Goal: Task Accomplishment & Management: Complete application form

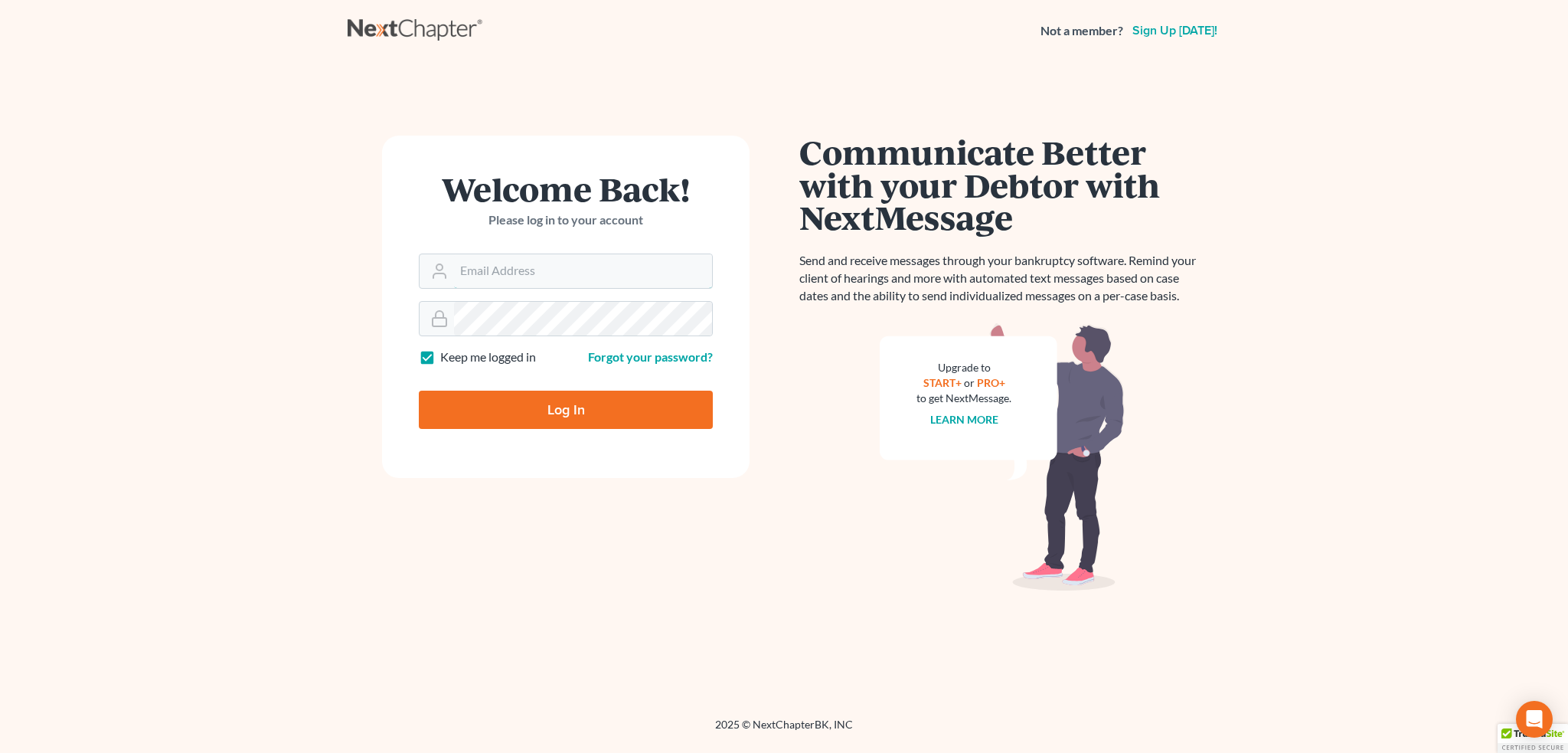
type input "[EMAIL_ADDRESS][DOMAIN_NAME]"
click at [497, 408] on input "Log In" at bounding box center [565, 410] width 294 height 38
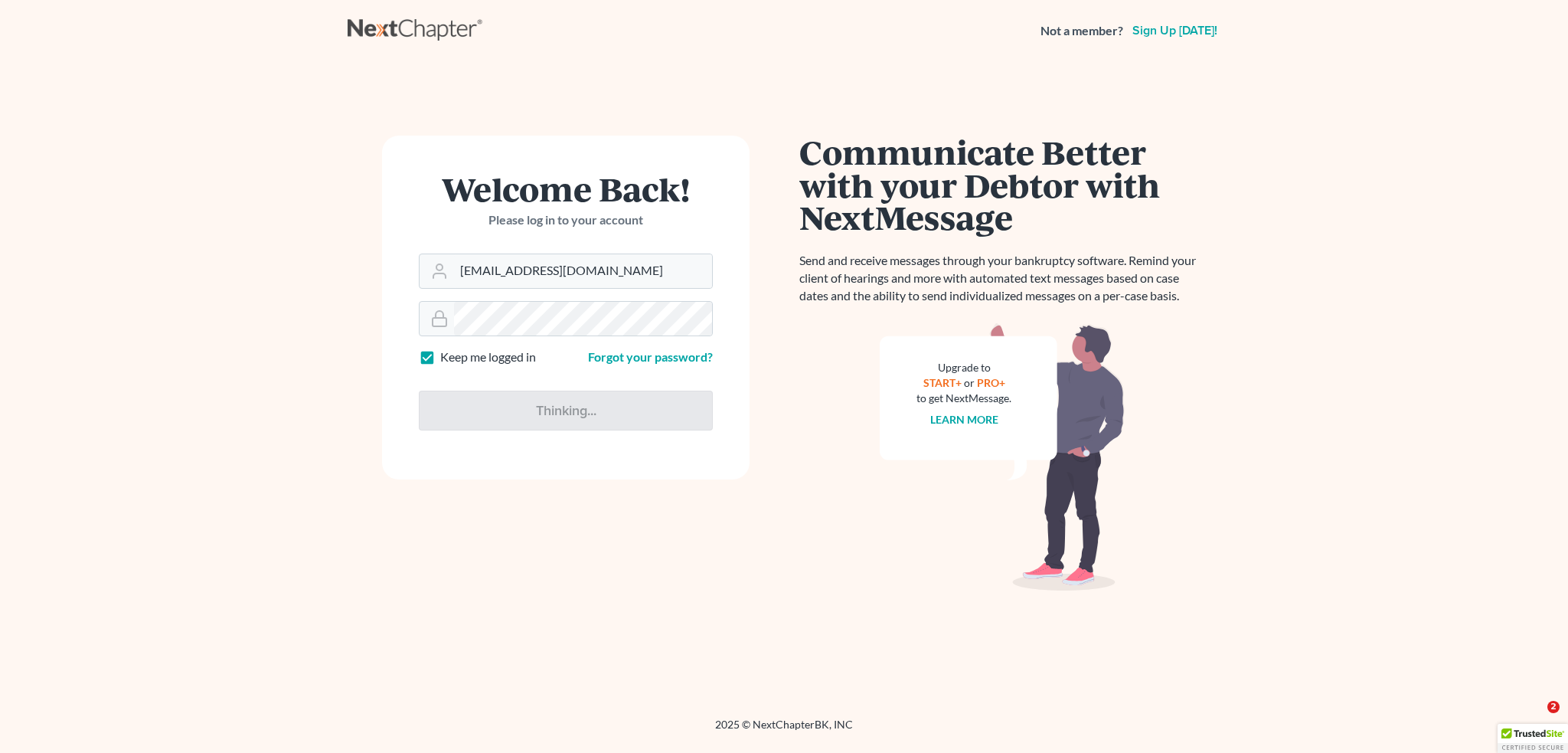
type input "Thinking..."
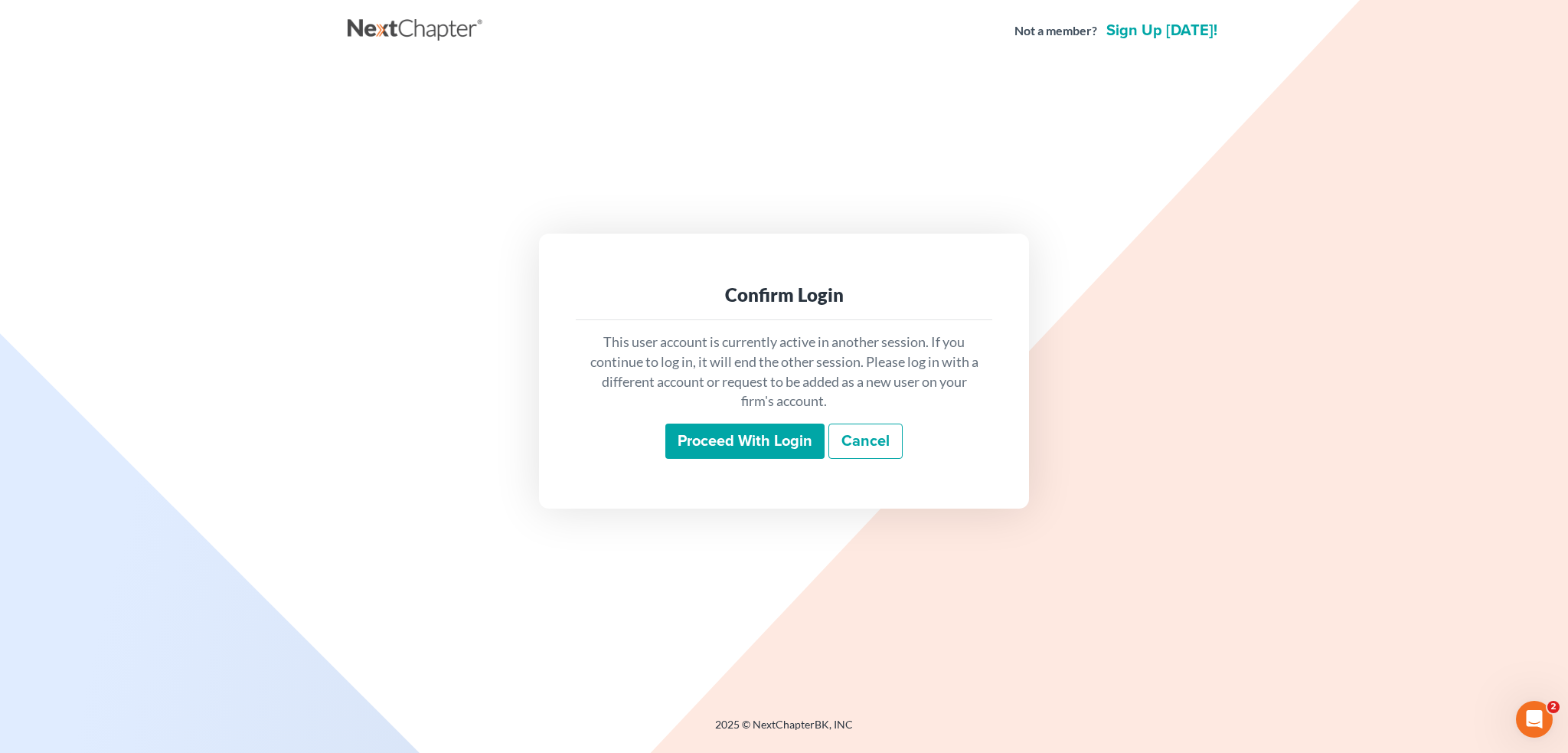
click at [733, 438] on input "Proceed with login" at bounding box center [745, 440] width 159 height 35
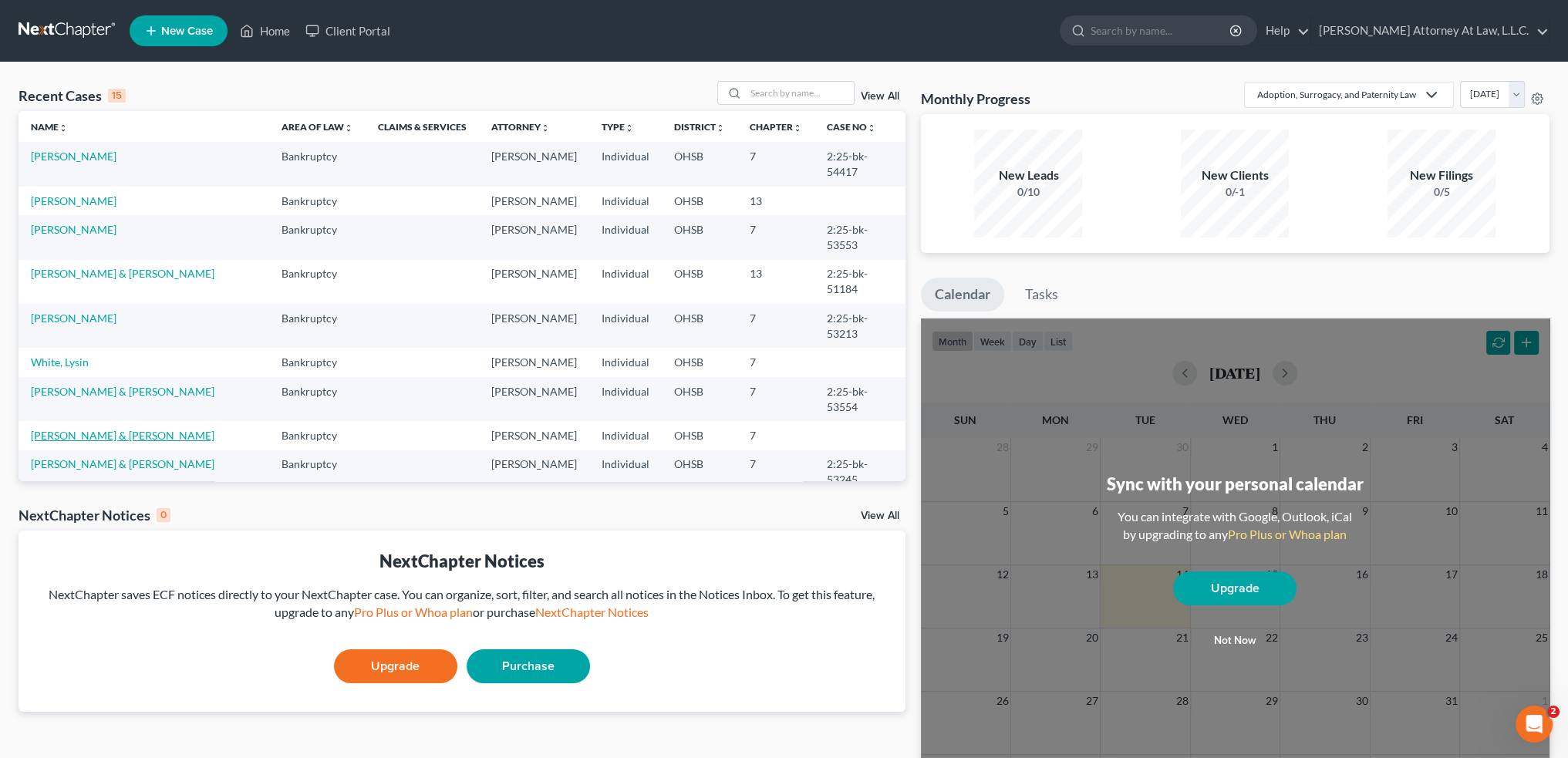
click at [69, 429] on link "[PERSON_NAME] & [PERSON_NAME]" at bounding box center [123, 435] width 183 height 13
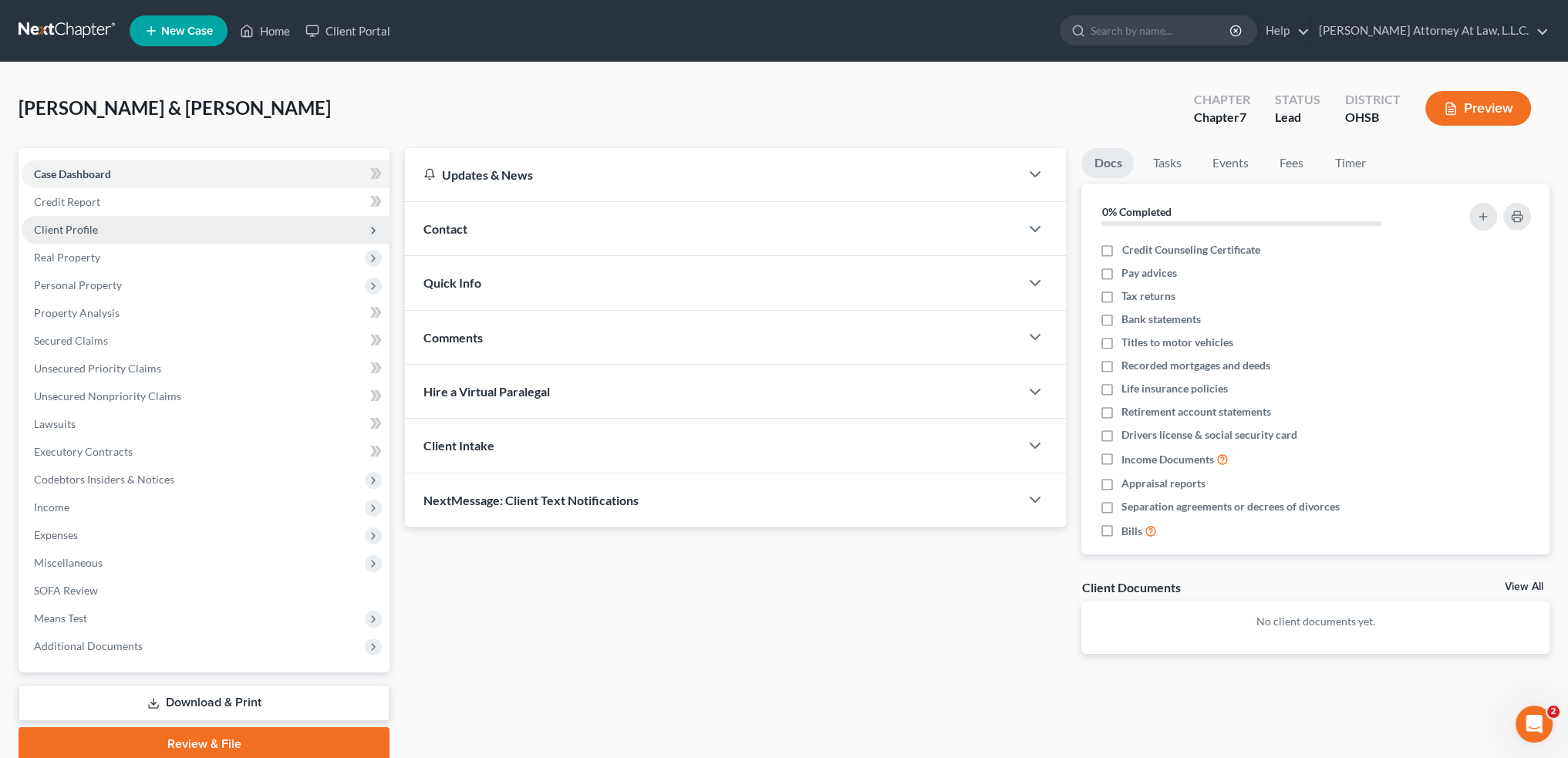
click at [62, 232] on span "Client Profile" at bounding box center [66, 229] width 64 height 13
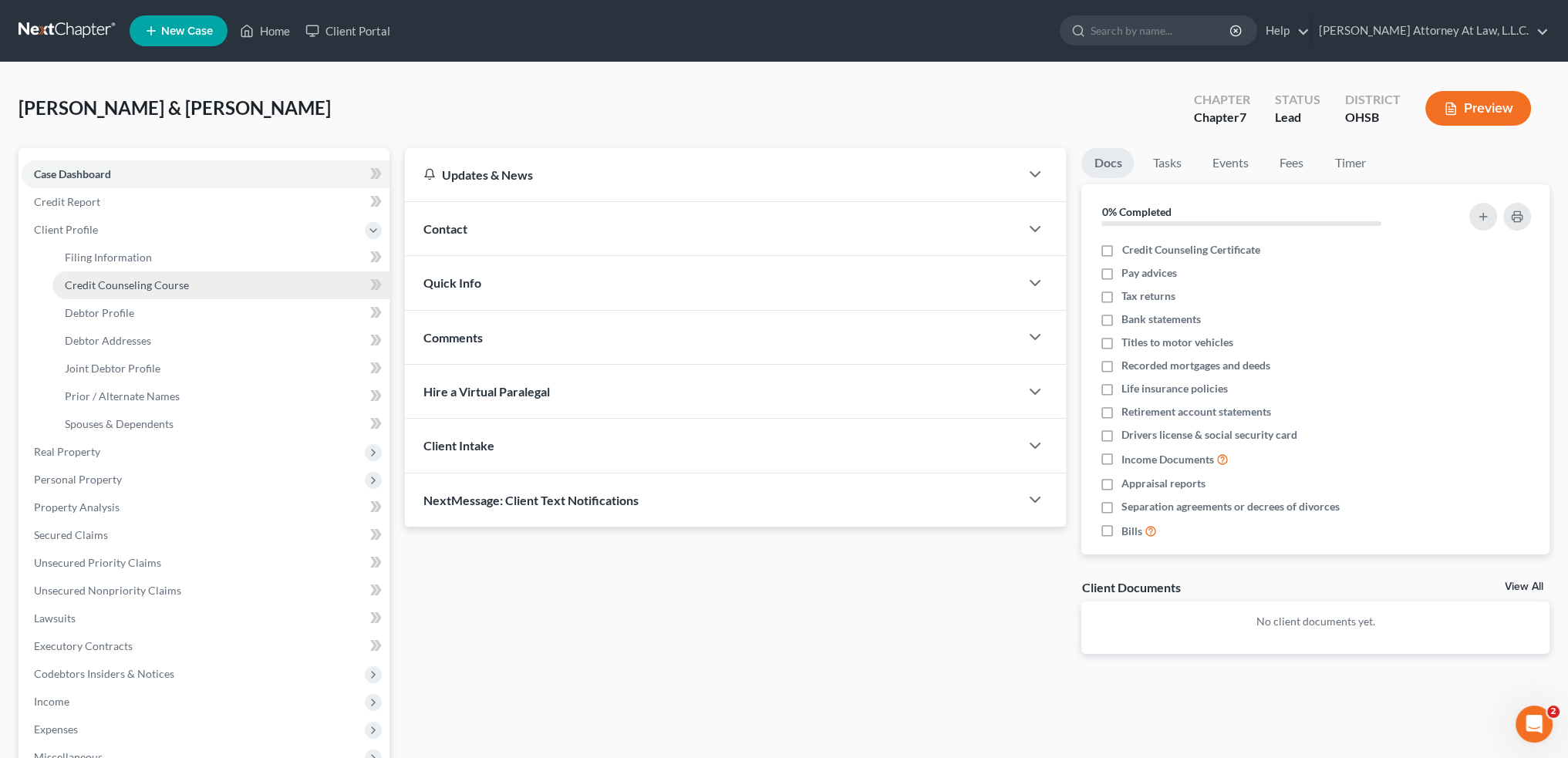
click at [84, 280] on span "Credit Counseling Course" at bounding box center [127, 285] width 124 height 13
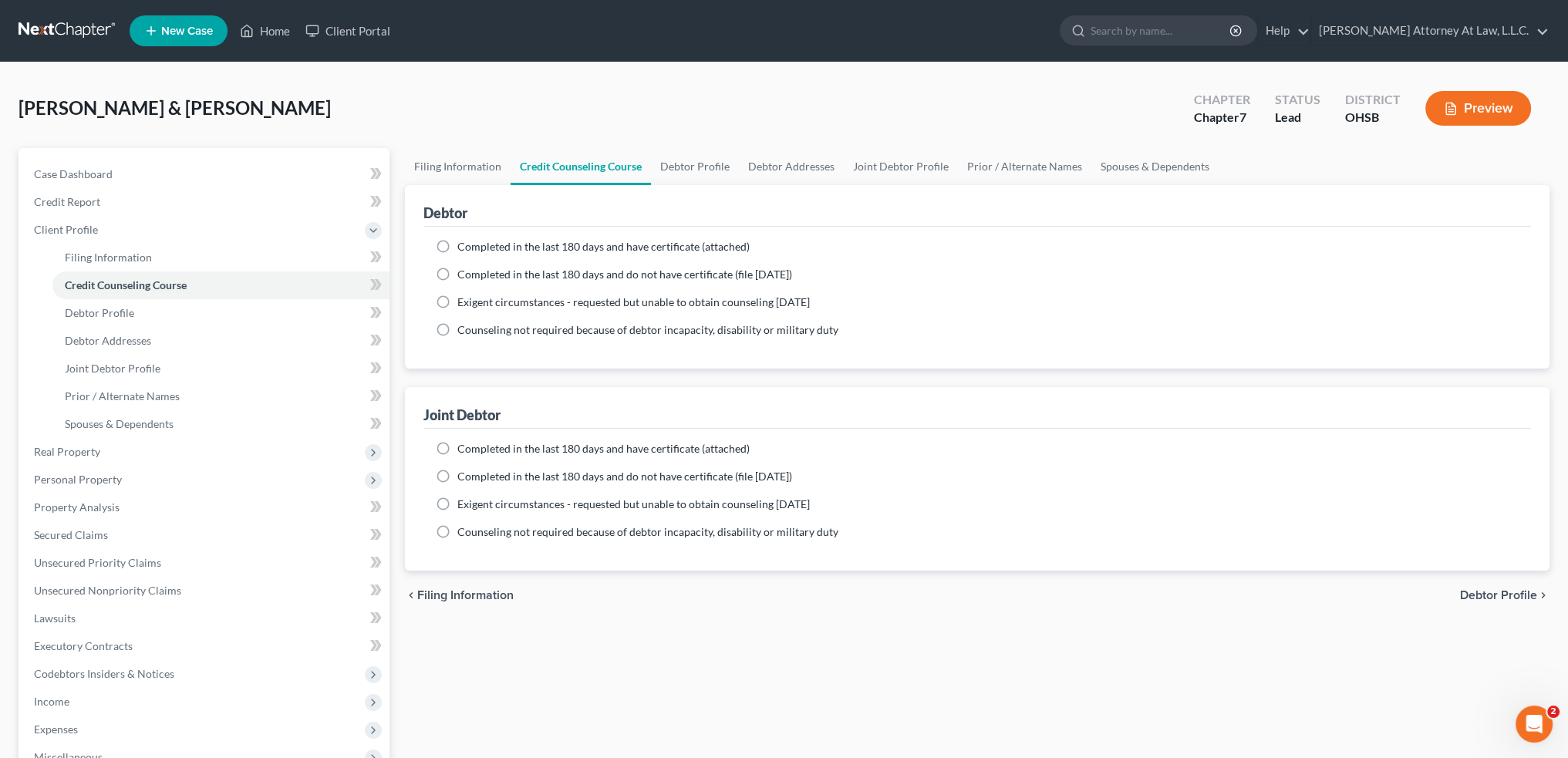
click at [457, 245] on label "Completed in the last 180 days and have certificate (attached)" at bounding box center [603, 247] width 292 height 15
click at [464, 245] on input "Completed in the last 180 days and have certificate (attached)" at bounding box center [469, 244] width 10 height 10
radio input "true"
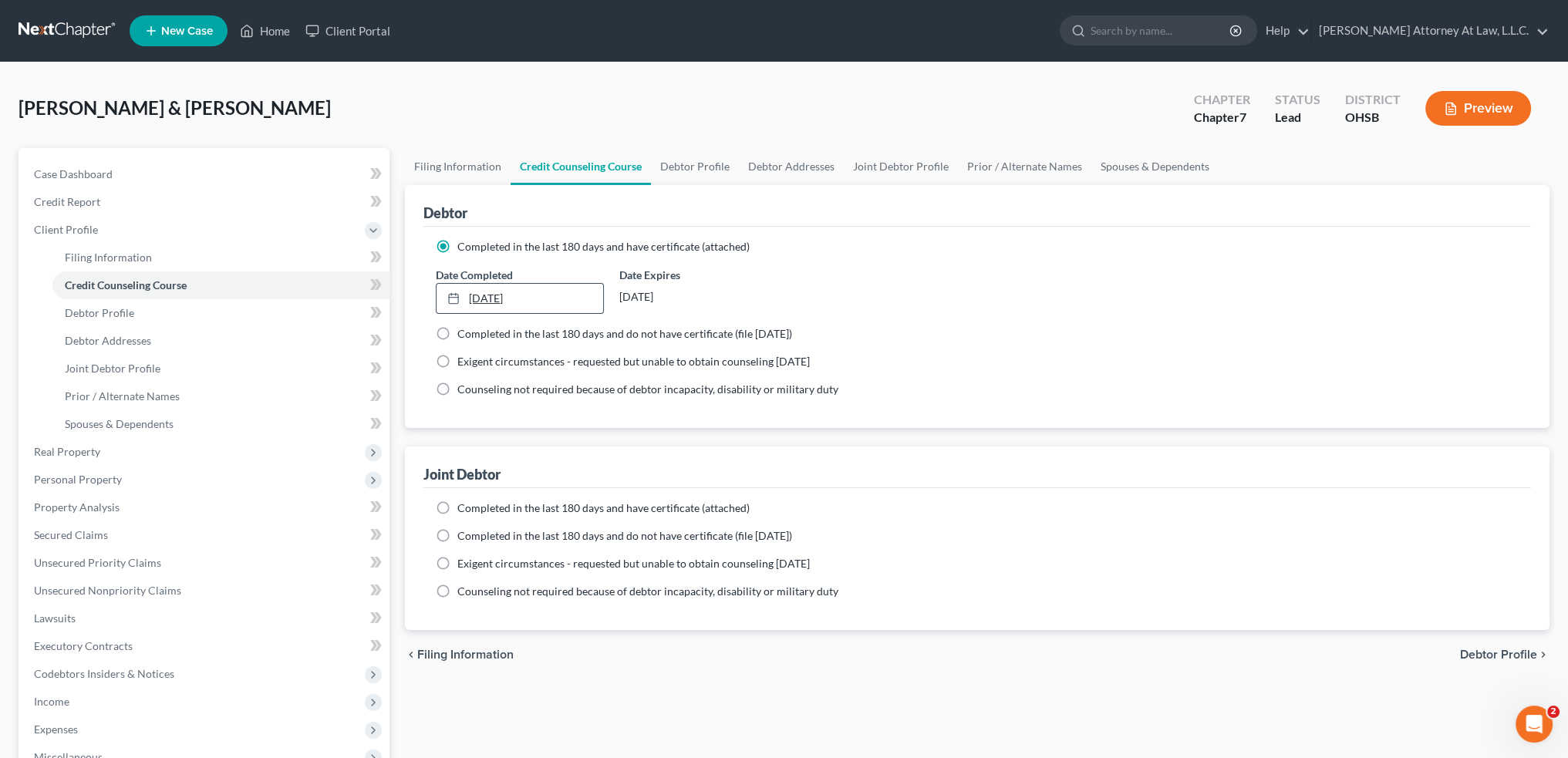
click at [512, 296] on link "[DATE]" at bounding box center [519, 298] width 165 height 29
type input "[DATE]"
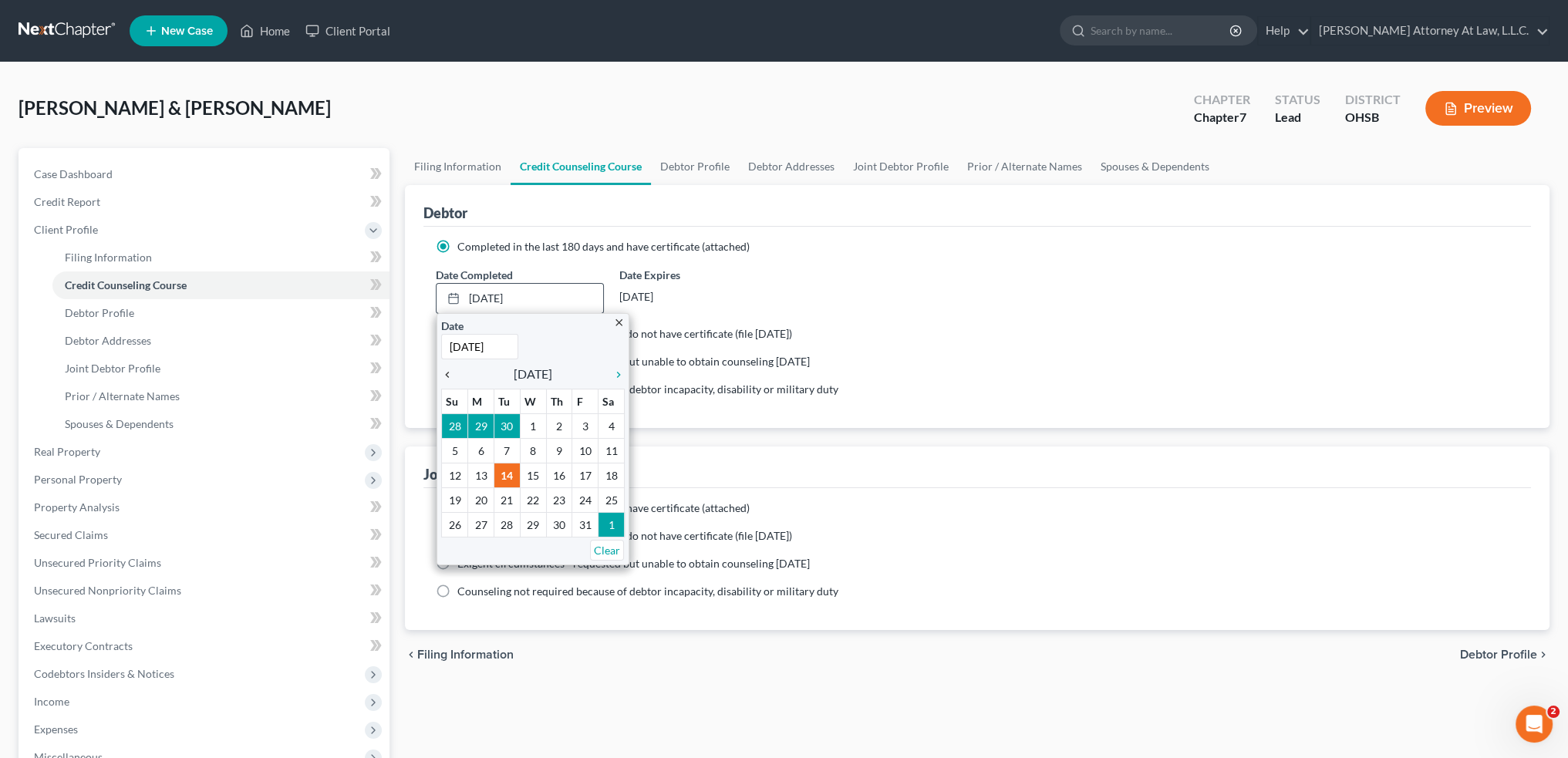
click at [445, 372] on icon "chevron_left" at bounding box center [451, 375] width 20 height 12
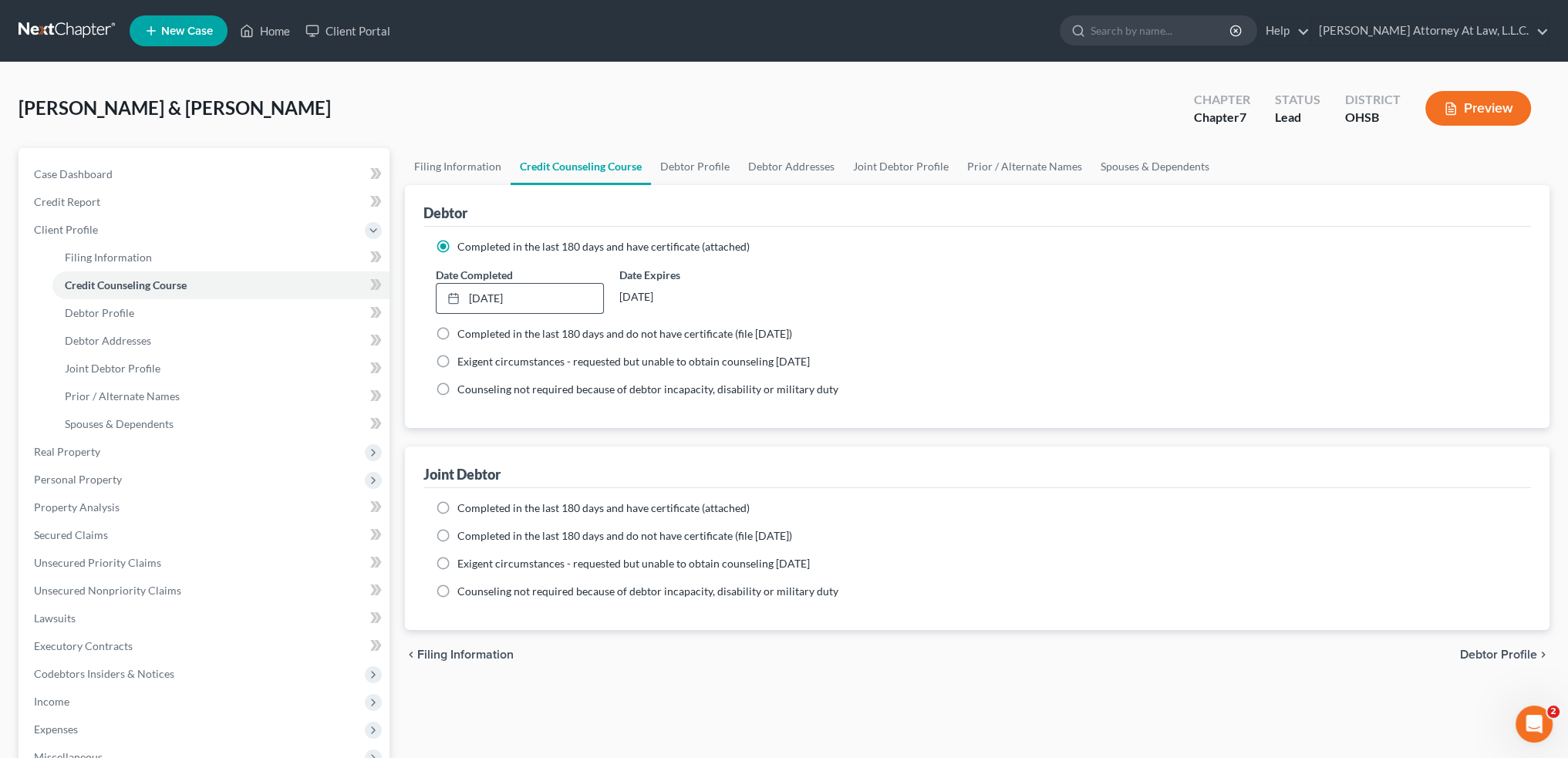
click at [457, 505] on label "Completed in the last 180 days and have certificate (attached)" at bounding box center [603, 508] width 292 height 15
click at [464, 505] on input "Completed in the last 180 days and have certificate (attached)" at bounding box center [469, 506] width 10 height 10
radio input "true"
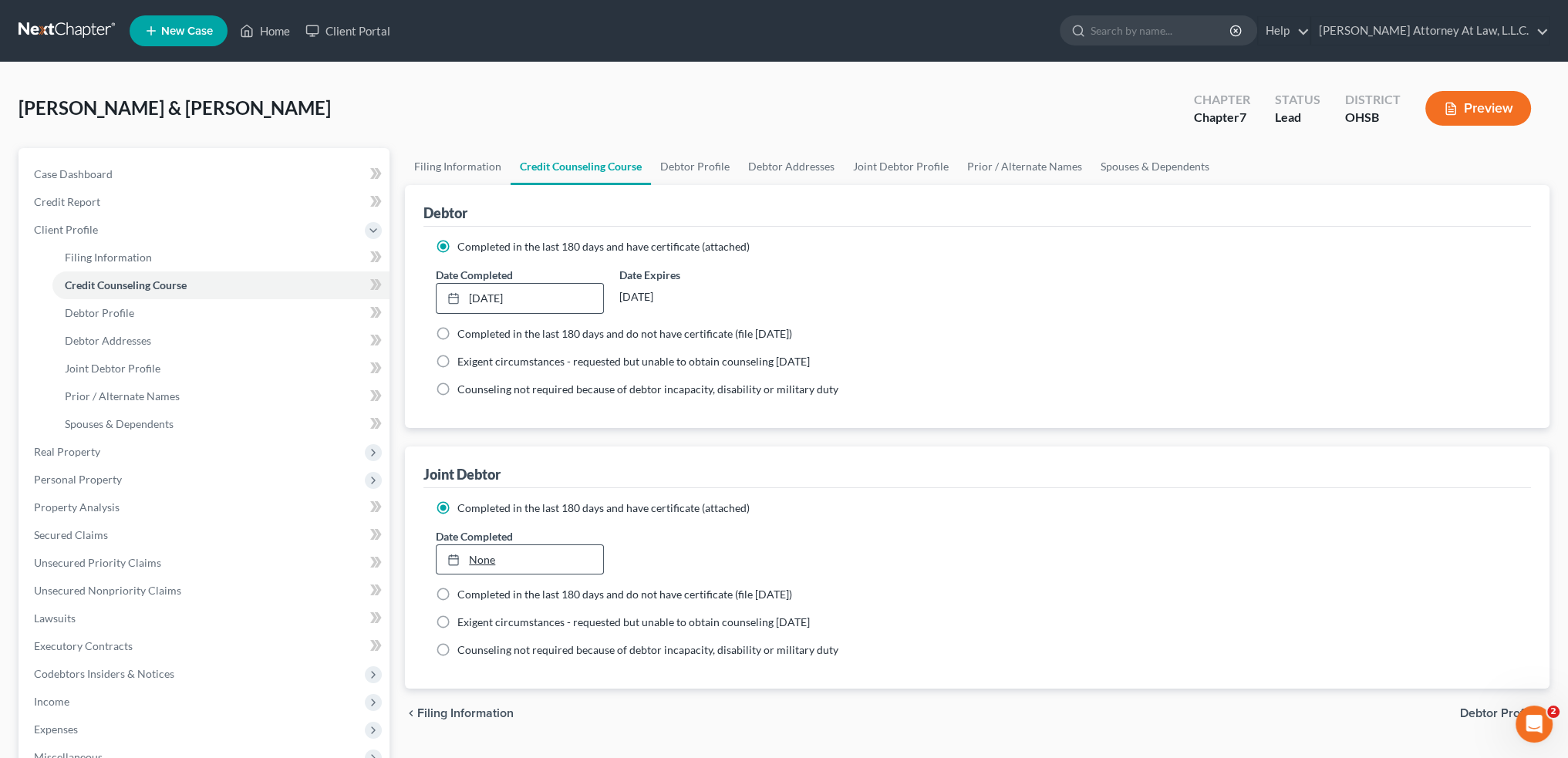
type input "[DATE]"
click at [481, 557] on link "[DATE]" at bounding box center [519, 560] width 165 height 29
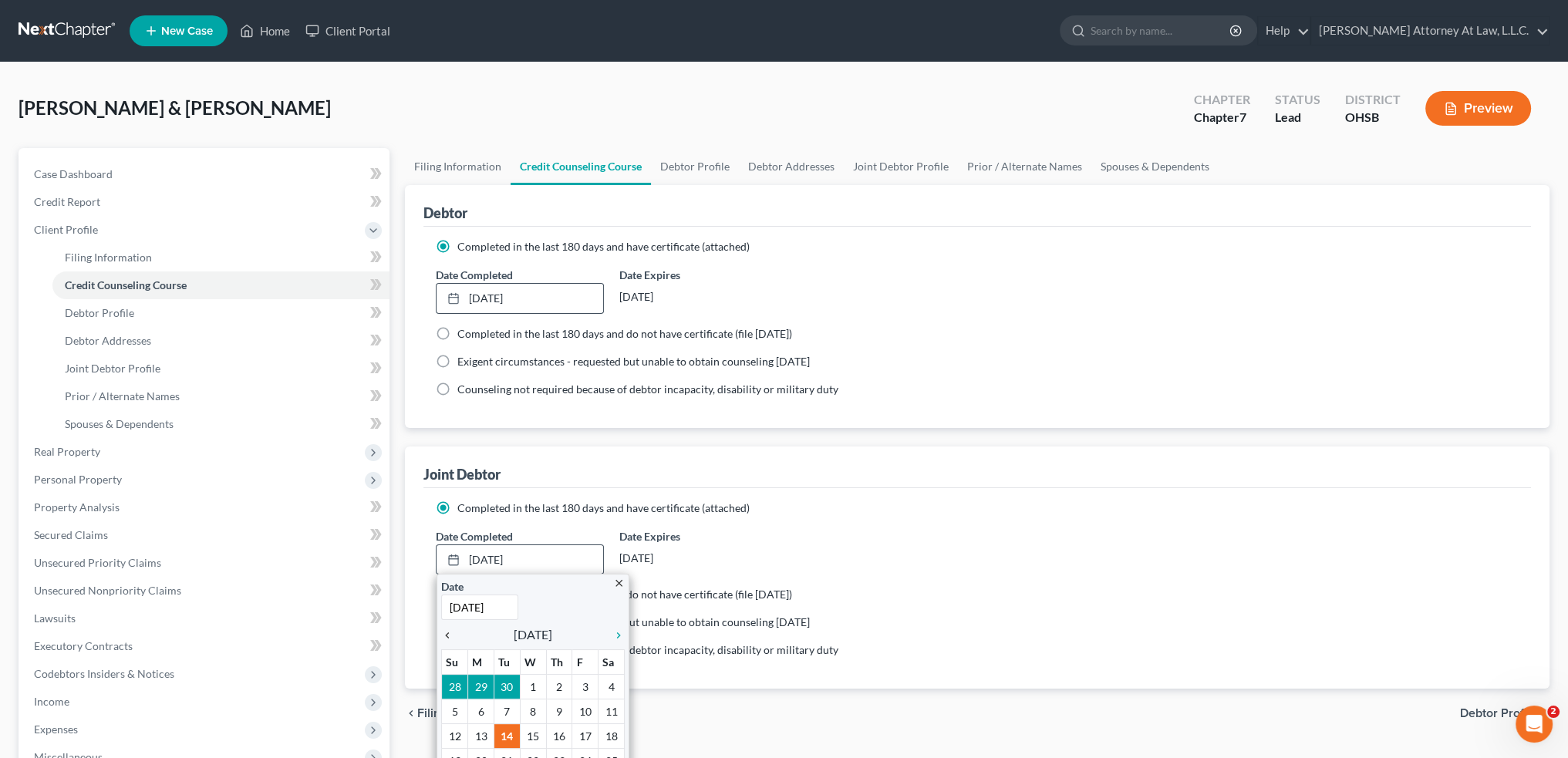
click at [448, 634] on icon "chevron_left" at bounding box center [451, 635] width 20 height 12
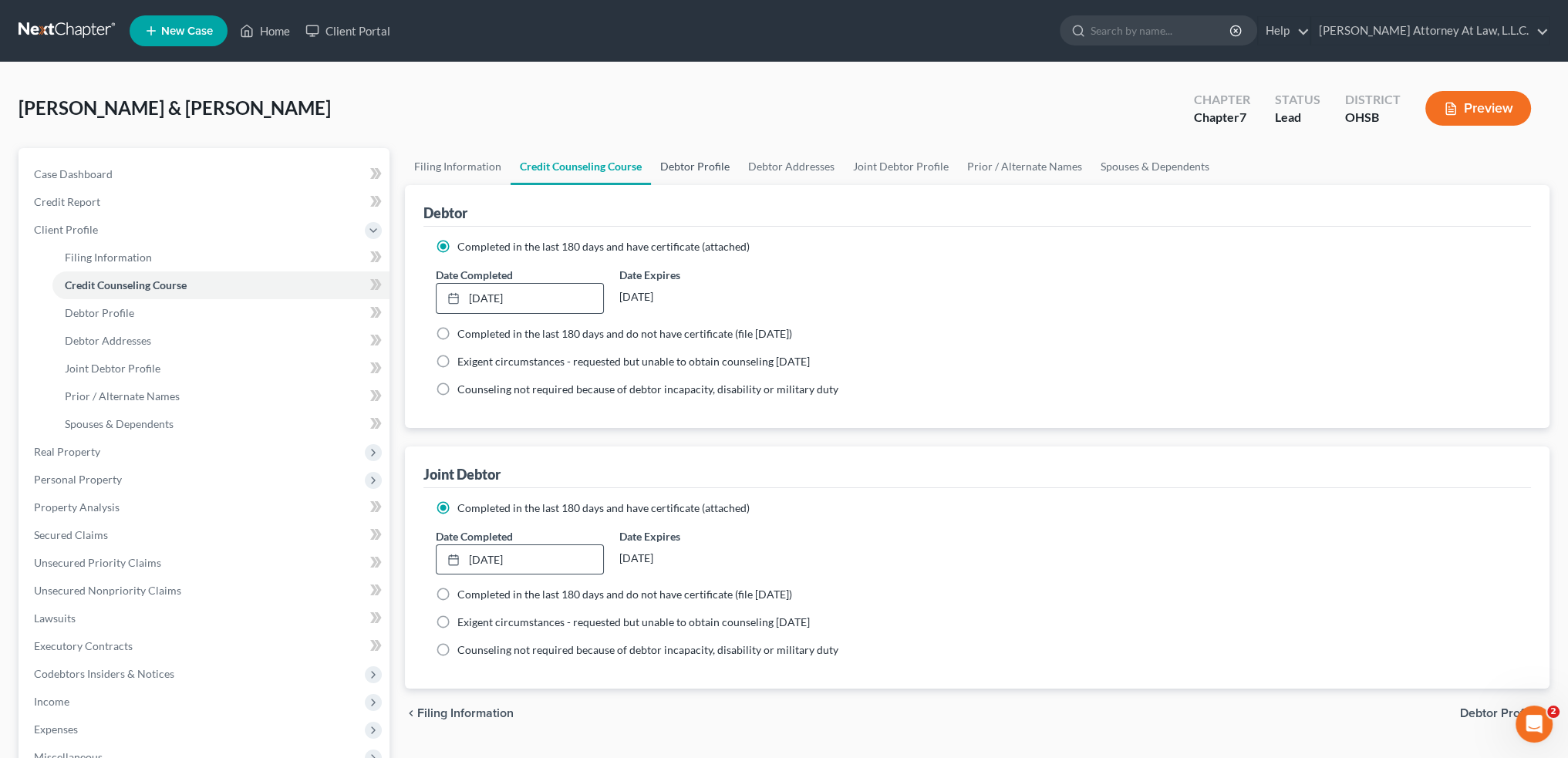
click at [684, 165] on link "Debtor Profile" at bounding box center [694, 166] width 88 height 37
select select "1"
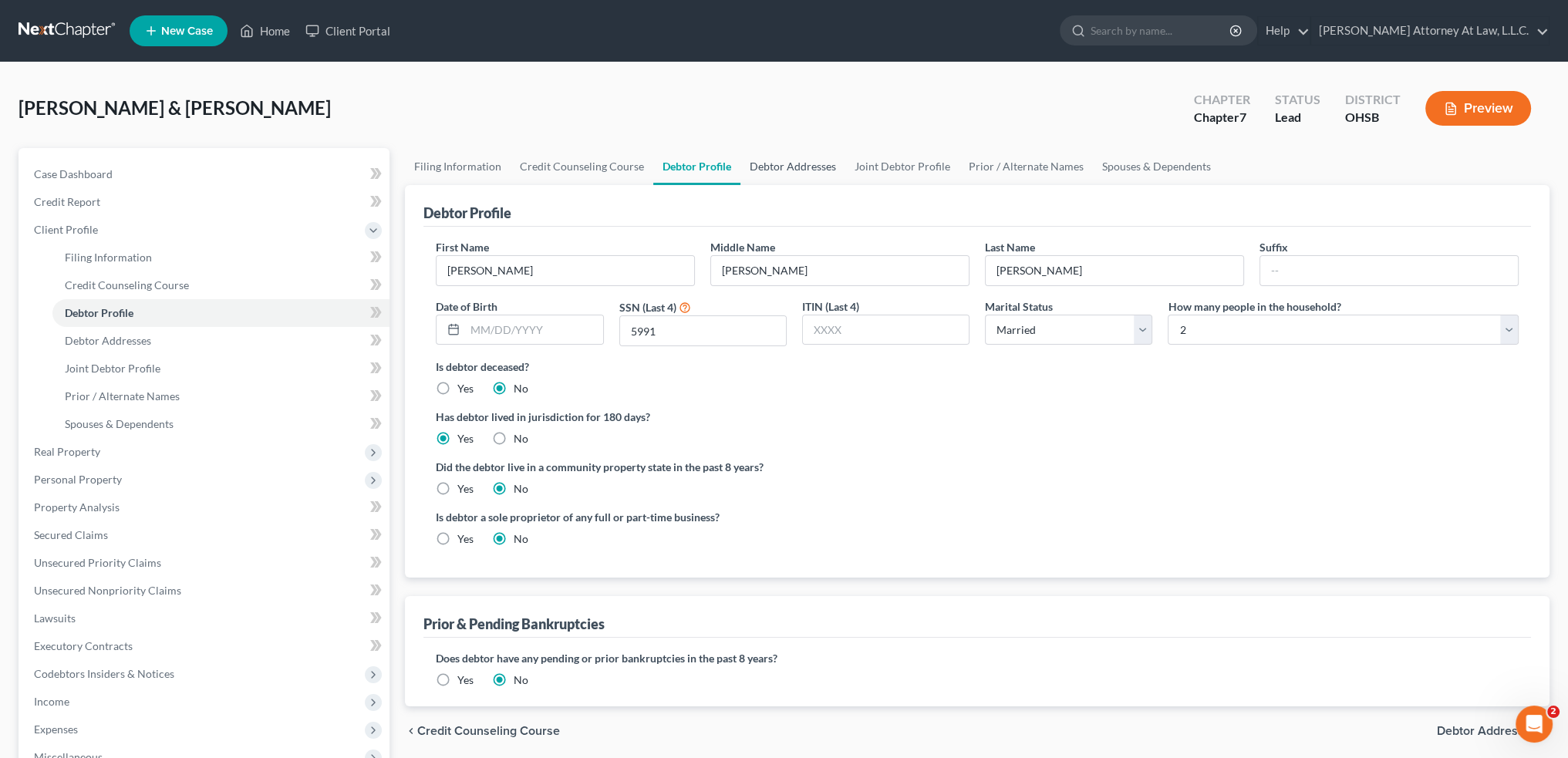
click at [802, 162] on link "Debtor Addresses" at bounding box center [793, 166] width 105 height 37
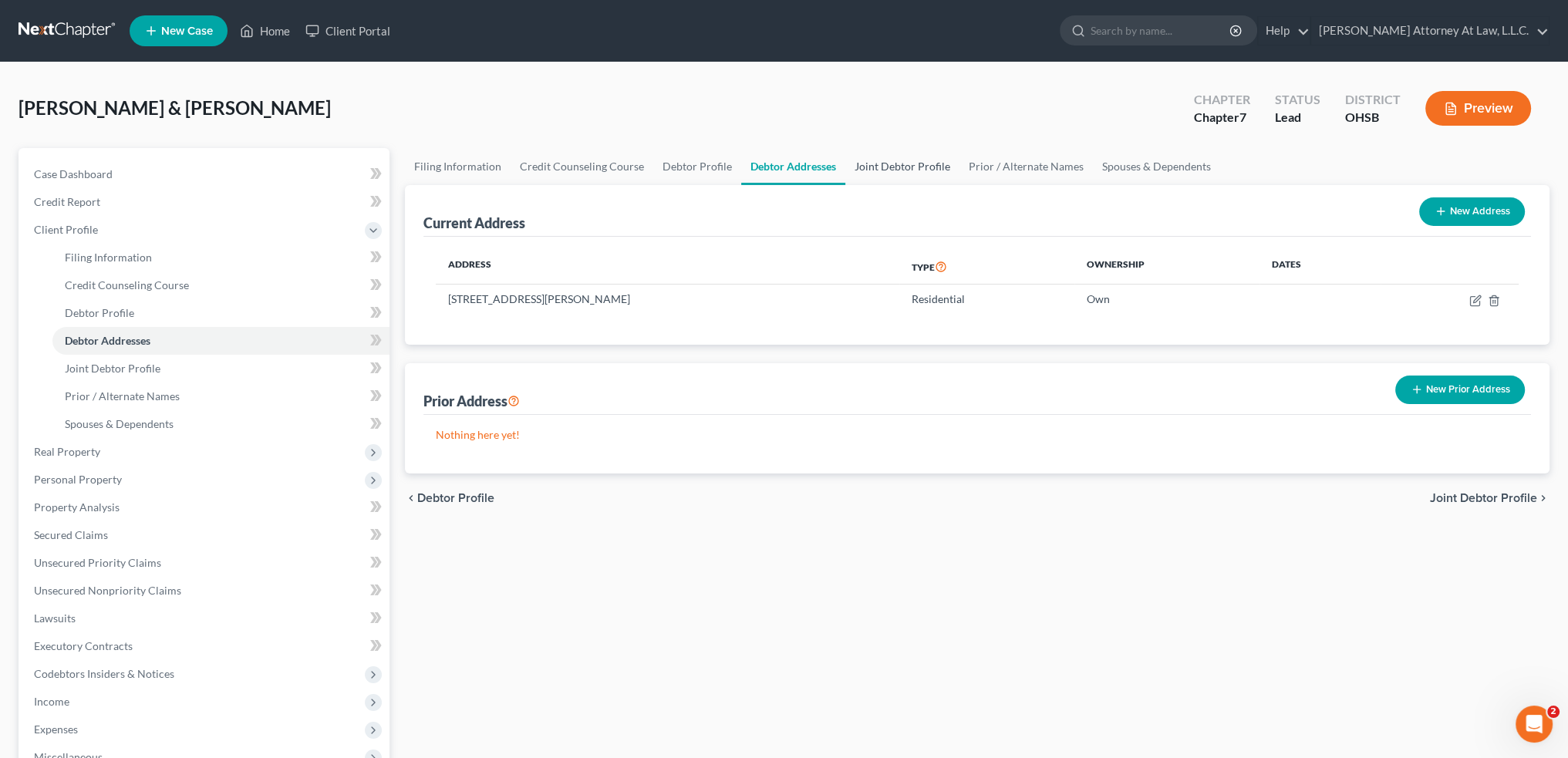
click at [894, 163] on link "Joint Debtor Profile" at bounding box center [902, 166] width 114 height 37
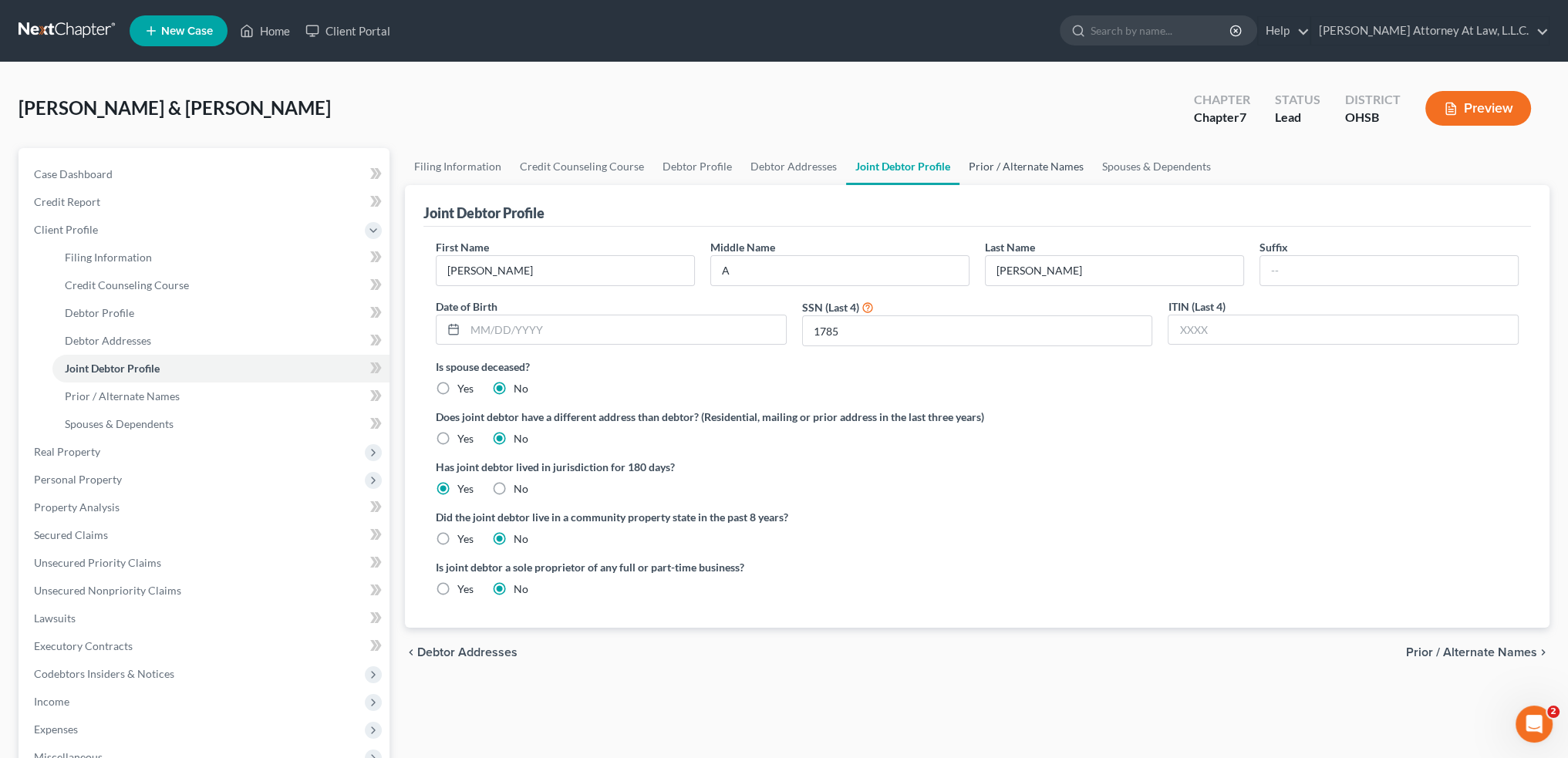
click at [988, 163] on link "Prior / Alternate Names" at bounding box center [1026, 166] width 134 height 37
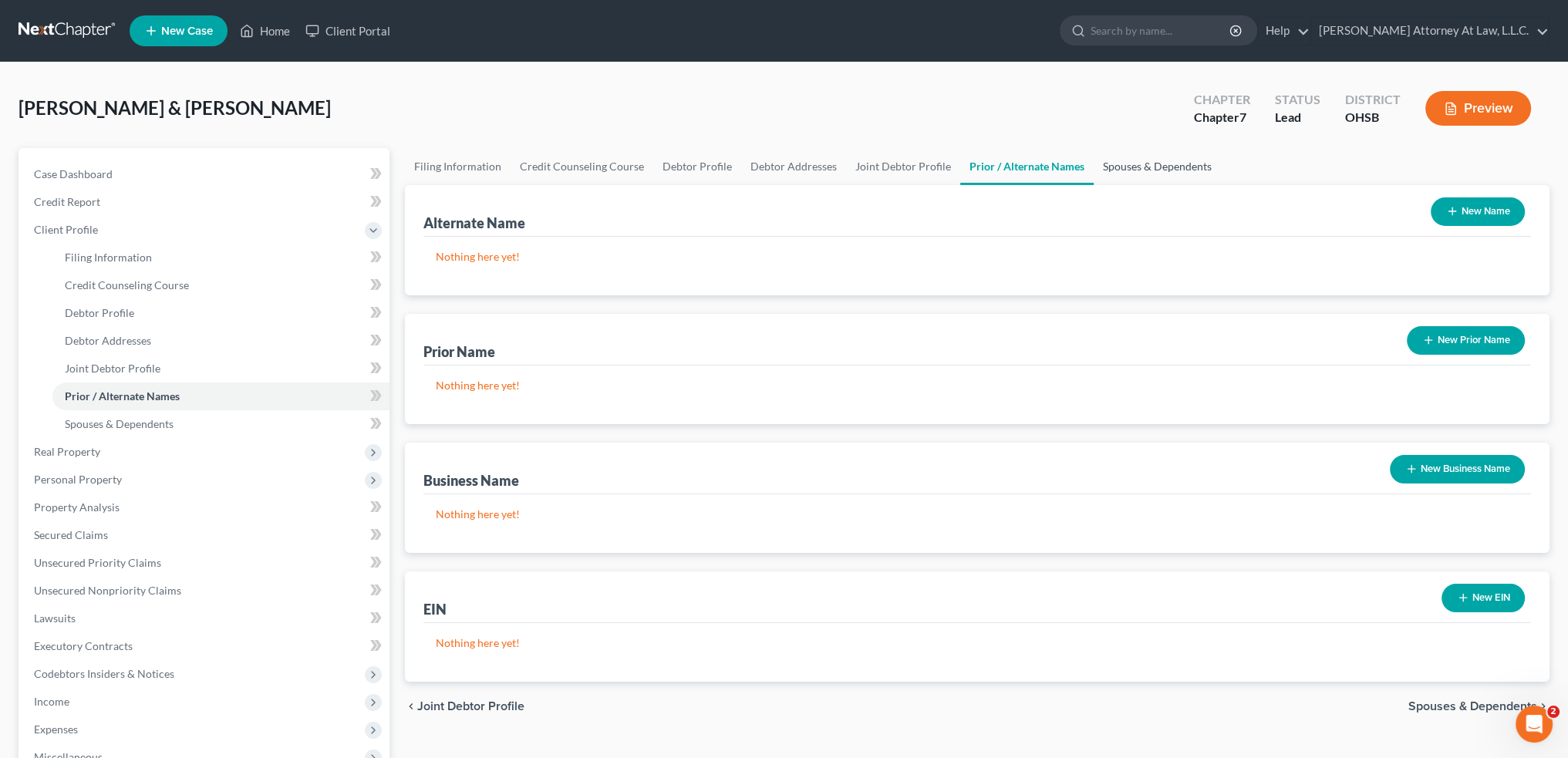
click at [1144, 164] on link "Spouses & Dependents" at bounding box center [1157, 166] width 127 height 37
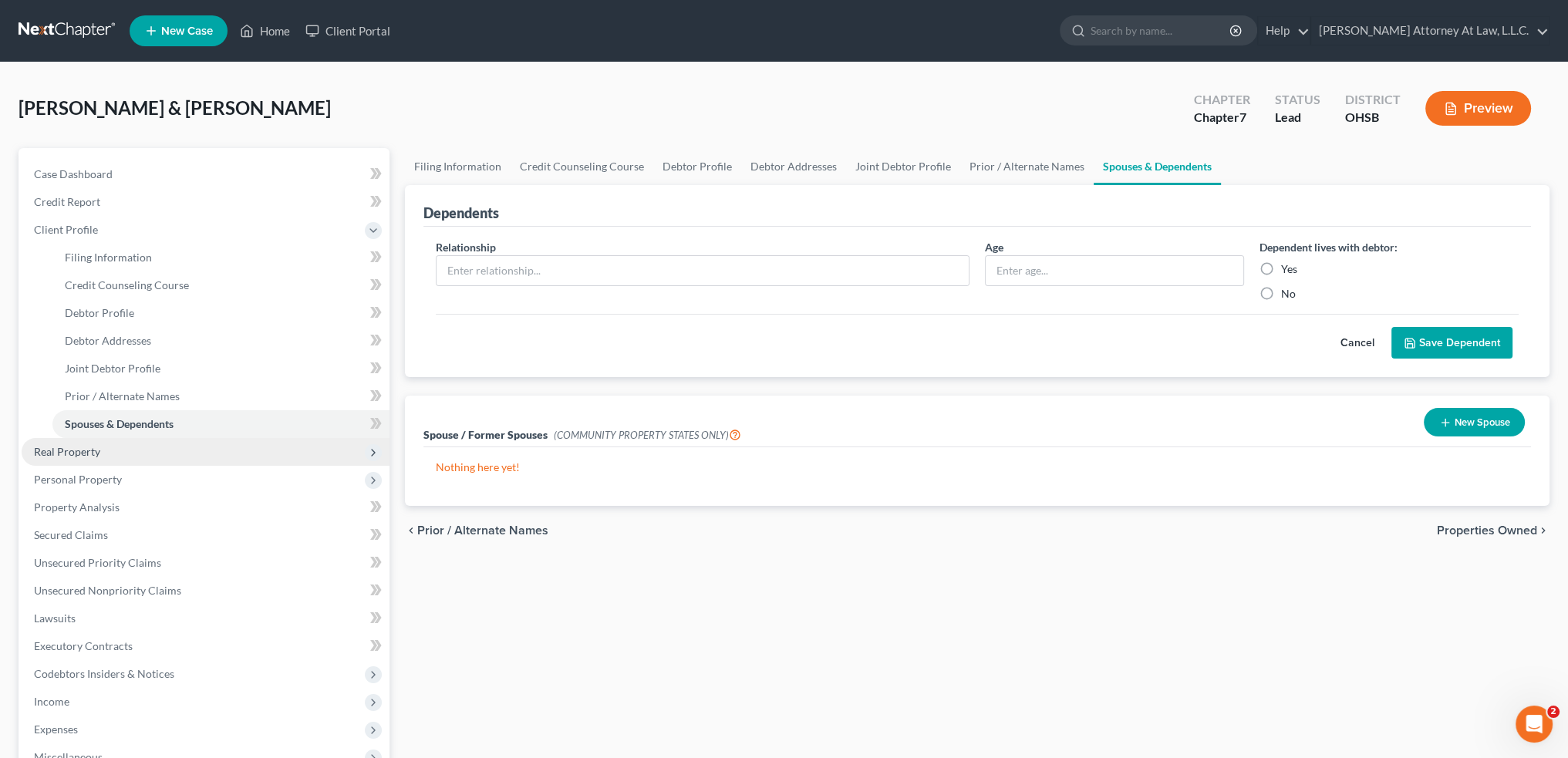
click at [53, 454] on span "Real Property" at bounding box center [67, 451] width 66 height 13
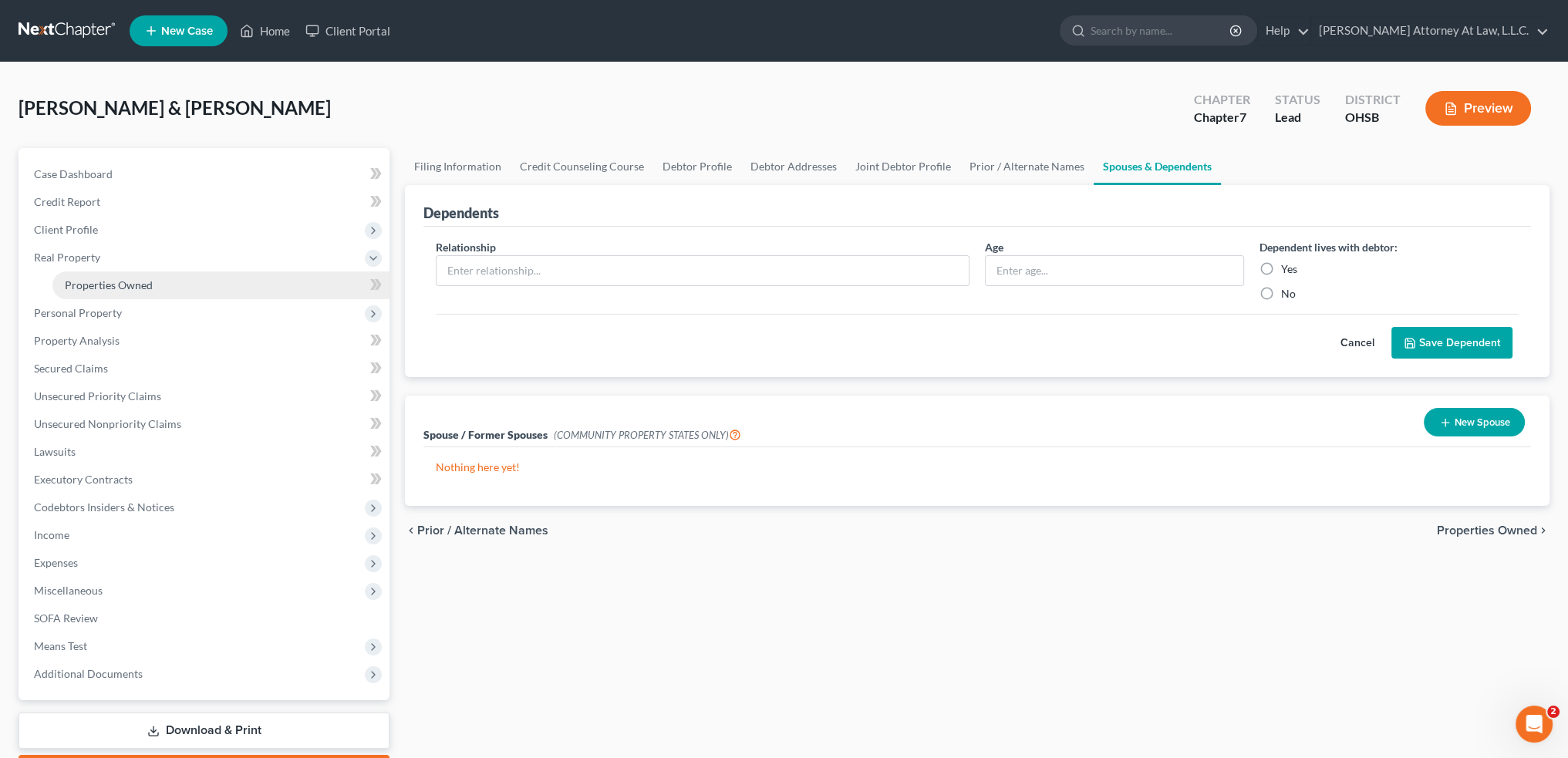
click at [94, 287] on span "Properties Owned" at bounding box center [109, 285] width 88 height 13
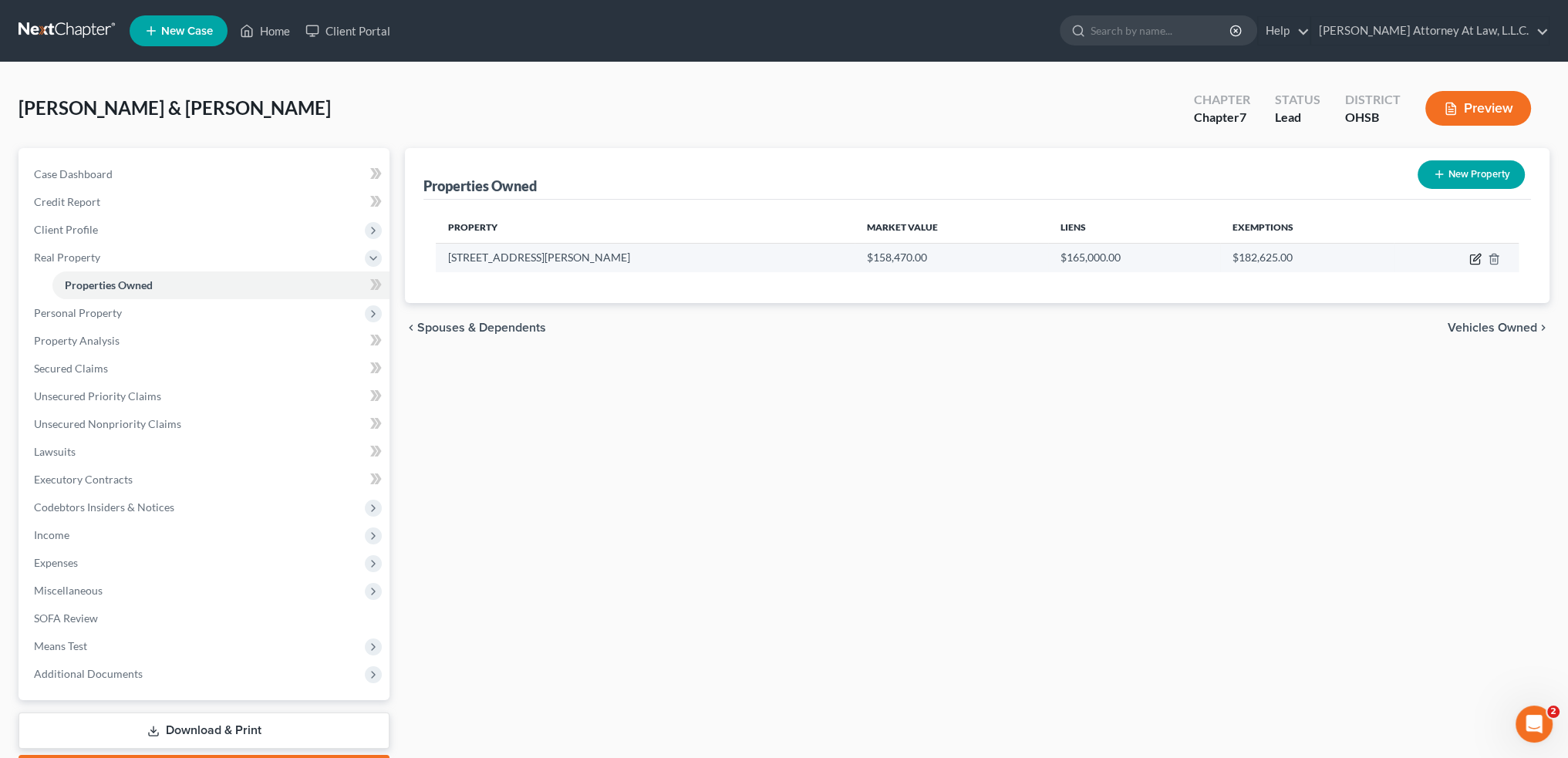
click at [1475, 259] on icon "button" at bounding box center [1476, 257] width 7 height 7
select select "36"
select select "2"
select select "0"
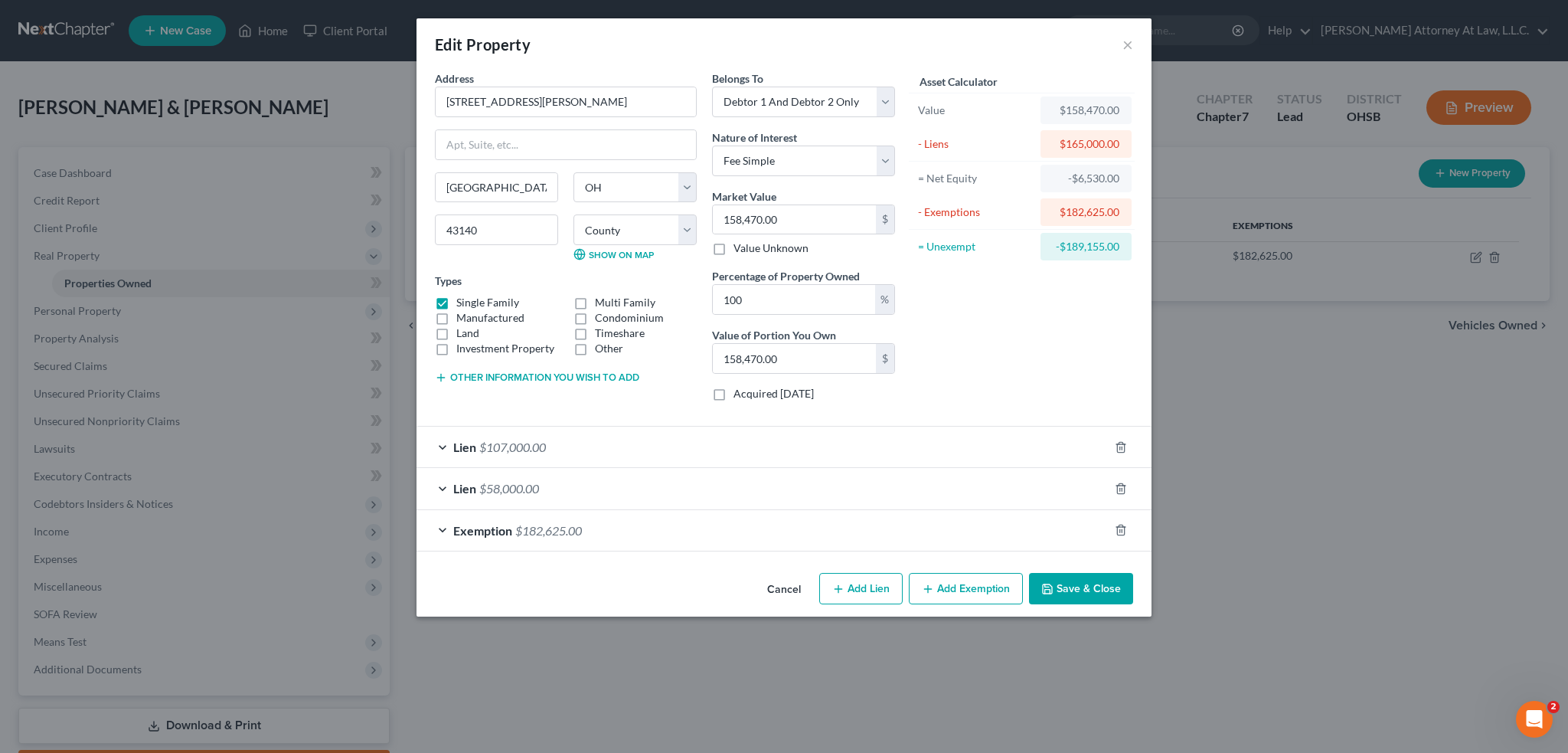
click at [461, 447] on span "Lien" at bounding box center [465, 446] width 23 height 14
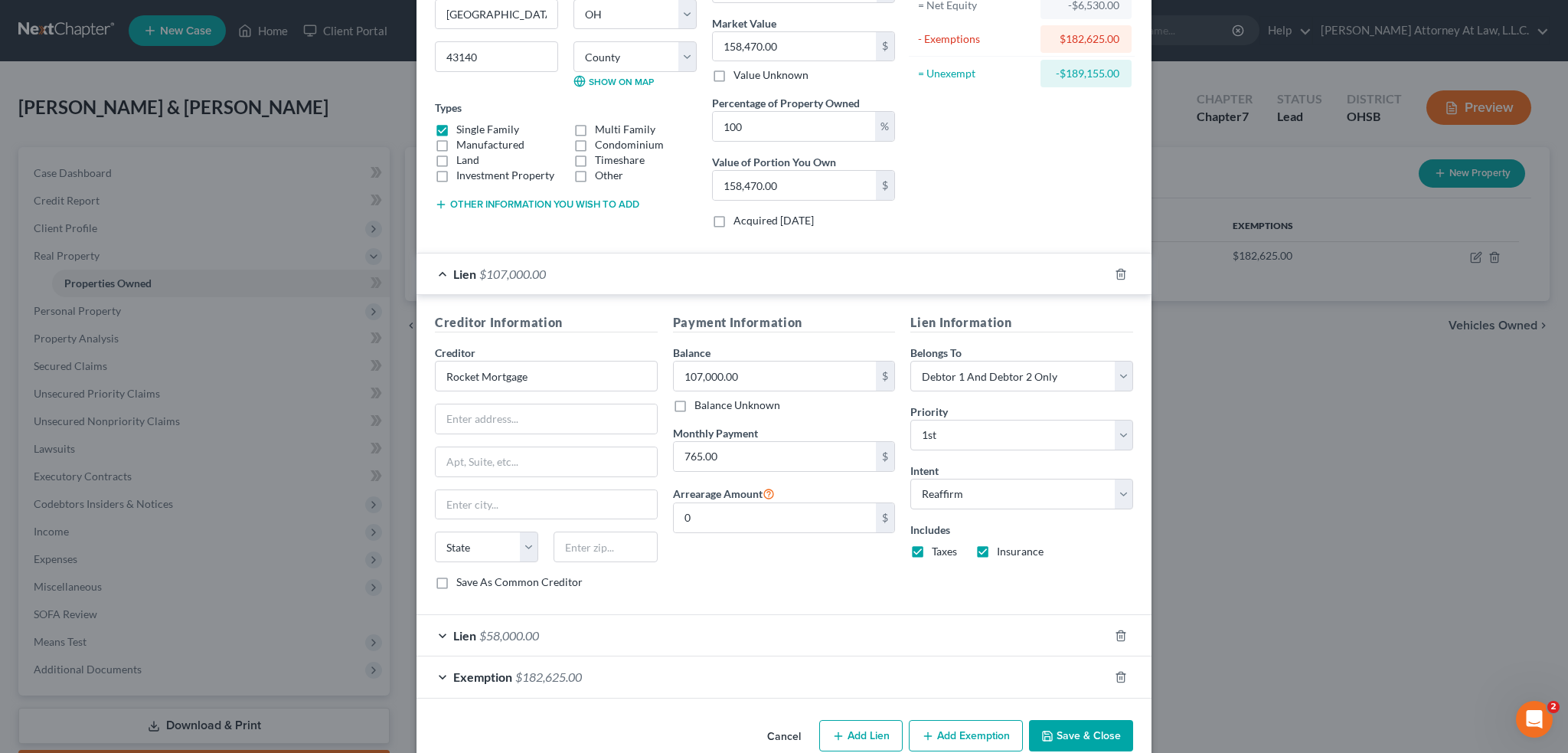
scroll to position [198, 0]
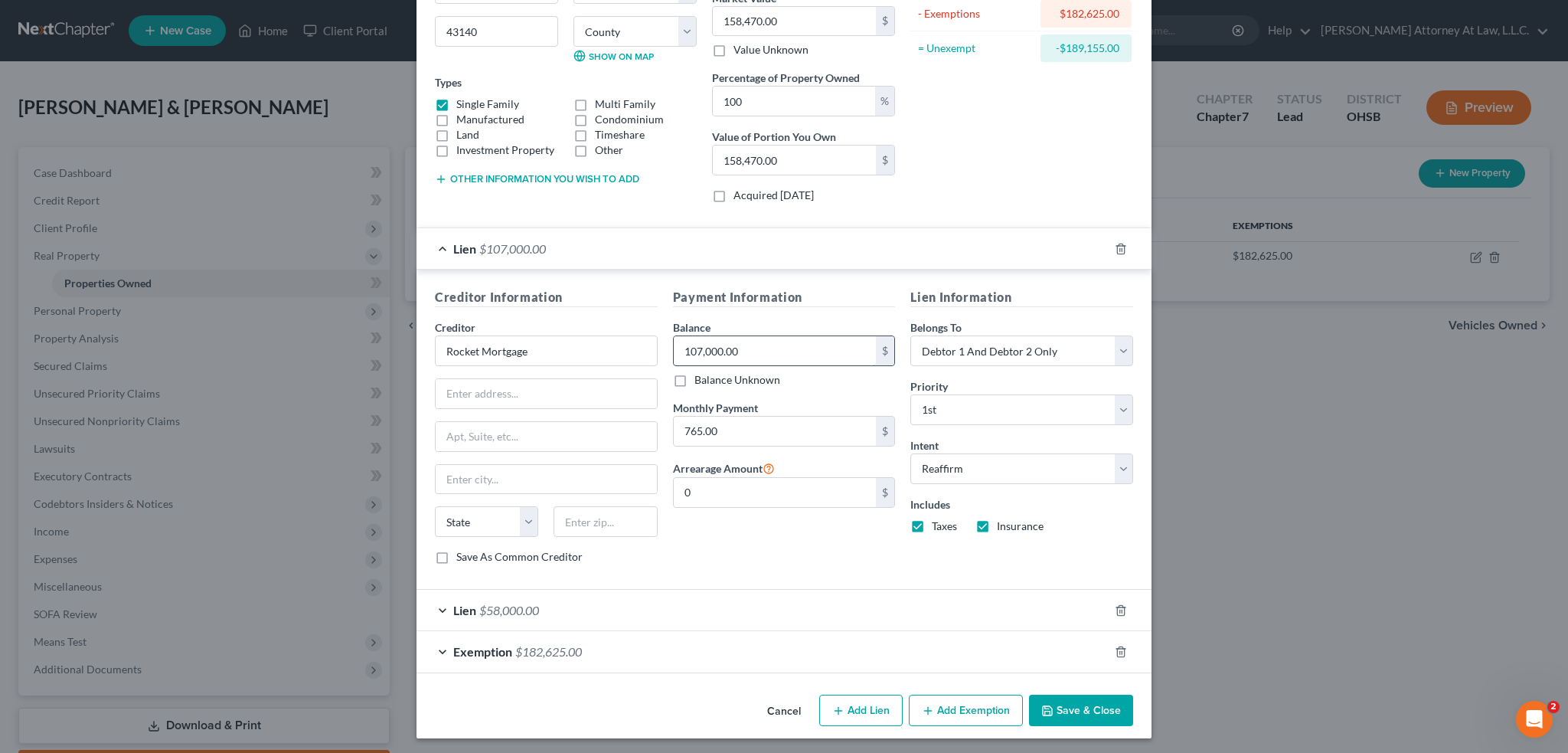
click at [756, 345] on input "107,000.00" at bounding box center [775, 351] width 203 height 29
type input "101,962.96"
click at [464, 605] on span "Lien" at bounding box center [465, 610] width 23 height 14
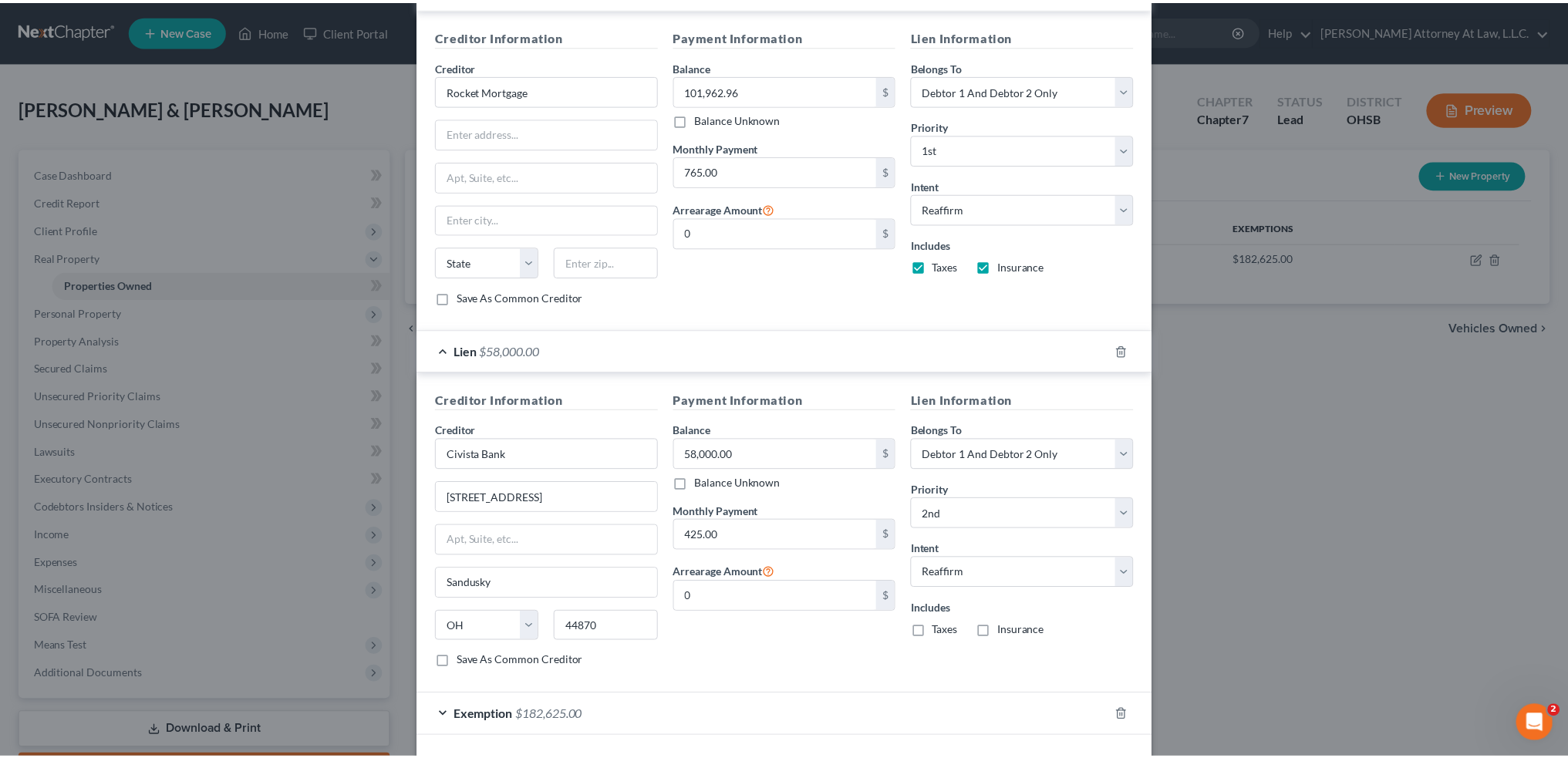
scroll to position [520, 0]
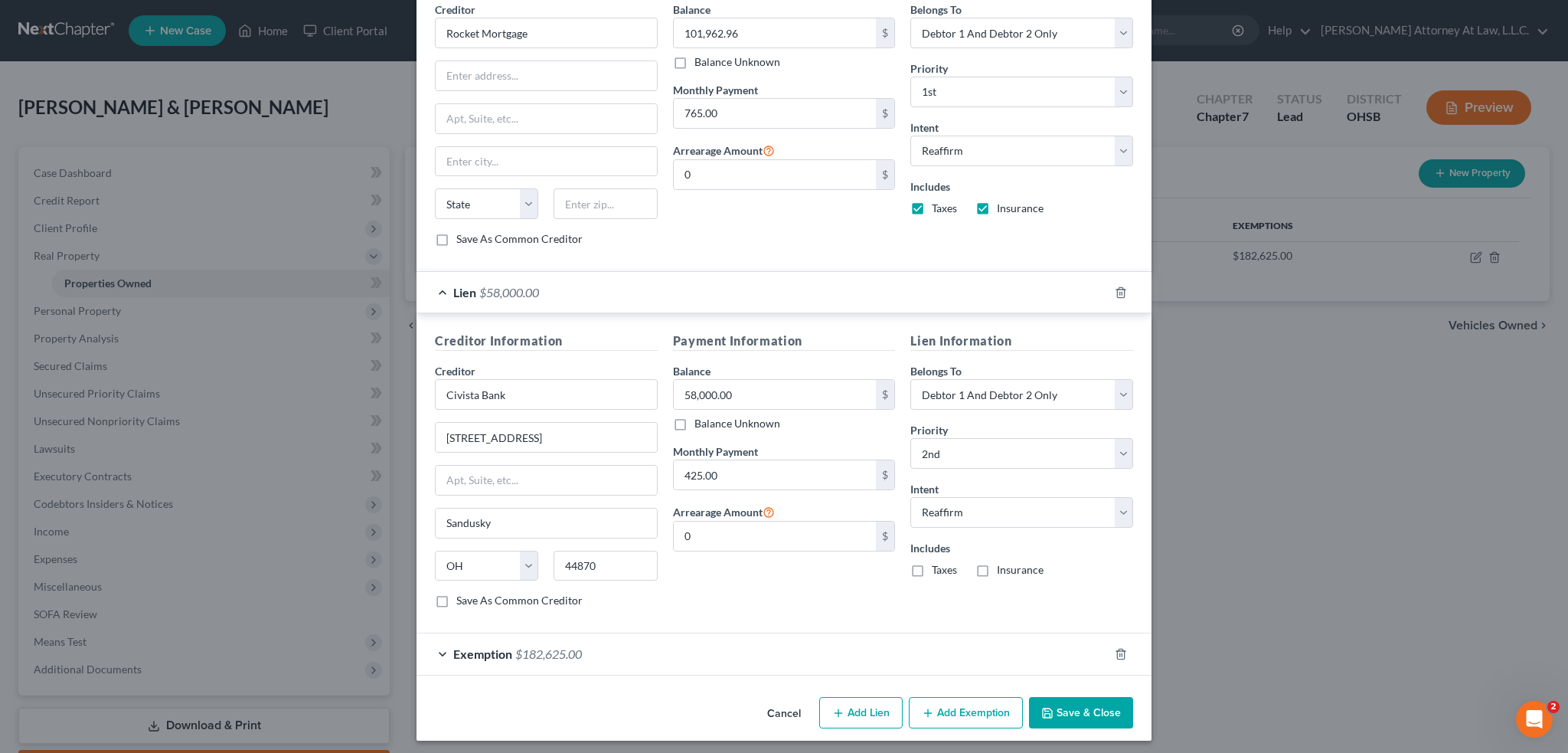
click at [1078, 704] on button "Save & Close" at bounding box center [1081, 714] width 104 height 32
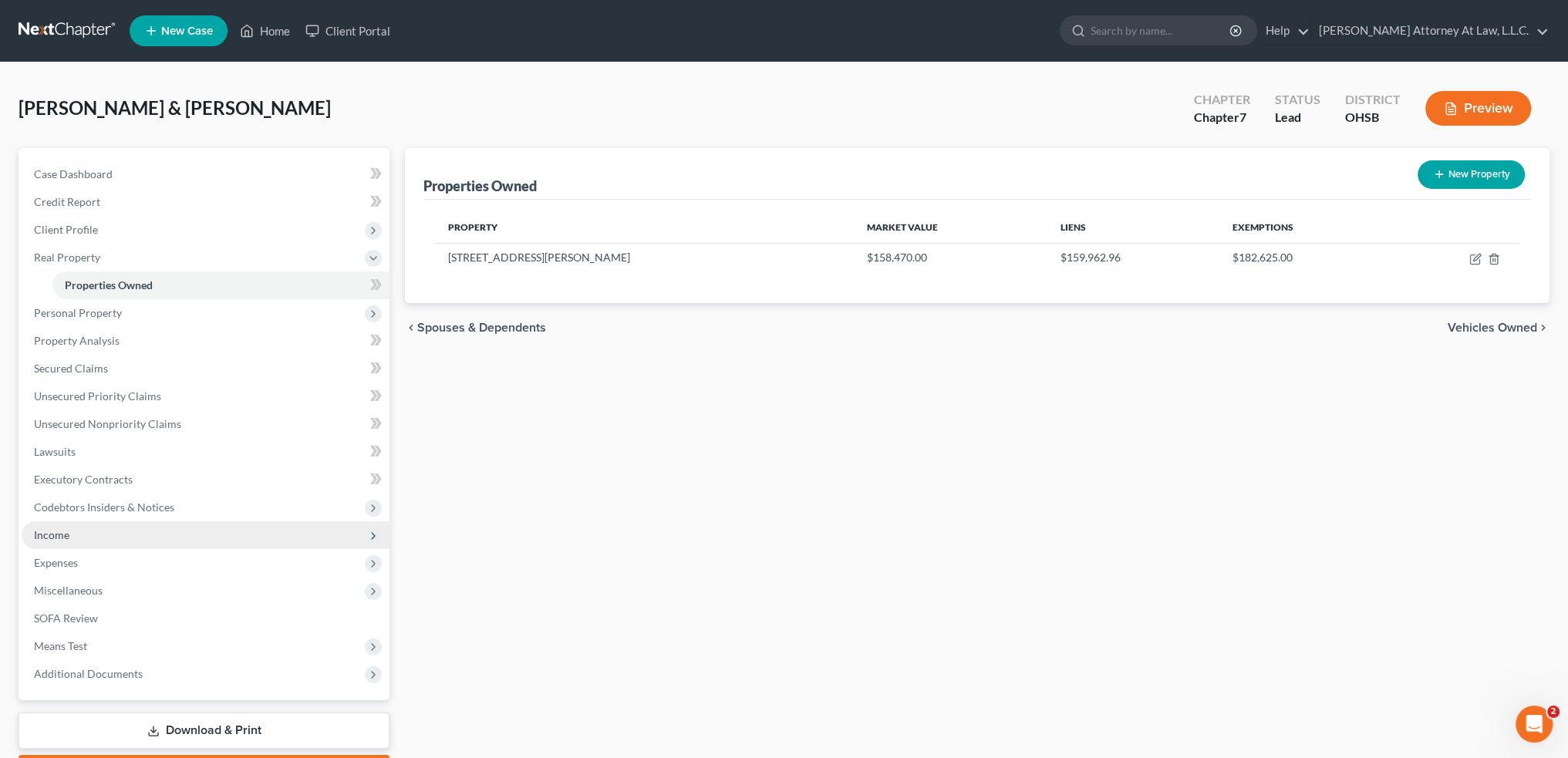
click at [81, 540] on span "Income" at bounding box center [205, 535] width 368 height 27
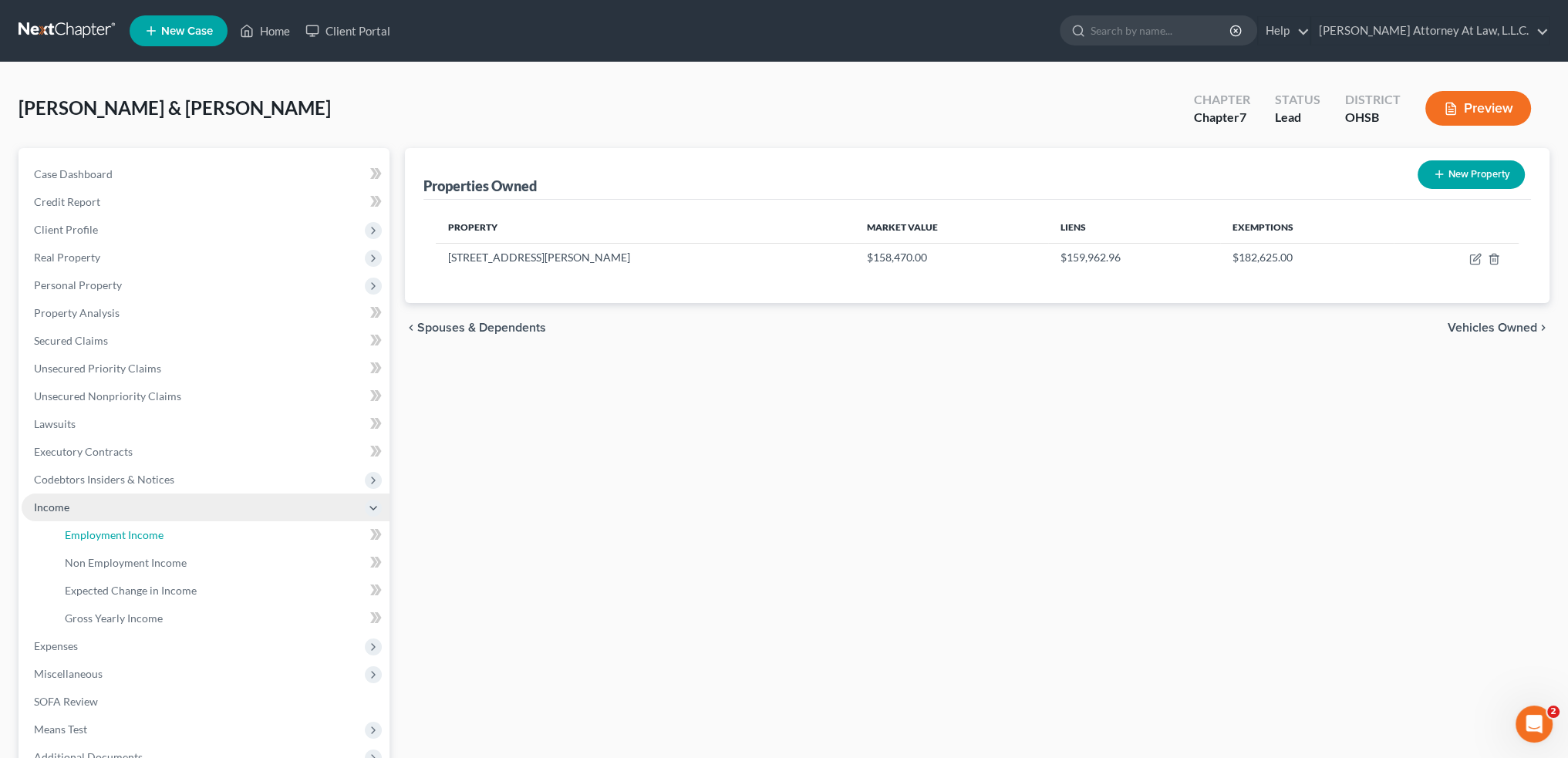
click at [81, 539] on span "Employment Income" at bounding box center [114, 534] width 99 height 13
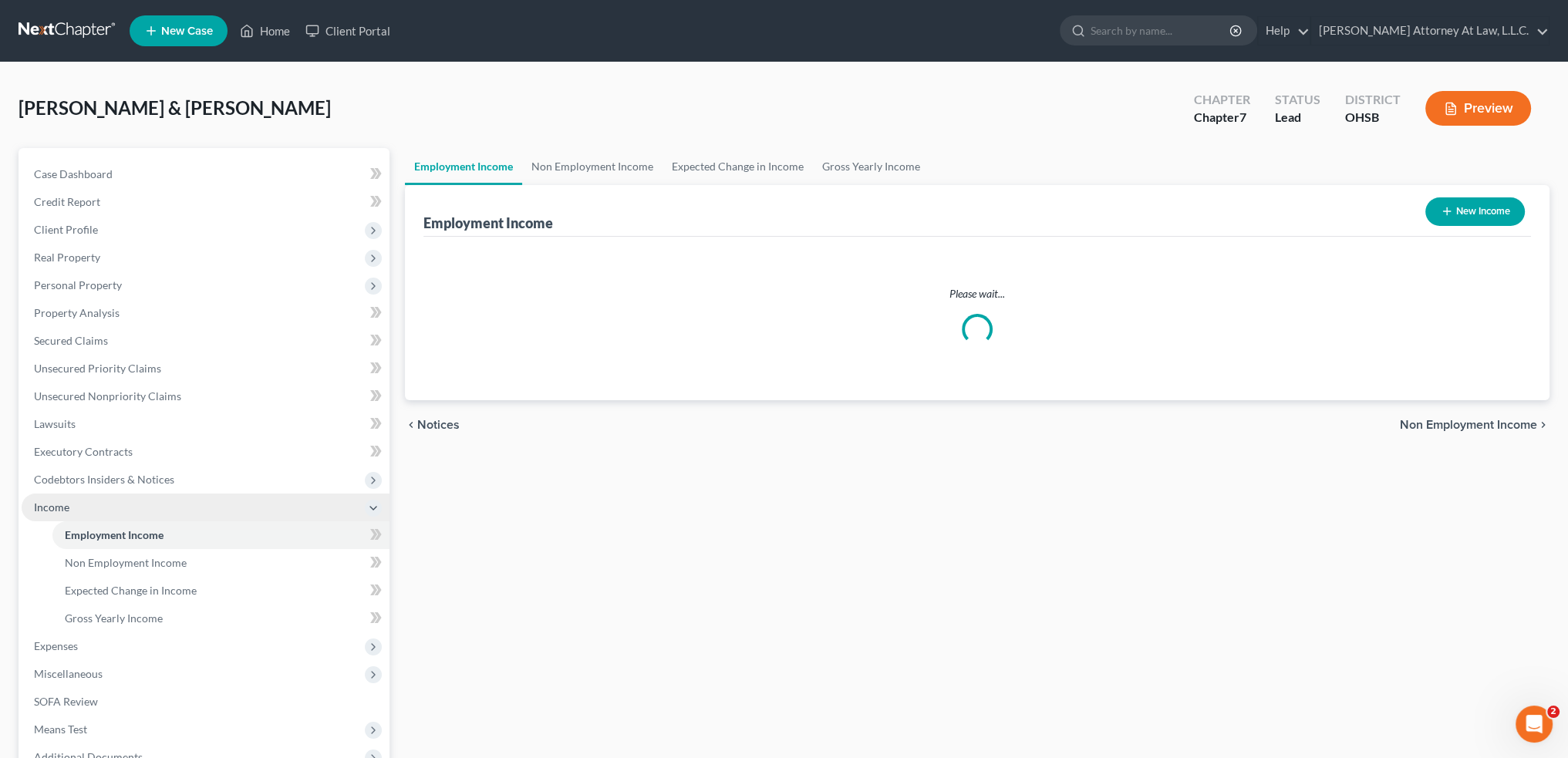
click at [81, 539] on span "Employment Income" at bounding box center [114, 534] width 99 height 13
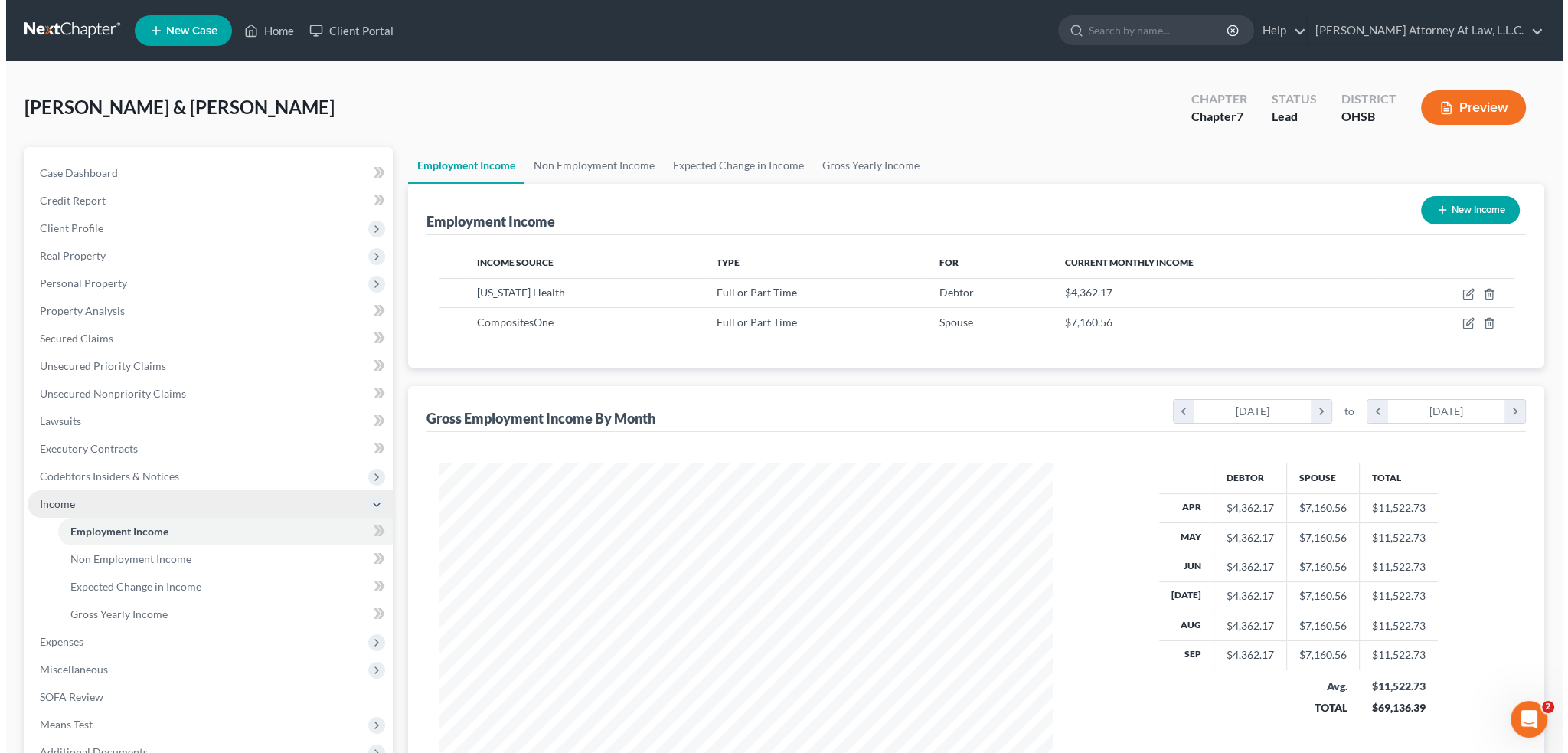
scroll to position [308, 644]
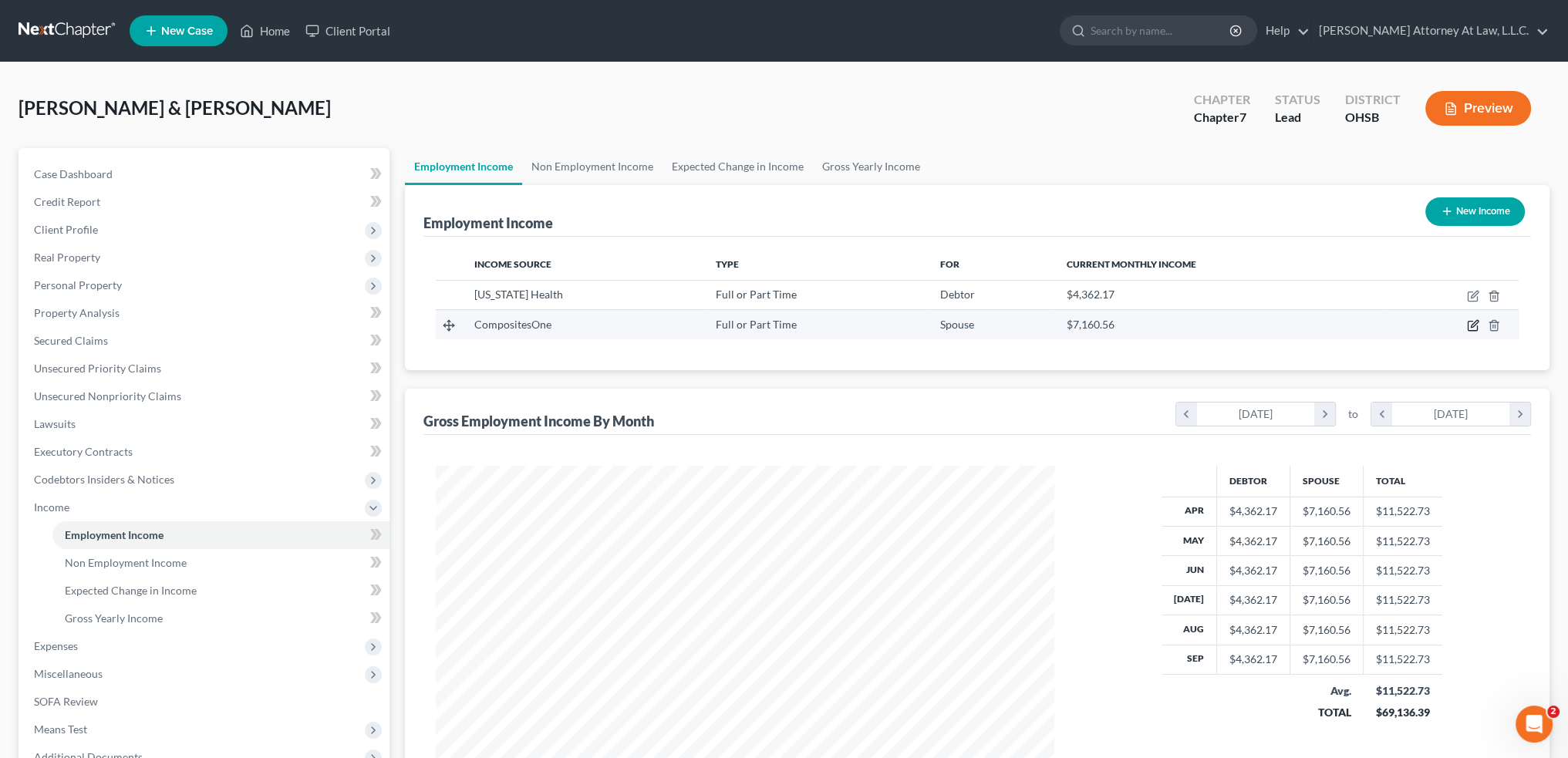
click at [1477, 327] on icon "button" at bounding box center [1472, 326] width 9 height 9
select select "0"
select select "14"
select select "0"
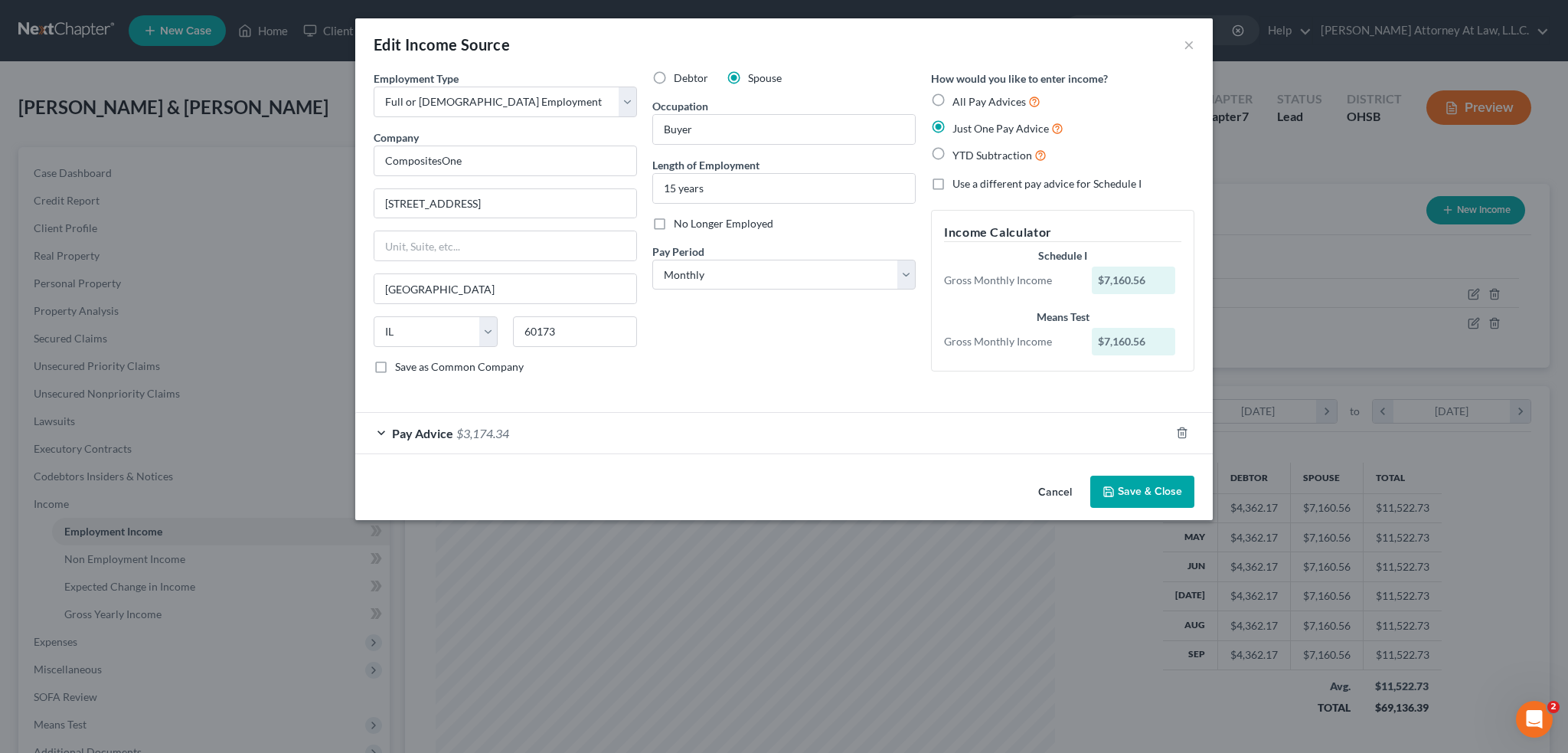
click at [426, 426] on span "Pay Advice" at bounding box center [423, 433] width 61 height 14
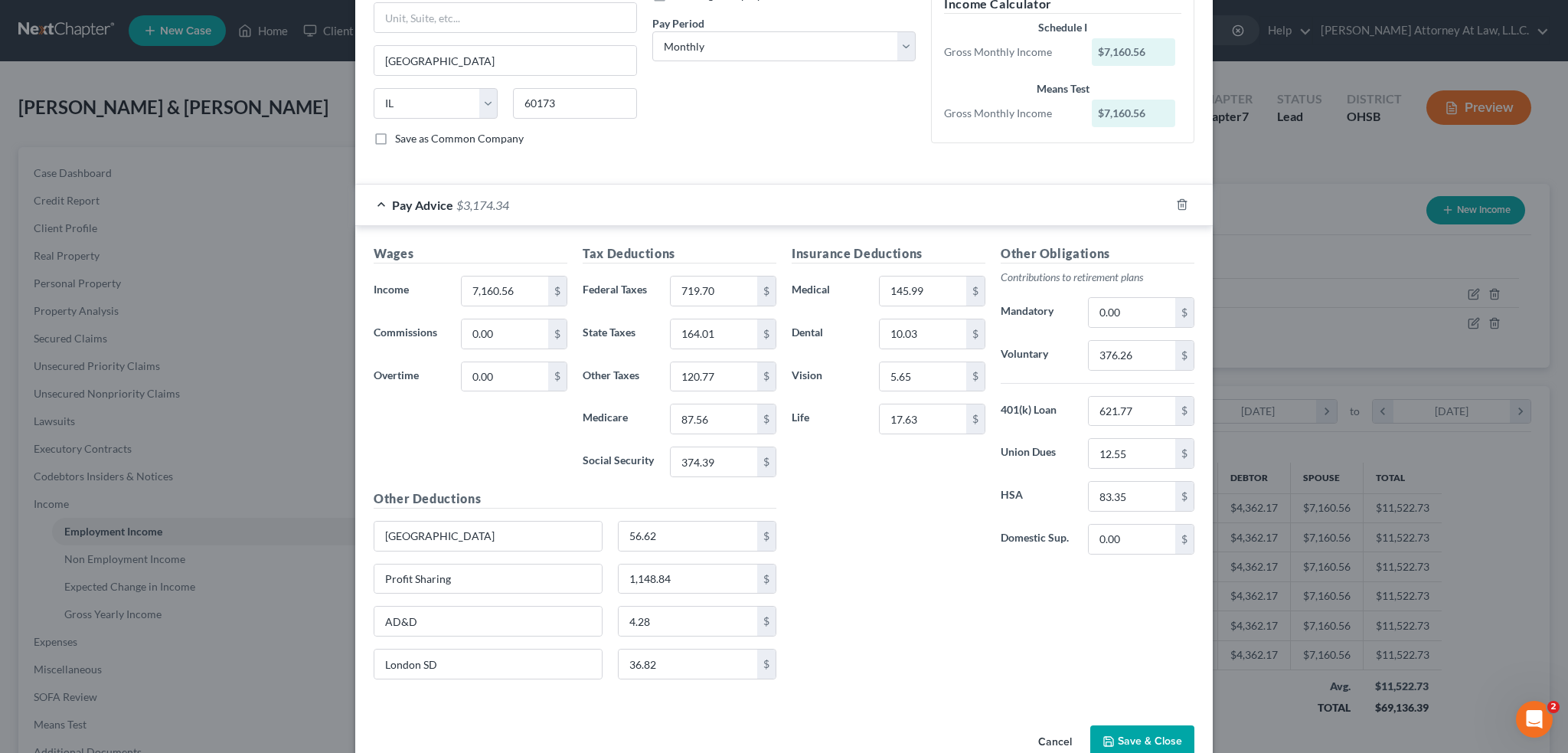
scroll to position [230, 0]
click at [520, 285] on input "7,160.56" at bounding box center [505, 290] width 87 height 29
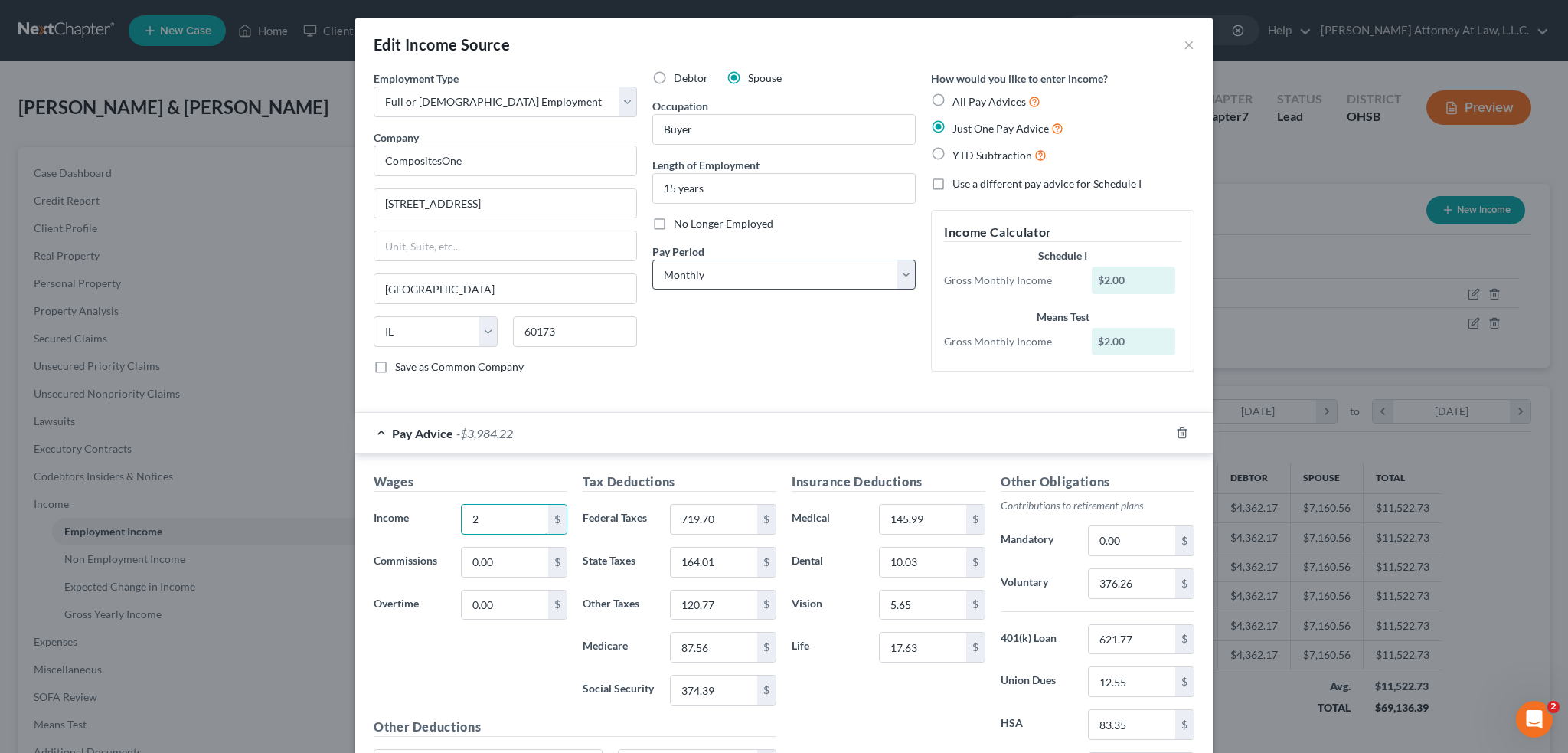
type input "2"
click at [901, 269] on select "Select Monthly Twice Monthly Every Other Week Weekly" at bounding box center [783, 275] width 263 height 31
select select "2"
click at [652, 260] on select "Select Monthly Twice Monthly Every Other Week Weekly" at bounding box center [783, 275] width 263 height 31
click at [498, 517] on div "Wages Income * 2 $ Commissions 0.00 $ Overtime 0.00 $ Tax Deductions Federal Ta…" at bounding box center [783, 693] width 857 height 478
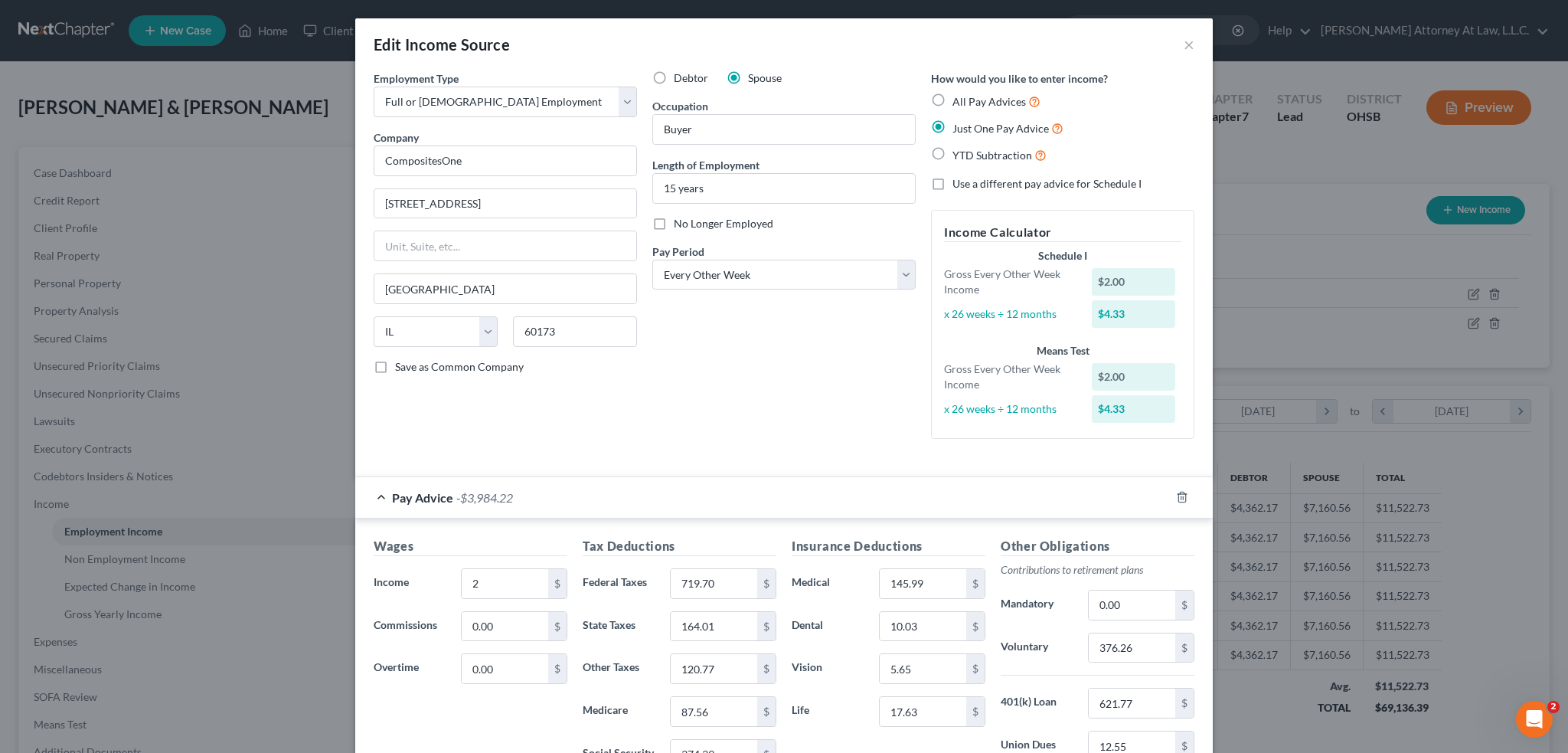
click at [418, 704] on div "Wages Income * 2 $ Commissions 0.00 $ Overtime 0.00 $" at bounding box center [471, 660] width 209 height 245
click at [475, 586] on input "2" at bounding box center [505, 583] width 87 height 29
type input "2,710.83"
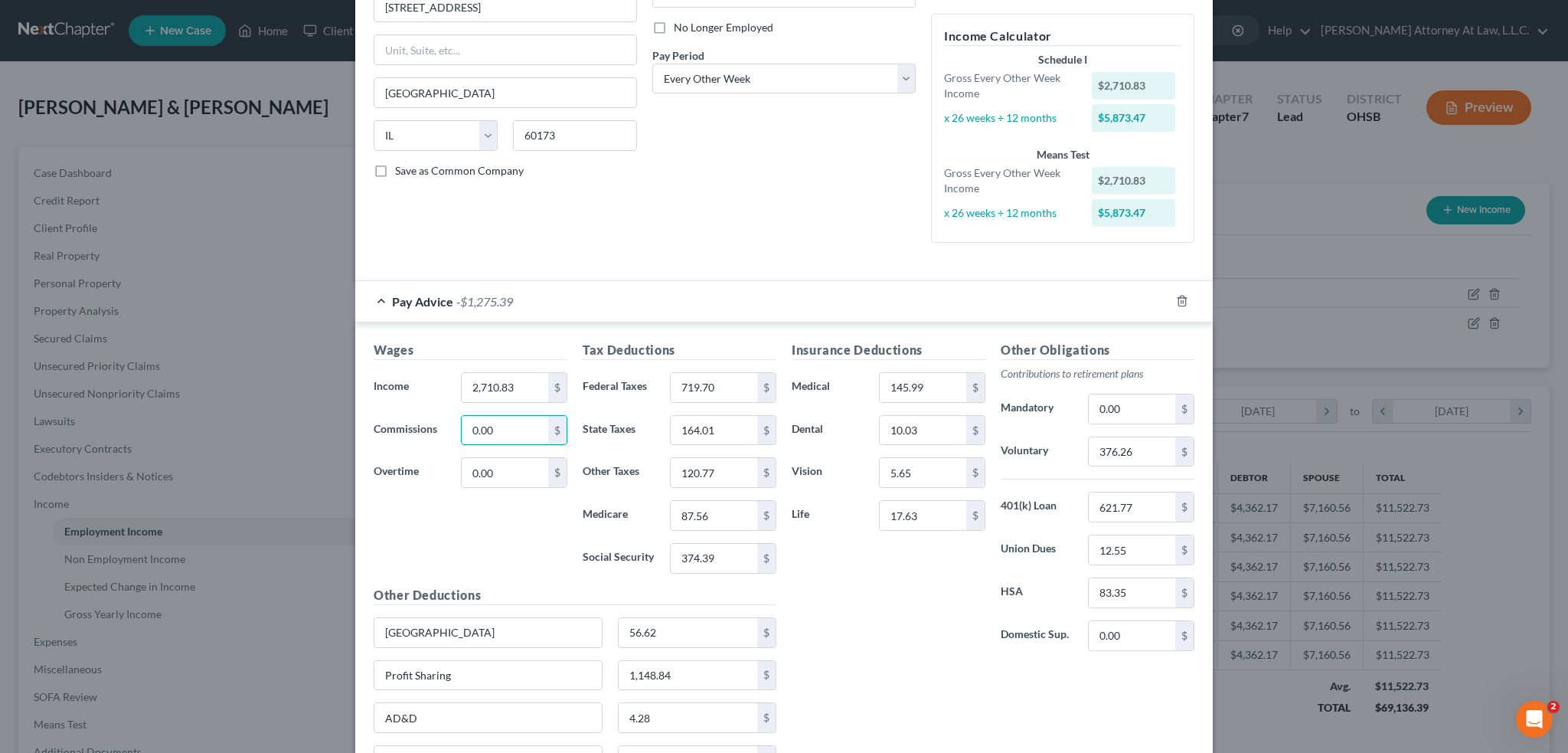
scroll to position [230, 0]
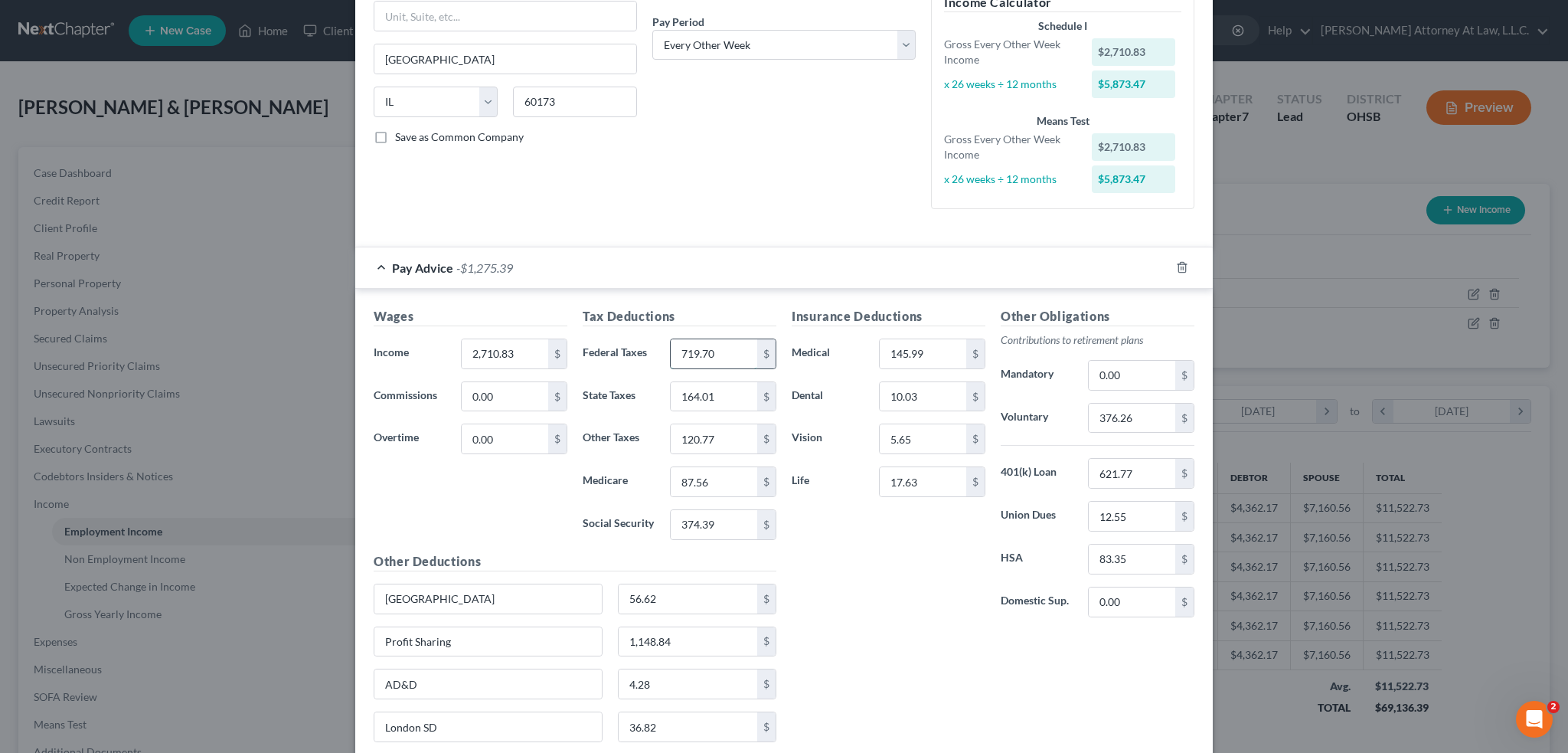
click at [726, 354] on input "719.70" at bounding box center [714, 354] width 87 height 29
type input "293.03"
click at [709, 486] on input "87.56" at bounding box center [714, 482] width 87 height 29
type input "37.67"
type input "161.06"
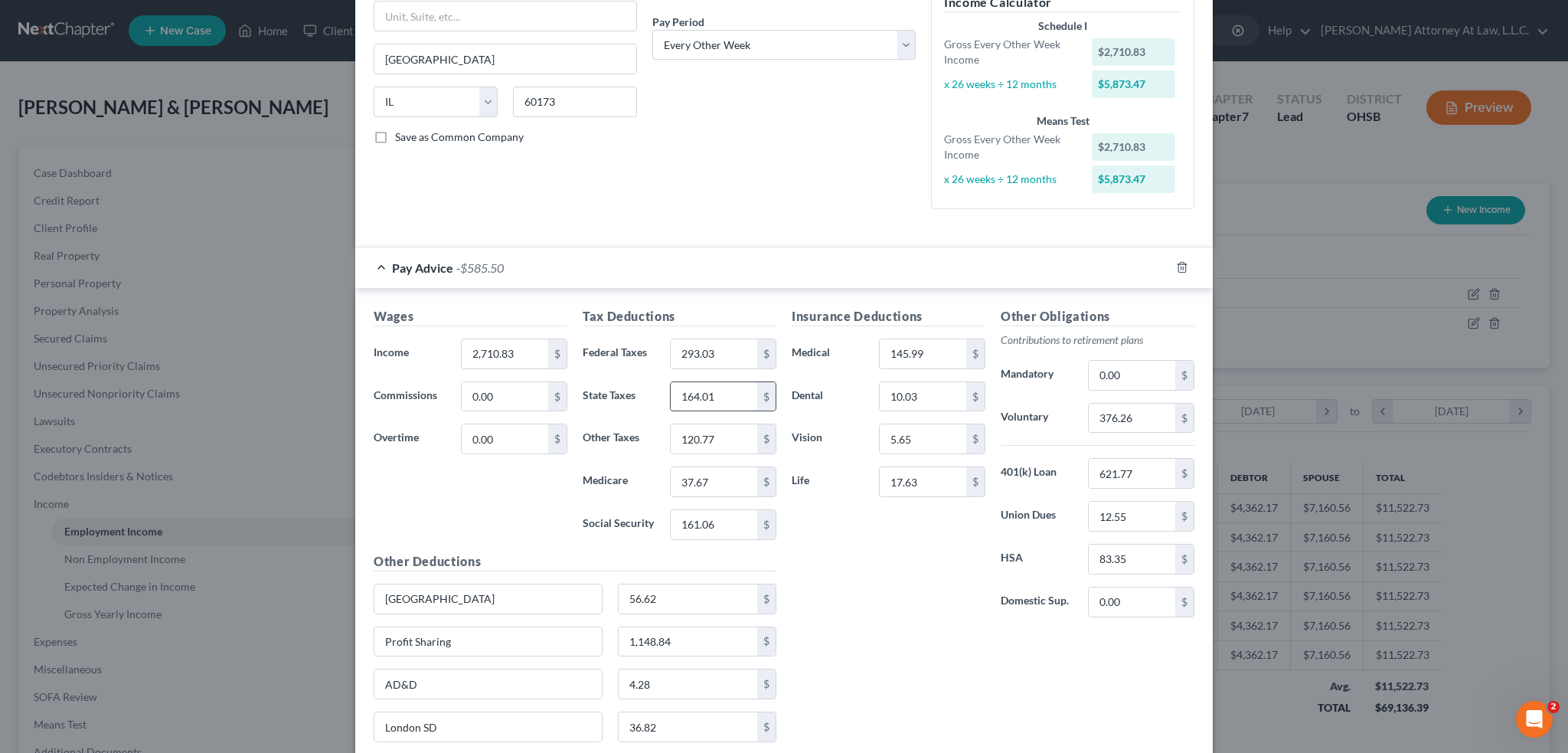
click at [711, 398] on input "164.01" at bounding box center [714, 397] width 87 height 29
type input "69.42"
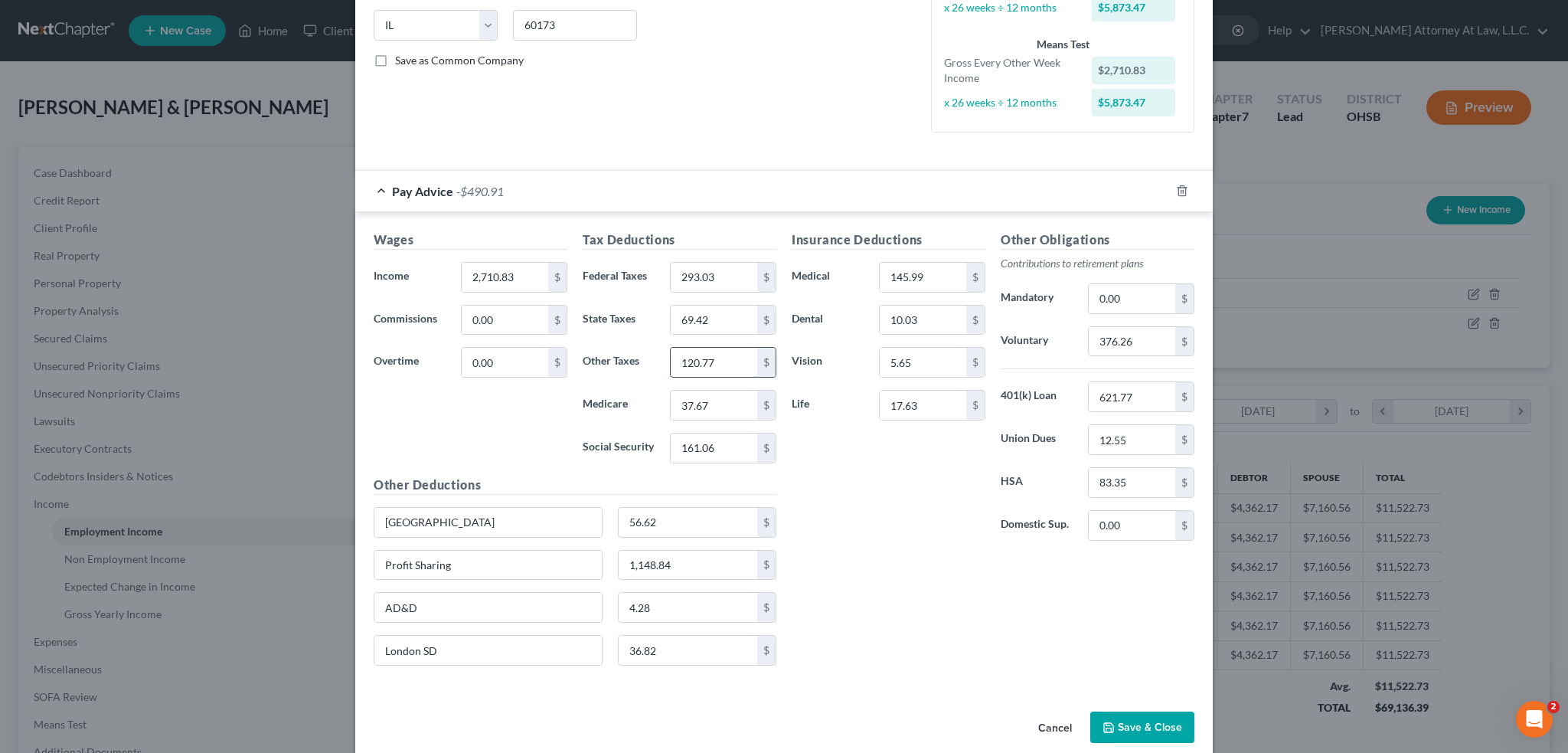
click at [723, 358] on input "120.77" at bounding box center [714, 362] width 87 height 29
type input "1"
type input "51.95"
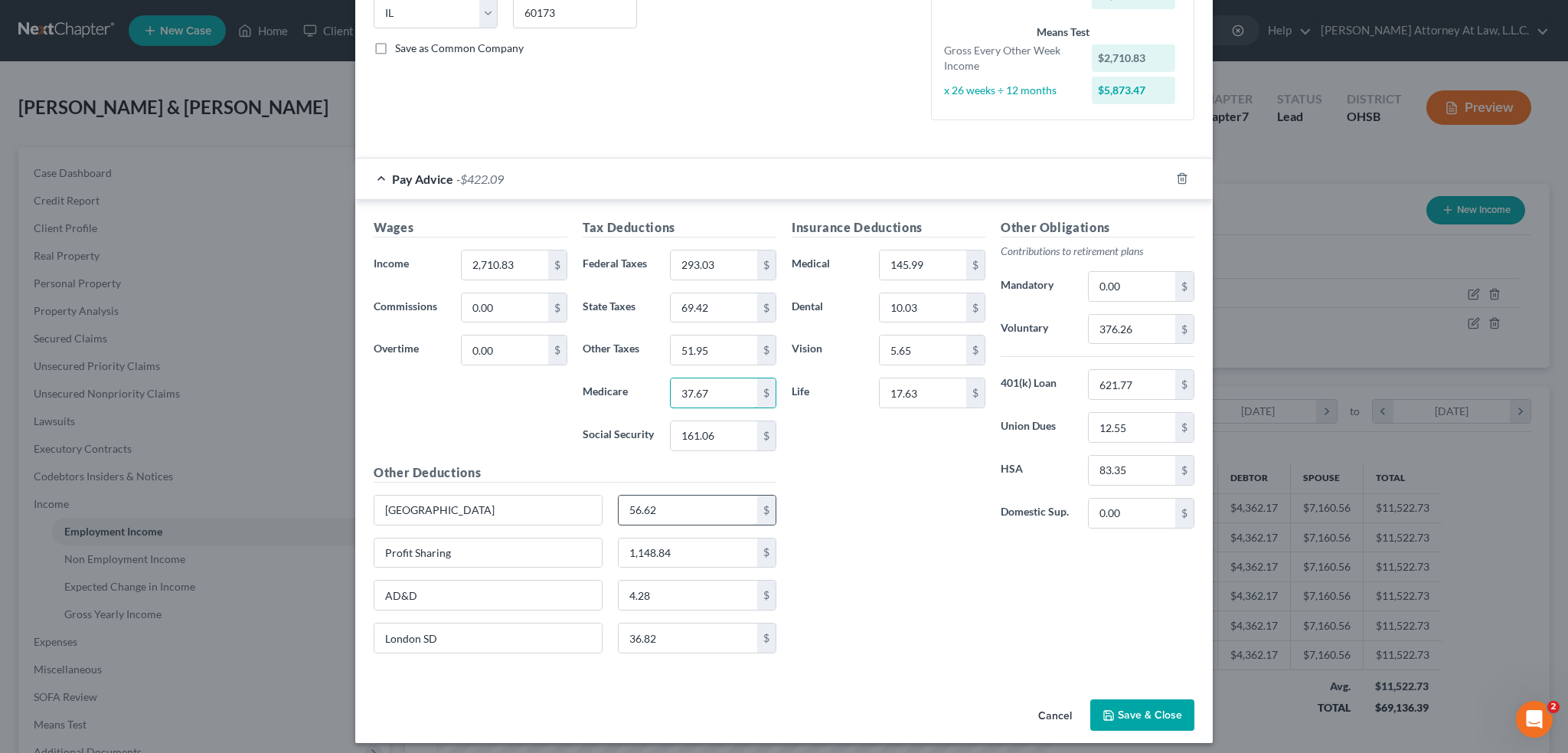
scroll to position [324, 0]
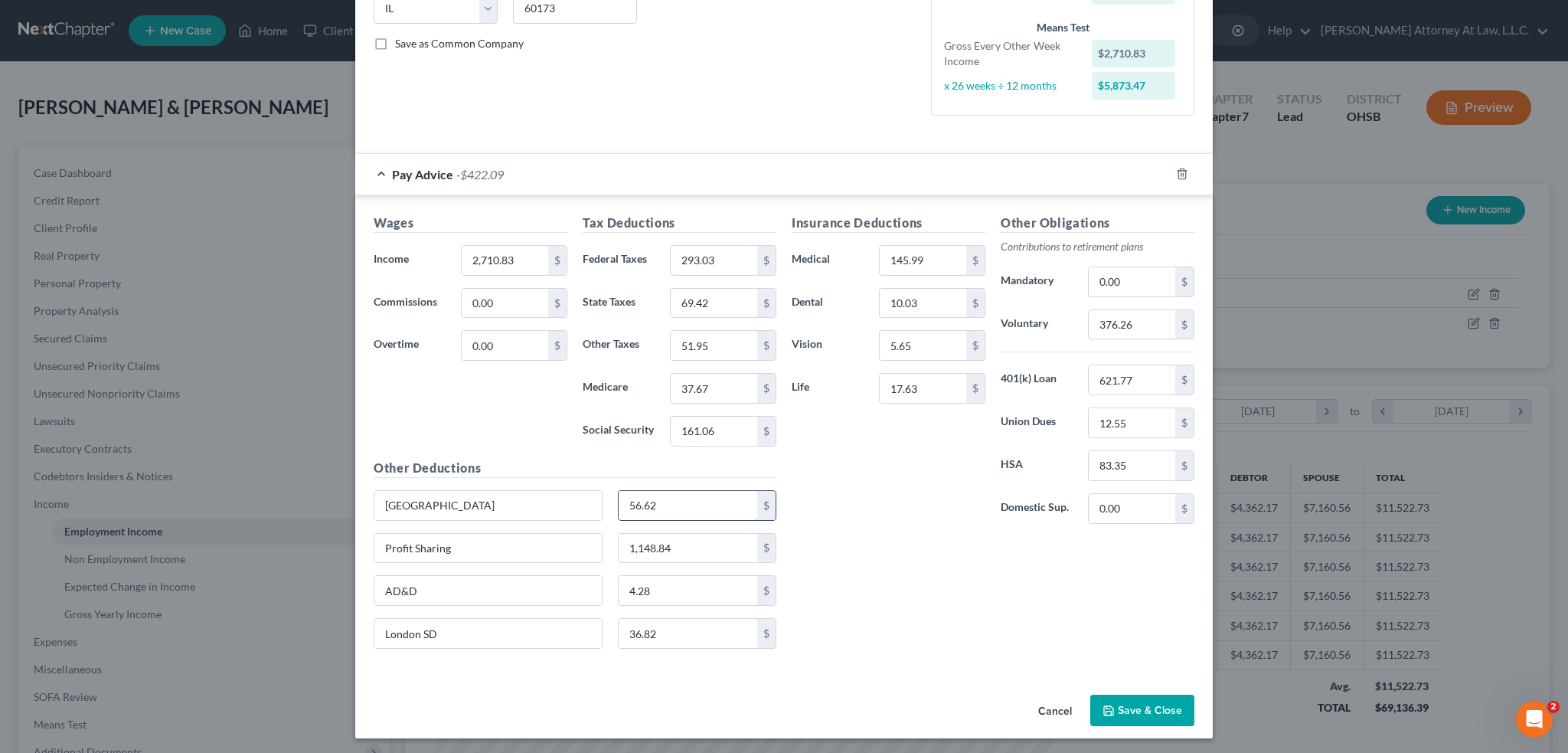
click at [655, 507] on input "56.62" at bounding box center [689, 506] width 140 height 29
type input "47.58"
click at [655, 625] on input "36.82" at bounding box center [689, 634] width 140 height 29
type input "24.35"
click at [926, 261] on input "145.99" at bounding box center [924, 261] width 87 height 29
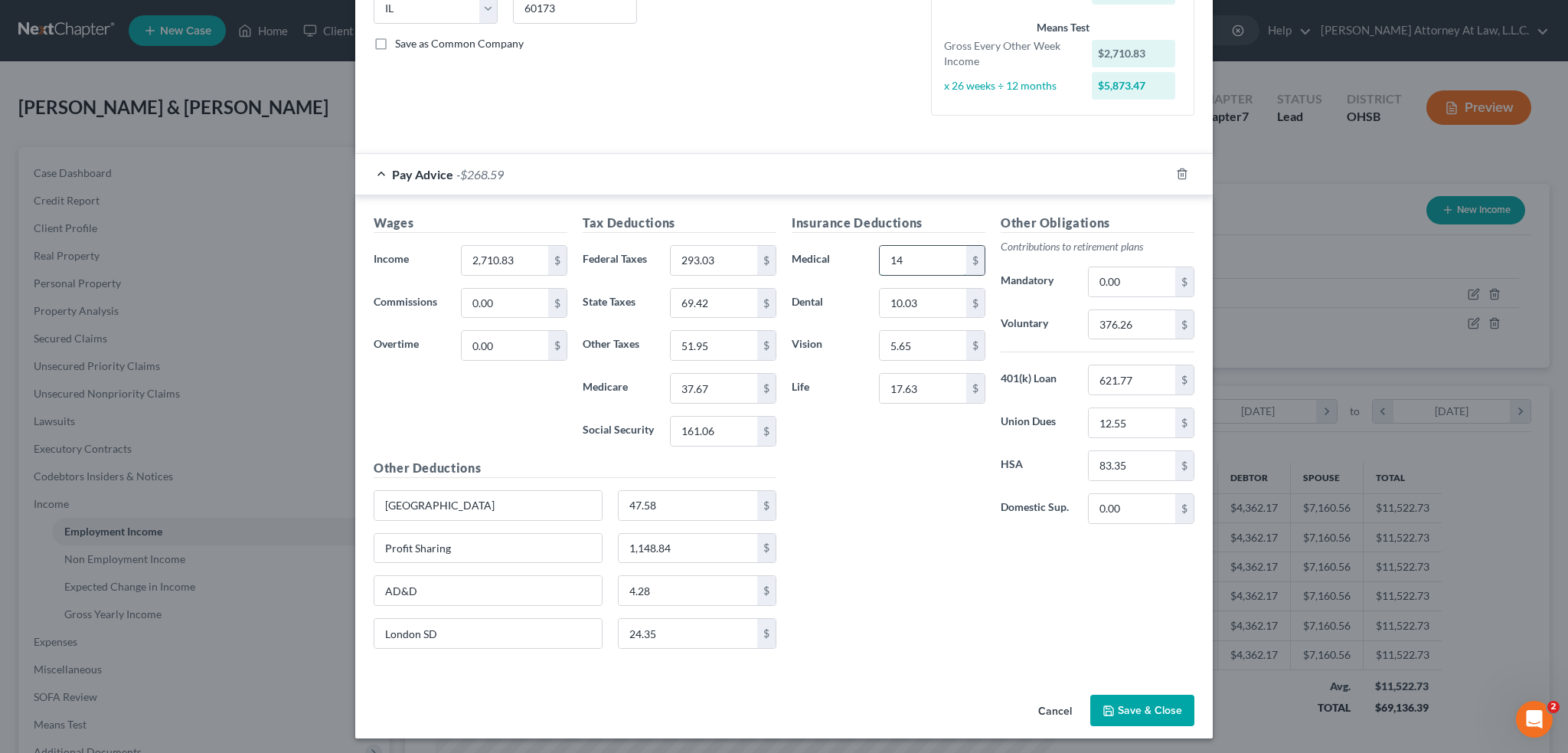
type input "1"
type input "67.38"
click at [906, 296] on input "10.03" at bounding box center [924, 303] width 87 height 29
drag, startPoint x: 913, startPoint y: 298, endPoint x: 832, endPoint y: 302, distance: 81.1
click at [833, 302] on div "Dental 10.03 $" at bounding box center [889, 303] width 209 height 31
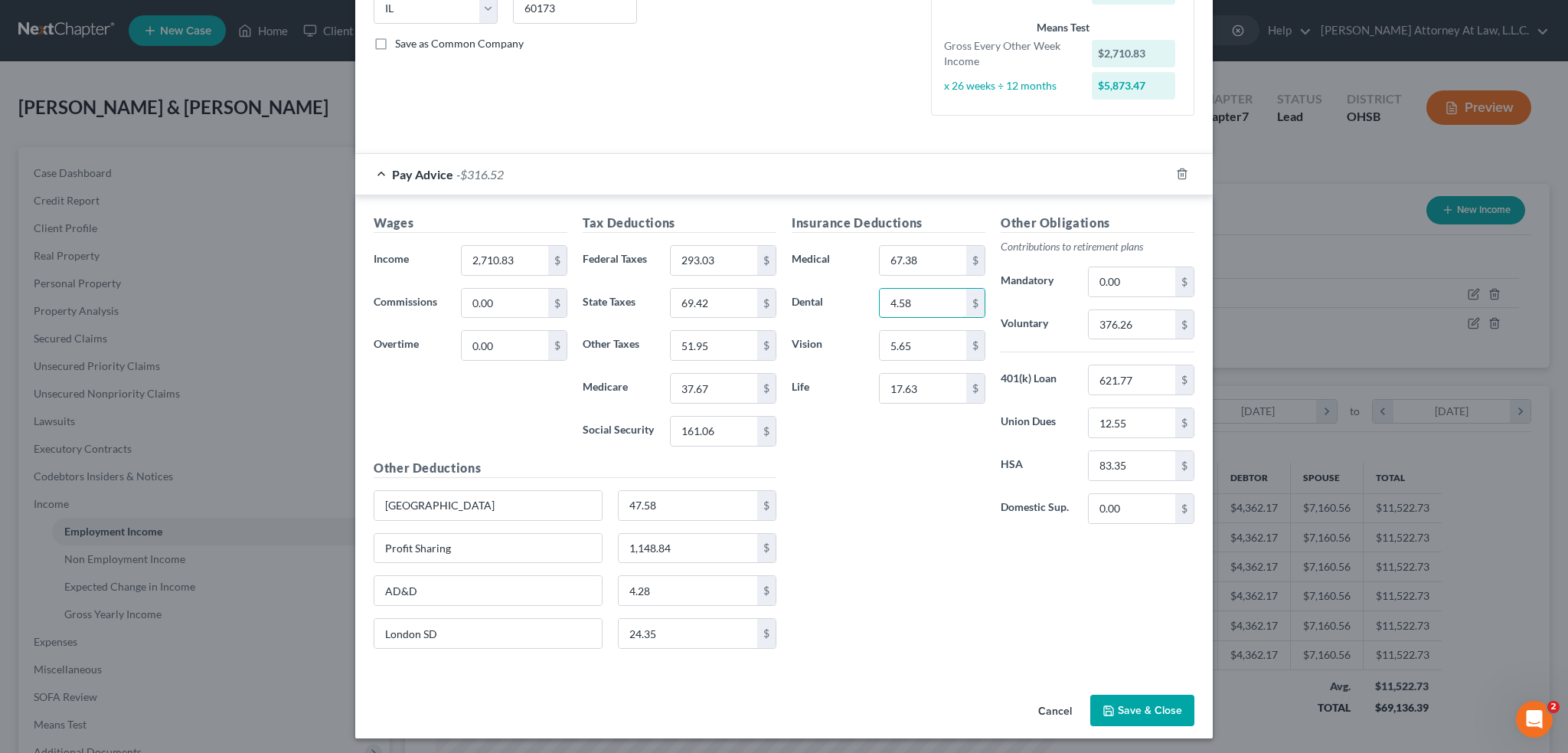
type input "4.58"
type input "2.61"
click at [931, 394] on input "17.63" at bounding box center [924, 388] width 87 height 29
drag, startPoint x: 922, startPoint y: 383, endPoint x: 852, endPoint y: 383, distance: 70.0
click at [861, 383] on div "Life 17.63 $" at bounding box center [889, 388] width 209 height 31
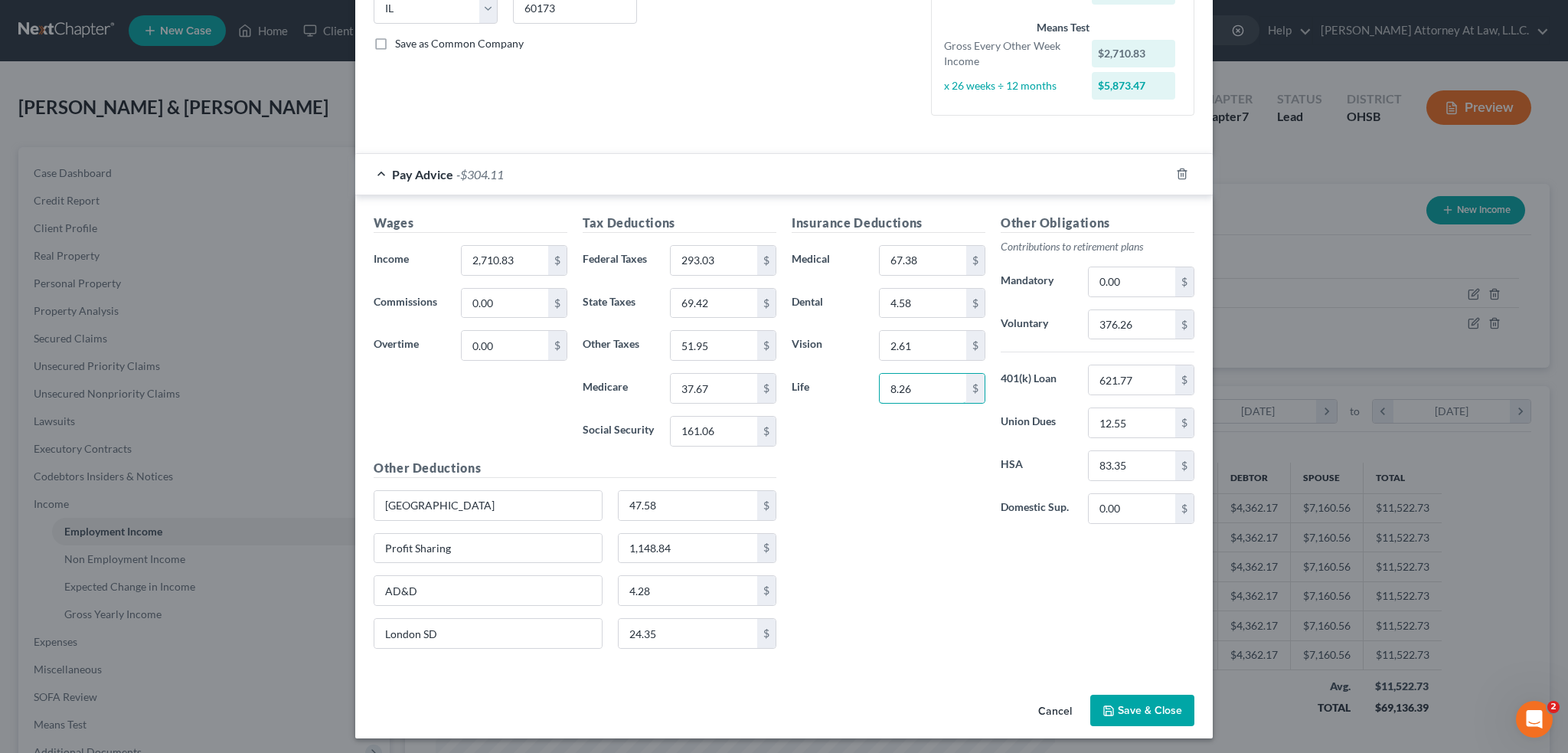
type input "8.26"
click at [1138, 319] on input "376.26" at bounding box center [1132, 325] width 87 height 29
type input "162.30"
type input "286.97"
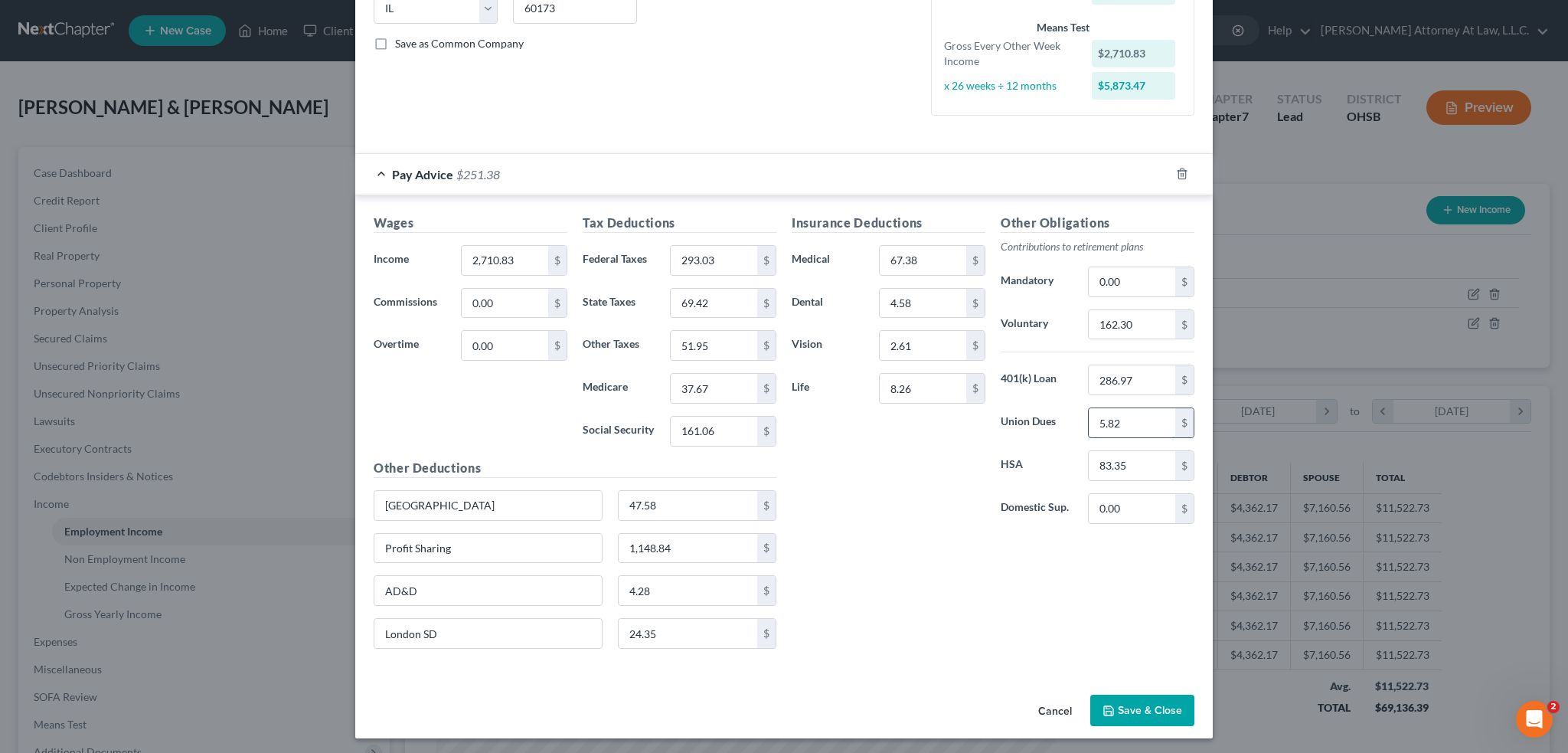
type input "5.82"
type input "38.47"
click at [695, 542] on input "1,148.84" at bounding box center [689, 549] width 140 height 29
click at [655, 589] on input "4.28" at bounding box center [689, 590] width 140 height 29
type input "2.00"
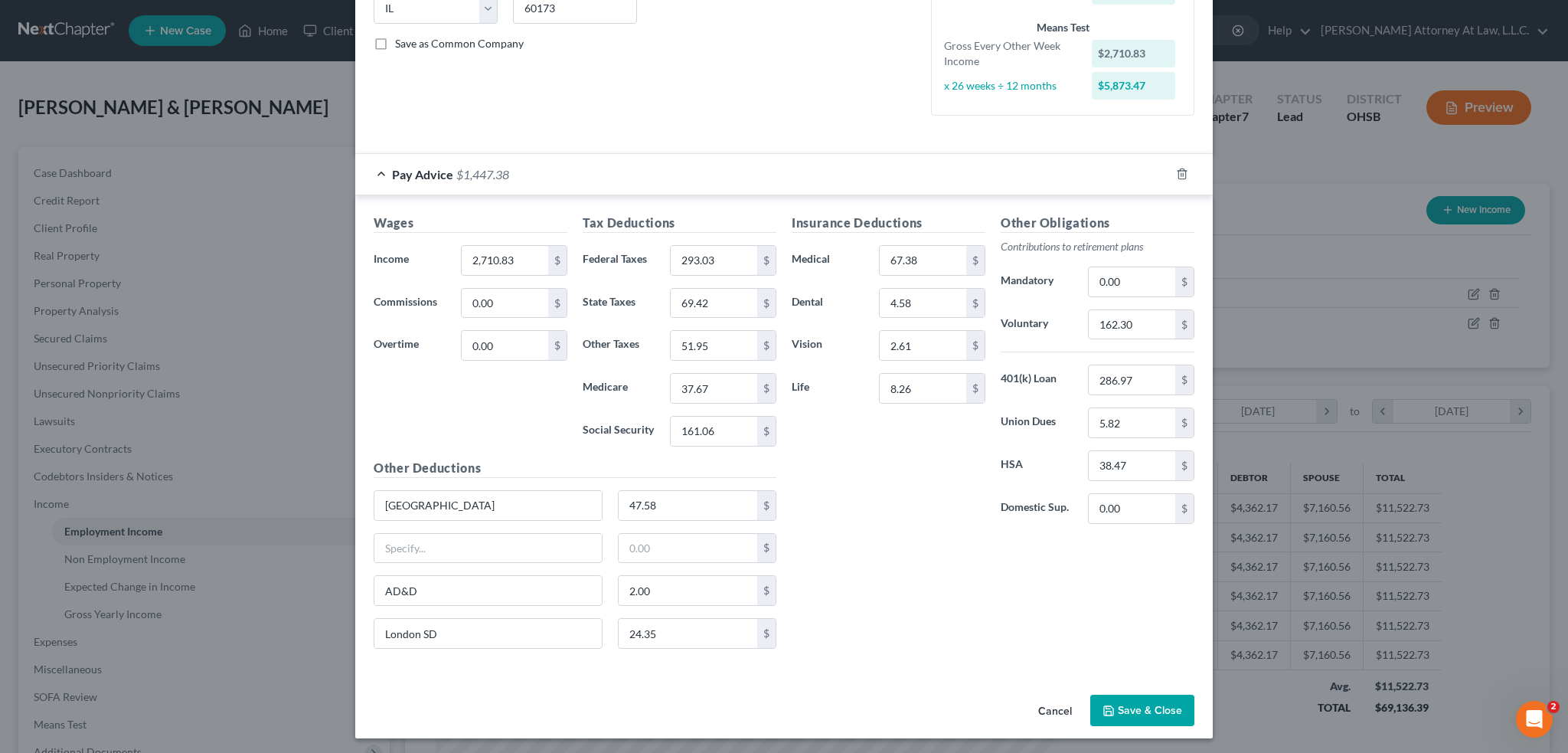
click at [1148, 710] on button "Save & Close" at bounding box center [1142, 711] width 104 height 32
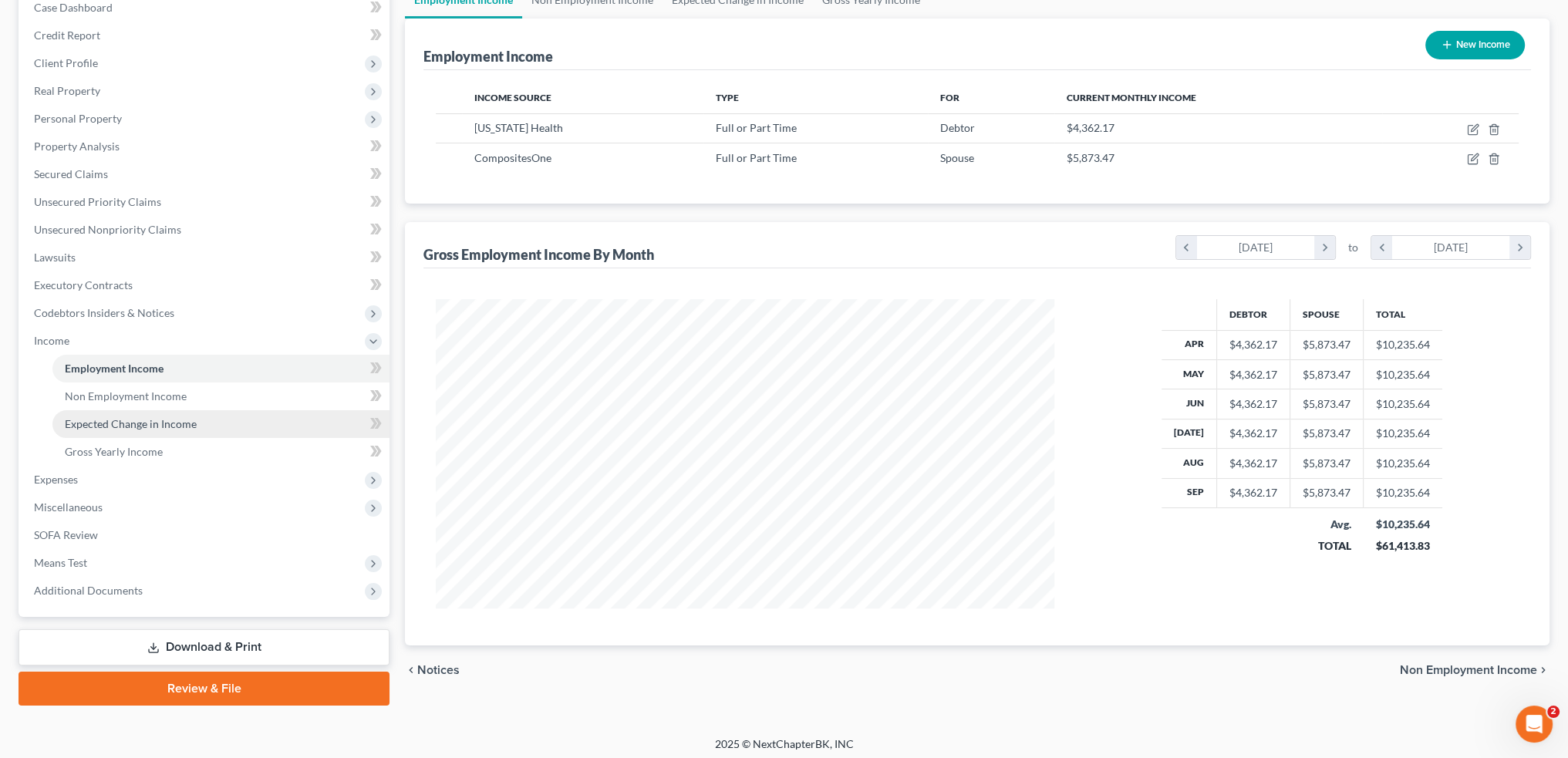
scroll to position [171, 0]
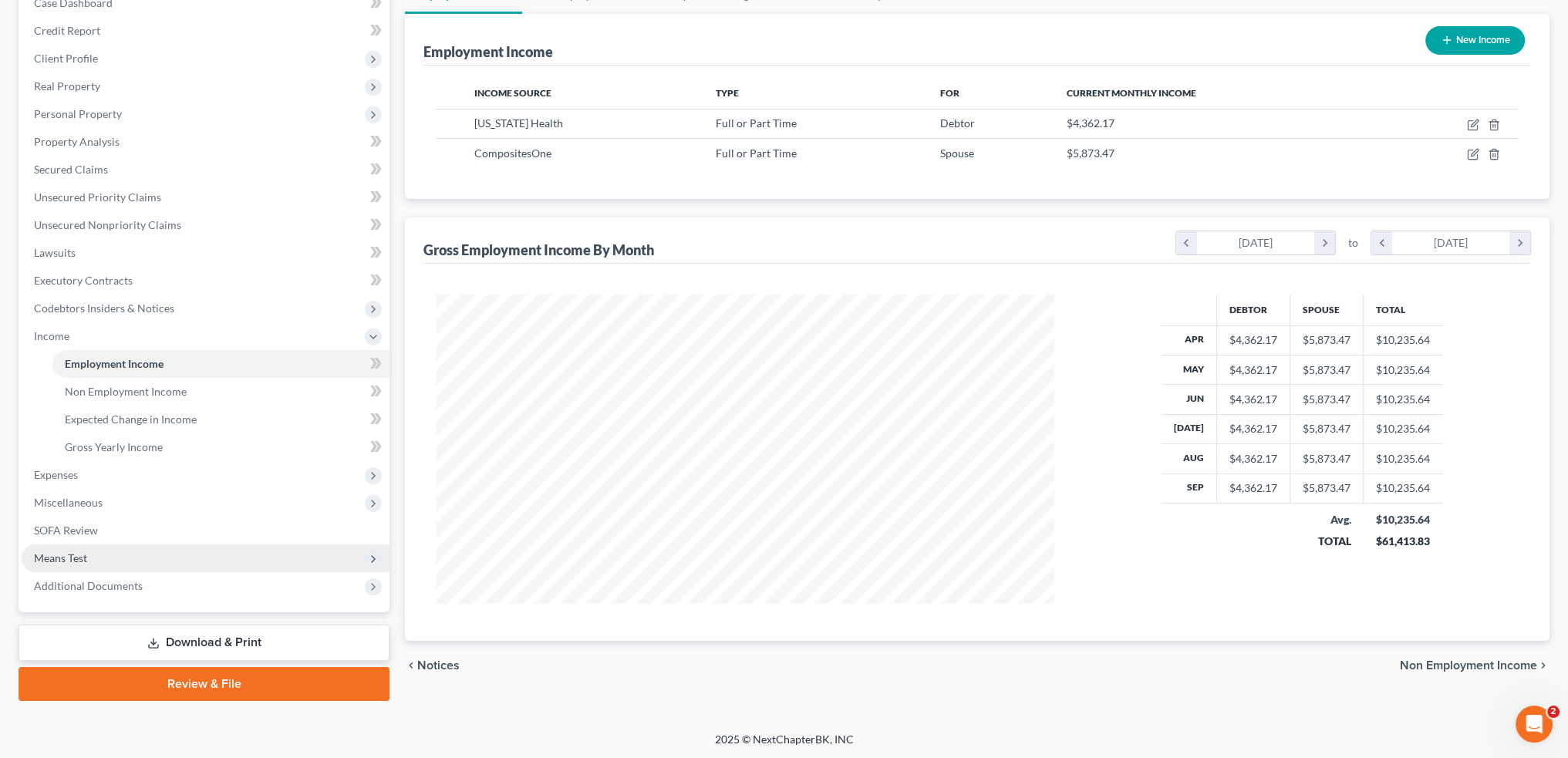
click at [127, 561] on span "Means Test" at bounding box center [205, 558] width 368 height 27
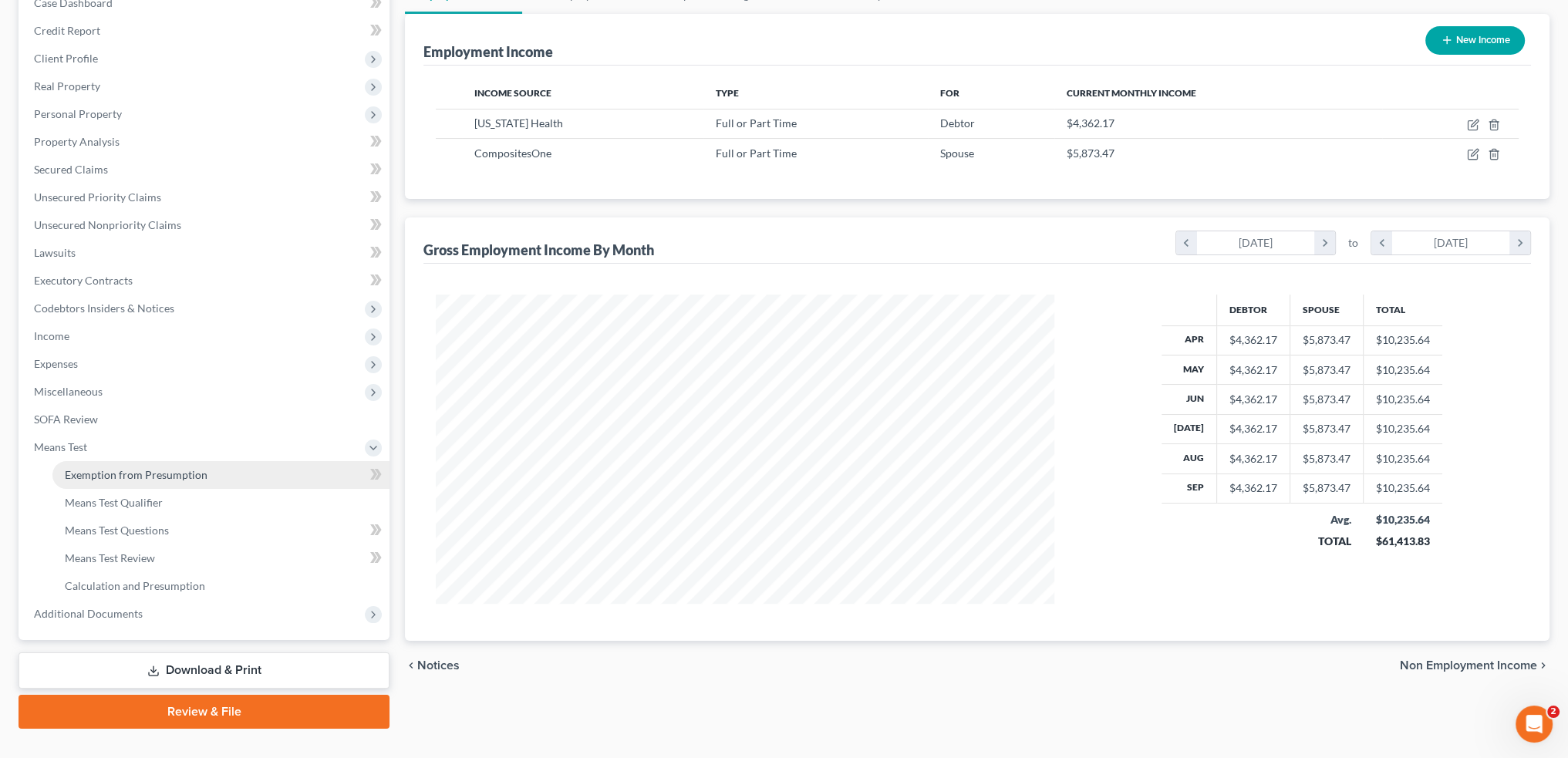
click at [129, 479] on span "Exemption from Presumption" at bounding box center [136, 474] width 142 height 13
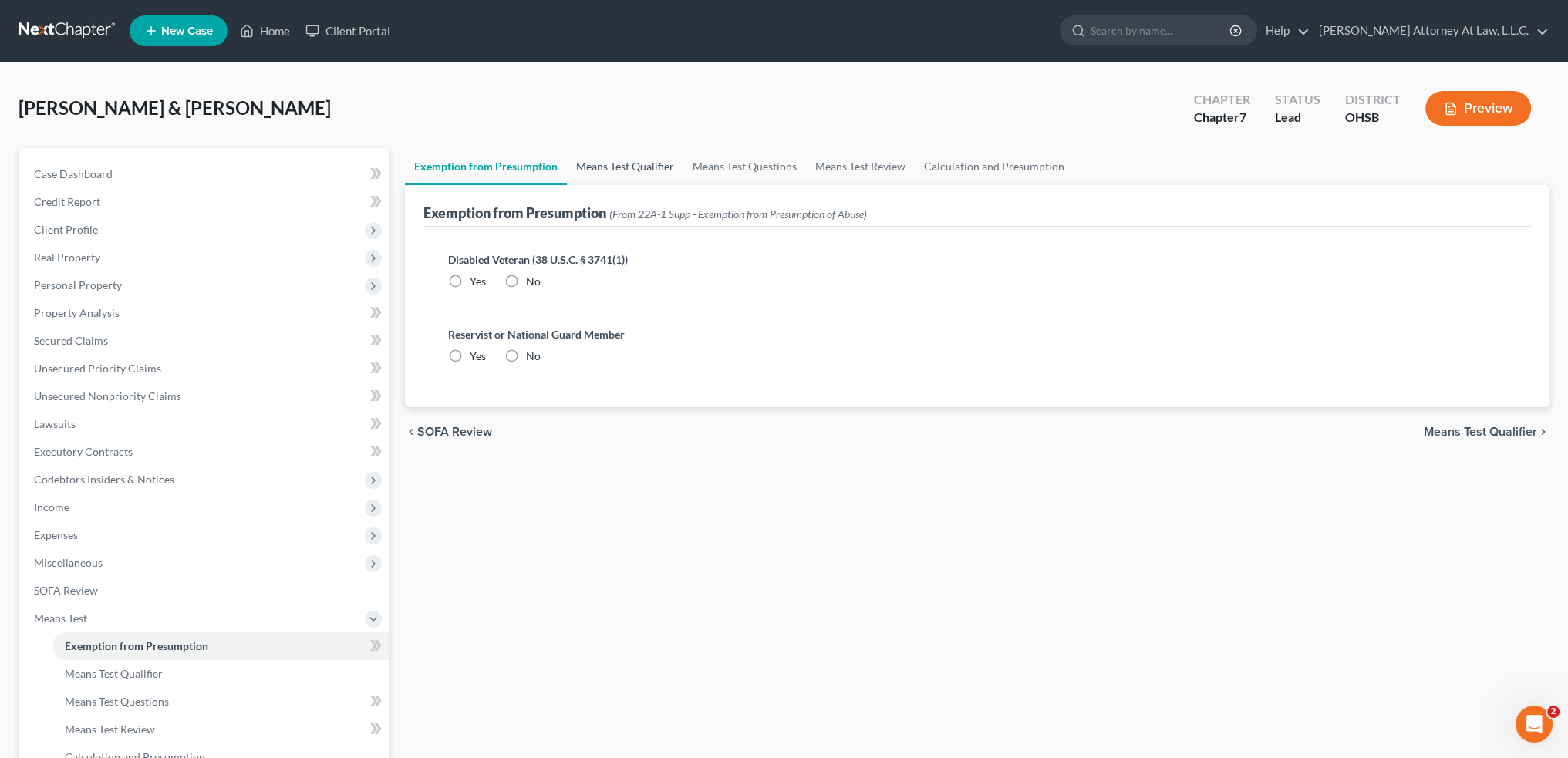
click at [622, 165] on link "Means Test Qualifier" at bounding box center [625, 166] width 117 height 37
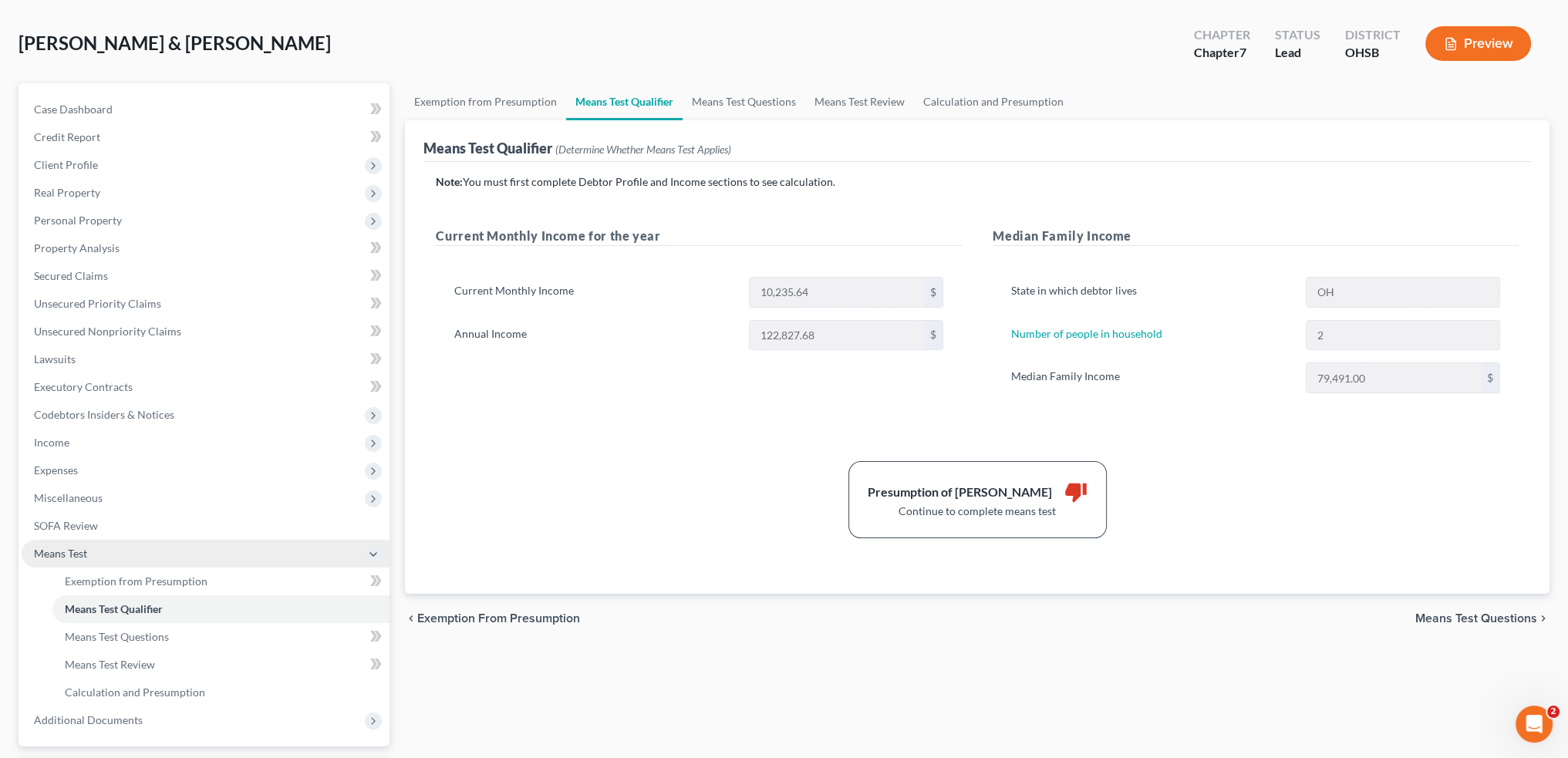
scroll to position [199, 0]
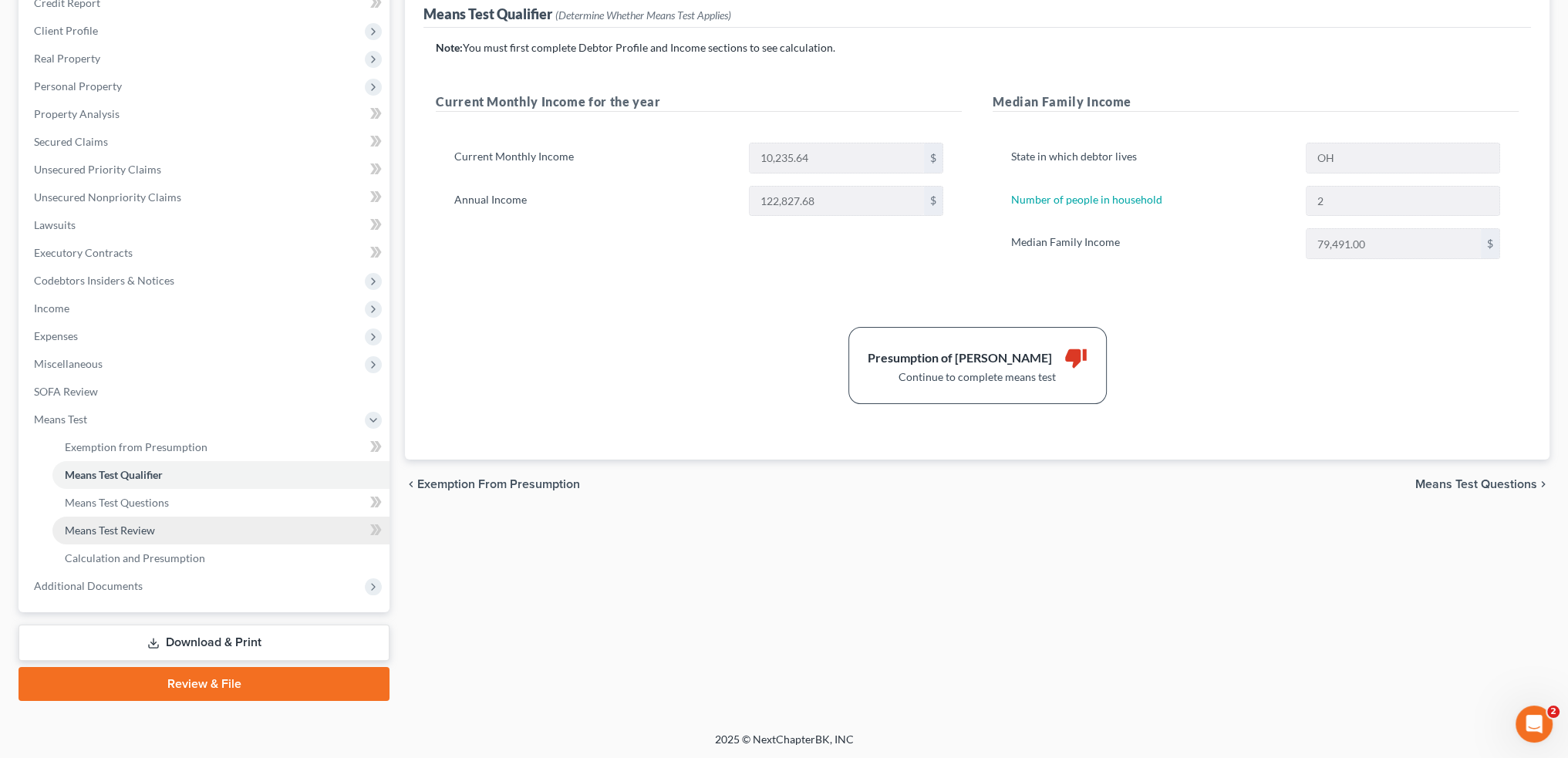
click at [104, 530] on span "Means Test Review" at bounding box center [110, 530] width 90 height 13
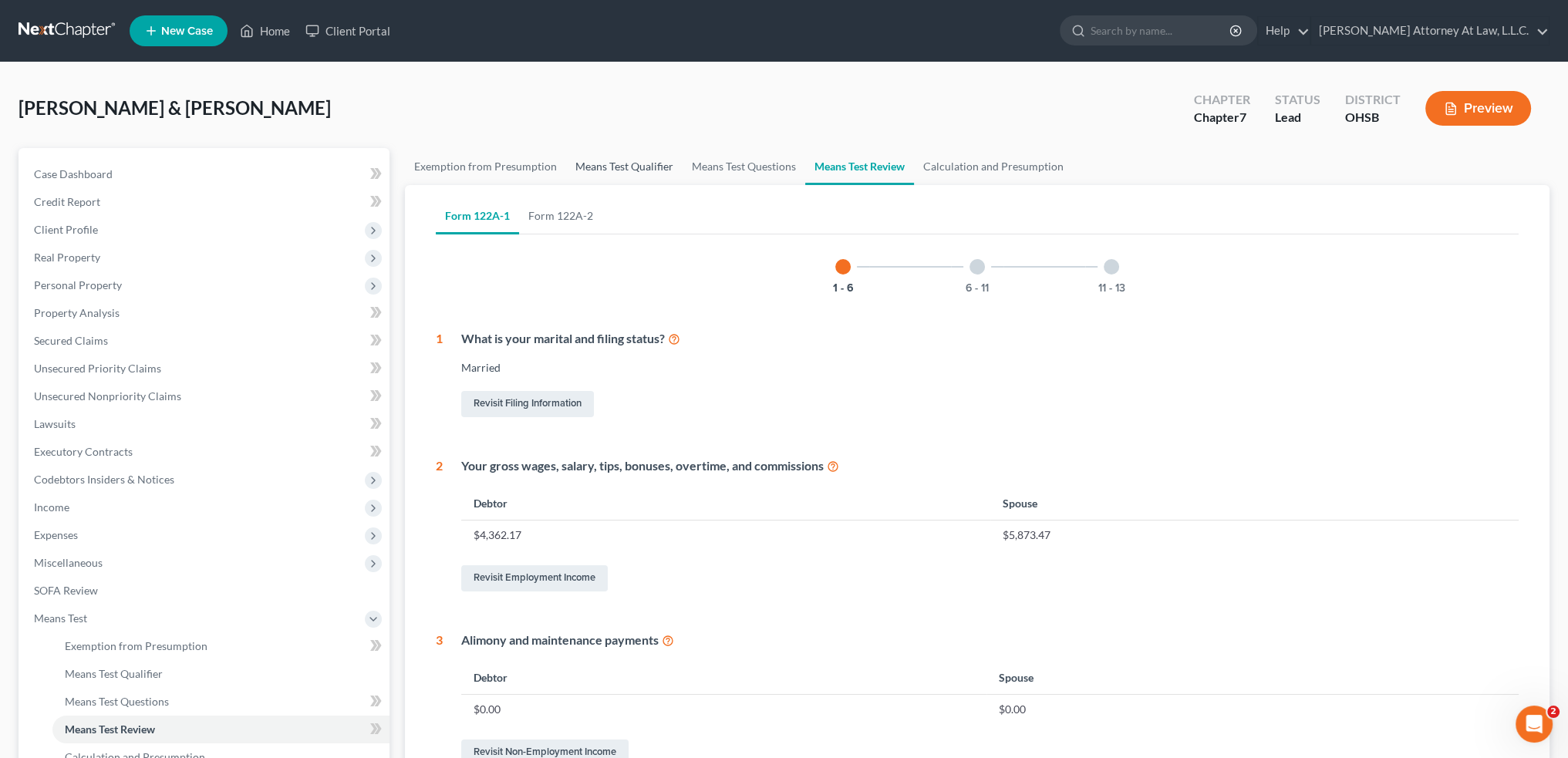
click at [615, 165] on link "Means Test Qualifier" at bounding box center [624, 166] width 117 height 37
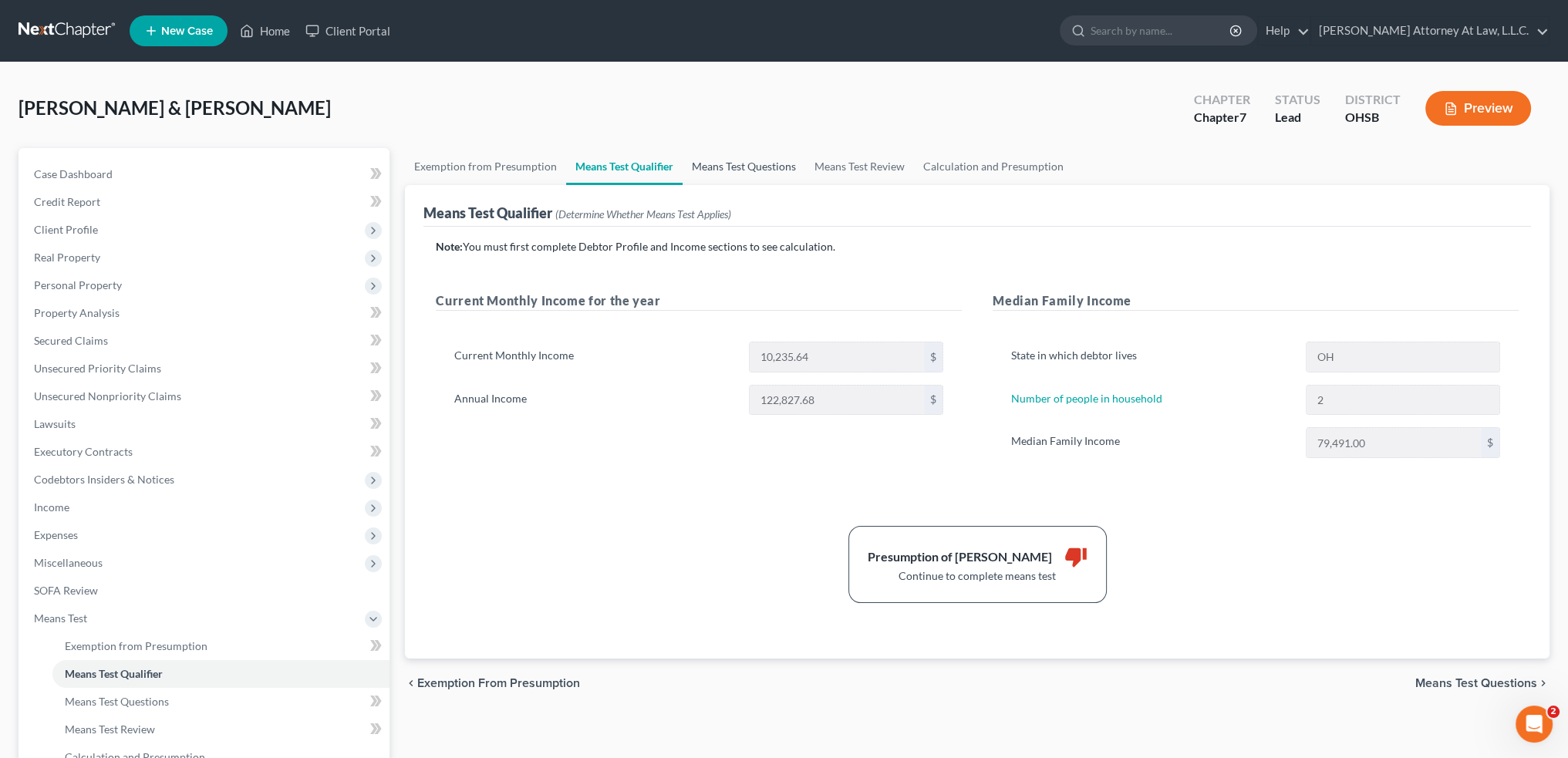
click at [728, 169] on link "Means Test Questions" at bounding box center [743, 166] width 123 height 37
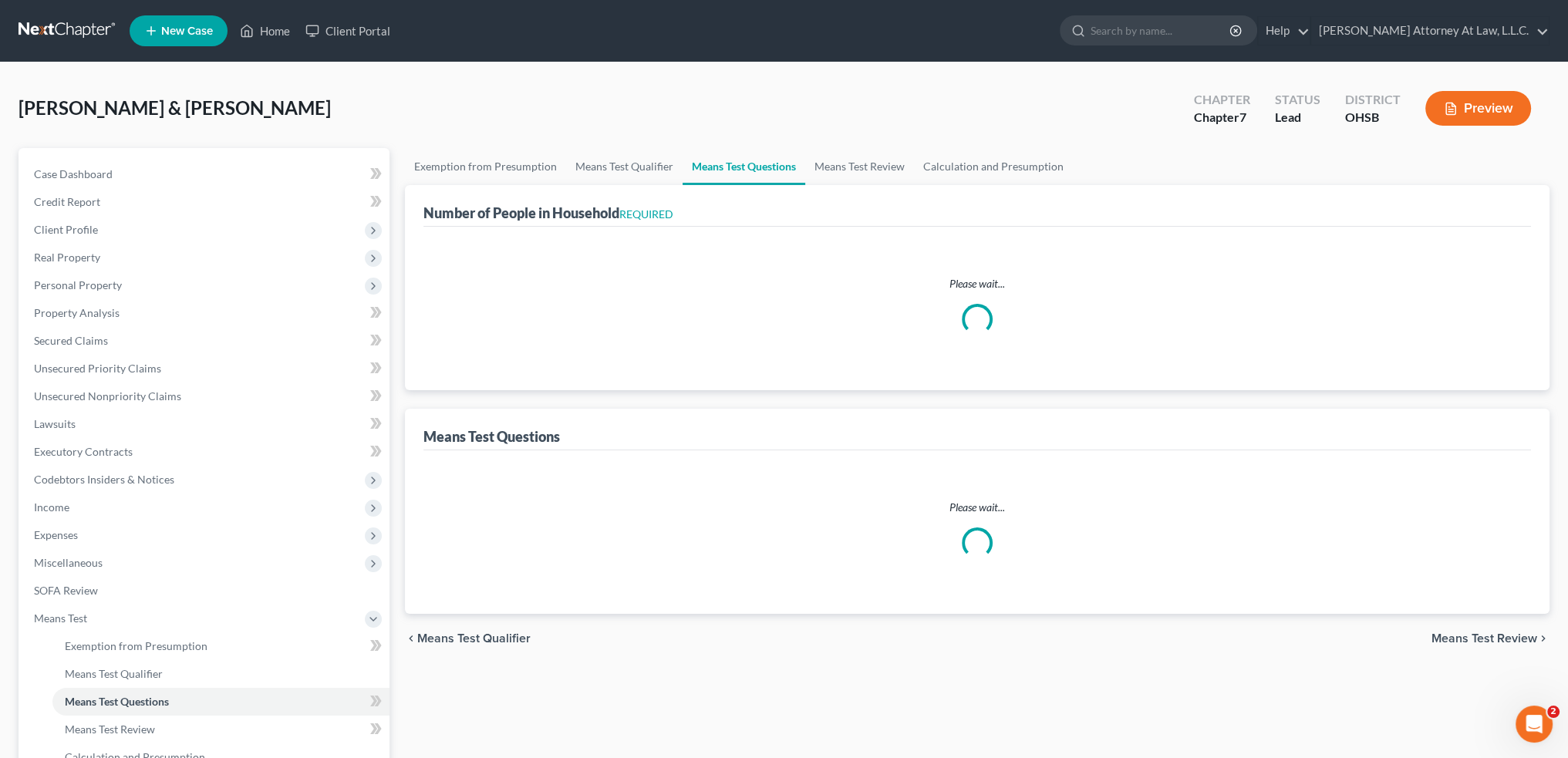
select select "0"
select select "60"
select select "0"
select select "60"
select select "1"
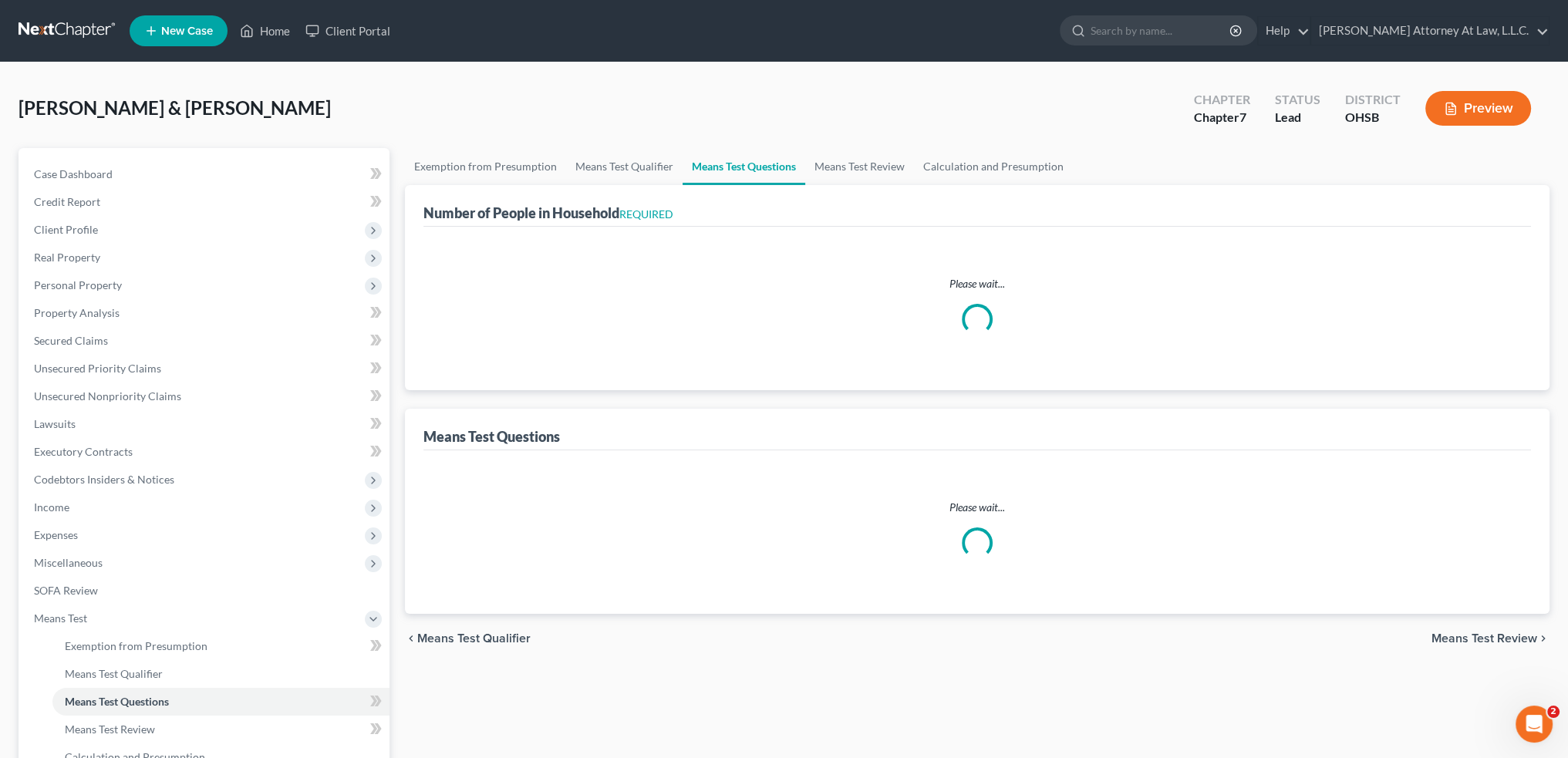
select select "60"
select select "2"
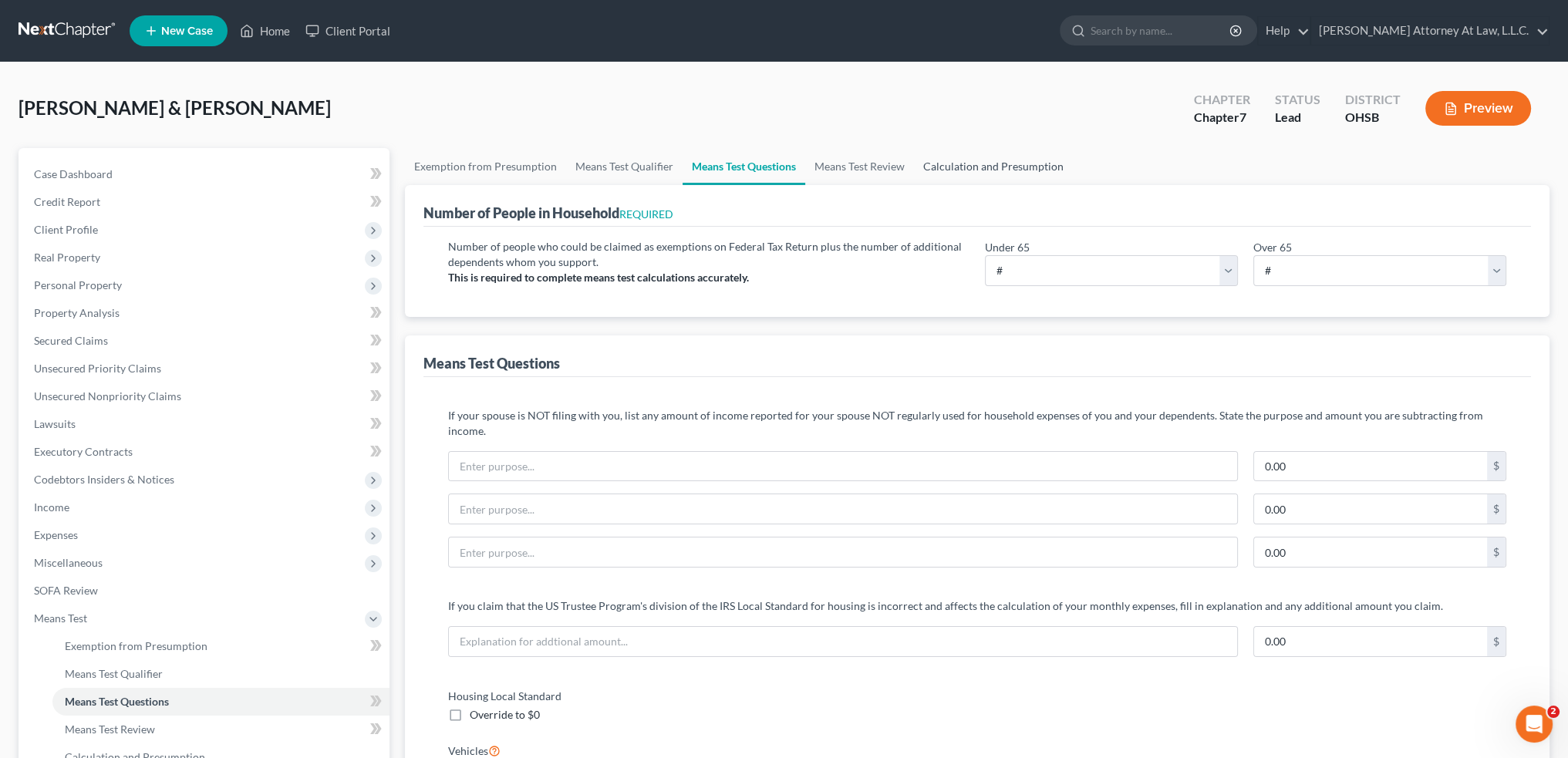
click at [970, 165] on link "Calculation and Presumption" at bounding box center [993, 166] width 159 height 37
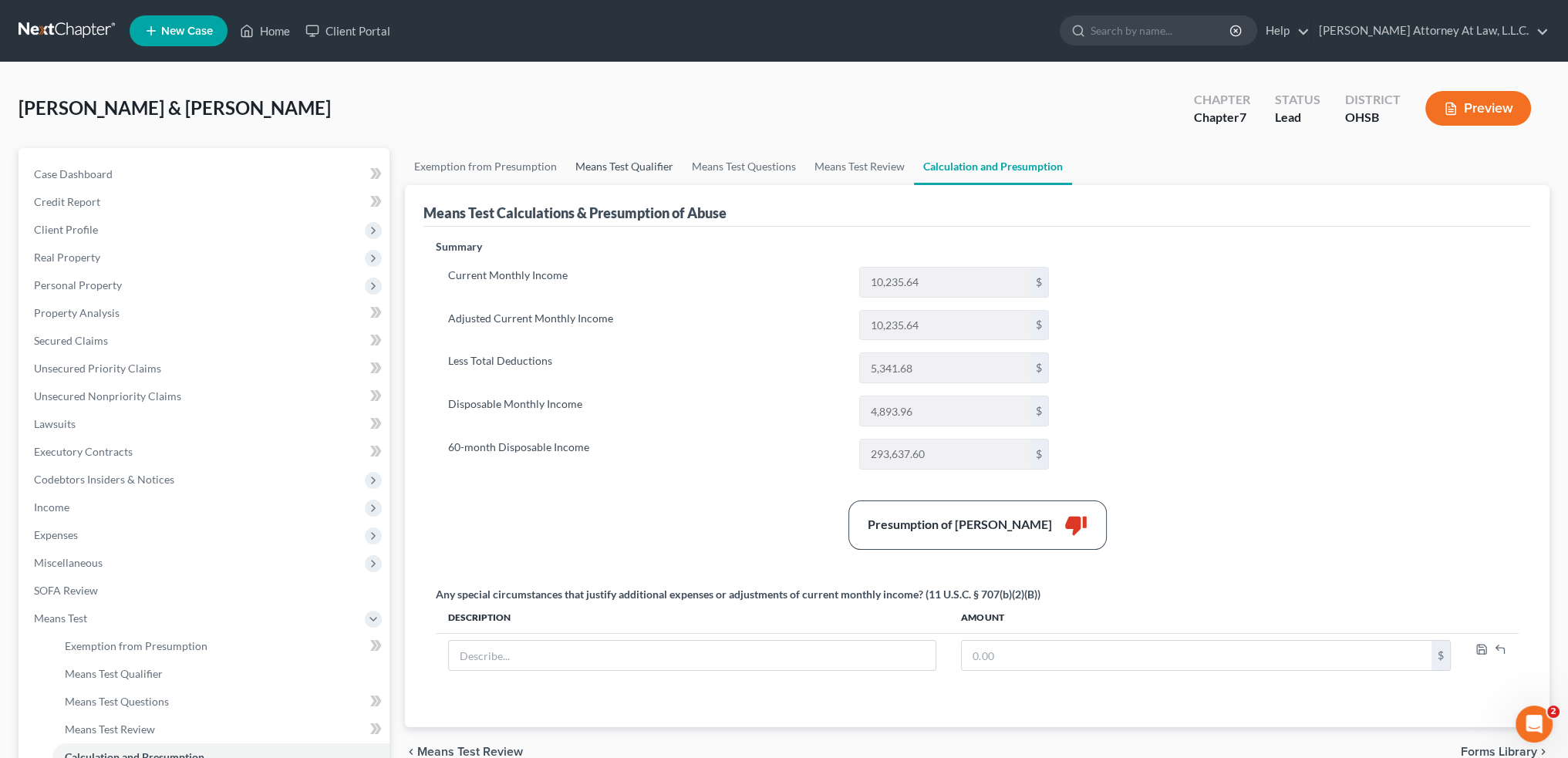
click at [631, 164] on link "Means Test Qualifier" at bounding box center [624, 166] width 117 height 37
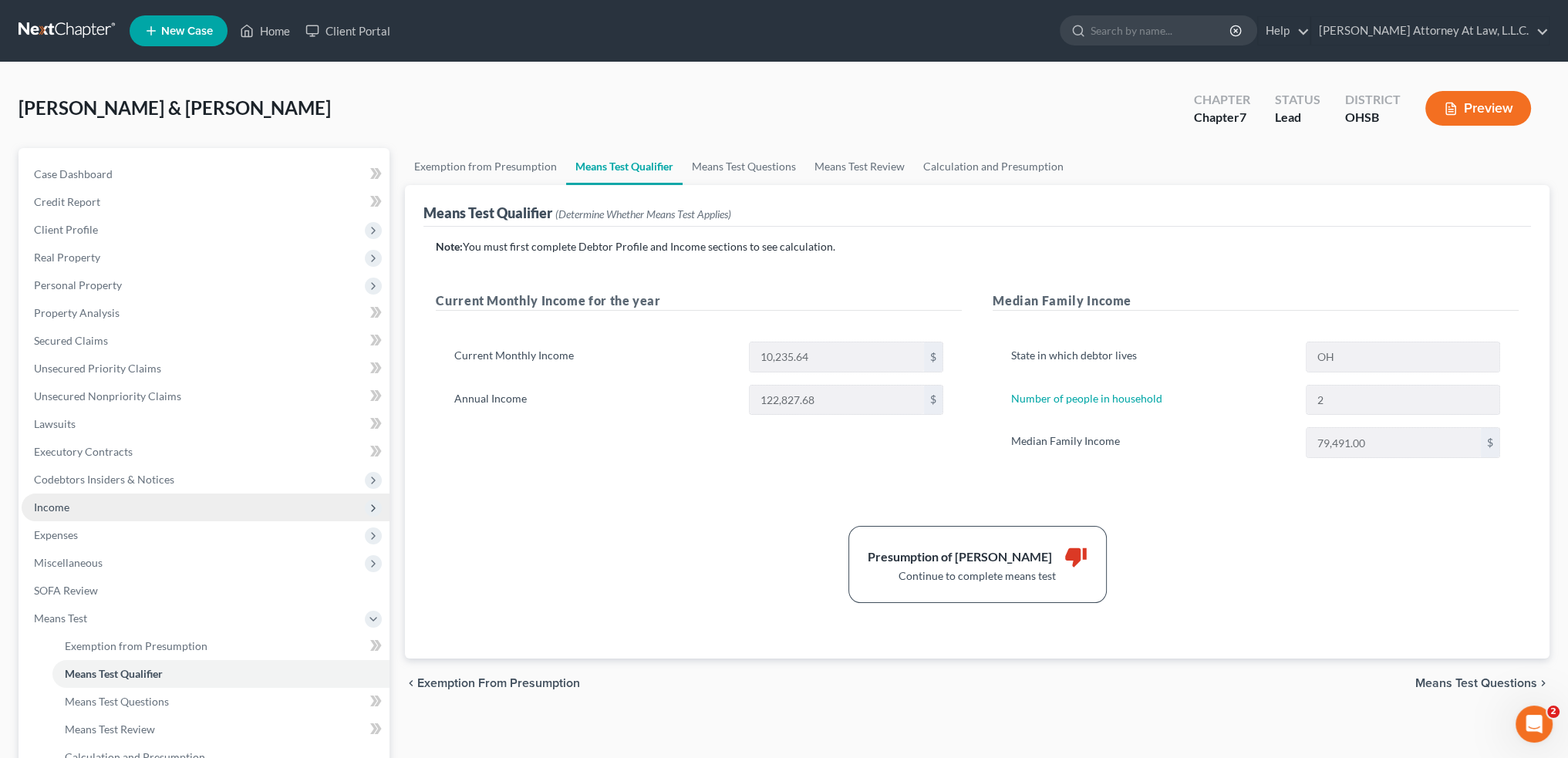
click at [61, 509] on span "Income" at bounding box center [51, 507] width 35 height 13
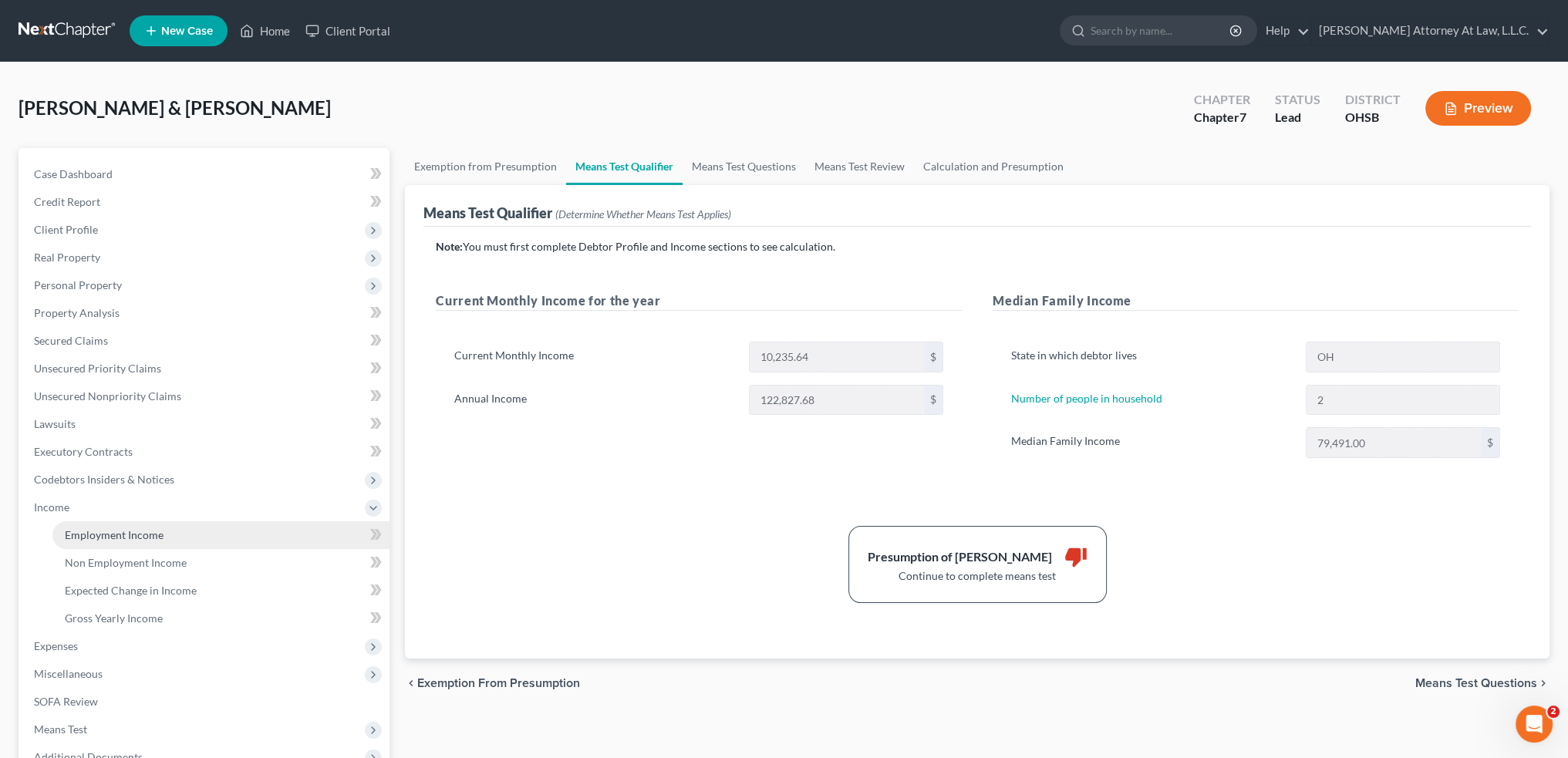
click at [82, 534] on span "Employment Income" at bounding box center [114, 534] width 99 height 13
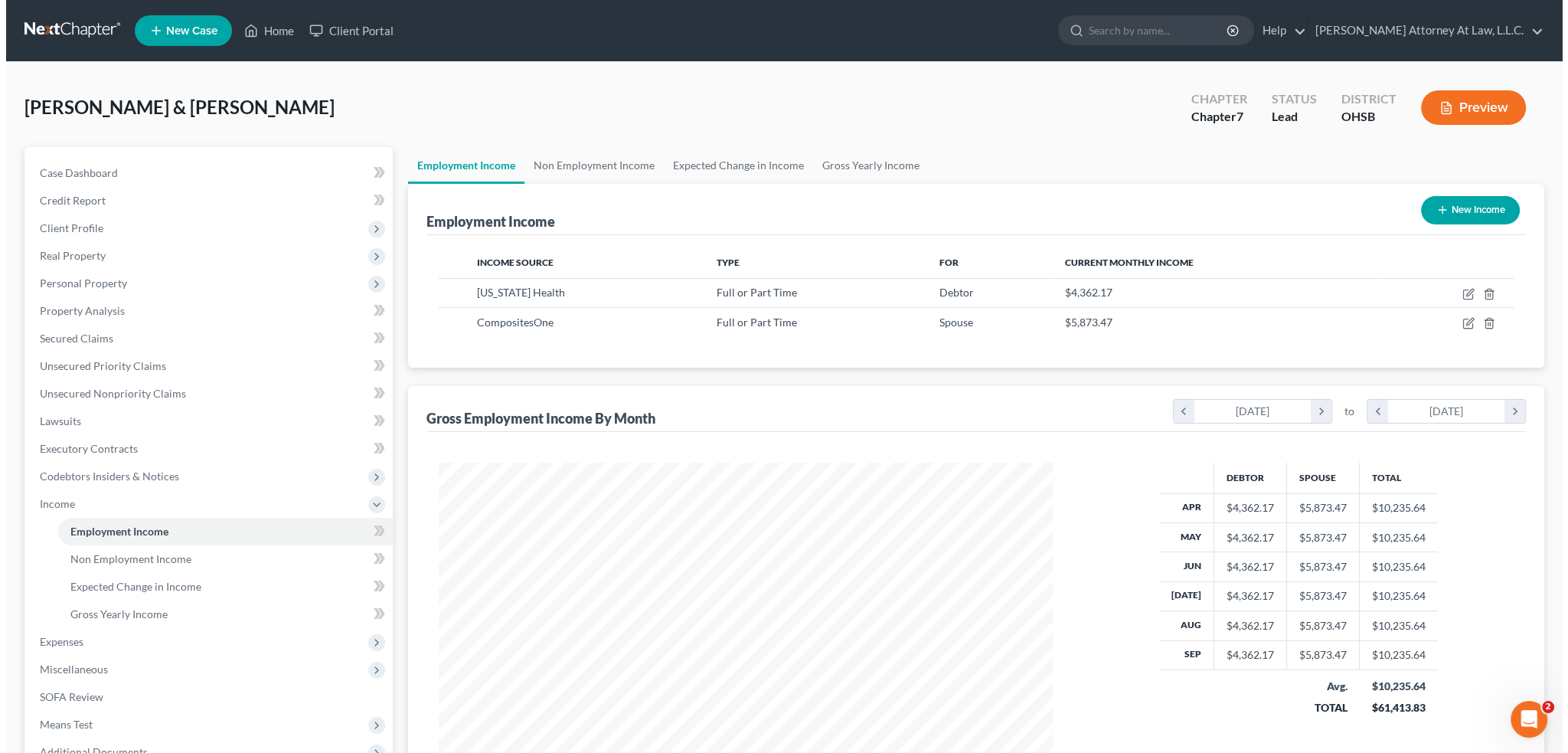
scroll to position [308, 644]
click at [1459, 294] on icon "button" at bounding box center [1462, 294] width 12 height 12
select select "0"
select select "36"
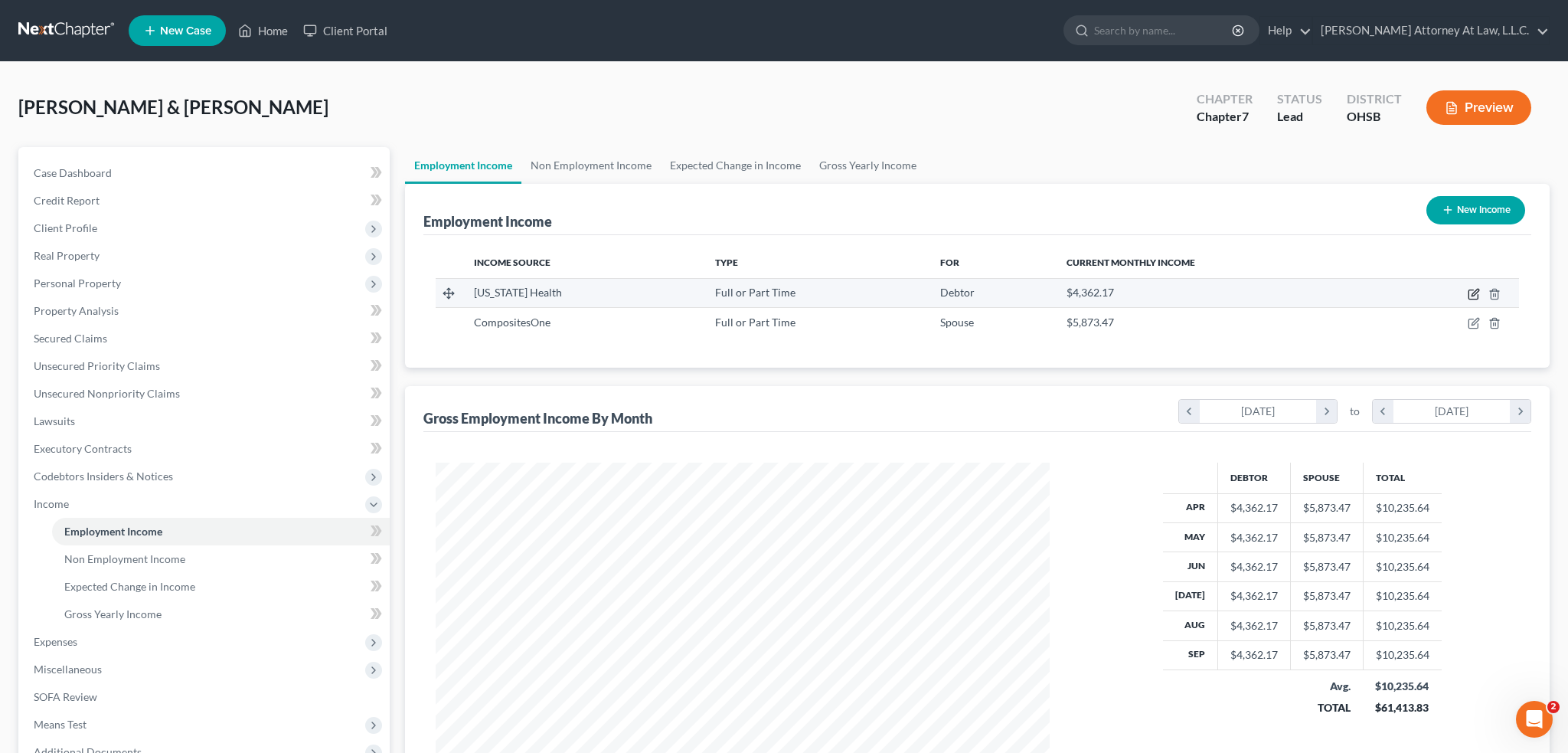
select select "2"
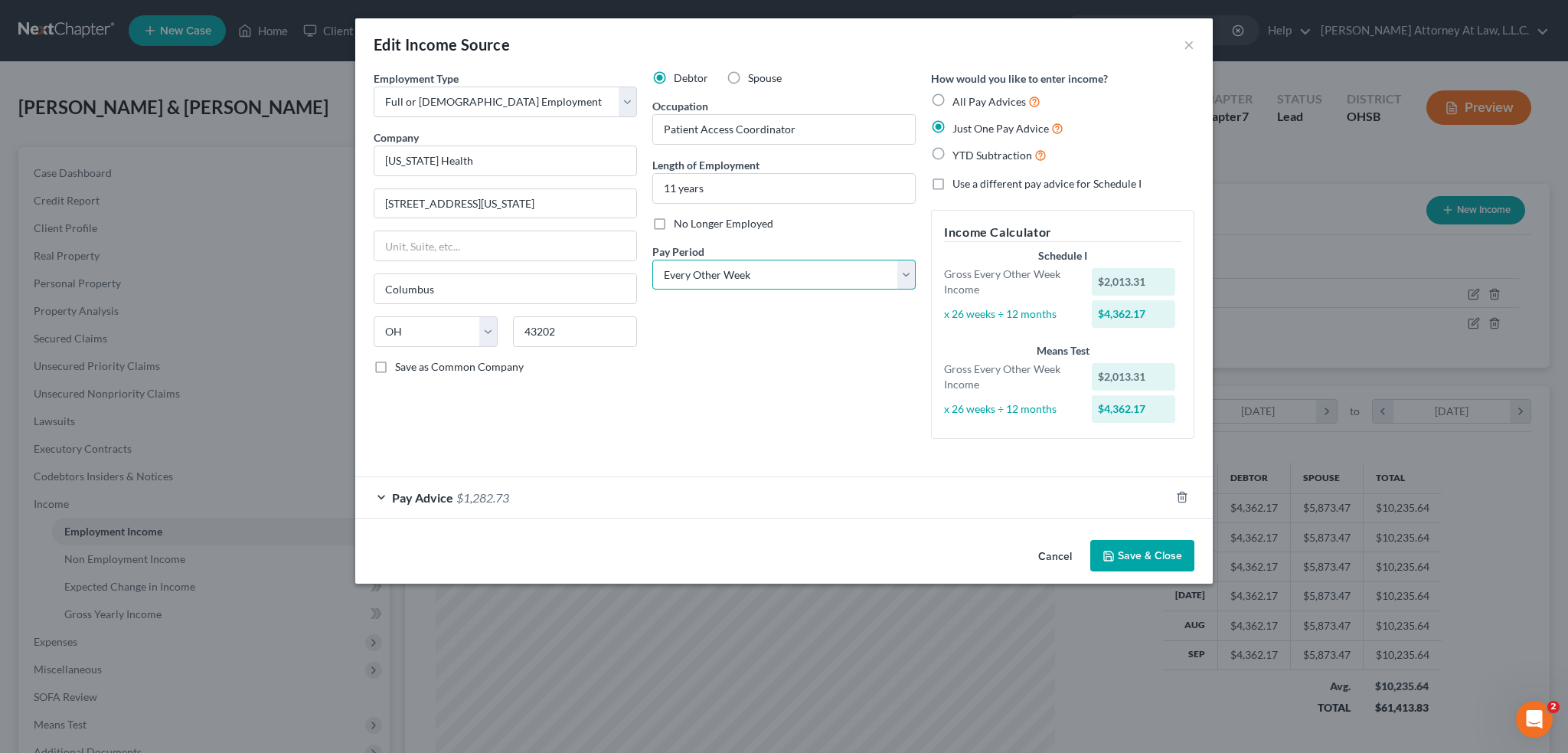
click at [766, 275] on select "Select Monthly Twice Monthly Every Other Week Weekly" at bounding box center [783, 275] width 263 height 31
click at [514, 502] on div "Pay Advice $1,282.73" at bounding box center [762, 497] width 815 height 41
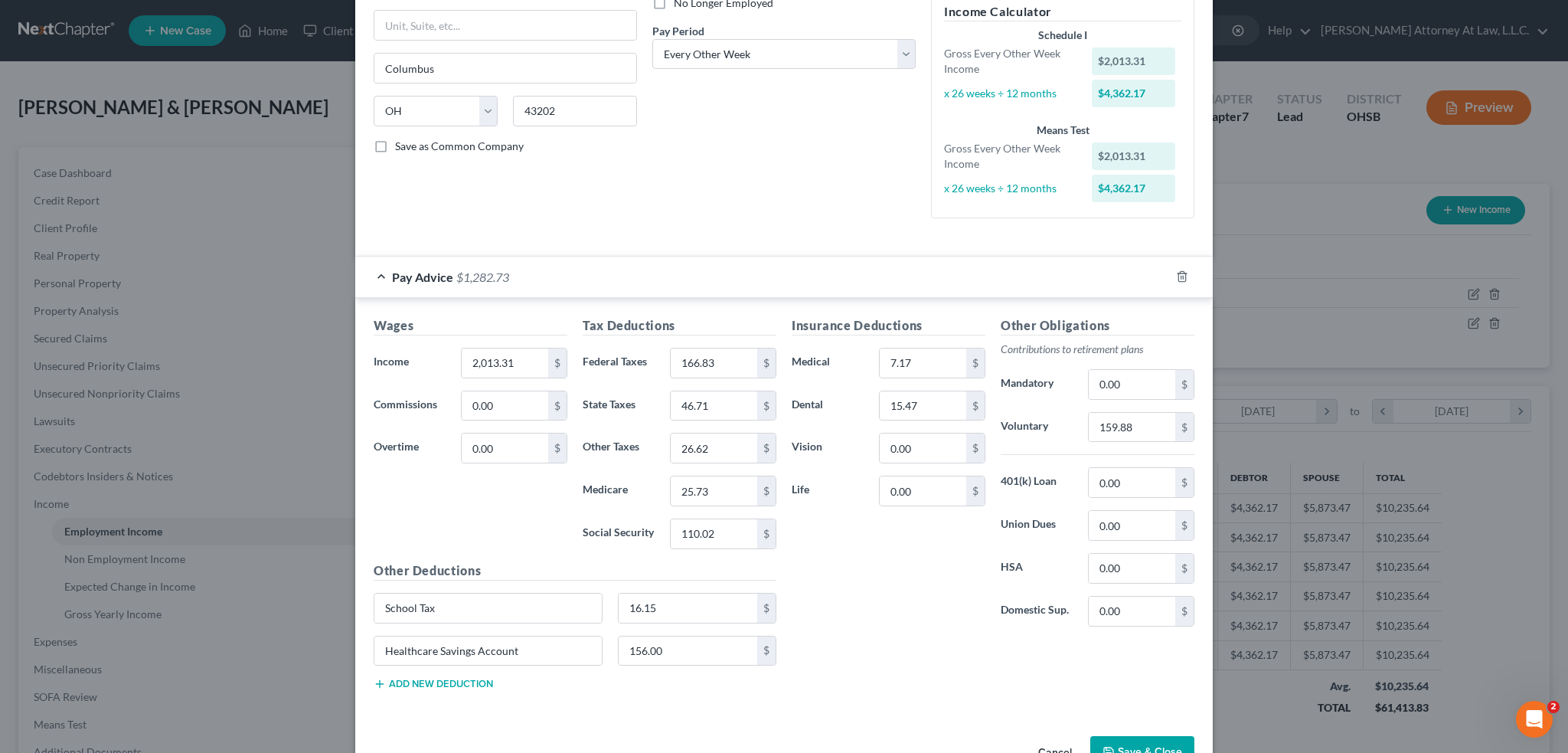
scroll to position [230, 0]
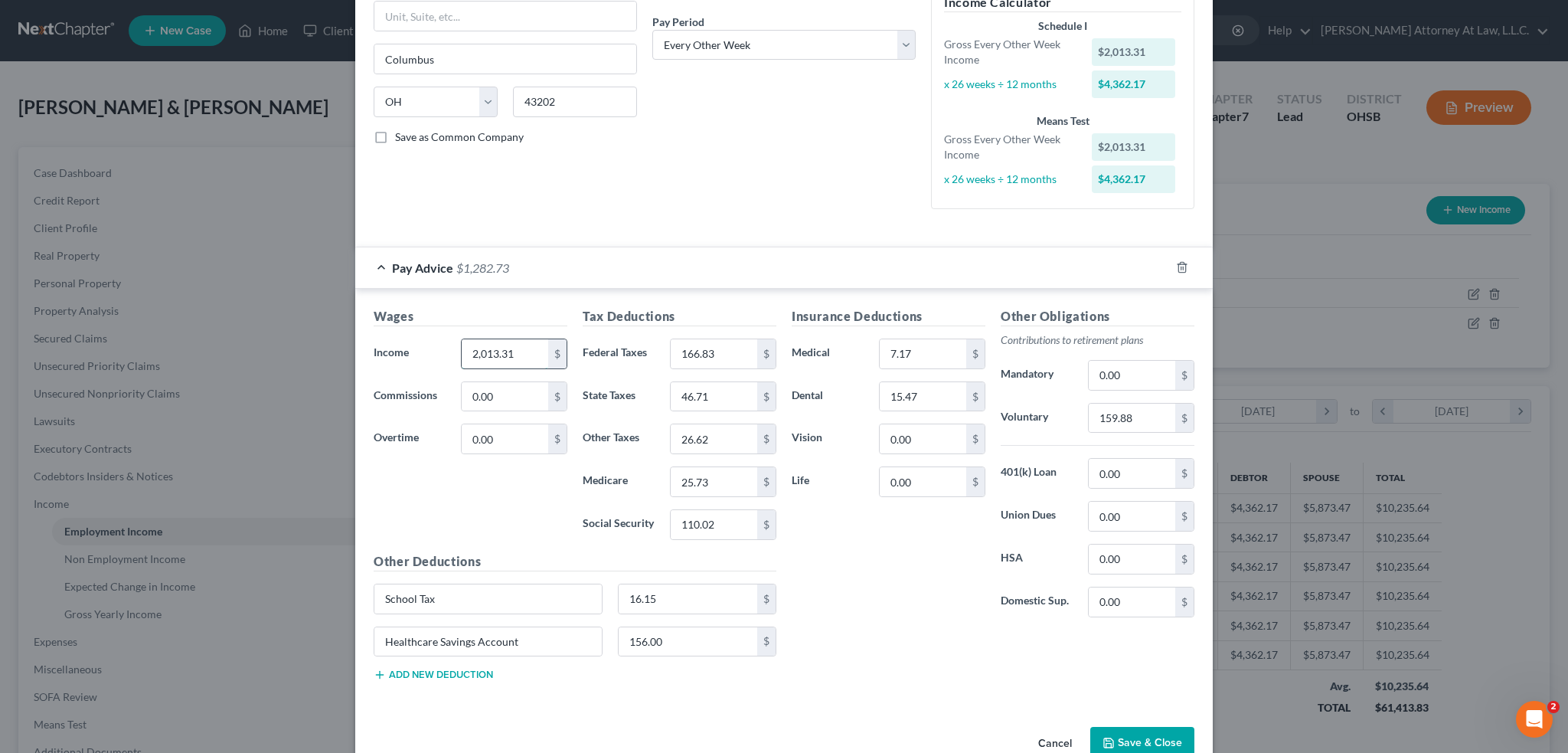
click at [512, 354] on input "2,013.31" at bounding box center [505, 354] width 87 height 29
type input "2,082.97"
click at [711, 354] on input "166.83" at bounding box center [714, 354] width 87 height 29
type input "200.05"
click at [712, 388] on input "46.71" at bounding box center [714, 397] width 87 height 29
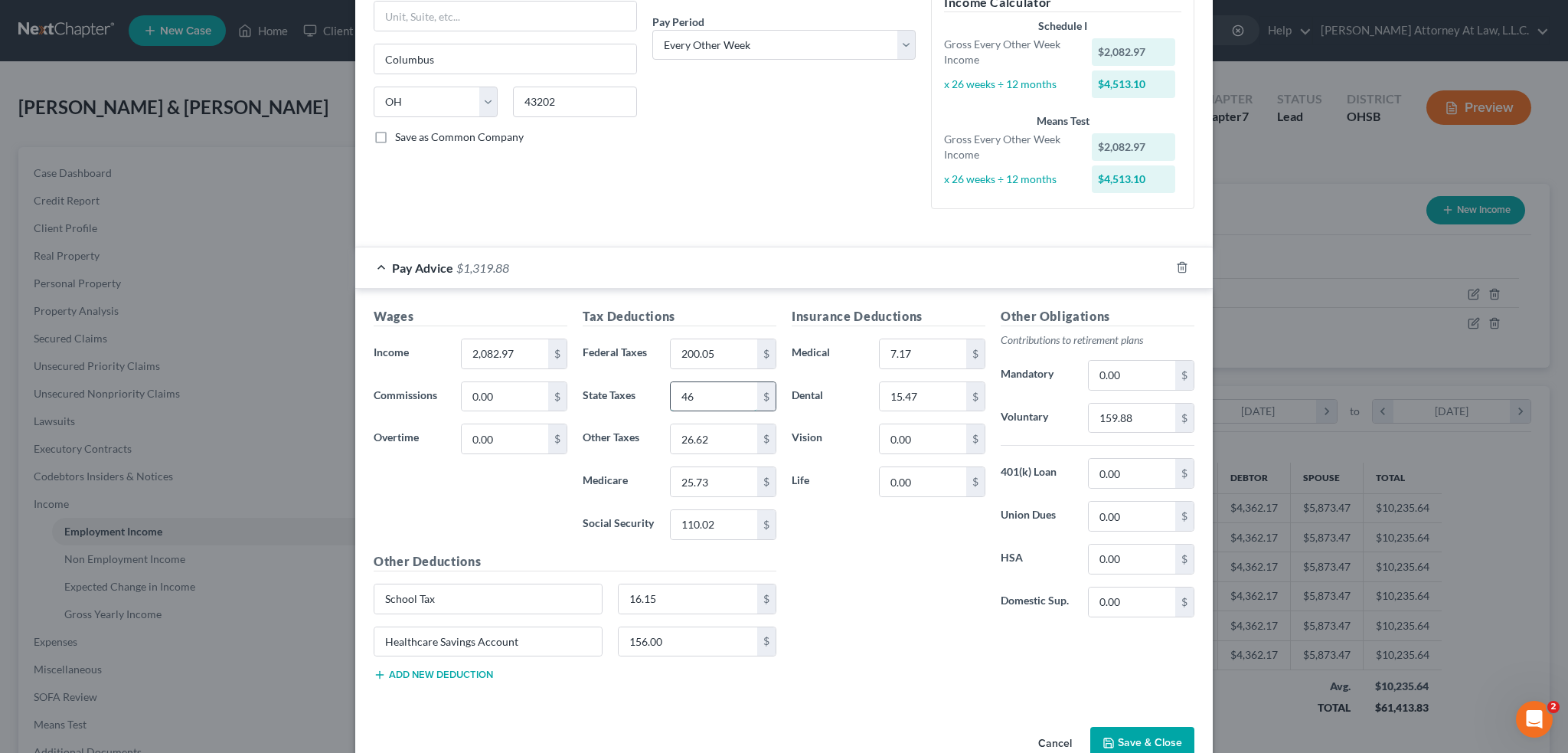
type input "4"
type input "50.76"
click at [705, 439] on input "26.62" at bounding box center [714, 439] width 87 height 29
type input "2"
type input "28.26"
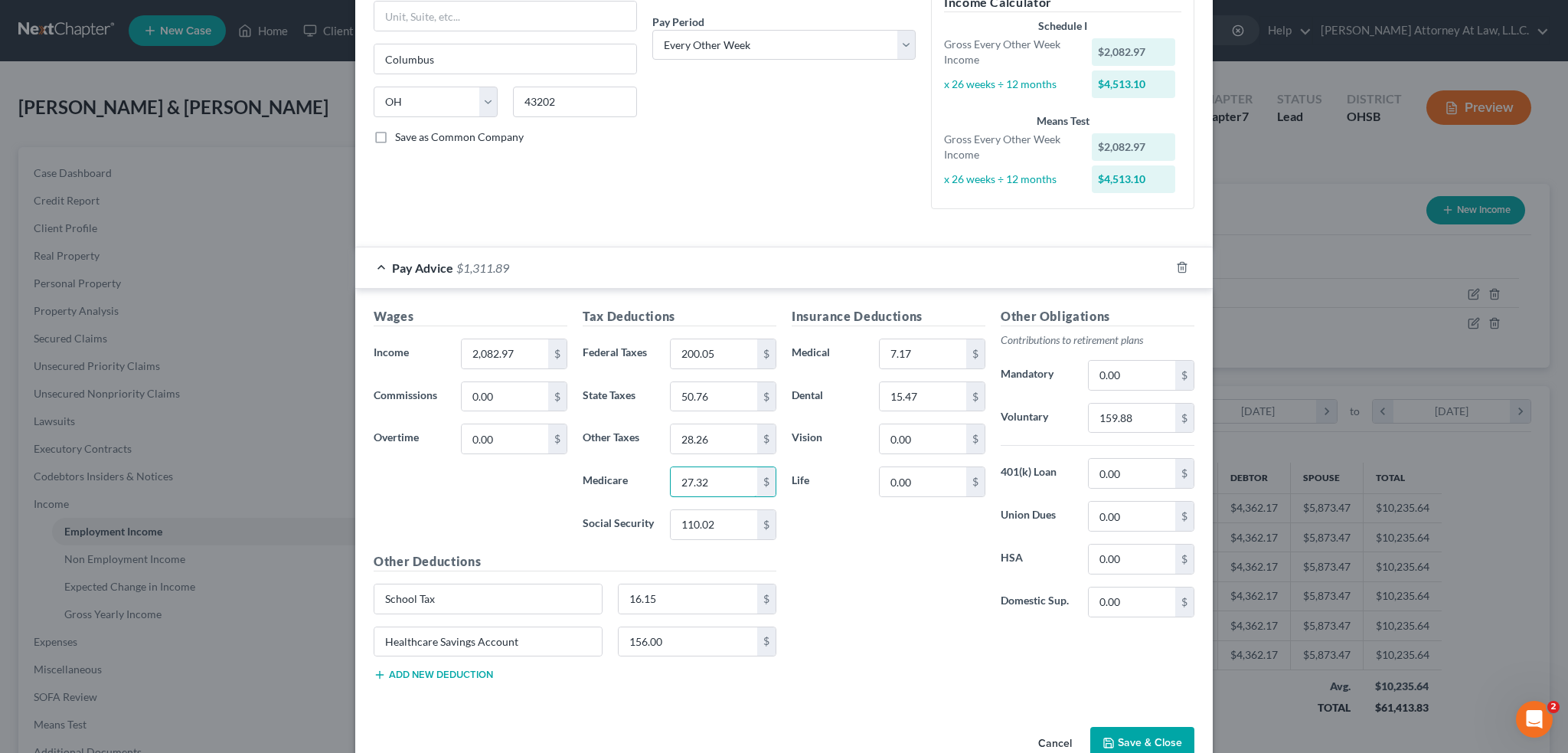
type input "27.32"
click at [716, 523] on input "110.02" at bounding box center [714, 525] width 87 height 29
type input "116.81"
click at [663, 594] on input "16.15" at bounding box center [689, 599] width 140 height 29
type input "17.17"
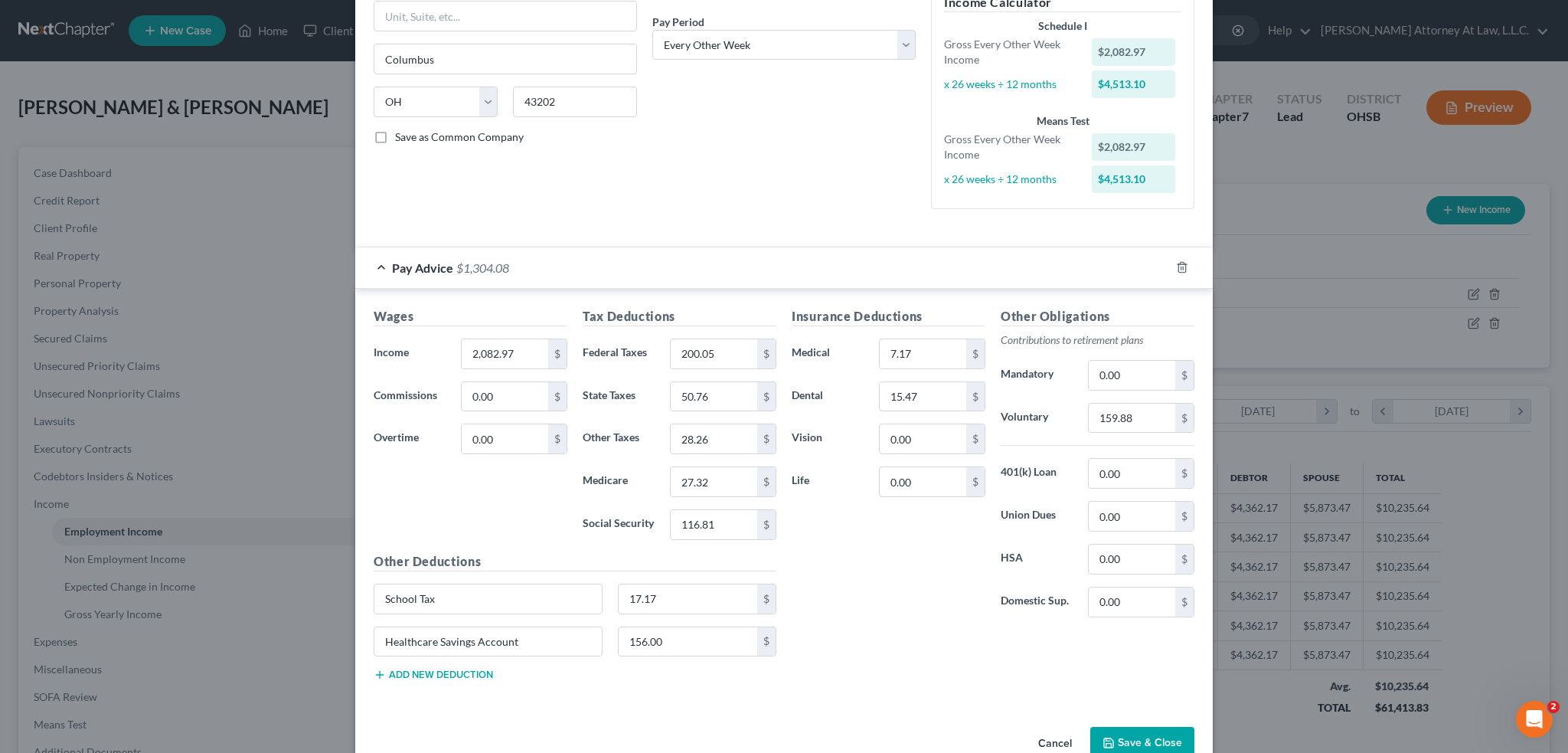
click at [920, 629] on div "Insurance Deductions Medical 7.17 $ Dental 15.47 $ Vision 0.00 $ Life 0.00 $ Ot…" at bounding box center [993, 500] width 418 height 386
click at [1144, 422] on input "159.88" at bounding box center [1132, 418] width 87 height 29
type input "1"
type input "166.26"
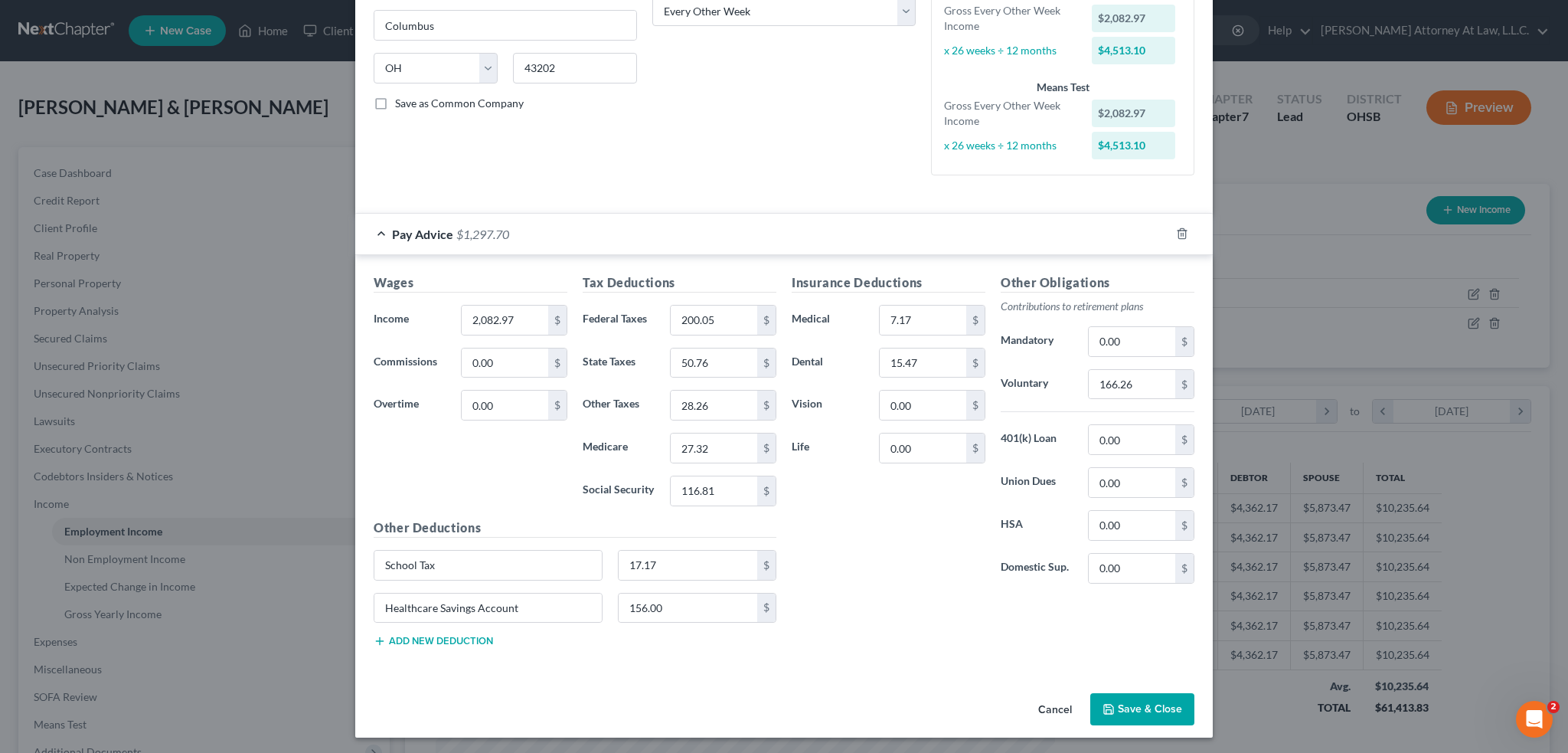
click at [873, 530] on div "Insurance Deductions Medical 7.17 $ Dental 15.47 $ Vision 0.00 $ Life 0.00 $" at bounding box center [889, 434] width 209 height 323
click at [909, 359] on input "15.47" at bounding box center [924, 363] width 87 height 29
type input "12.89"
click at [1124, 511] on input "0.00" at bounding box center [1132, 526] width 87 height 29
type input "130"
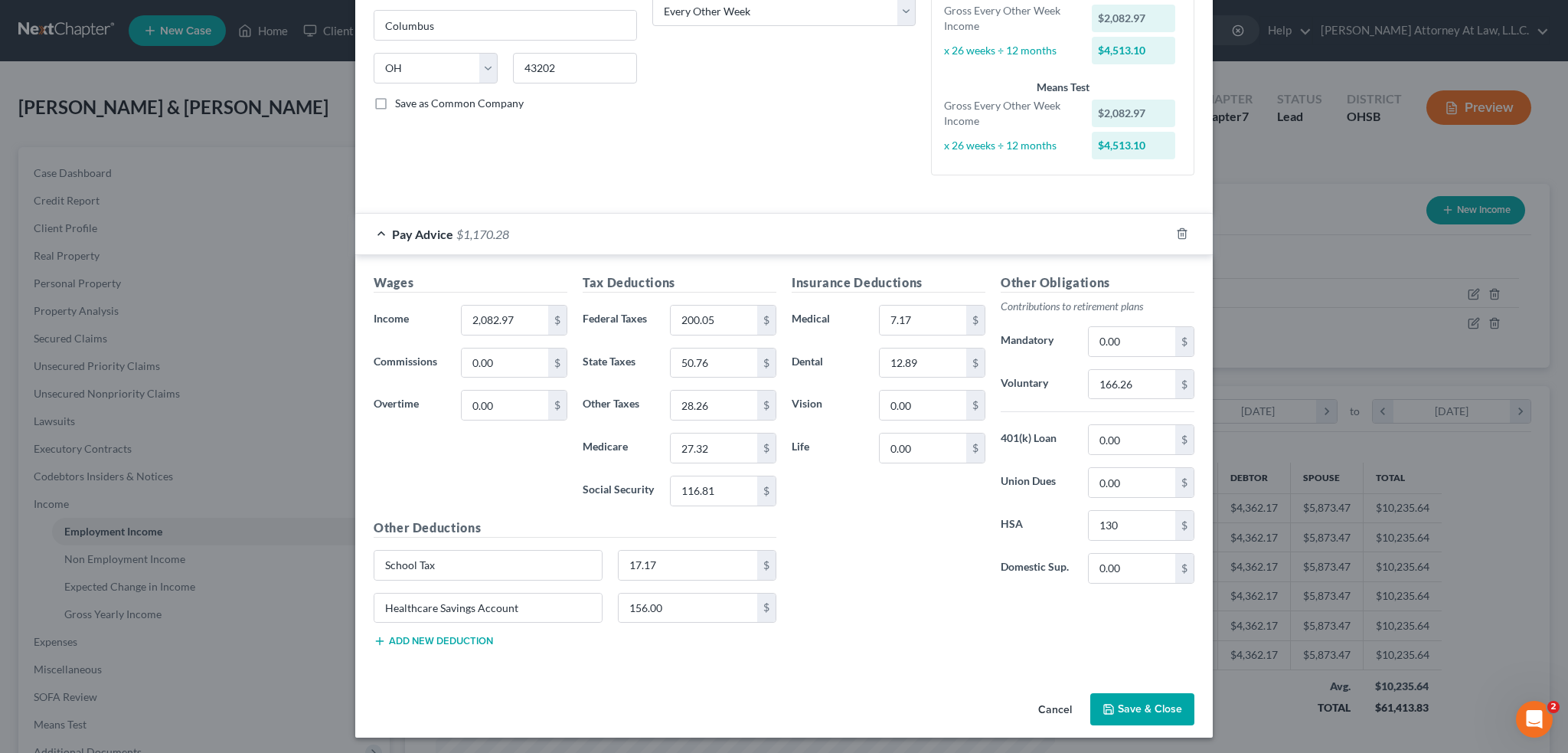
click at [833, 462] on div "Insurance Deductions Medical 7.17 $ Dental 12.89 $ Vision 0.00 $ Life 0.00 $" at bounding box center [889, 434] width 209 height 323
click at [902, 322] on input "7.17" at bounding box center [924, 320] width 87 height 29
type input "50"
drag, startPoint x: 842, startPoint y: 616, endPoint x: 910, endPoint y: 457, distance: 172.9
click at [842, 616] on div "Insurance Deductions Medical 50 $ Dental 12.89 $ Vision 0.00 $ Life 0.00 $ Othe…" at bounding box center [993, 466] width 418 height 386
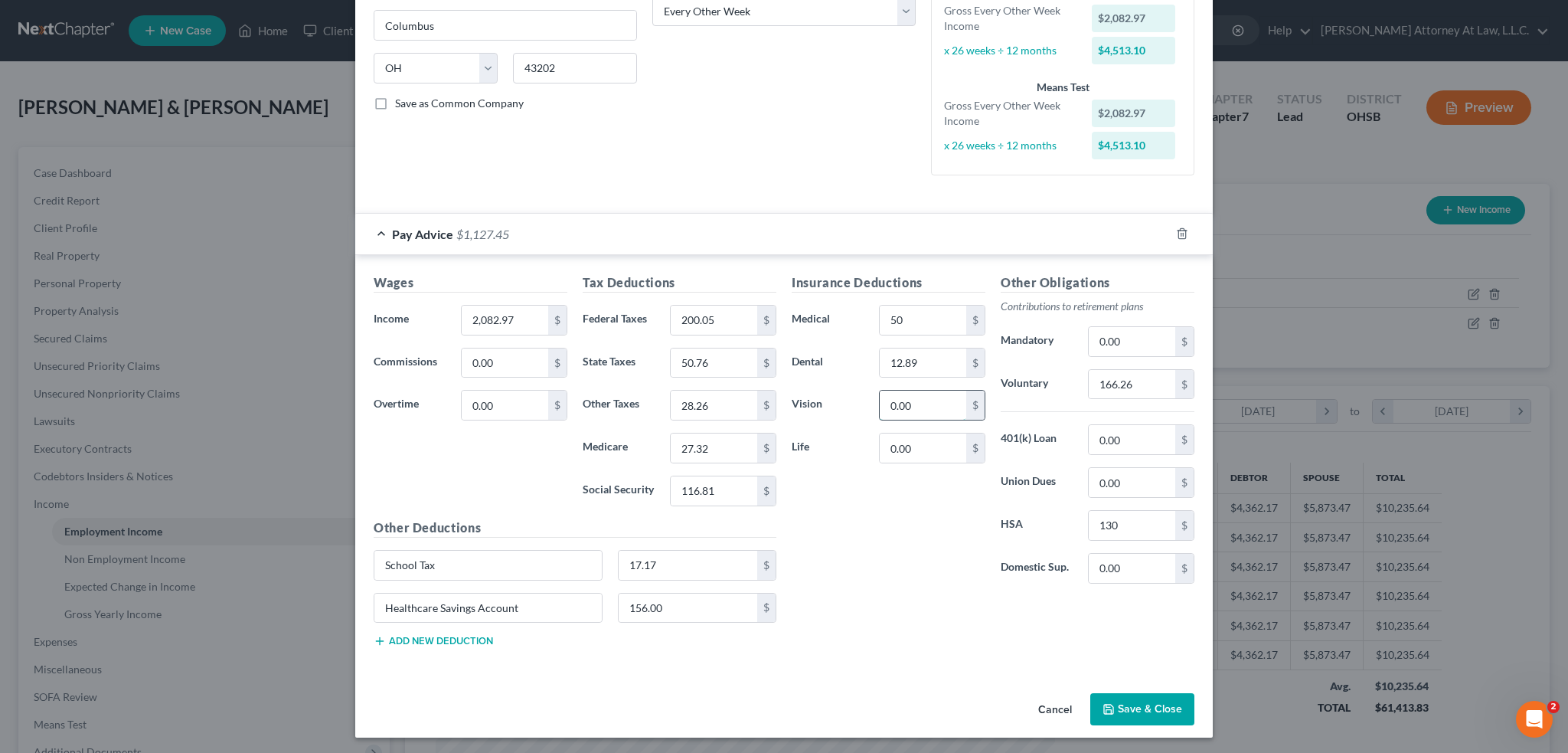
click at [915, 400] on input "0.00" at bounding box center [924, 405] width 87 height 29
type input "5.98"
drag, startPoint x: 541, startPoint y: 603, endPoint x: 213, endPoint y: 612, distance: 328.1
click at [213, 612] on div "Edit Income Source × Employment Type * Select Full or [DEMOGRAPHIC_DATA] Employ…" at bounding box center [784, 376] width 1568 height 753
click at [925, 439] on input "0.00" at bounding box center [924, 448] width 87 height 29
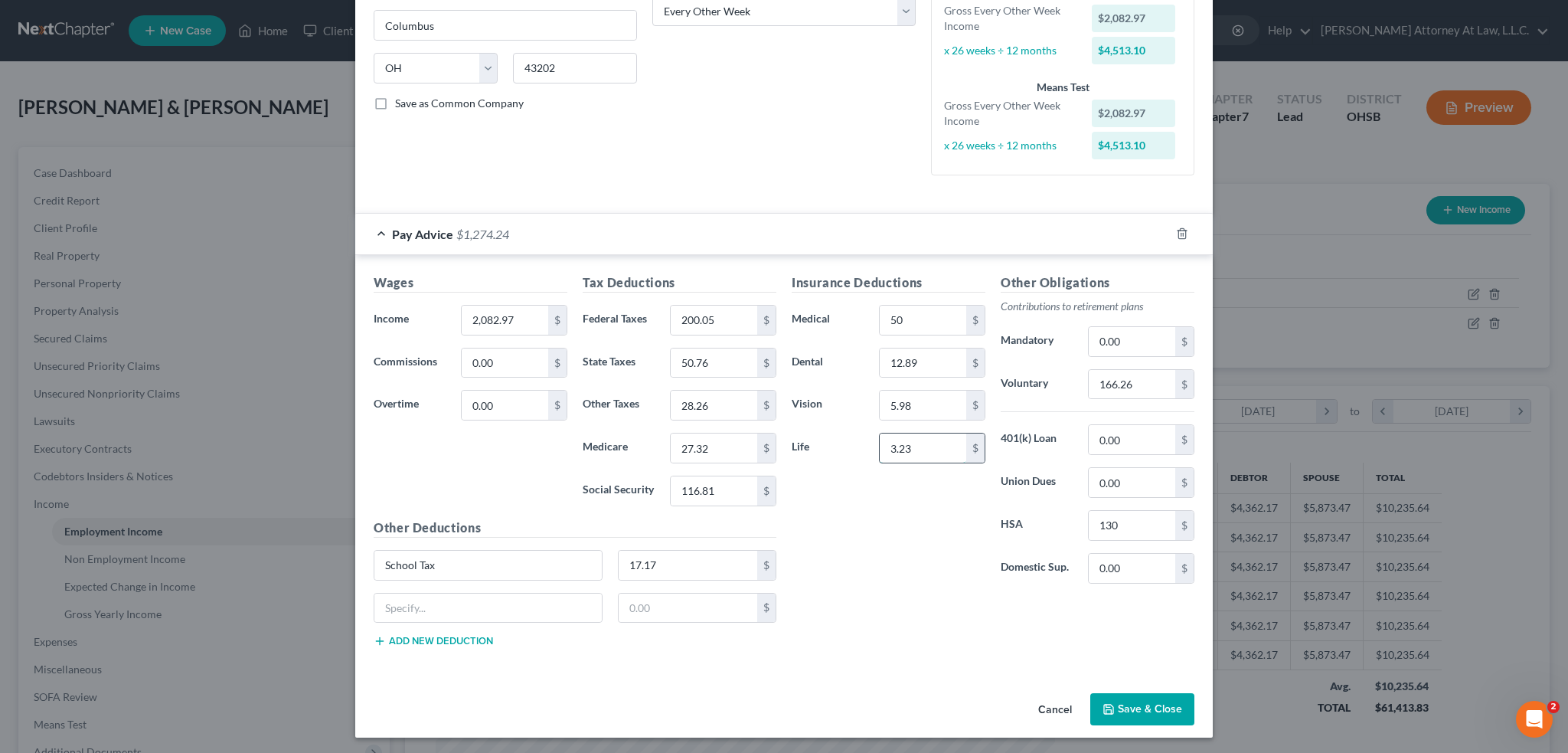
type input "3.23"
click at [447, 604] on input "text" at bounding box center [488, 608] width 227 height 29
type input "AD&D"
type input "2.13"
click at [390, 642] on button "Add new deduction" at bounding box center [433, 641] width 119 height 12
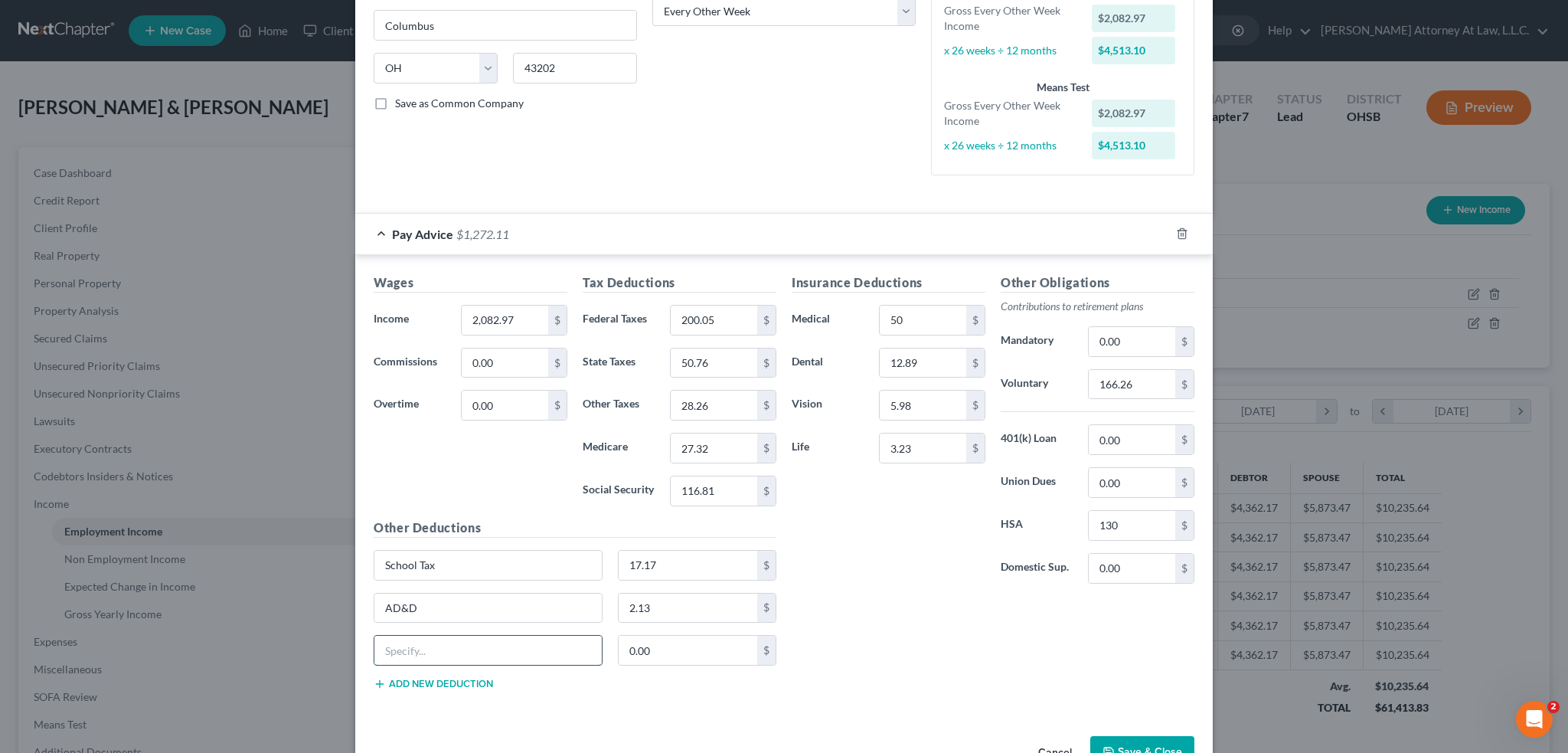
click at [443, 645] on input "text" at bounding box center [488, 651] width 227 height 29
type input "ID Theft Protection"
click at [661, 649] on input "0.00" at bounding box center [689, 651] width 140 height 29
drag, startPoint x: 655, startPoint y: 647, endPoint x: 548, endPoint y: 646, distance: 107.0
click at [548, 646] on div "ID Theft Protection 0.00 $" at bounding box center [575, 657] width 418 height 43
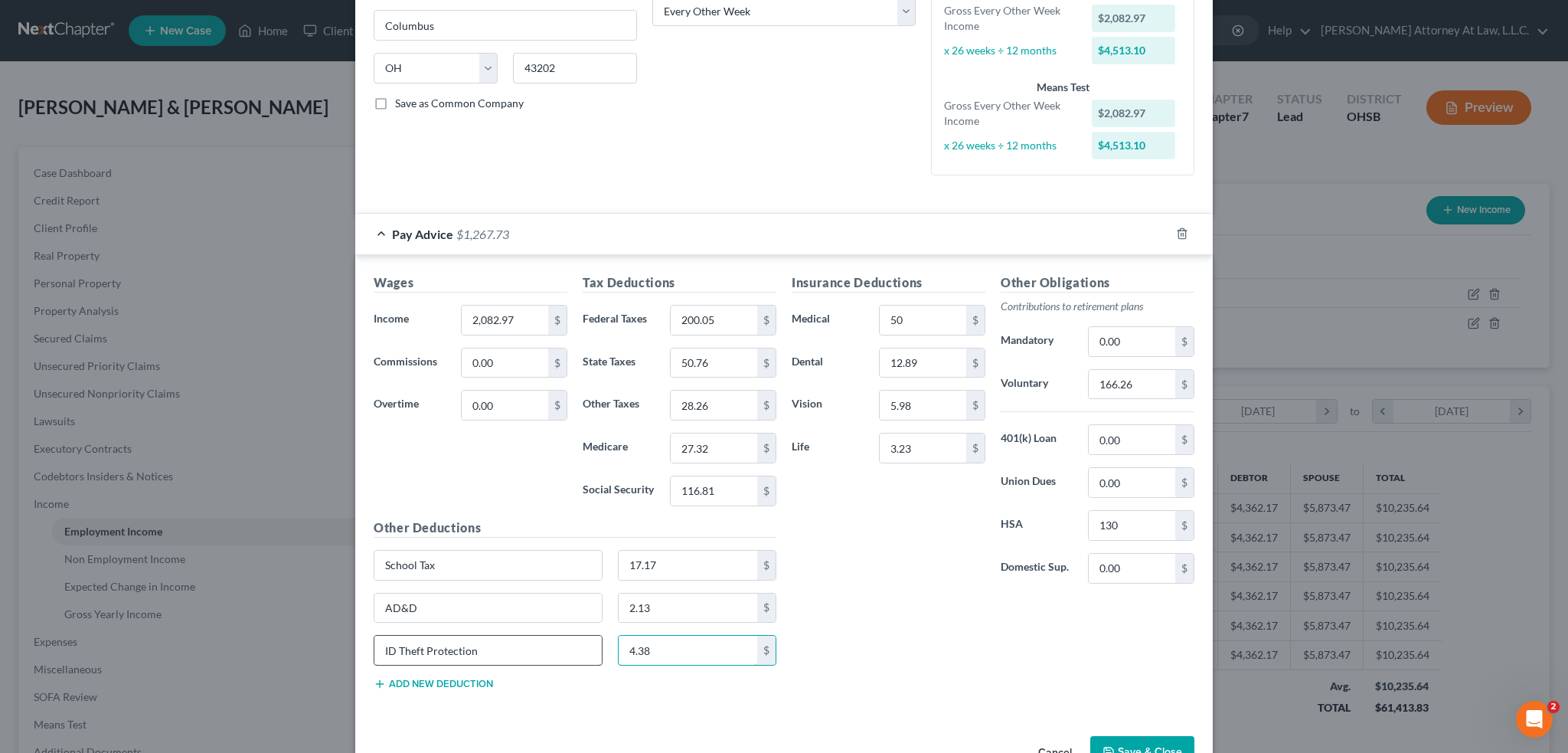
type input "4.38"
click at [415, 680] on button "Add new deduction" at bounding box center [433, 684] width 119 height 12
click at [420, 704] on input "text" at bounding box center [488, 693] width 227 height 29
type input "Legal Services"
click at [653, 689] on input "0.00" at bounding box center [689, 693] width 140 height 29
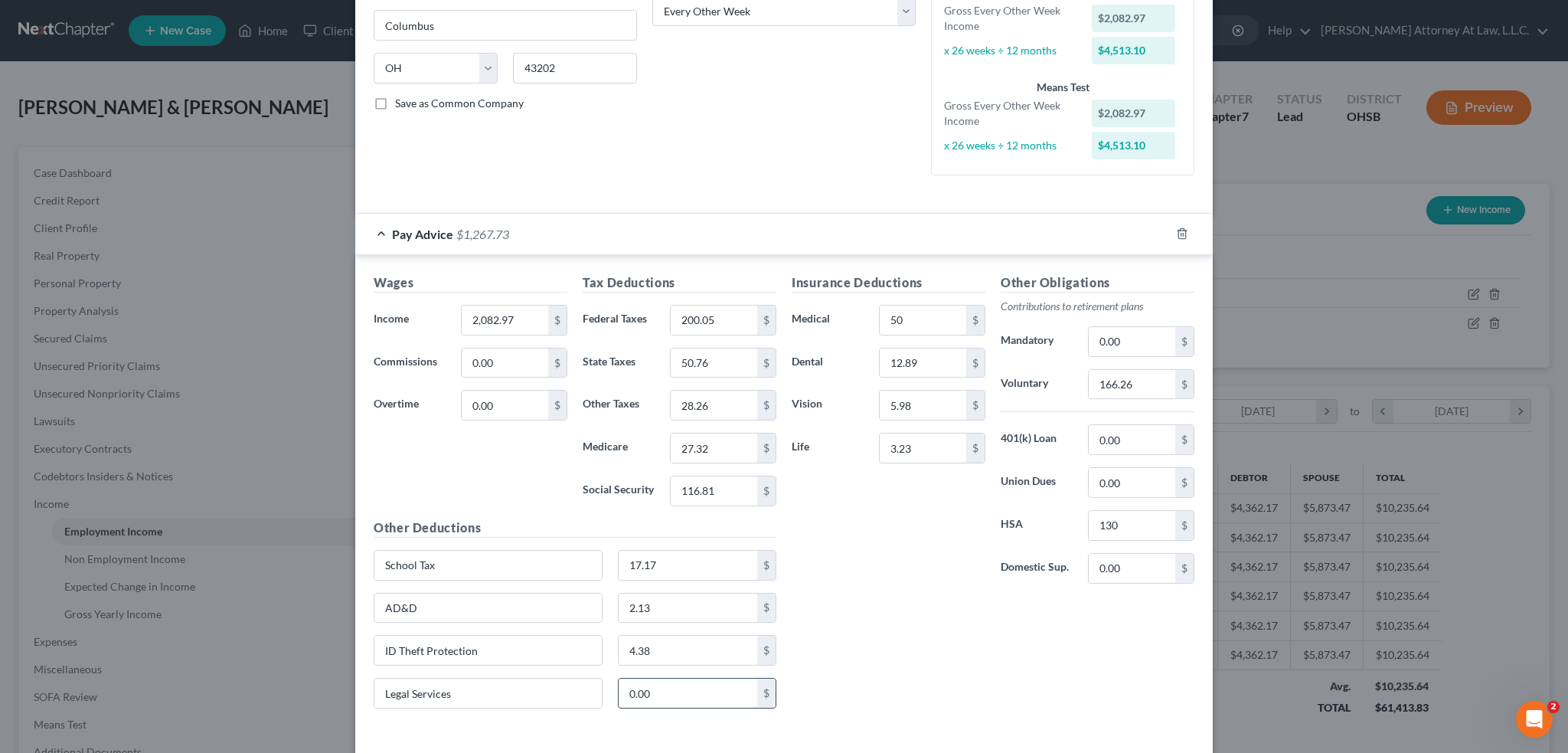
click at [653, 689] on input "0.00" at bounding box center [689, 693] width 140 height 29
drag, startPoint x: 606, startPoint y: 675, endPoint x: 571, endPoint y: 675, distance: 35.0
click at [572, 678] on div "Legal Services 0.00 $" at bounding box center [575, 699] width 418 height 43
type input "7.27"
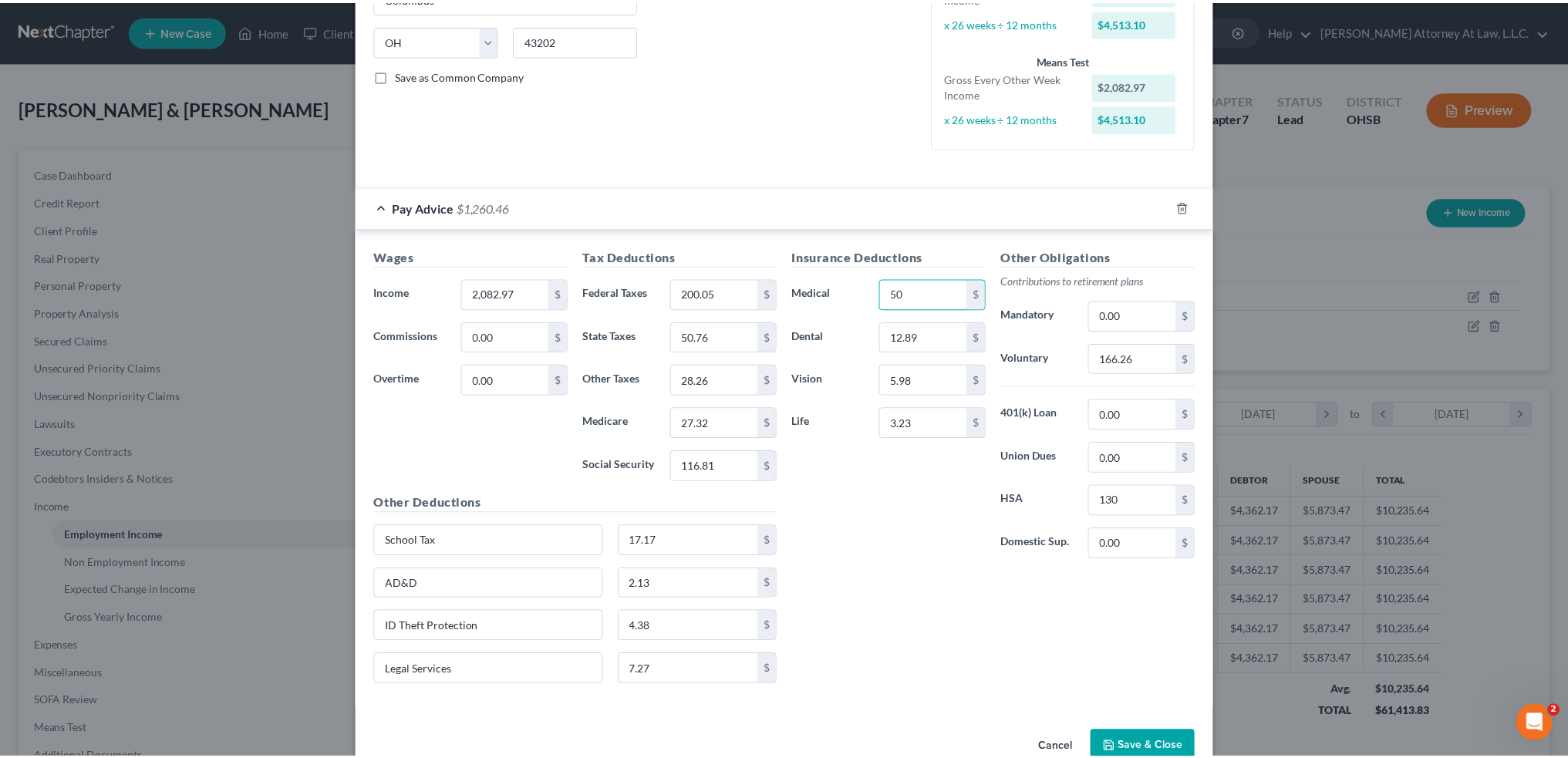
scroll to position [326, 0]
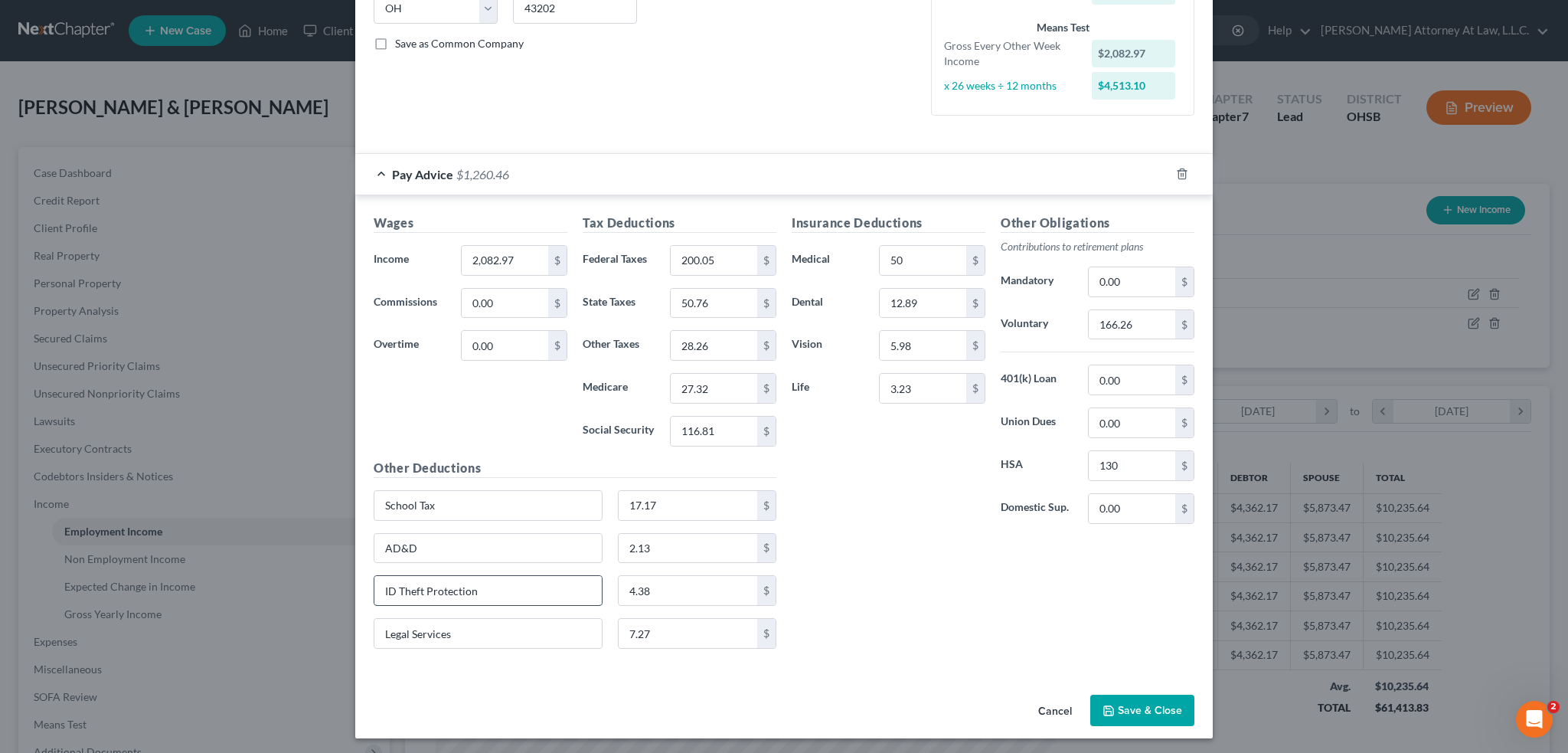
click at [478, 582] on input "ID Theft Protection" at bounding box center [488, 590] width 227 height 29
type input "ID Theft Protection / Inspire Offset"
click at [867, 566] on div "Insurance Deductions Medical 50 $ Dental 12.89 $ Vision 5.98 $ Life 3.23 $ Othe…" at bounding box center [993, 437] width 418 height 447
click at [650, 579] on input "4.38" at bounding box center [689, 590] width 140 height 29
type input "7.46"
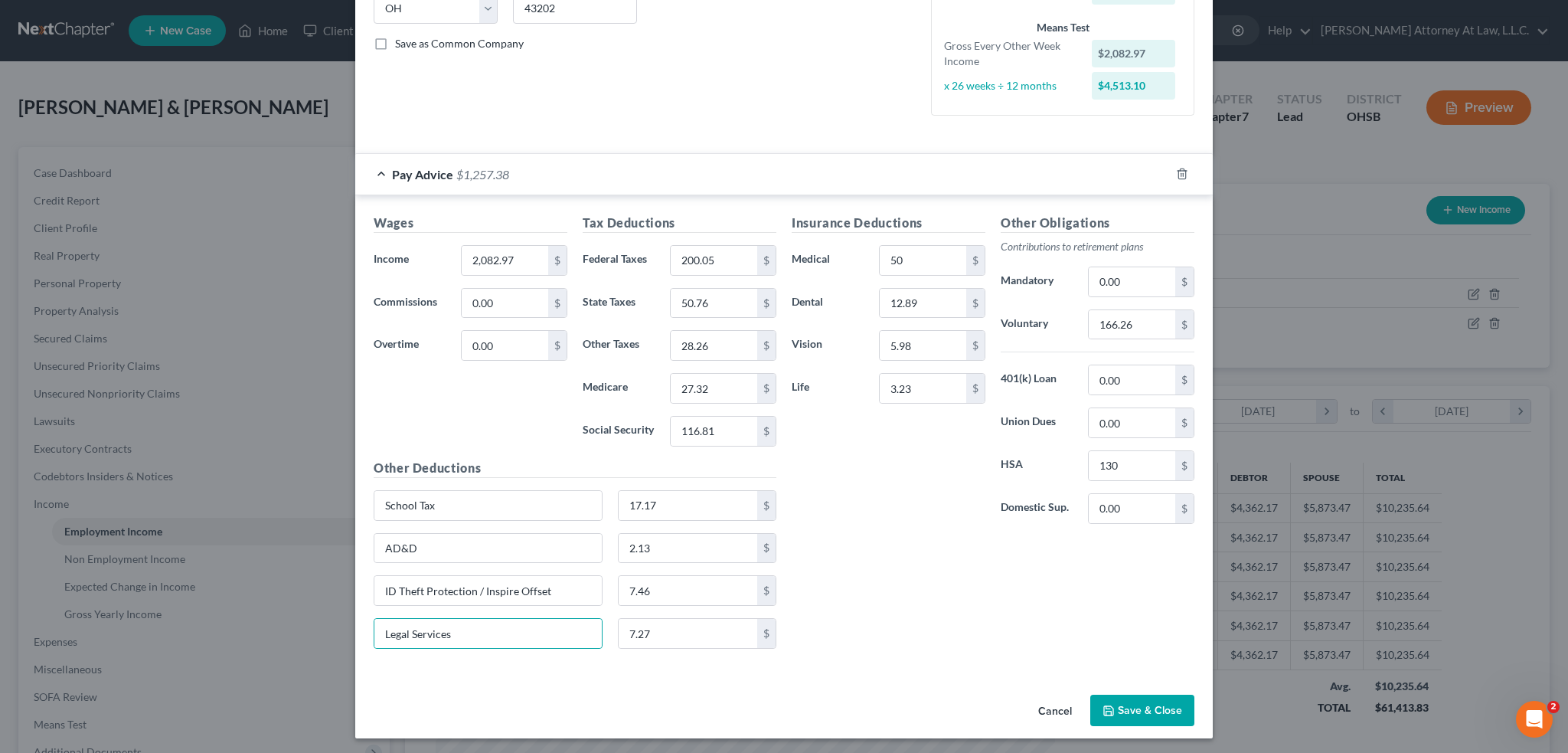
click at [1140, 712] on button "Save & Close" at bounding box center [1142, 711] width 104 height 32
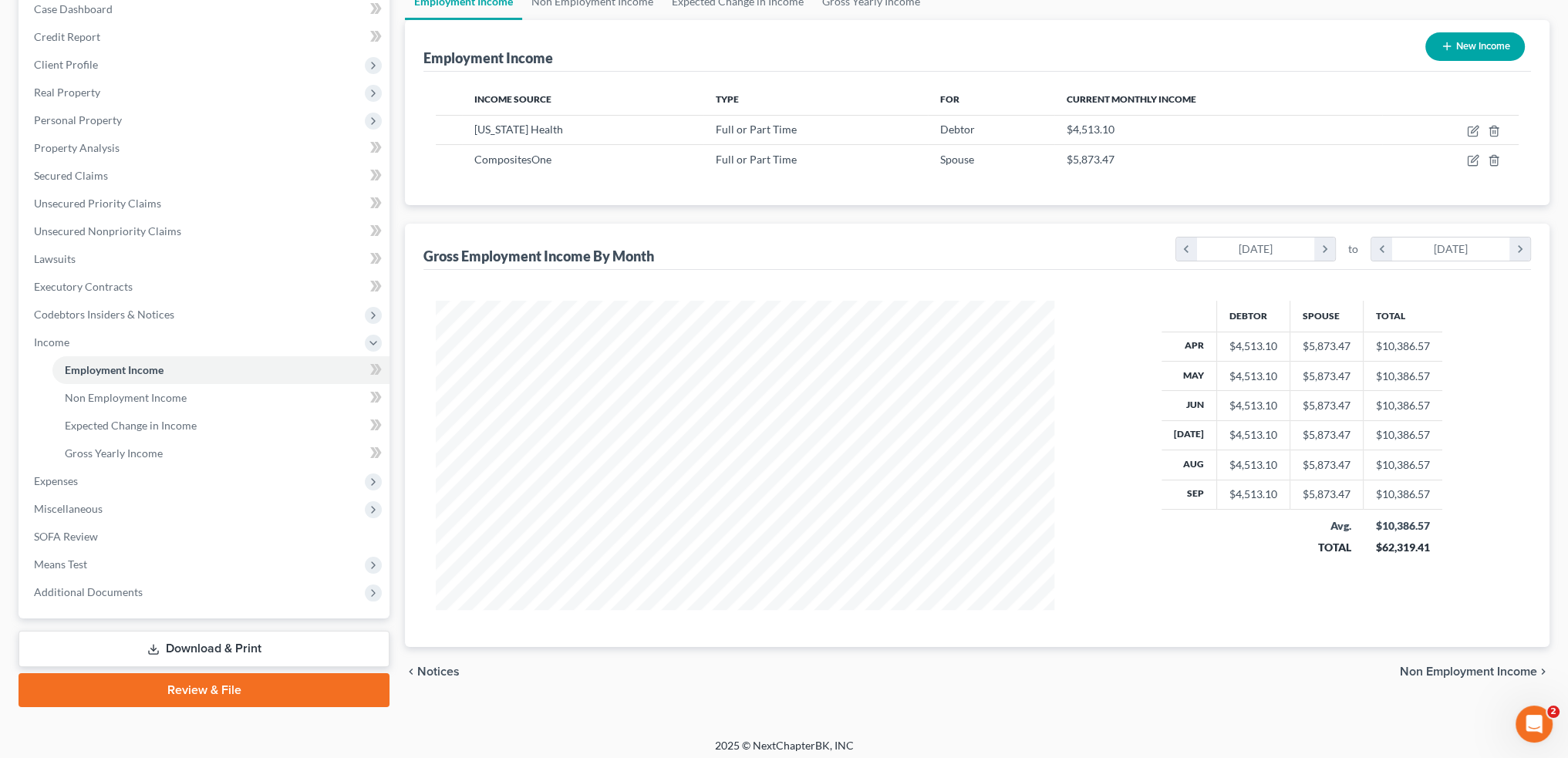
scroll to position [171, 0]
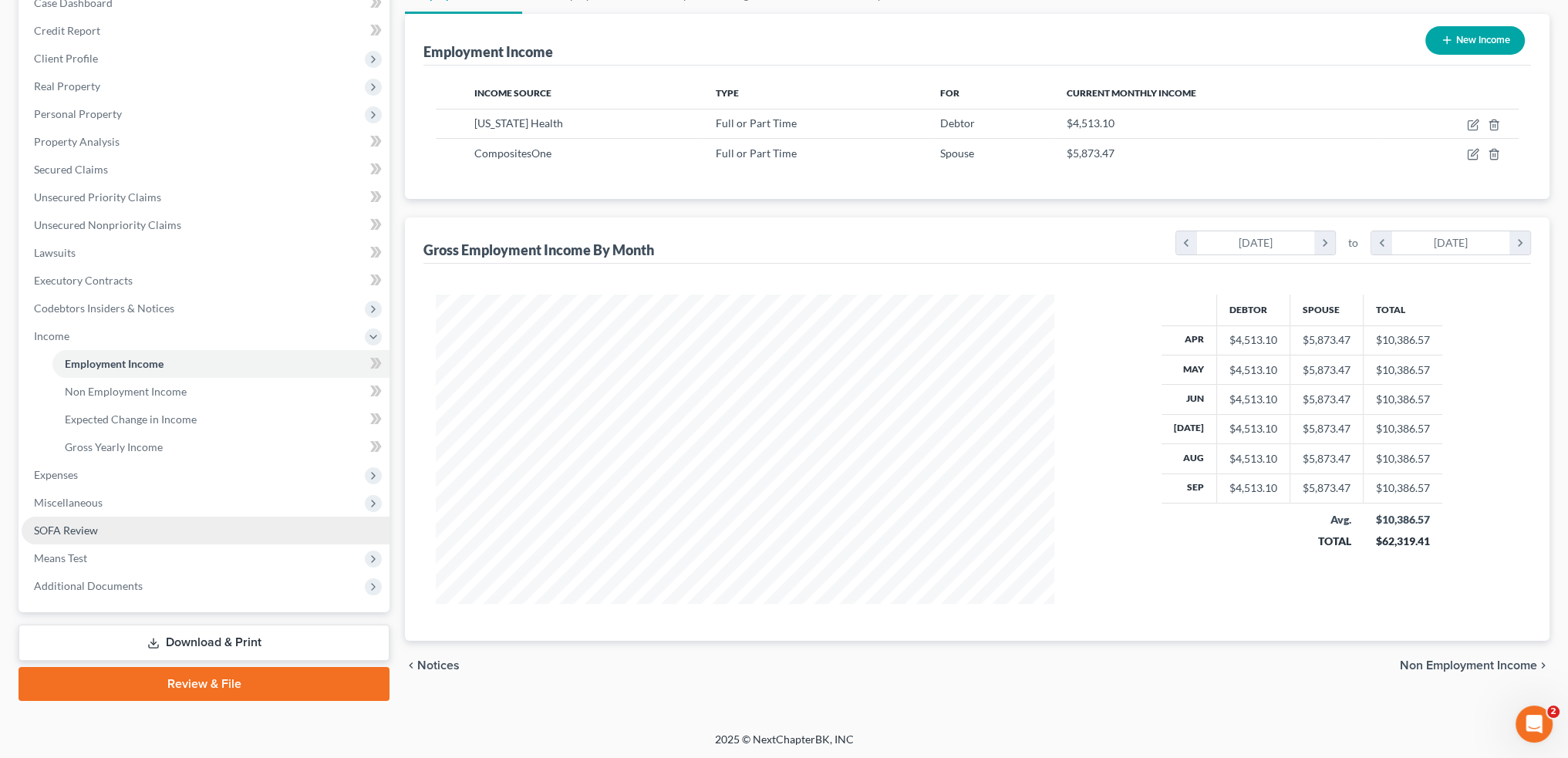
click at [79, 530] on span "SOFA Review" at bounding box center [66, 530] width 64 height 13
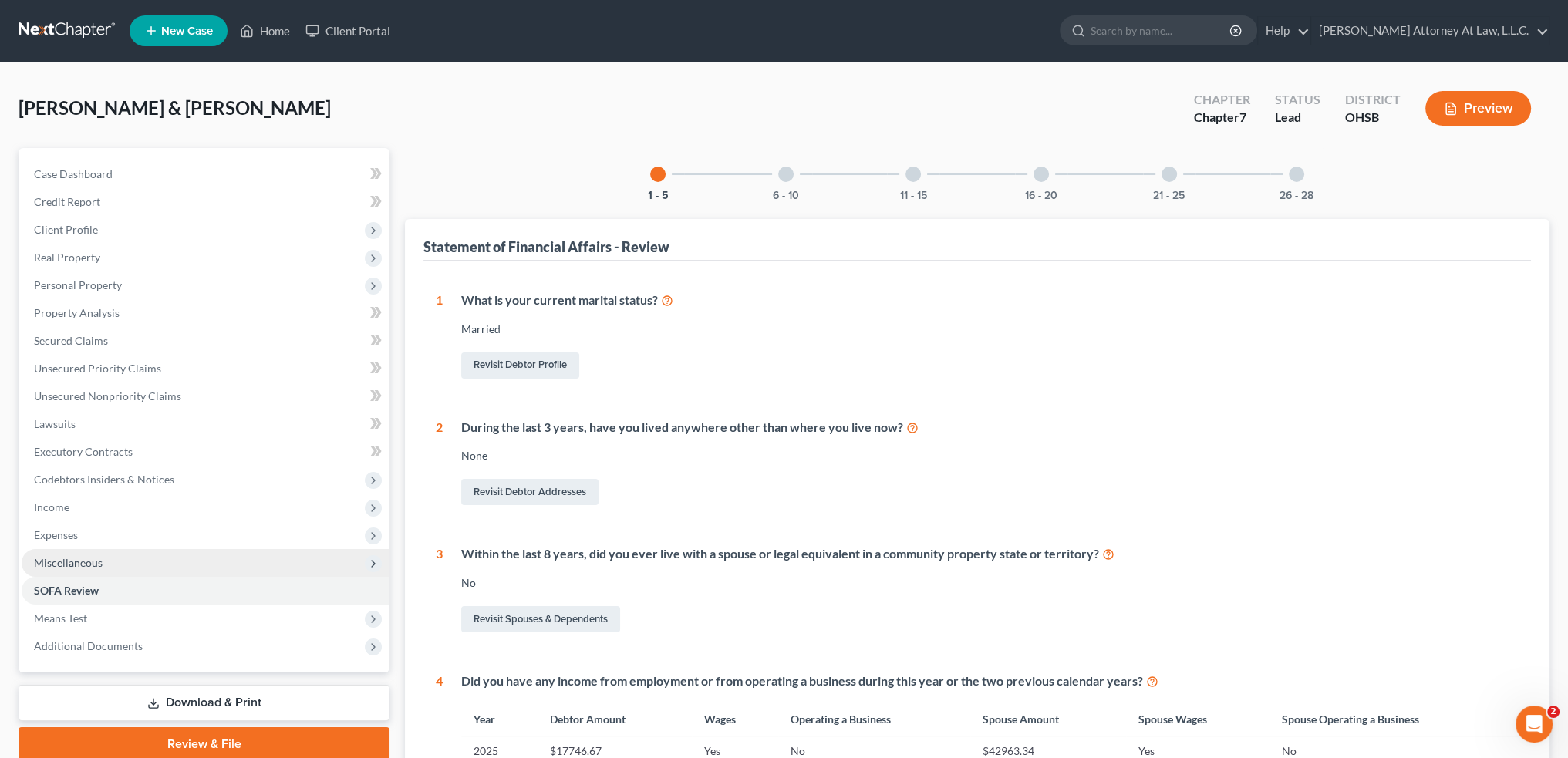
click at [72, 558] on span "Miscellaneous" at bounding box center [69, 562] width 69 height 13
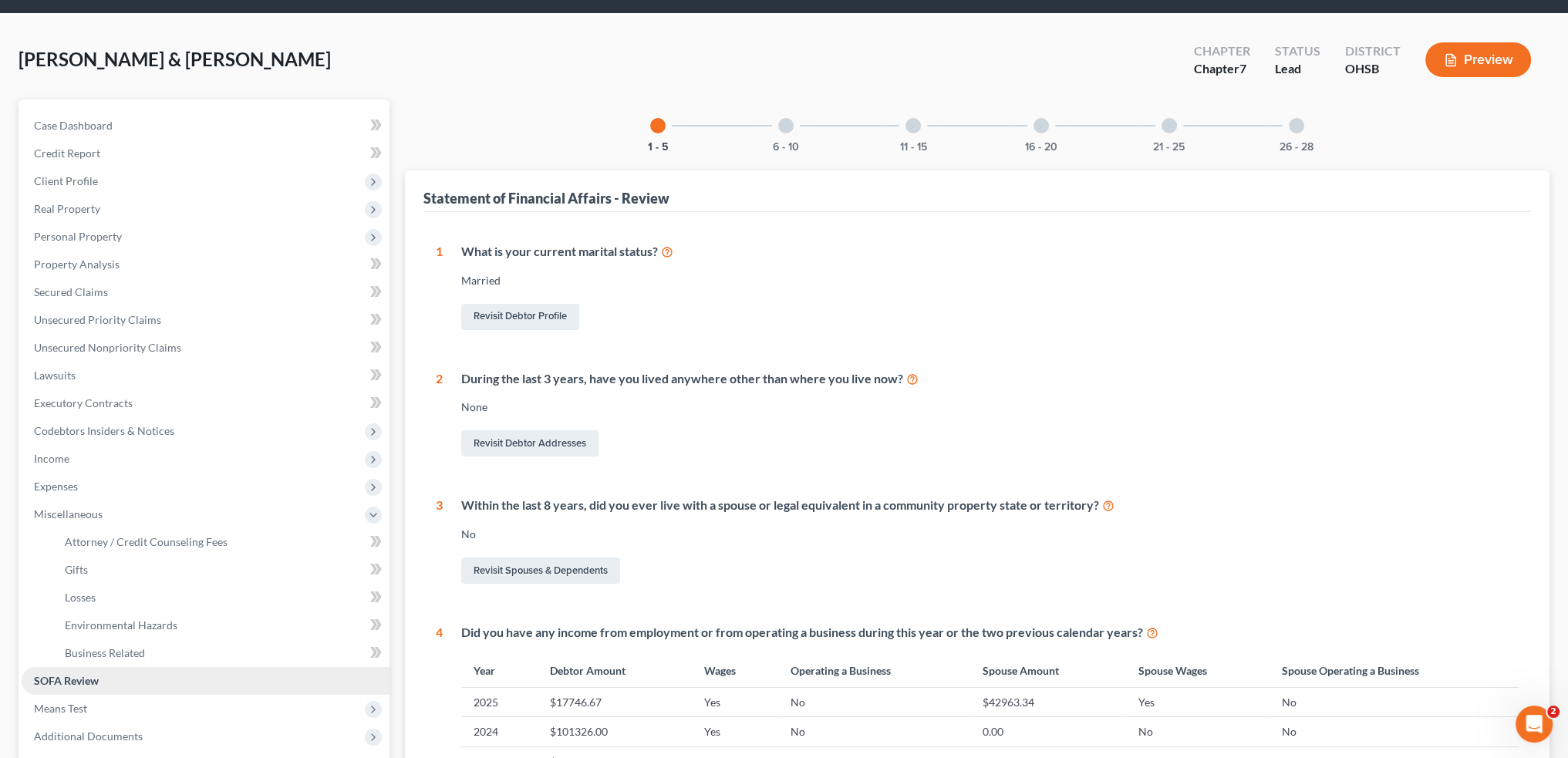
scroll to position [232, 0]
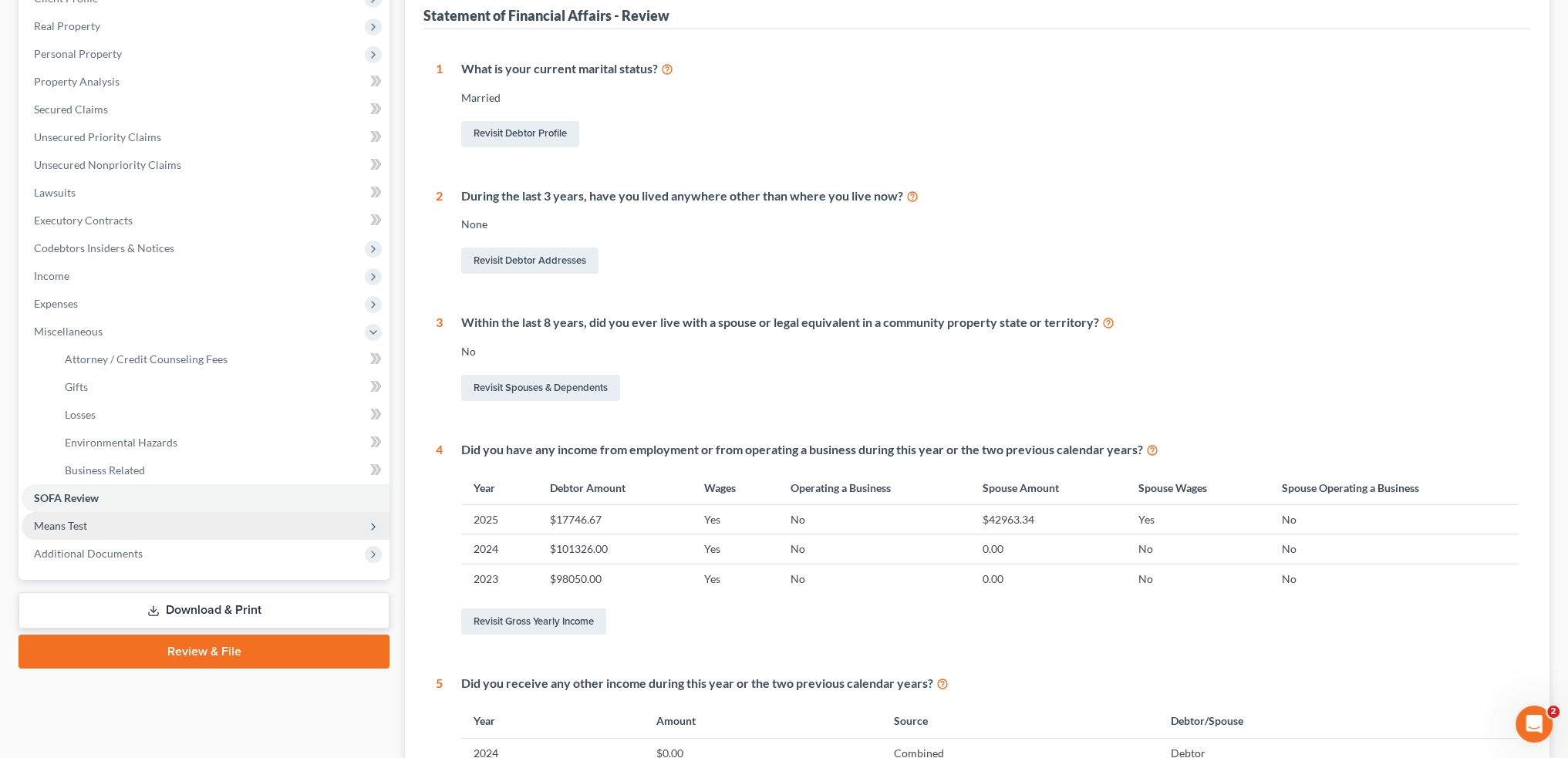
click at [85, 520] on span "Means Test" at bounding box center [61, 525] width 53 height 13
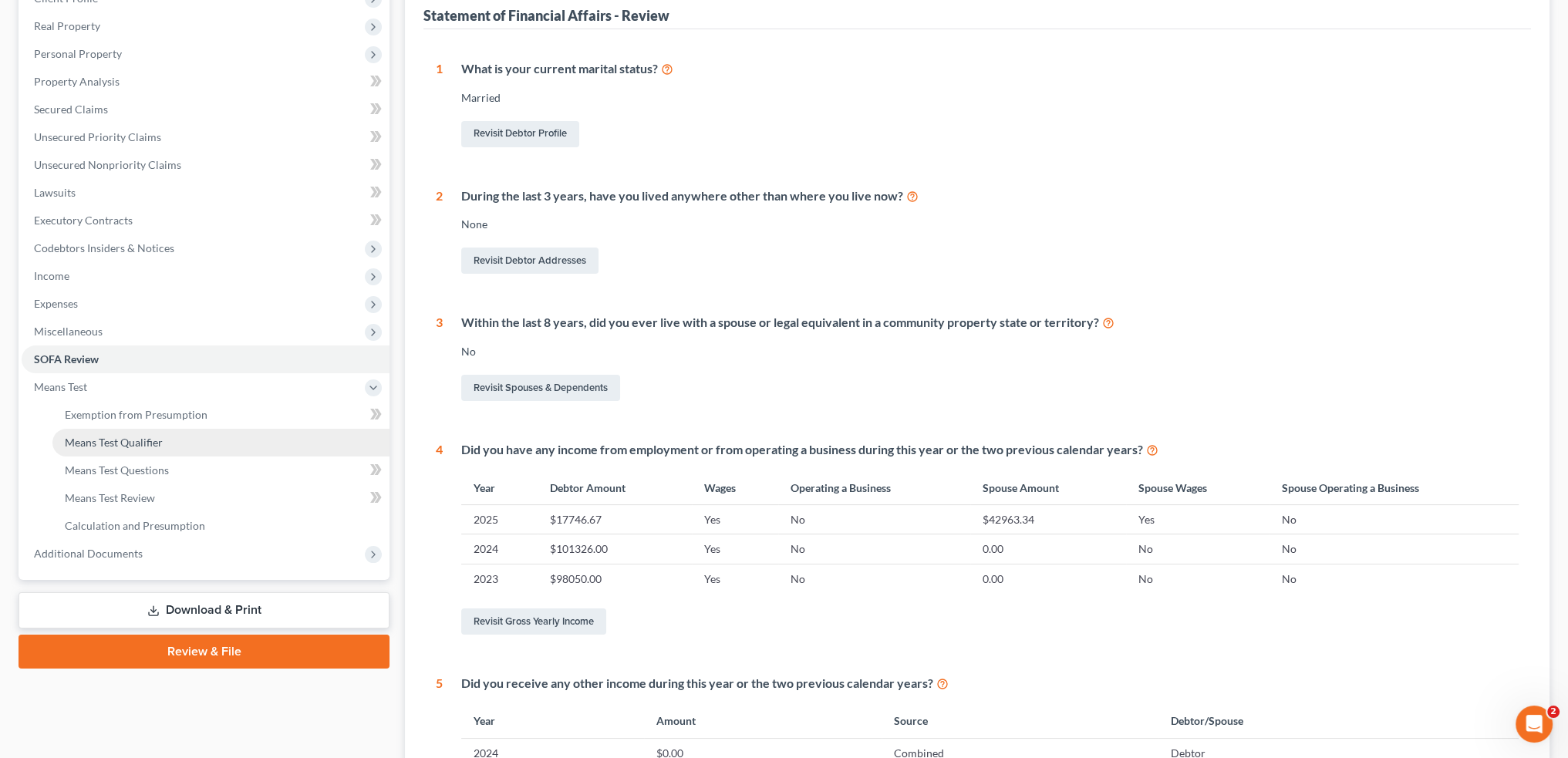
click at [145, 442] on span "Means Test Qualifier" at bounding box center [114, 442] width 98 height 13
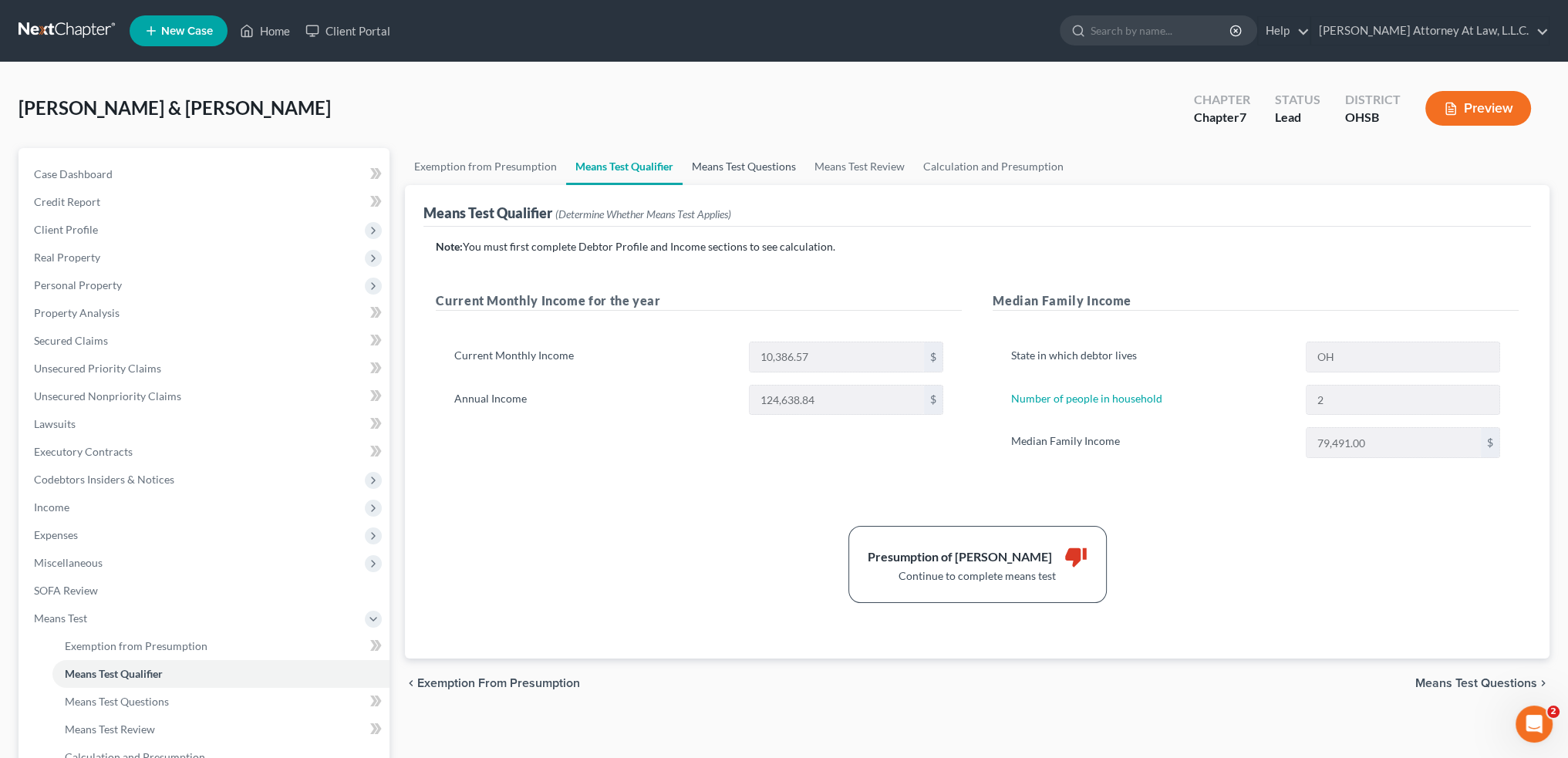
click at [742, 169] on link "Means Test Questions" at bounding box center [743, 166] width 123 height 37
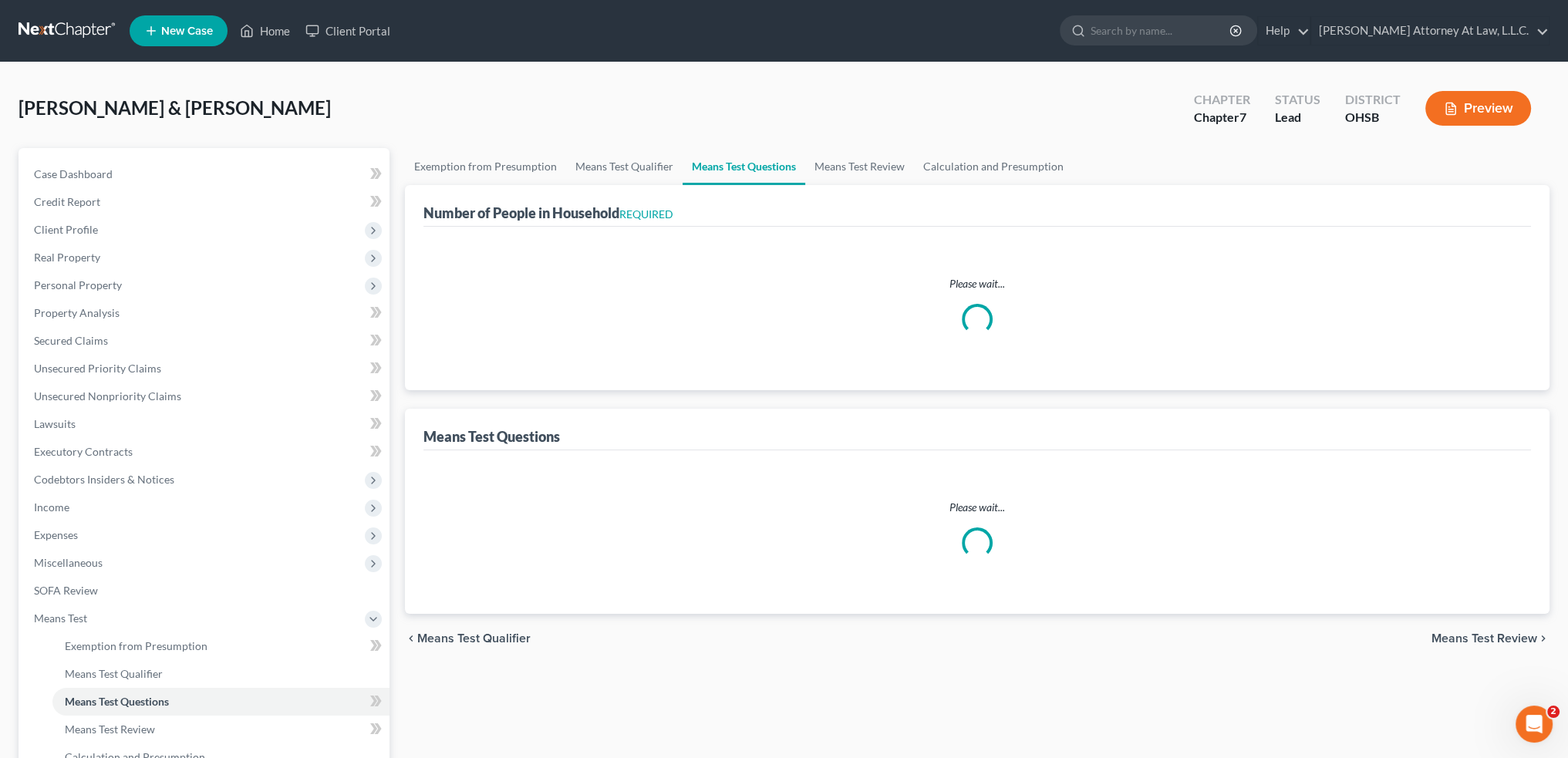
select select "0"
select select "60"
select select "0"
select select "60"
select select "1"
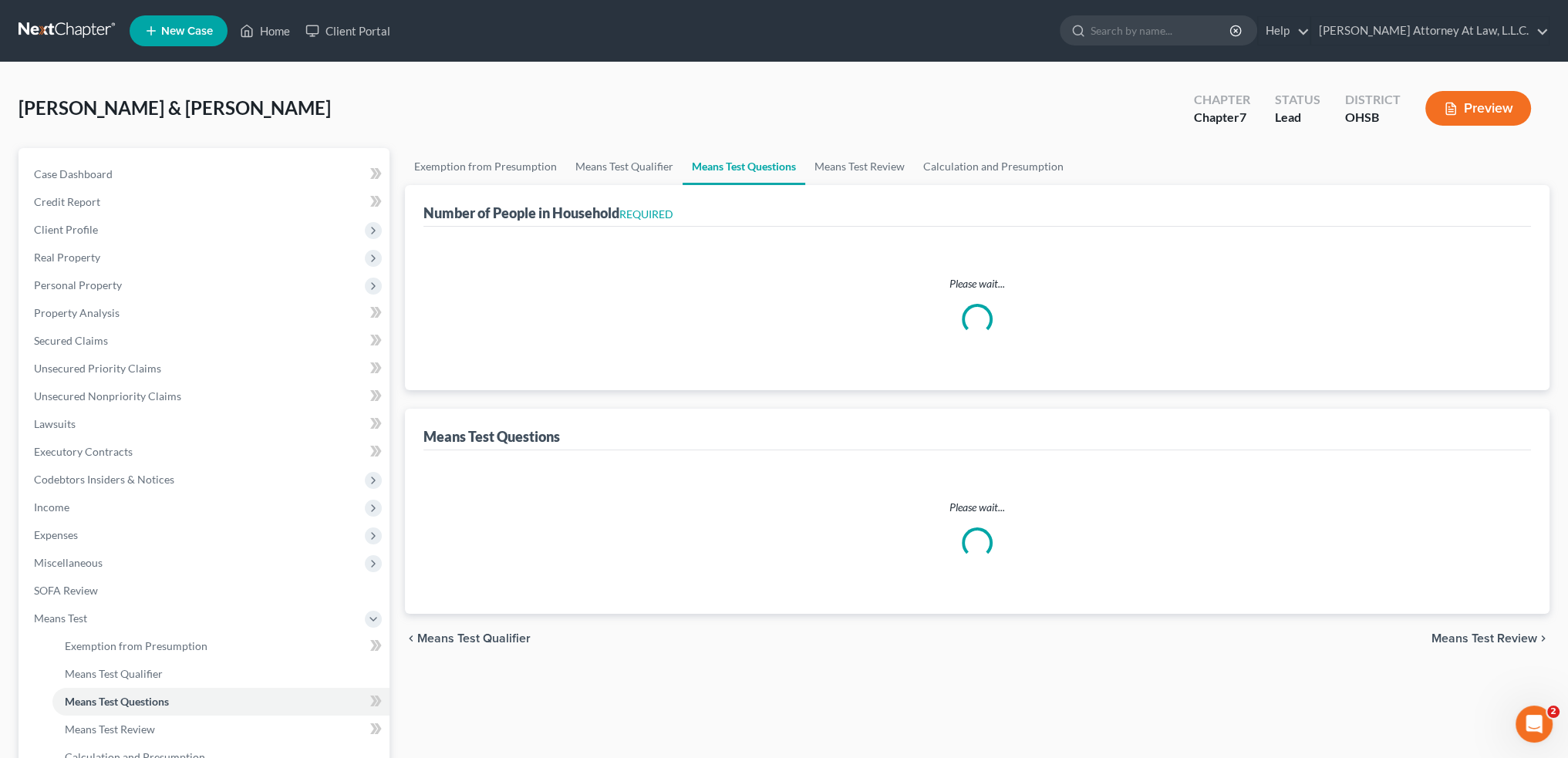
select select "60"
select select "2"
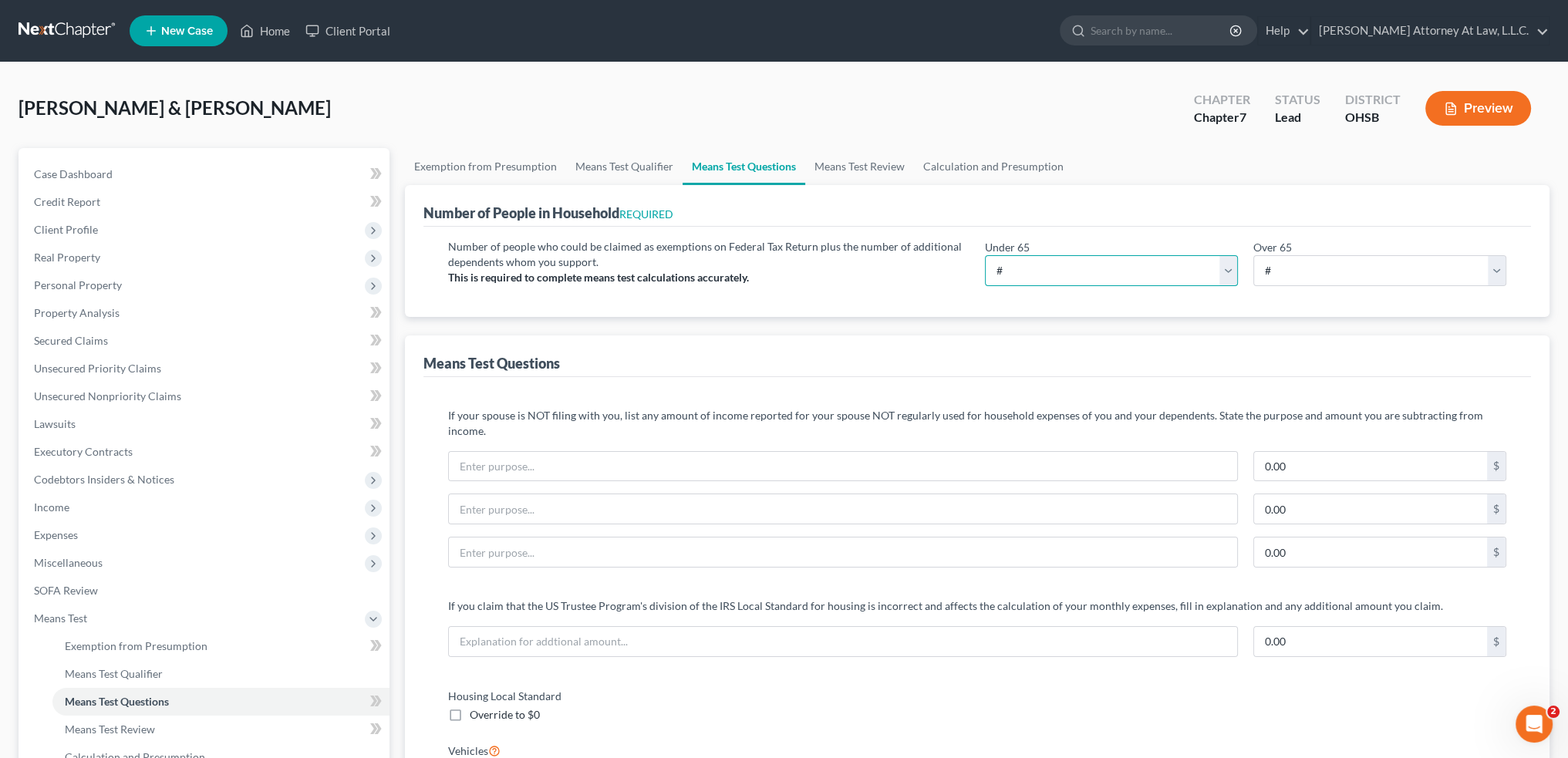
click at [1231, 271] on select "# 0 1 2 3 4 5 6 7 8 9 10" at bounding box center [1111, 271] width 253 height 31
click at [985, 256] on select "# 0 1 2 3 4 5 6 7 8 9 10" at bounding box center [1111, 271] width 253 height 31
click at [1230, 268] on select "# 0 1 2 3 4 5 6 7 8 9 10" at bounding box center [1111, 271] width 253 height 31
select select "2"
click at [985, 256] on select "# 0 1 2 3 4 5 6 7 8 9 10" at bounding box center [1111, 271] width 253 height 31
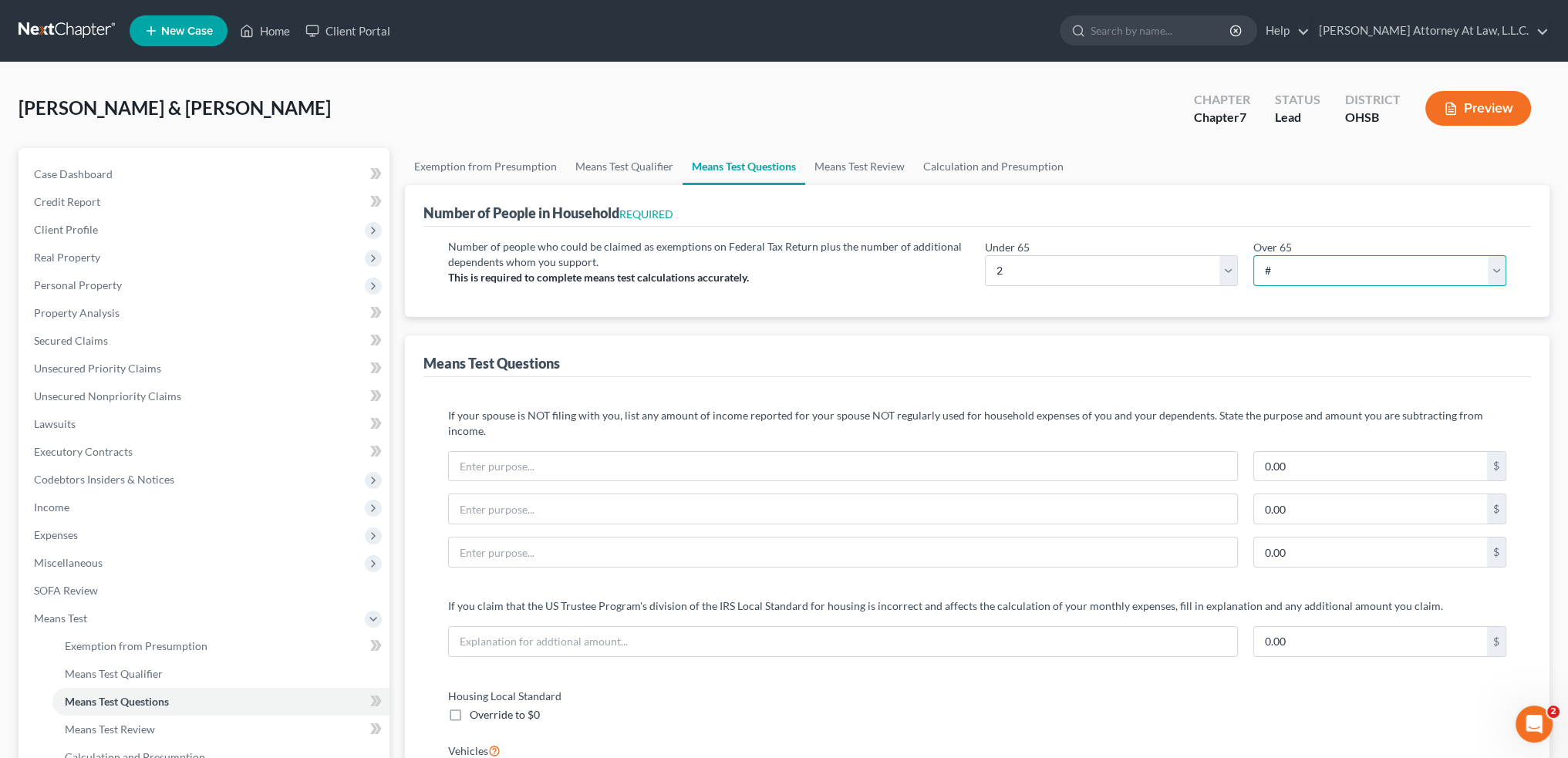
click at [1496, 262] on select "# 0 1 2 3 4 5 6 7 8 9 10" at bounding box center [1379, 271] width 253 height 31
select select "0"
click at [1253, 256] on select "# 0 1 2 3 4 5 6 7 8 9 10" at bounding box center [1379, 271] width 253 height 31
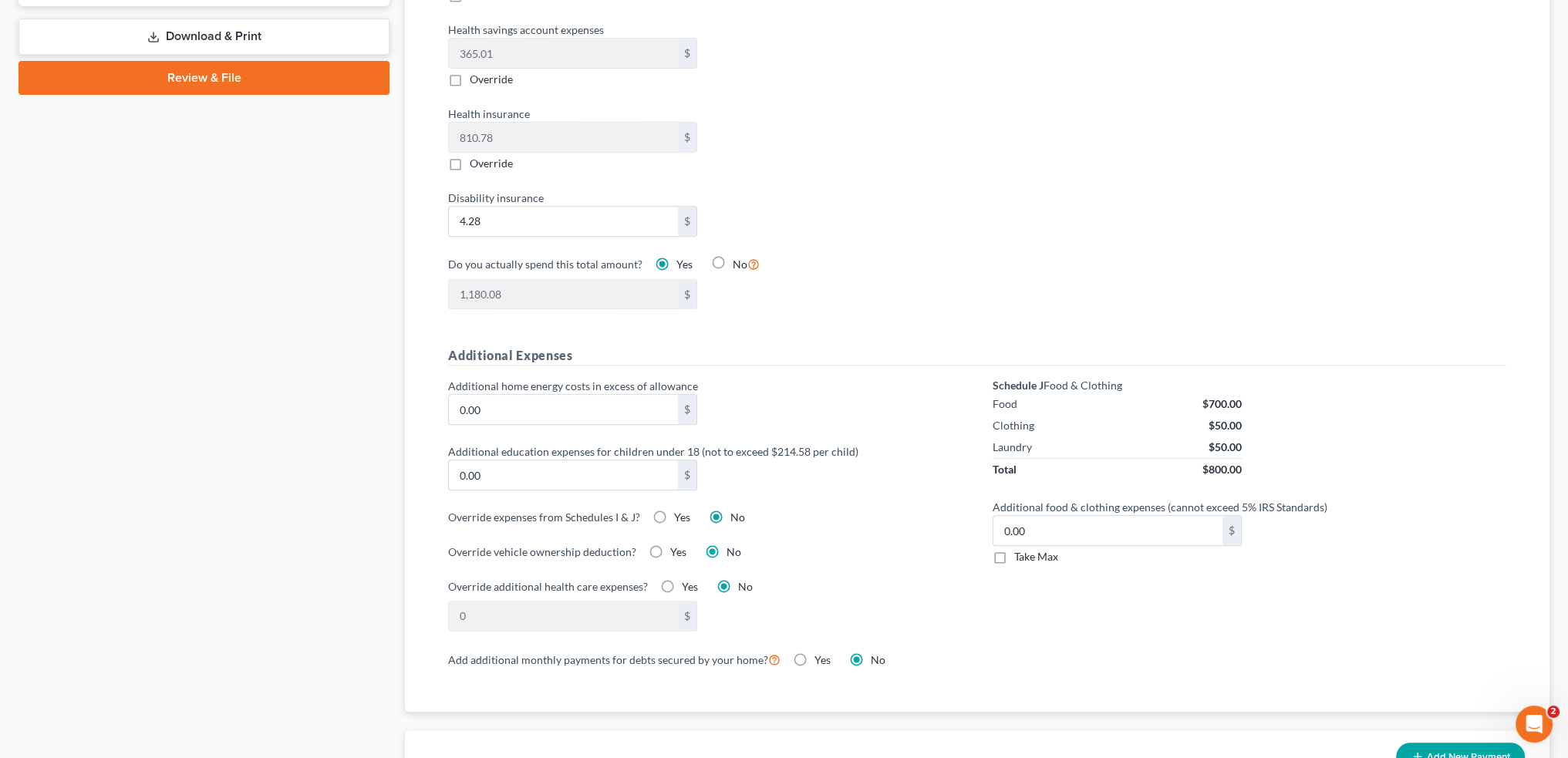
scroll to position [848, 0]
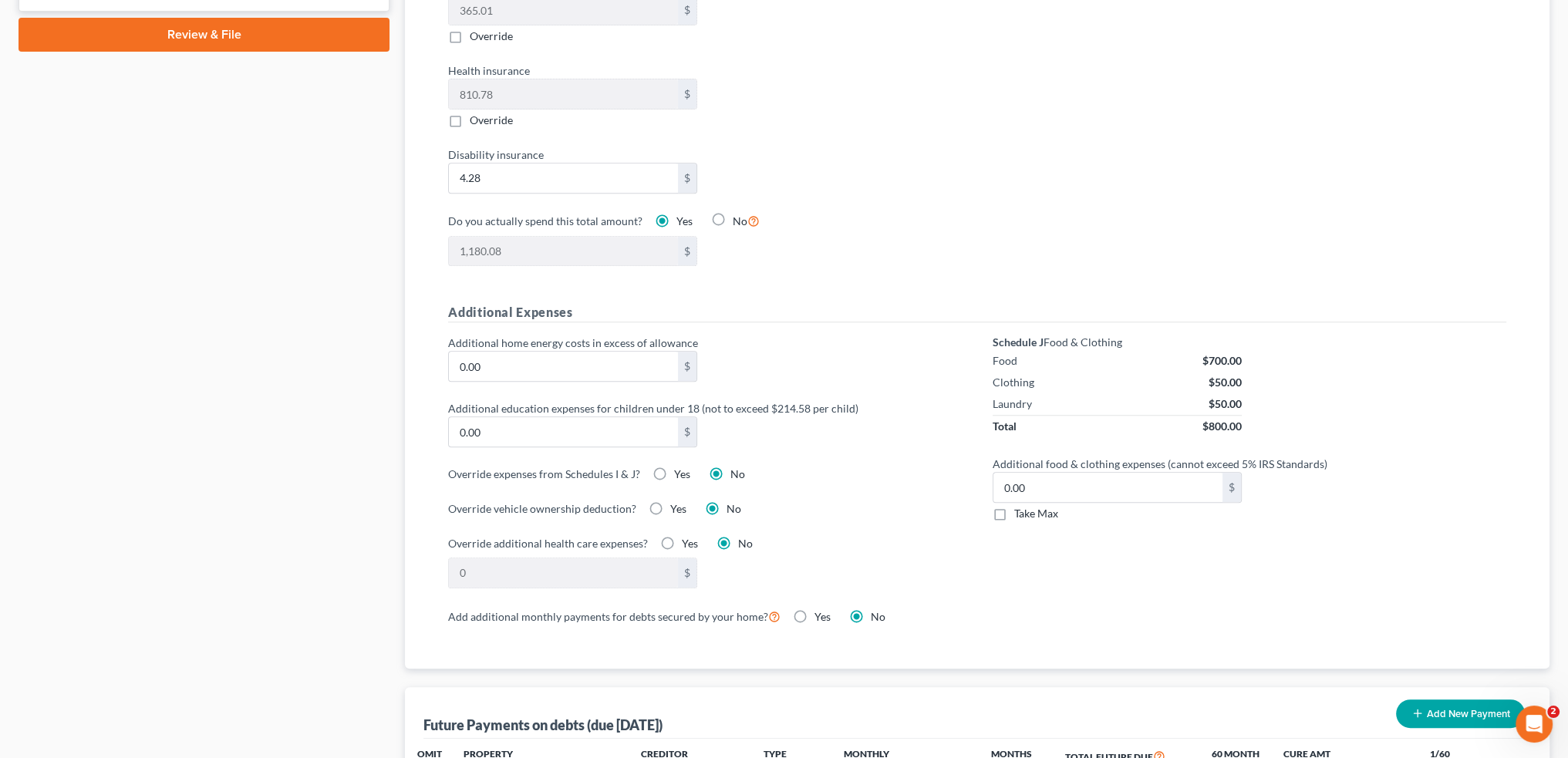
click at [1014, 506] on label "Take Max" at bounding box center [1036, 514] width 44 height 15
click at [1020, 506] on input "Take Max" at bounding box center [1025, 511] width 10 height 10
checkbox input "true"
type input "52.00"
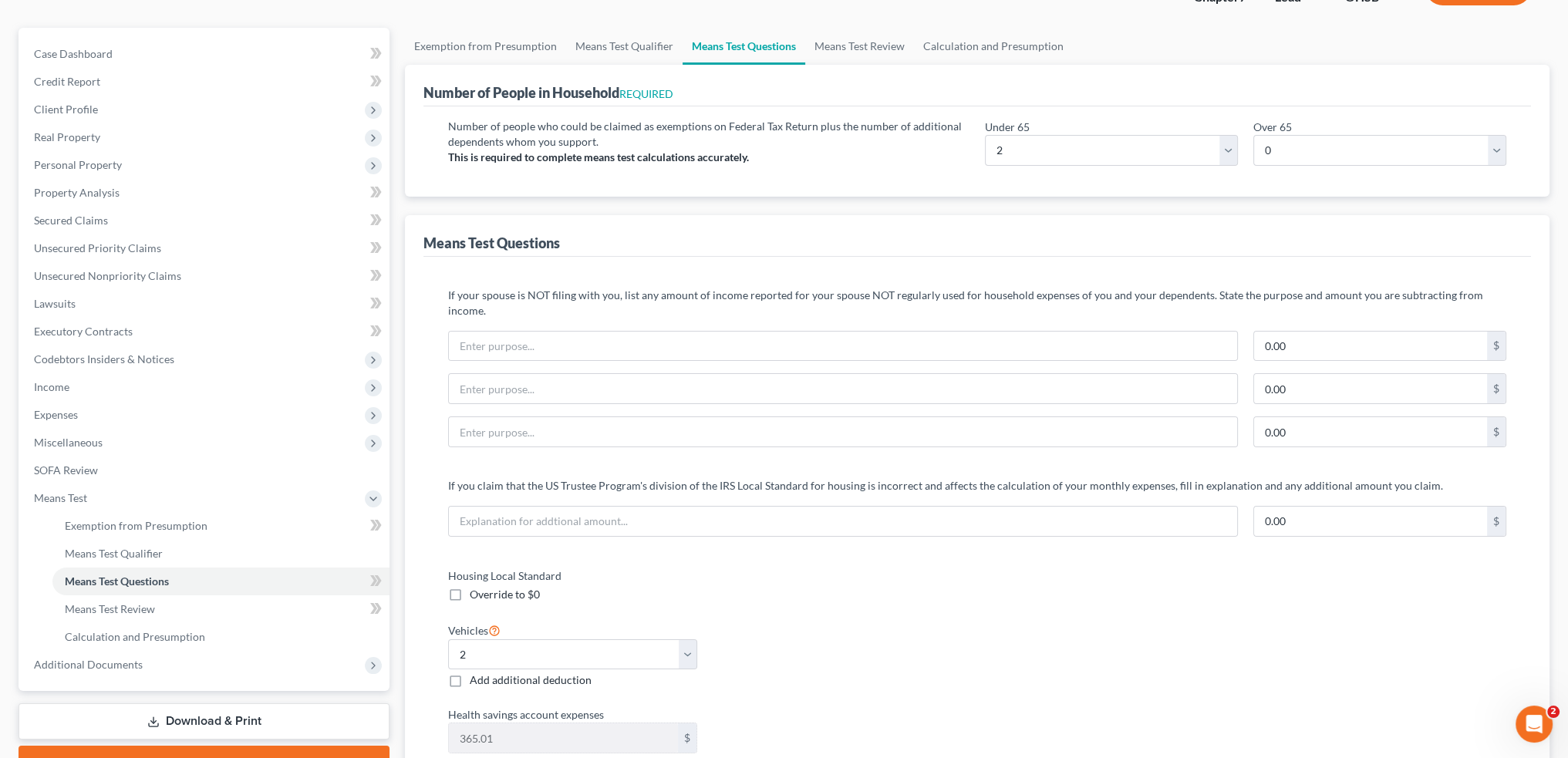
scroll to position [65, 0]
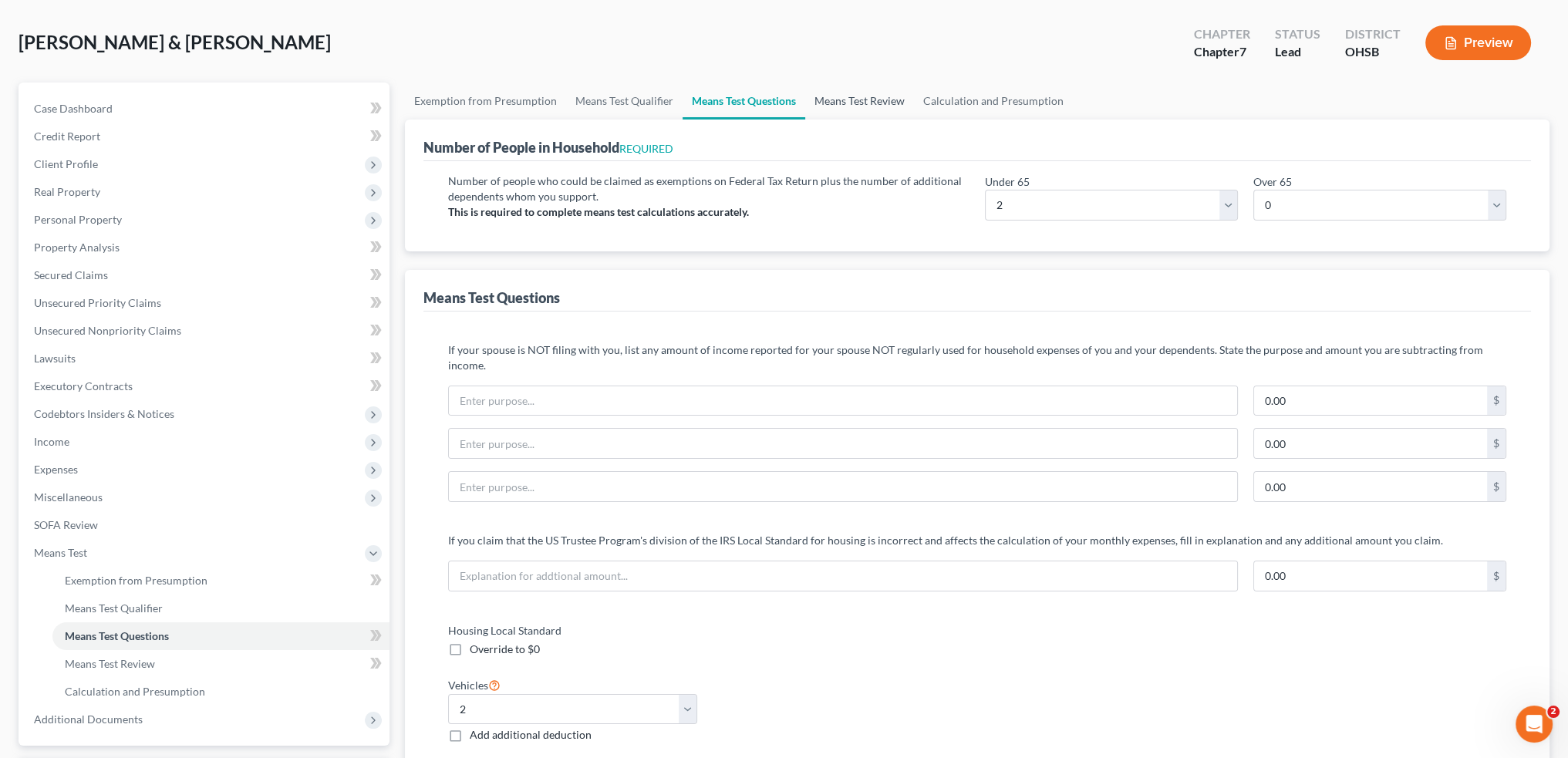
click at [833, 99] on link "Means Test Review" at bounding box center [859, 100] width 109 height 37
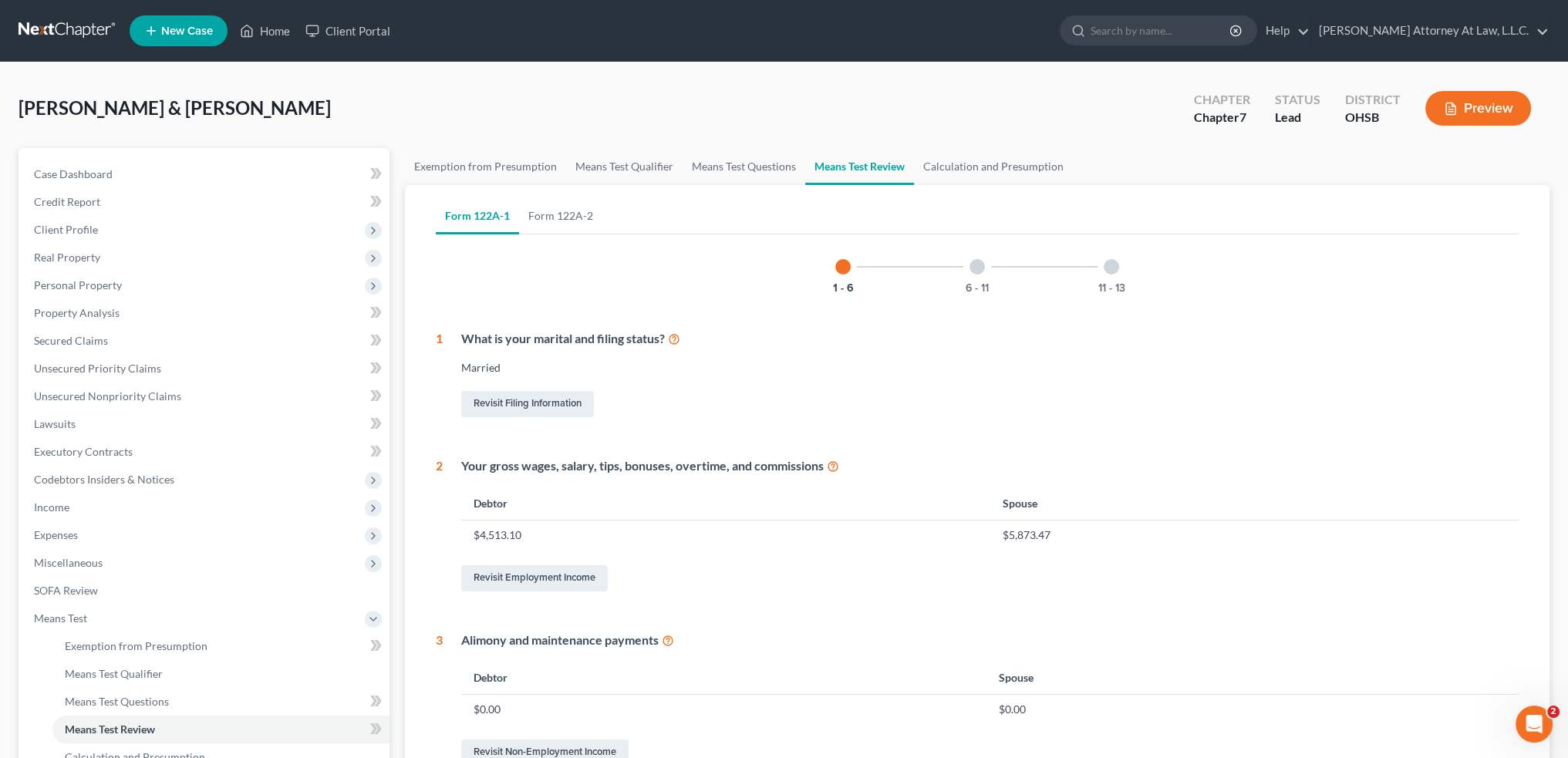
click at [969, 266] on div "6 - 11" at bounding box center [976, 267] width 52 height 52
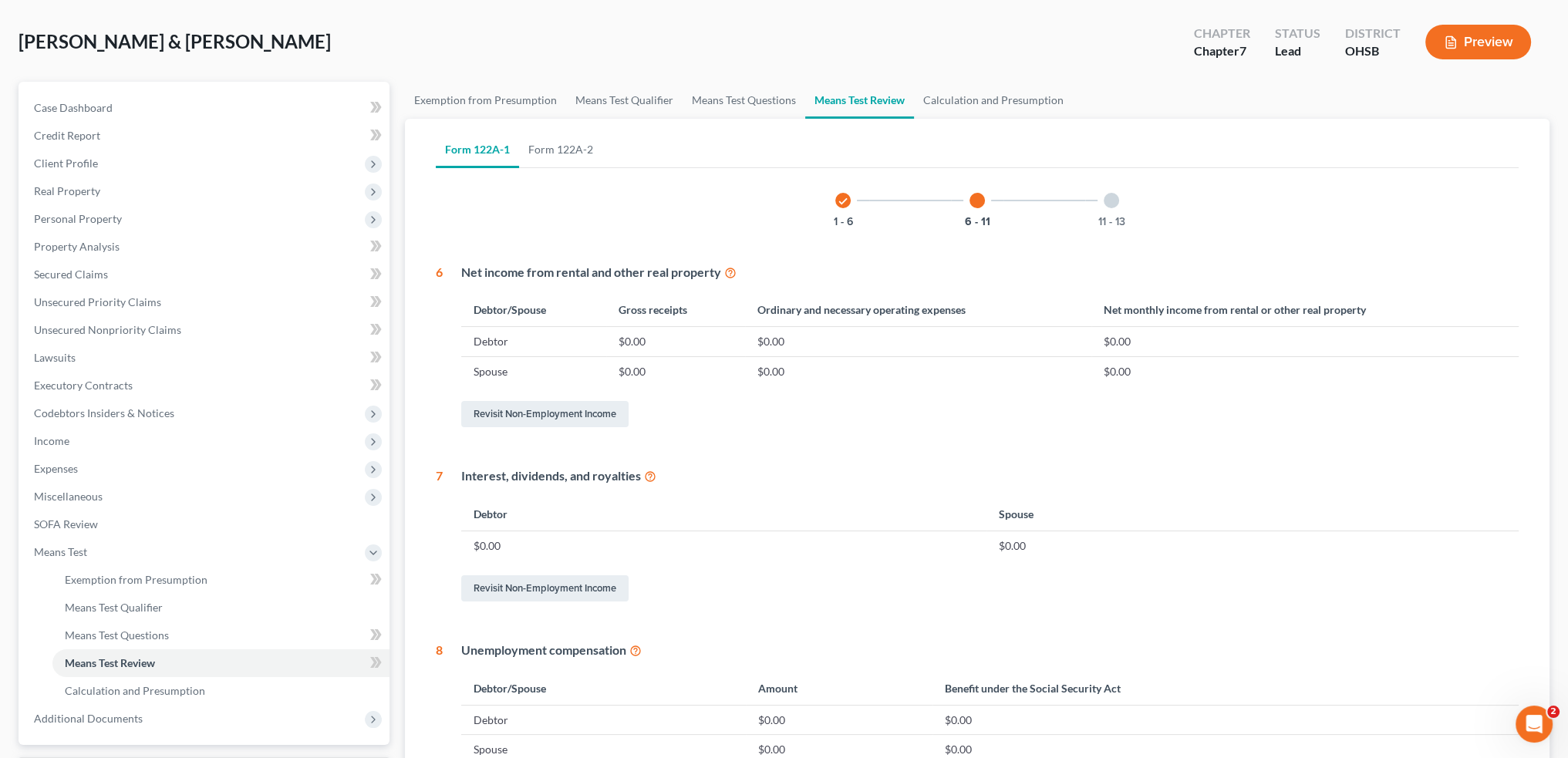
scroll to position [77, 0]
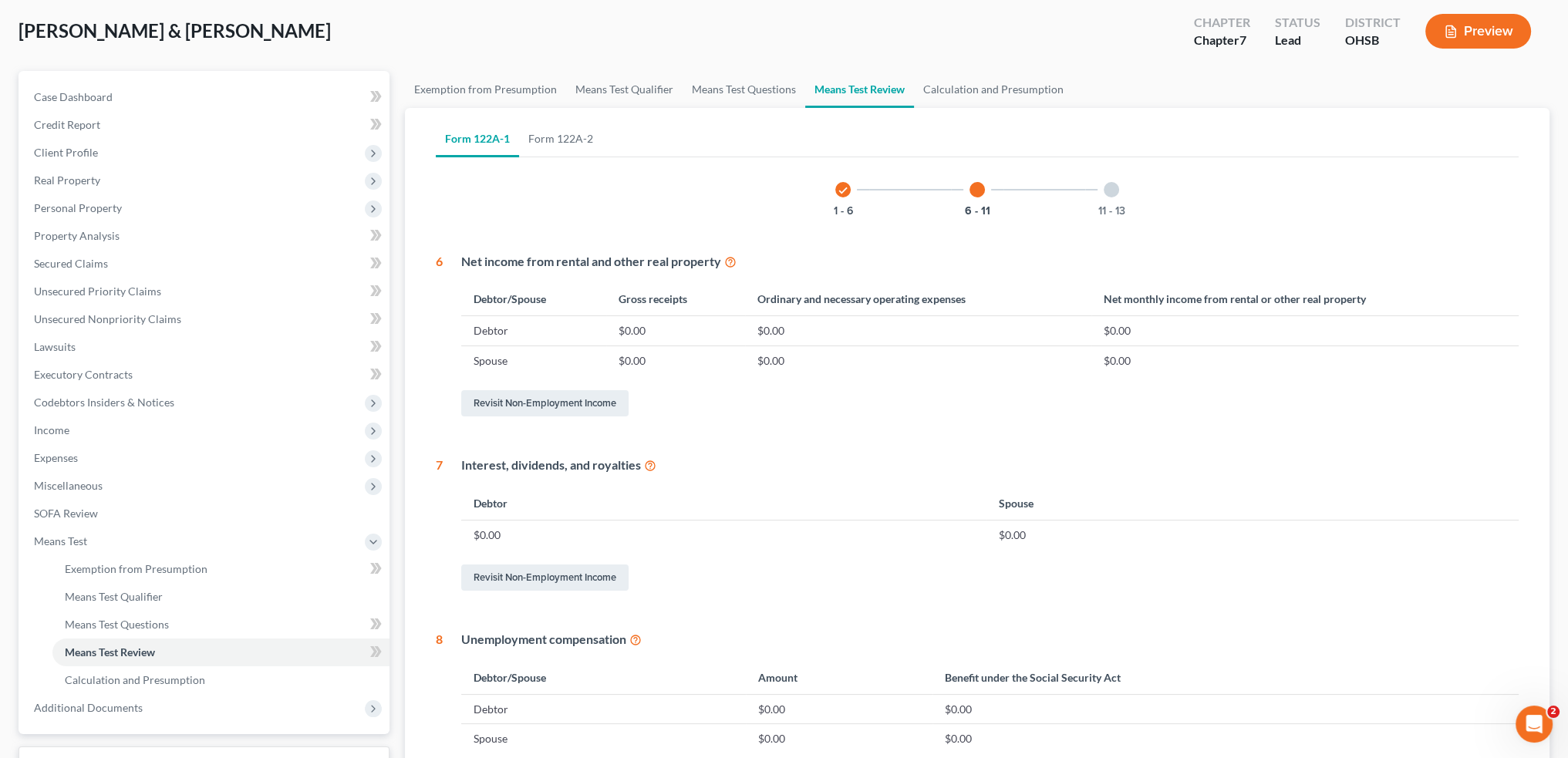
click at [1108, 191] on div at bounding box center [1111, 190] width 15 height 15
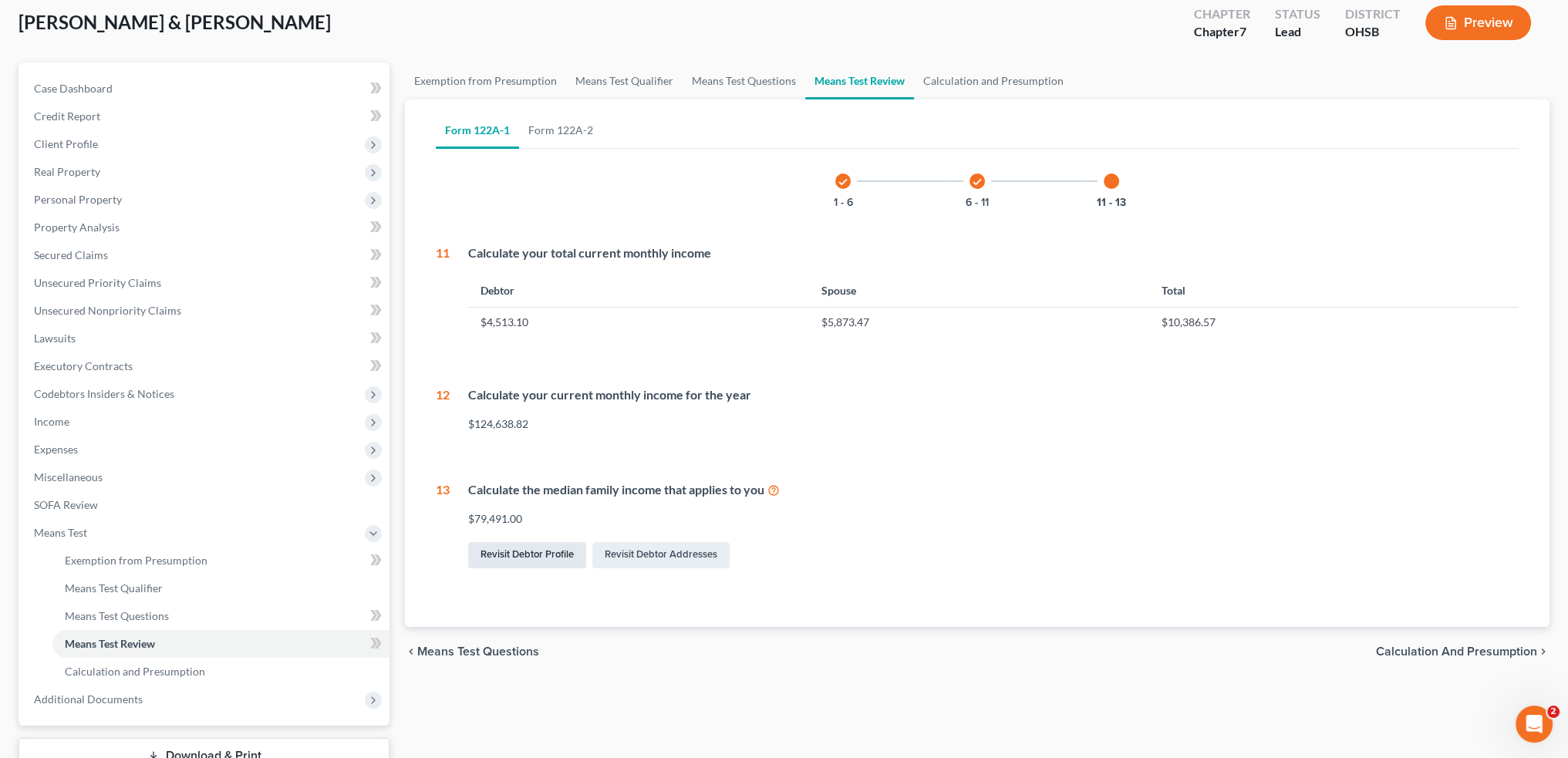
scroll to position [0, 0]
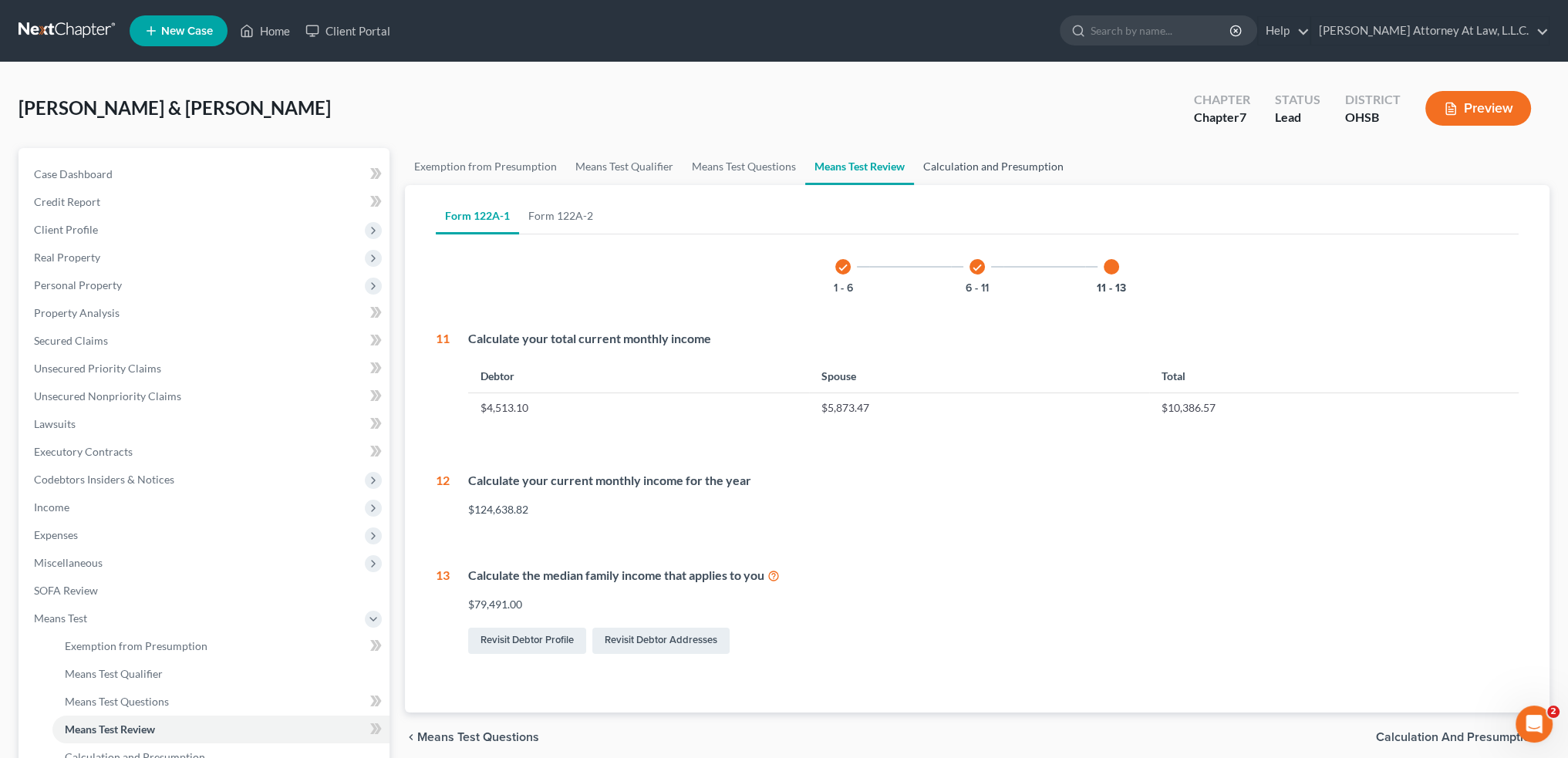
click at [968, 165] on link "Calculation and Presumption" at bounding box center [993, 166] width 159 height 37
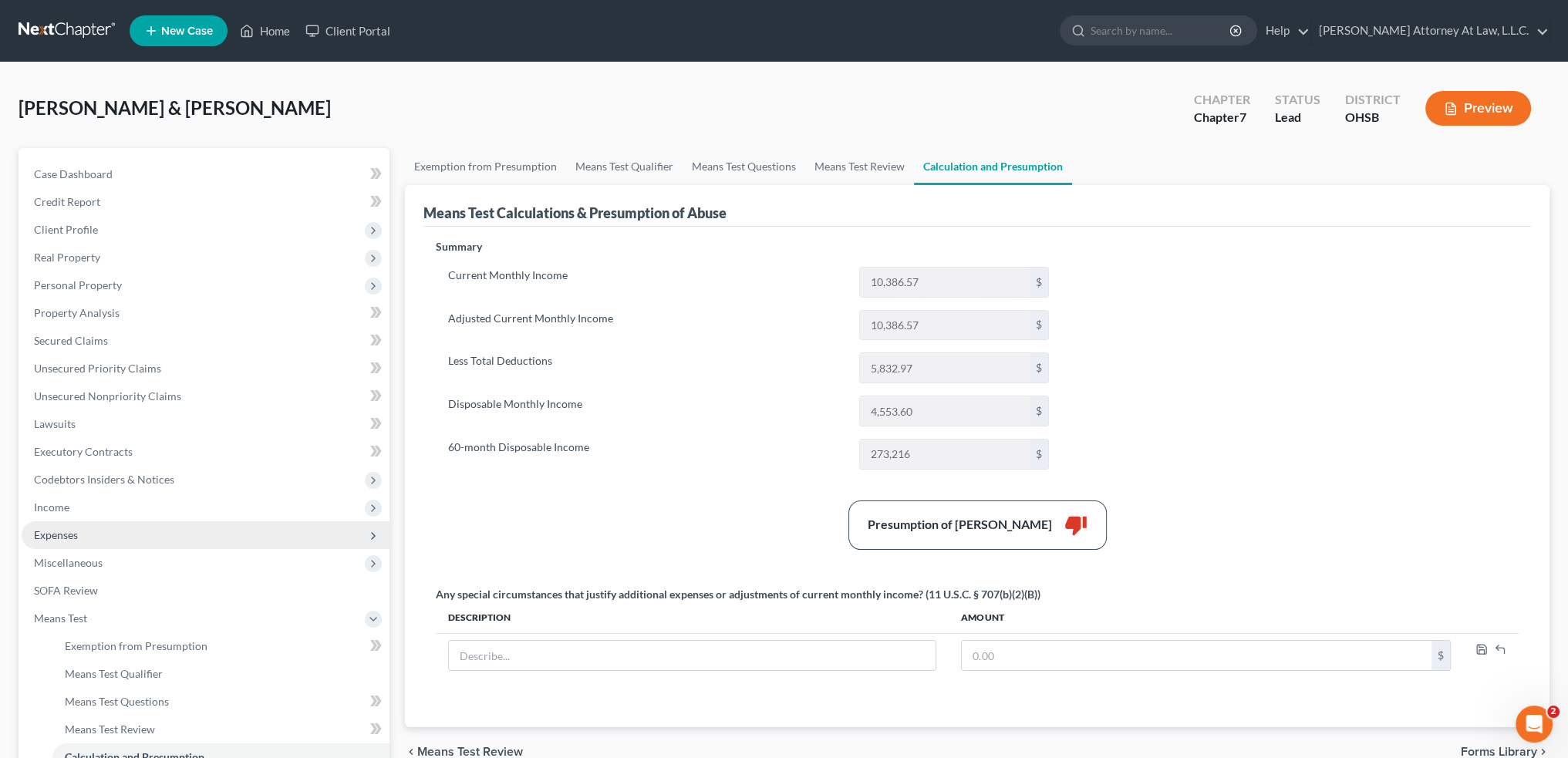
click at [80, 534] on span "Expenses" at bounding box center [205, 535] width 368 height 27
click at [80, 533] on span "Expenses" at bounding box center [205, 535] width 368 height 27
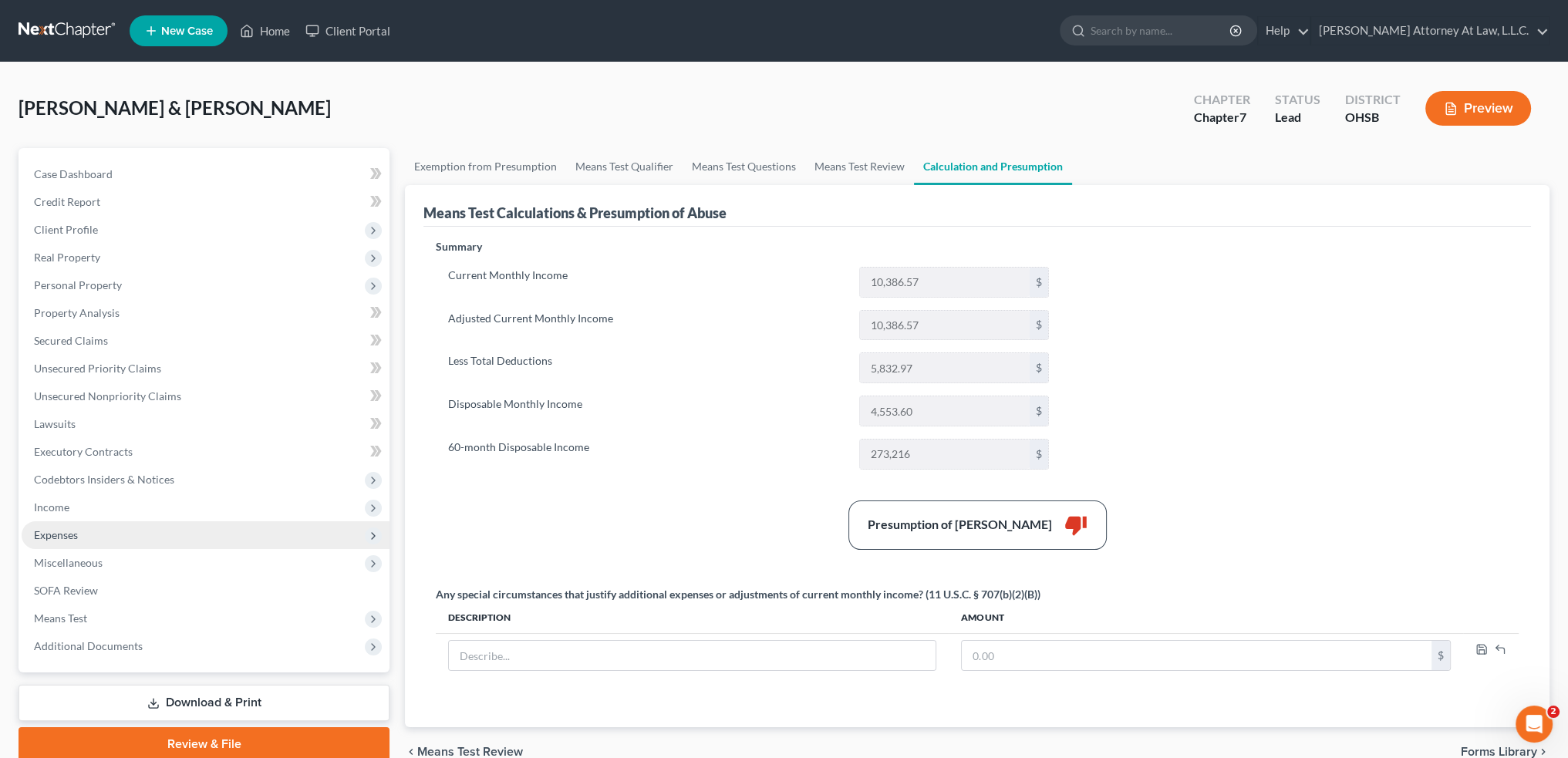
click at [80, 533] on span "Expenses" at bounding box center [205, 535] width 368 height 27
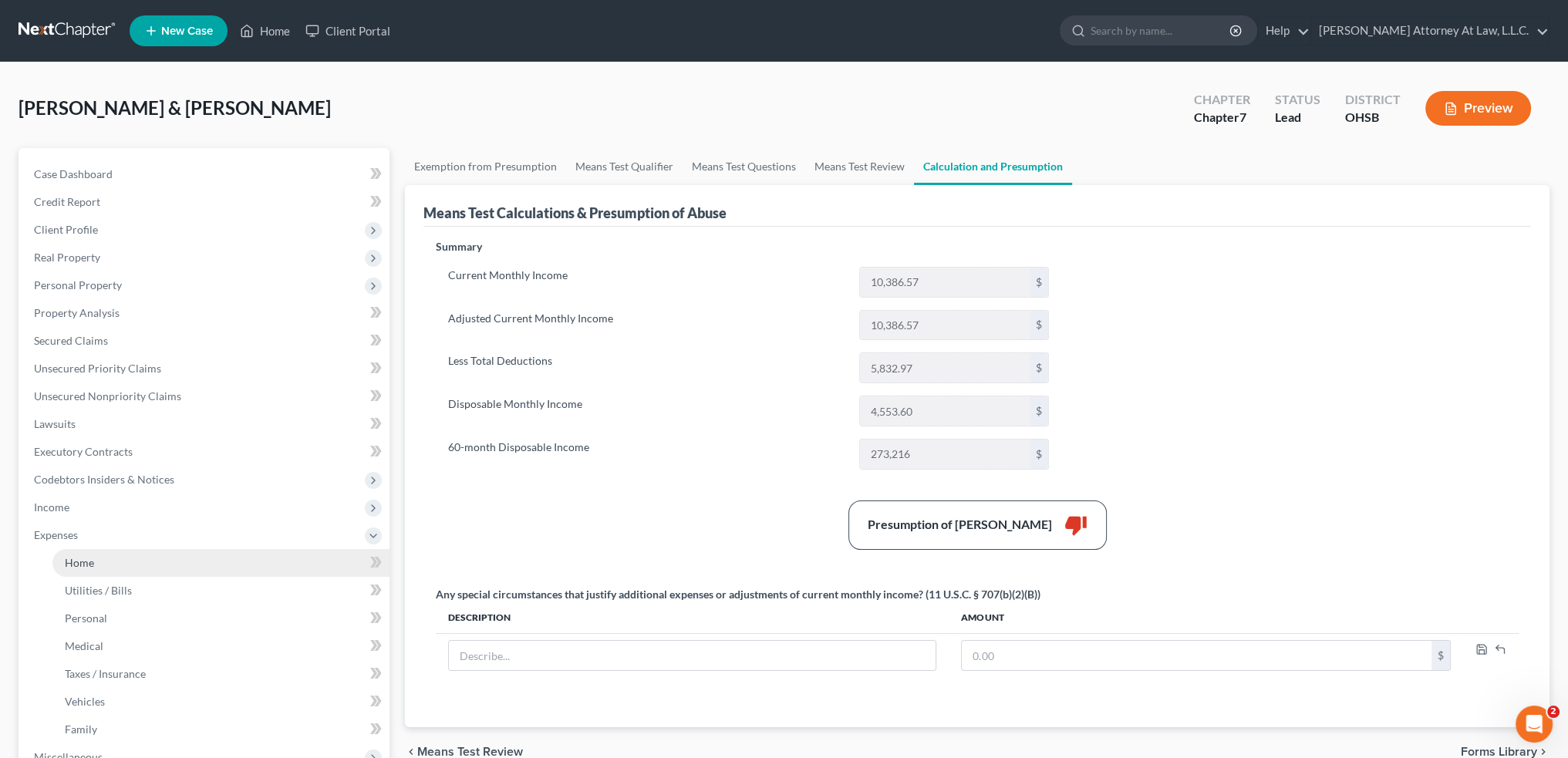
click at [88, 559] on span "Home" at bounding box center [80, 562] width 29 height 13
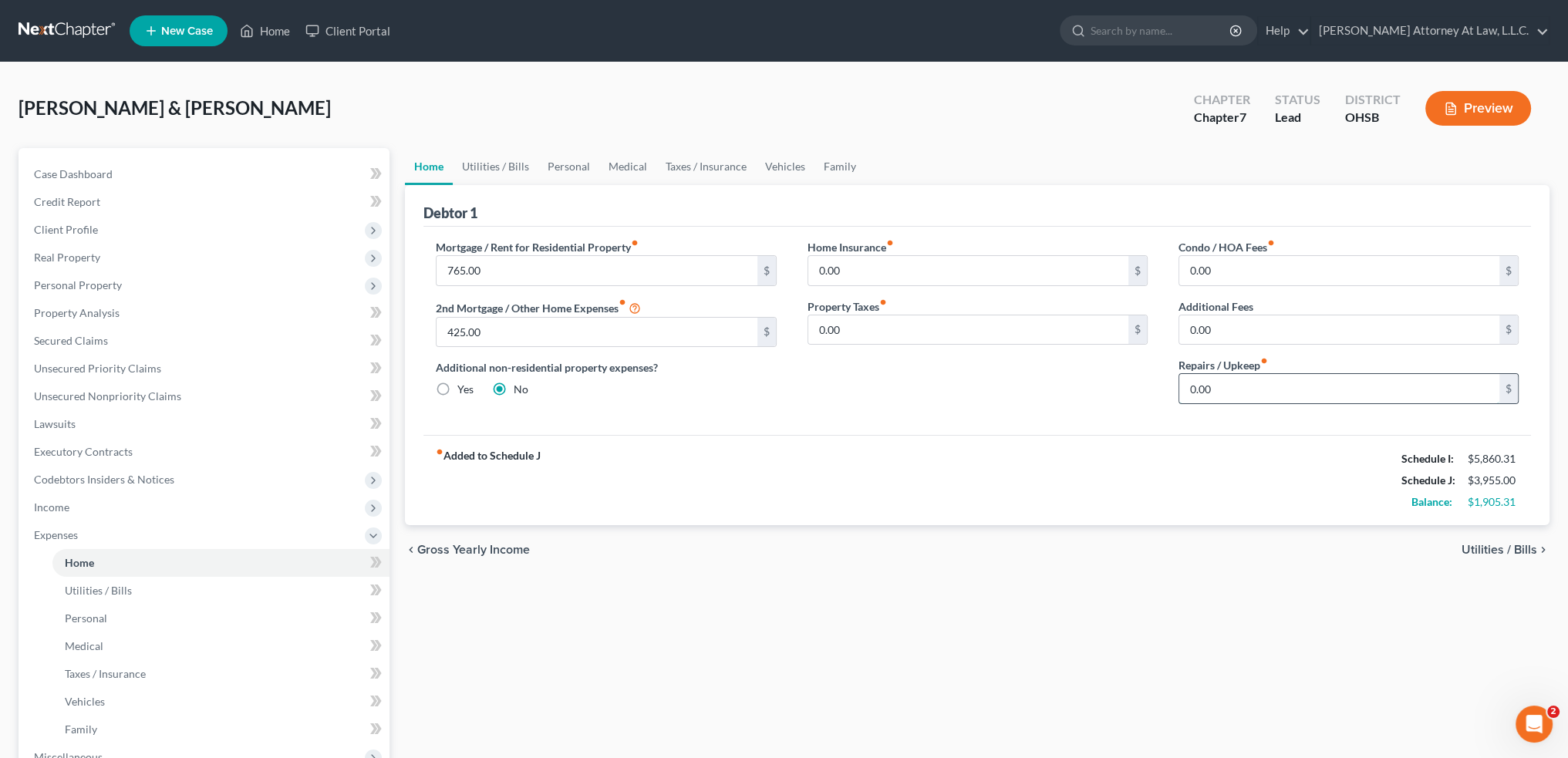
click at [1250, 388] on input "0.00" at bounding box center [1338, 388] width 320 height 29
type input "200"
click at [488, 172] on link "Utilities / Bills" at bounding box center [496, 166] width 86 height 37
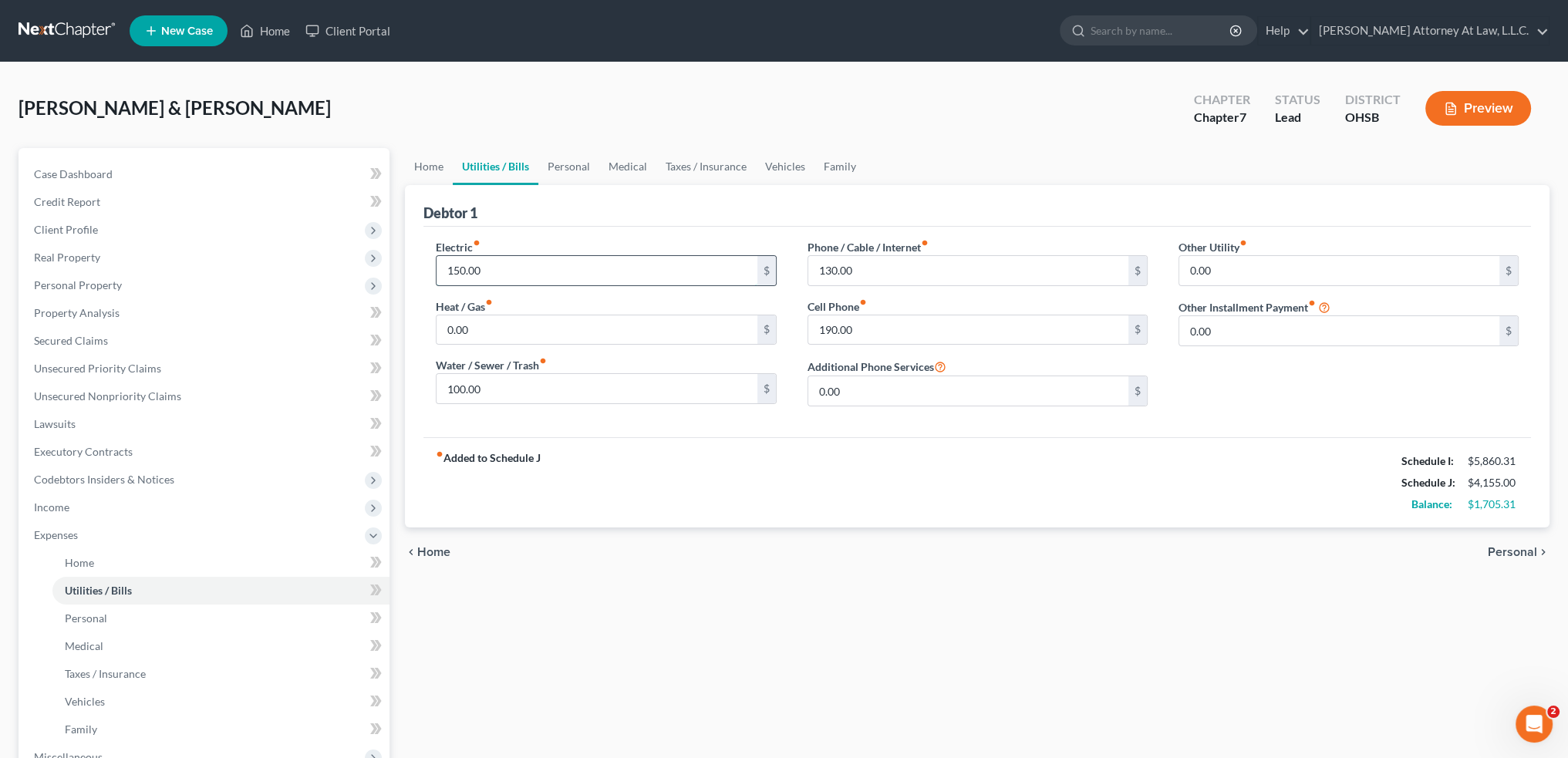
click at [487, 265] on input "150.00" at bounding box center [596, 271] width 320 height 29
type input "300"
click at [110, 230] on span "Client Profile" at bounding box center [205, 230] width 368 height 27
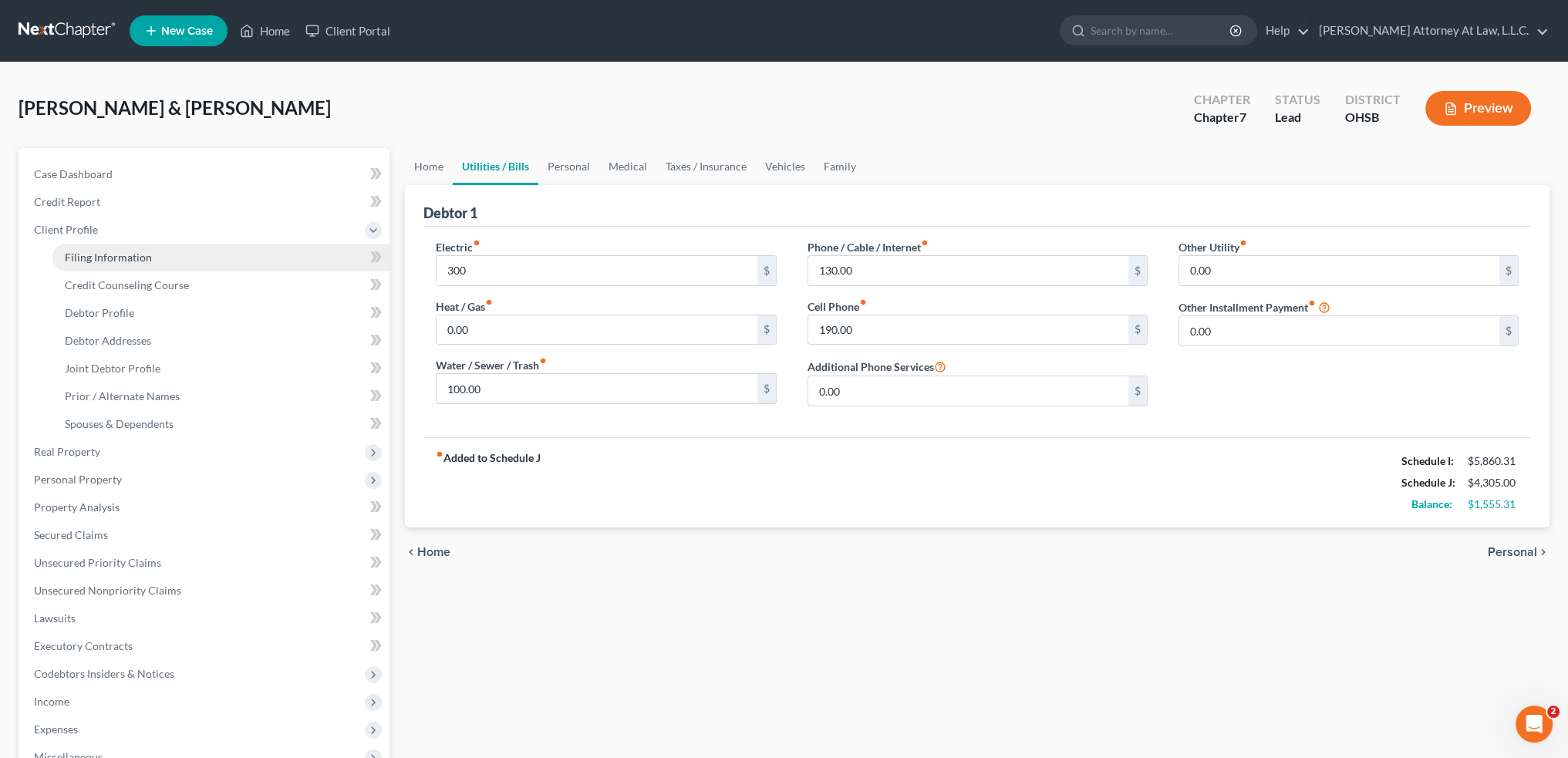
click at [116, 259] on span "Filing Information" at bounding box center [109, 256] width 87 height 13
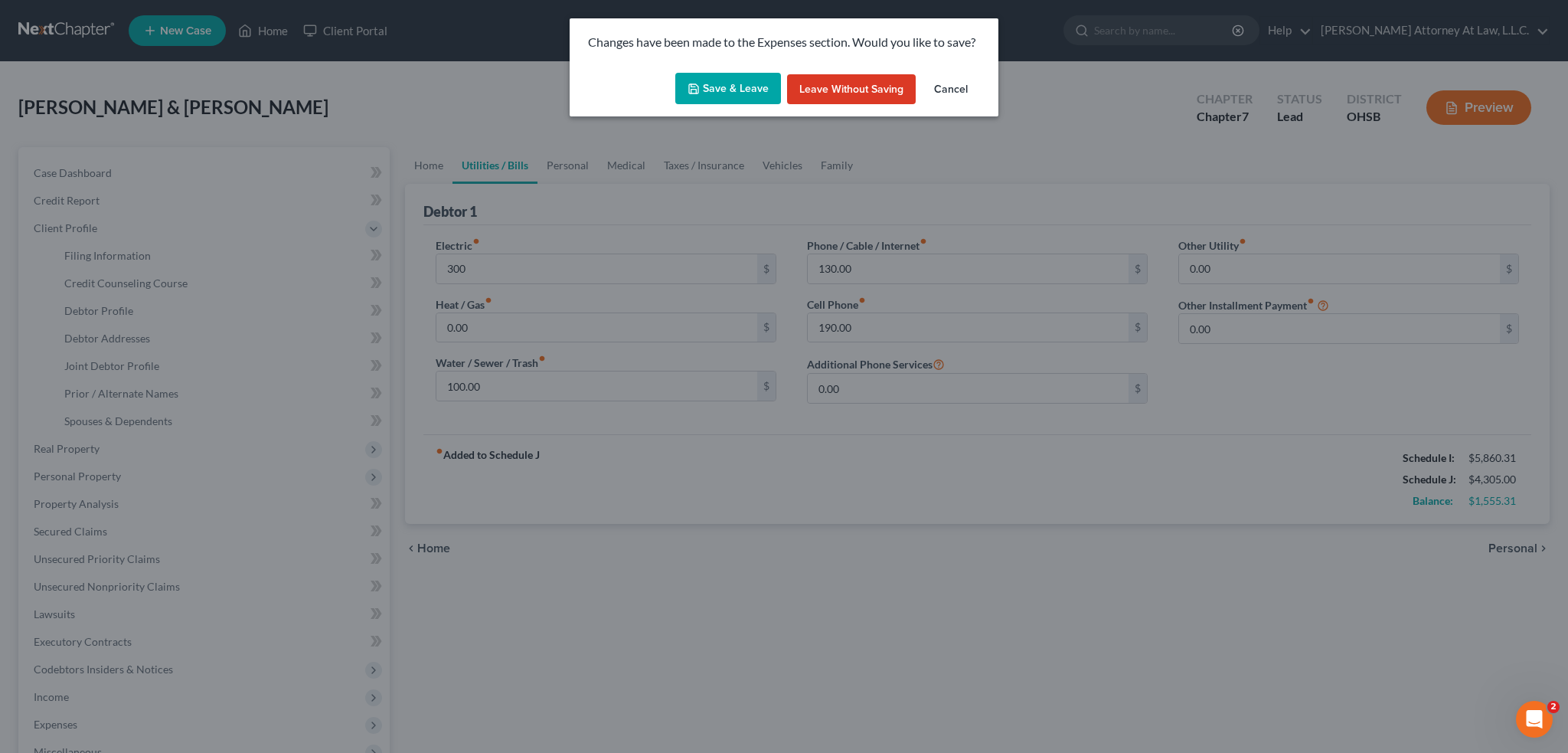
click at [722, 91] on button "Save & Leave" at bounding box center [728, 89] width 106 height 32
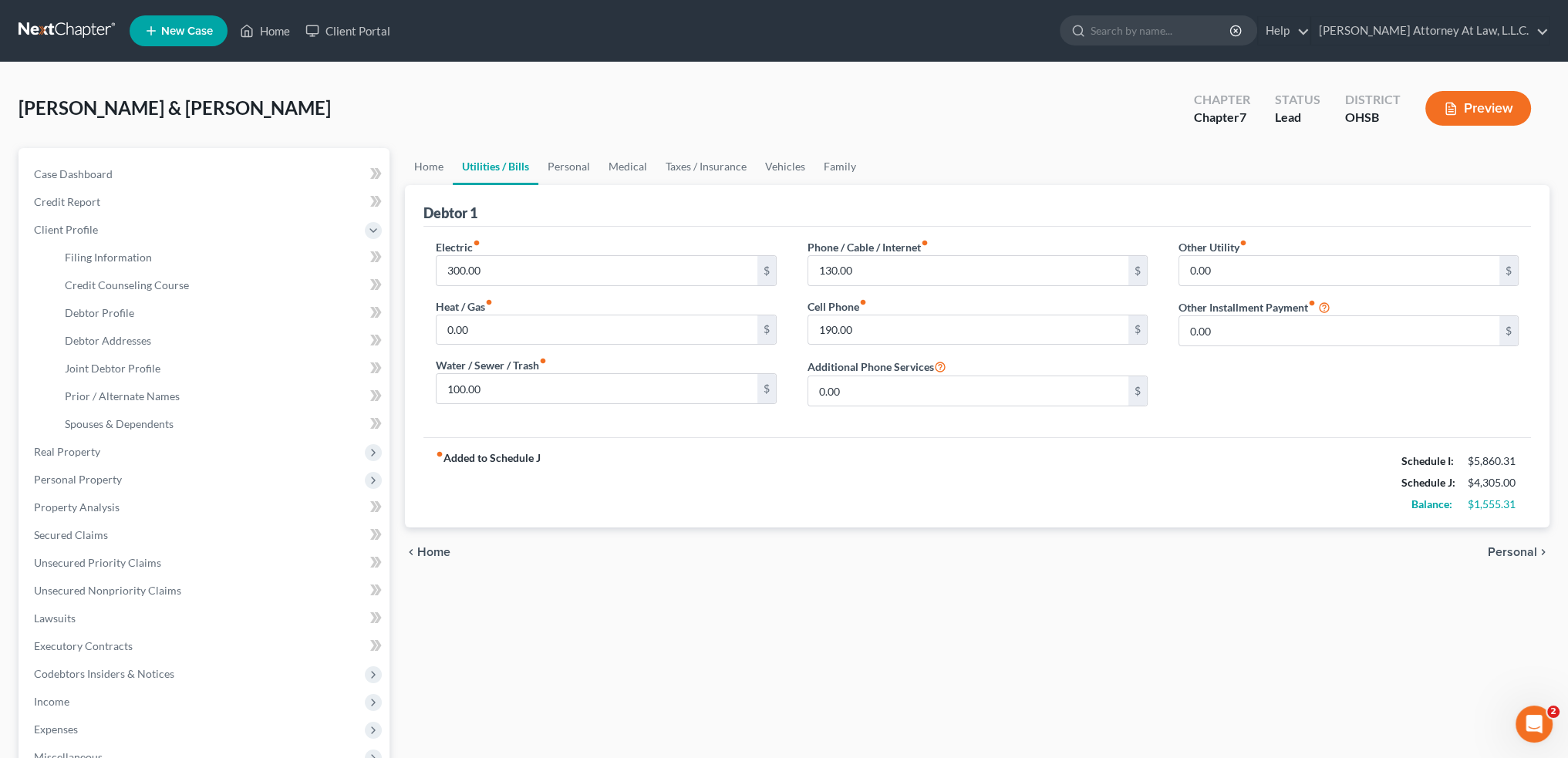
select select "1"
select select "0"
select select "62"
select select "36"
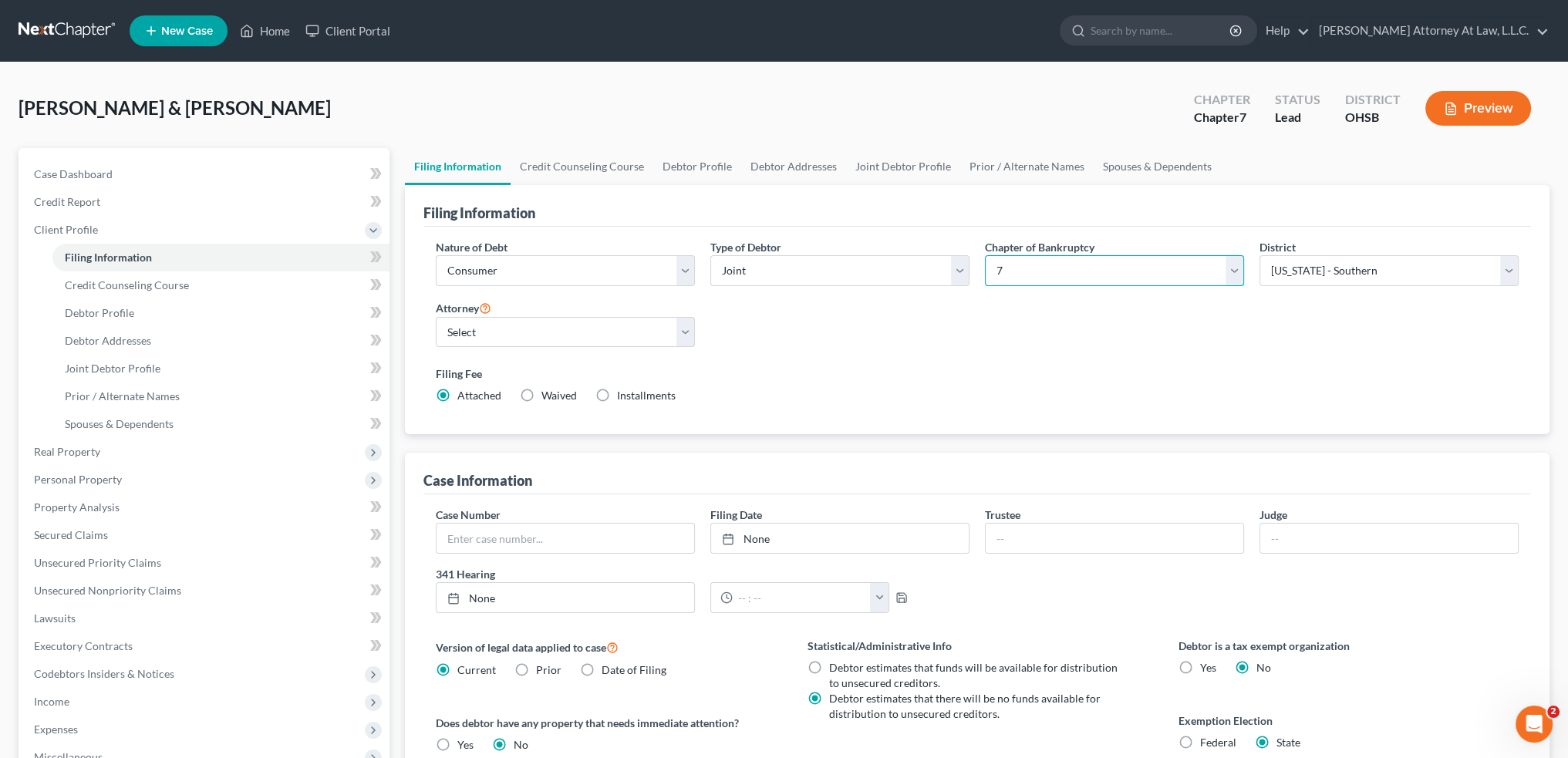
click at [1234, 268] on select "Select 7 11 12 13" at bounding box center [1114, 271] width 259 height 31
select select "3"
click at [985, 256] on select "Select 7 11 12 13" at bounding box center [1114, 271] width 259 height 31
click at [581, 160] on link "Credit Counseling Course" at bounding box center [581, 166] width 142 height 37
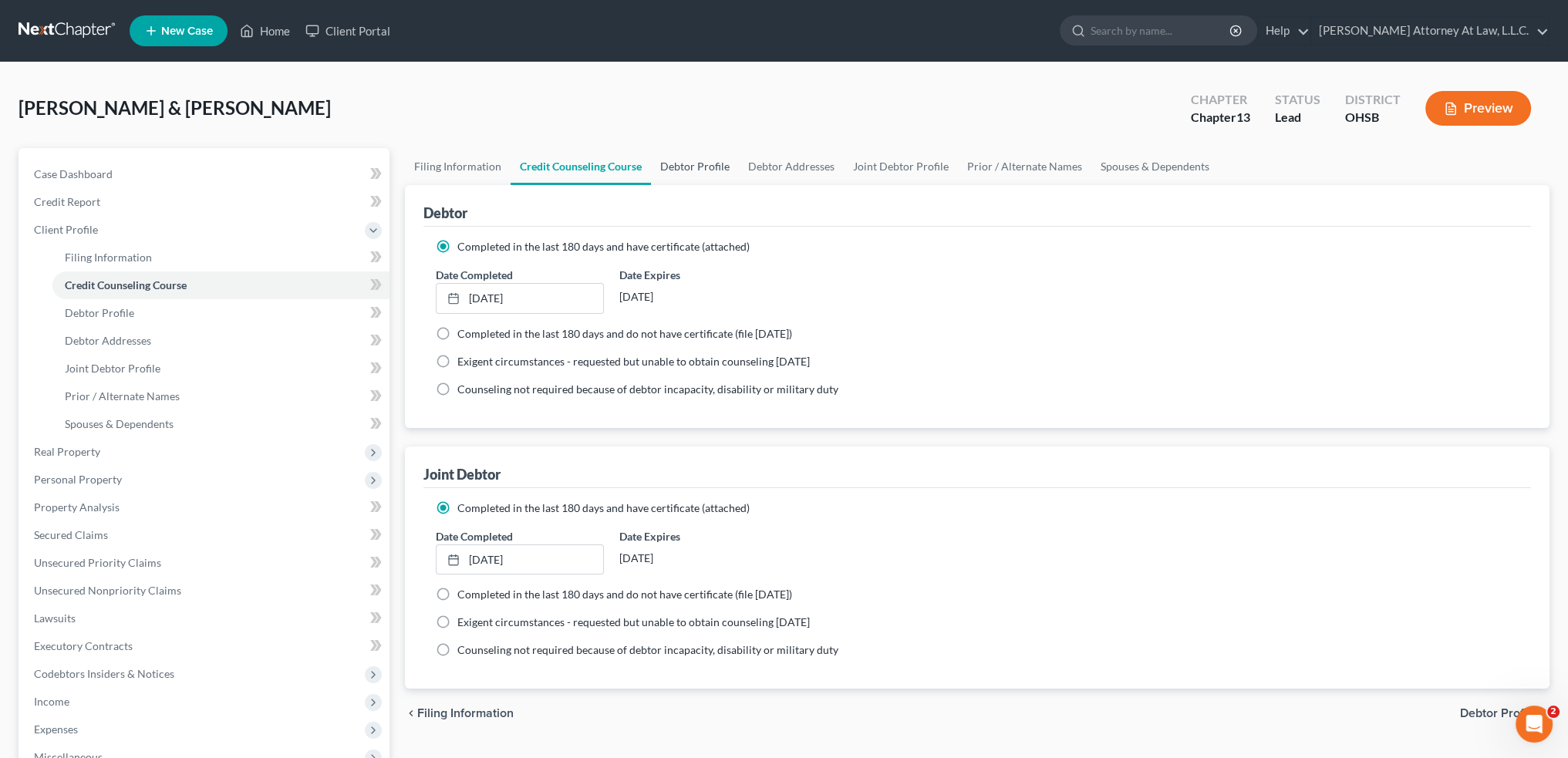
click at [686, 161] on link "Debtor Profile" at bounding box center [694, 166] width 88 height 37
select select "1"
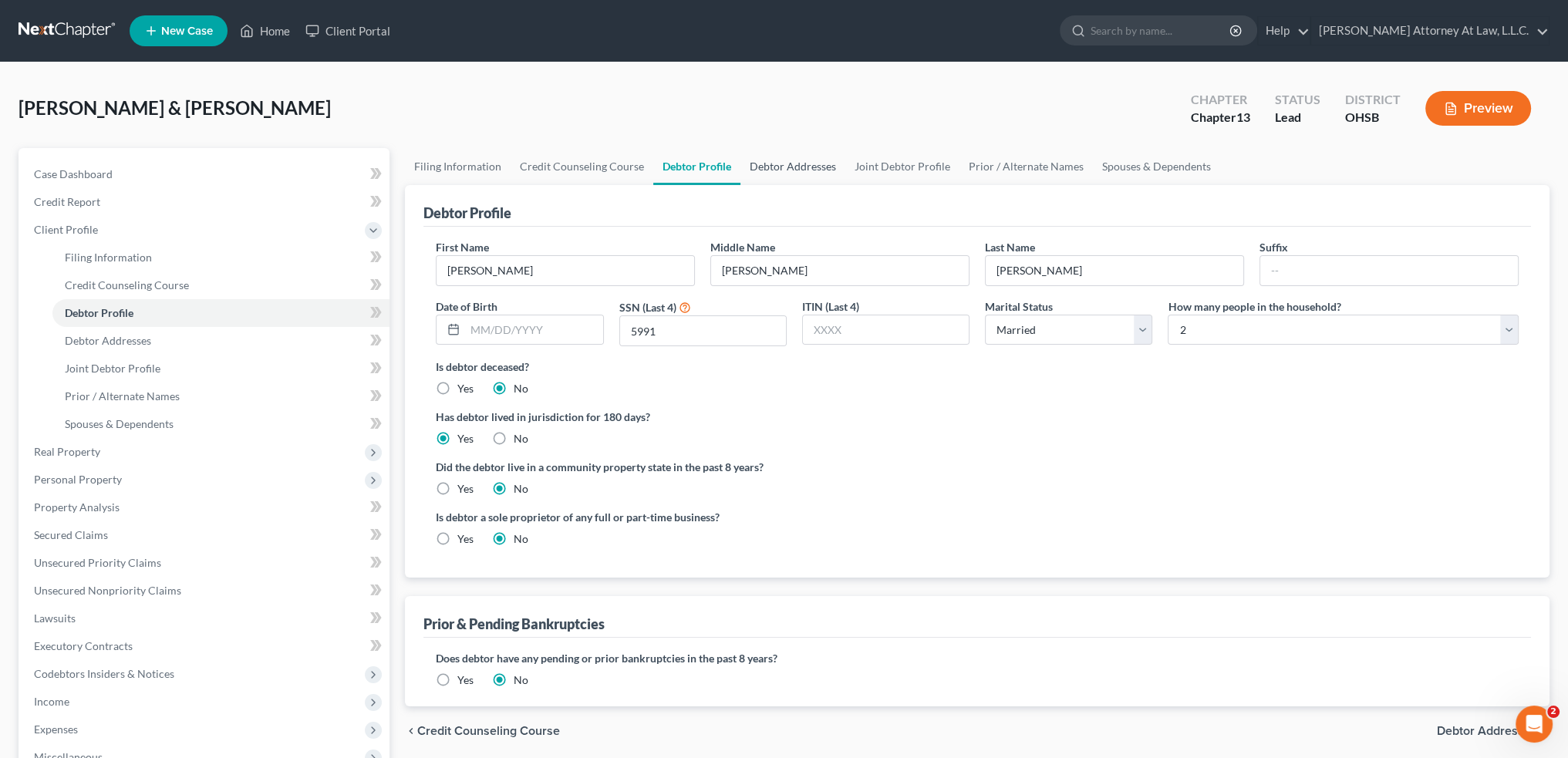
click at [772, 162] on link "Debtor Addresses" at bounding box center [793, 166] width 105 height 37
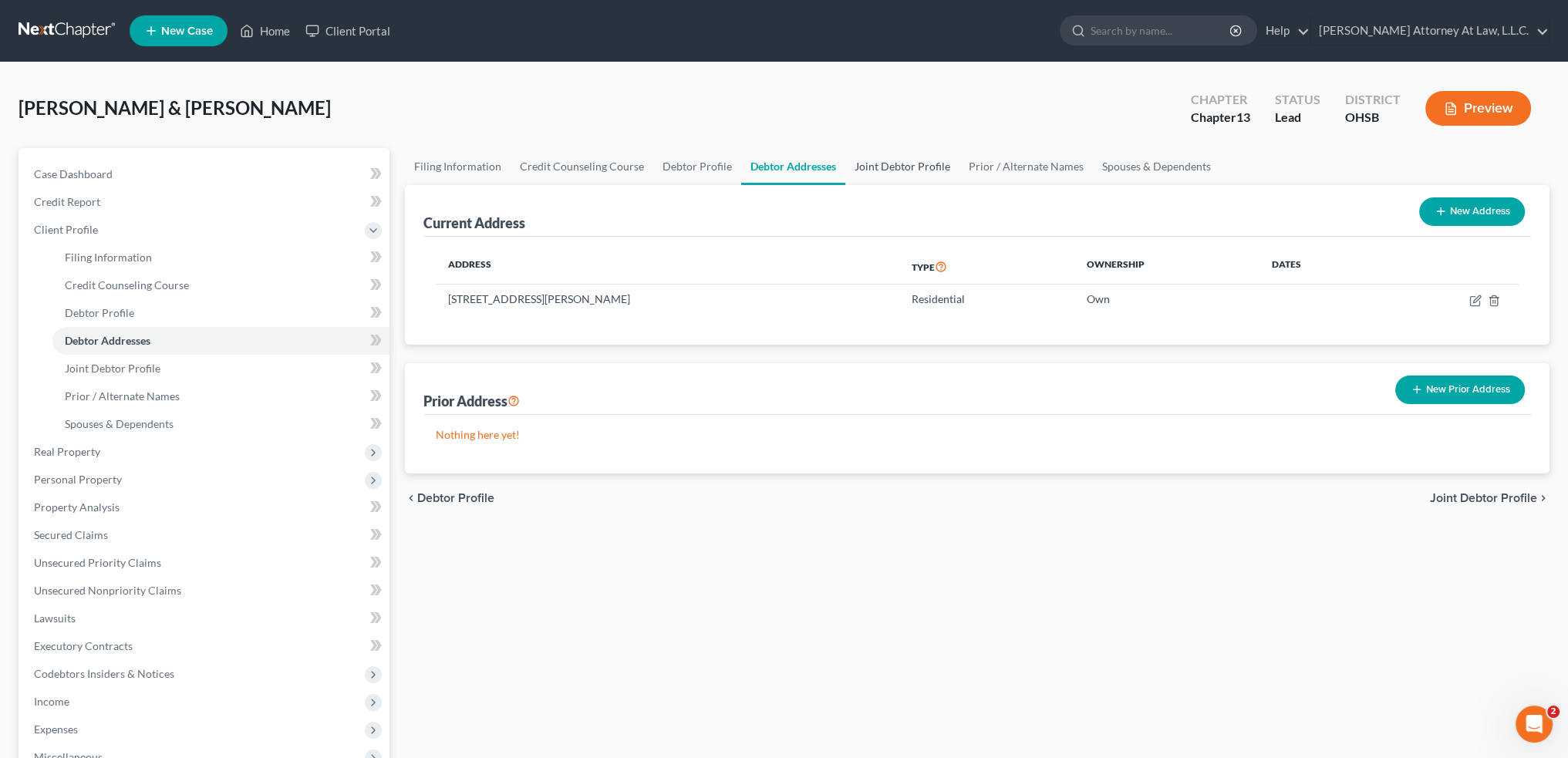
click at [910, 169] on link "Joint Debtor Profile" at bounding box center [902, 166] width 114 height 37
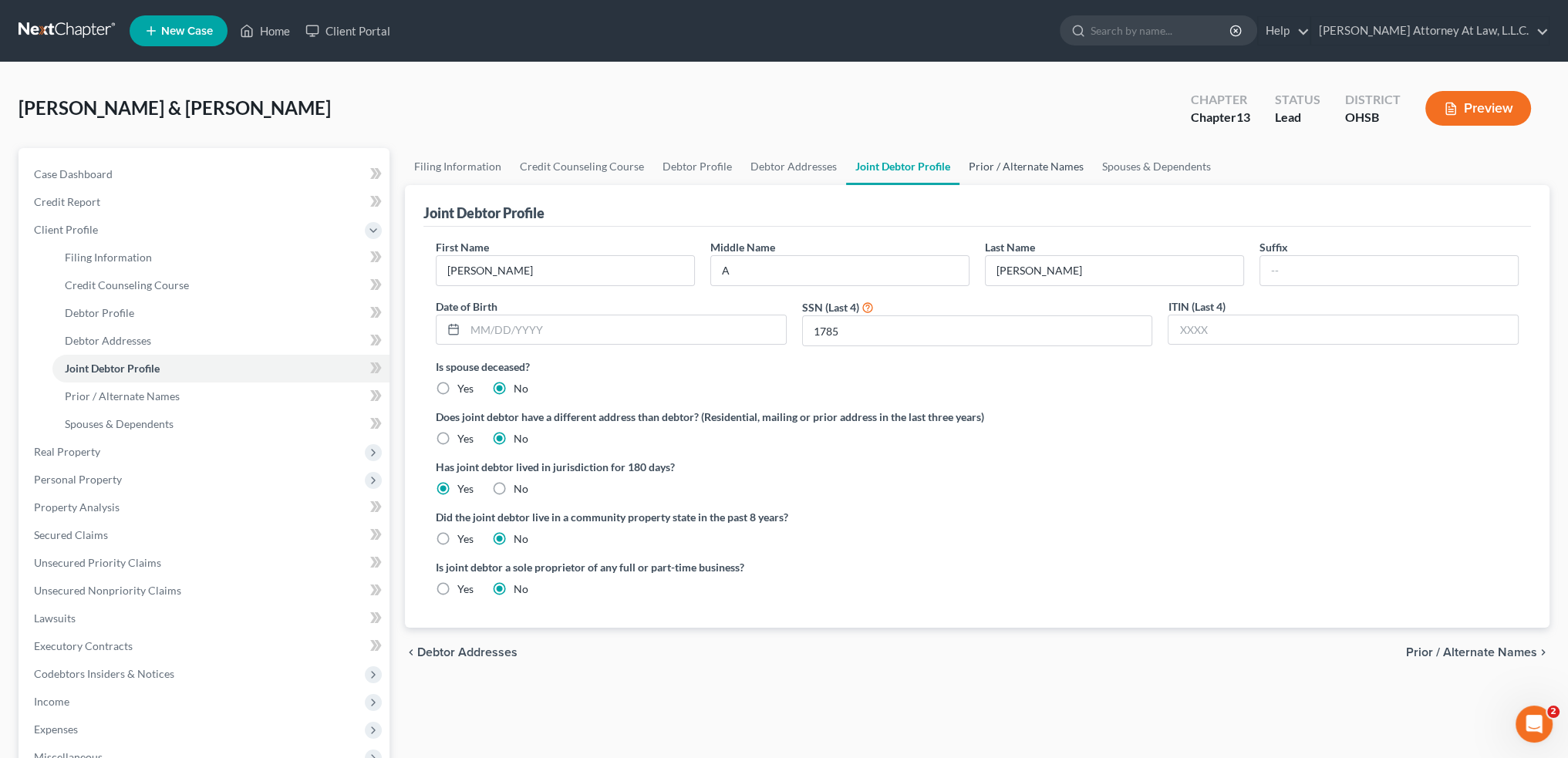
click at [1048, 168] on link "Prior / Alternate Names" at bounding box center [1026, 166] width 134 height 37
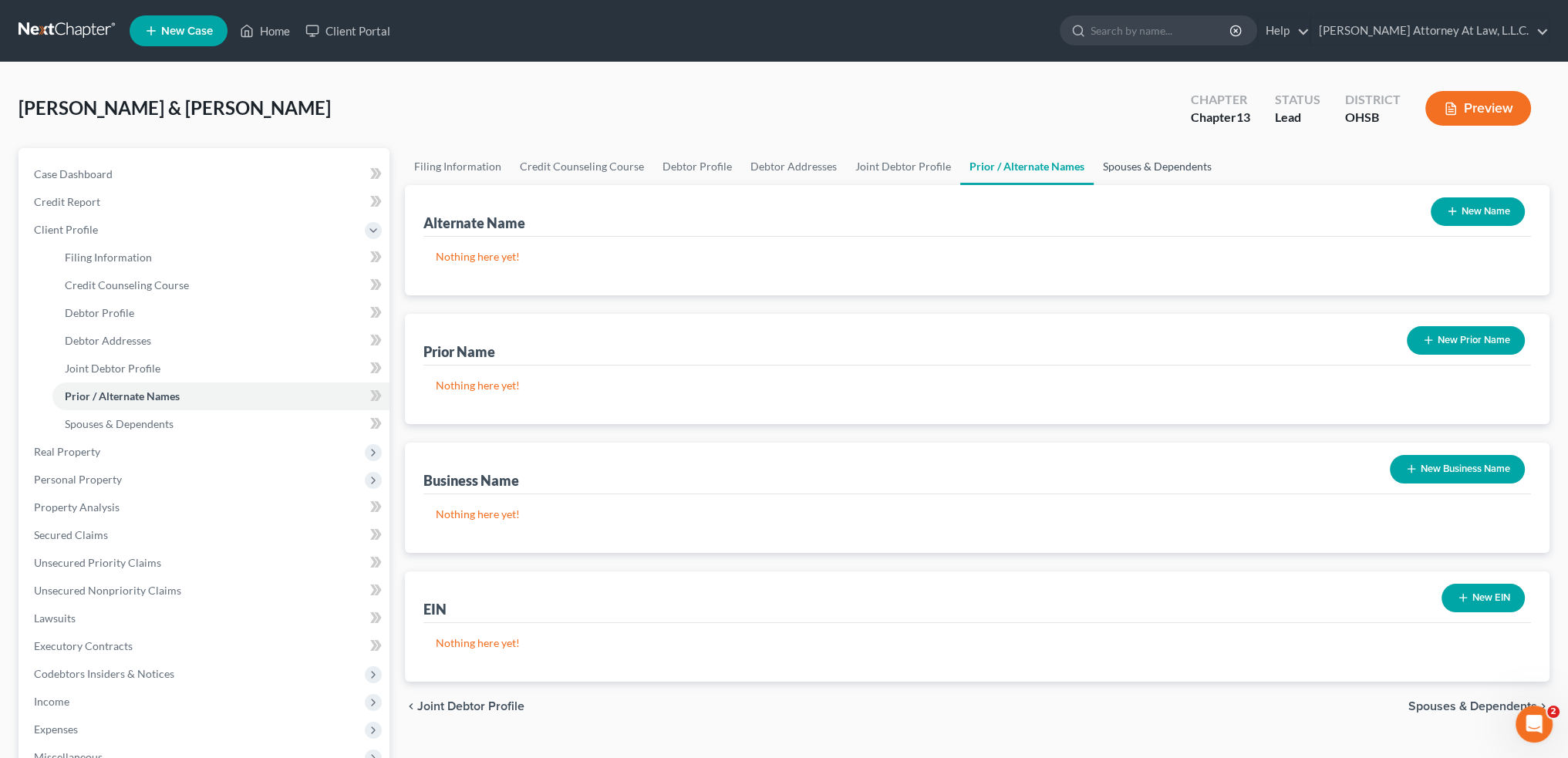
click at [1135, 165] on link "Spouses & Dependents" at bounding box center [1157, 166] width 127 height 37
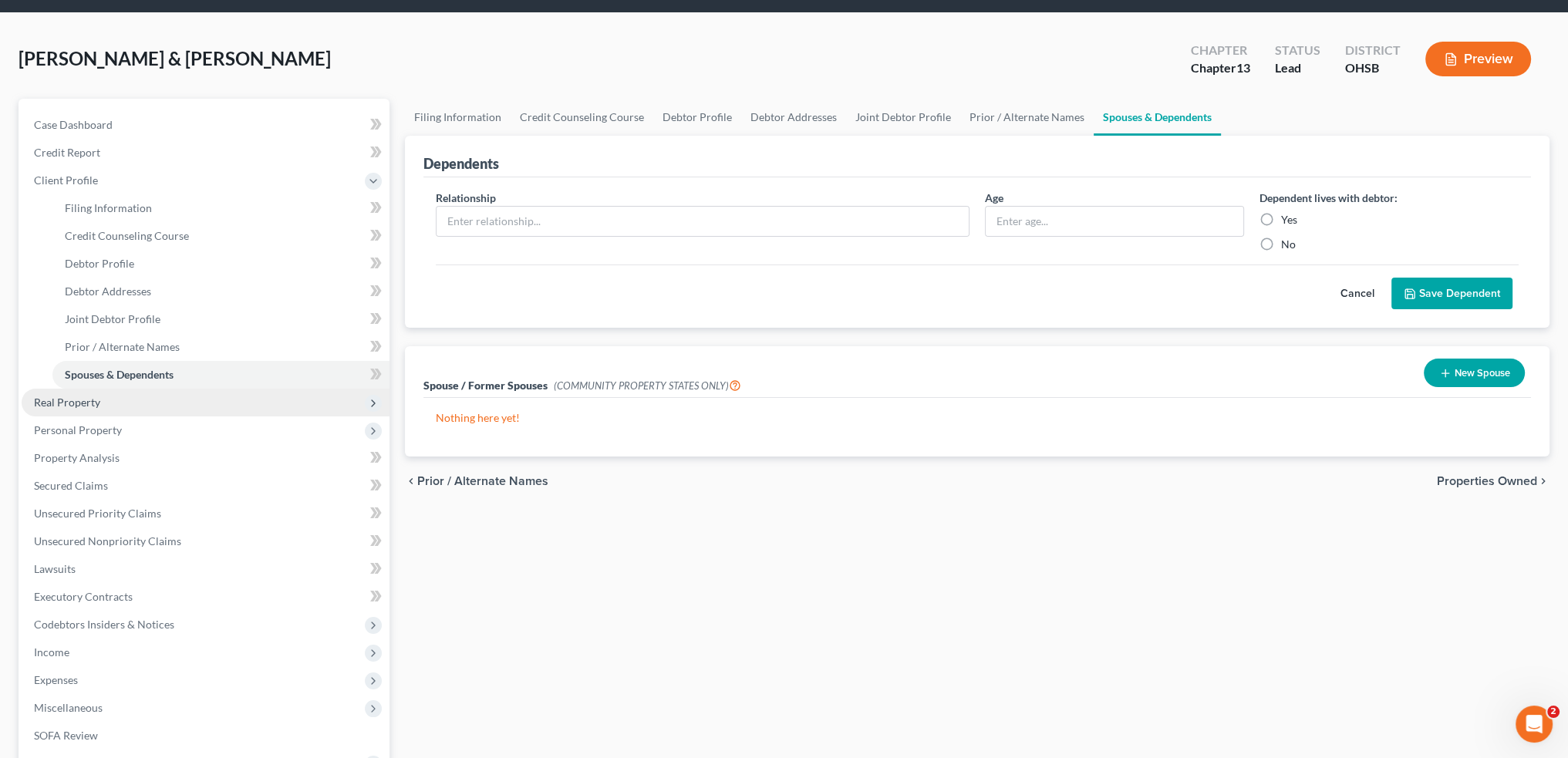
scroll to position [232, 0]
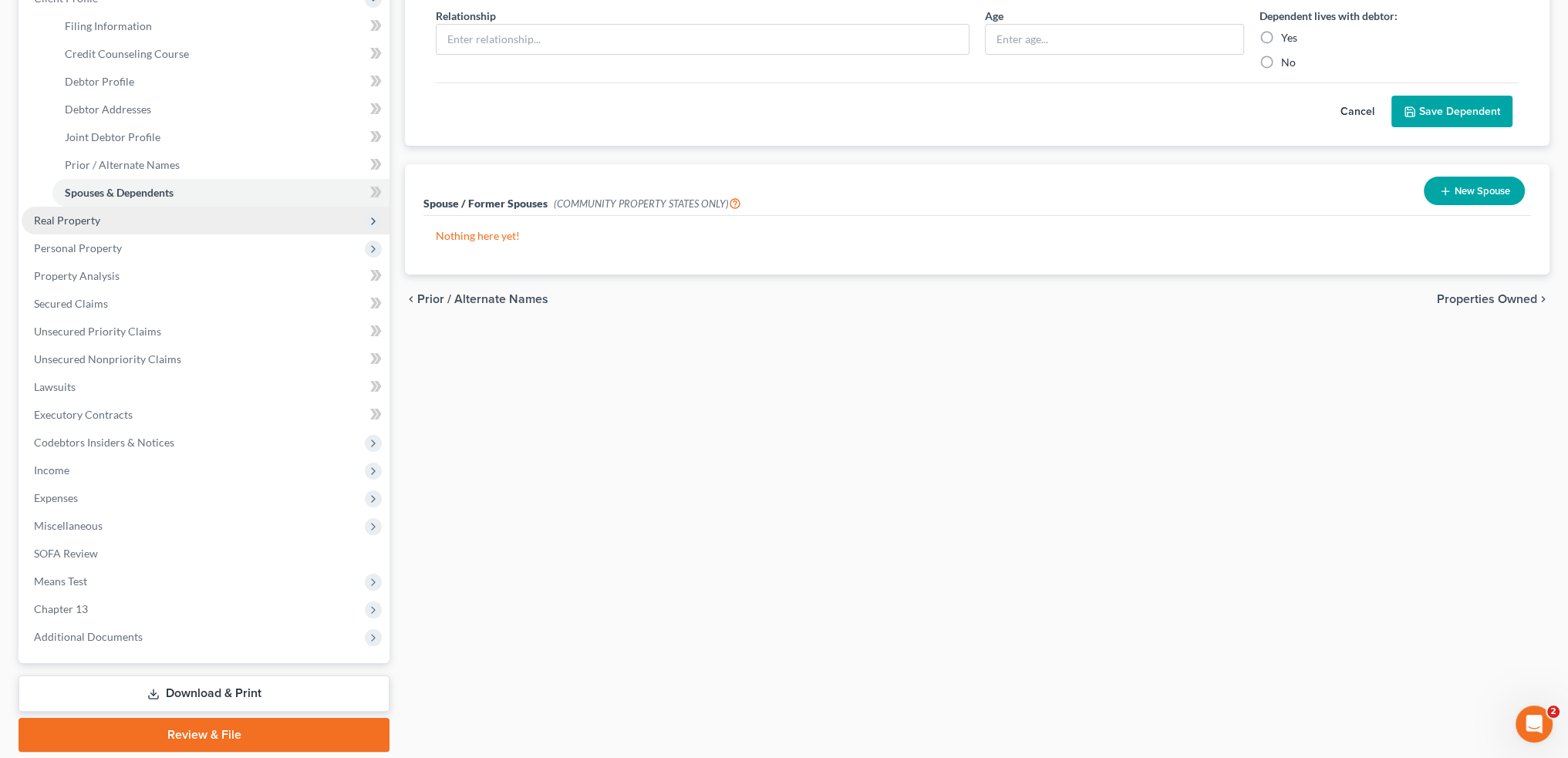
click at [79, 217] on span "Real Property" at bounding box center [67, 220] width 66 height 13
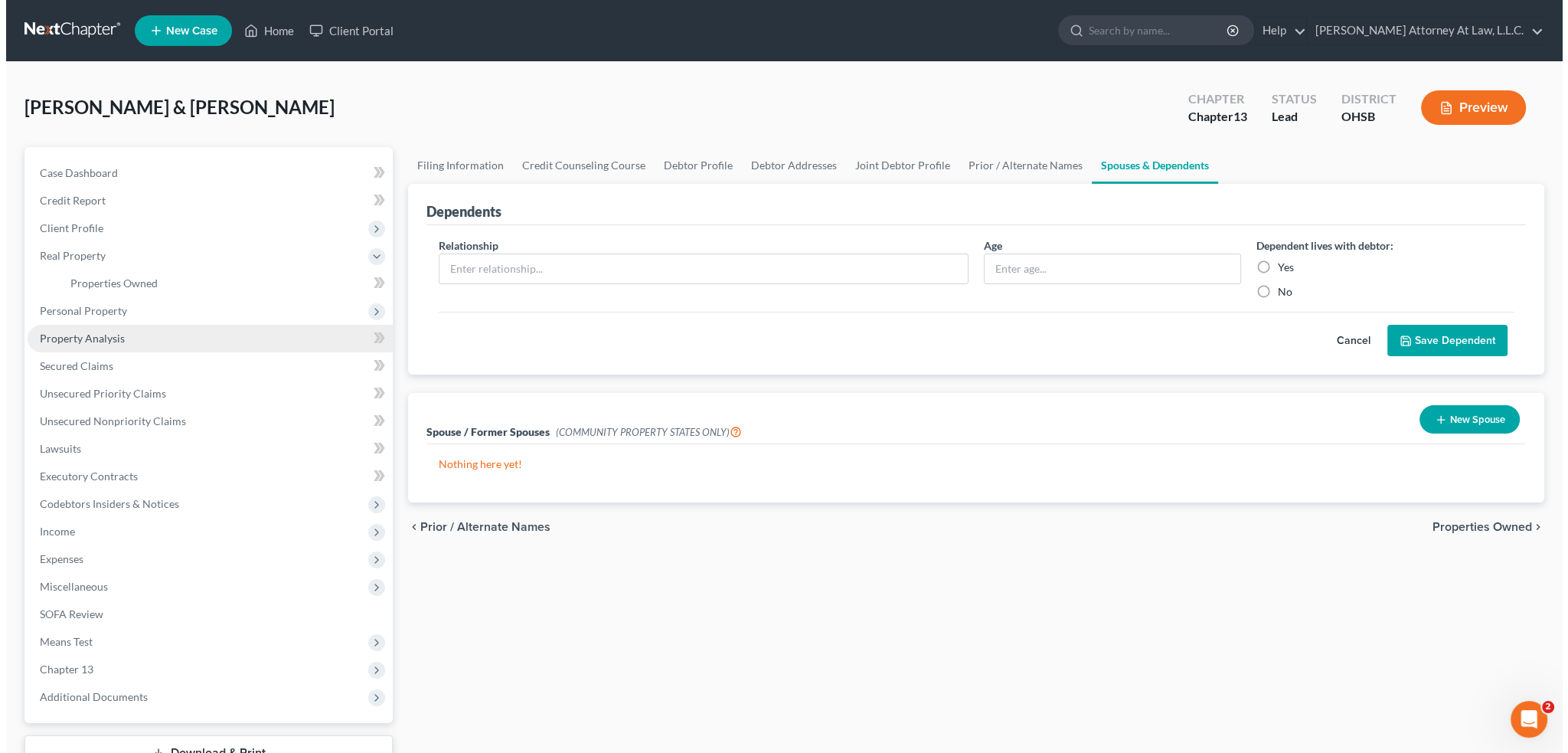
scroll to position [0, 0]
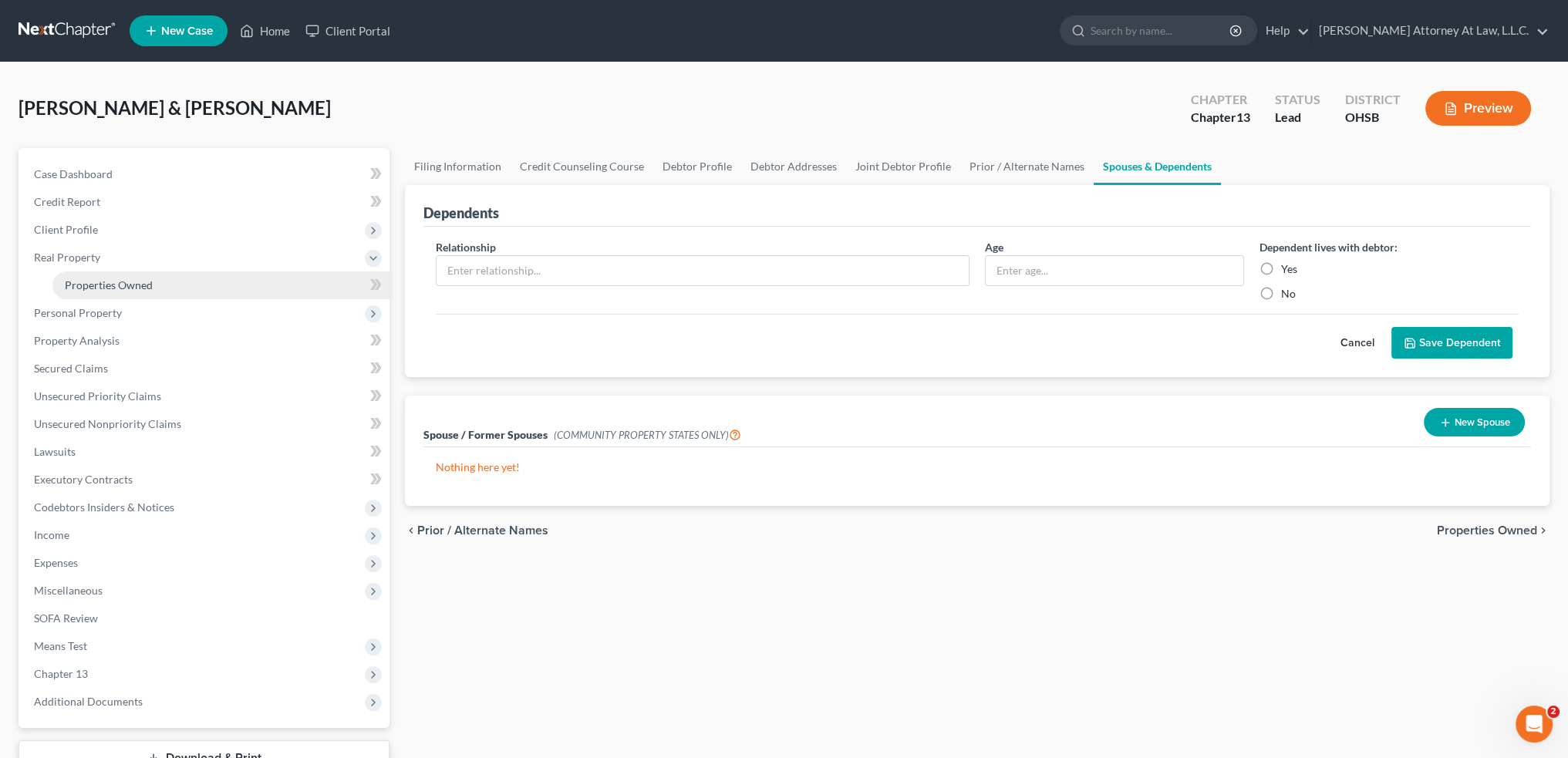
click at [127, 279] on span "Properties Owned" at bounding box center [109, 285] width 88 height 13
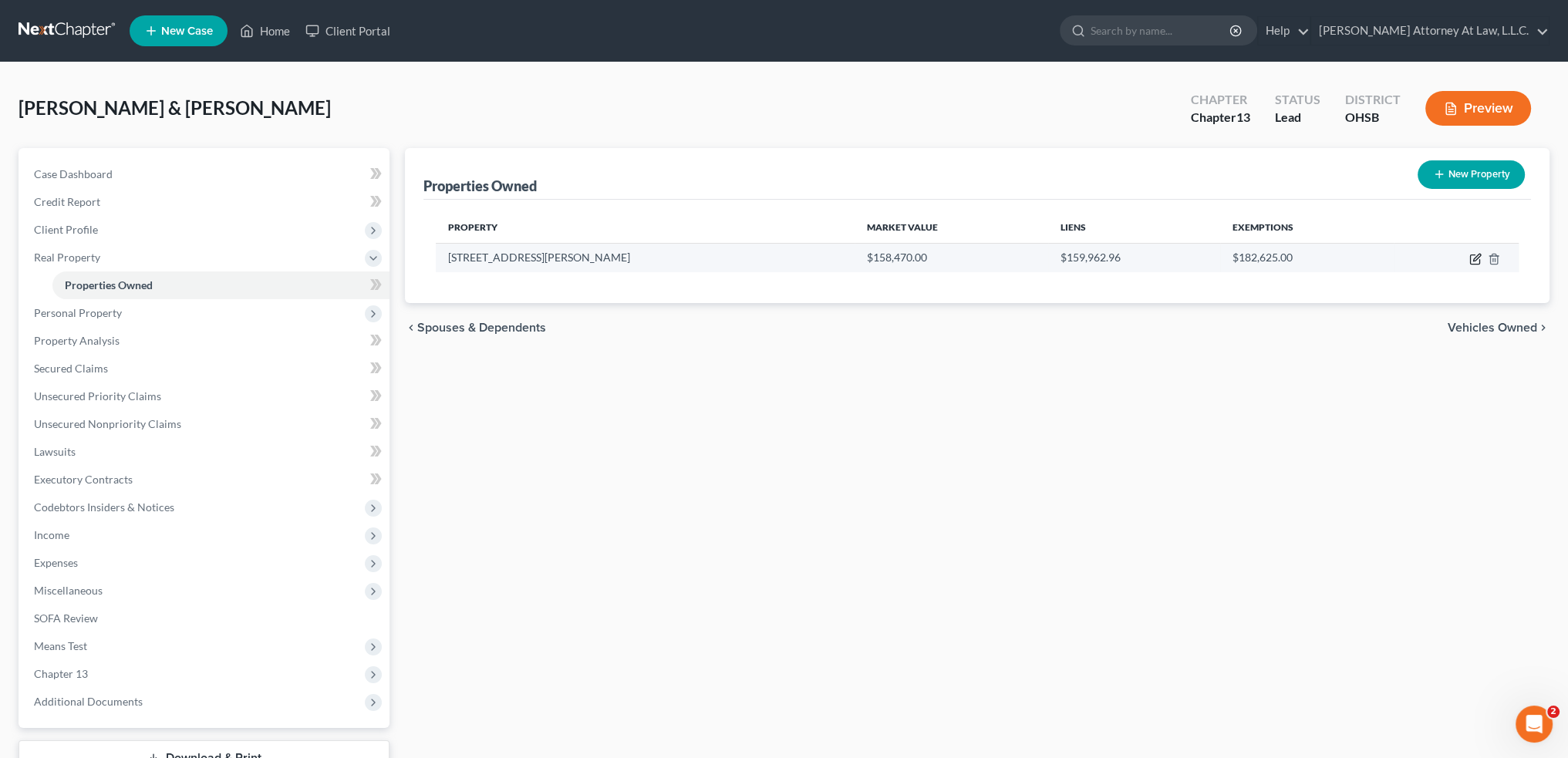
click at [1478, 260] on icon "button" at bounding box center [1475, 259] width 12 height 12
select select "36"
select select "48"
select select "2"
select select "0"
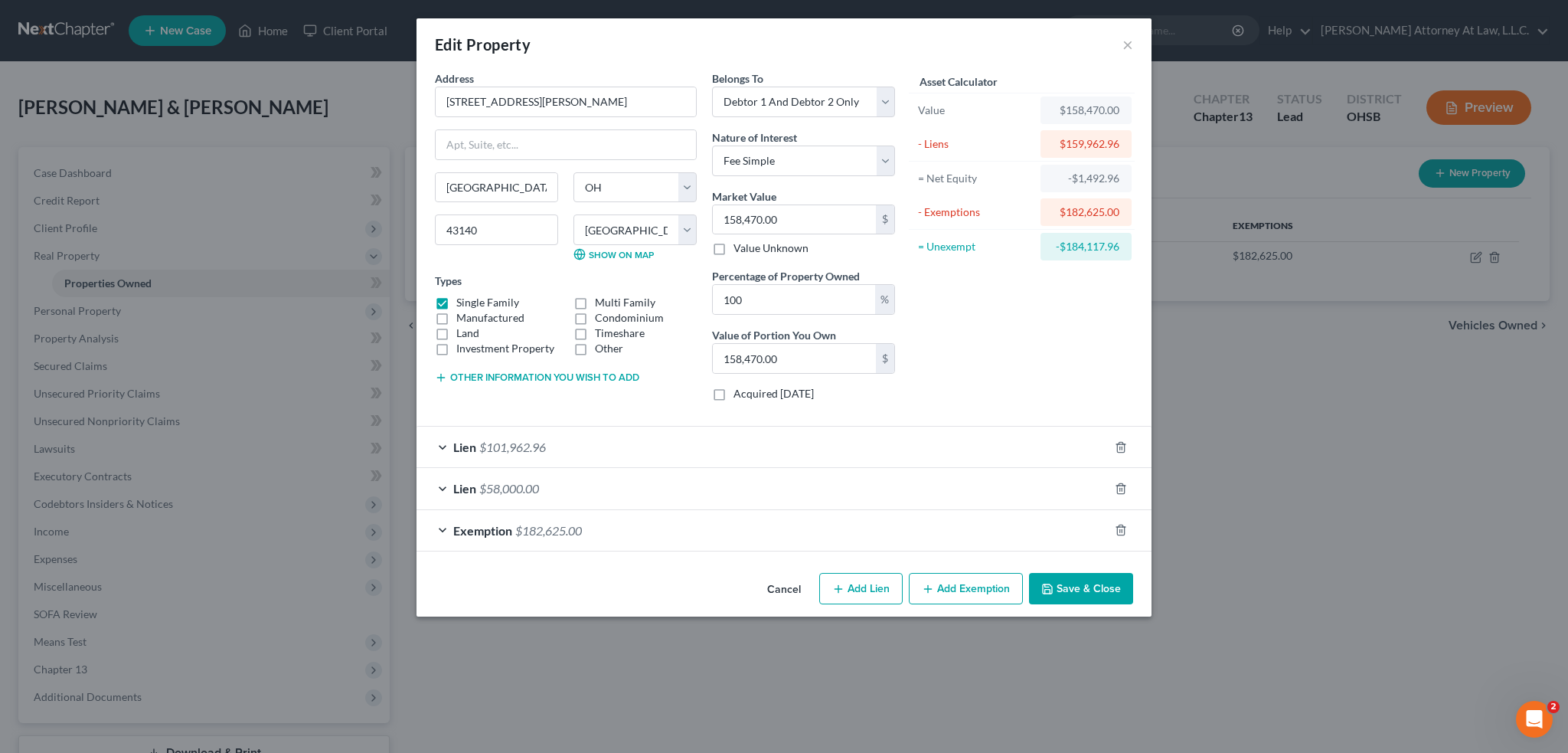
click at [508, 446] on span "$101,962.96" at bounding box center [512, 446] width 66 height 14
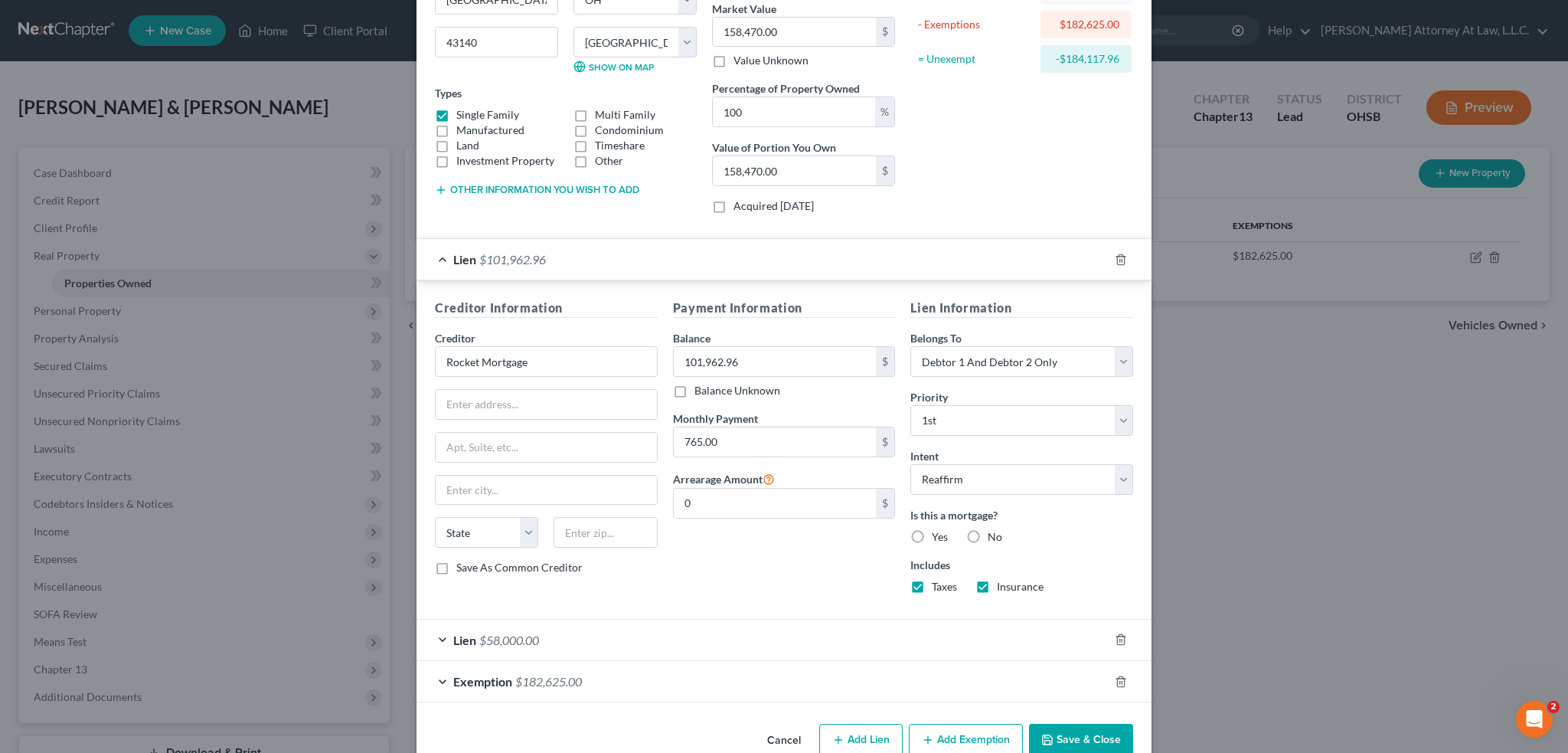
scroll to position [217, 0]
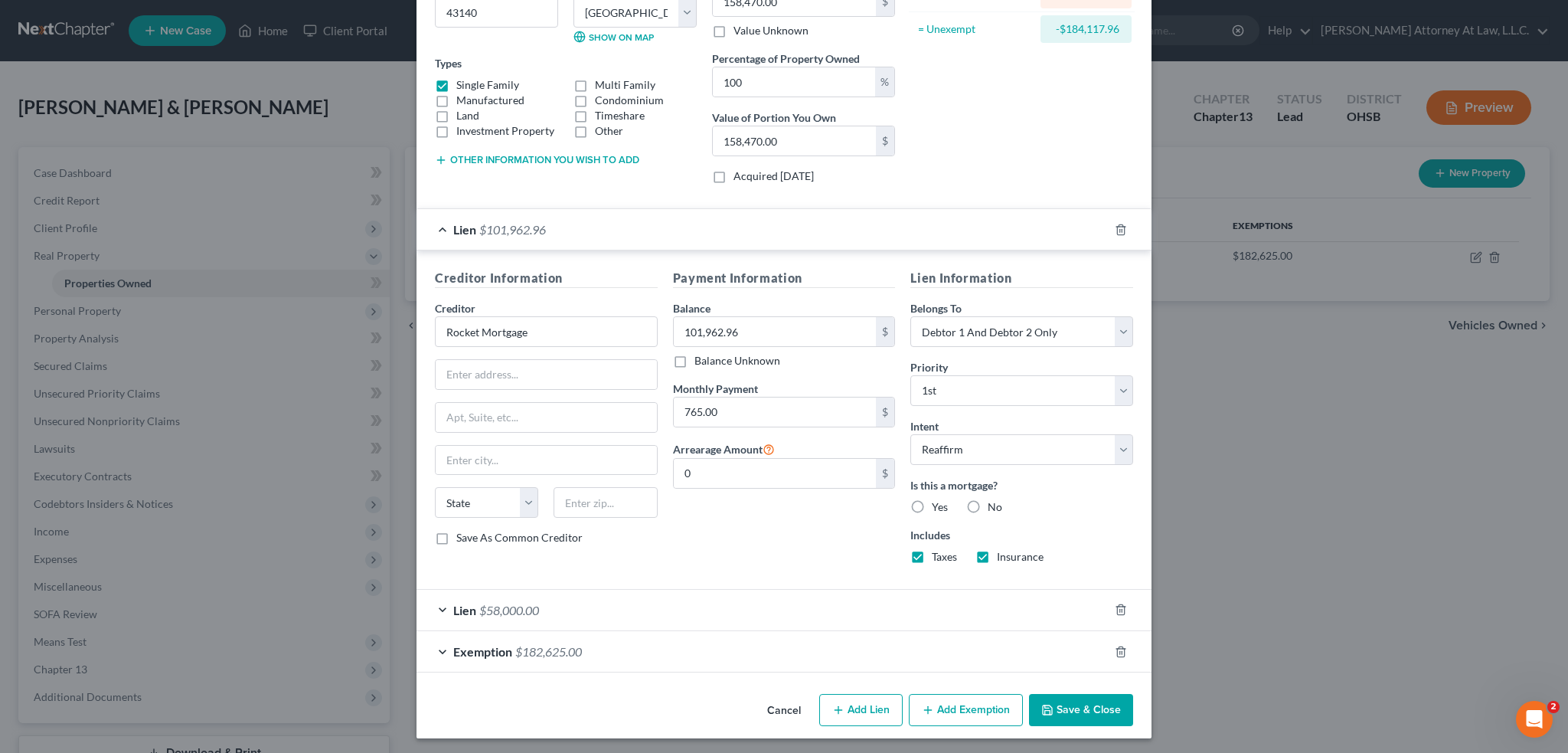
click at [932, 504] on label "Yes" at bounding box center [940, 508] width 16 height 15
click at [938, 504] on input "Yes" at bounding box center [943, 505] width 10 height 10
radio input "true"
click at [524, 606] on span "$58,000.00" at bounding box center [509, 610] width 60 height 14
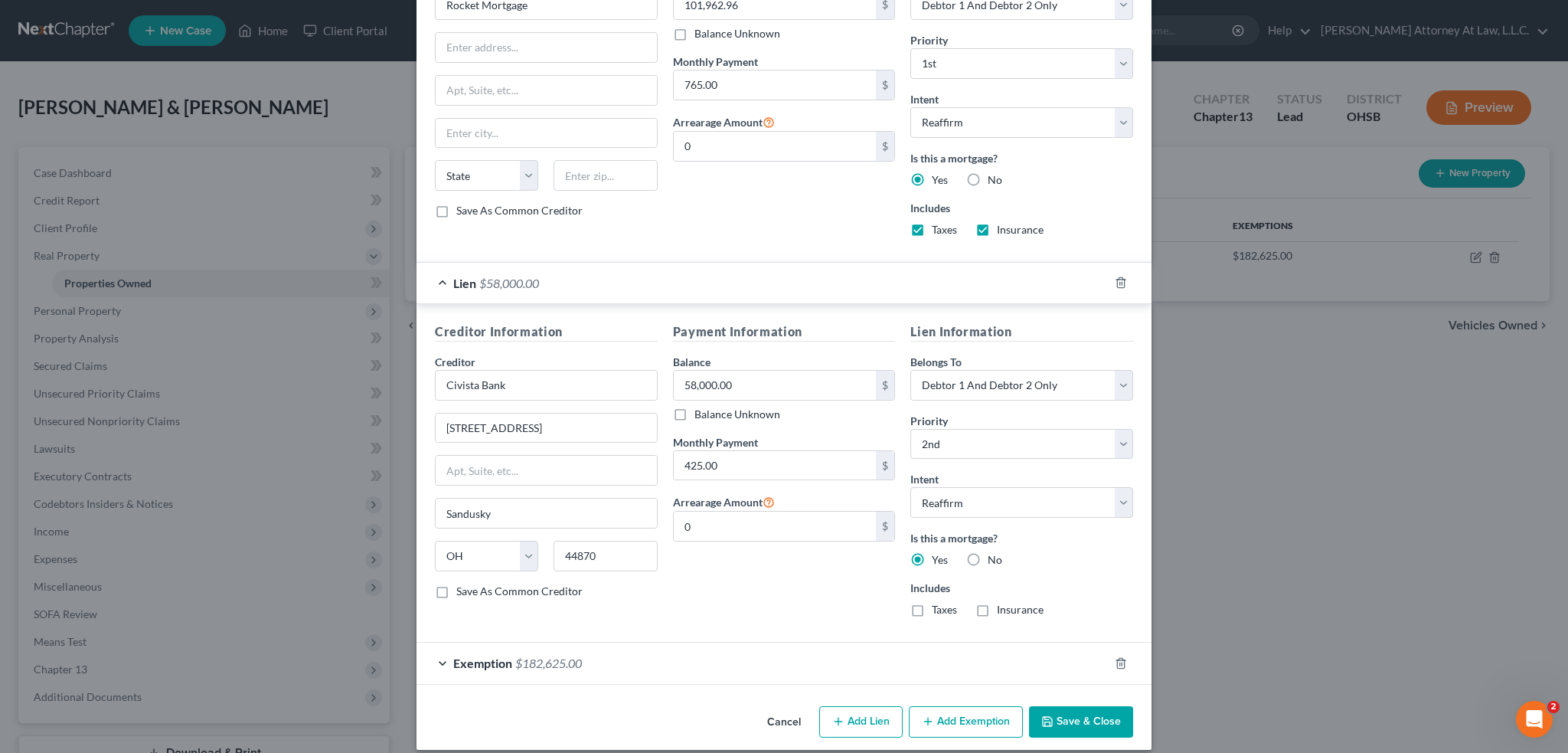
scroll to position [555, 0]
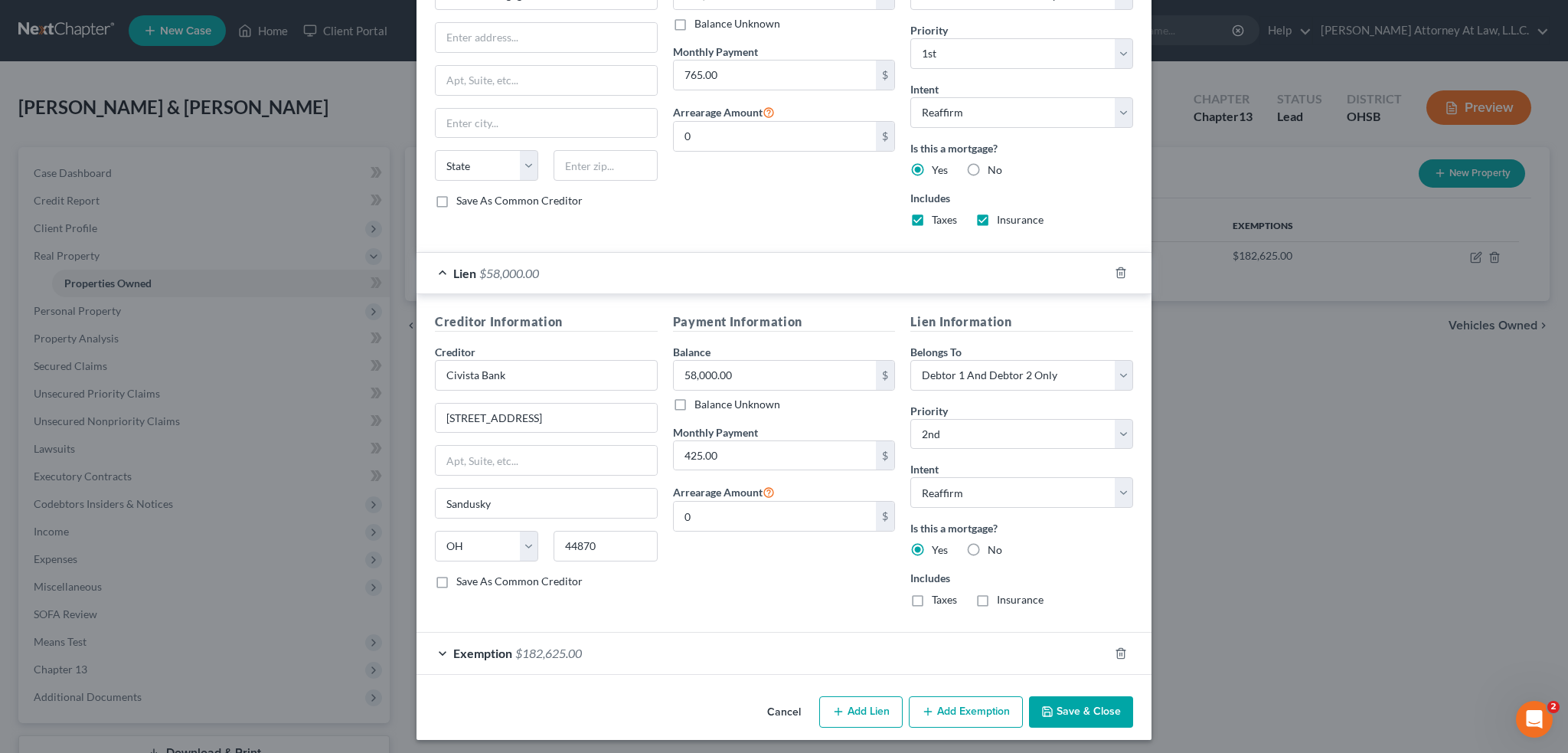
click at [502, 646] on span "Exemption" at bounding box center [483, 652] width 59 height 14
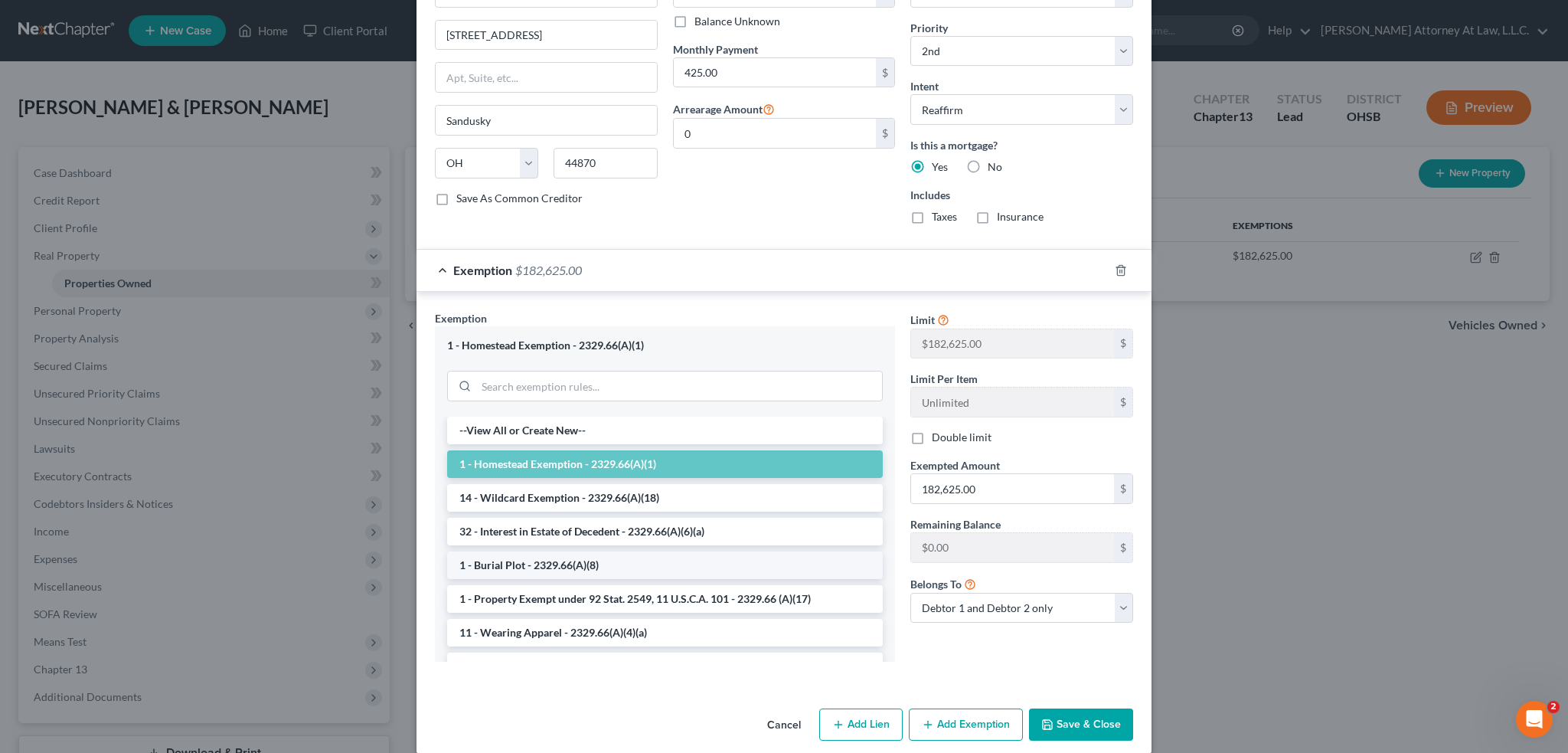
scroll to position [938, 0]
click at [932, 431] on label "Double limit" at bounding box center [962, 438] width 60 height 15
click at [938, 431] on input "Double limit" at bounding box center [943, 435] width 10 height 10
checkbox input "true"
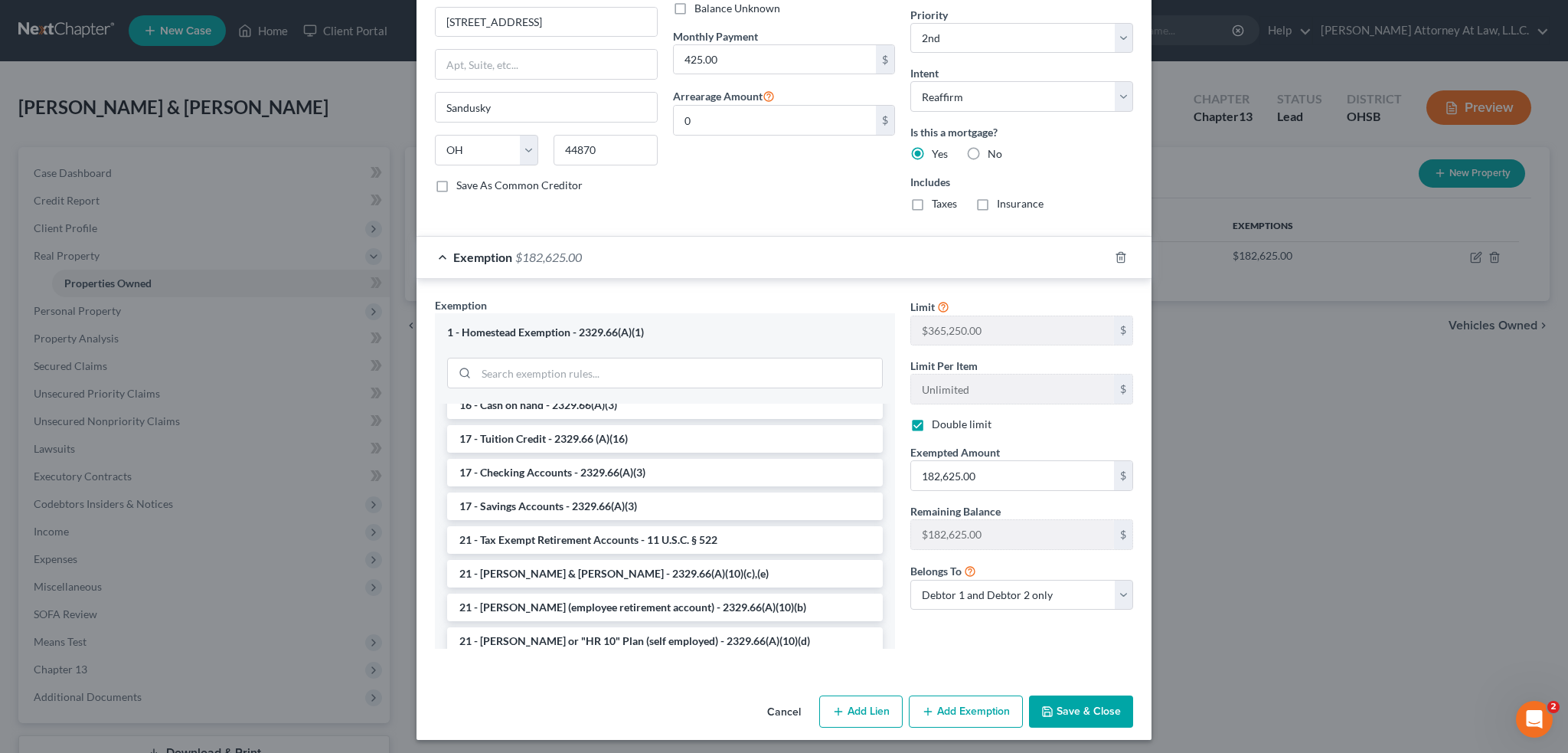
scroll to position [0, 0]
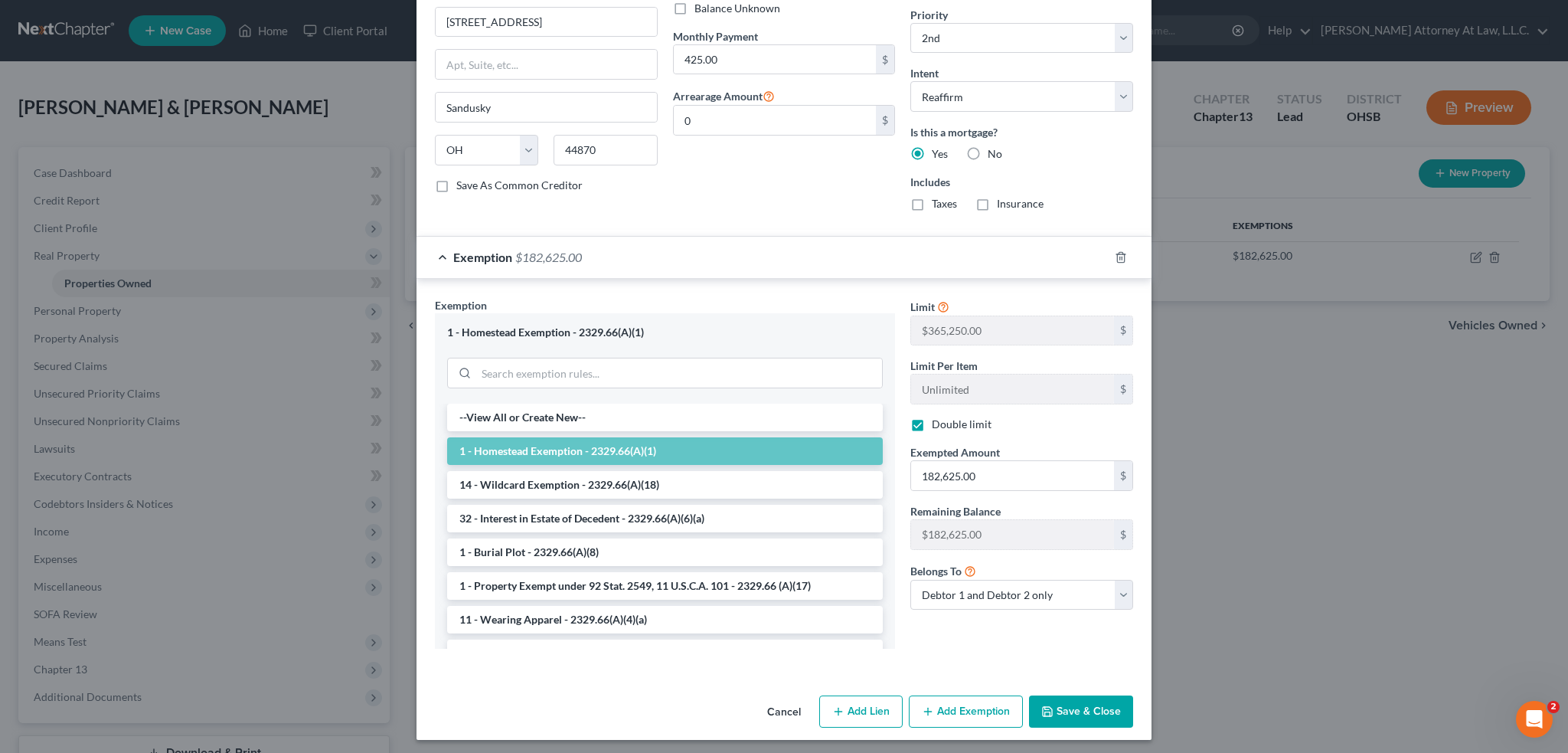
click at [1067, 711] on button "Save & Close" at bounding box center [1081, 712] width 104 height 32
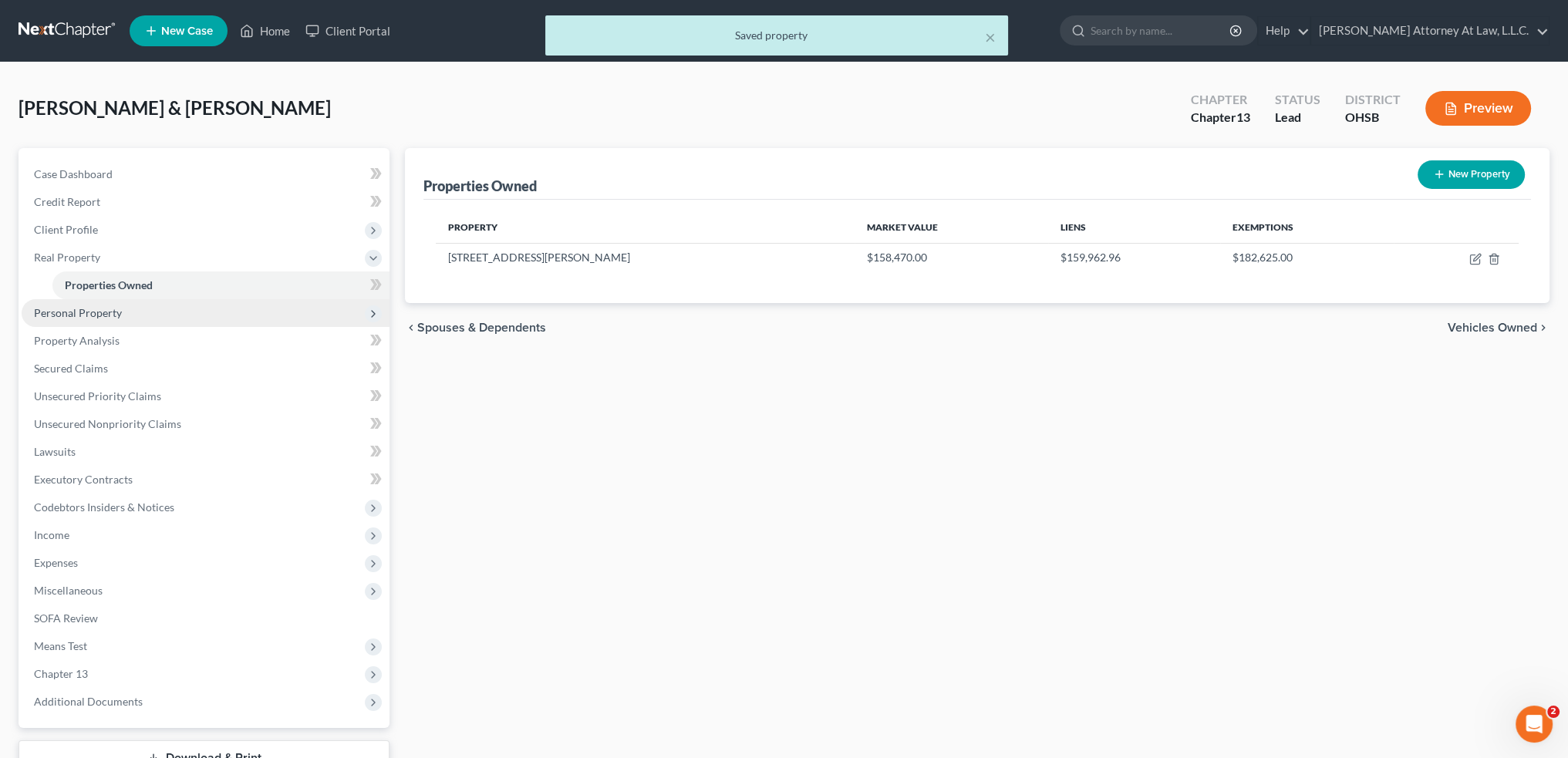
click at [82, 310] on span "Personal Property" at bounding box center [78, 312] width 88 height 13
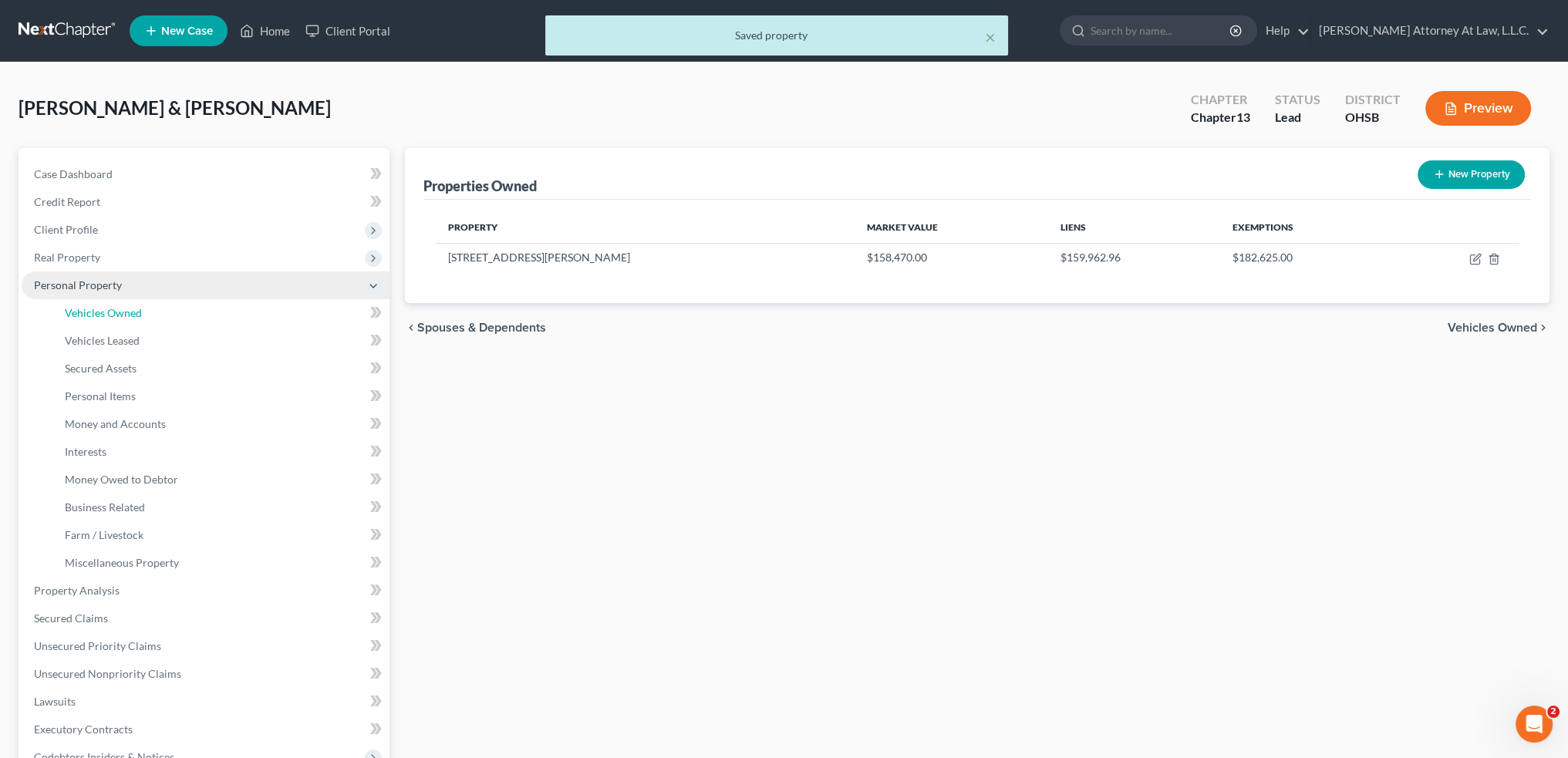
click at [82, 310] on span "Vehicles Owned" at bounding box center [104, 312] width 77 height 13
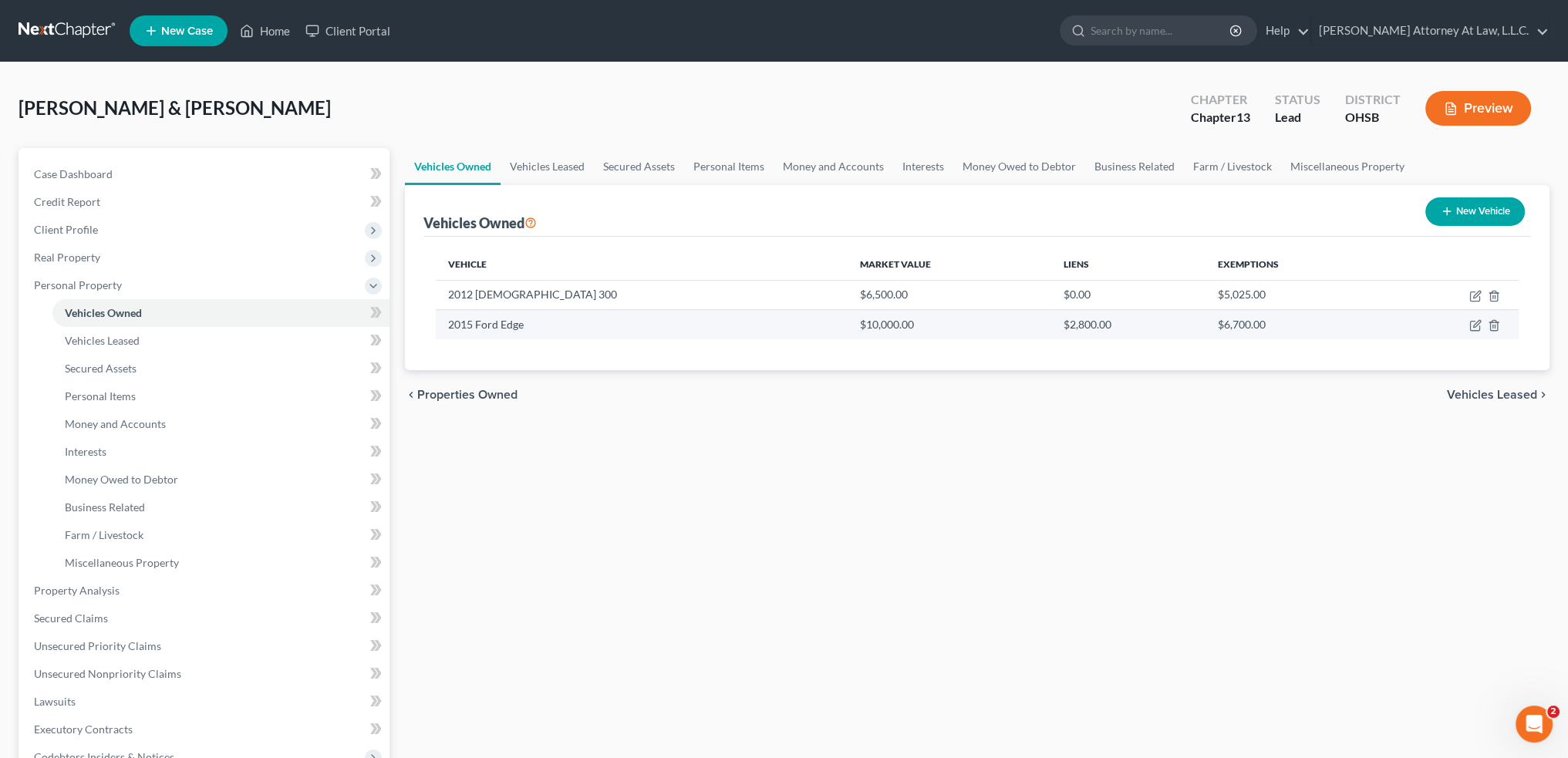
click at [925, 331] on td "$10,000.00" at bounding box center [949, 325] width 203 height 29
click at [1475, 324] on icon "button" at bounding box center [1475, 325] width 12 height 12
select select "0"
select select "11"
select select "2"
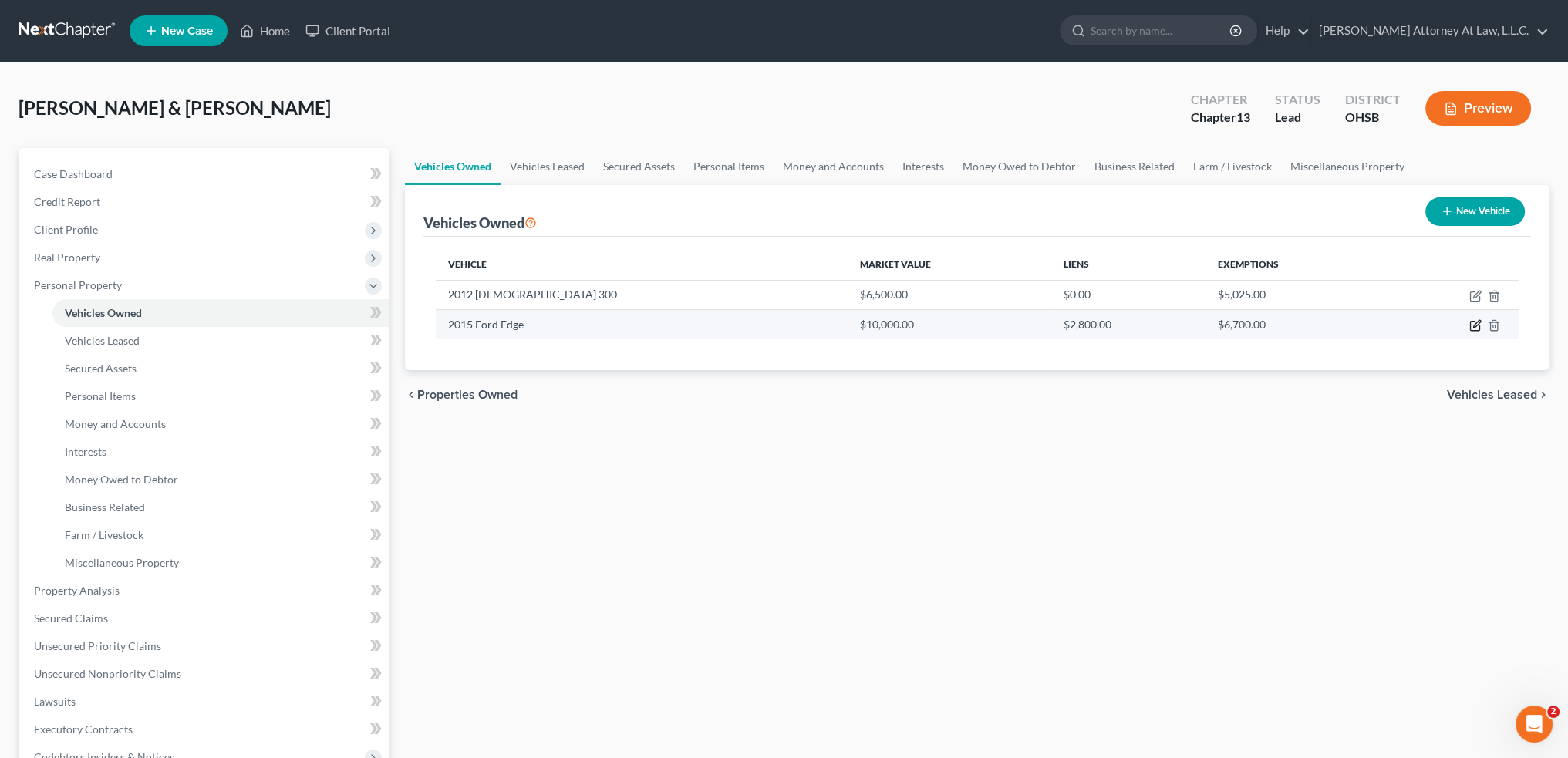
select select "0"
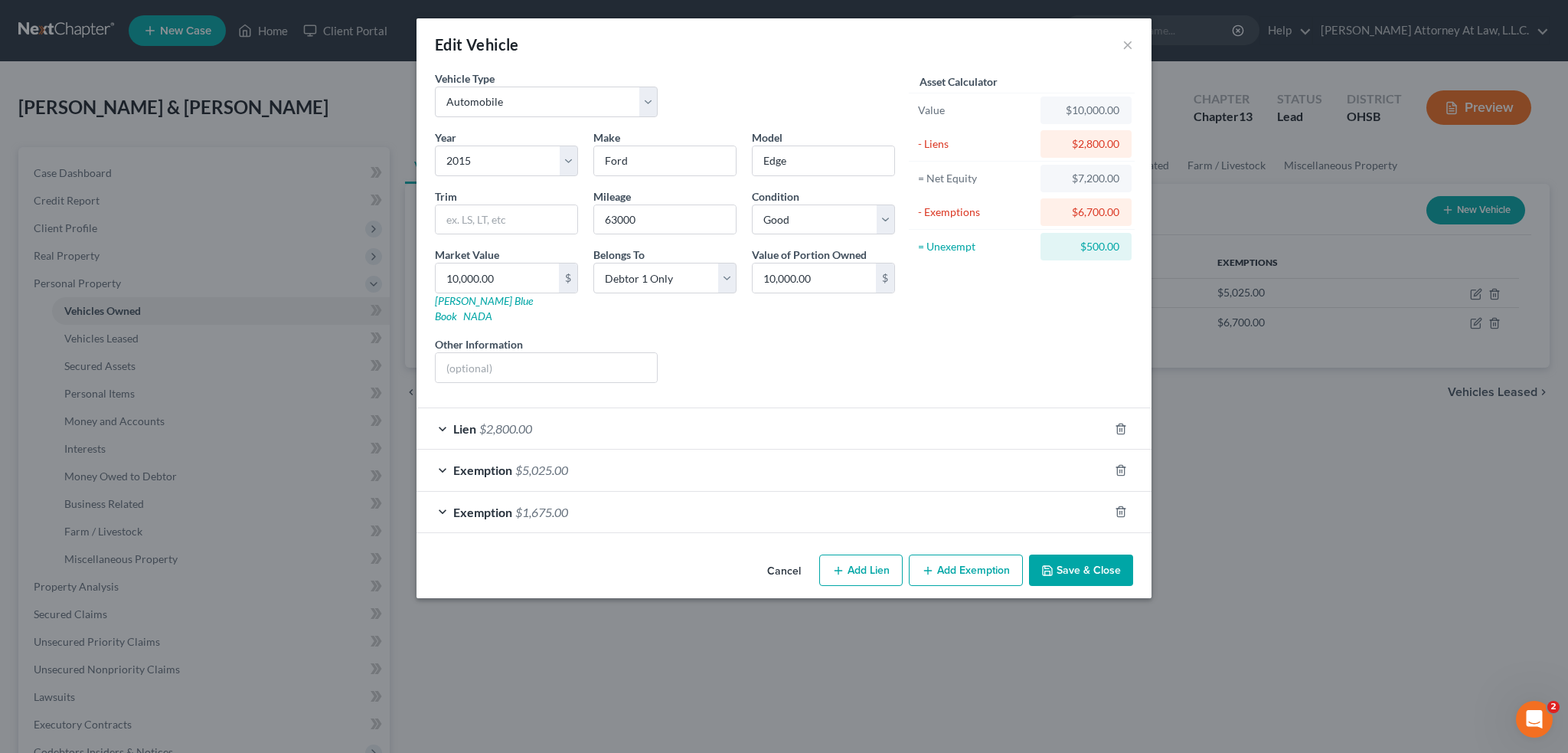
click at [1319, 529] on div "Edit Vehicle × Vehicle Type Select Automobile Truck Trailer Watercraft Aircraft…" at bounding box center [784, 376] width 1568 height 753
drag, startPoint x: 1089, startPoint y: 555, endPoint x: 1105, endPoint y: 549, distance: 17.1
click at [1089, 555] on button "Save & Close" at bounding box center [1081, 571] width 104 height 32
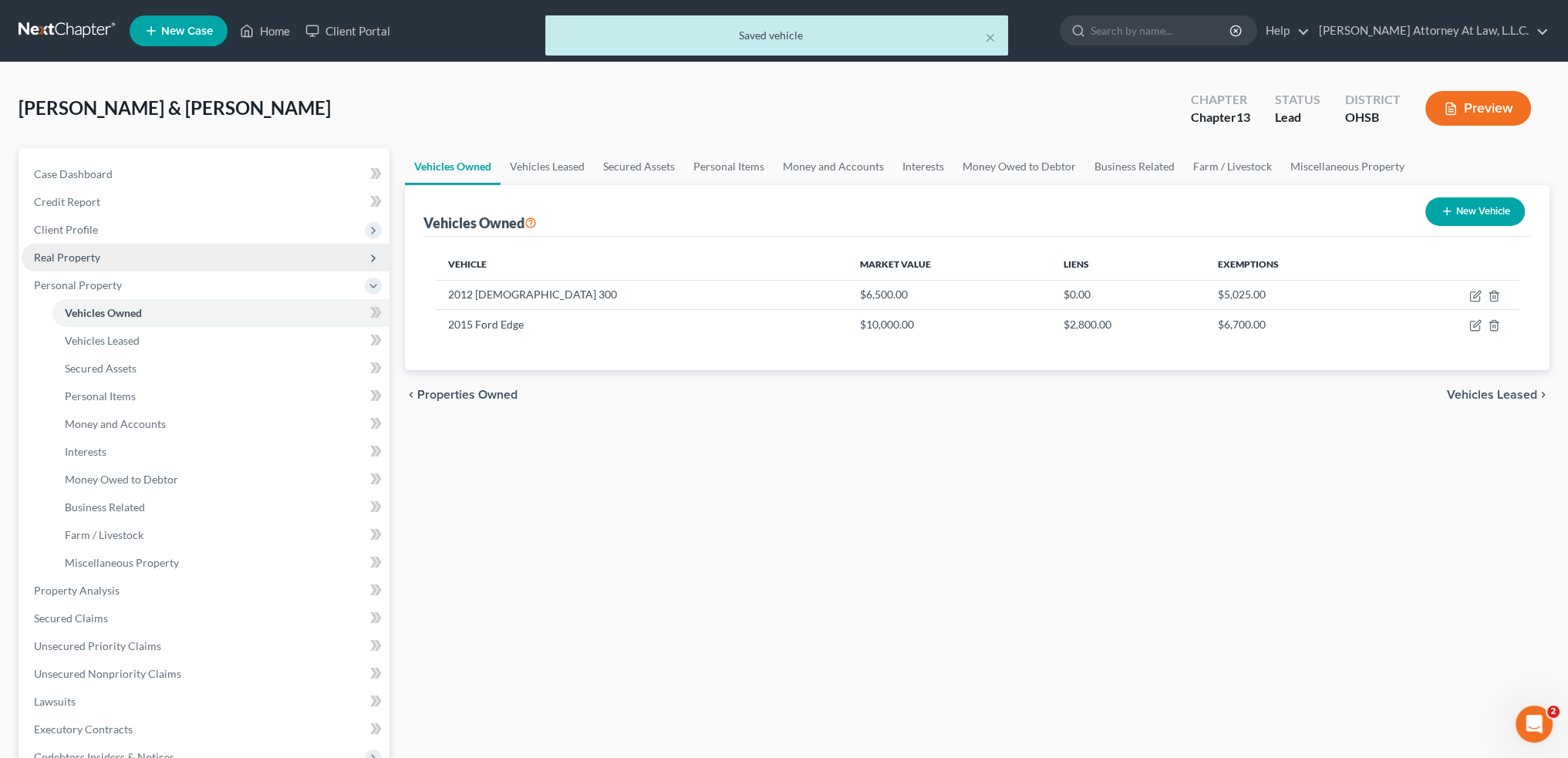
click at [102, 254] on span "Real Property" at bounding box center [205, 257] width 368 height 27
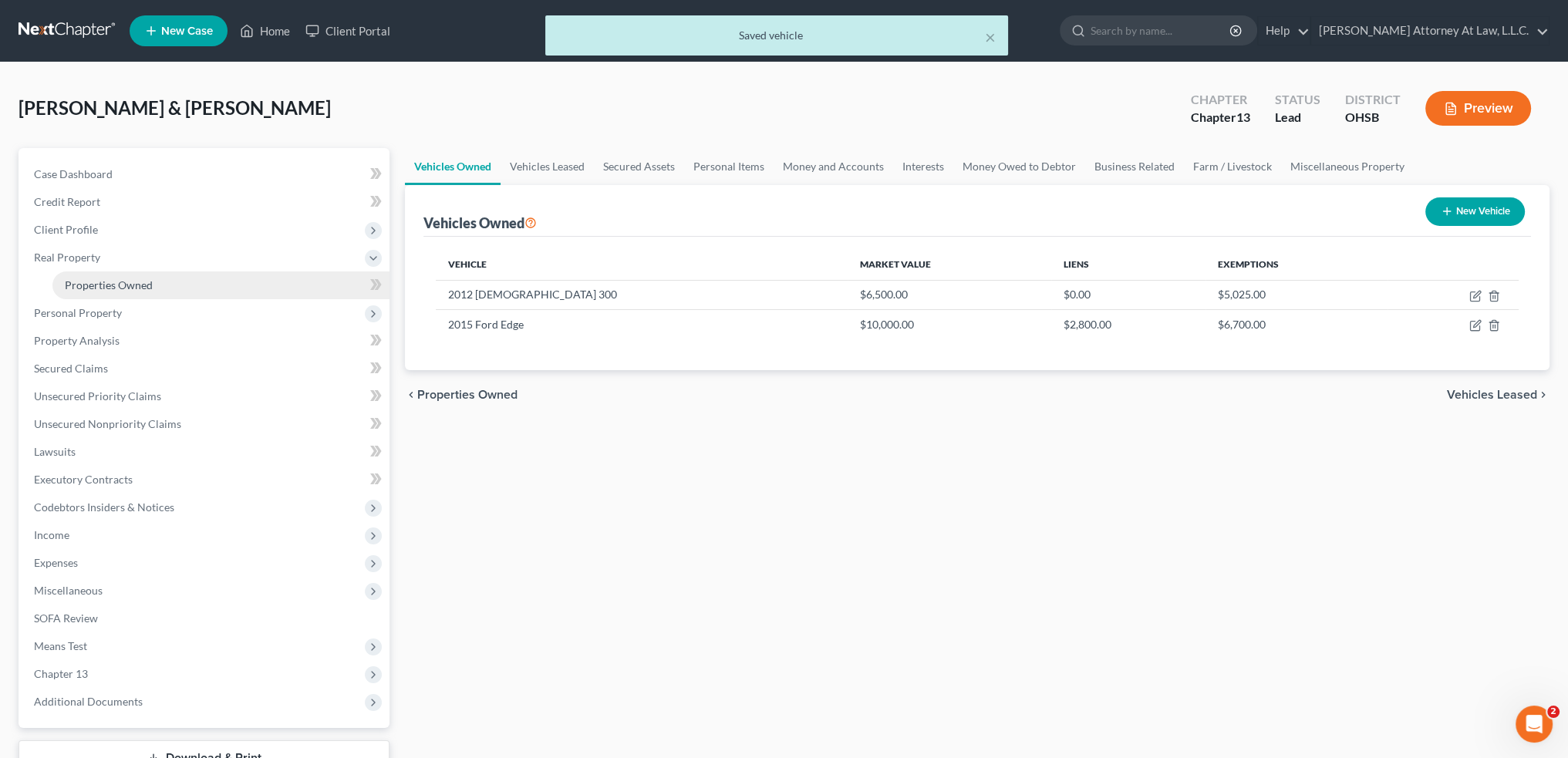
click at [119, 286] on span "Properties Owned" at bounding box center [109, 285] width 88 height 13
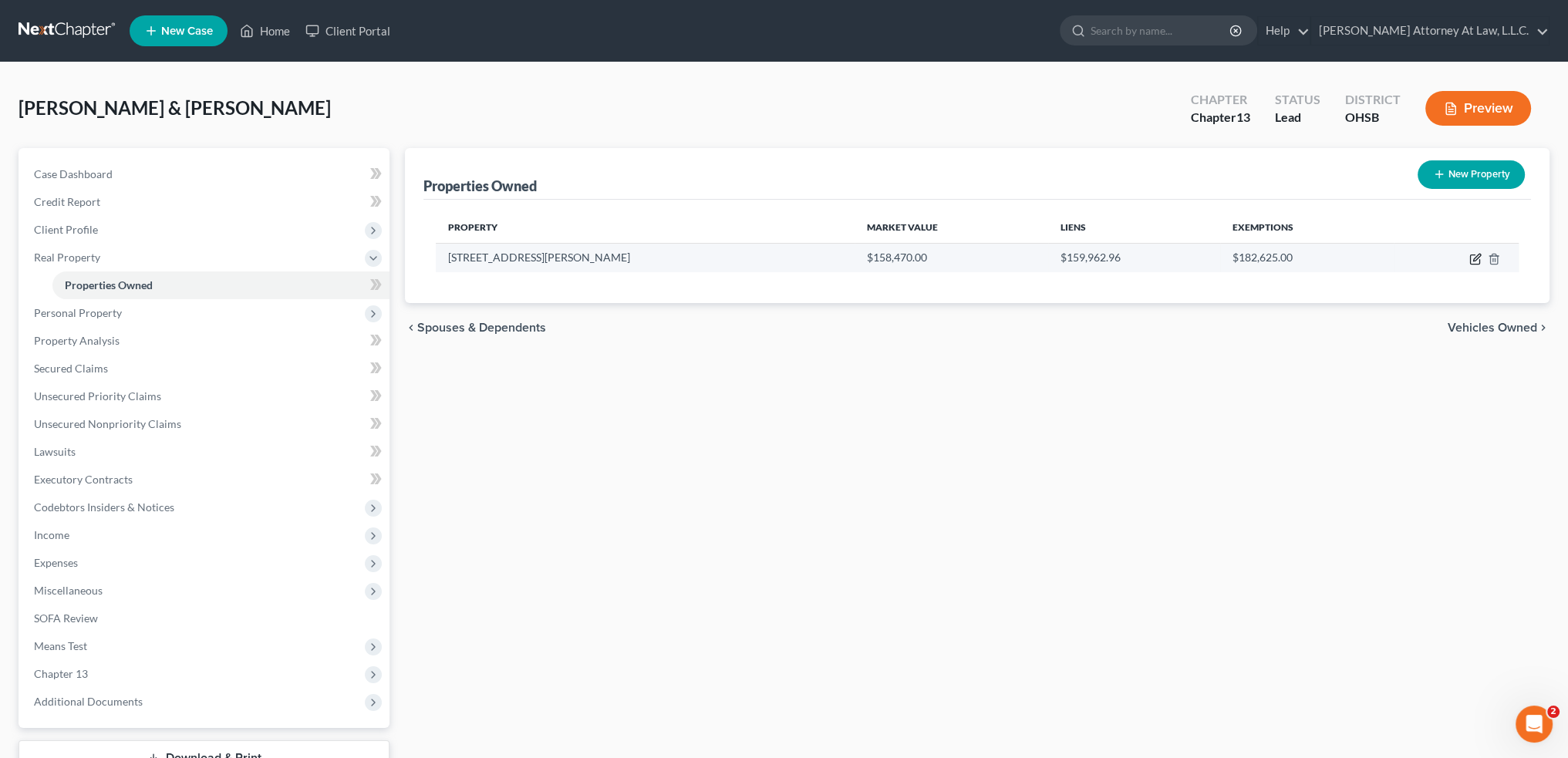
click at [1470, 257] on icon "button" at bounding box center [1475, 259] width 12 height 12
select select "36"
select select "48"
select select "2"
select select "0"
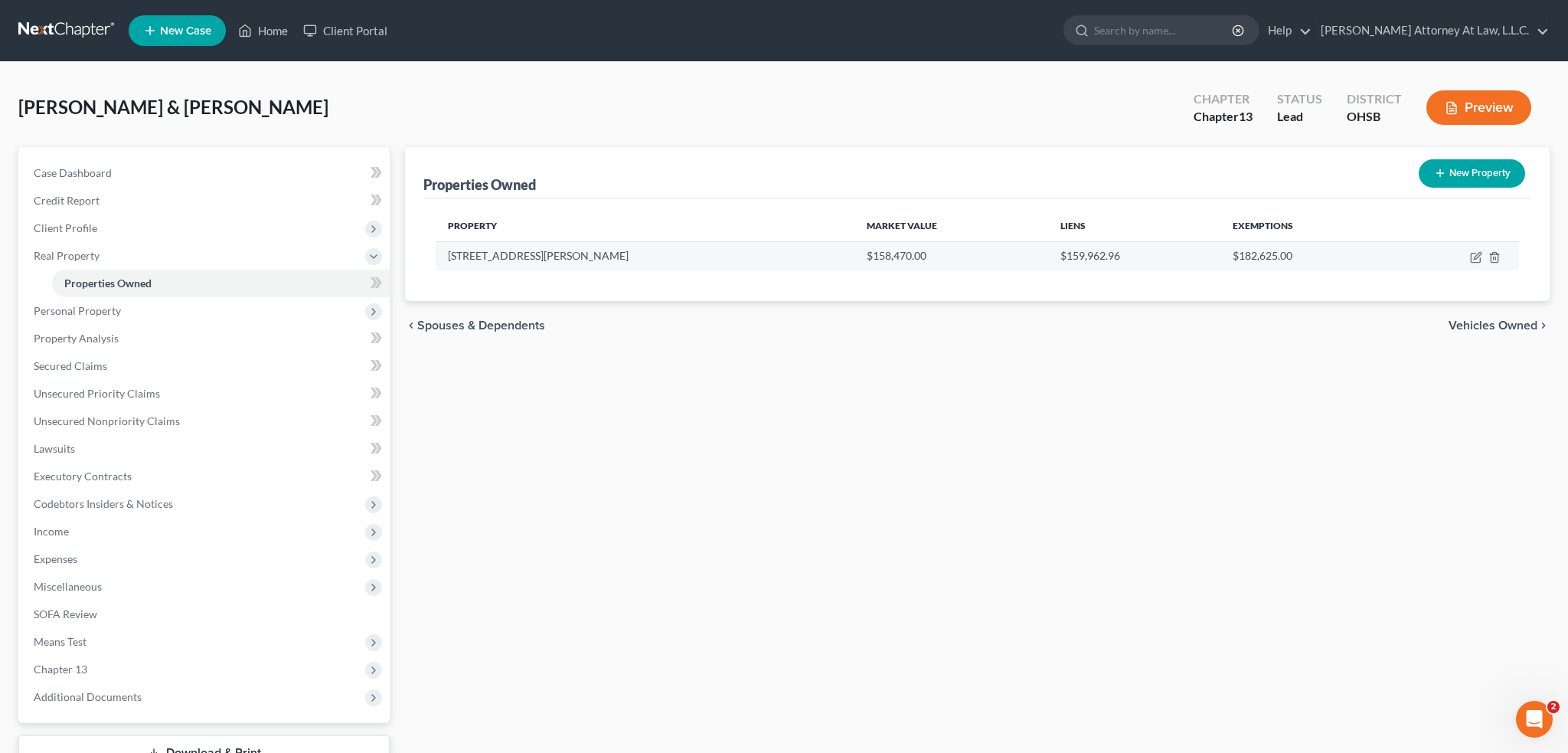
select select "36"
select select "2"
select select "0"
select select "2"
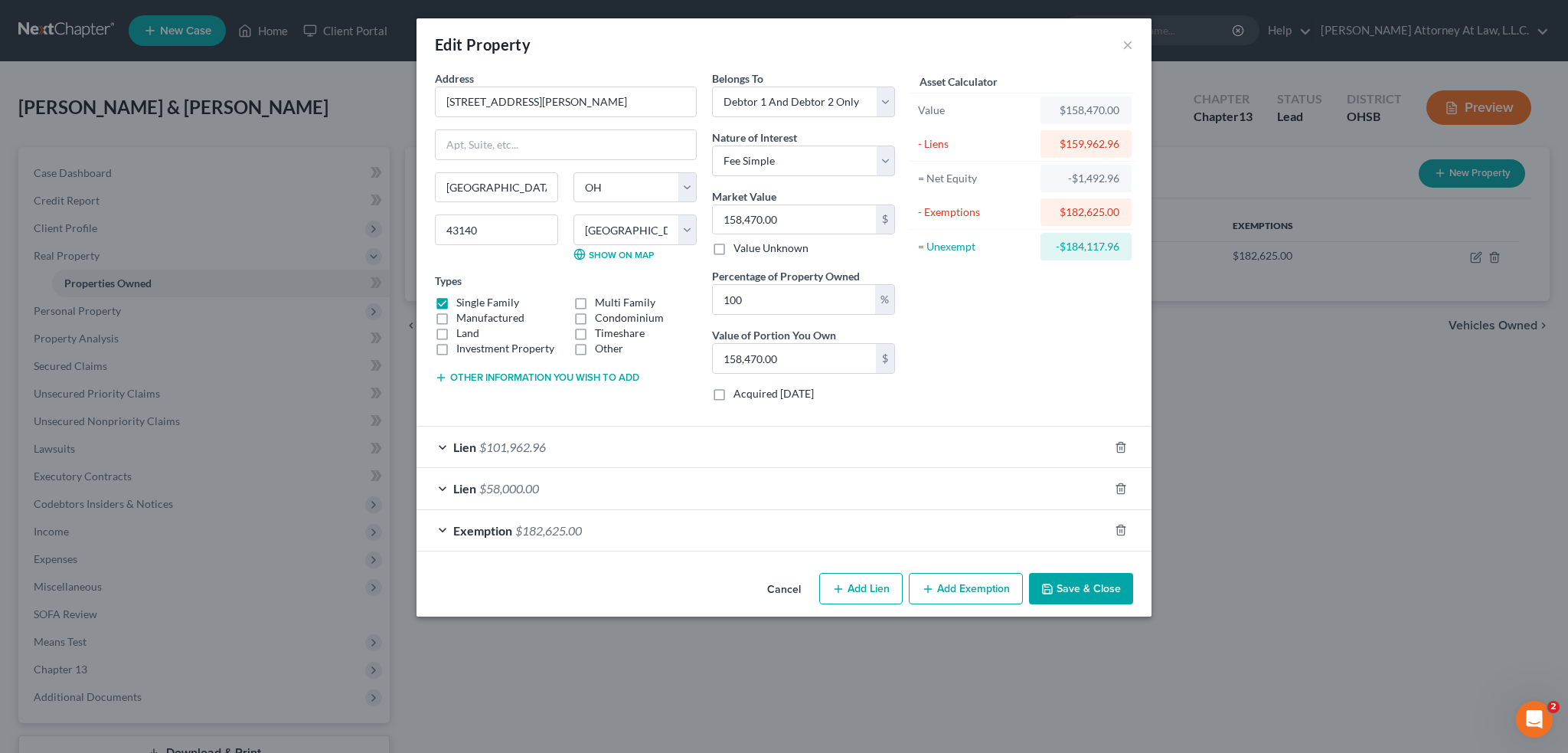
click at [671, 486] on div "Lien $58,000.00" at bounding box center [762, 489] width 692 height 41
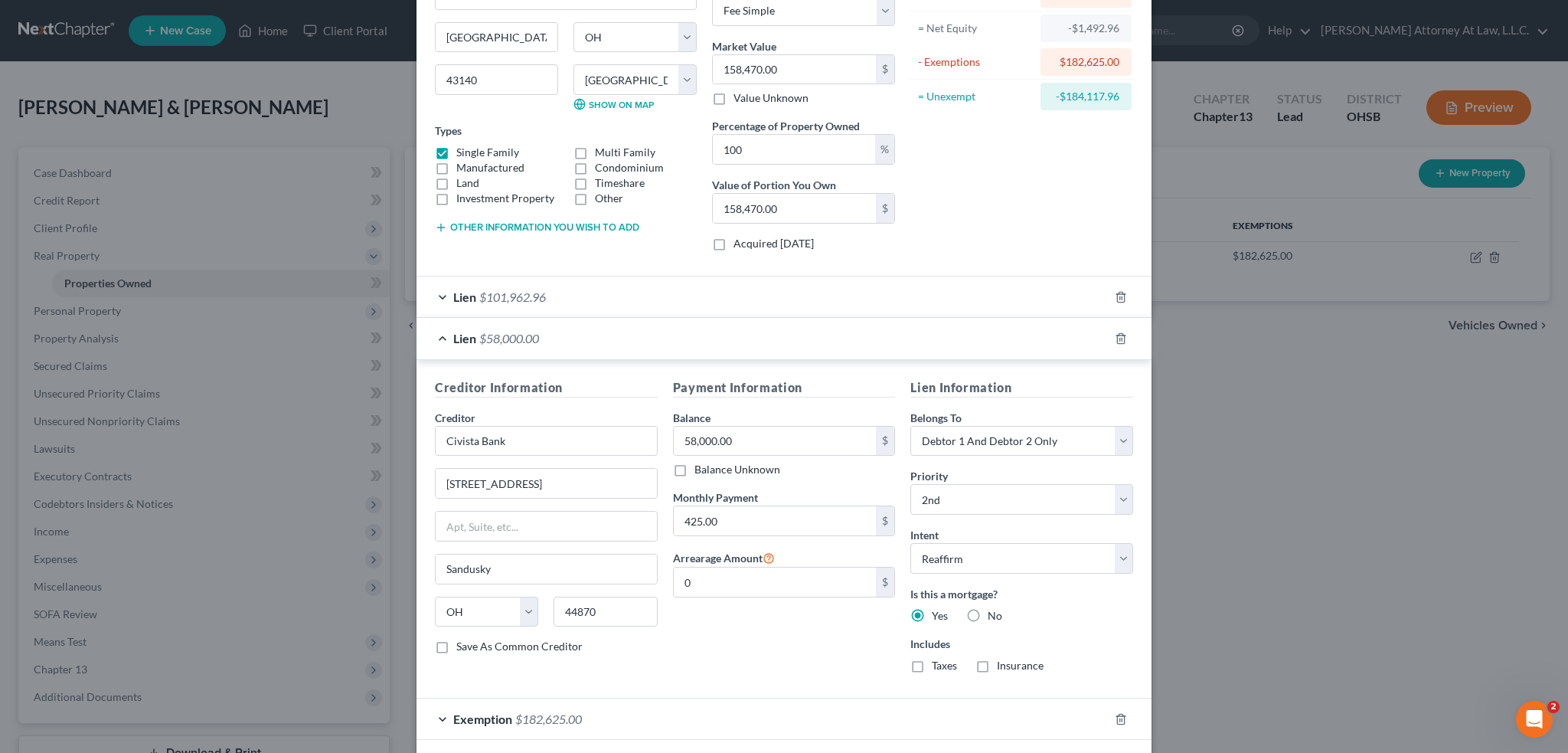
scroll to position [141, 0]
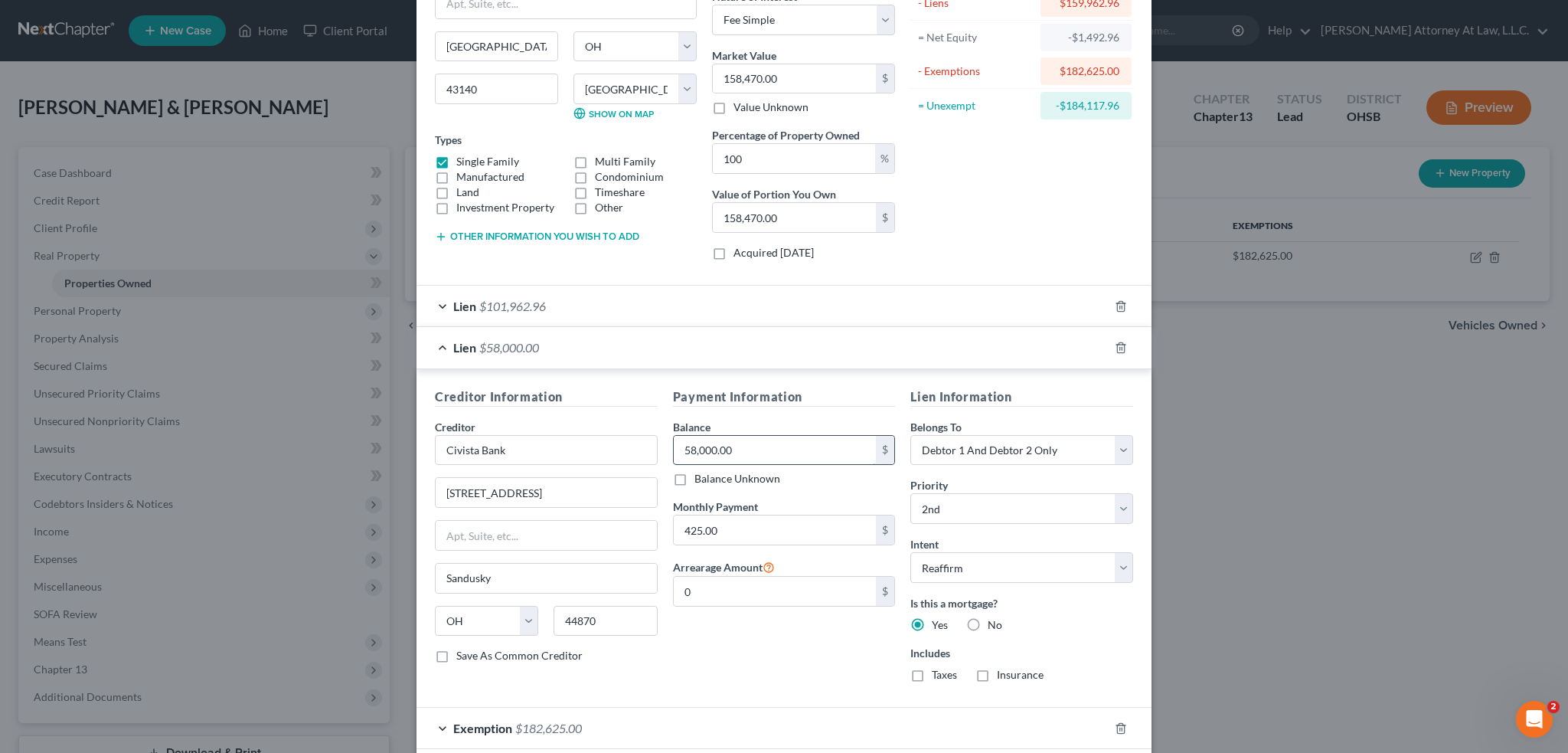
click at [729, 448] on input "58,000.00" at bounding box center [775, 451] width 203 height 29
type input "59,197.26"
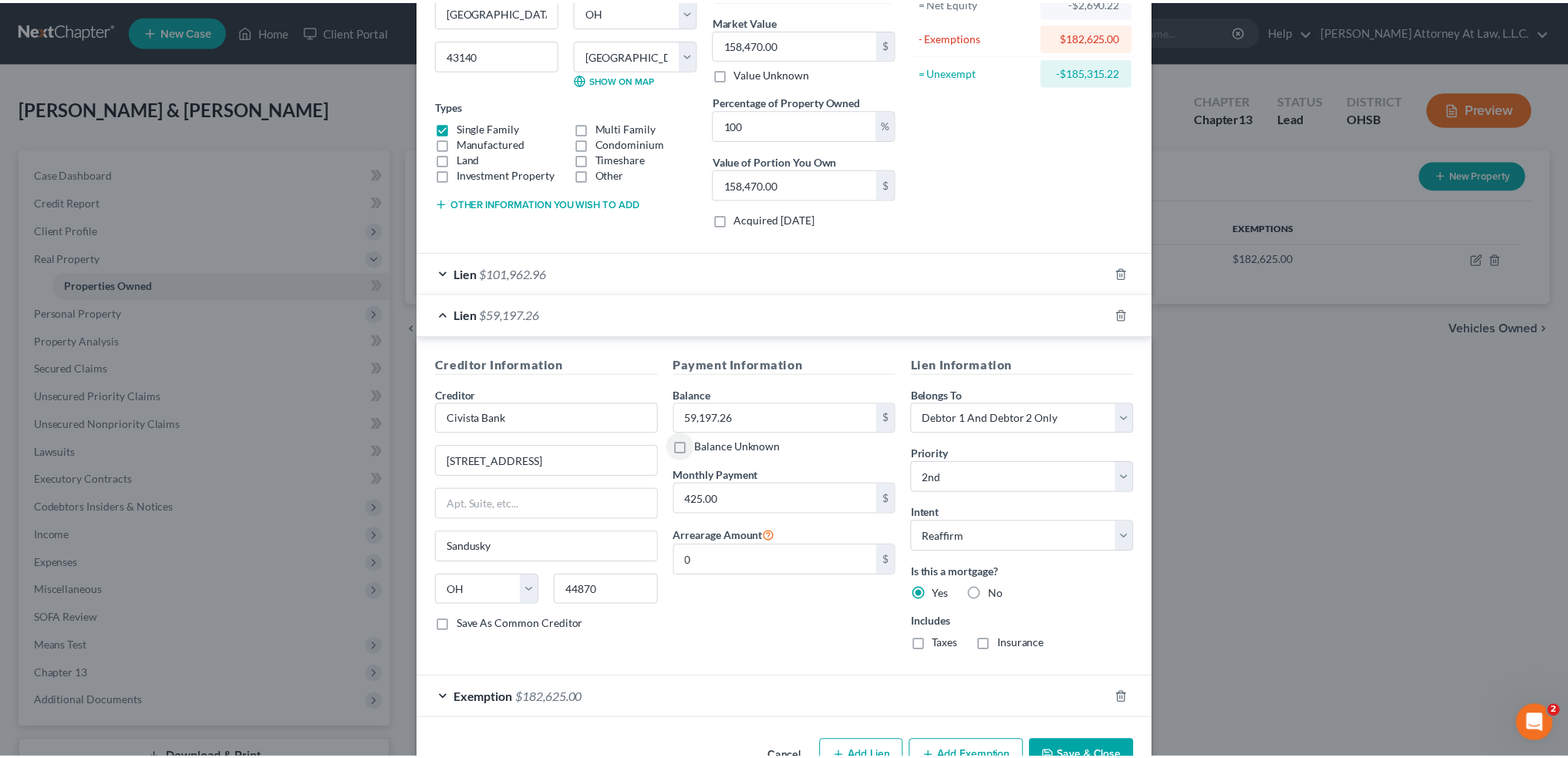
scroll to position [219, 0]
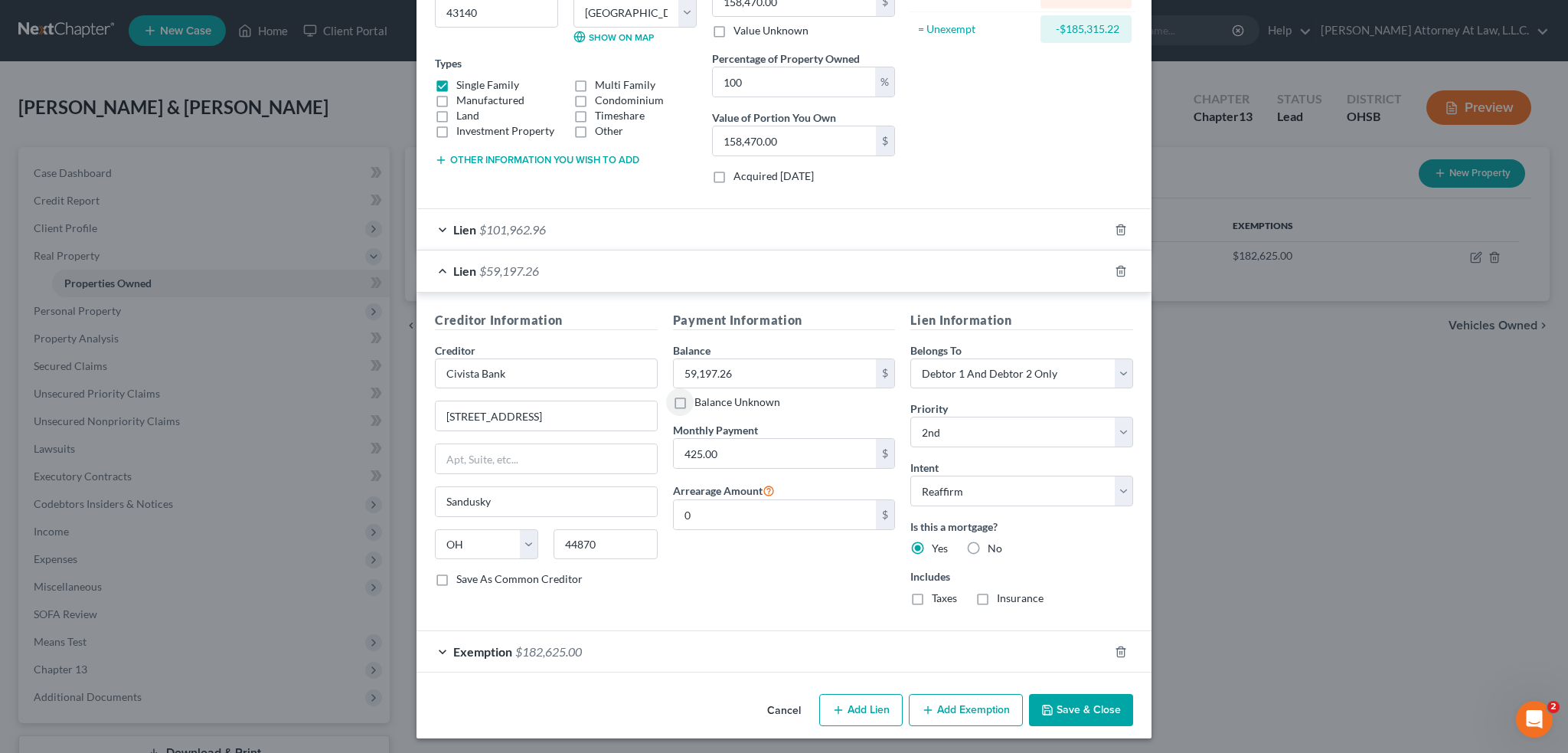
click at [1100, 715] on button "Save & Close" at bounding box center [1081, 710] width 104 height 32
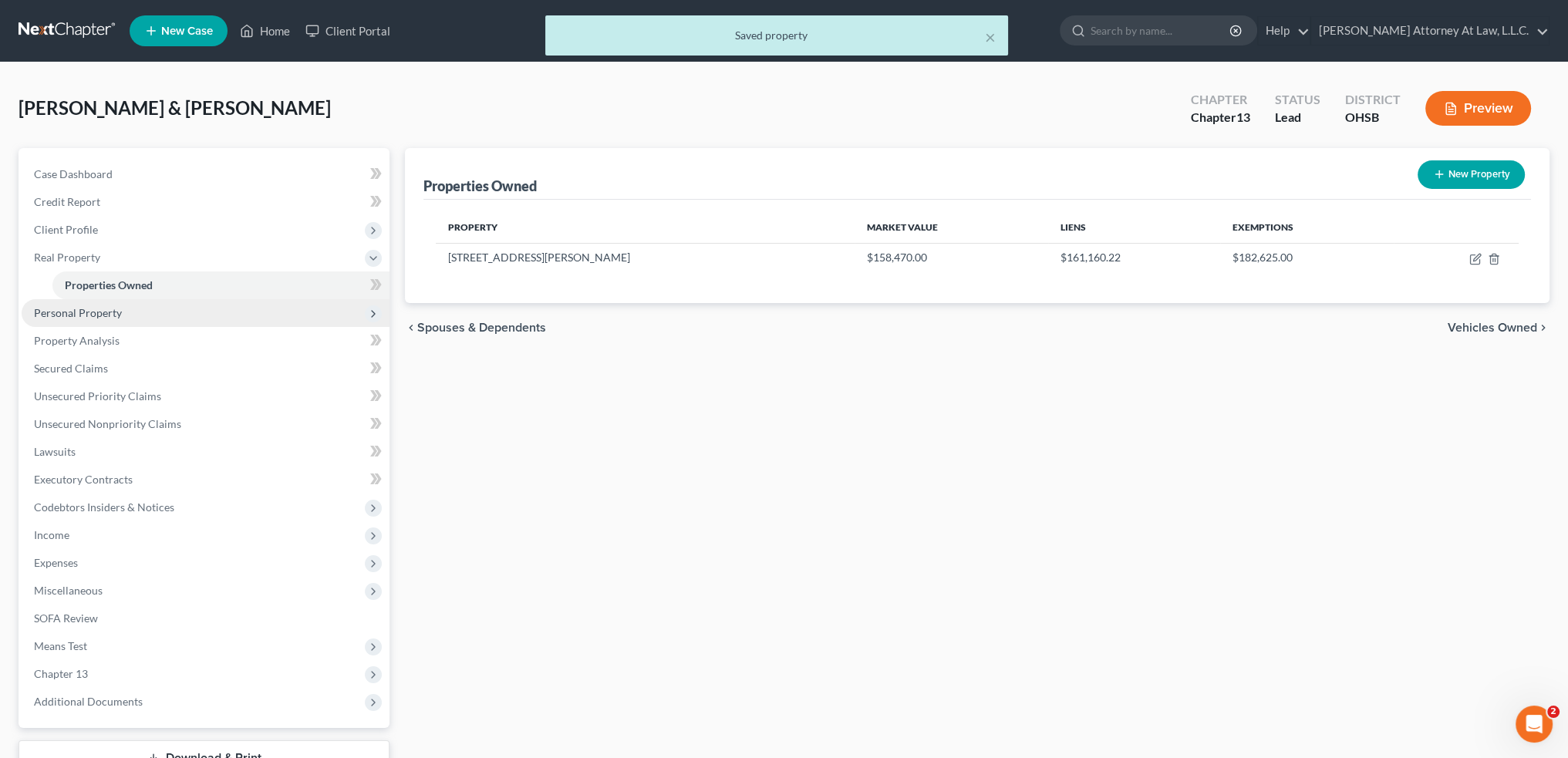
click at [137, 312] on span "Personal Property" at bounding box center [205, 313] width 368 height 27
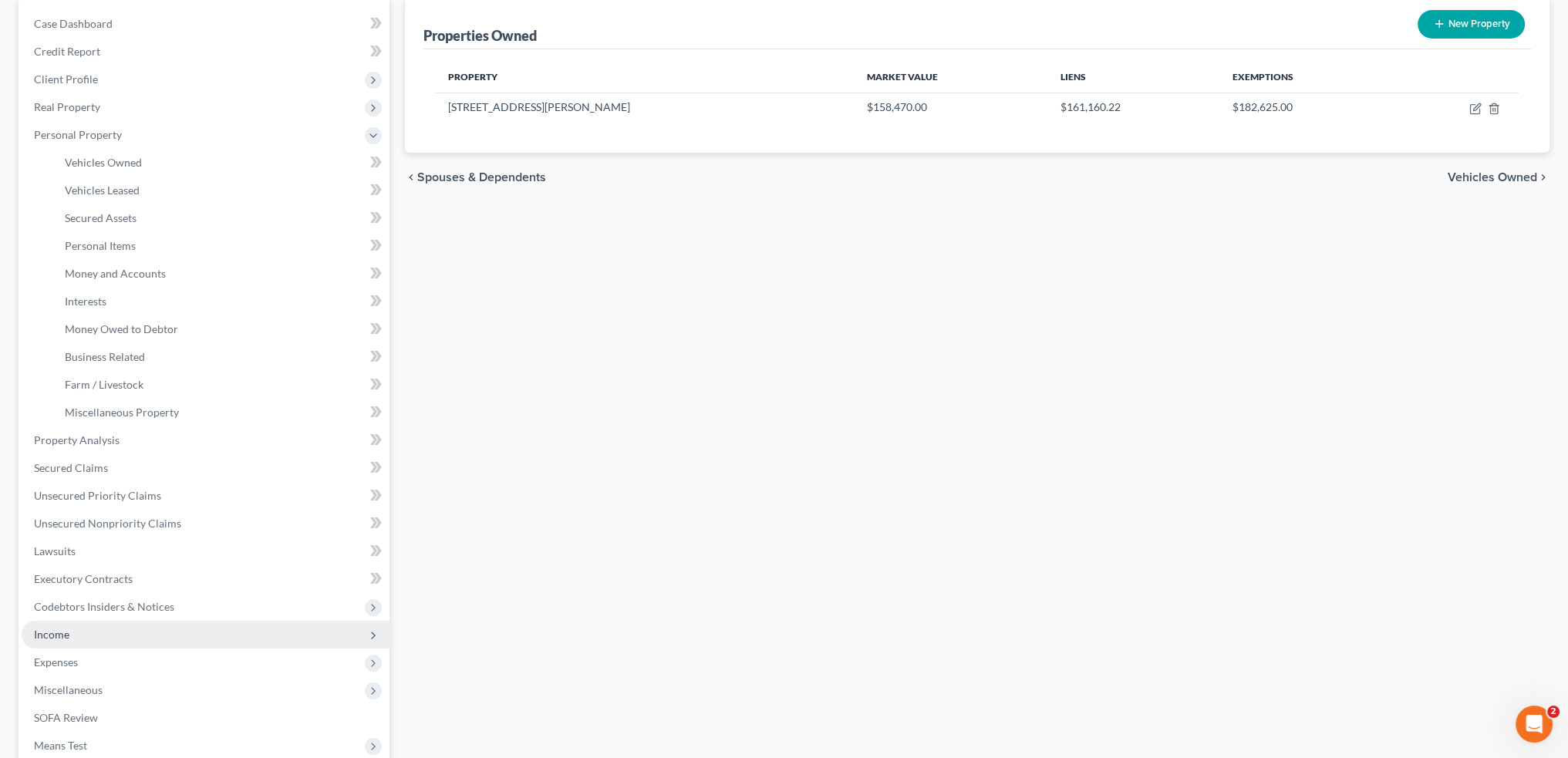
scroll to position [154, 0]
click at [106, 641] on span "Income" at bounding box center [205, 631] width 368 height 27
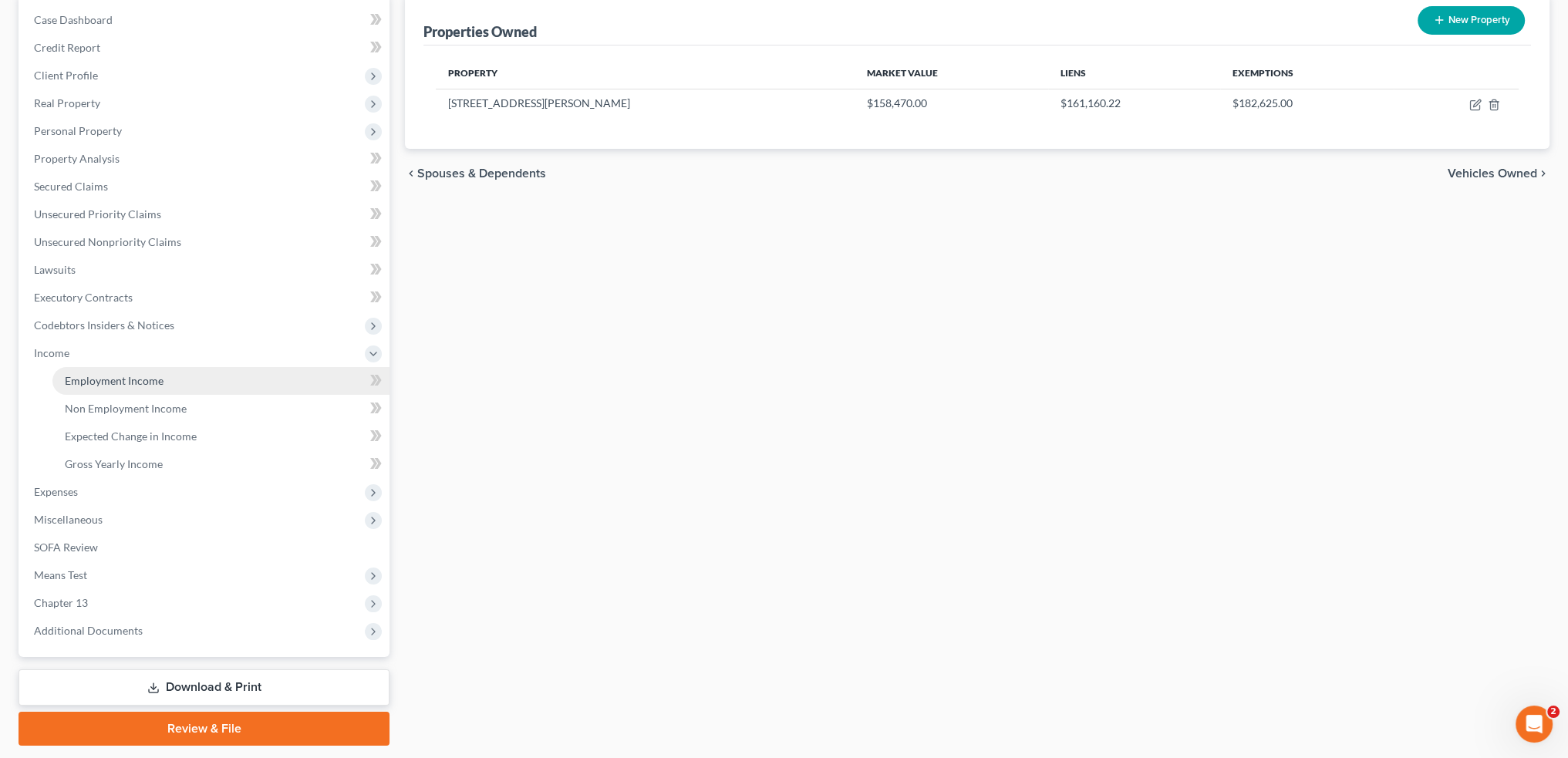
click at [143, 381] on span "Employment Income" at bounding box center [114, 380] width 99 height 13
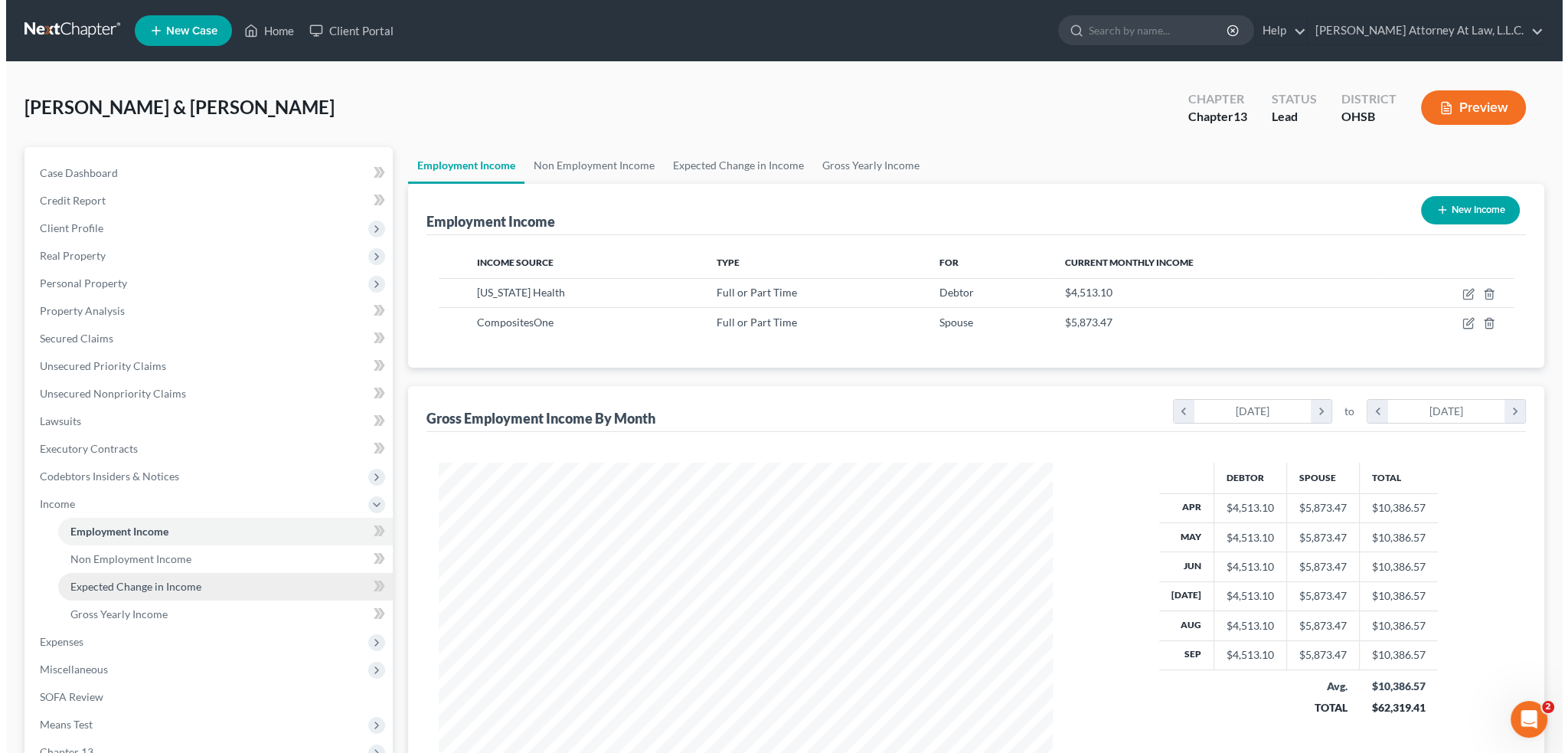
scroll to position [308, 644]
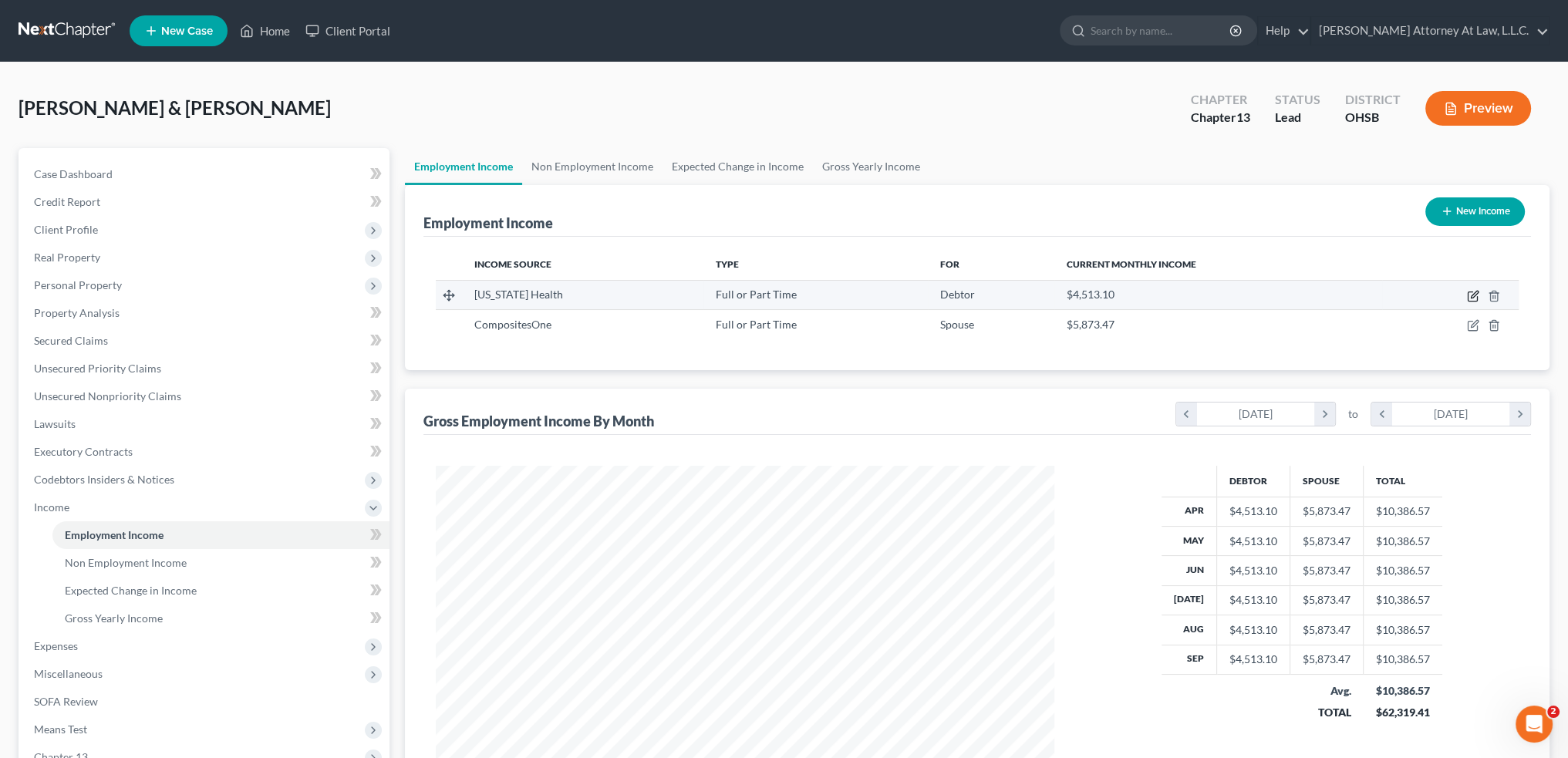
click at [1473, 298] on icon "button" at bounding box center [1473, 296] width 12 height 12
select select "0"
select select "36"
select select "2"
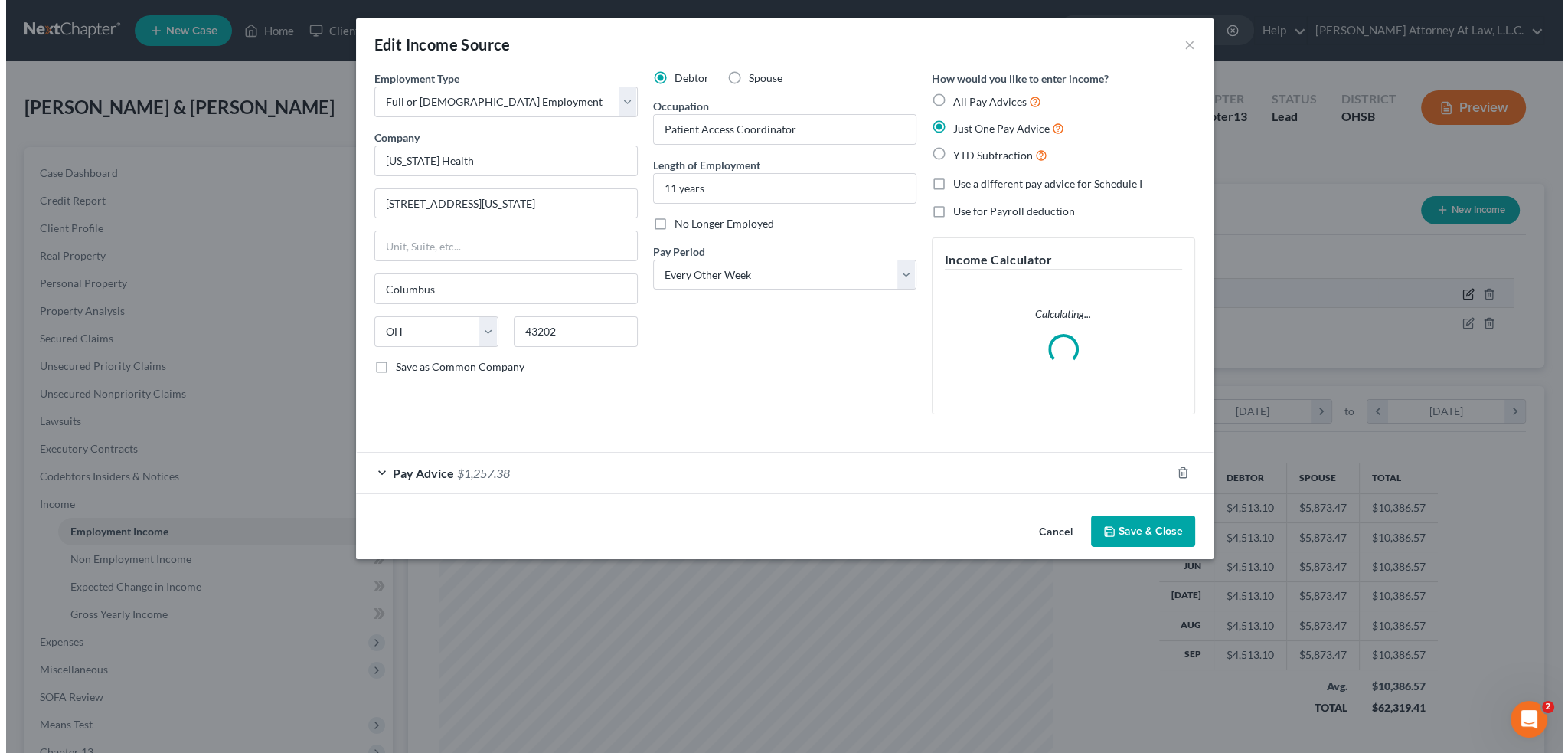
scroll to position [309, 650]
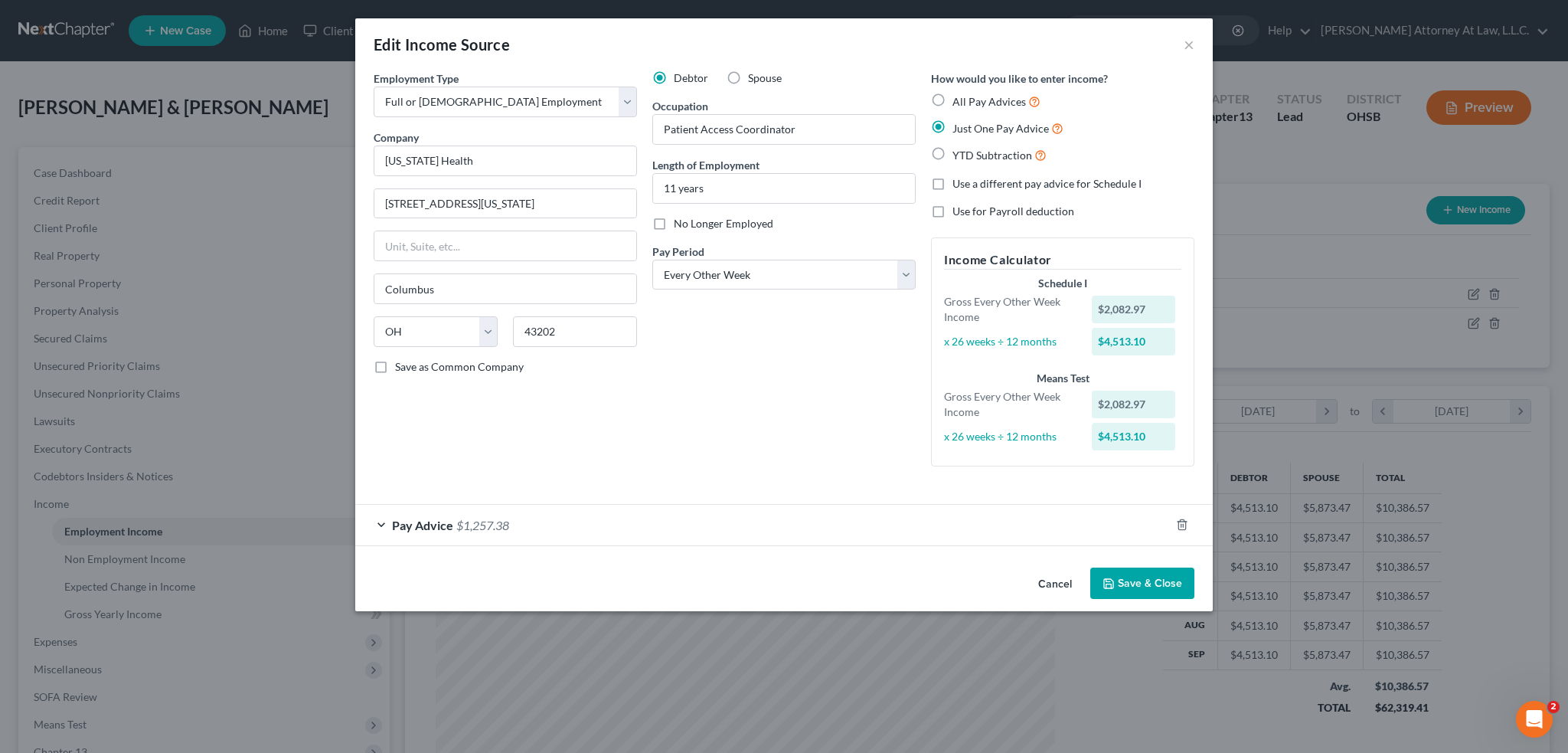
click at [453, 524] on div "Pay Advice $1,257.38" at bounding box center [762, 526] width 815 height 41
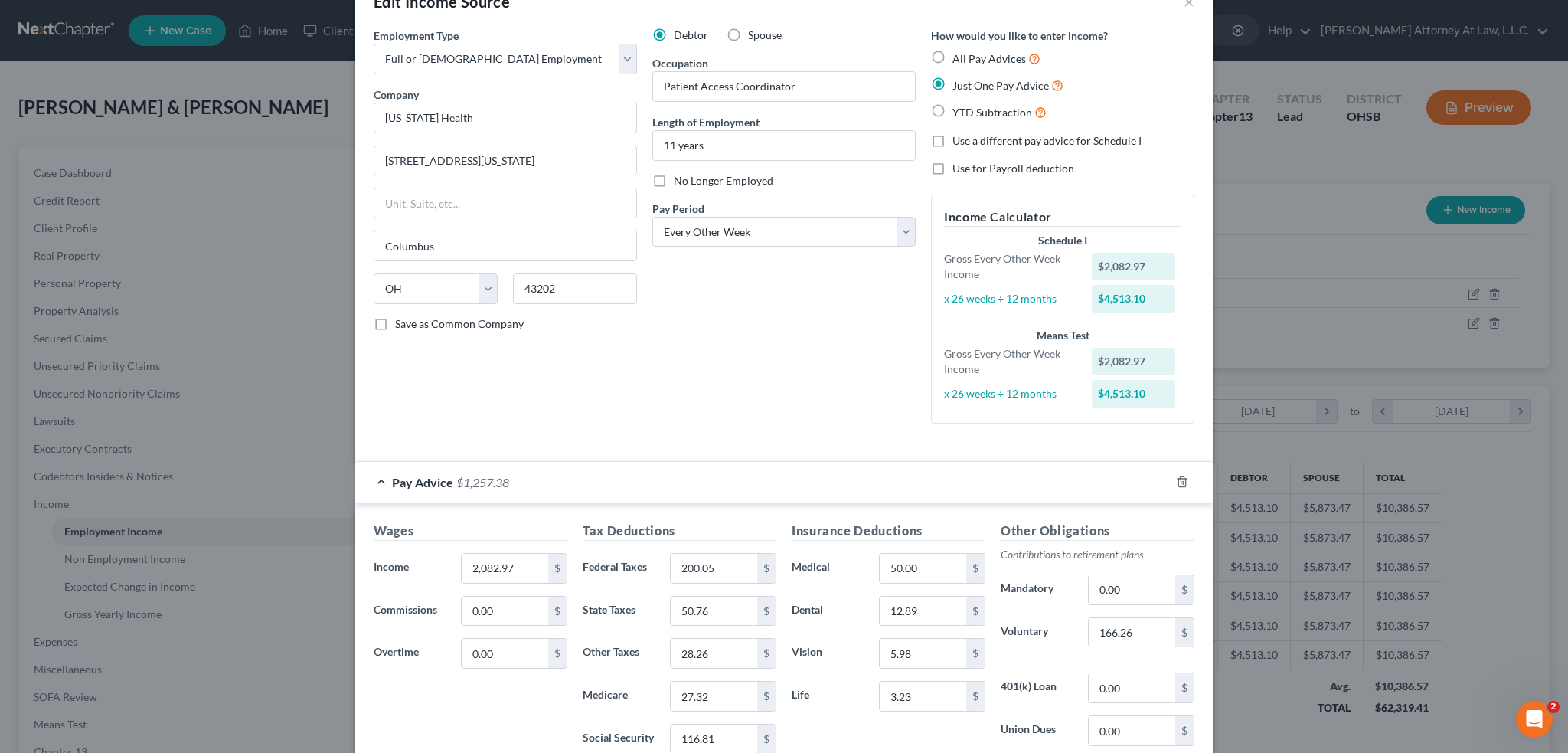
scroll to position [230, 0]
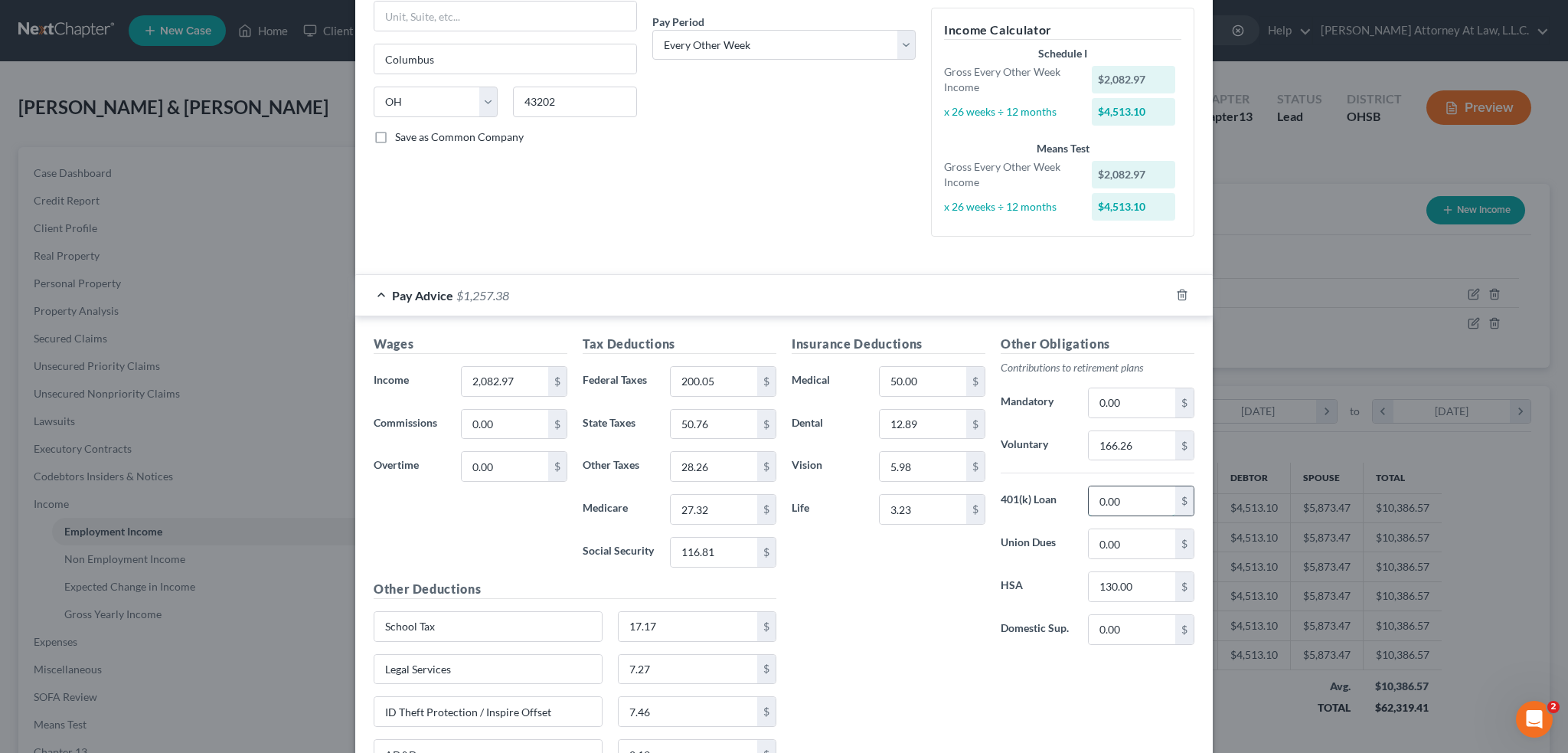
click at [1129, 496] on input "0.00" at bounding box center [1132, 501] width 87 height 29
type input "365.40"
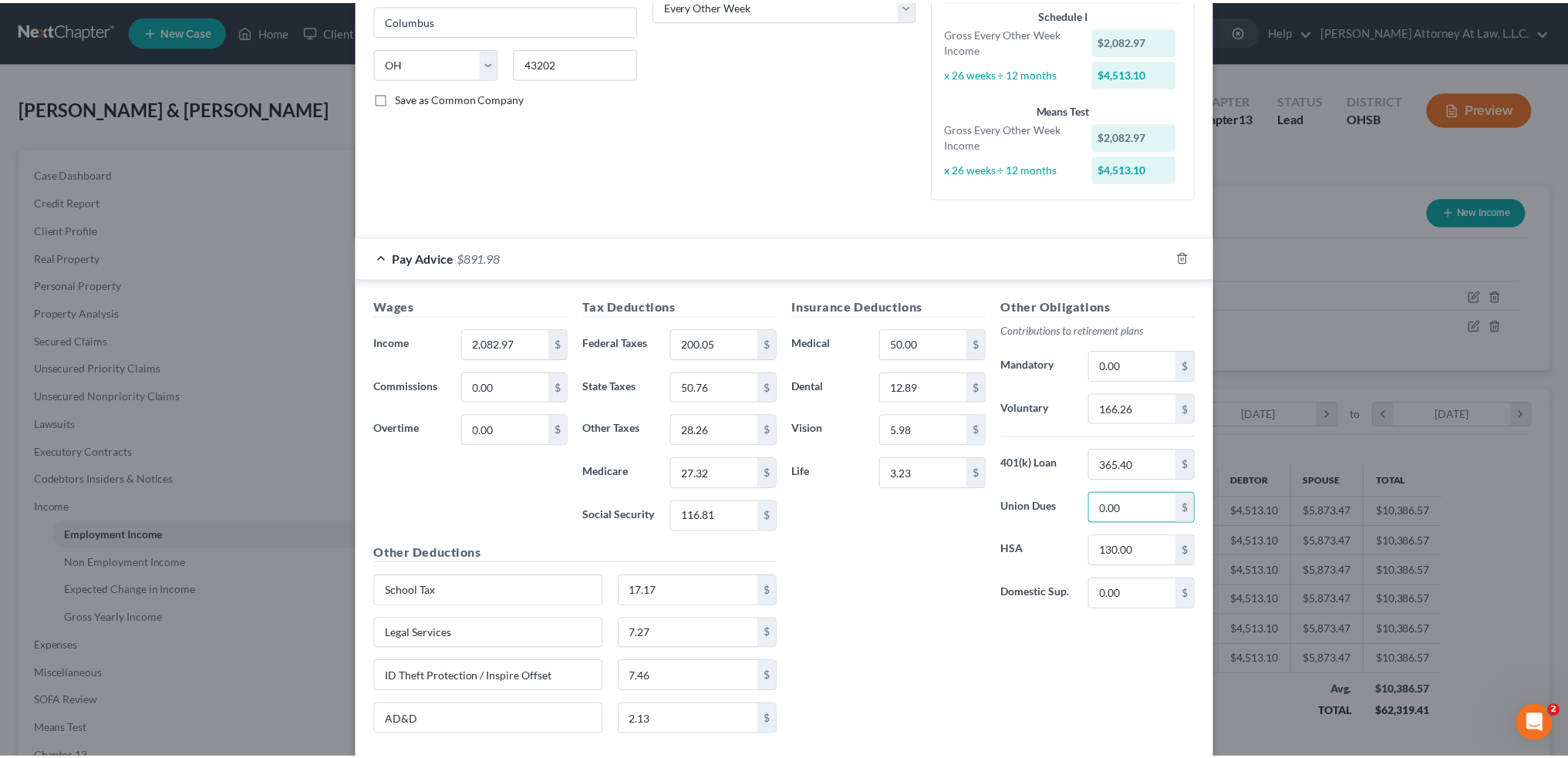
scroll to position [353, 0]
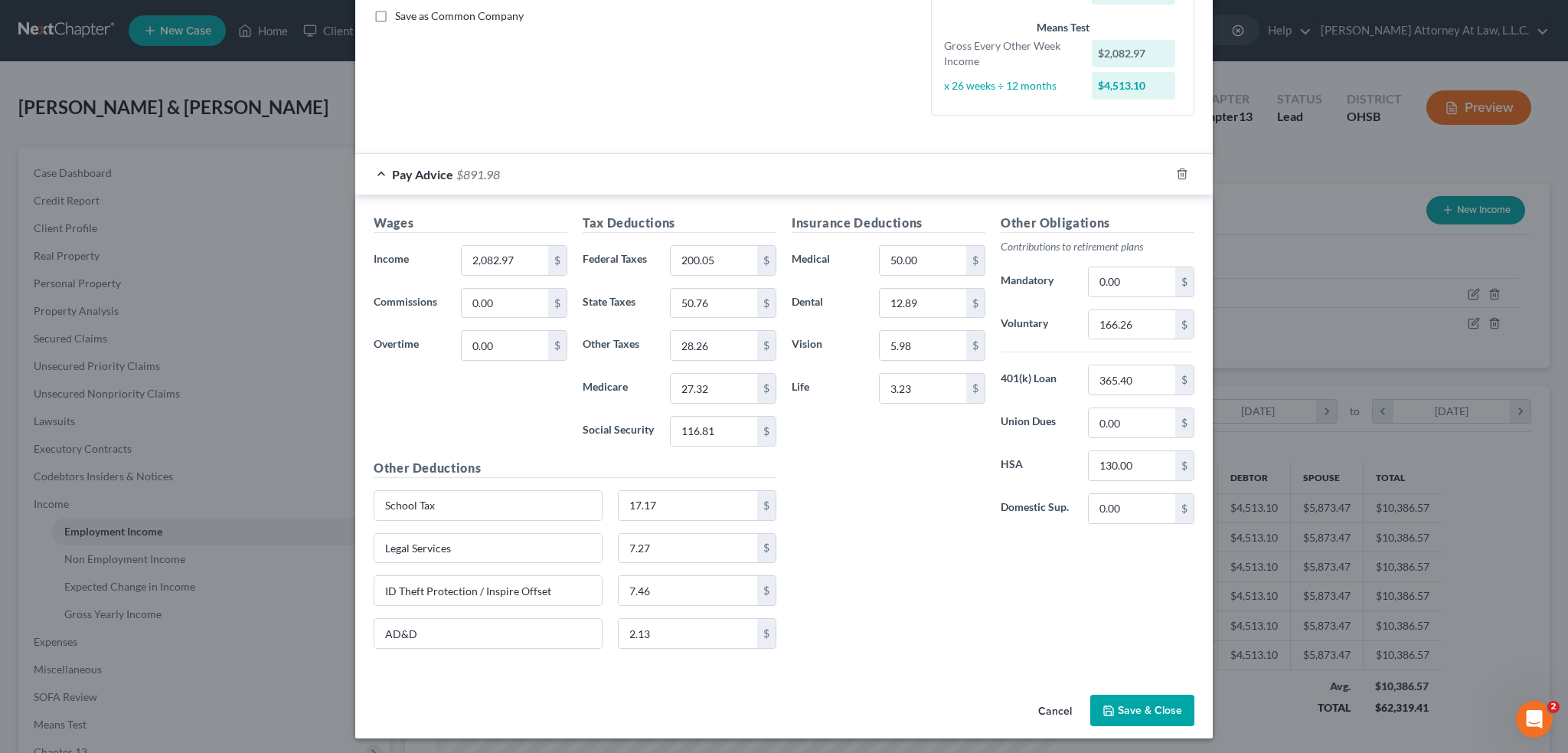
click at [1147, 705] on button "Save & Close" at bounding box center [1142, 711] width 104 height 32
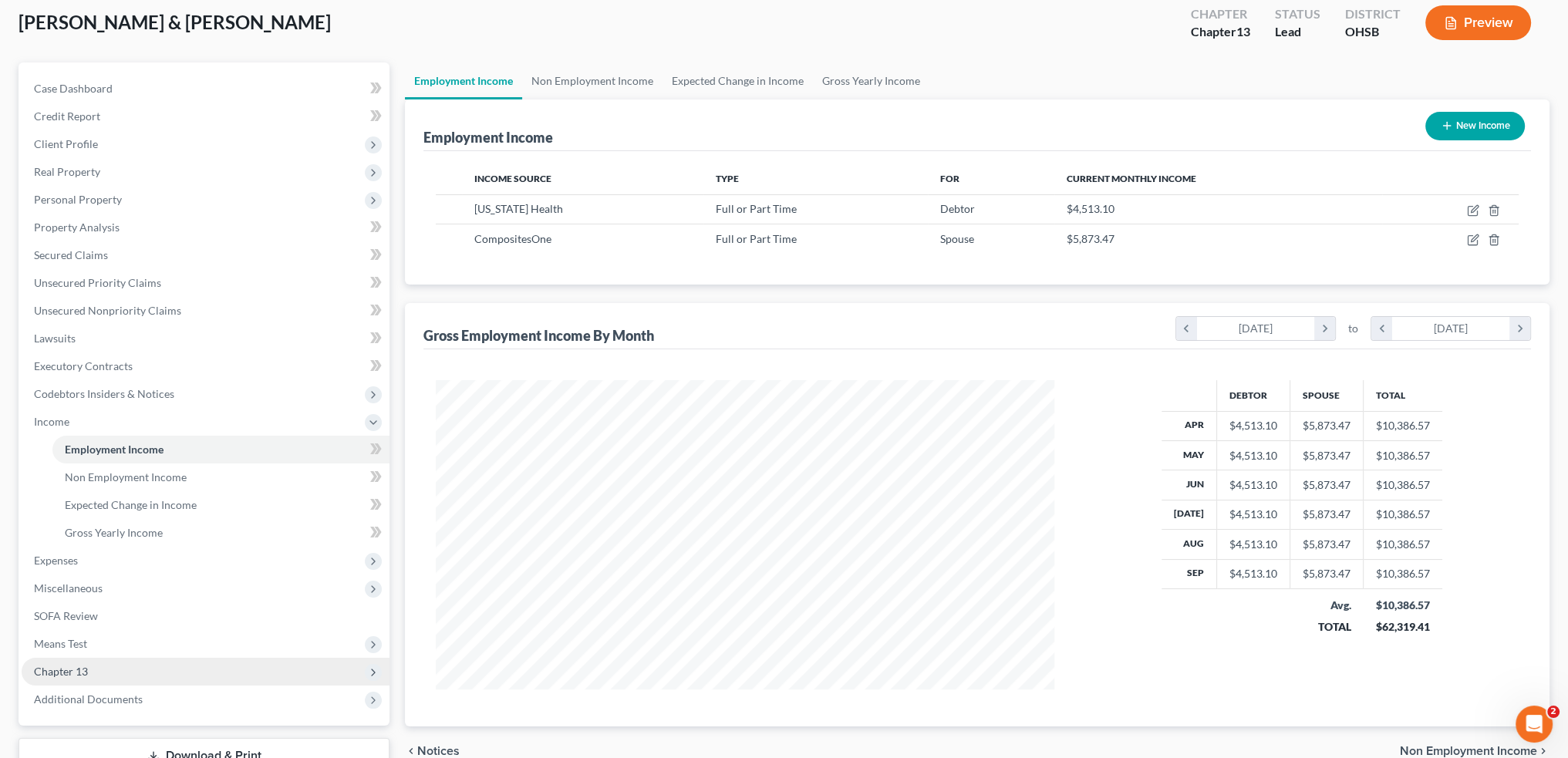
scroll to position [199, 0]
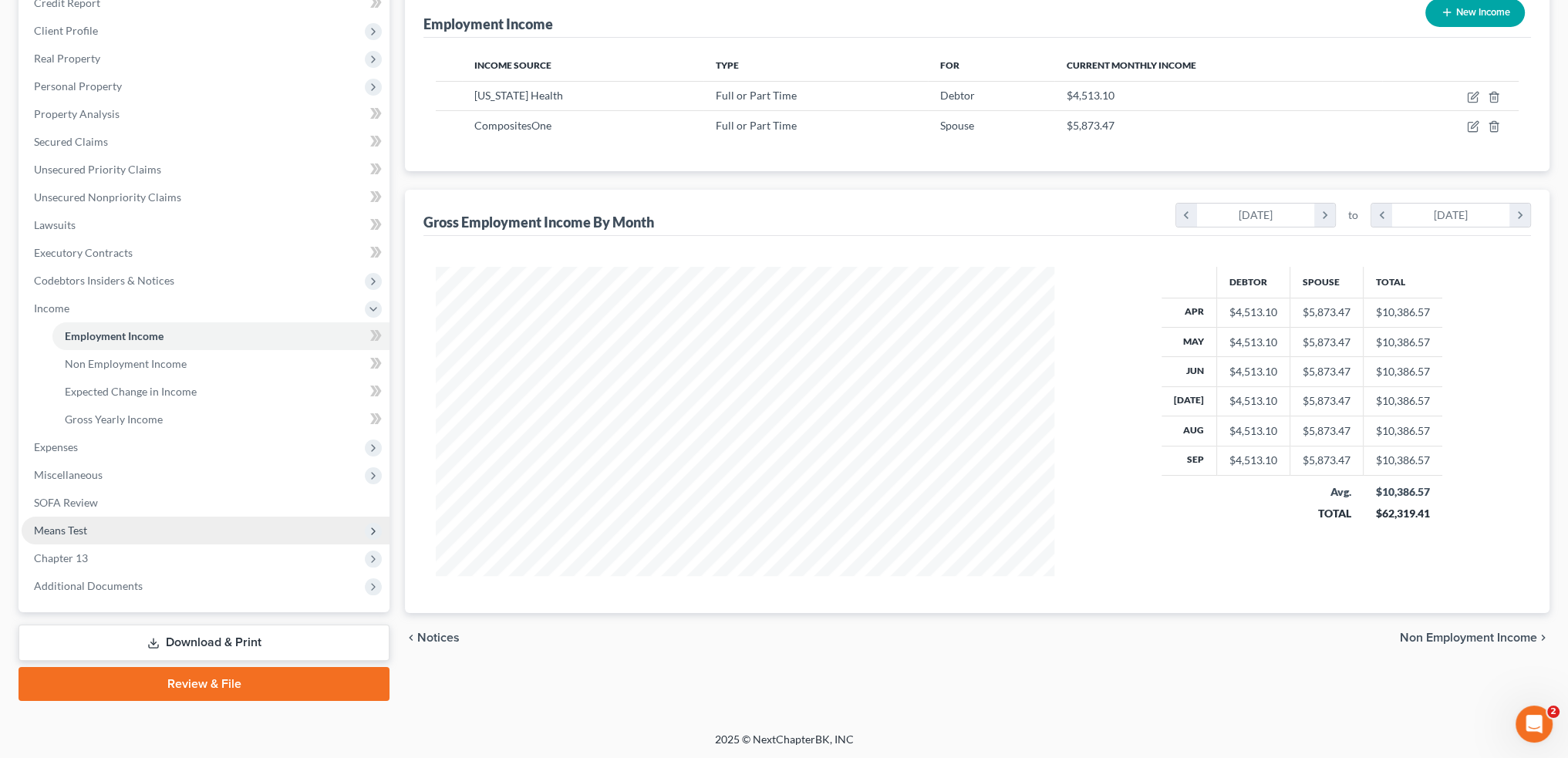
click at [94, 526] on span "Means Test" at bounding box center [205, 531] width 368 height 27
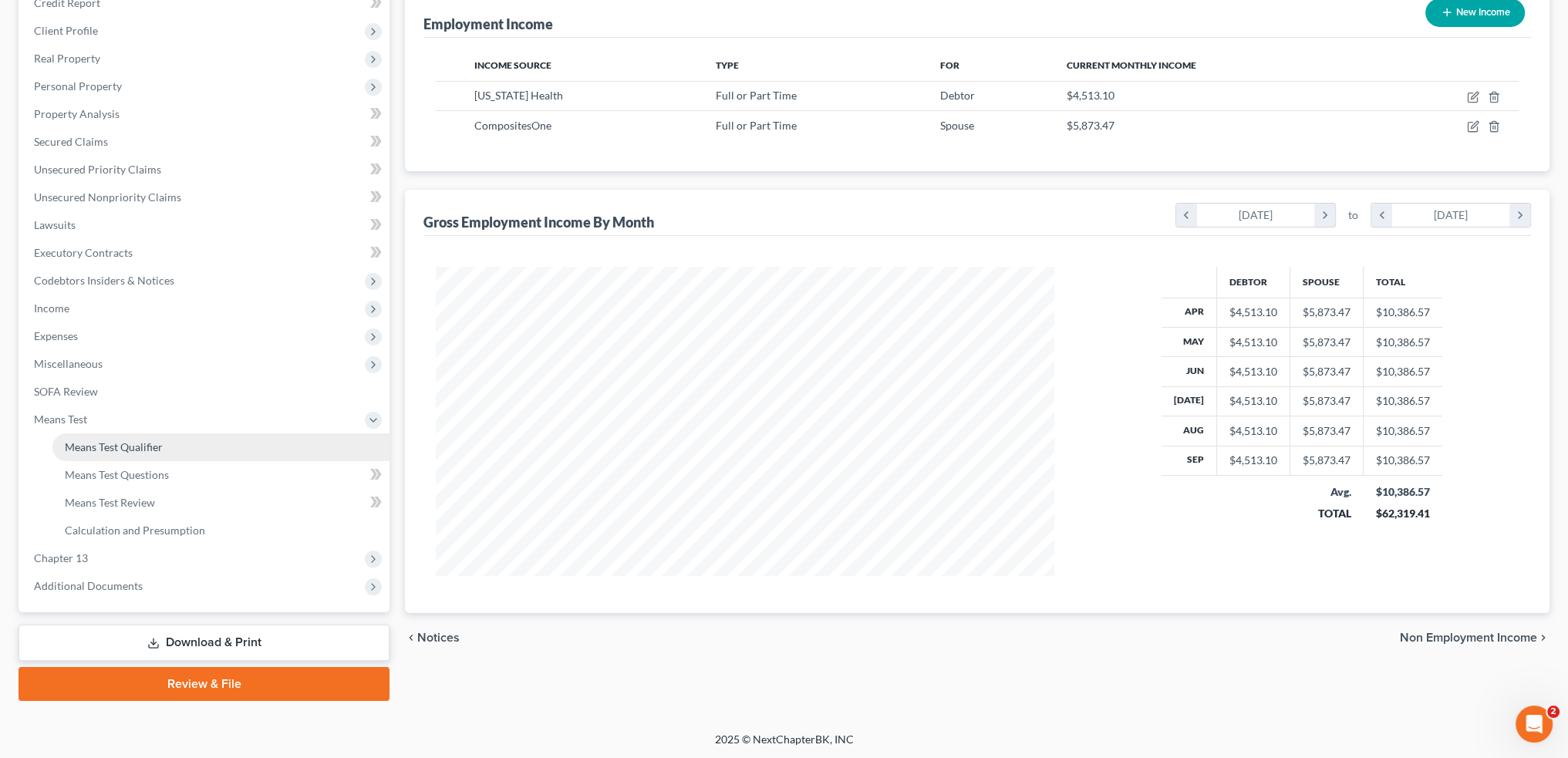
click at [171, 447] on link "Means Test Qualifier" at bounding box center [220, 448] width 337 height 27
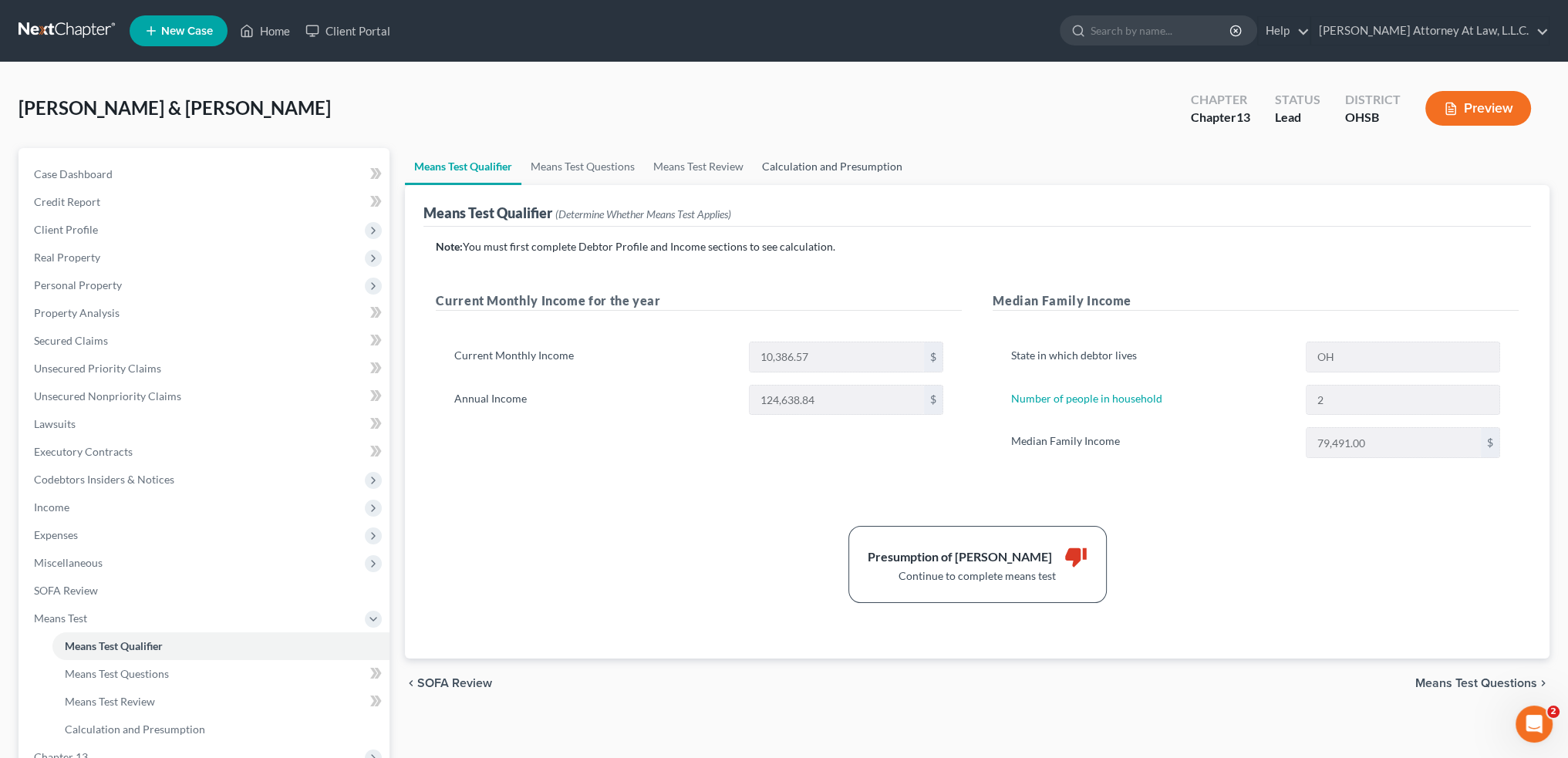
click at [857, 165] on link "Calculation and Presumption" at bounding box center [832, 166] width 159 height 37
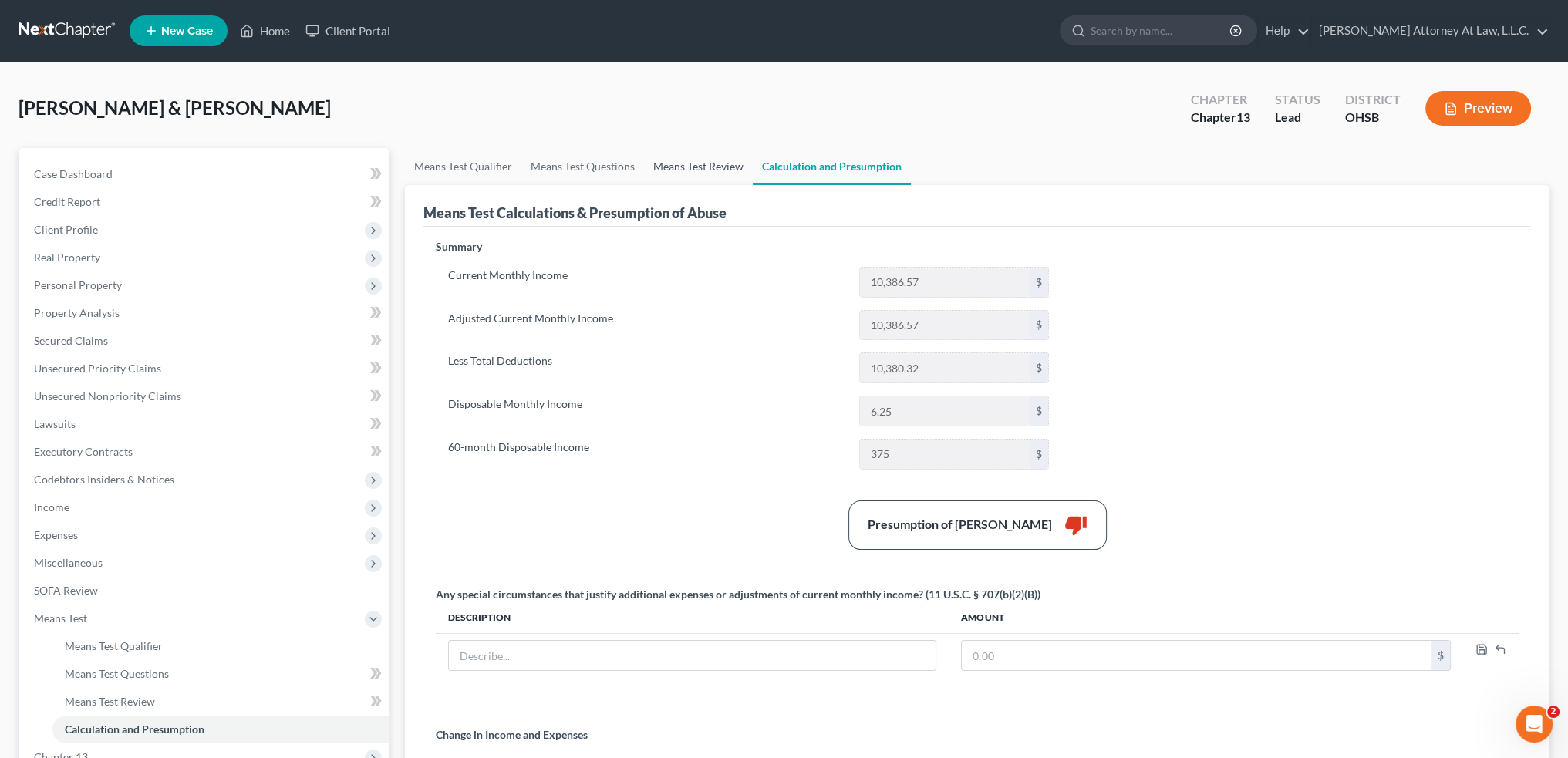
click at [697, 166] on link "Means Test Review" at bounding box center [698, 166] width 109 height 37
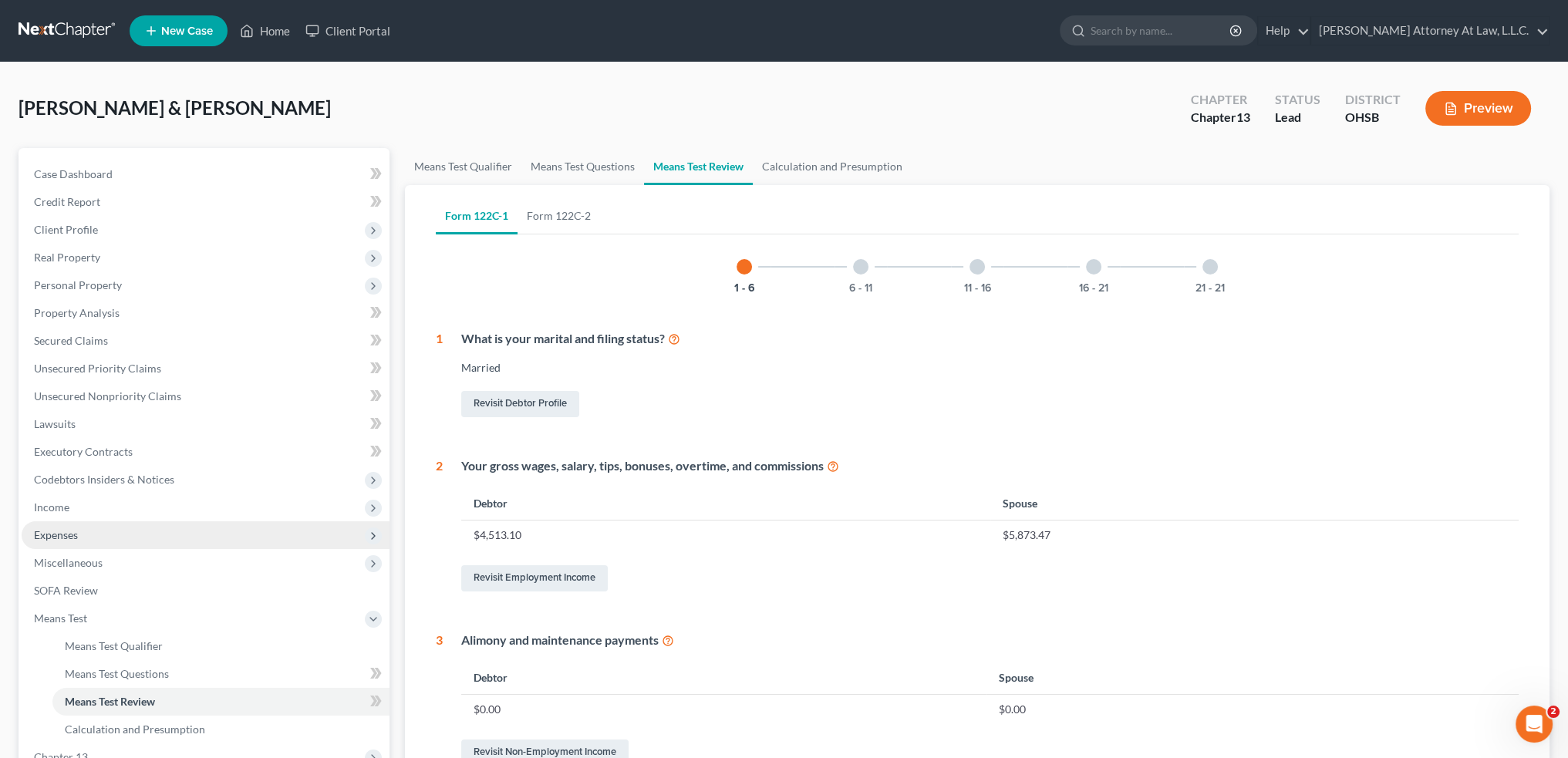
click at [89, 536] on span "Expenses" at bounding box center [205, 535] width 368 height 27
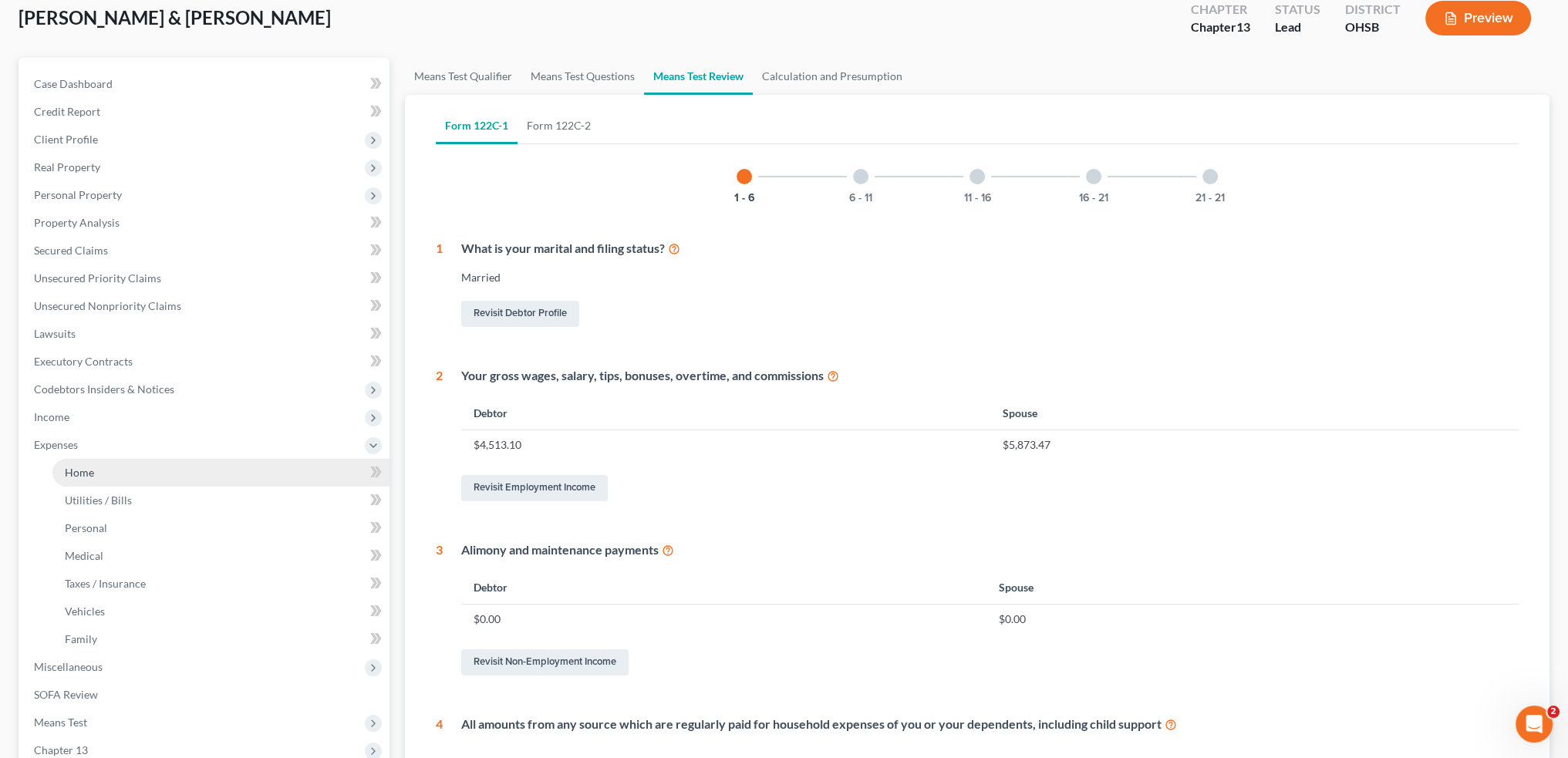
scroll to position [232, 0]
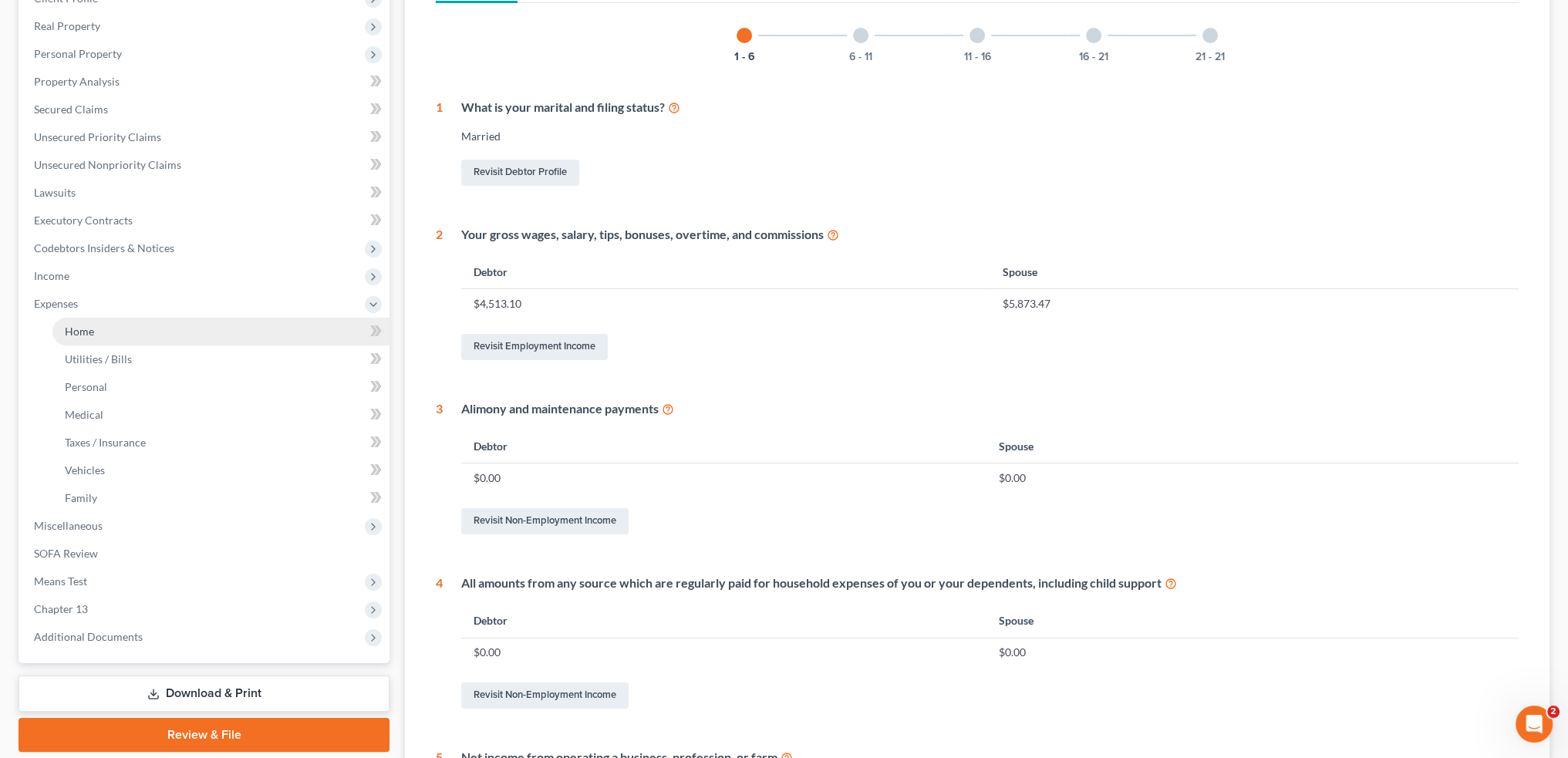
click at [112, 337] on link "Home" at bounding box center [220, 332] width 337 height 27
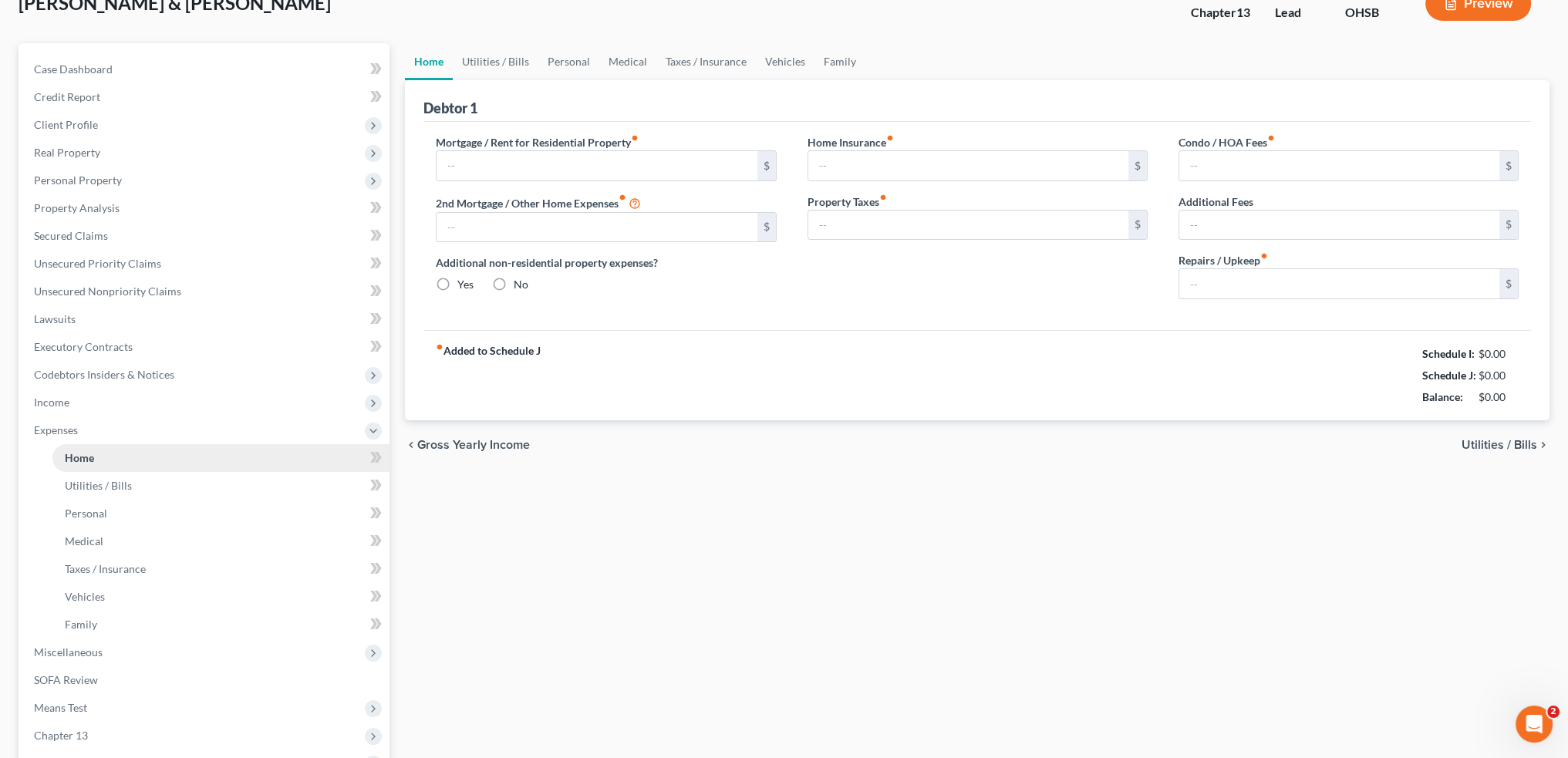
scroll to position [15, 0]
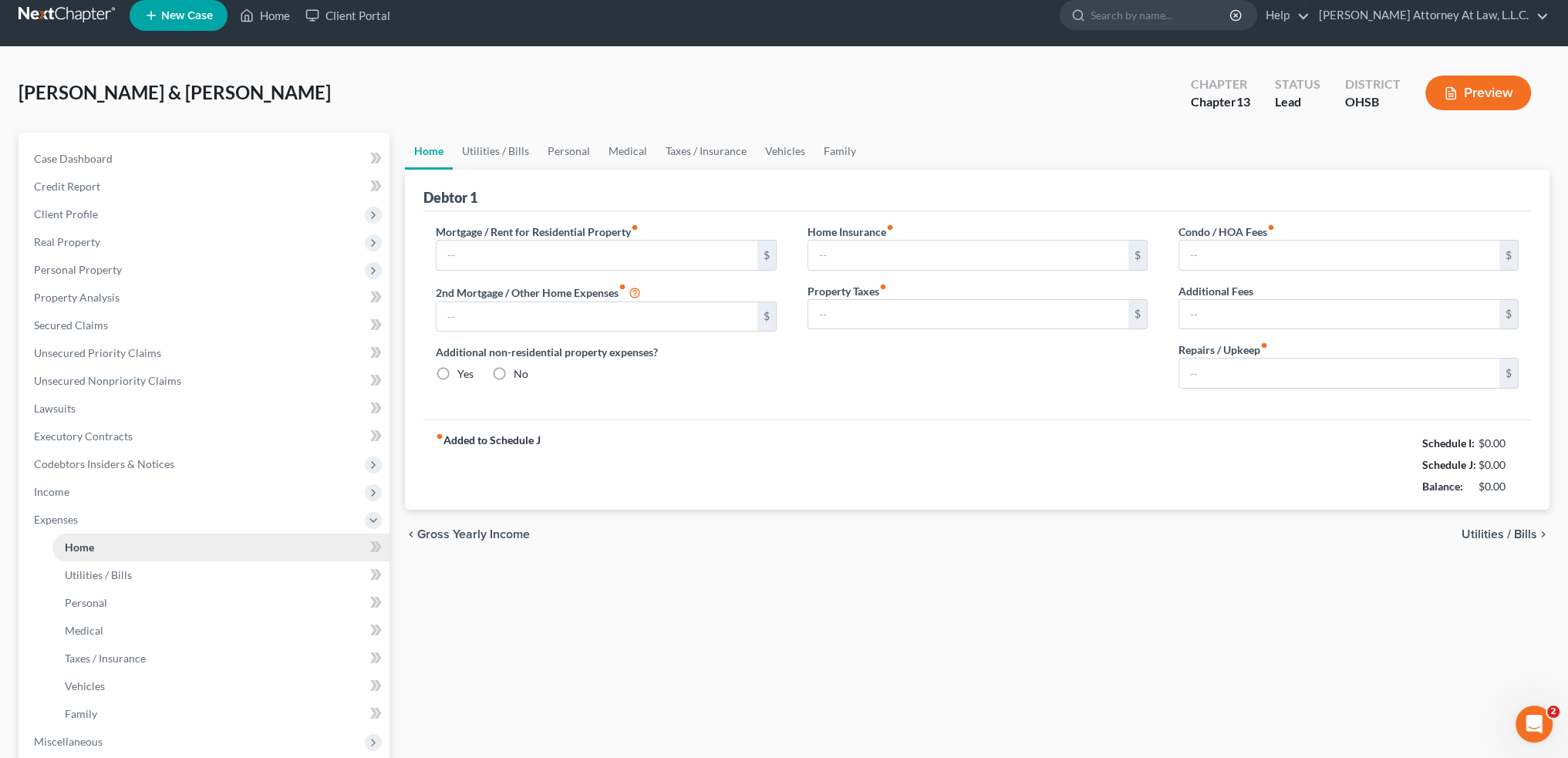
type input "765.00"
type input "425.00"
radio input "true"
type input "0.00"
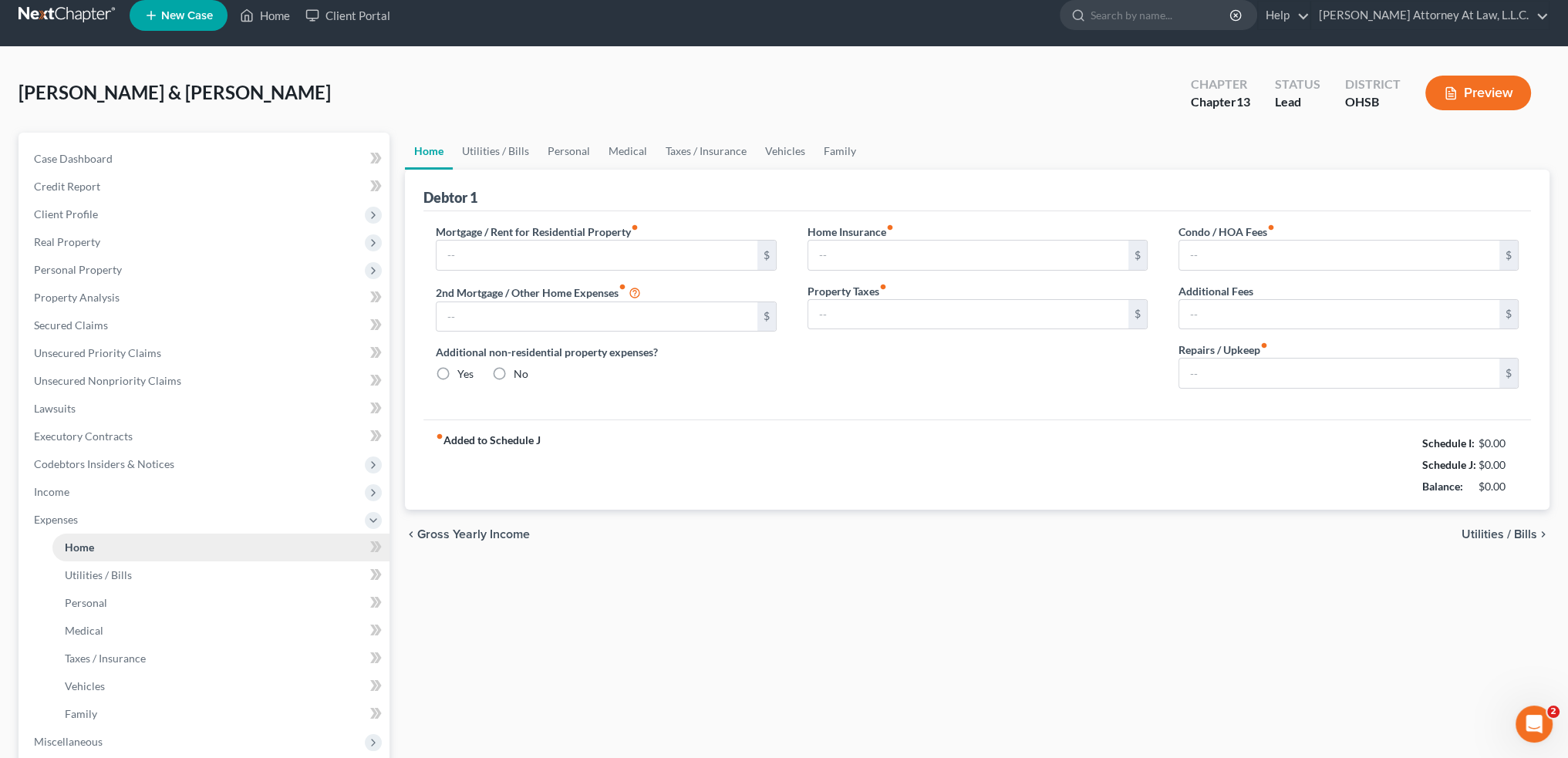
type input "0.00"
type input "200.00"
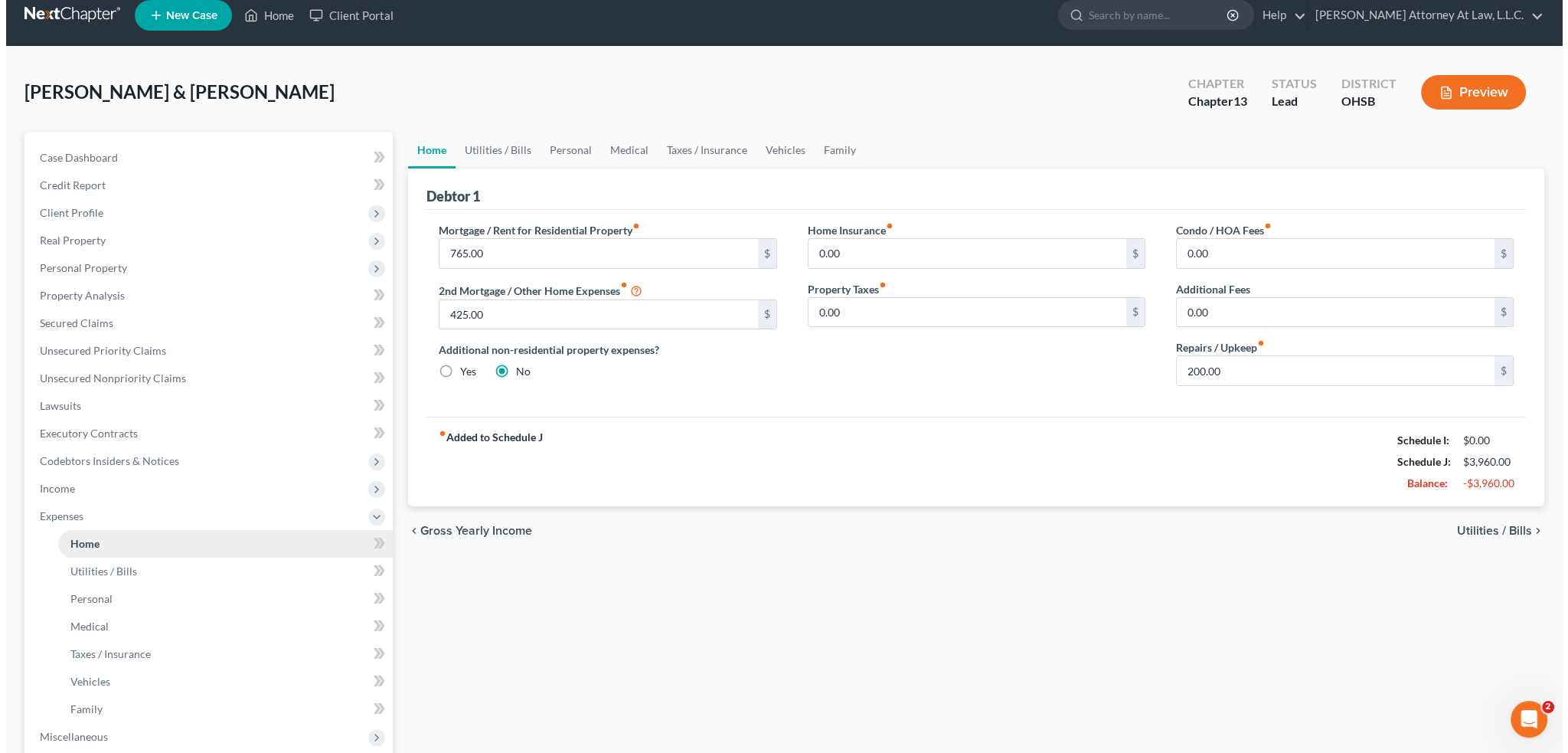
scroll to position [0, 0]
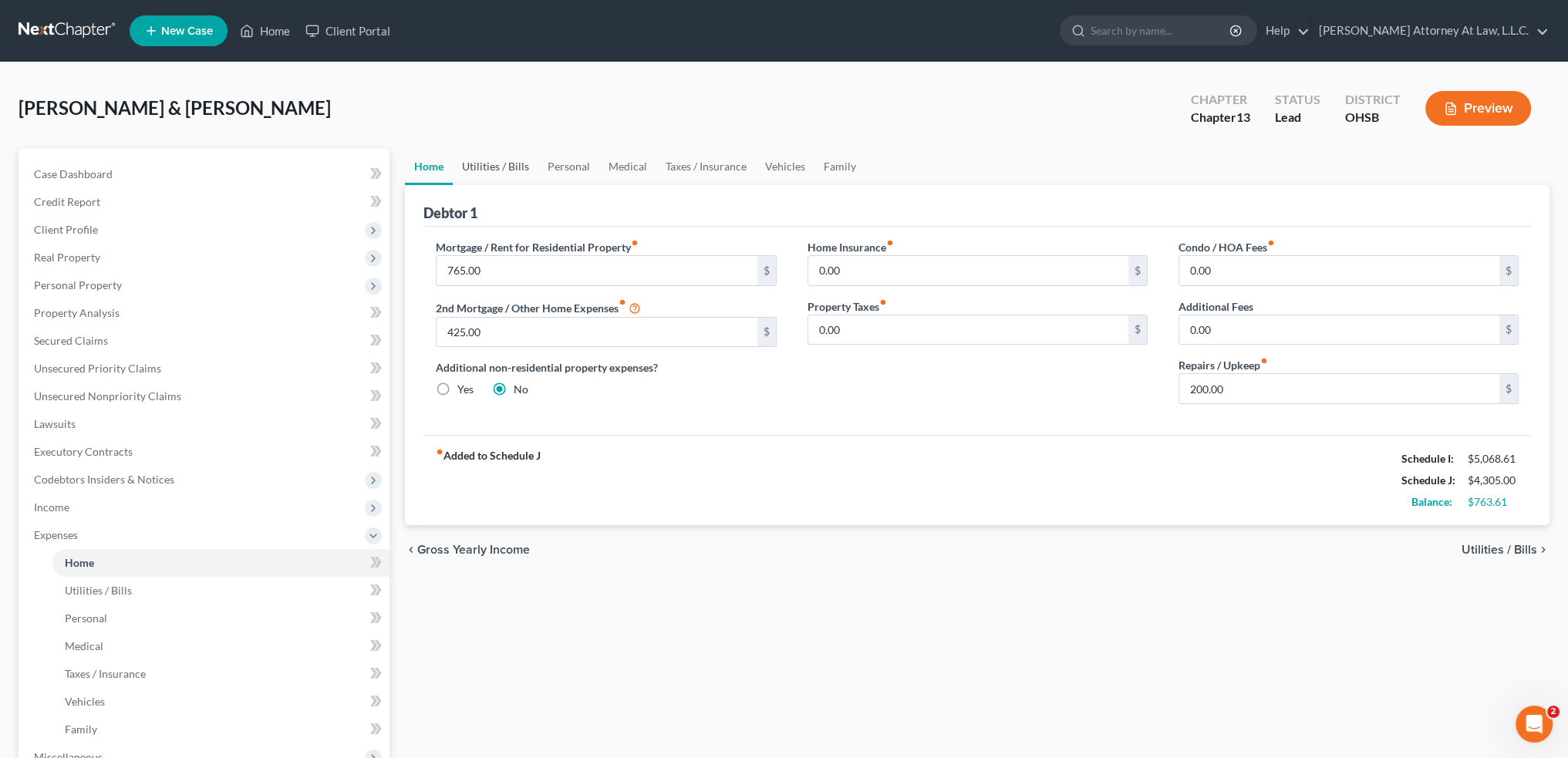
click at [503, 163] on link "Utilities / Bills" at bounding box center [496, 166] width 86 height 37
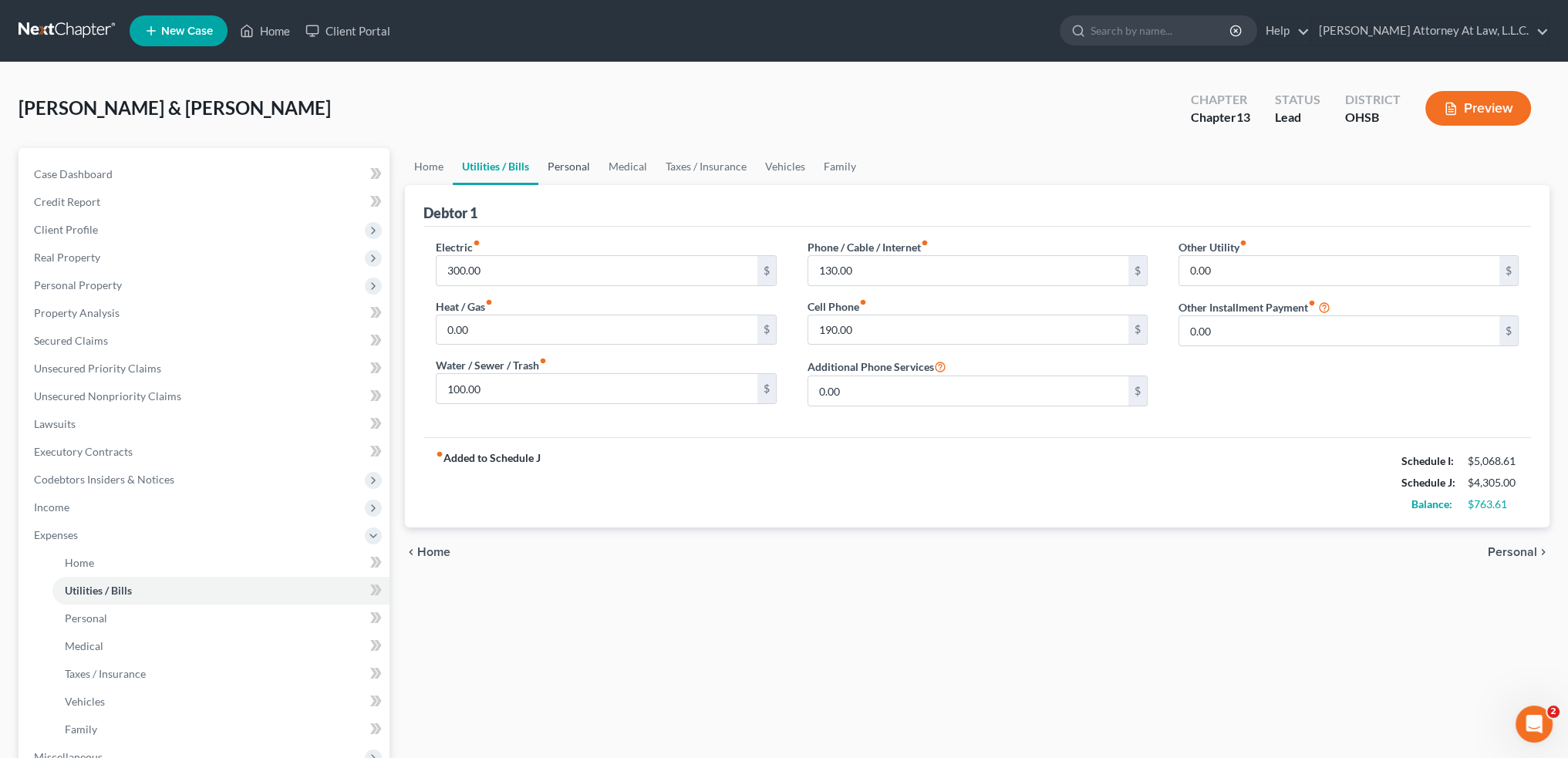
click at [574, 165] on link "Personal" at bounding box center [568, 166] width 61 height 37
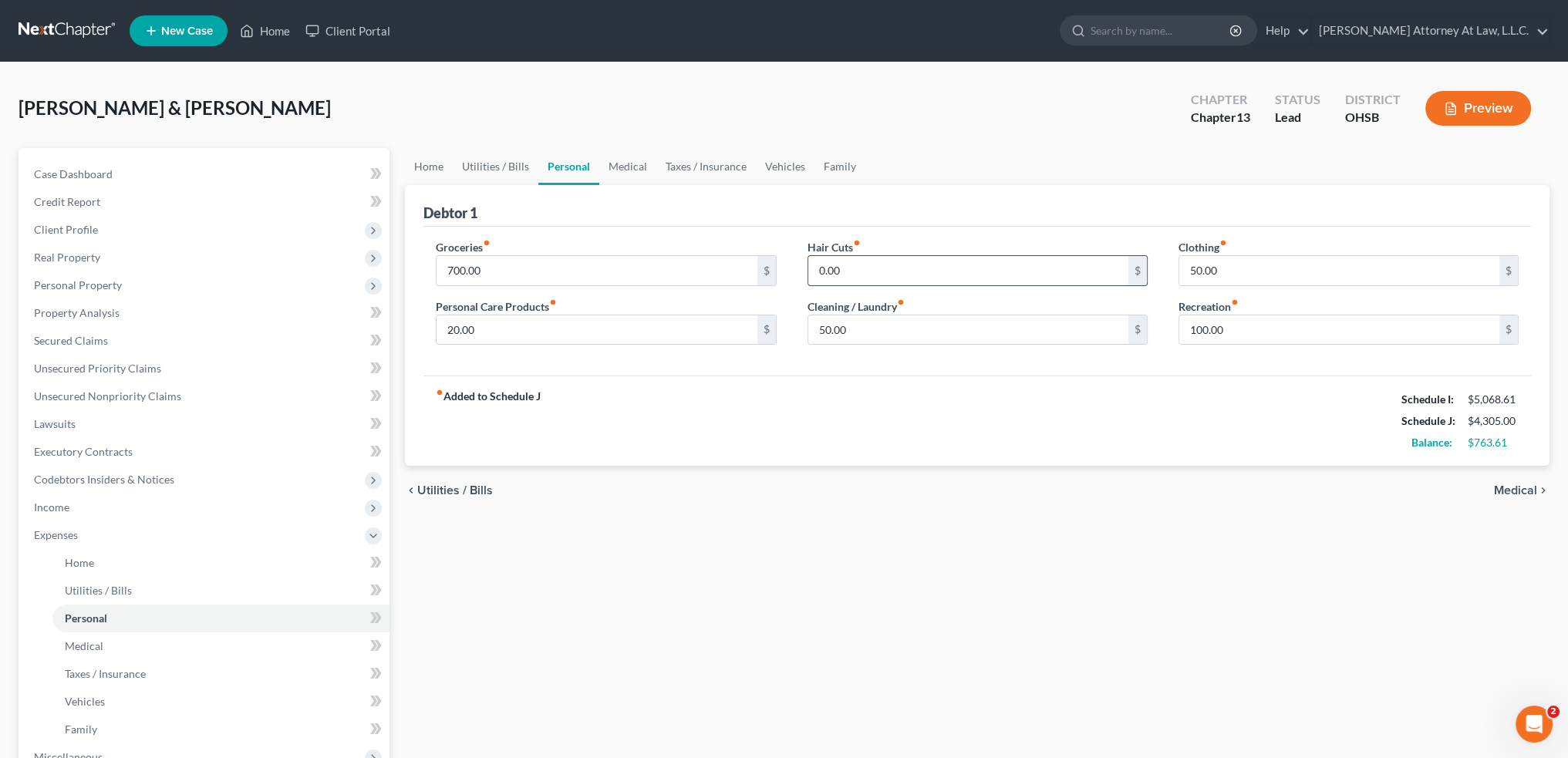
click at [855, 268] on input "0.00" at bounding box center [968, 271] width 320 height 29
type input "25"
click at [634, 170] on link "Medical" at bounding box center [628, 166] width 57 height 37
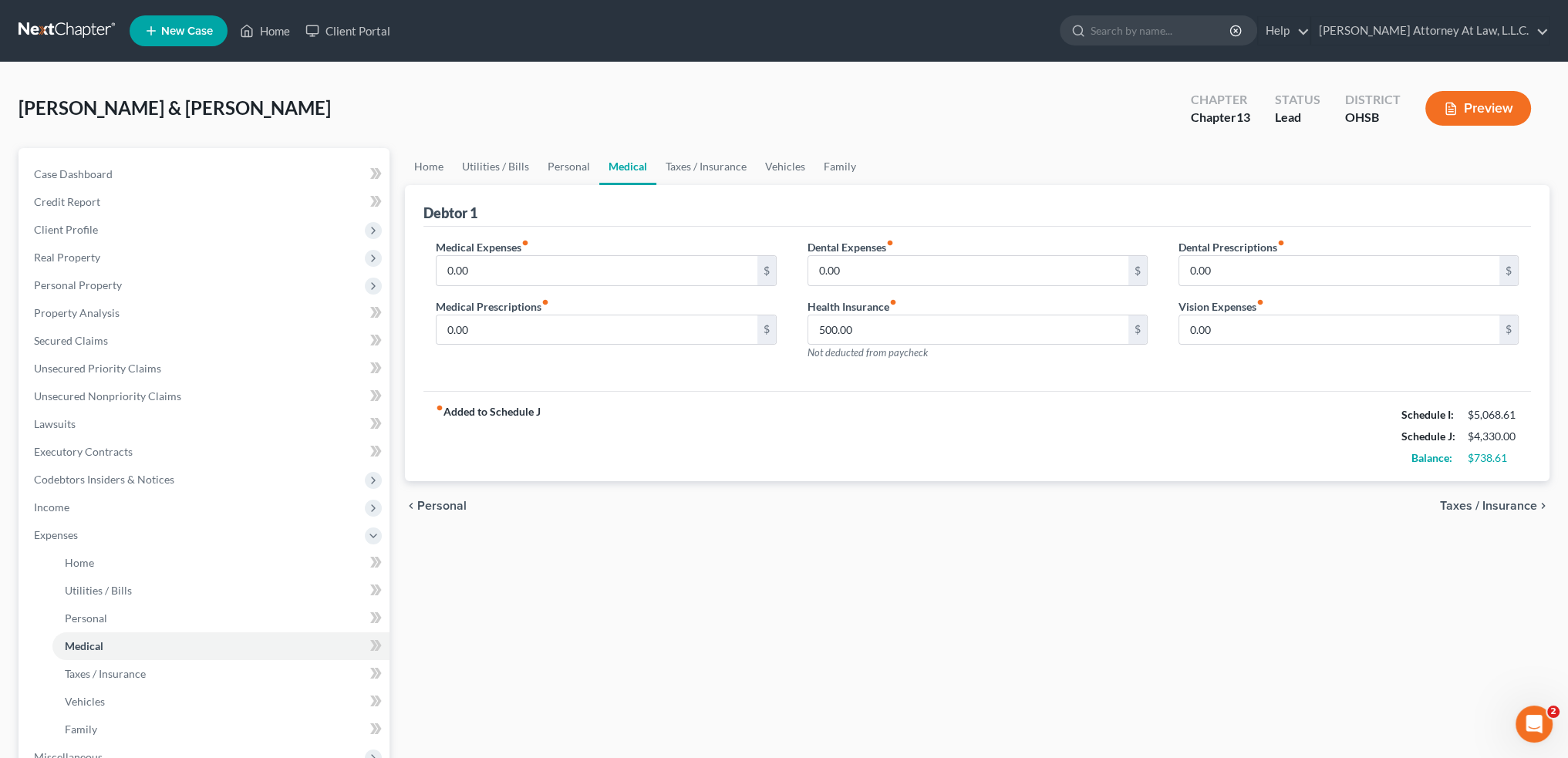
click at [870, 447] on div "fiber_manual_record Added to Schedule J Schedule I: $5,068.61 Schedule J: $4,33…" at bounding box center [977, 436] width 1108 height 90
click at [498, 272] on input "0.00" at bounding box center [596, 271] width 320 height 29
type input "500"
type input "0"
click at [700, 163] on link "Taxes / Insurance" at bounding box center [706, 166] width 99 height 37
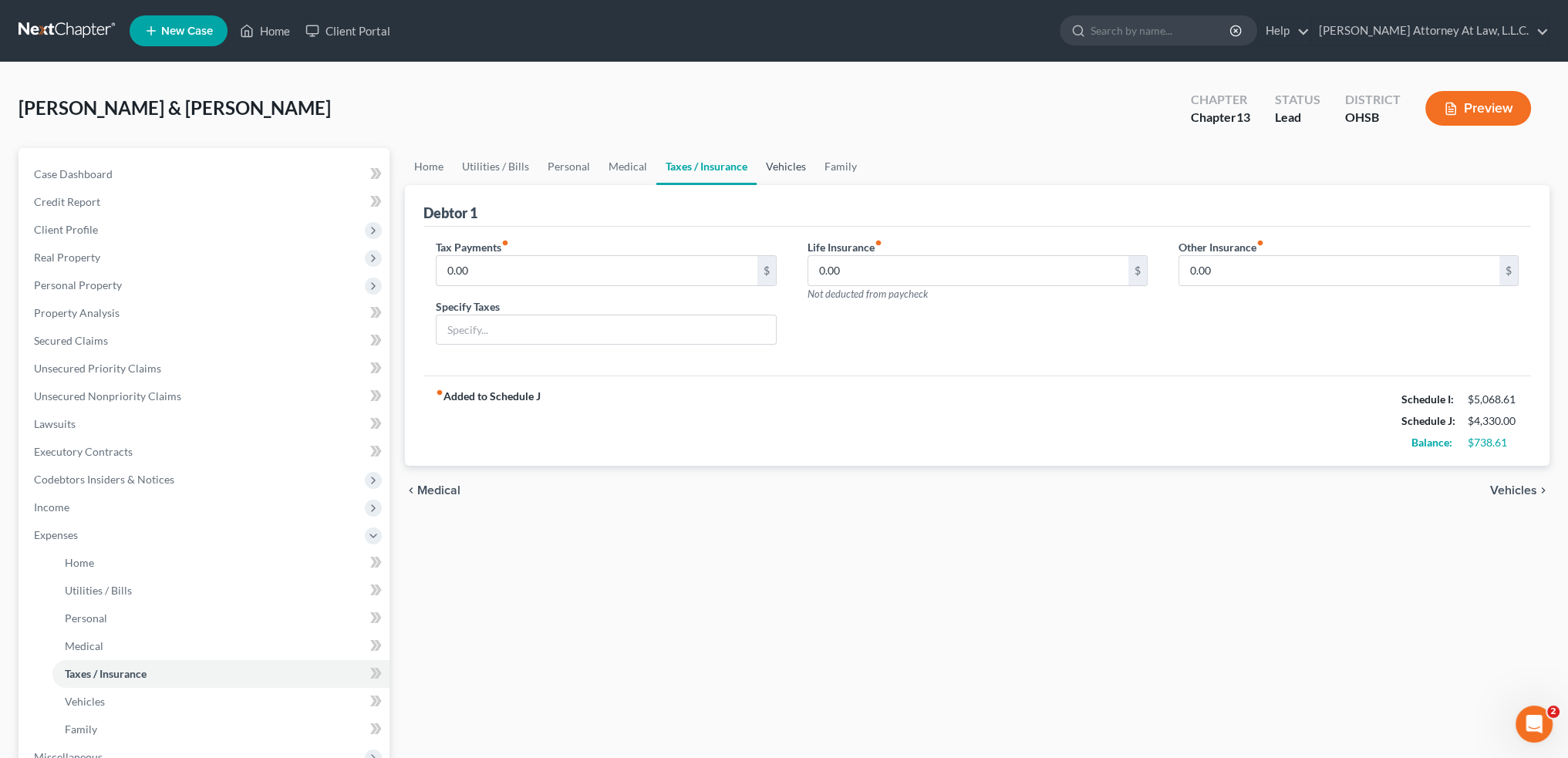
click at [787, 165] on link "Vehicles" at bounding box center [785, 166] width 58 height 37
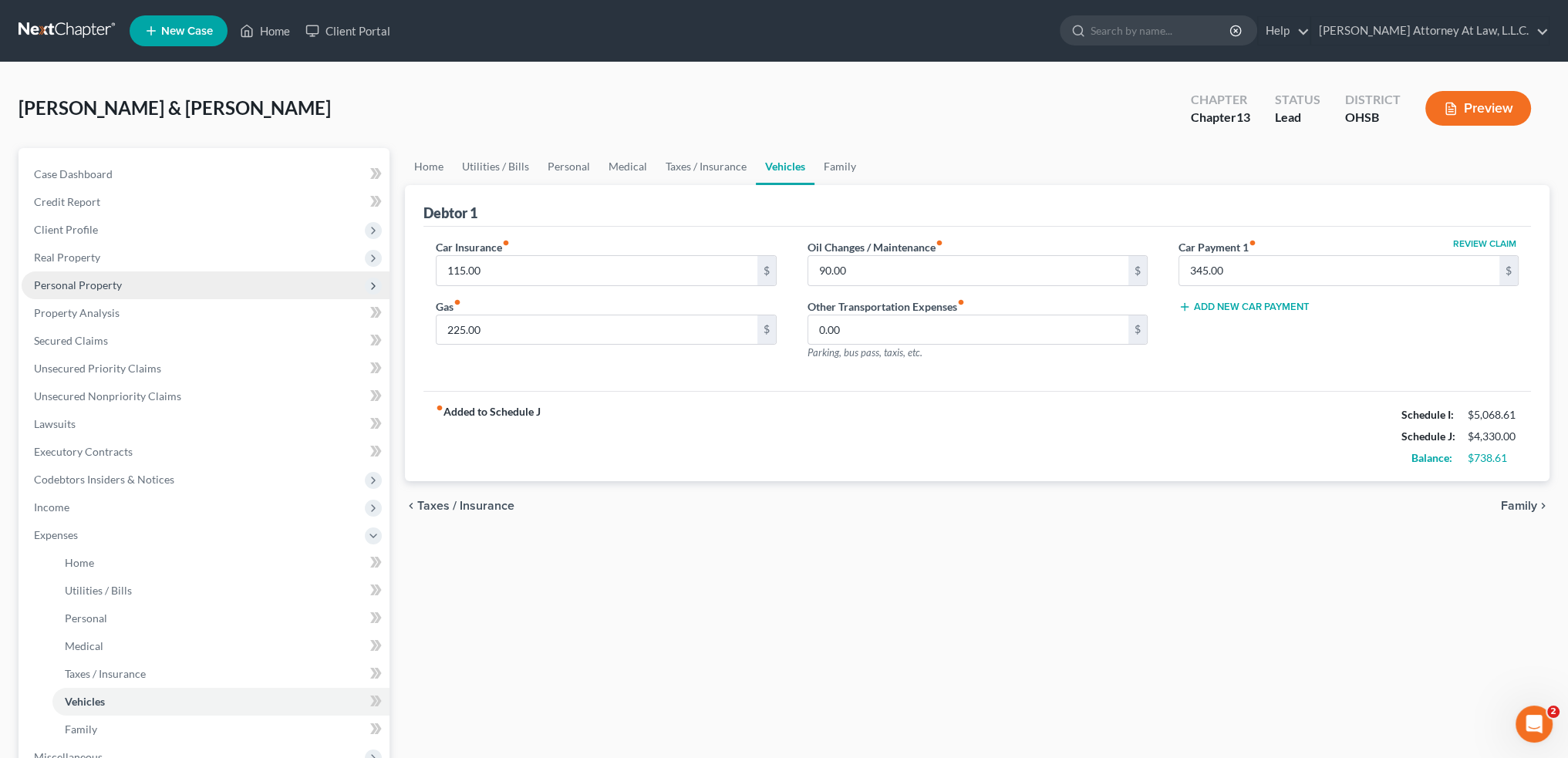
click at [81, 280] on span "Personal Property" at bounding box center [78, 285] width 88 height 13
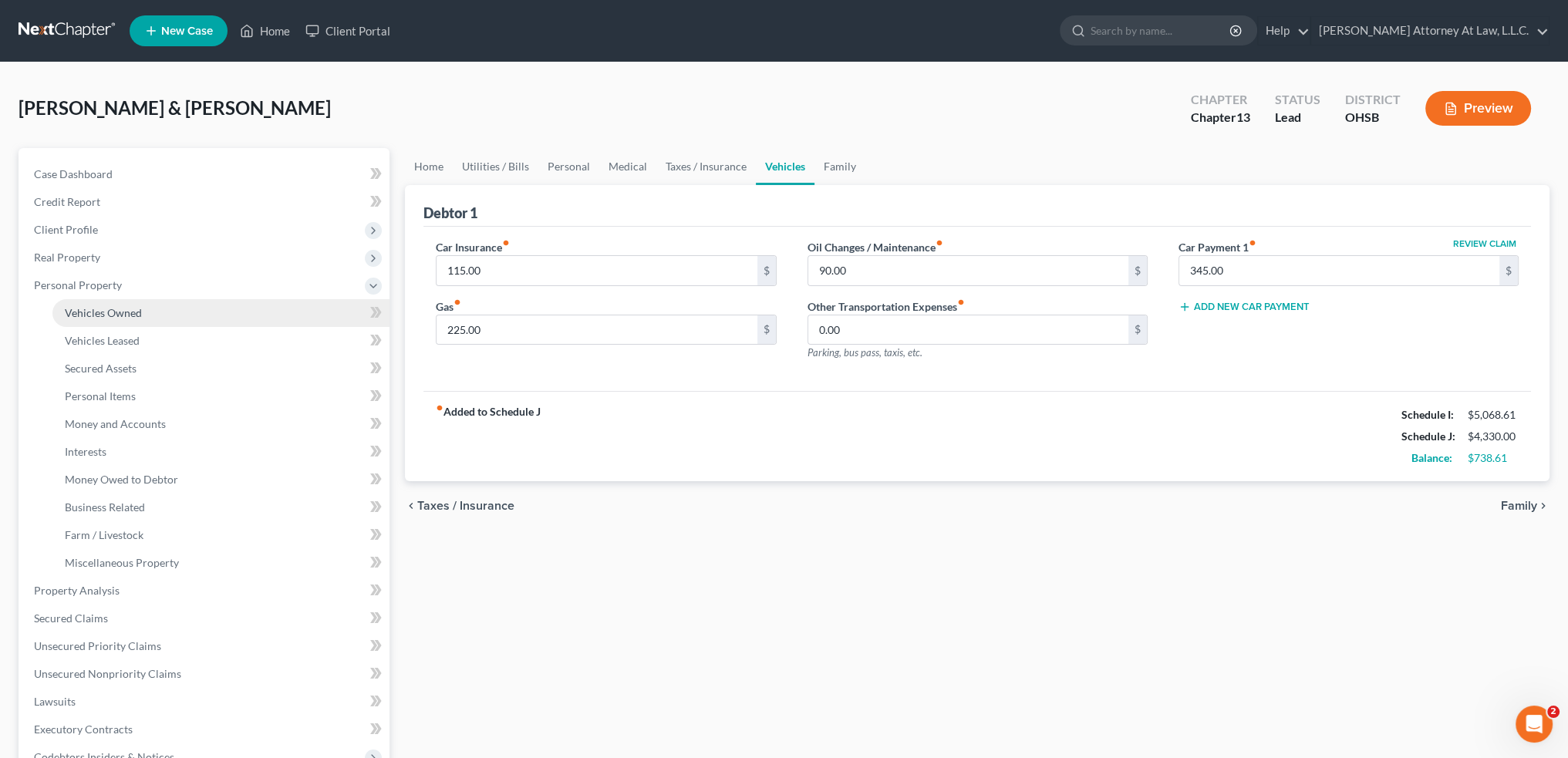
click at [109, 317] on span "Vehicles Owned" at bounding box center [104, 312] width 77 height 13
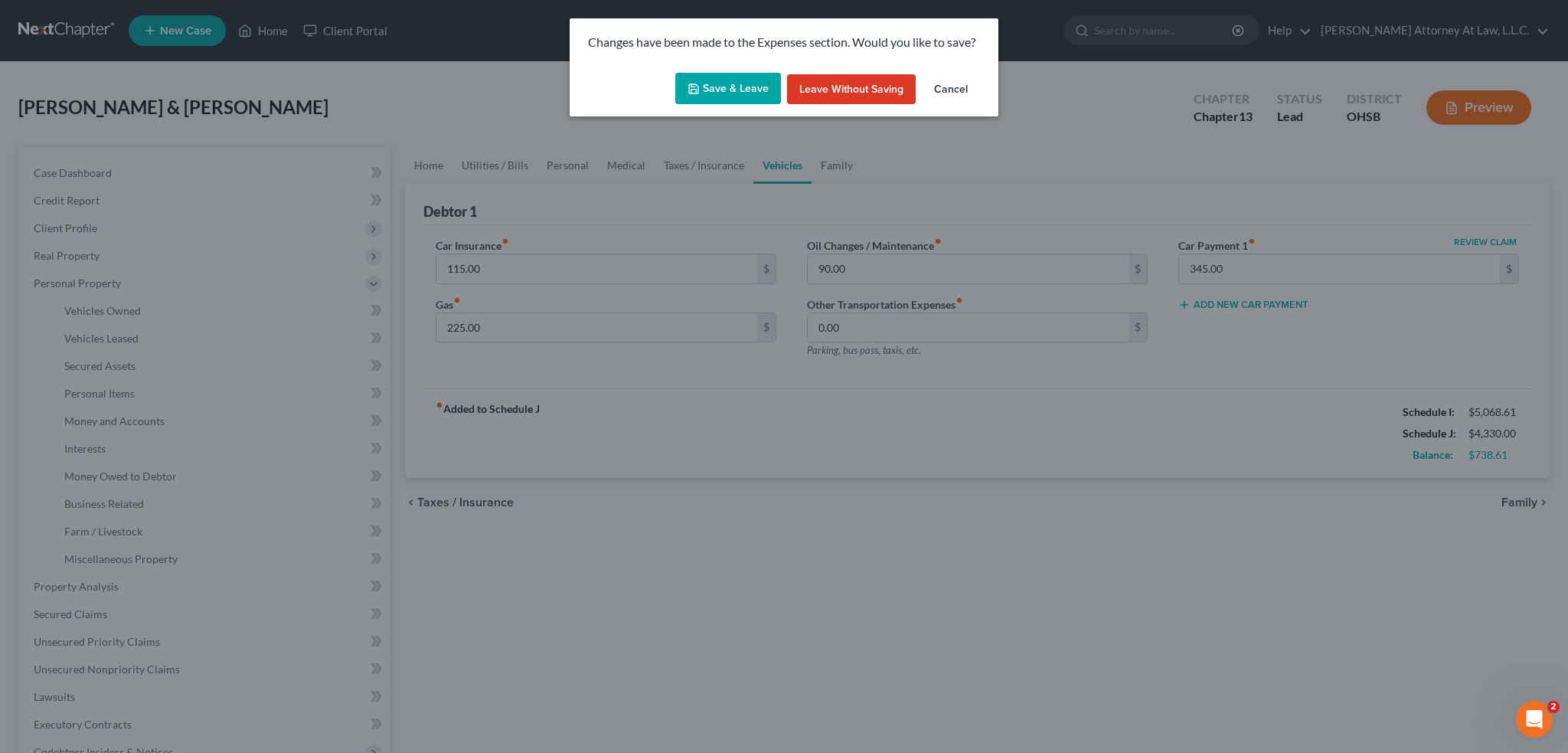
click at [719, 96] on button "Save & Leave" at bounding box center [728, 89] width 106 height 32
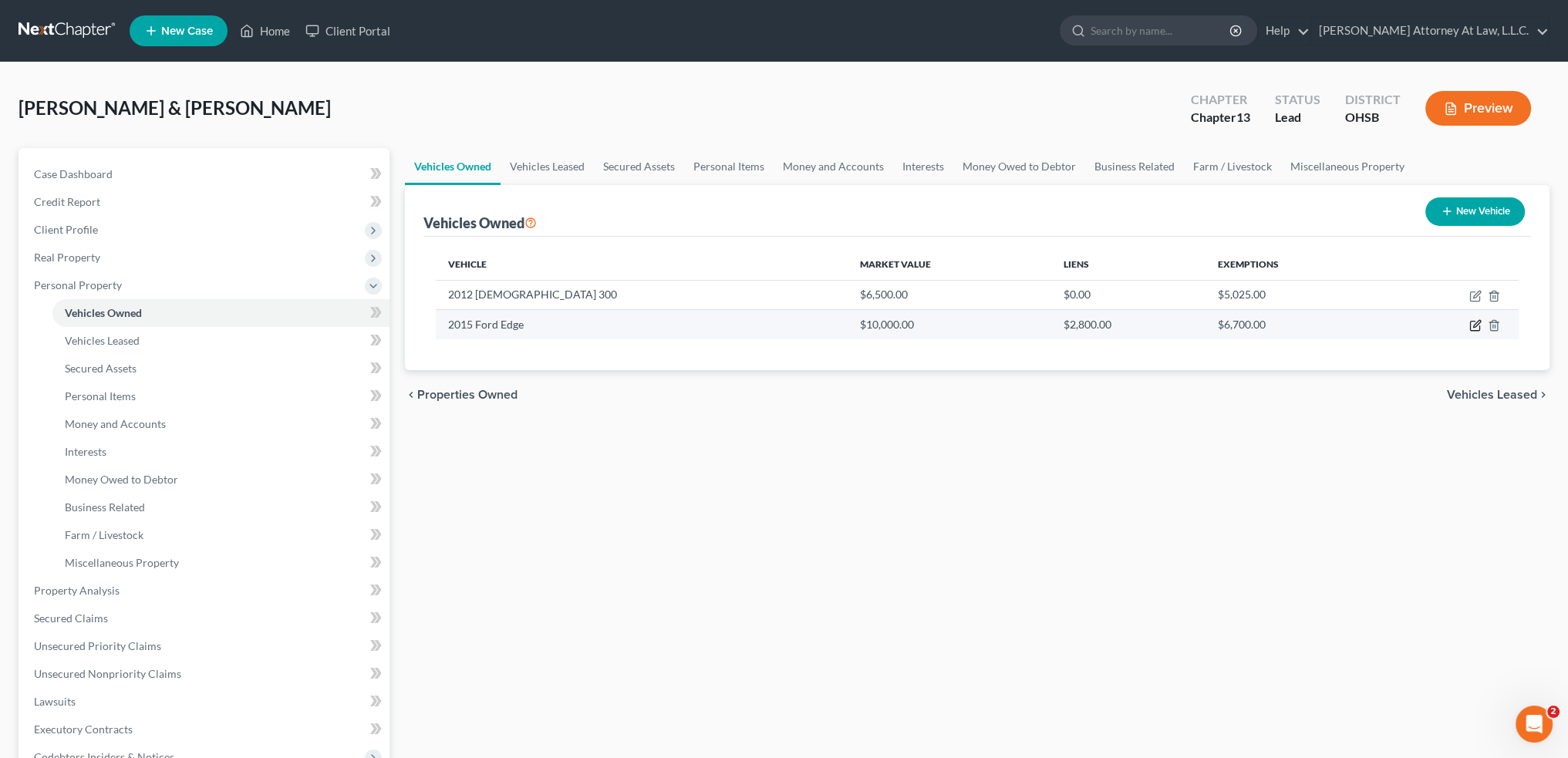
click at [1477, 322] on icon "button" at bounding box center [1475, 325] width 12 height 12
select select "0"
select select "11"
select select "2"
select select "0"
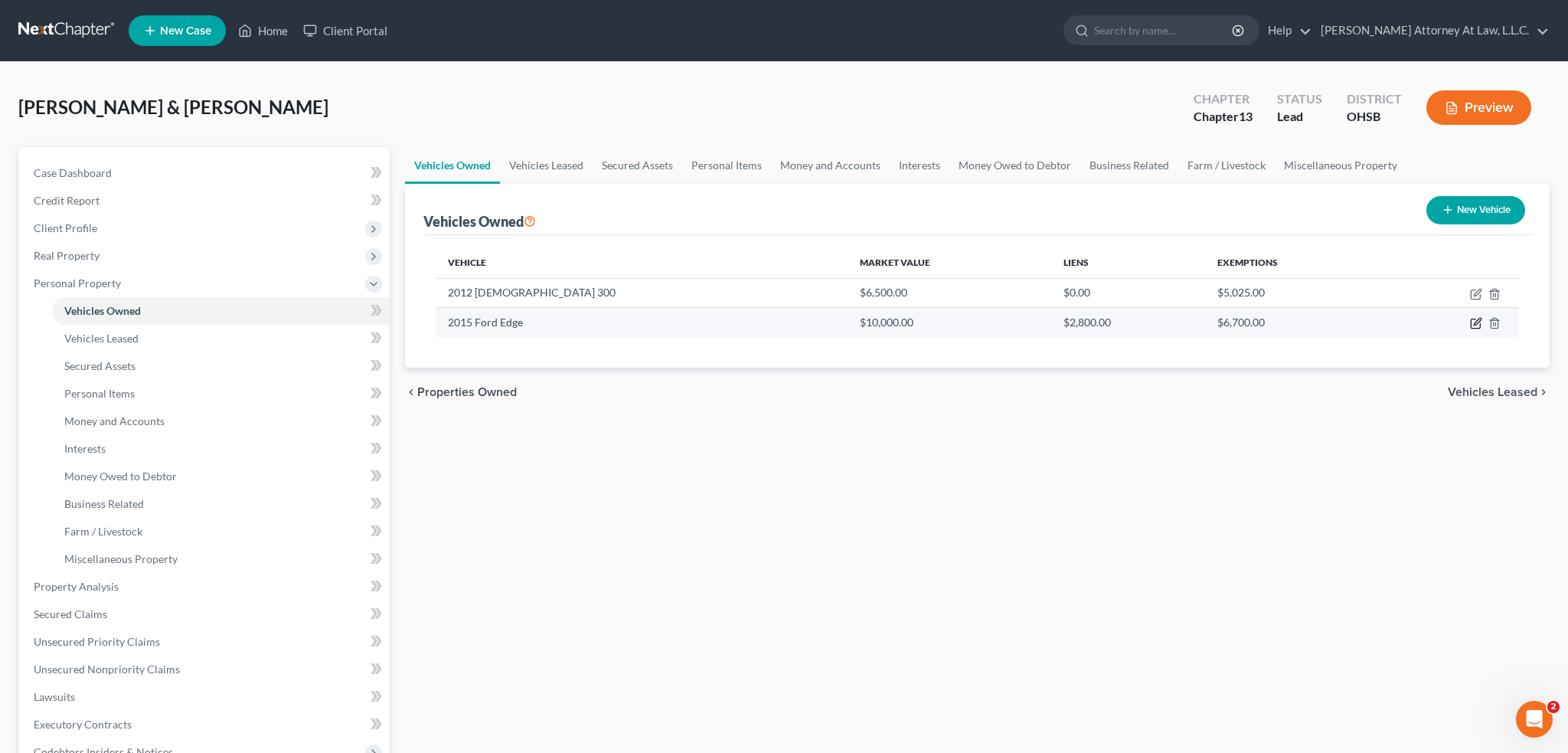
select select "0"
select select "2"
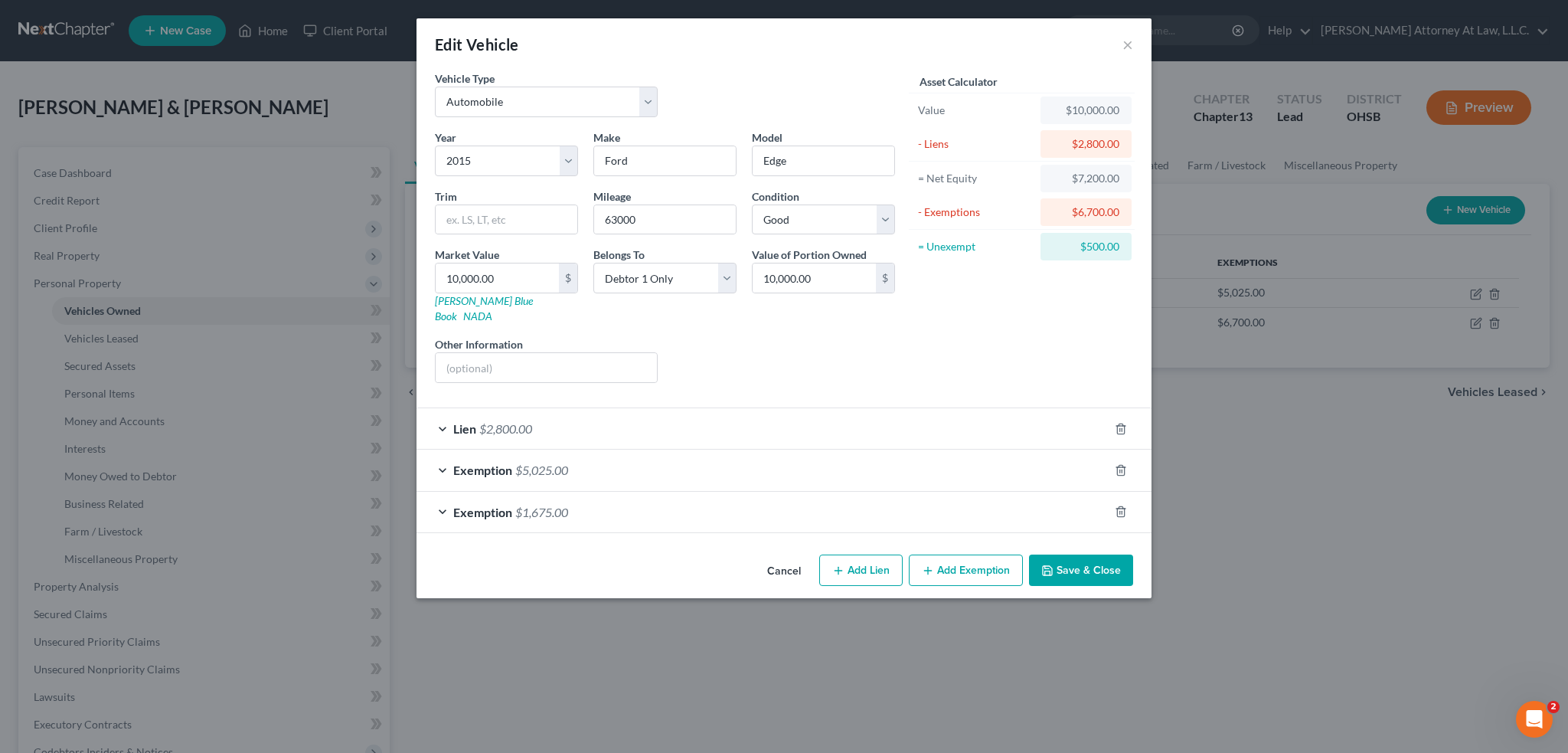
click at [545, 408] on div "Lien $2,800.00" at bounding box center [762, 428] width 692 height 41
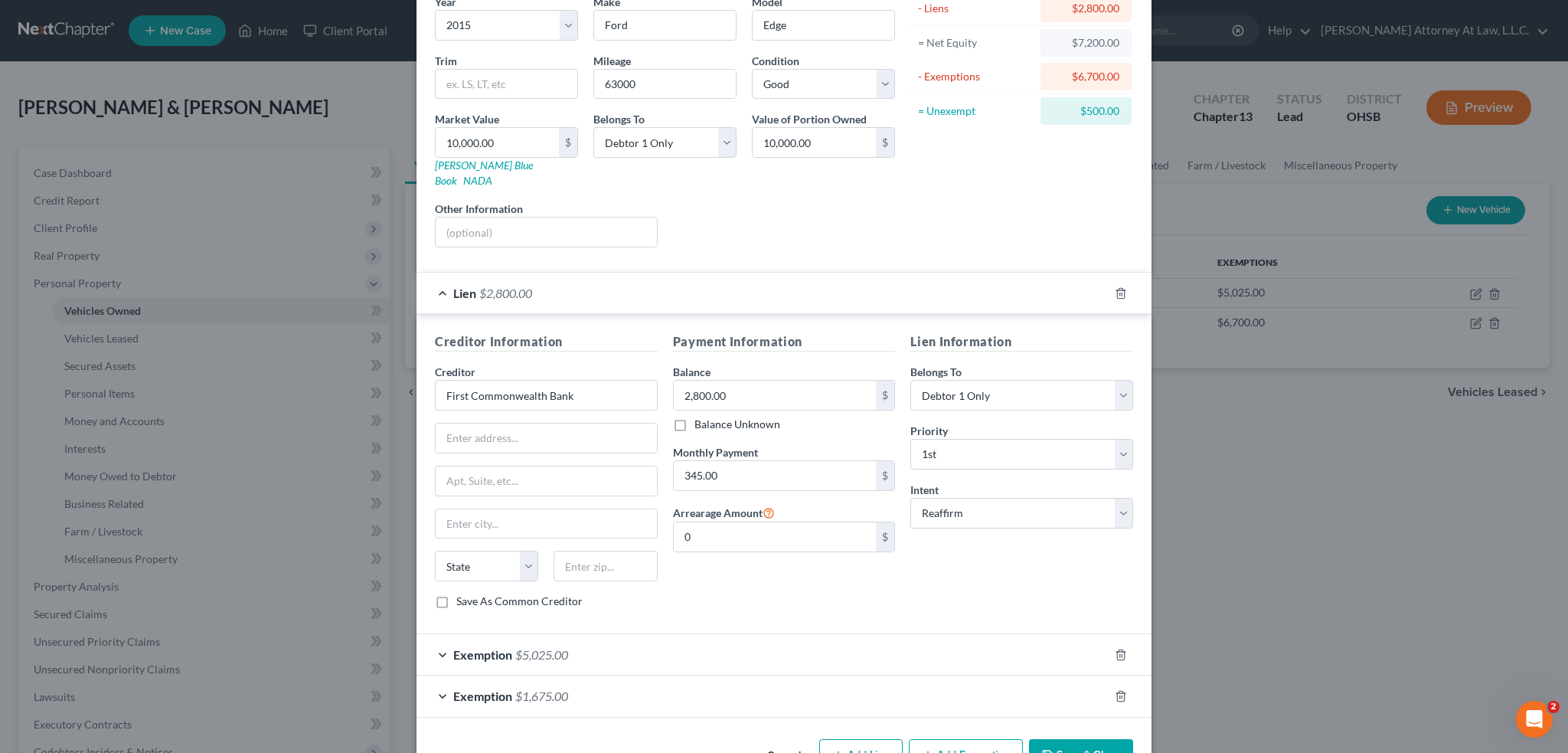
scroll to position [153, 0]
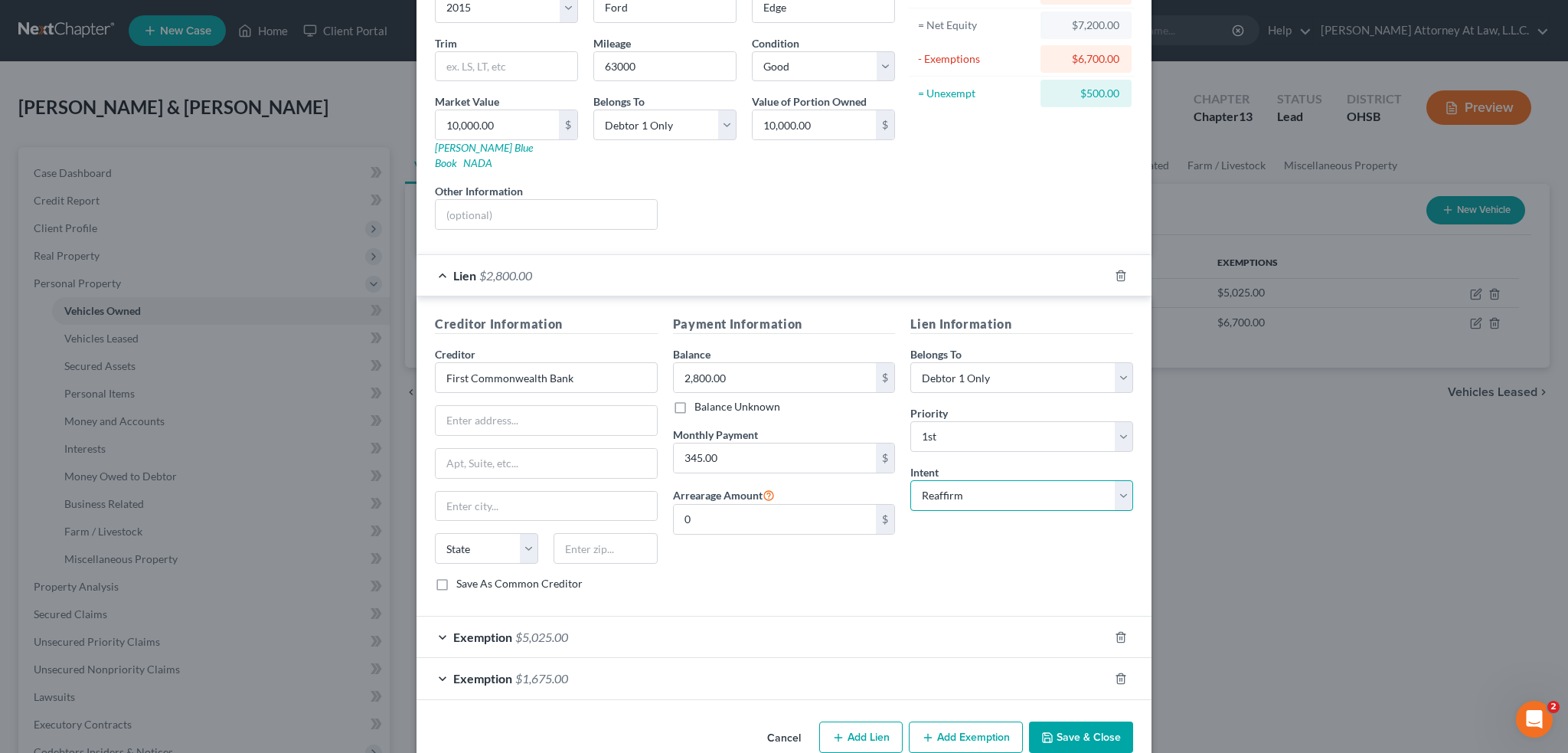
click at [1114, 480] on select "Select Surrender Redeem Reaffirm Avoid Other" at bounding box center [1022, 496] width 223 height 31
click at [911, 480] on select "Select Surrender Redeem Reaffirm Avoid Other" at bounding box center [1022, 496] width 223 height 31
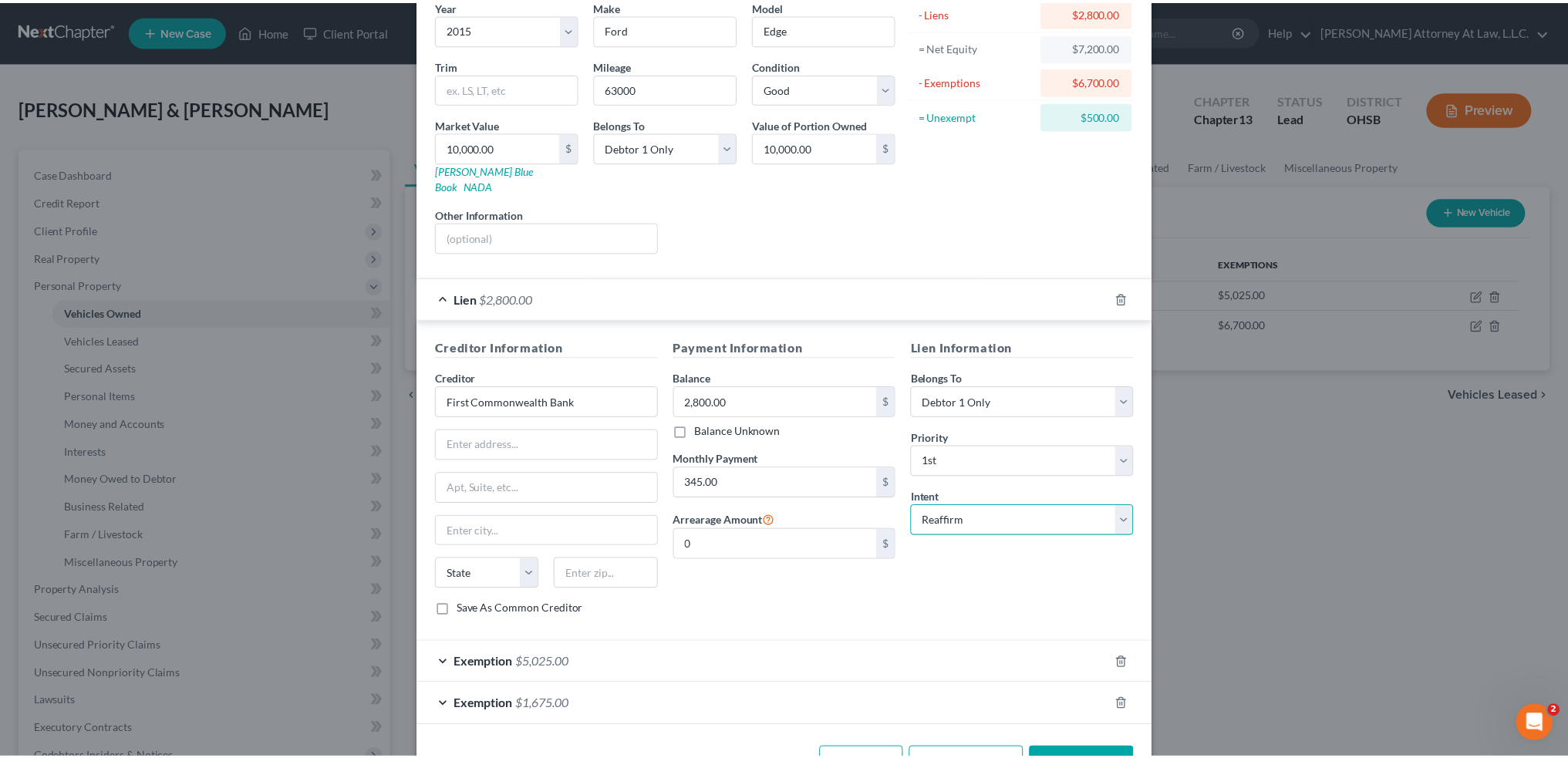
scroll to position [165, 0]
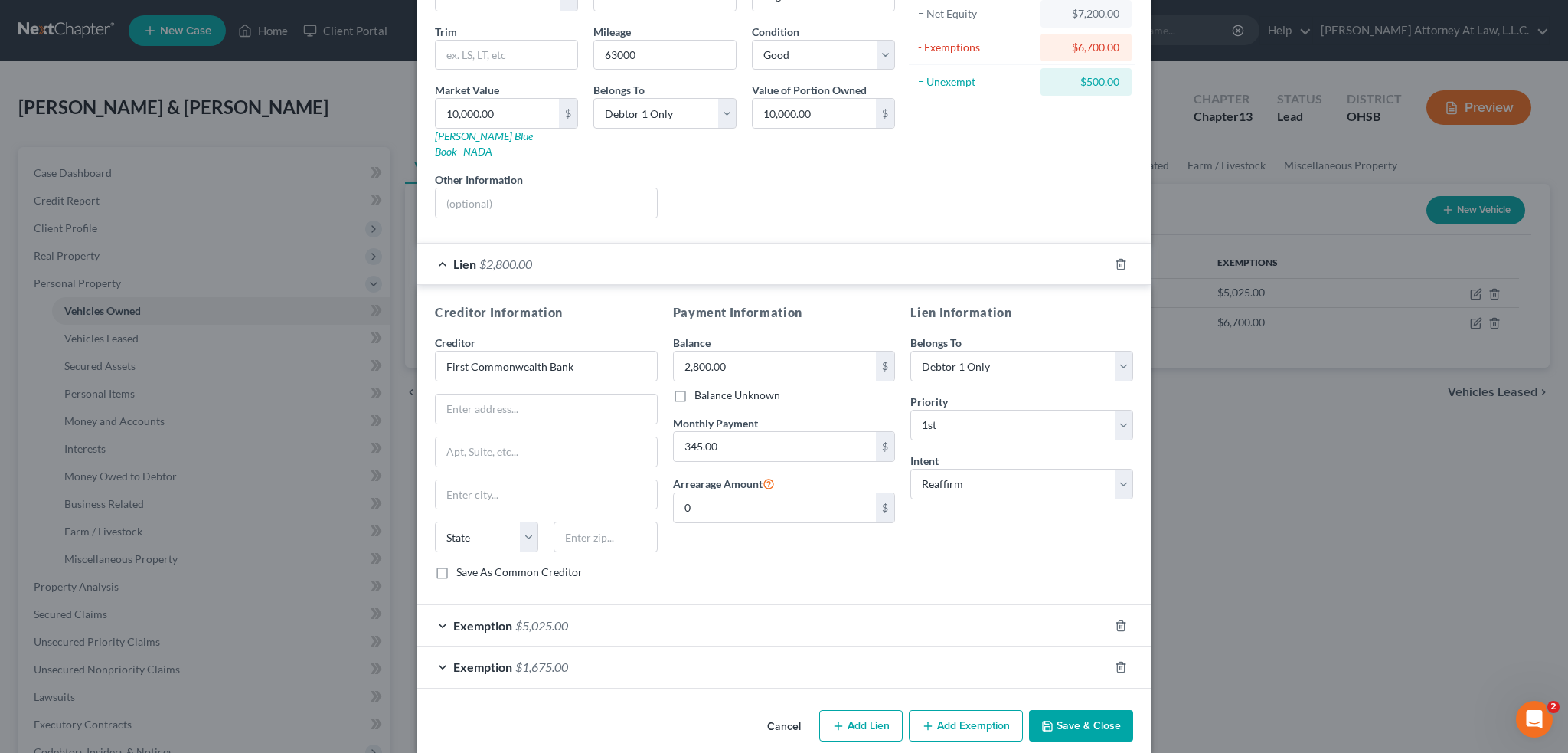
click at [1086, 710] on button "Save & Close" at bounding box center [1081, 727] width 104 height 32
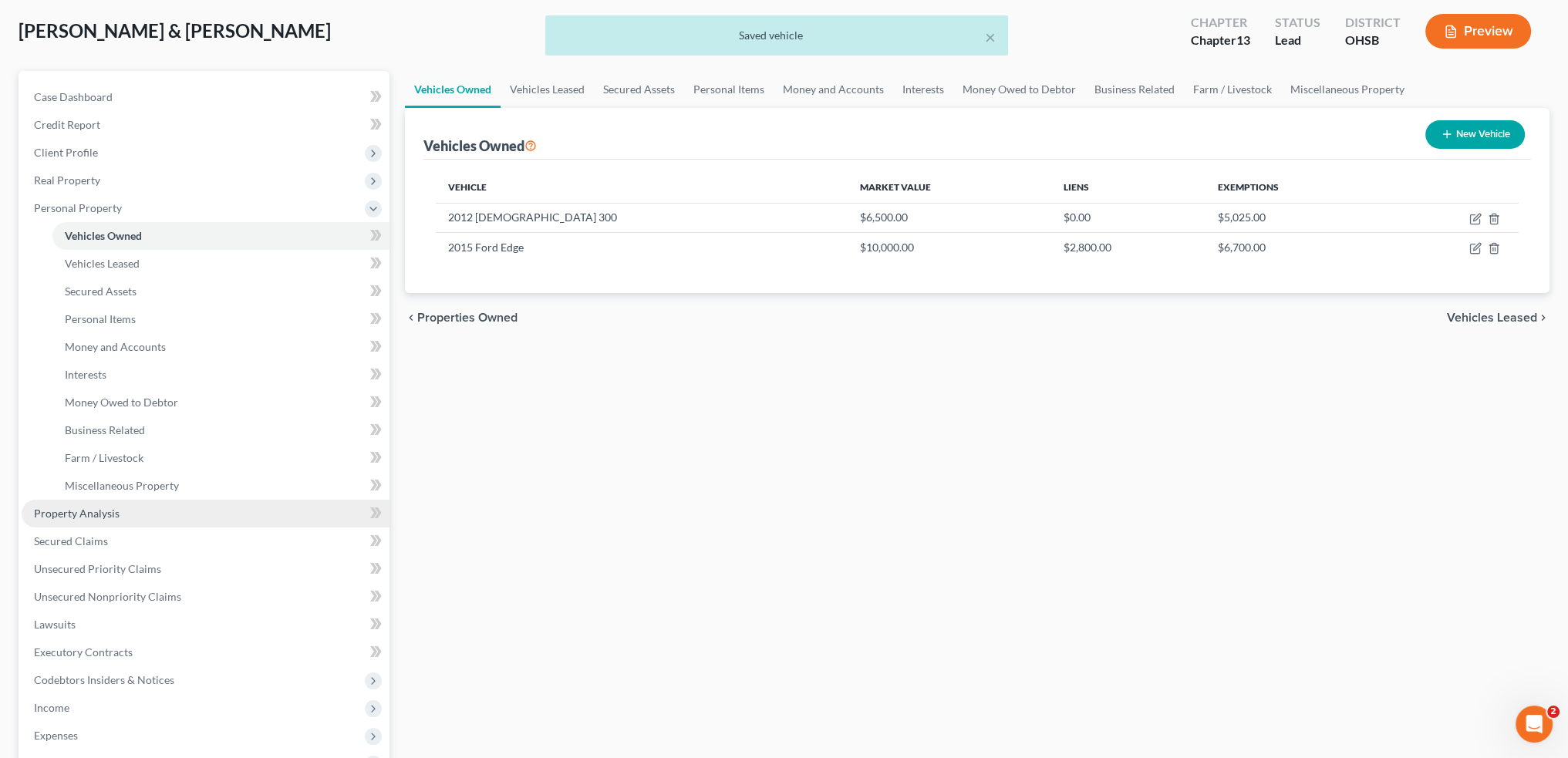
click at [115, 516] on span "Property Analysis" at bounding box center [77, 513] width 86 height 13
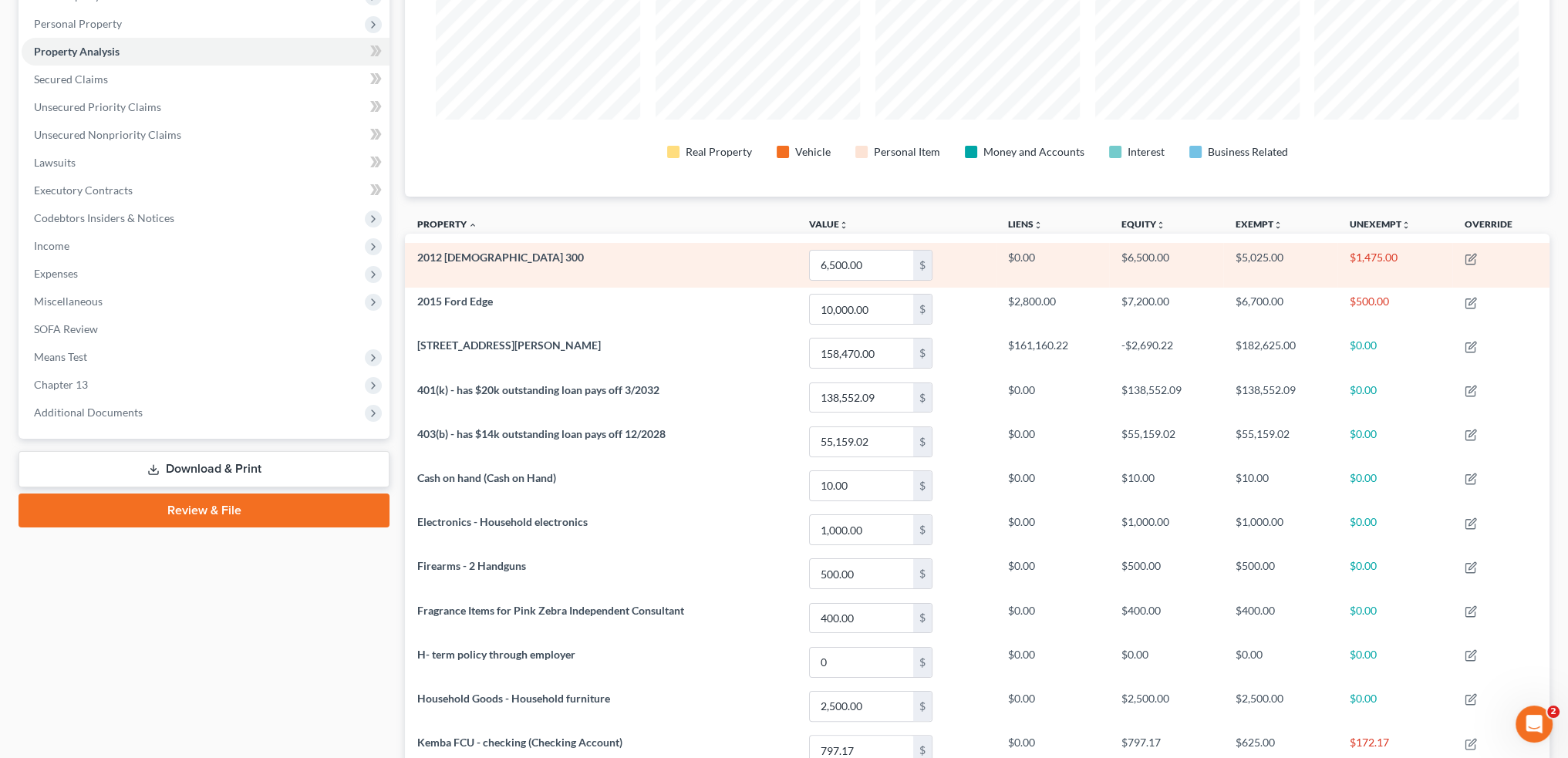
scroll to position [25, 0]
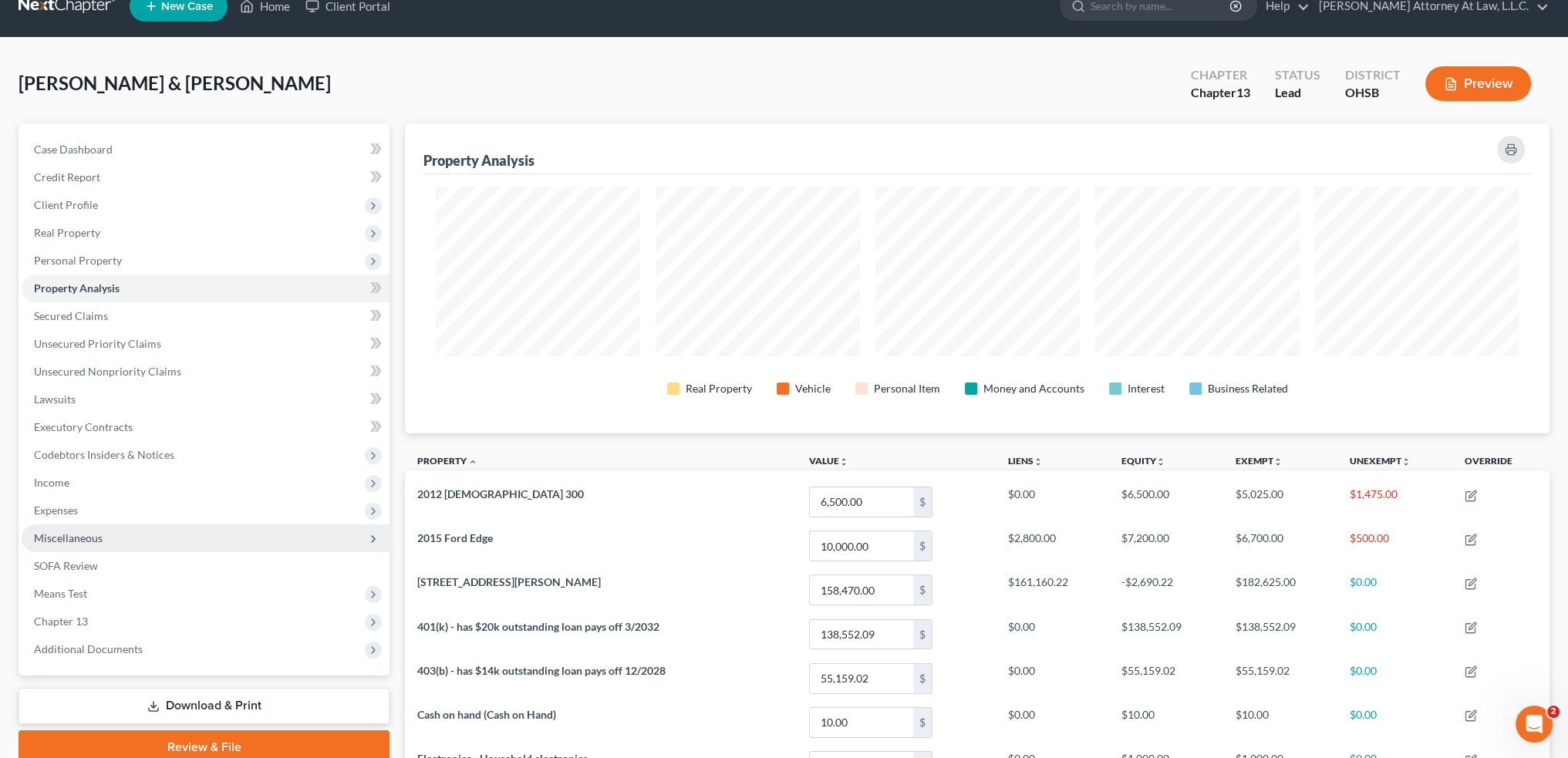
click at [92, 541] on span "Miscellaneous" at bounding box center [69, 538] width 69 height 13
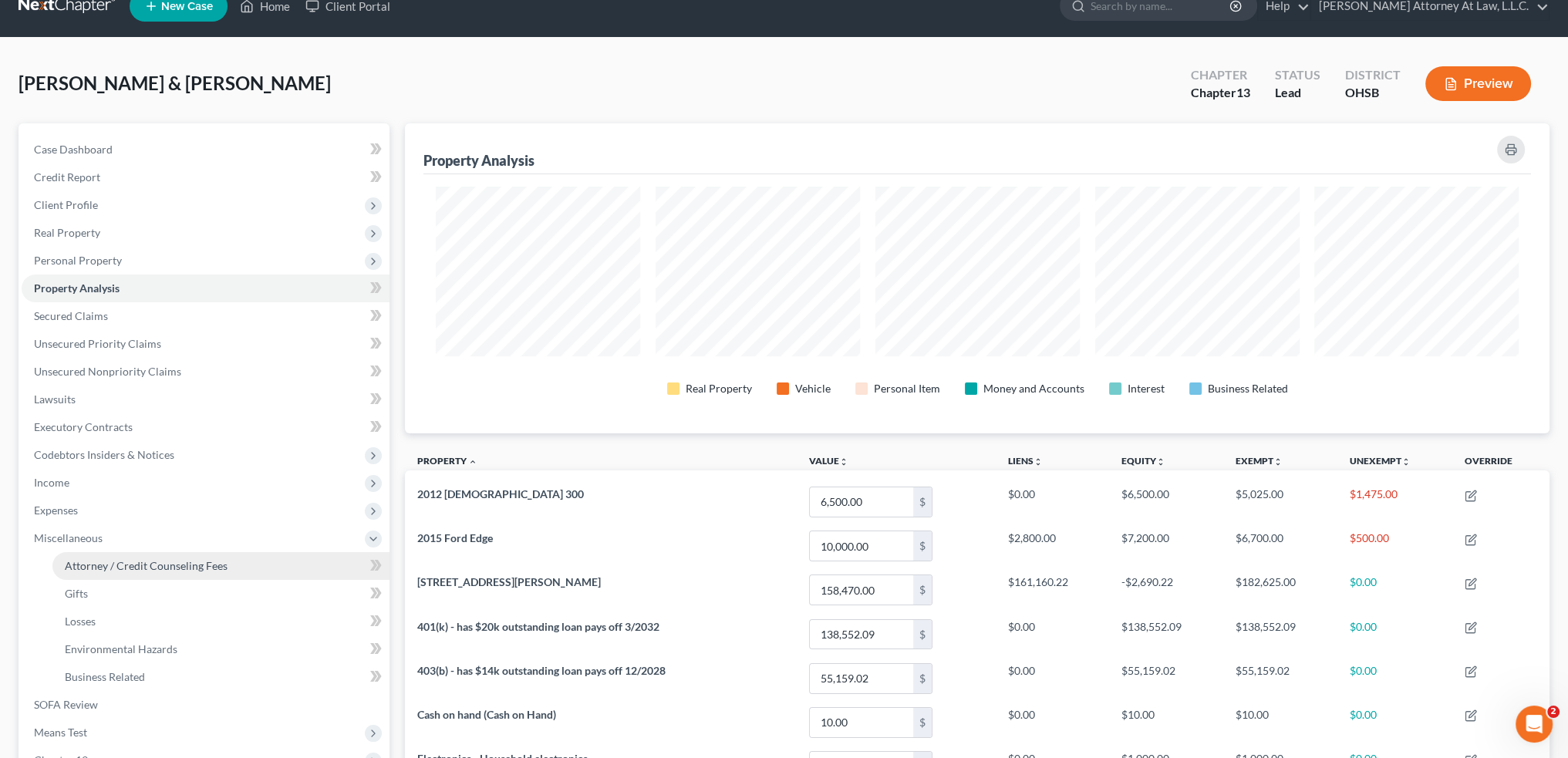
click at [110, 567] on span "Attorney / Credit Counseling Fees" at bounding box center [147, 565] width 163 height 13
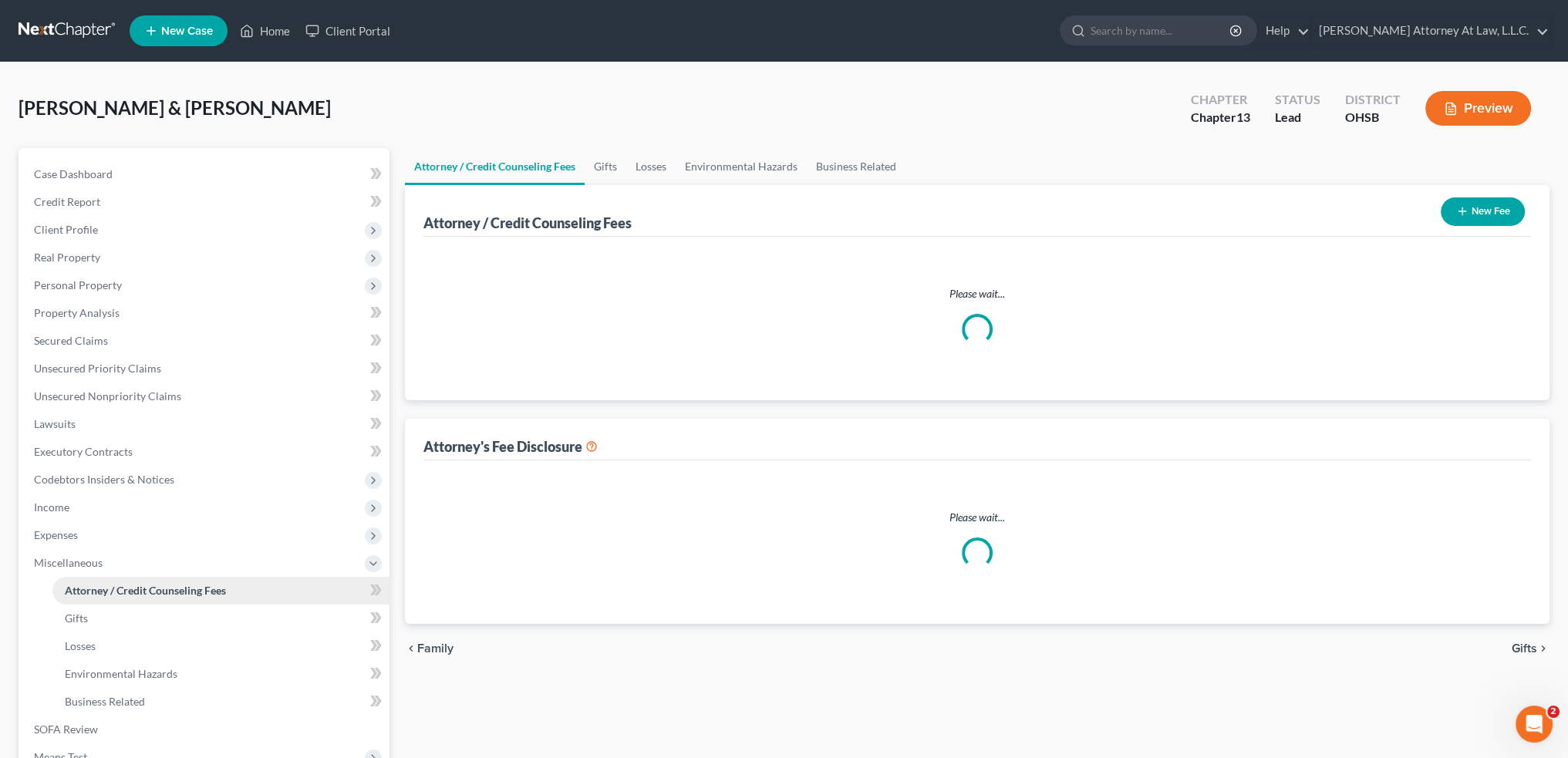
select select "0"
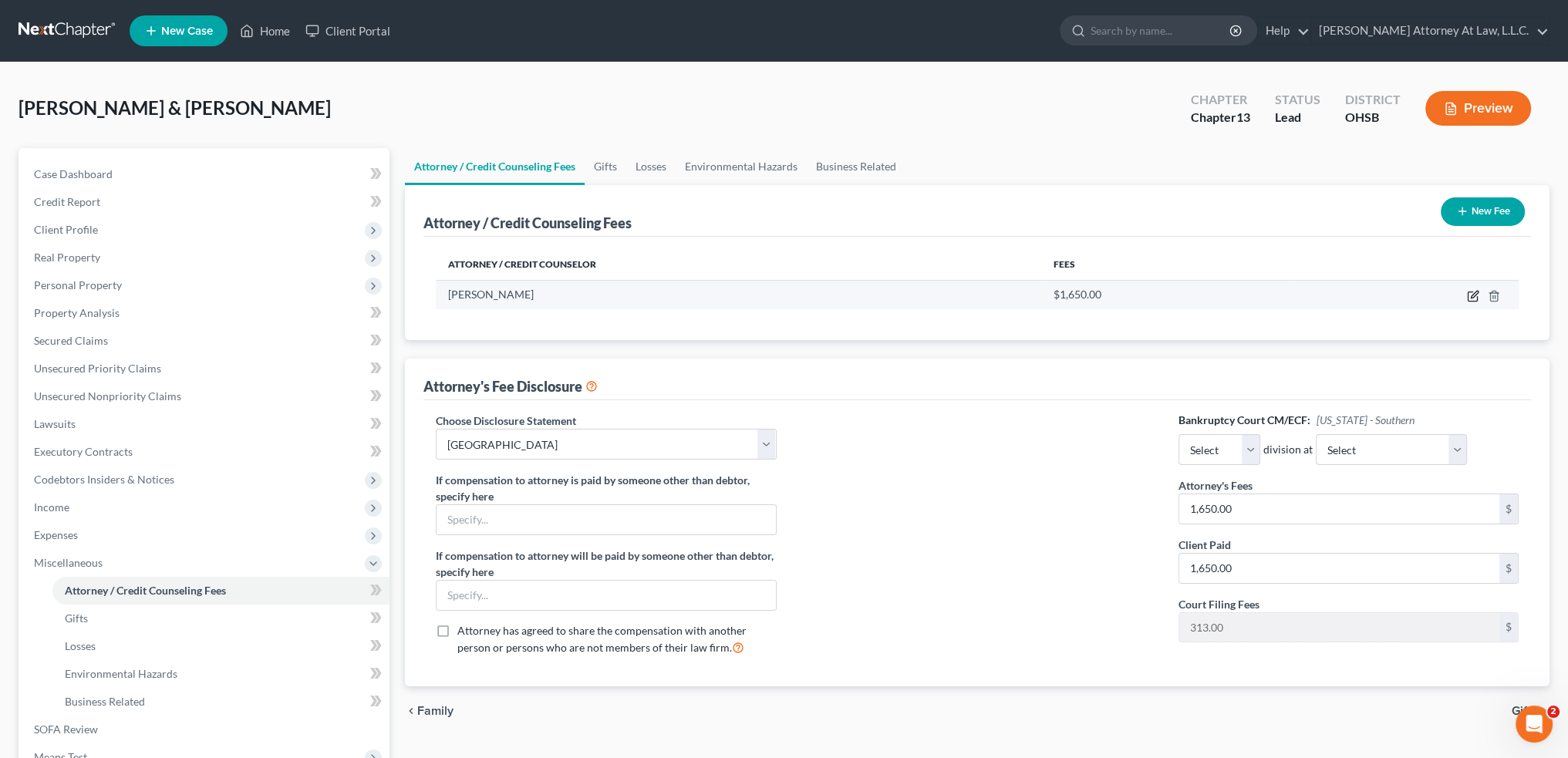
click at [1474, 300] on icon "button" at bounding box center [1472, 297] width 9 height 9
select select "36"
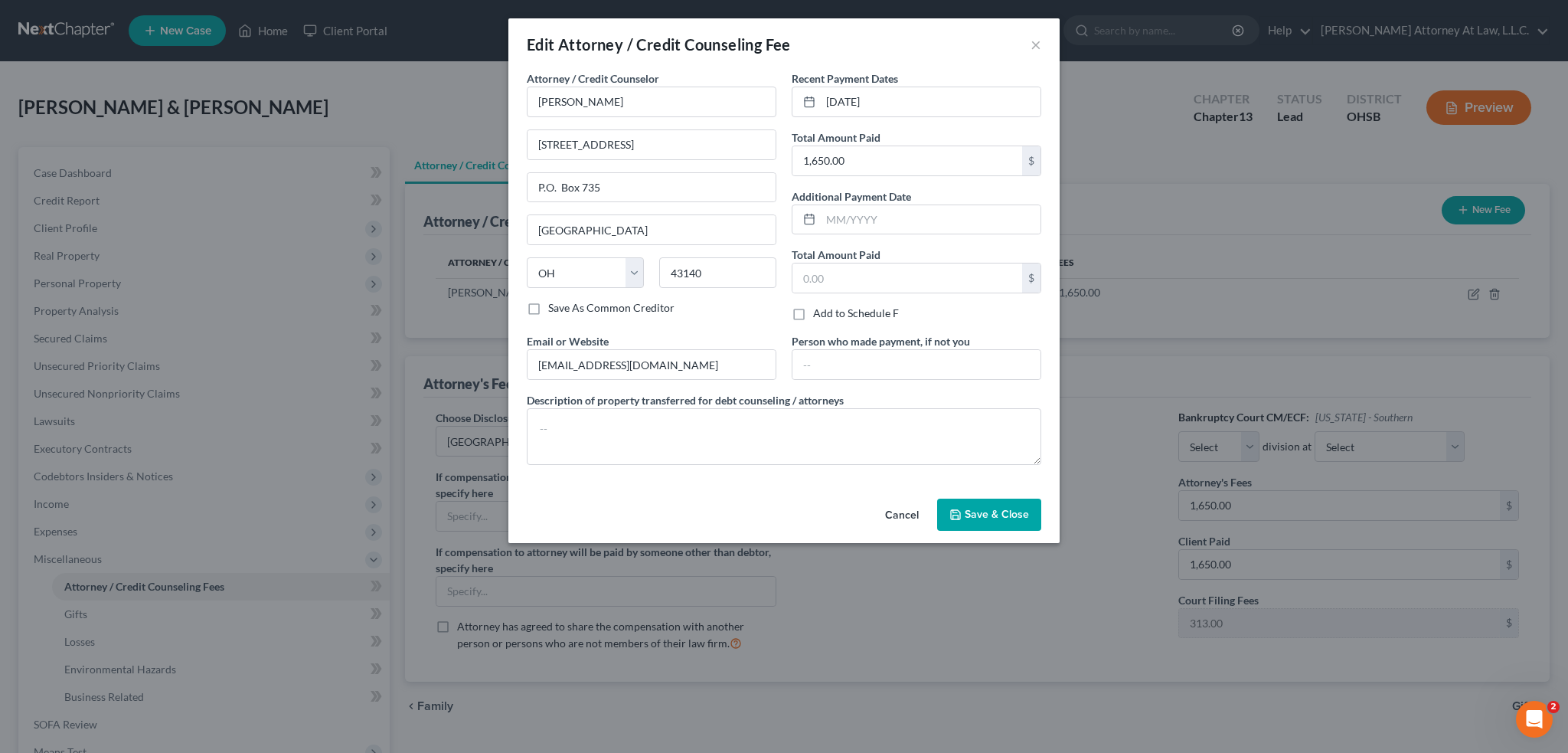
click at [987, 514] on span "Save & Close" at bounding box center [997, 514] width 65 height 13
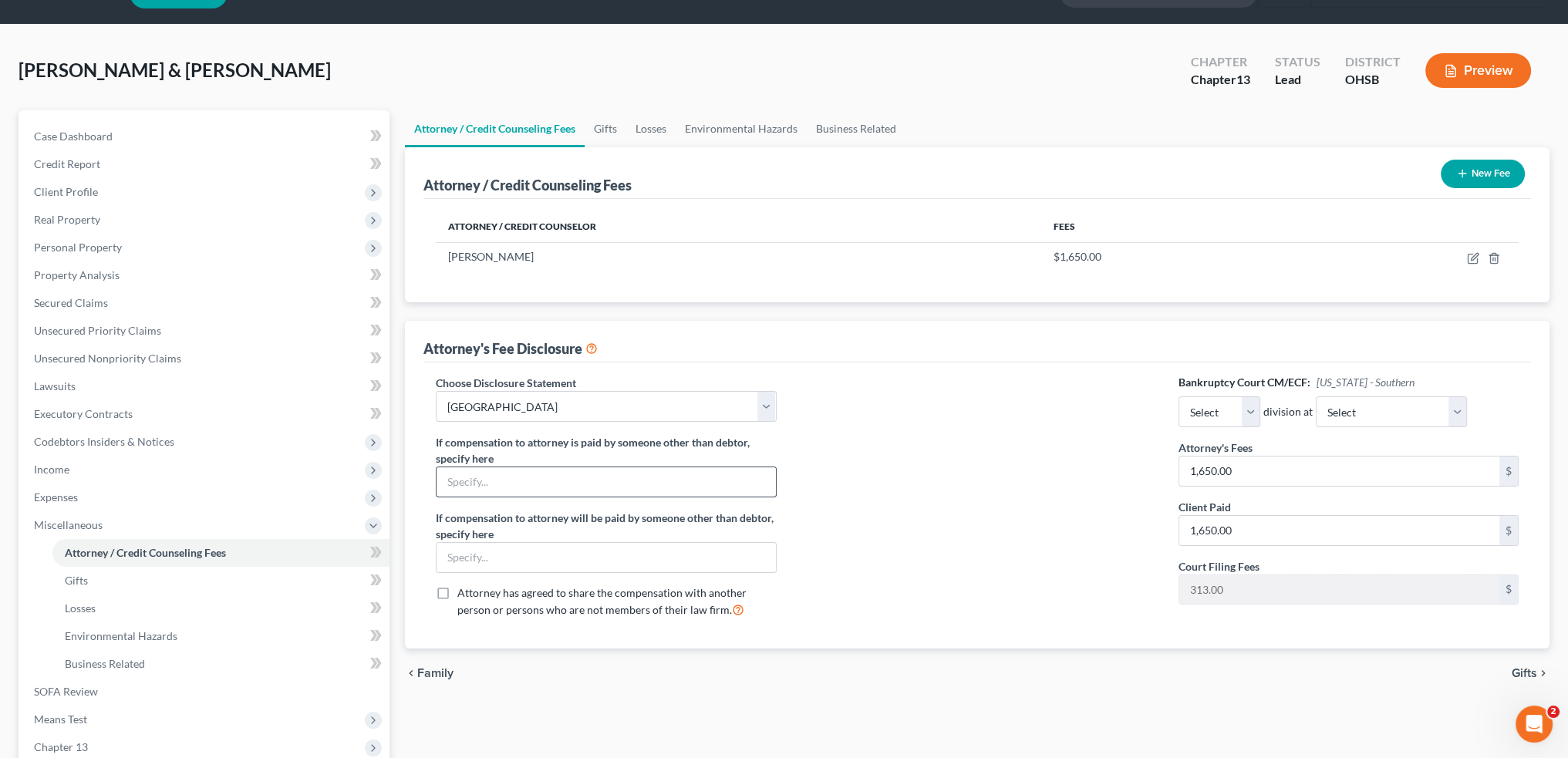
scroll to position [77, 0]
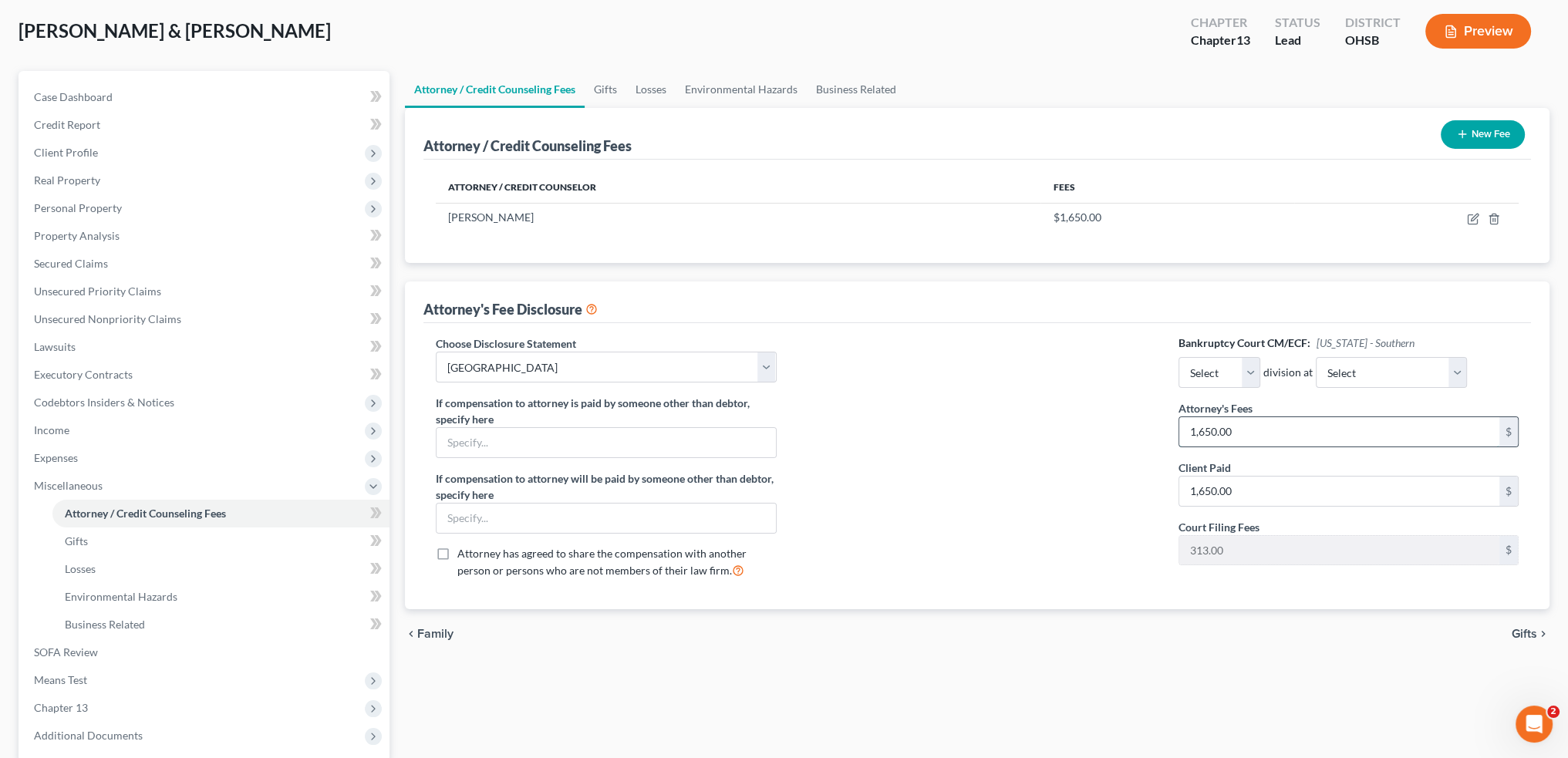
click at [1233, 428] on input "1,650.00" at bounding box center [1338, 432] width 320 height 29
type input "3,700"
click at [1243, 364] on select "Select Eastern Western" at bounding box center [1219, 372] width 81 height 31
select select "0"
click at [1179, 357] on select "Select Eastern Western" at bounding box center [1219, 372] width 81 height 31
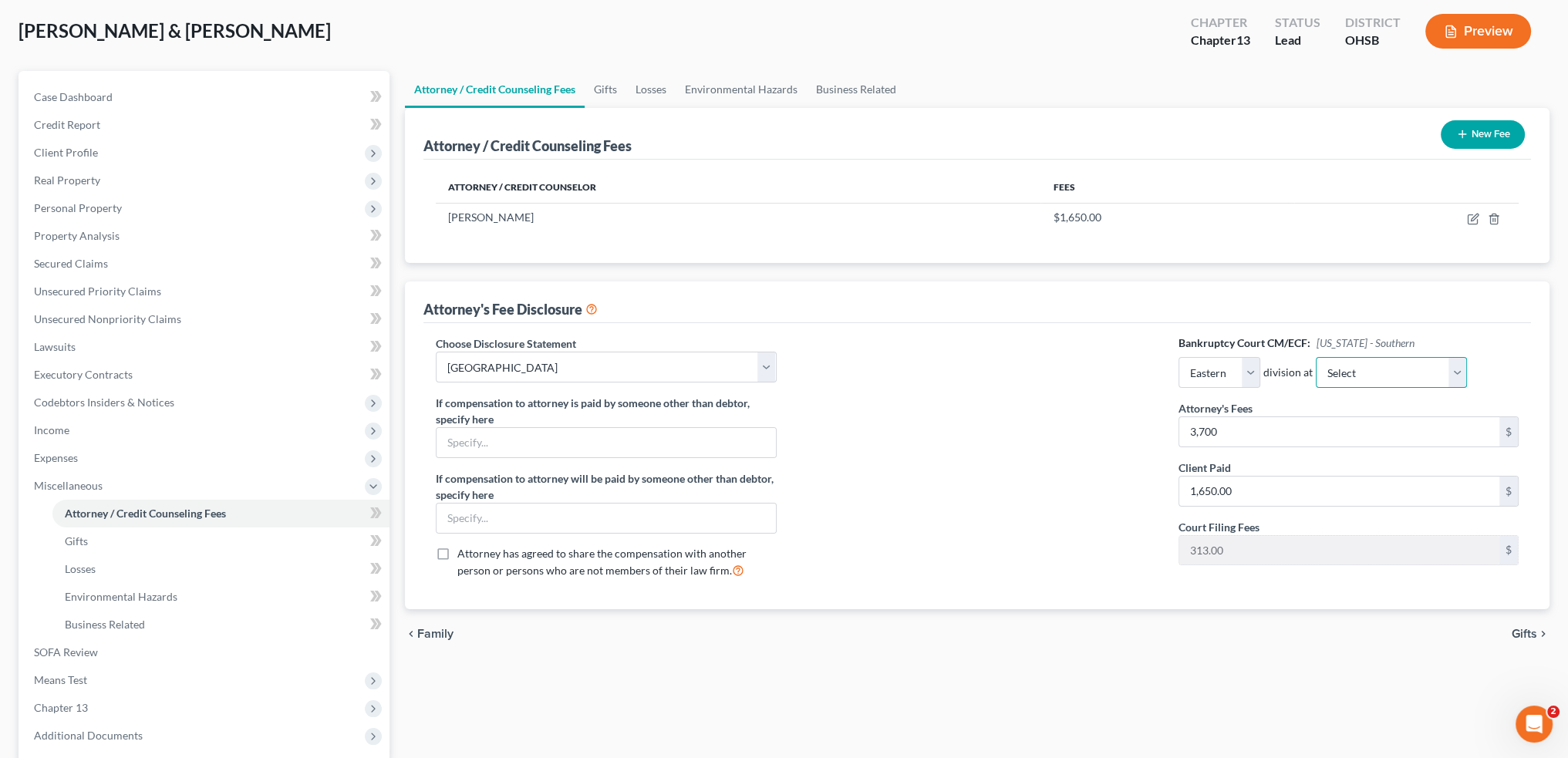
click at [1394, 369] on select "Select Cincinnati [GEOGRAPHIC_DATA] [GEOGRAPHIC_DATA]" at bounding box center [1391, 372] width 151 height 31
select select "1"
click at [1316, 357] on select "Select Cincinnati [GEOGRAPHIC_DATA] [GEOGRAPHIC_DATA]" at bounding box center [1391, 372] width 151 height 31
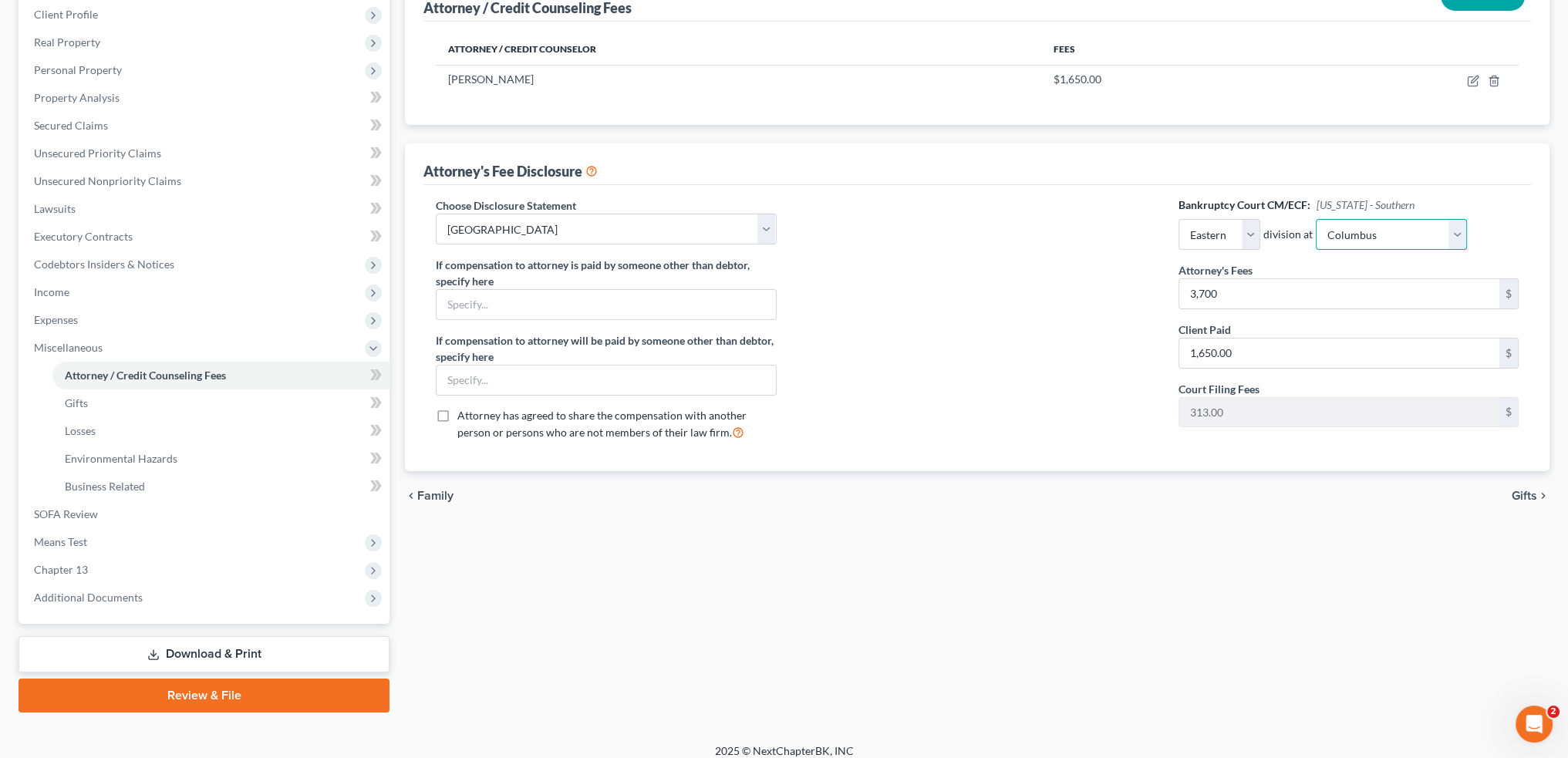
scroll to position [0, 0]
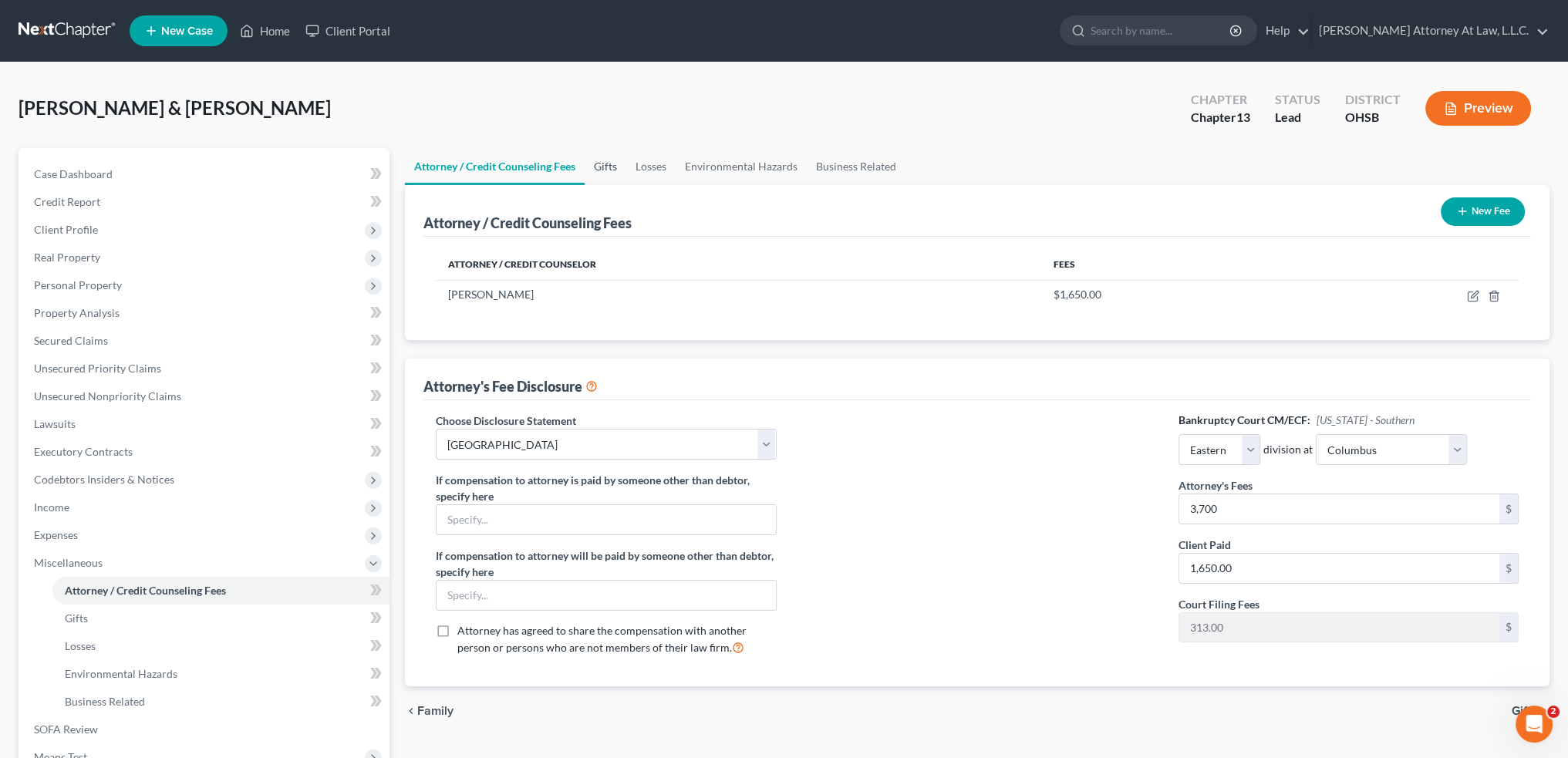
click at [613, 169] on link "Gifts" at bounding box center [605, 166] width 42 height 37
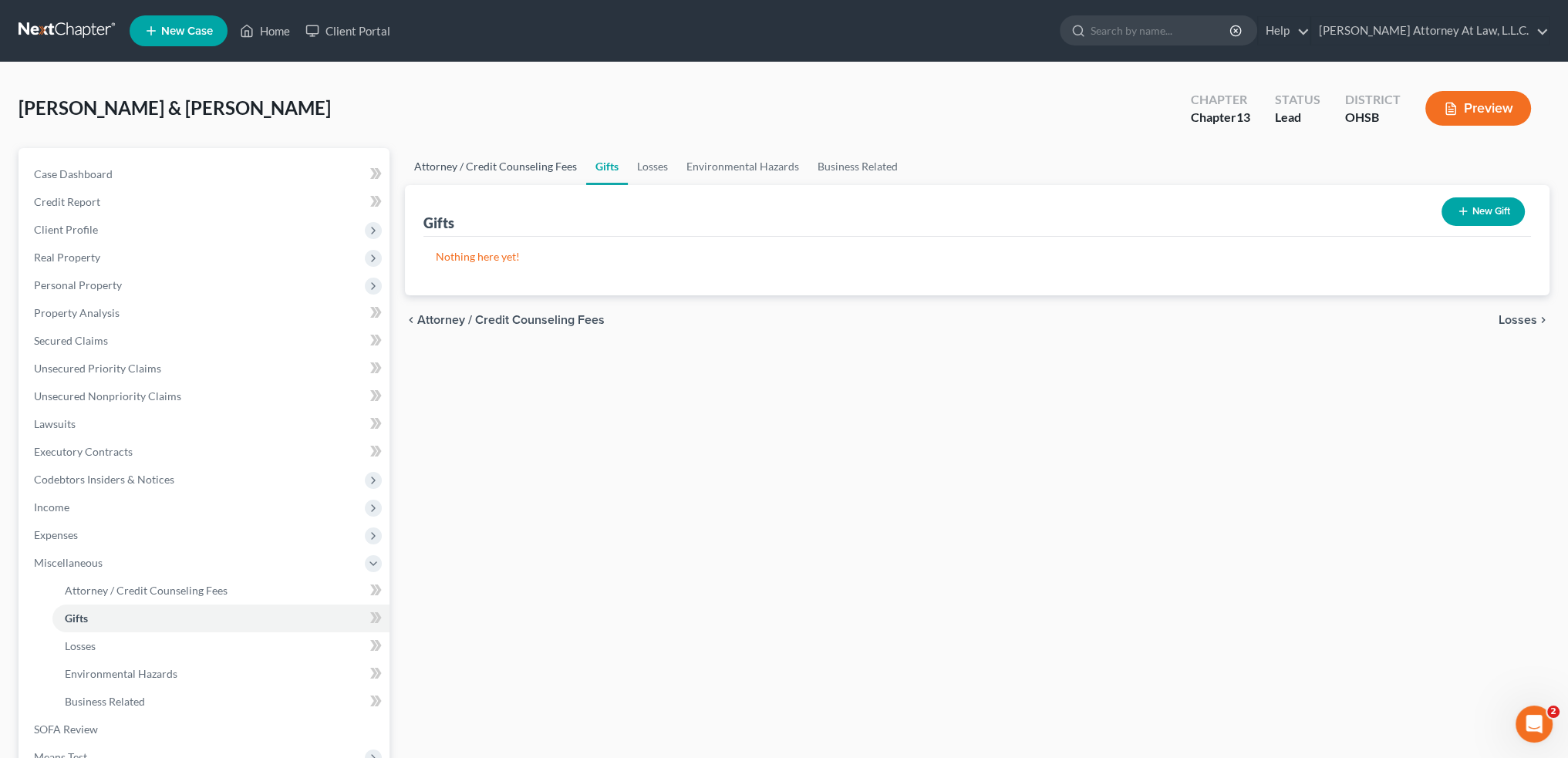
click at [520, 165] on link "Attorney / Credit Counseling Fees" at bounding box center [495, 166] width 181 height 37
select select "0"
select select "1"
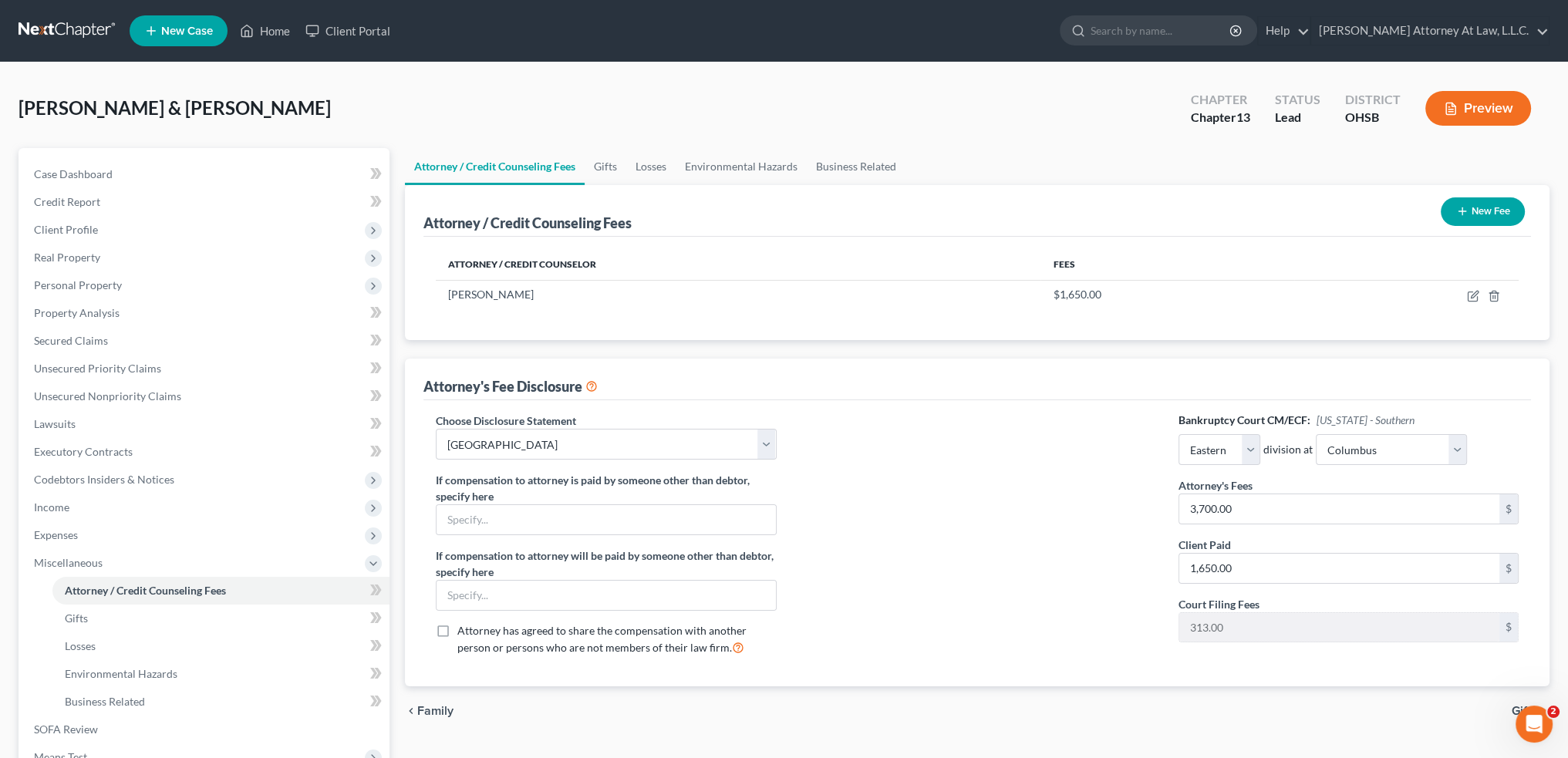
click at [1476, 212] on button "New Fee" at bounding box center [1482, 211] width 84 height 28
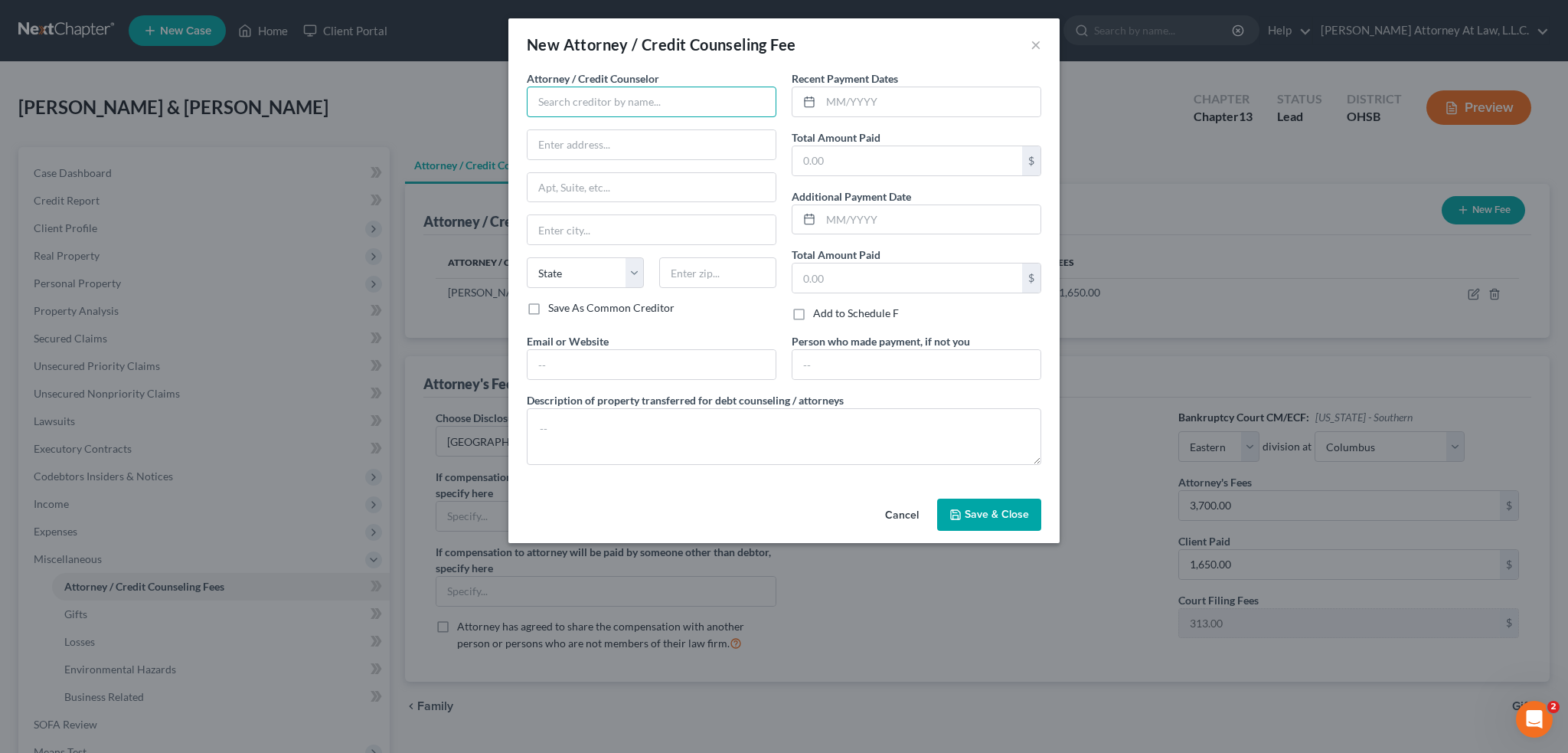
click at [571, 109] on input "text" at bounding box center [651, 102] width 249 height 31
type input "Abacus"
click at [817, 156] on input "text" at bounding box center [907, 161] width 230 height 29
type input "70"
click at [840, 103] on input "text" at bounding box center [930, 102] width 220 height 29
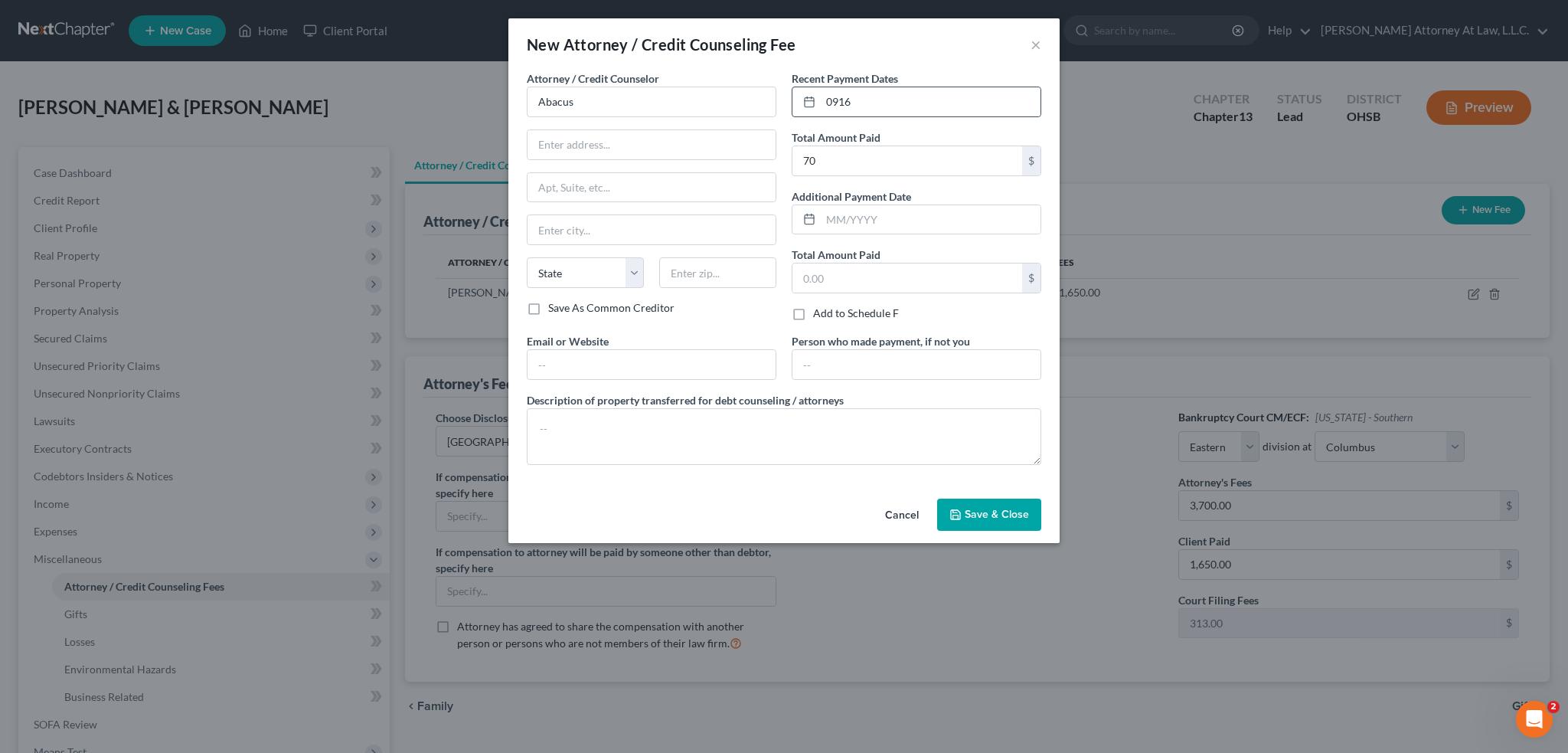
click at [807, 98] on line at bounding box center [807, 97] width 0 height 3
click at [809, 106] on rect at bounding box center [809, 102] width 9 height 9
drag, startPoint x: 861, startPoint y: 96, endPoint x: 695, endPoint y: 86, distance: 166.3
click at [679, 81] on div "Attorney / Credit Counselor * Abacus State [US_STATE] AK AR [GEOGRAPHIC_DATA] […" at bounding box center [784, 274] width 529 height 407
type input "[DATE]"
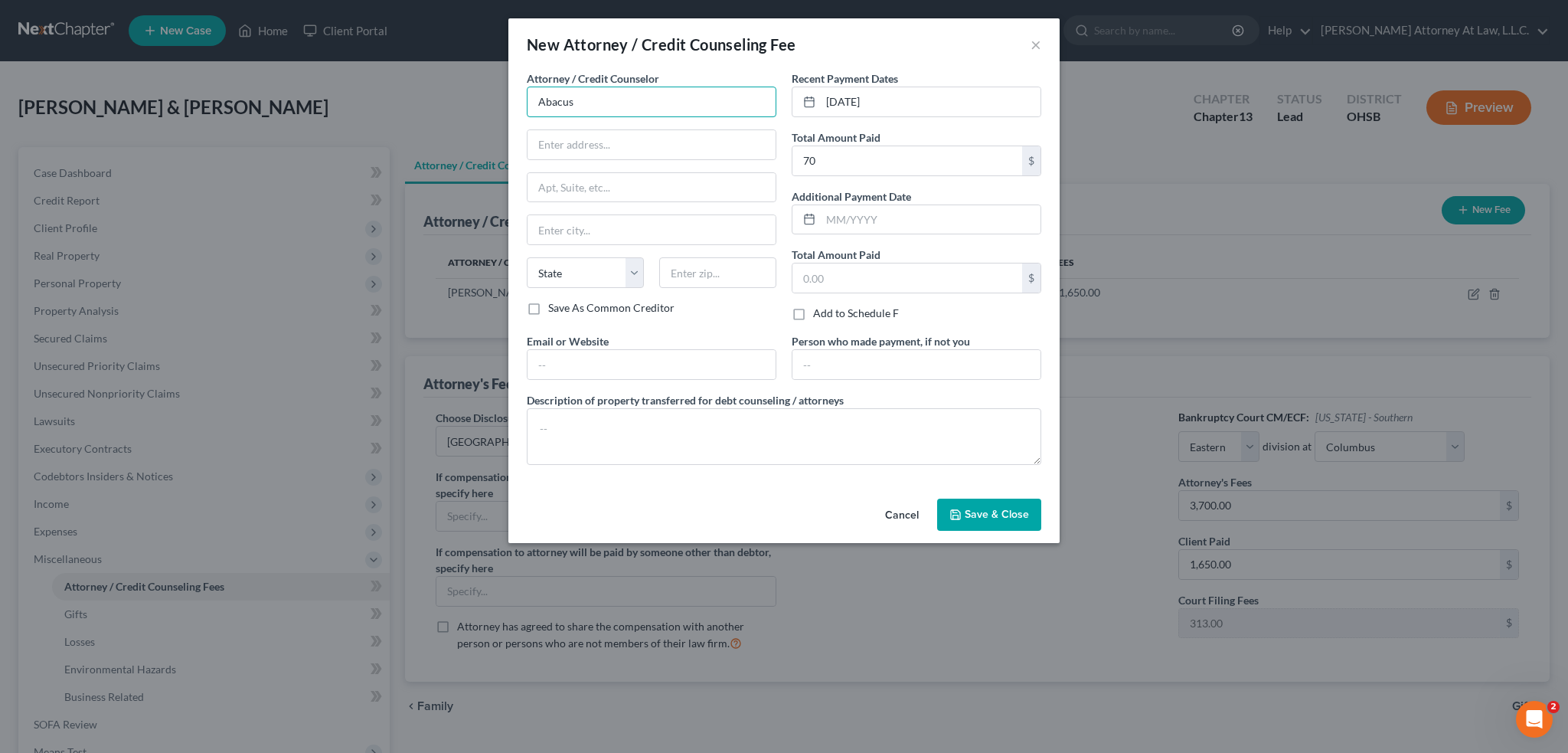
click at [590, 103] on input "Abacus" at bounding box center [651, 102] width 249 height 31
type input "Abacus Credit Counseling"
click at [987, 508] on span "Save & Close" at bounding box center [997, 514] width 65 height 13
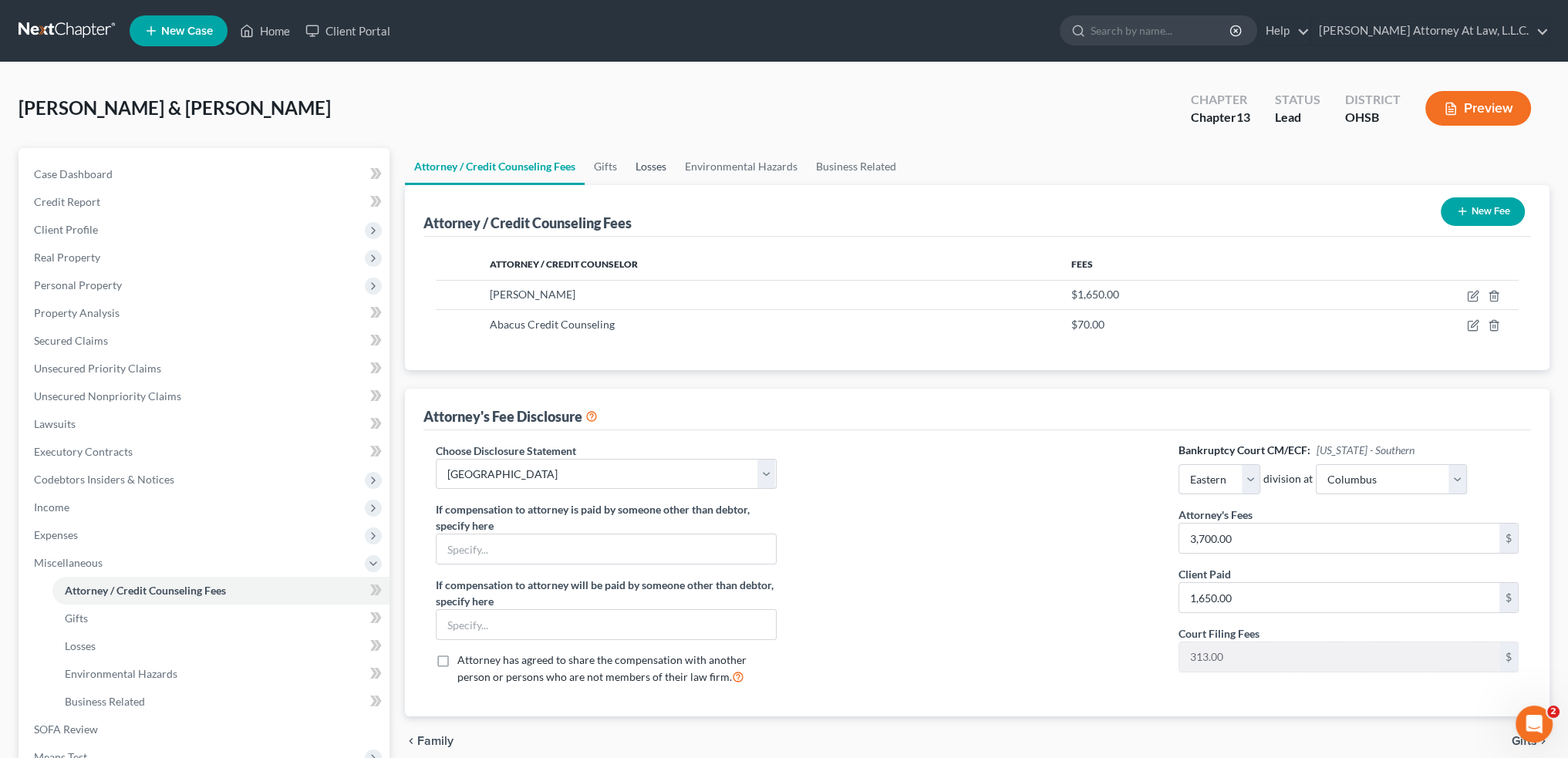
click at [657, 165] on link "Losses" at bounding box center [651, 166] width 50 height 37
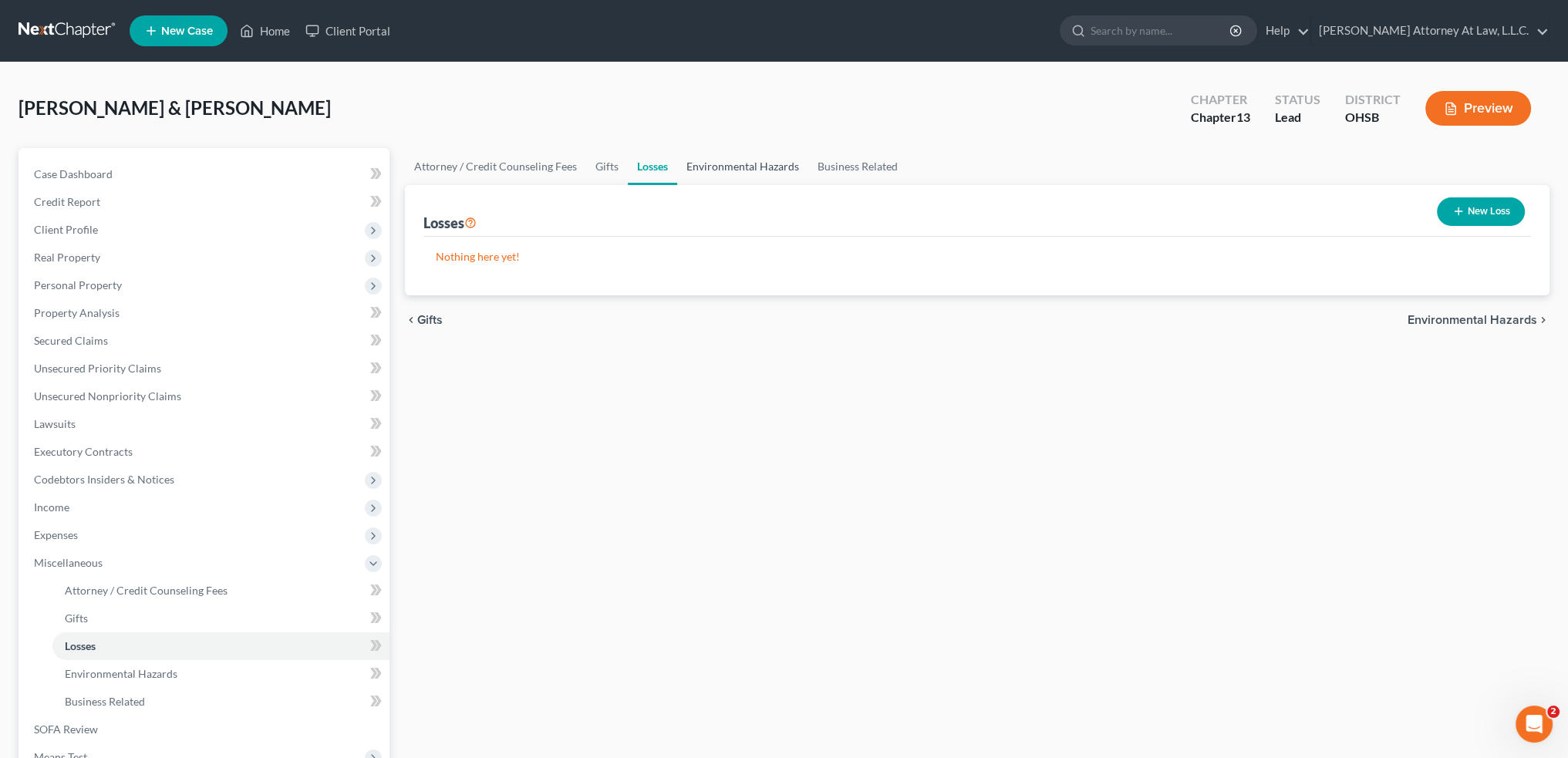
click at [743, 163] on link "Environmental Hazards" at bounding box center [742, 166] width 131 height 37
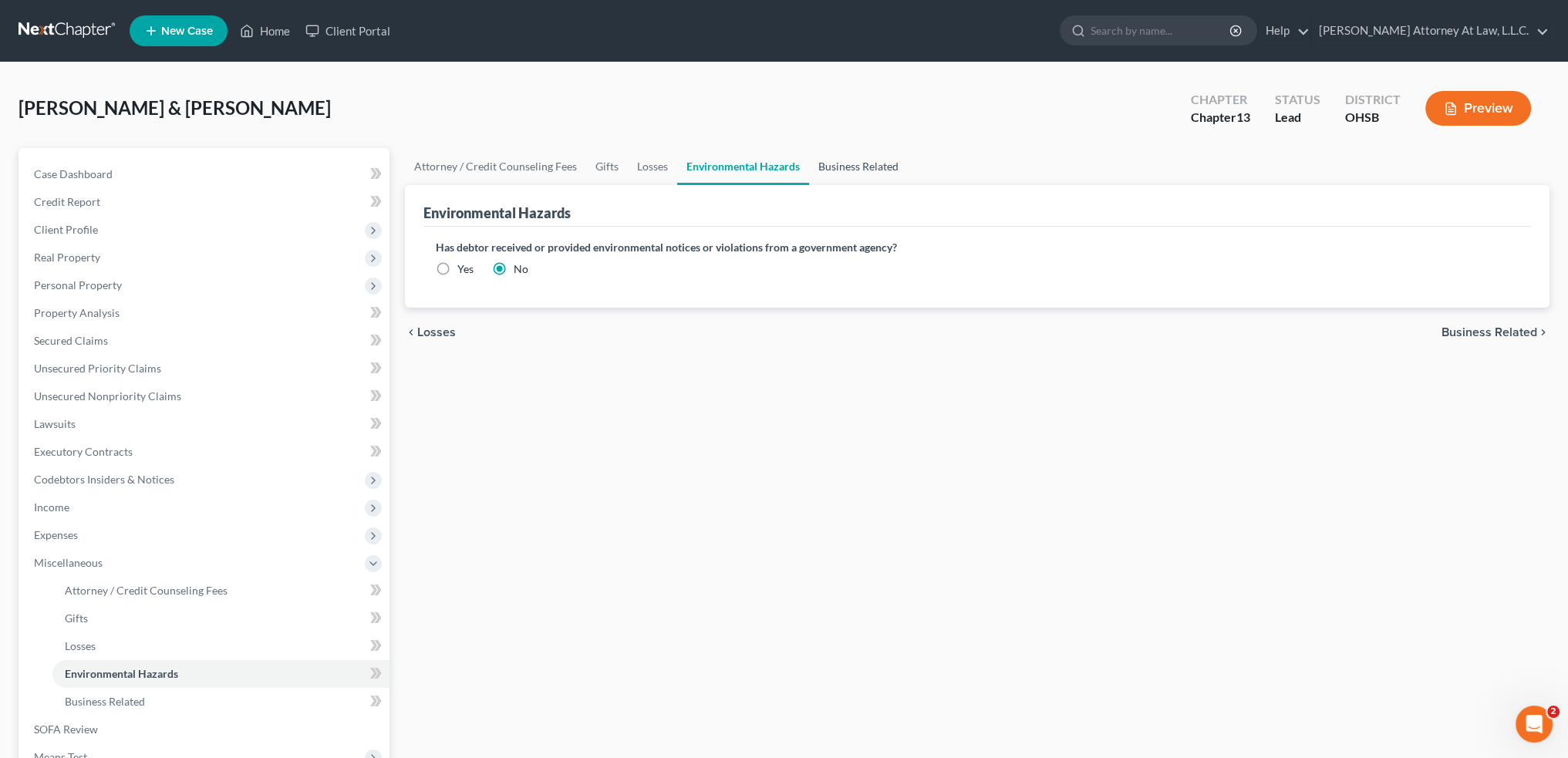
click at [877, 171] on link "Business Related" at bounding box center [858, 166] width 99 height 37
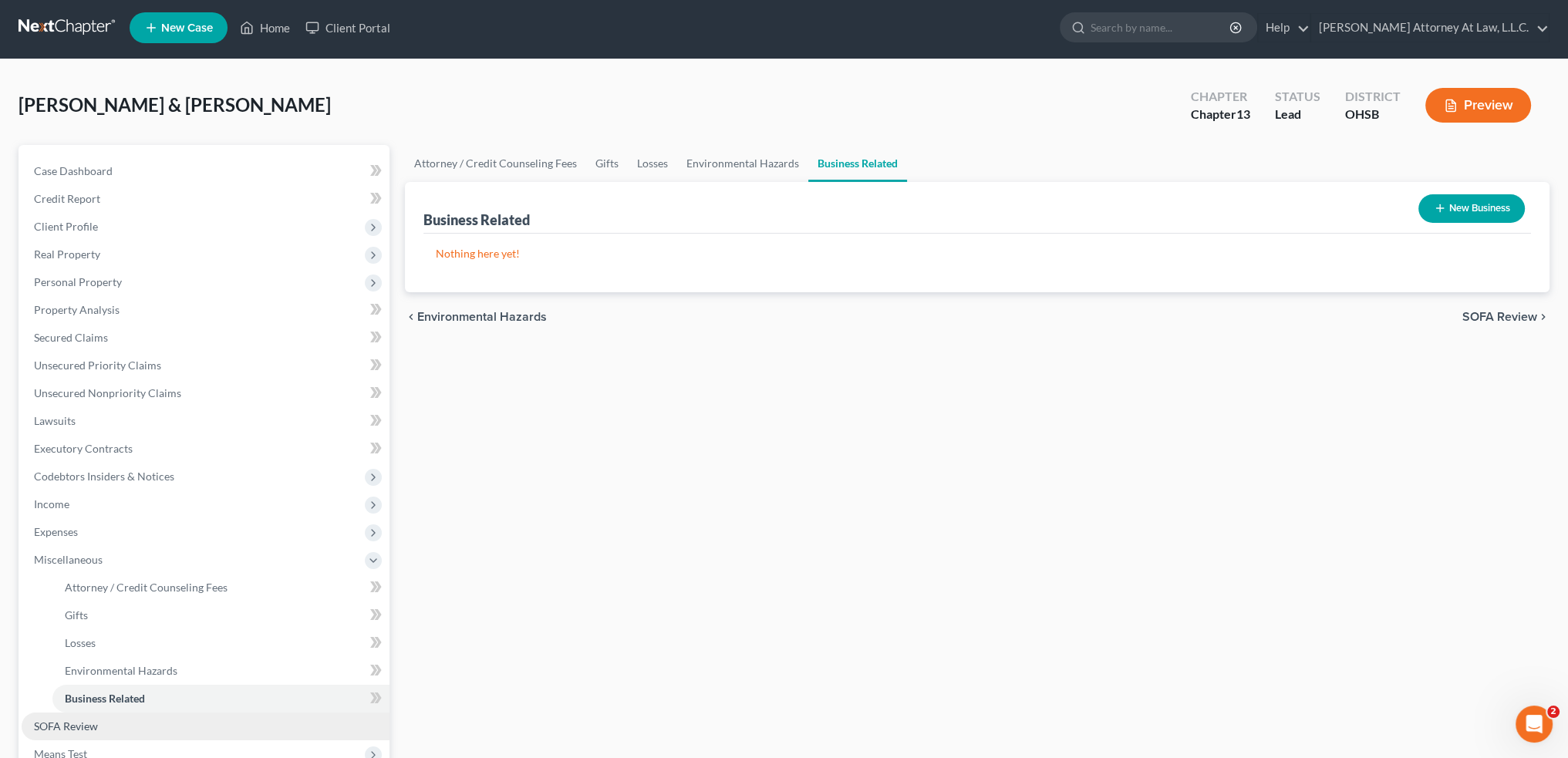
scroll to position [226, 0]
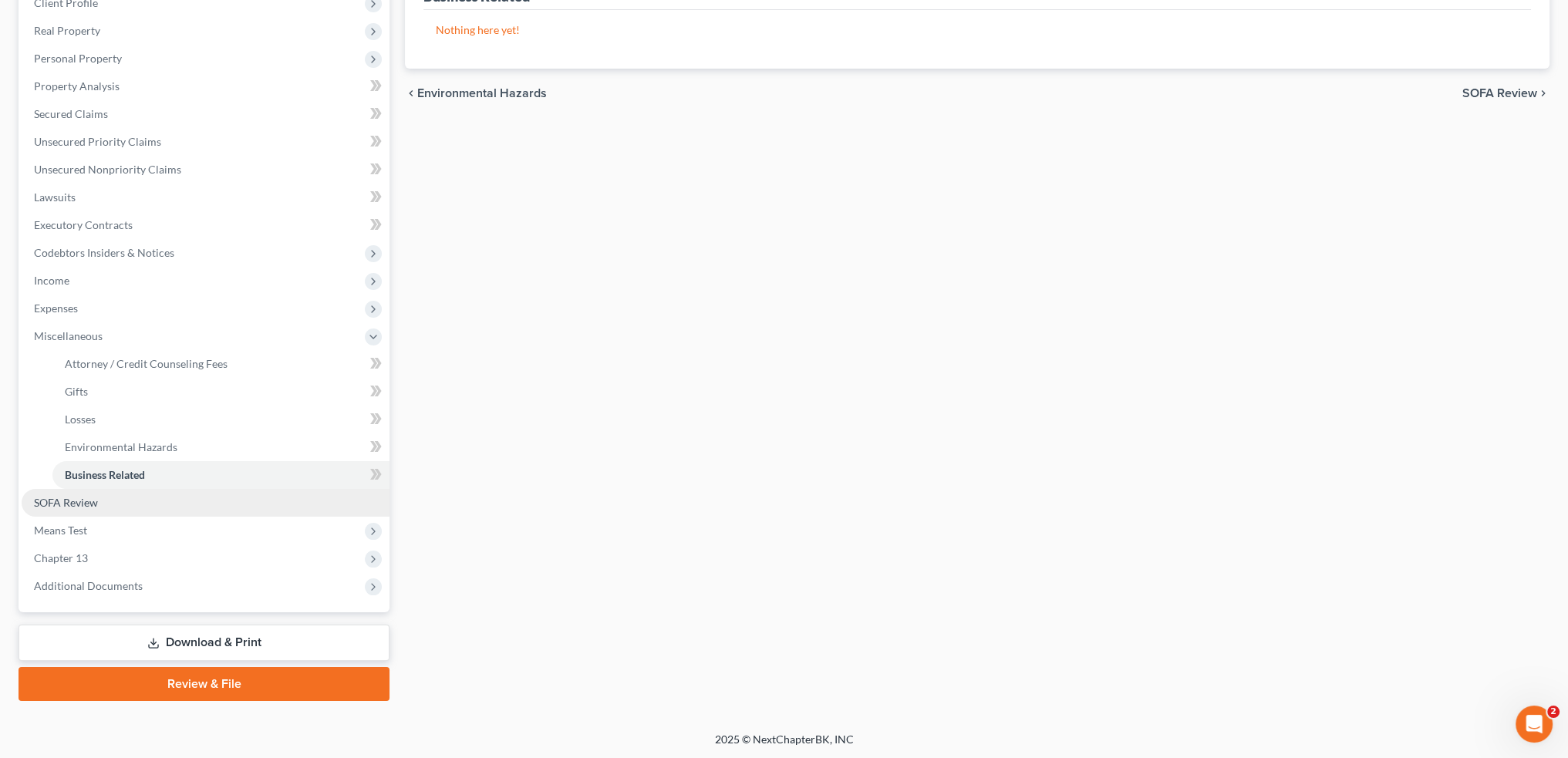
click at [105, 504] on link "SOFA Review" at bounding box center [205, 502] width 368 height 27
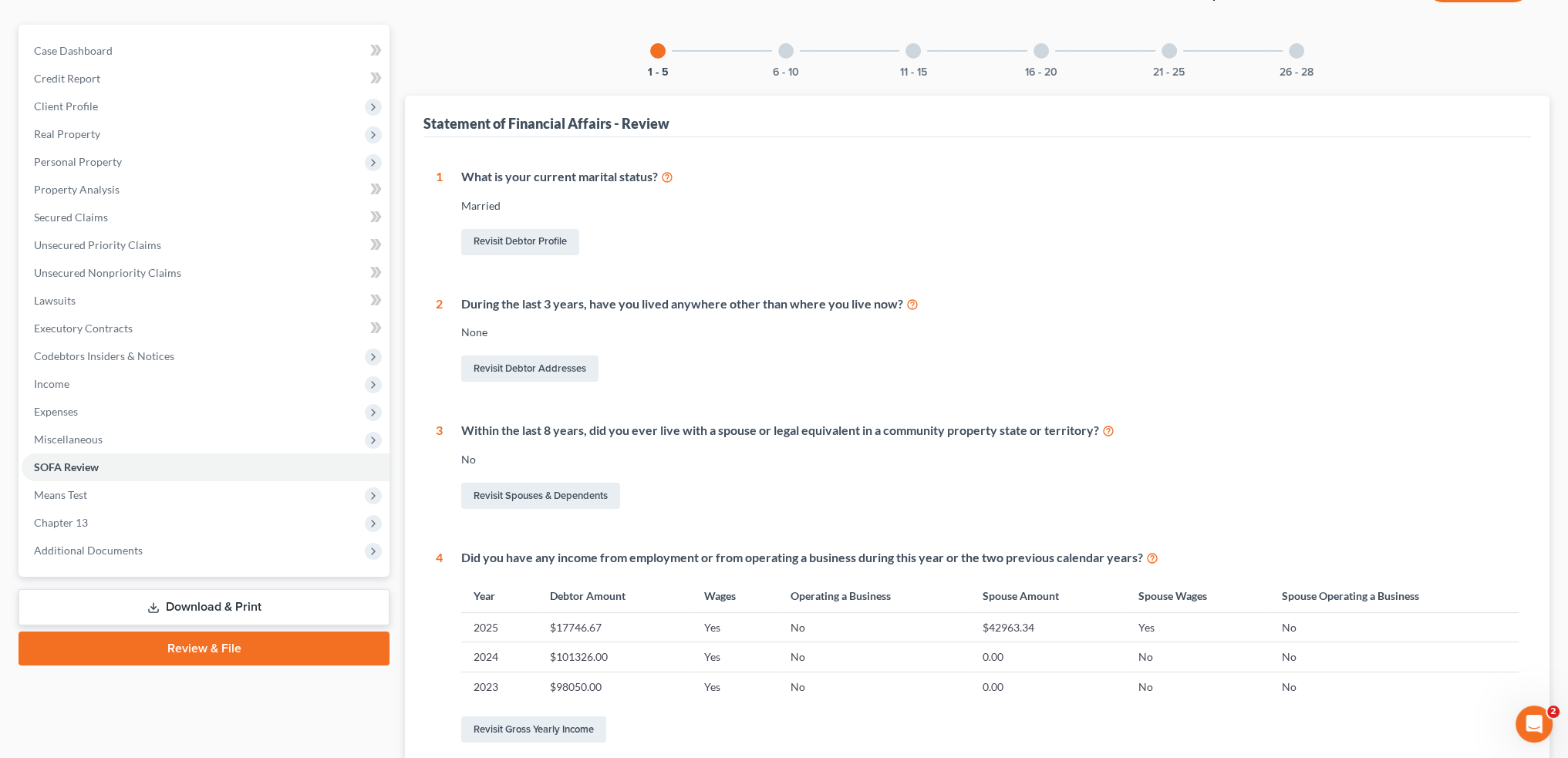
scroll to position [154, 0]
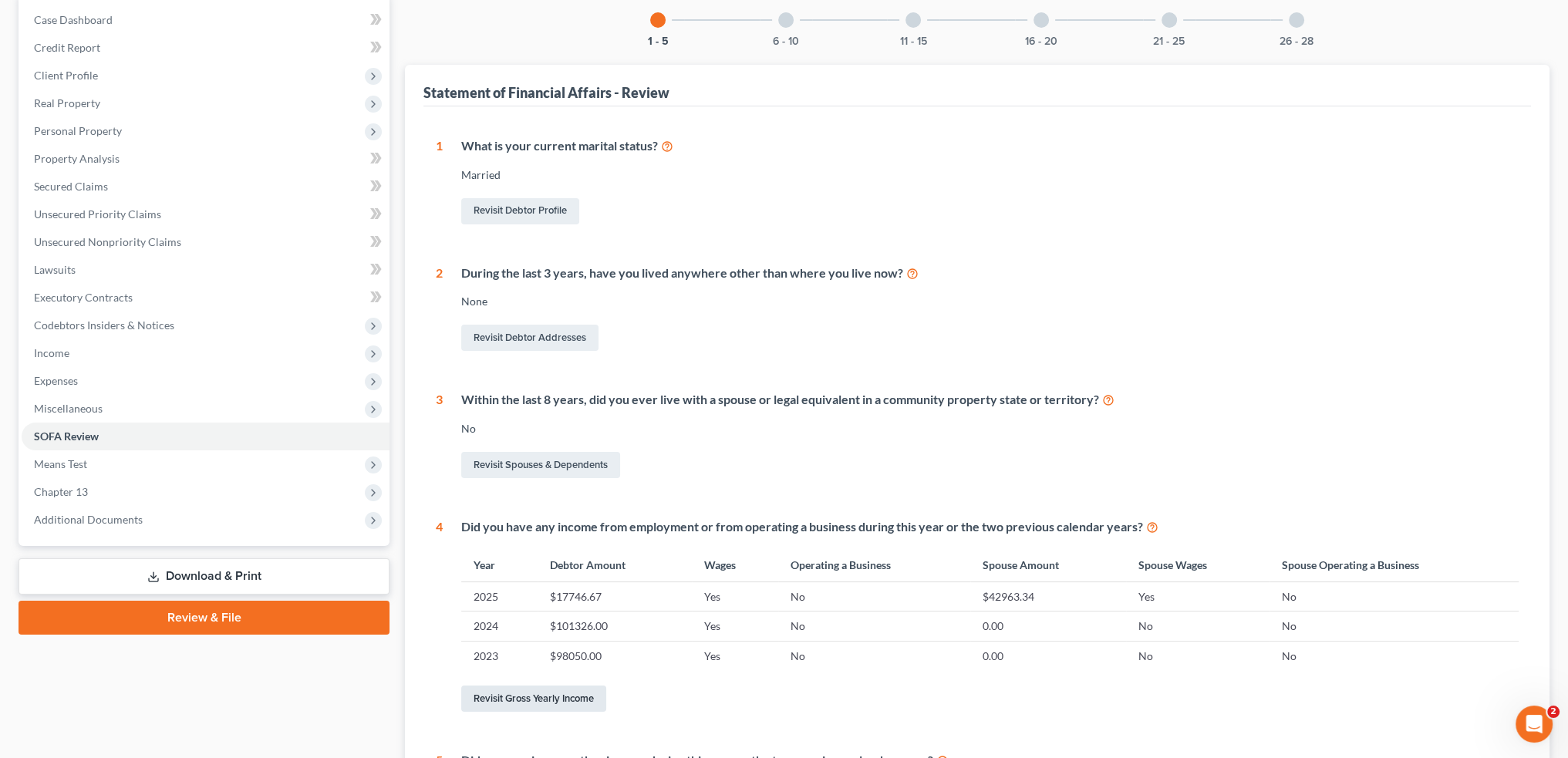
click at [483, 702] on link "Revisit Gross Yearly Income" at bounding box center [533, 699] width 145 height 27
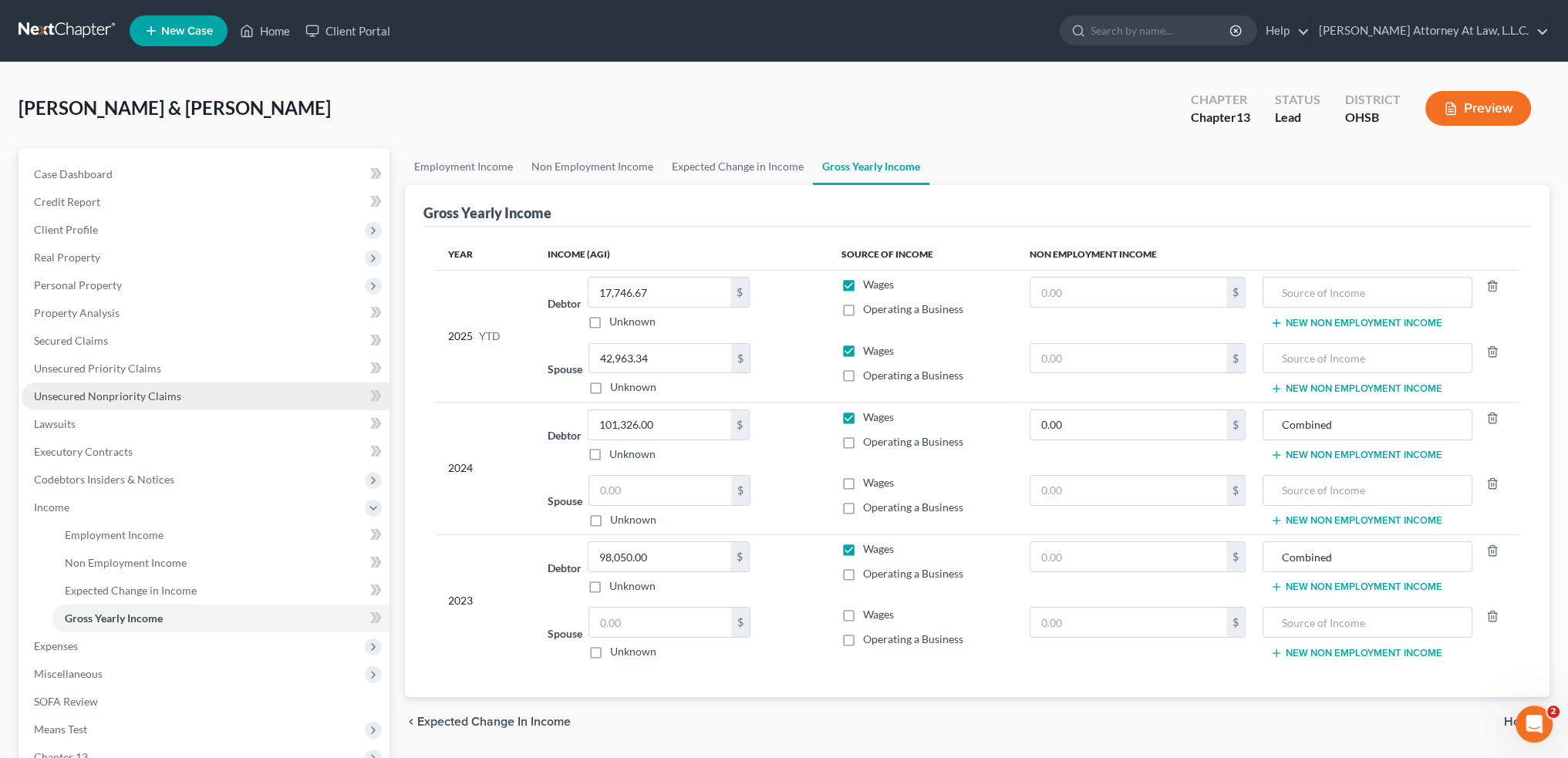
click at [120, 397] on span "Unsecured Nonpriority Claims" at bounding box center [108, 395] width 147 height 13
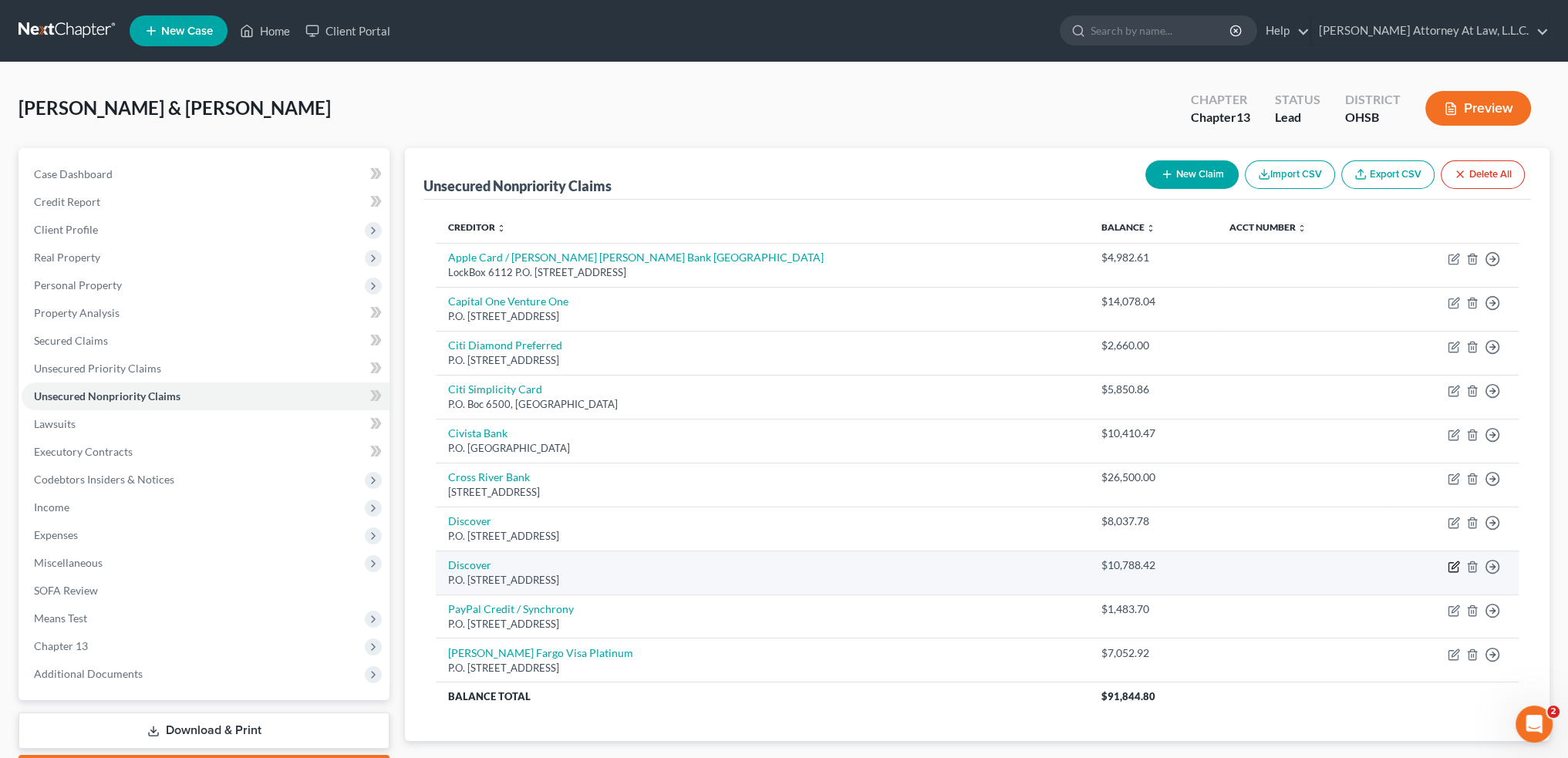
click at [1452, 568] on icon "button" at bounding box center [1453, 567] width 12 height 12
select select "46"
select select "2"
select select "1"
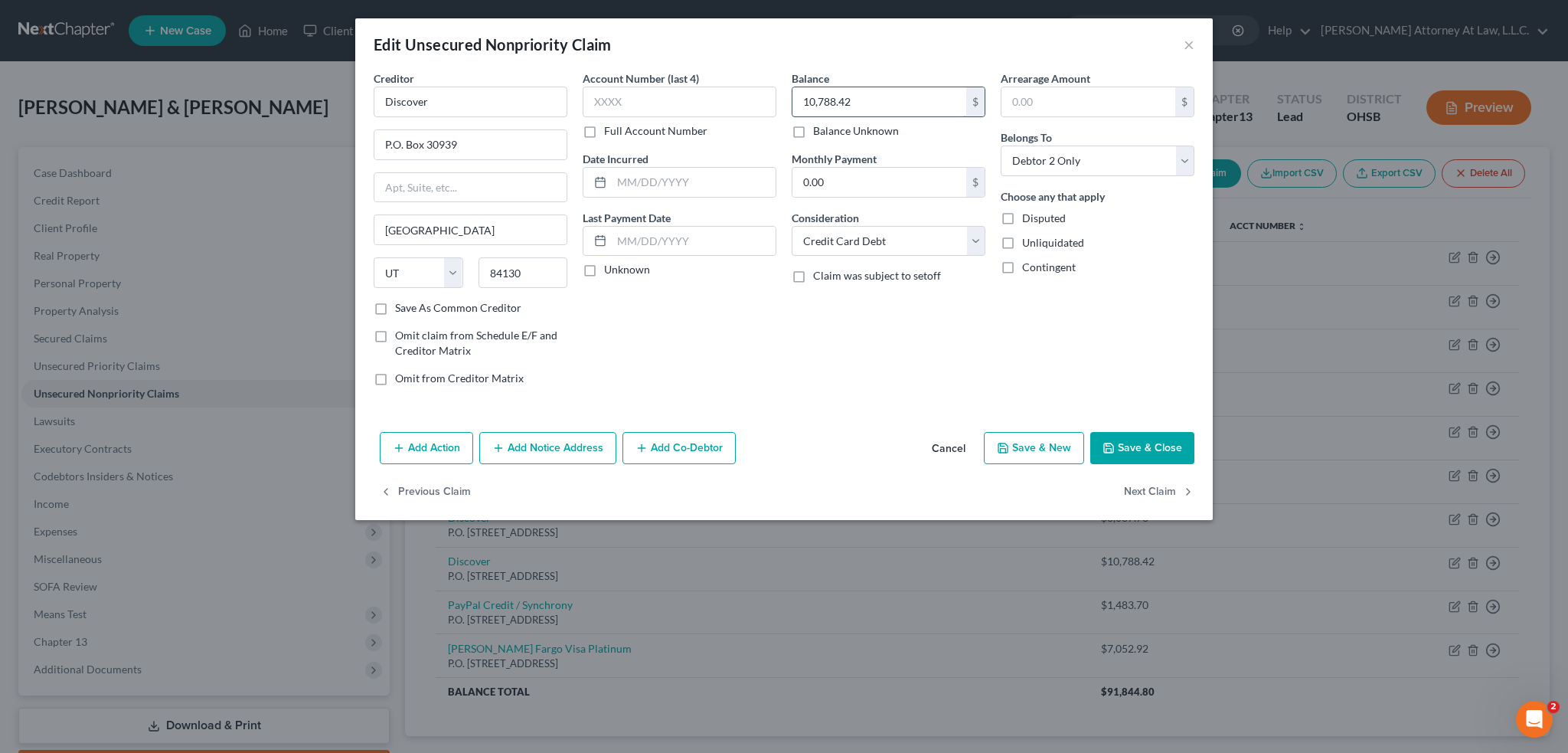
click at [857, 103] on input "10,788.42" at bounding box center [879, 102] width 174 height 29
type input "17,431.89"
click at [1043, 445] on button "Save & New" at bounding box center [1034, 448] width 100 height 32
select select "2"
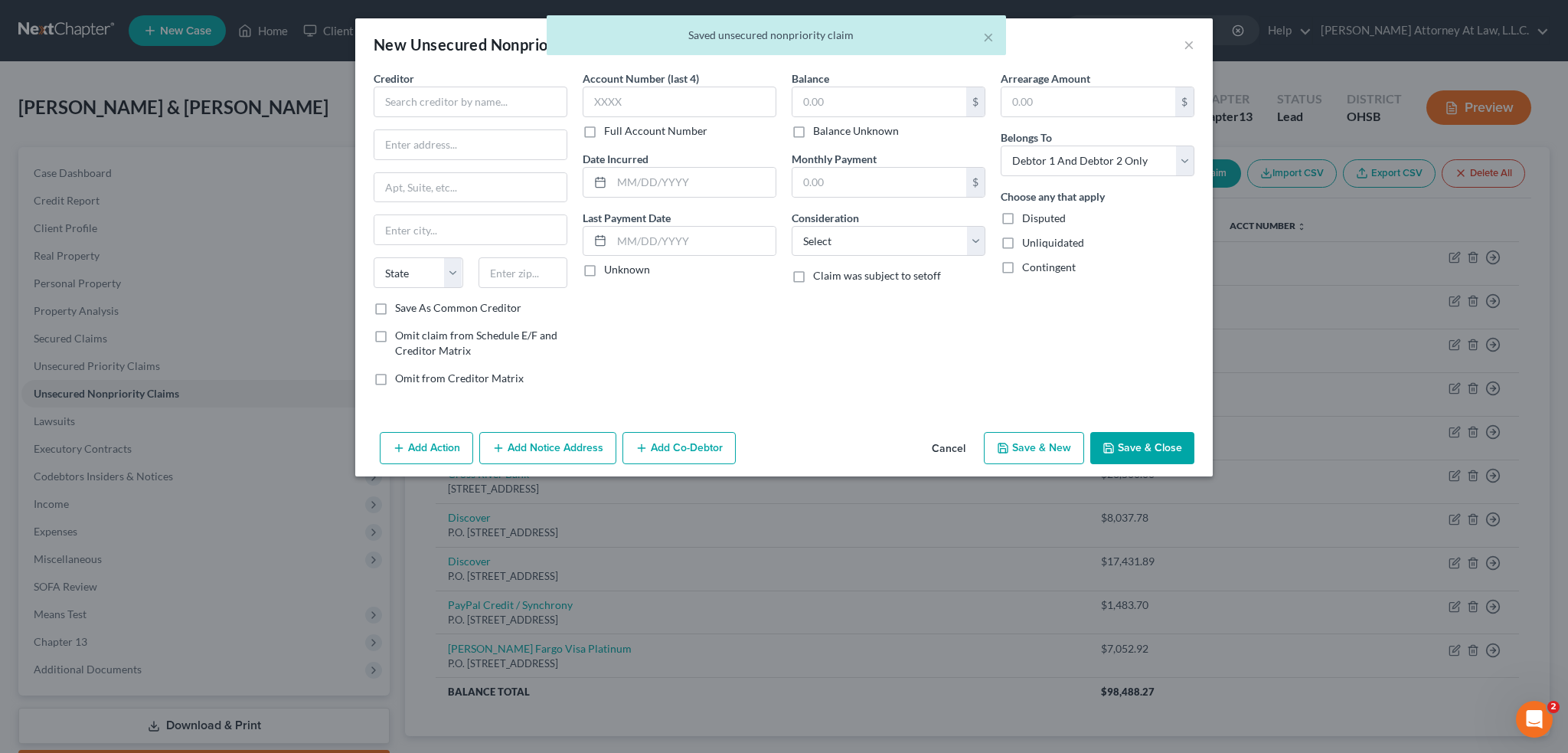
type input "0"
click at [1187, 46] on div "× Saved unsecured nonpriority claim" at bounding box center [776, 39] width 1568 height 48
click at [992, 34] on button "×" at bounding box center [988, 37] width 11 height 19
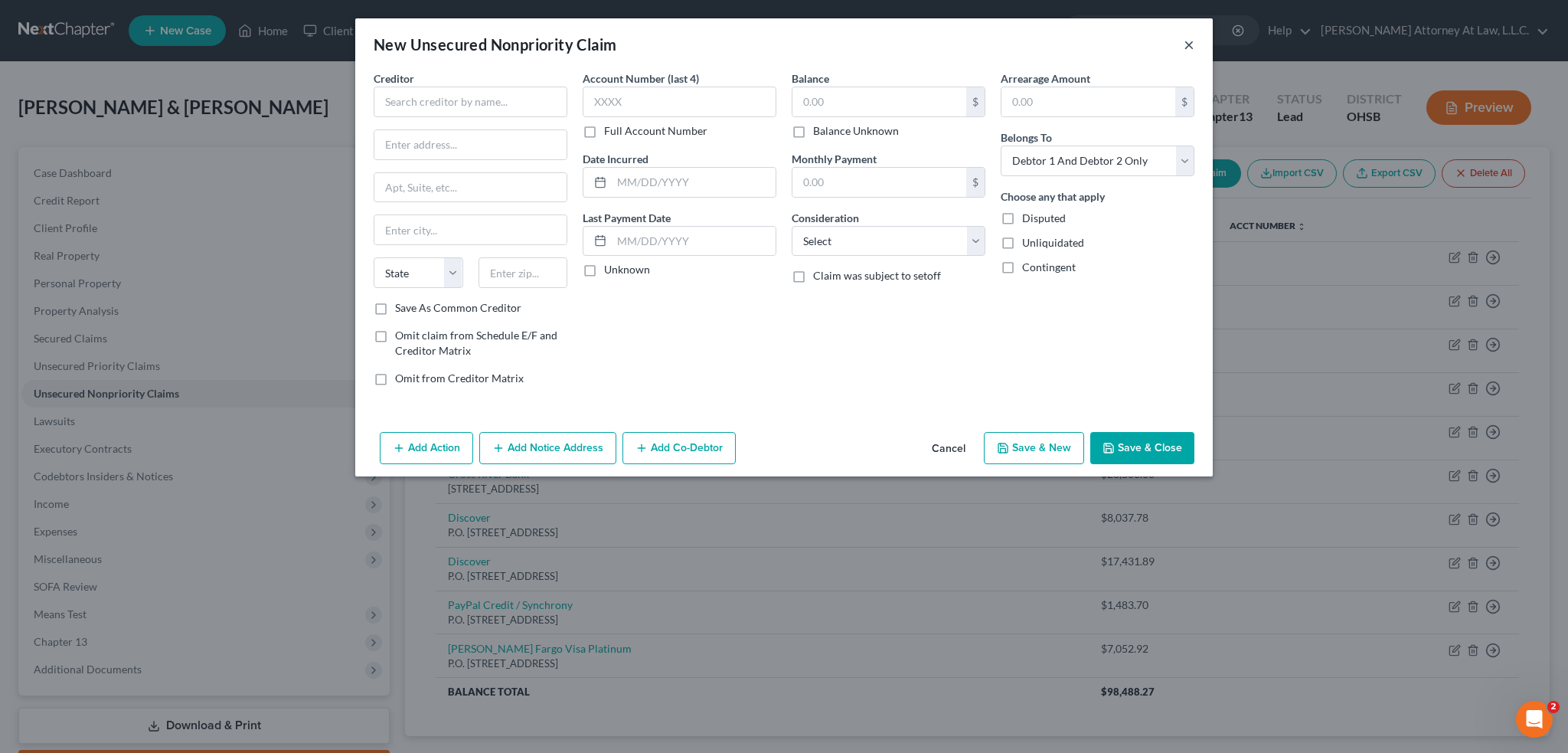
click at [1187, 43] on button "×" at bounding box center [1189, 44] width 11 height 19
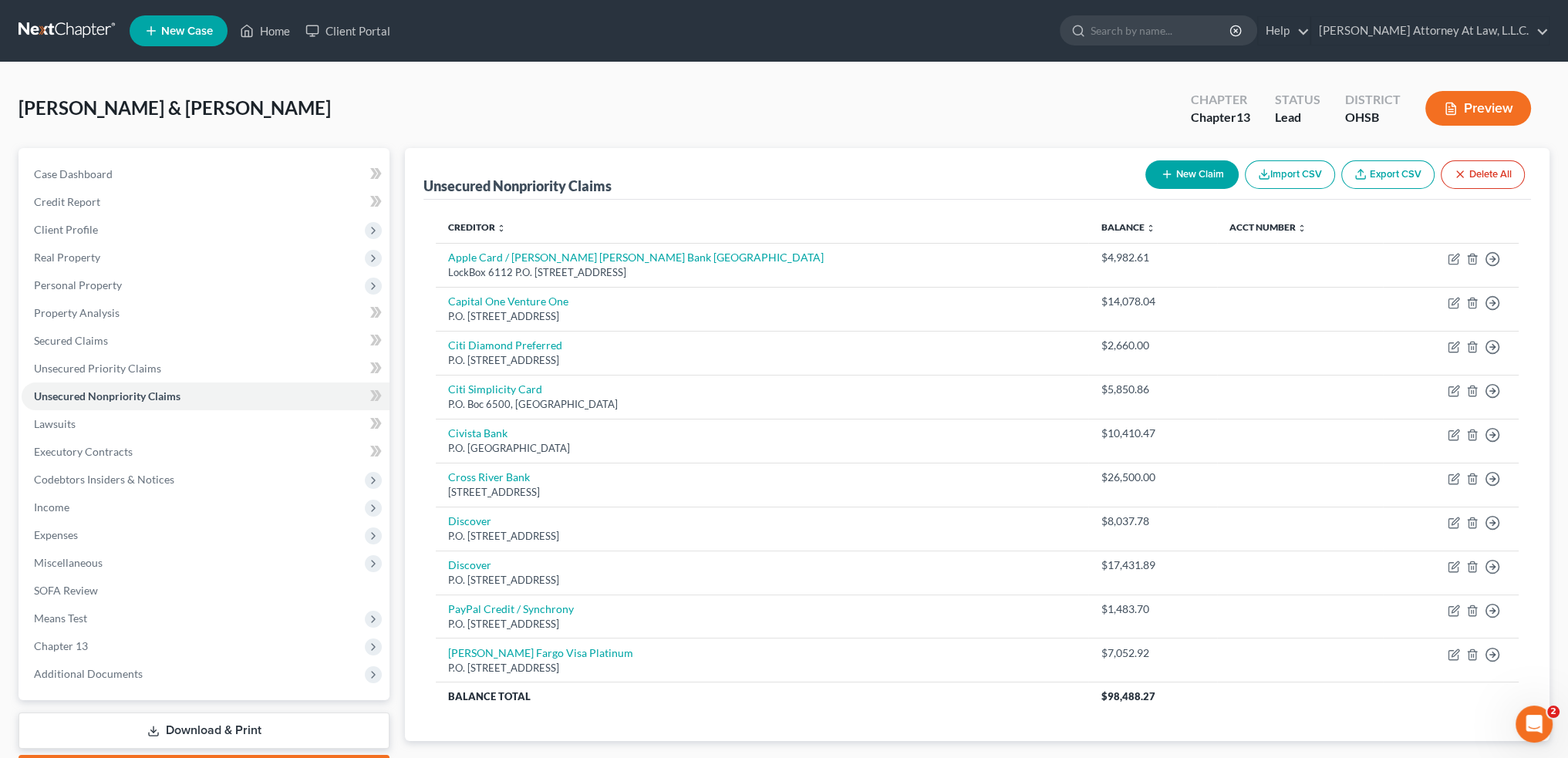
click at [1465, 105] on button "Preview" at bounding box center [1477, 108] width 105 height 34
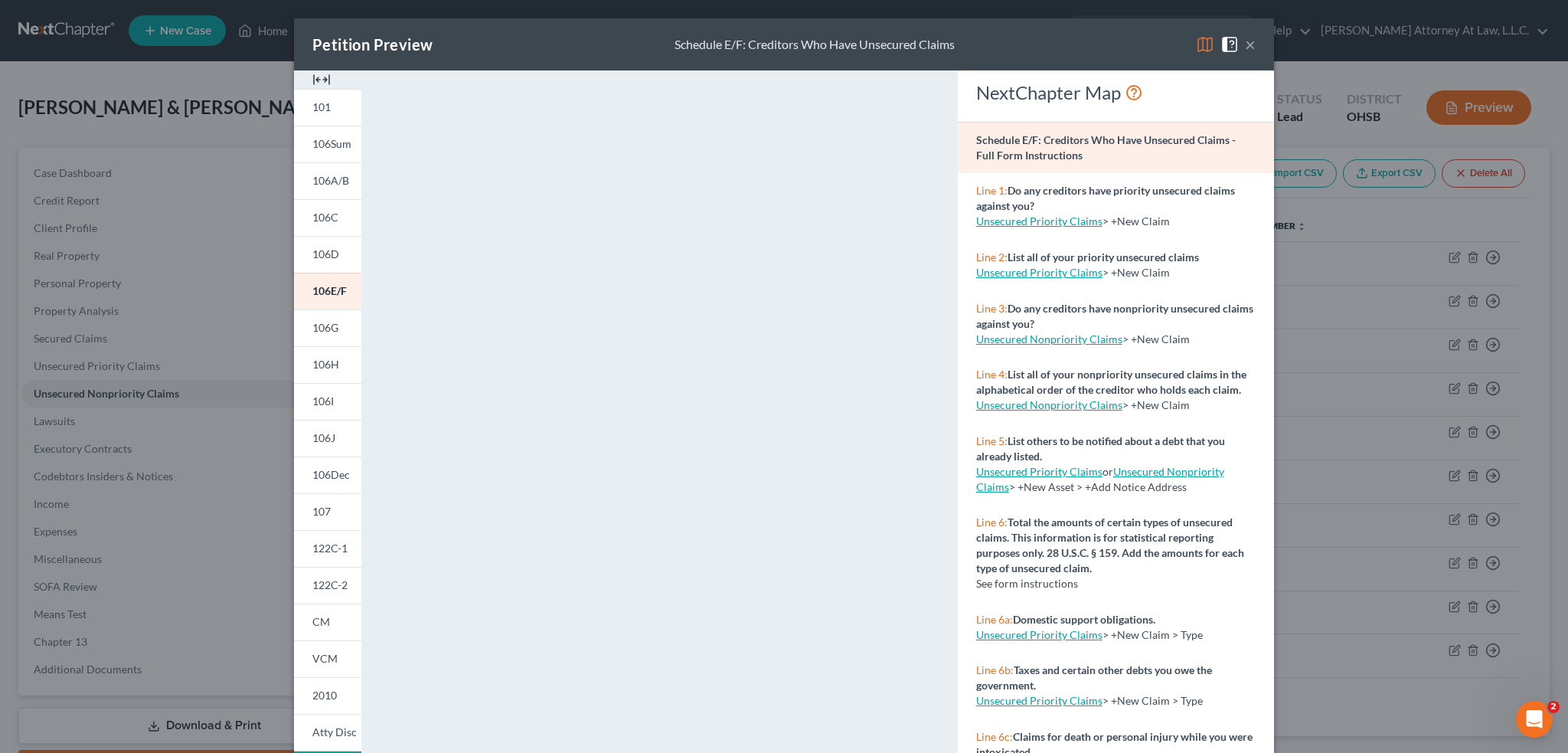
click at [1245, 42] on button "×" at bounding box center [1250, 44] width 11 height 19
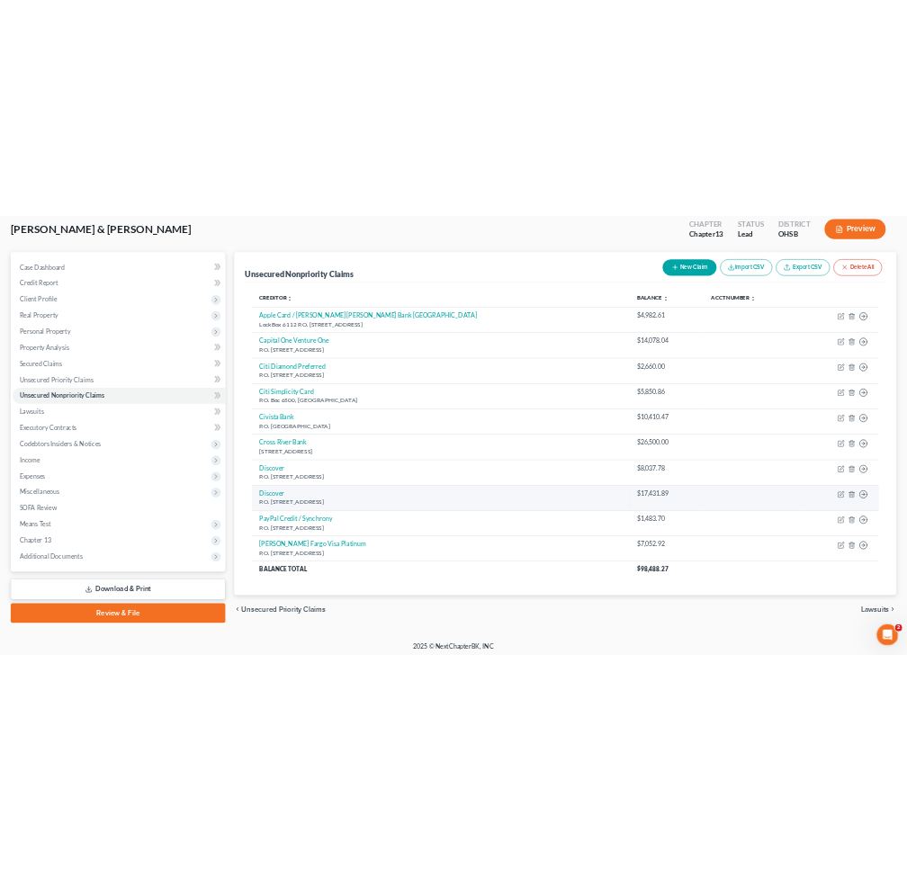
scroll to position [103, 0]
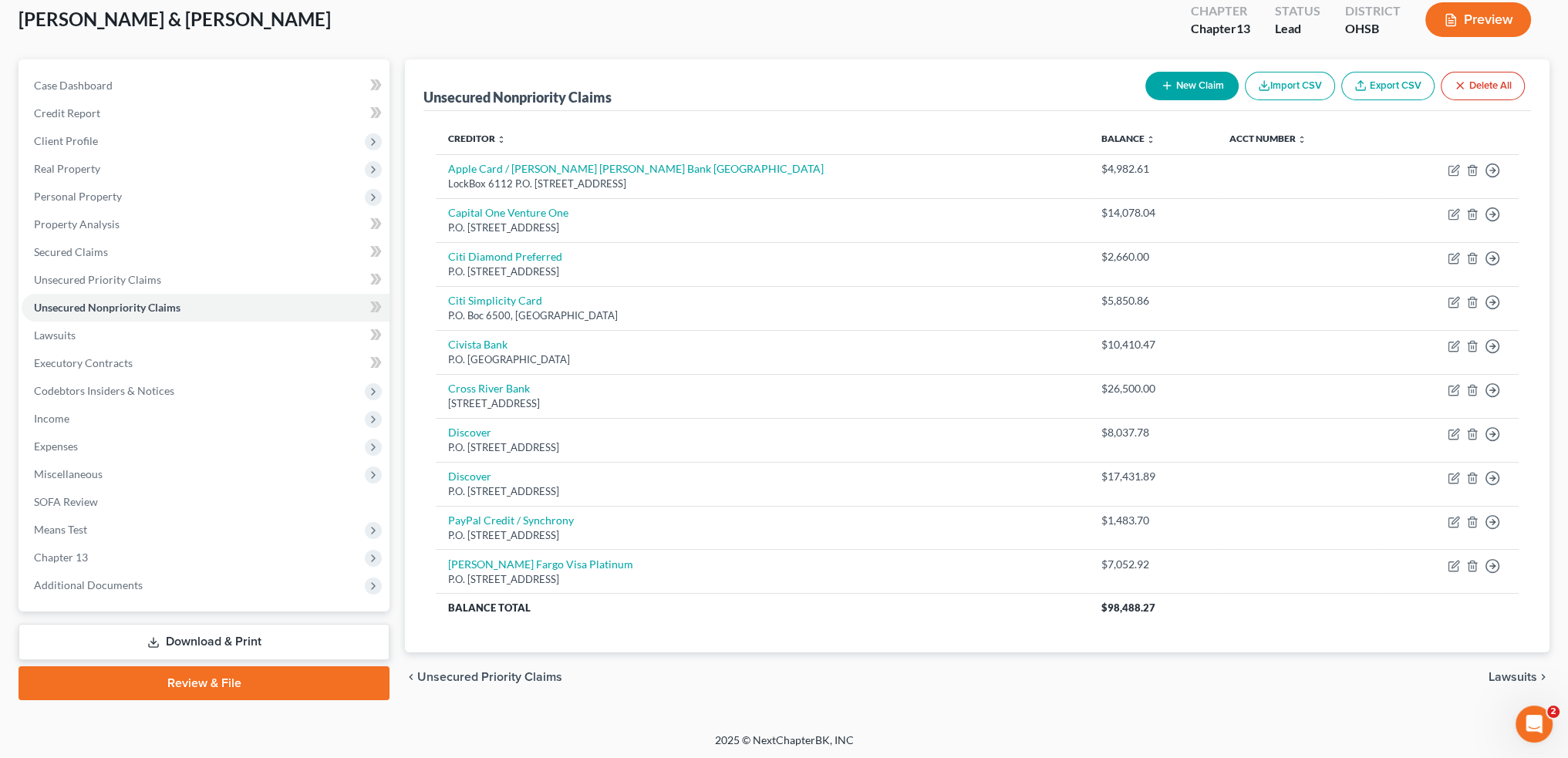
click at [1190, 87] on button "New Claim" at bounding box center [1192, 86] width 93 height 28
select select "2"
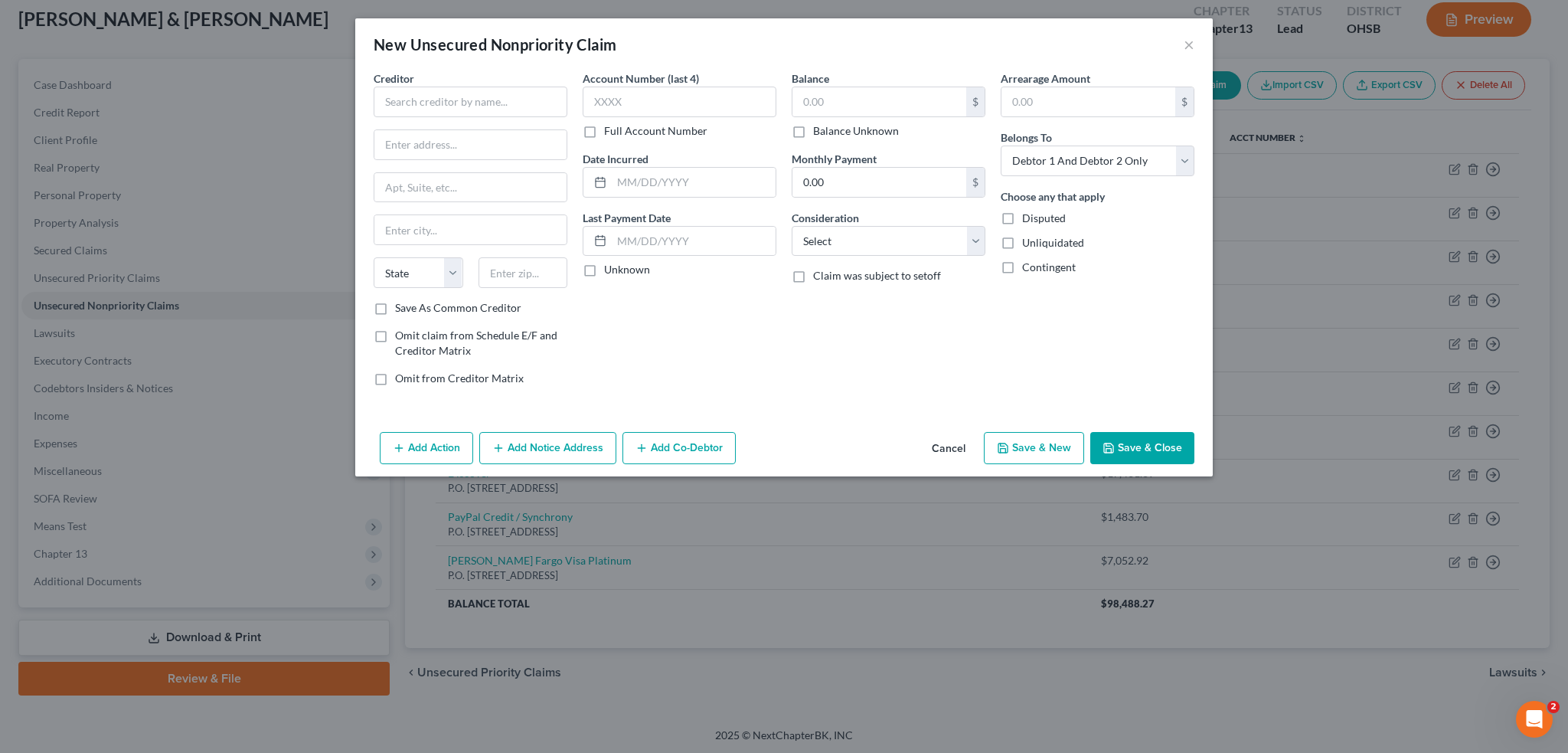
drag, startPoint x: 1099, startPoint y: 322, endPoint x: 1173, endPoint y: 315, distance: 74.3
click at [1255, 309] on div "New Unsecured Nonpriority Claim × Creditor * State [US_STATE] AK AR AZ [GEOGRAP…" at bounding box center [784, 376] width 1568 height 753
click at [925, 336] on div "Balance $ Balance Unknown Balance Undetermined $ Balance Unknown Monthly Paymen…" at bounding box center [889, 234] width 209 height 328
click at [455, 100] on input "text" at bounding box center [471, 102] width 194 height 31
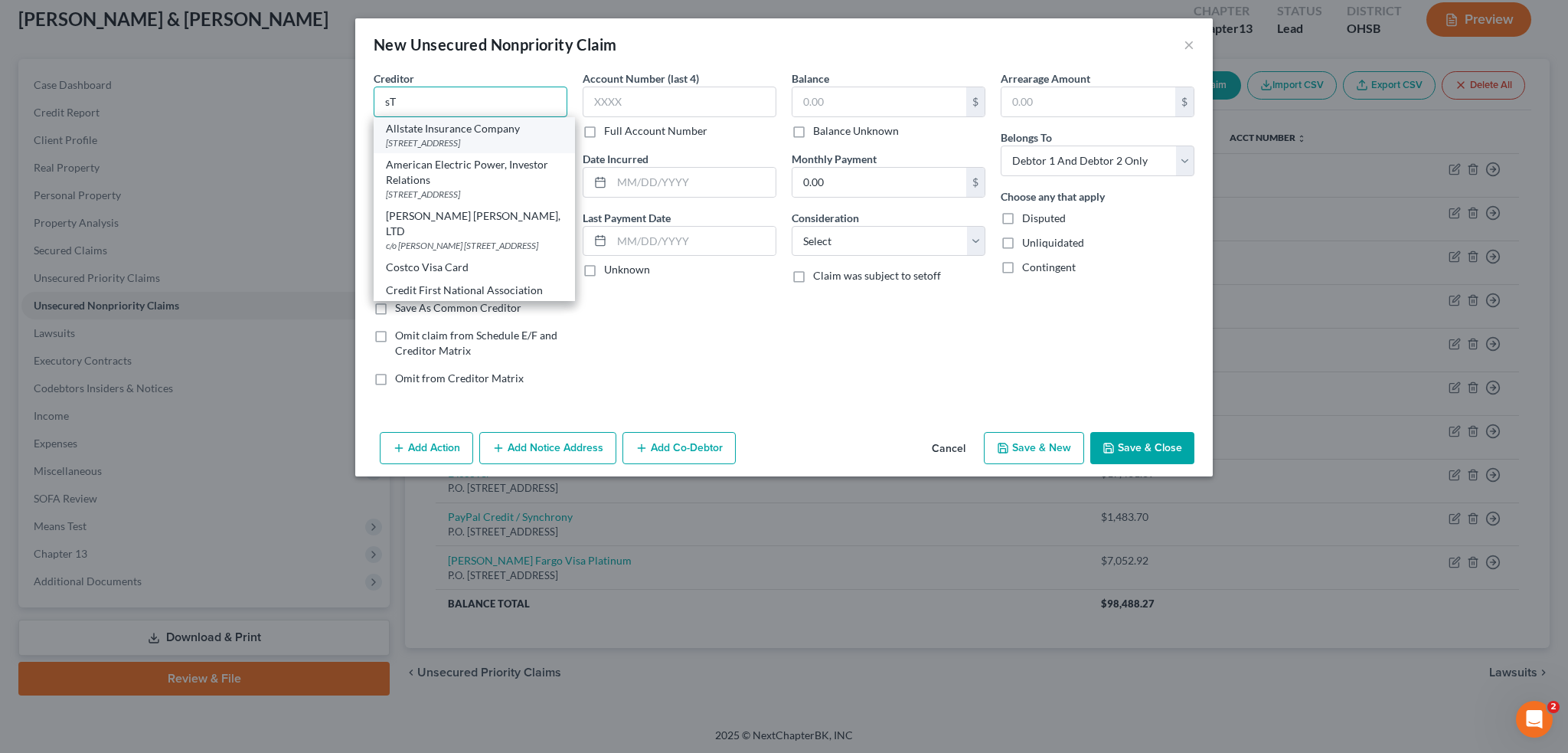
type input "s"
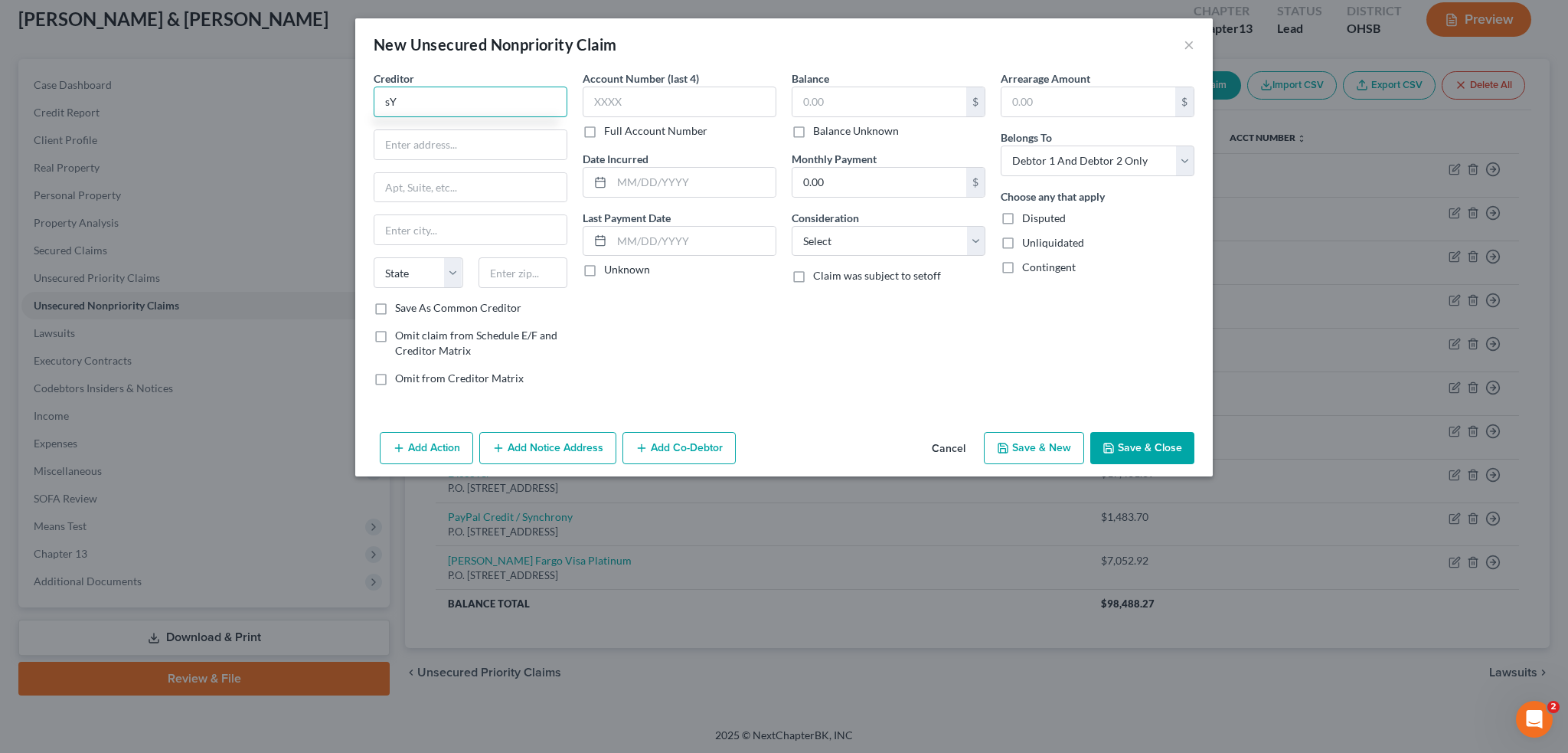
type input "s"
type input "Synchrony Bank / Amazon"
click at [844, 342] on div "Balance $ Balance Unknown Balance Undetermined $ Balance Unknown Monthly Paymen…" at bounding box center [889, 234] width 209 height 328
click at [404, 141] on input "text" at bounding box center [471, 145] width 192 height 29
type input "P.O. BOx 71737"
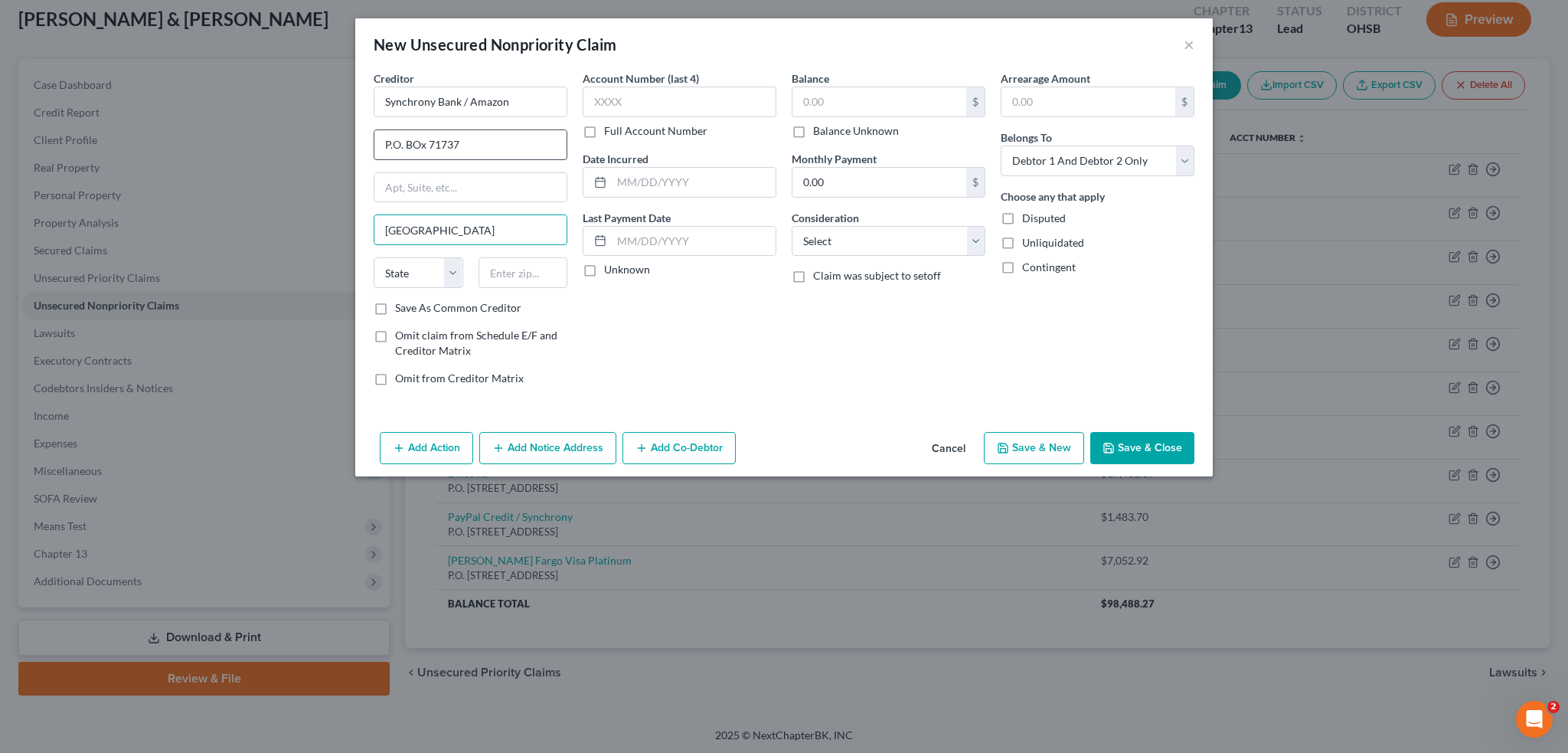
type input "[GEOGRAPHIC_DATA]"
select select "39"
click at [903, 356] on div "Balance $ Balance Unknown Balance Undetermined $ Balance Unknown Monthly Paymen…" at bounding box center [889, 234] width 209 height 328
click at [500, 269] on input "text" at bounding box center [523, 273] width 89 height 31
type input "19176"
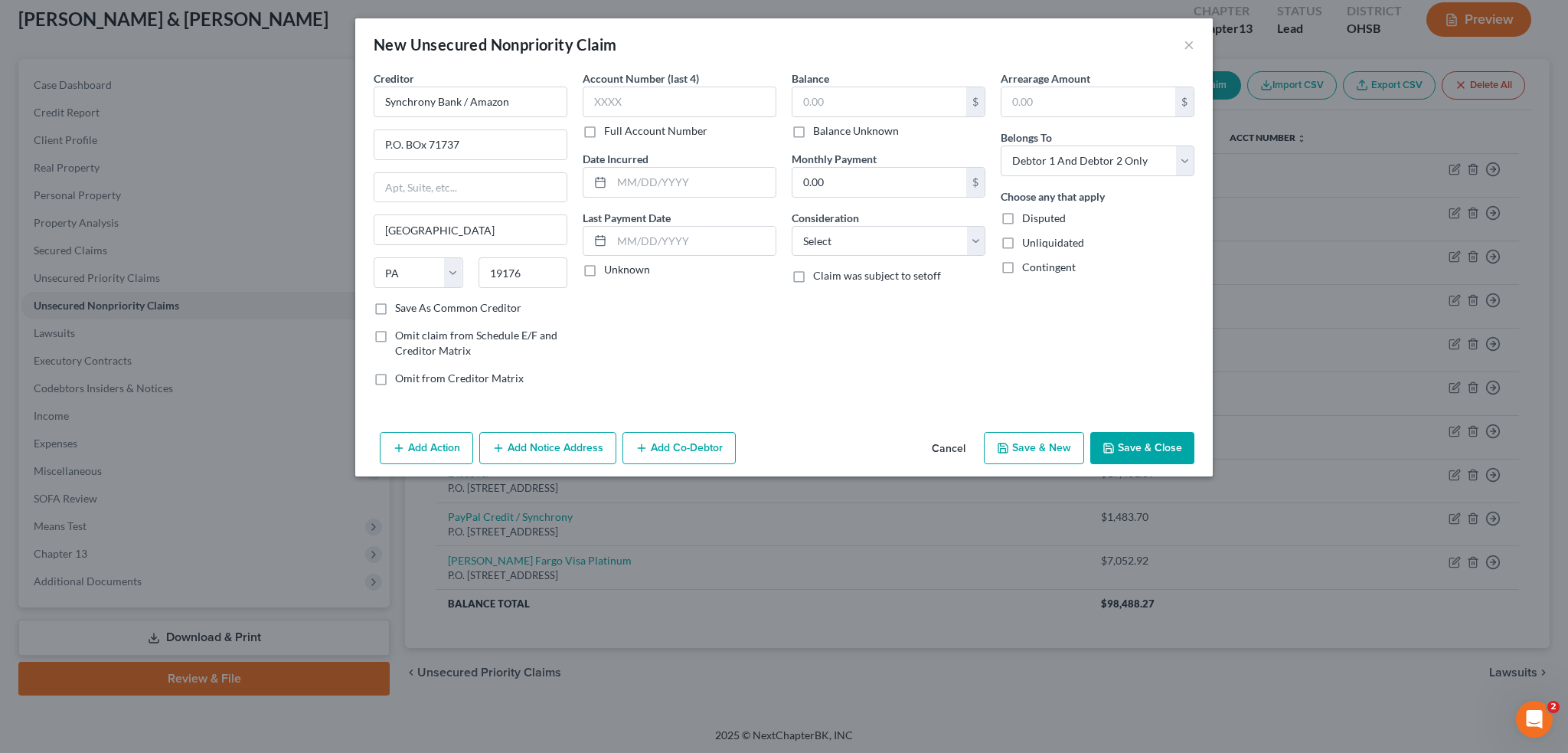
drag, startPoint x: 833, startPoint y: 312, endPoint x: 772, endPoint y: 210, distance: 118.8
click at [833, 312] on div "Balance $ Balance Unknown Balance Undetermined $ Balance Unknown Monthly Paymen…" at bounding box center [889, 234] width 209 height 328
click at [659, 98] on input "text" at bounding box center [680, 102] width 194 height 31
type input "4740"
drag, startPoint x: 883, startPoint y: 318, endPoint x: 844, endPoint y: 392, distance: 83.6
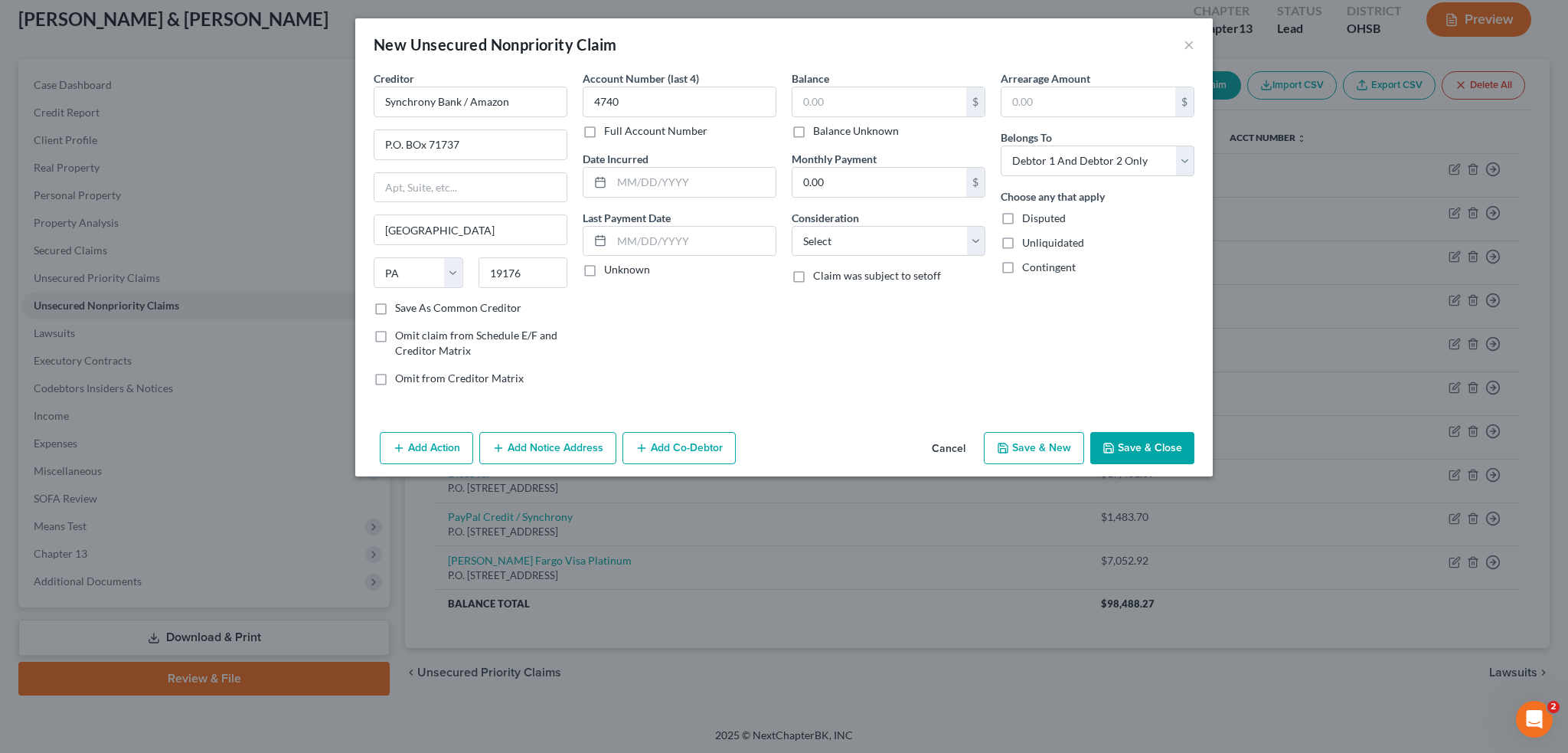
click at [883, 318] on div "Balance $ Balance Unknown Balance Undetermined $ Balance Unknown Monthly Paymen…" at bounding box center [889, 234] width 209 height 328
click at [883, 95] on input "text" at bounding box center [879, 102] width 174 height 29
type input "974"
click at [881, 379] on div "Balance 974.00 $ Balance Unknown Balance Undetermined 974 $ Balance Unknown Mon…" at bounding box center [889, 234] width 209 height 328
drag, startPoint x: 979, startPoint y: 236, endPoint x: 937, endPoint y: 248, distance: 43.7
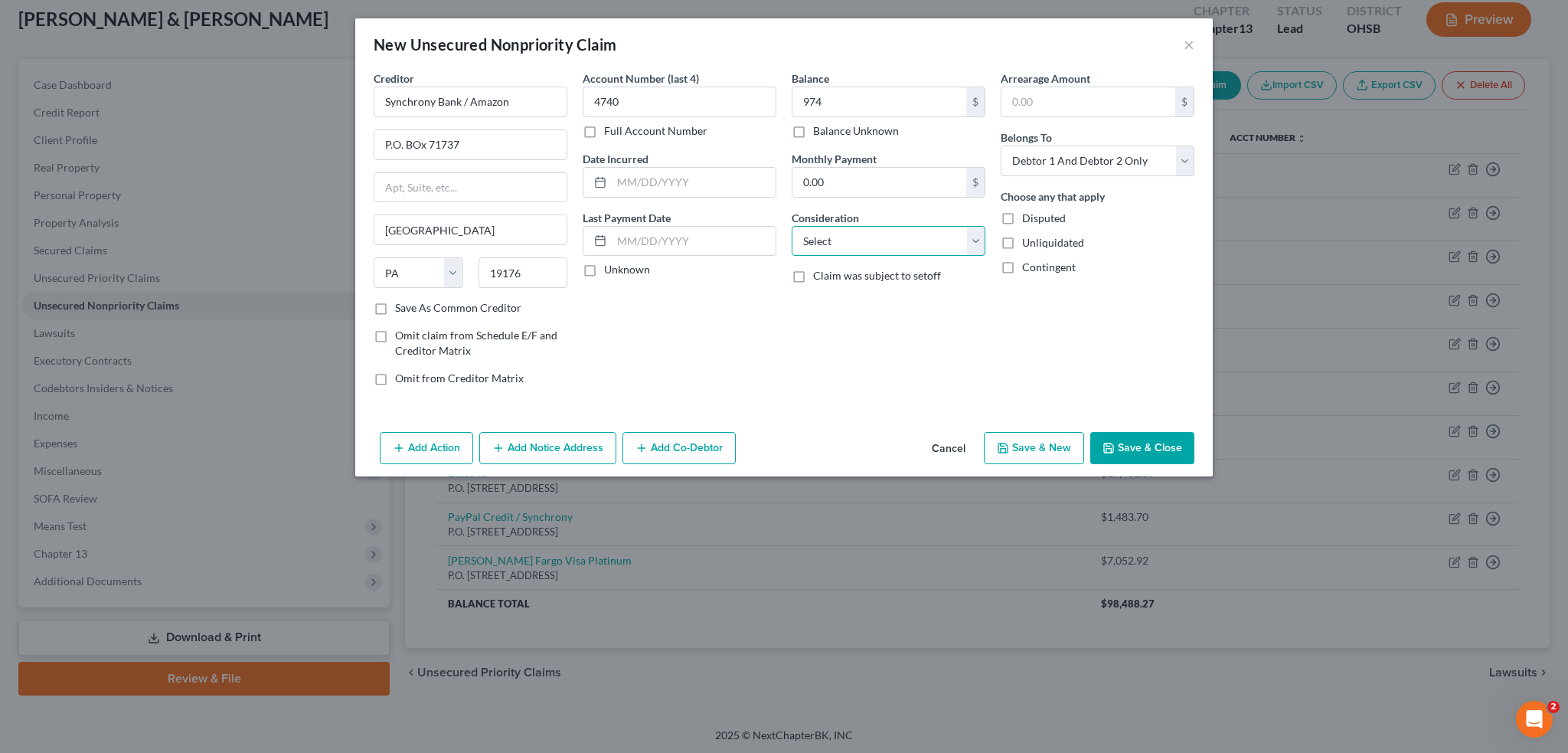
click at [979, 236] on select "Select Cable / Satellite Services Collection Agency Credit Card Debt Debt Couns…" at bounding box center [889, 241] width 194 height 31
select select "2"
click at [792, 226] on select "Select Cable / Satellite Services Collection Agency Credit Card Debt Debt Couns…" at bounding box center [889, 241] width 194 height 31
click at [1150, 453] on button "Save & Close" at bounding box center [1142, 448] width 104 height 32
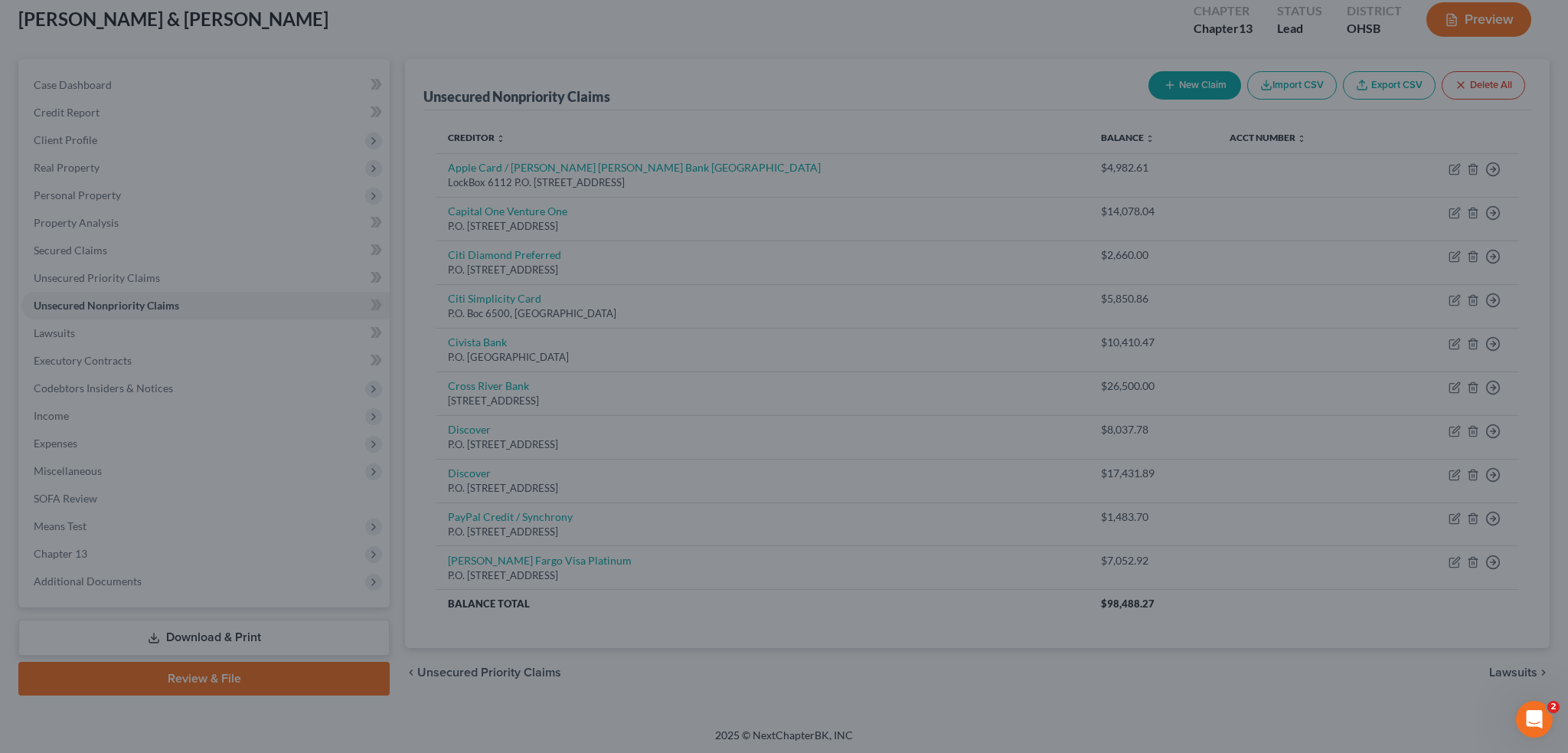
type input "974.00"
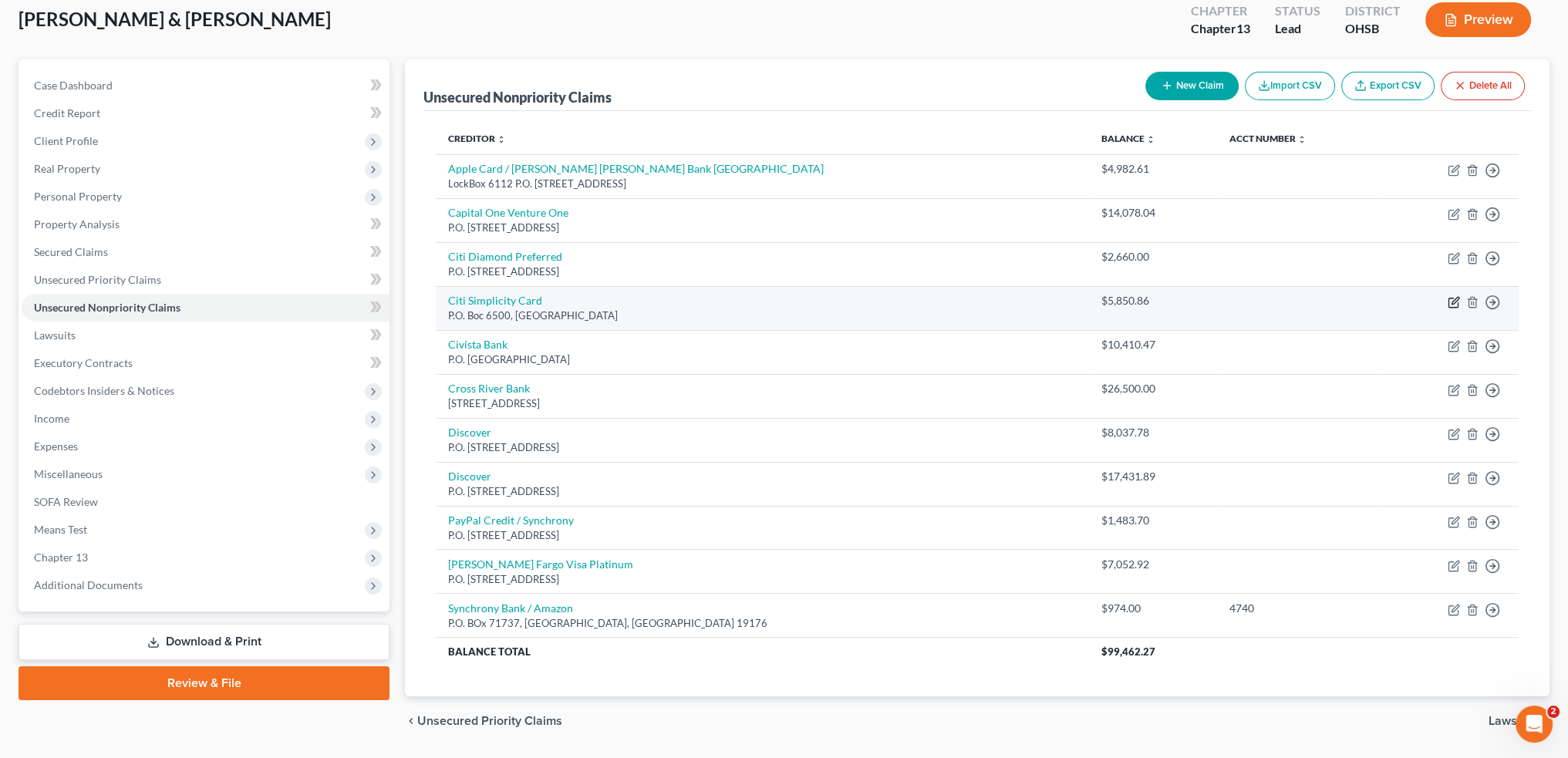
click at [1452, 298] on icon "button" at bounding box center [1453, 302] width 12 height 12
select select "43"
select select "2"
select select "0"
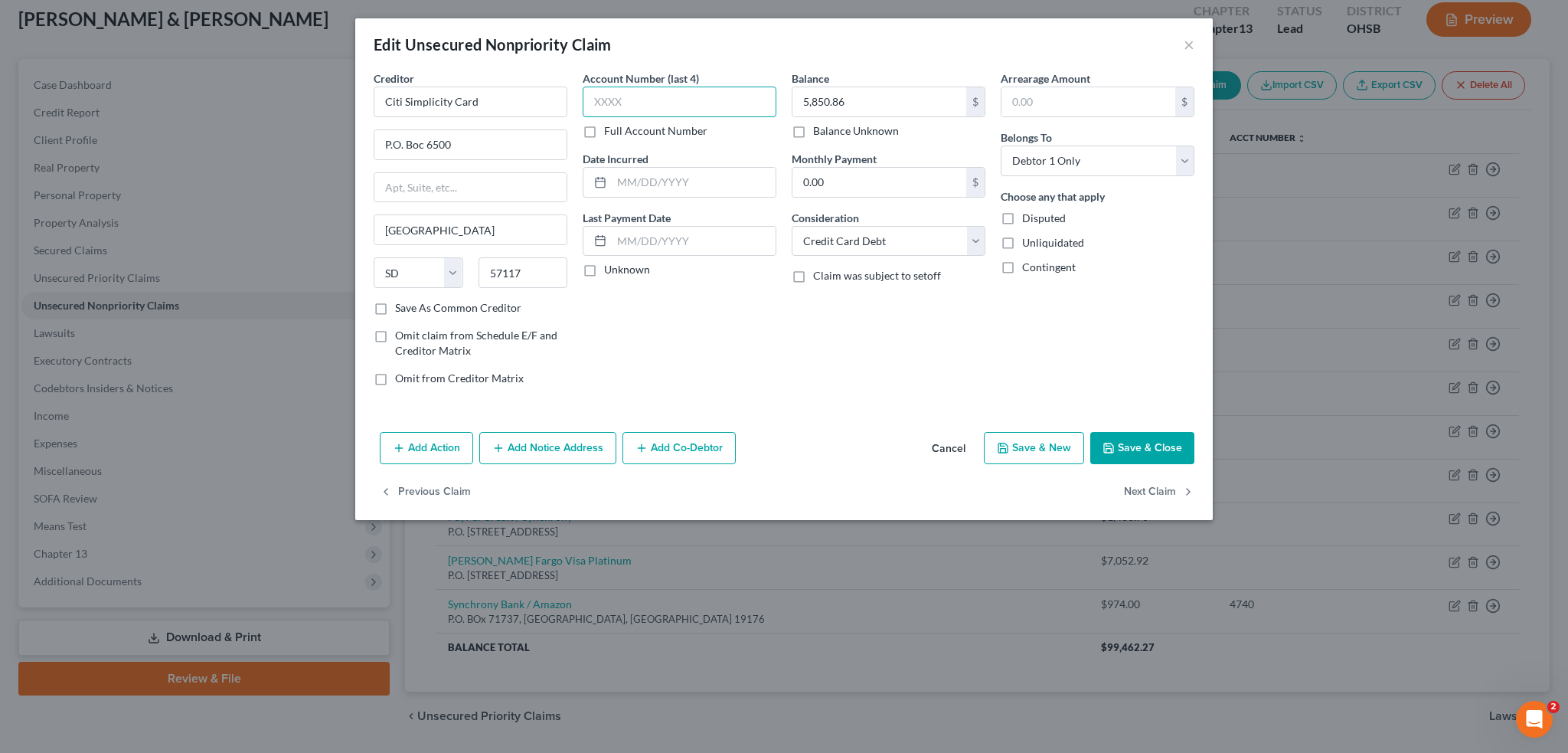
click at [615, 100] on input "text" at bounding box center [680, 102] width 194 height 31
type input "3807"
click at [1106, 444] on icon "button" at bounding box center [1108, 448] width 9 height 9
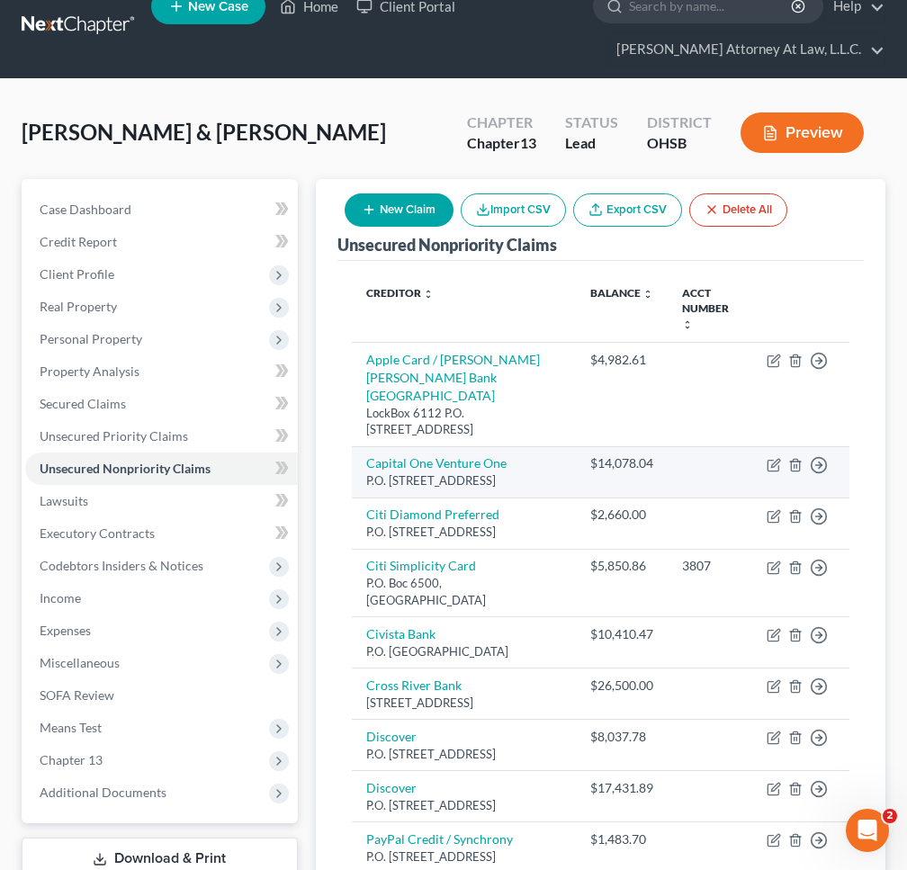
scroll to position [0, 0]
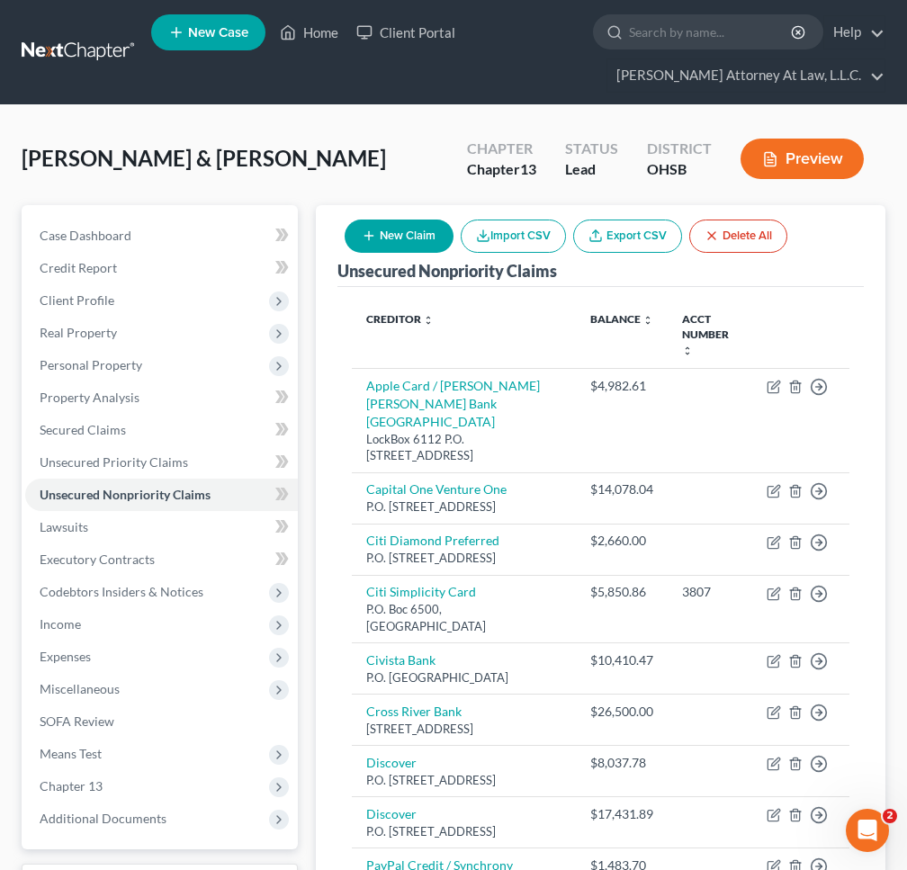
click at [403, 248] on button "New Claim" at bounding box center [399, 235] width 109 height 33
select select "2"
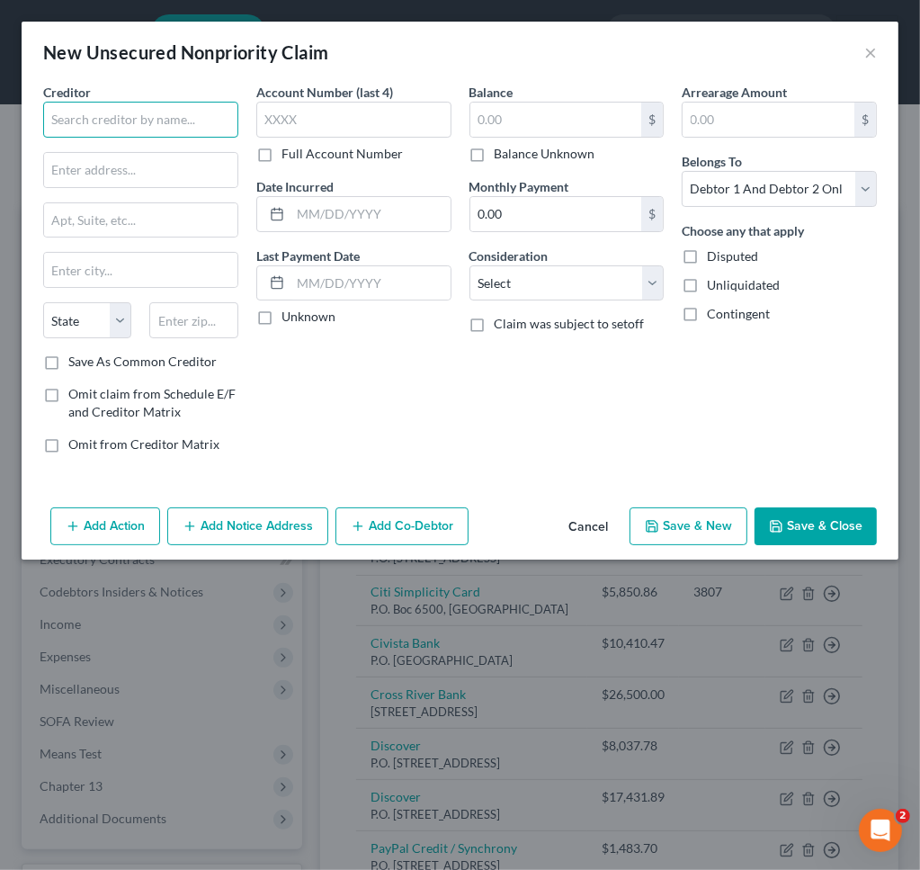
click at [61, 107] on input "text" at bounding box center [140, 120] width 195 height 36
type input "Rockloans Marketplace"
type input "[STREET_ADDRESS]"
type input "2nd Floor"
type input "[GEOGRAPHIC_DATA]"
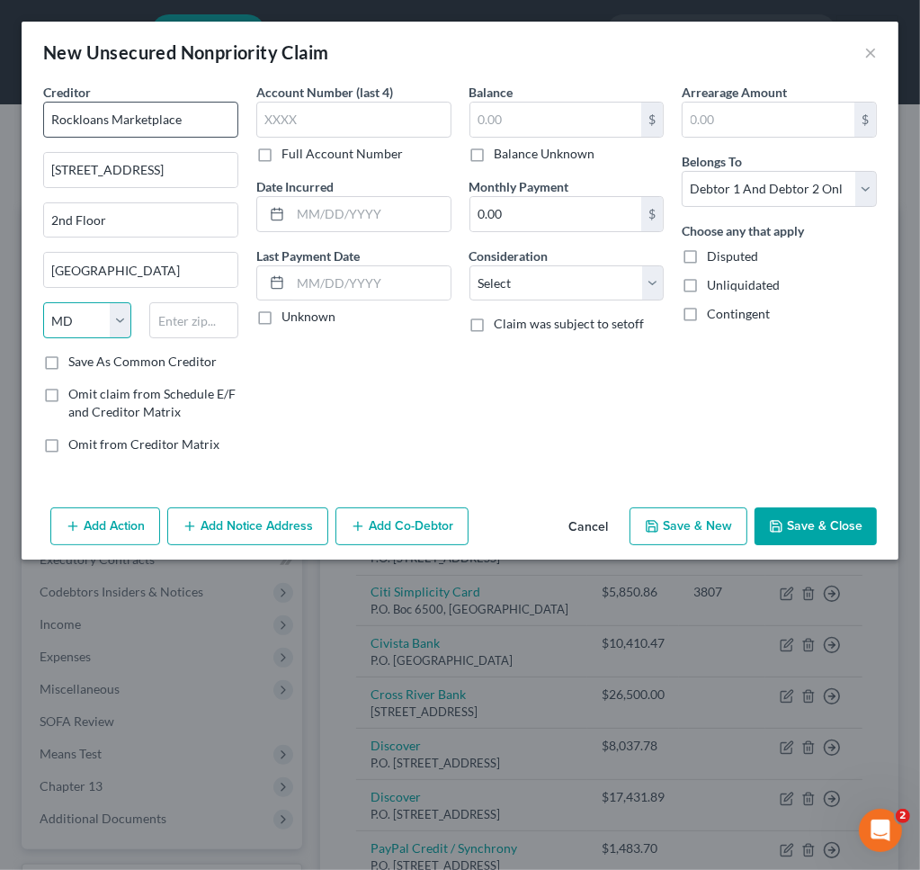
select select "23"
type input "48226"
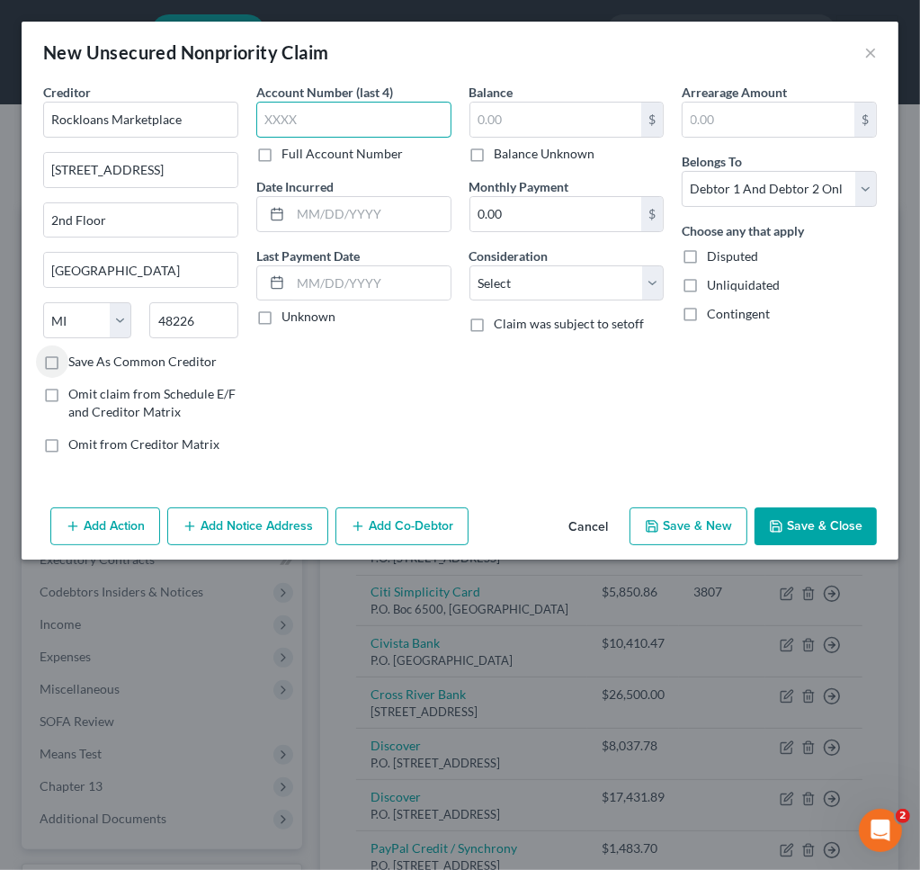
click at [353, 121] on input "text" at bounding box center [353, 120] width 195 height 36
type input "9977"
click at [490, 103] on input "text" at bounding box center [556, 120] width 172 height 34
type input "21,115"
click at [522, 210] on input "0.00" at bounding box center [556, 214] width 172 height 34
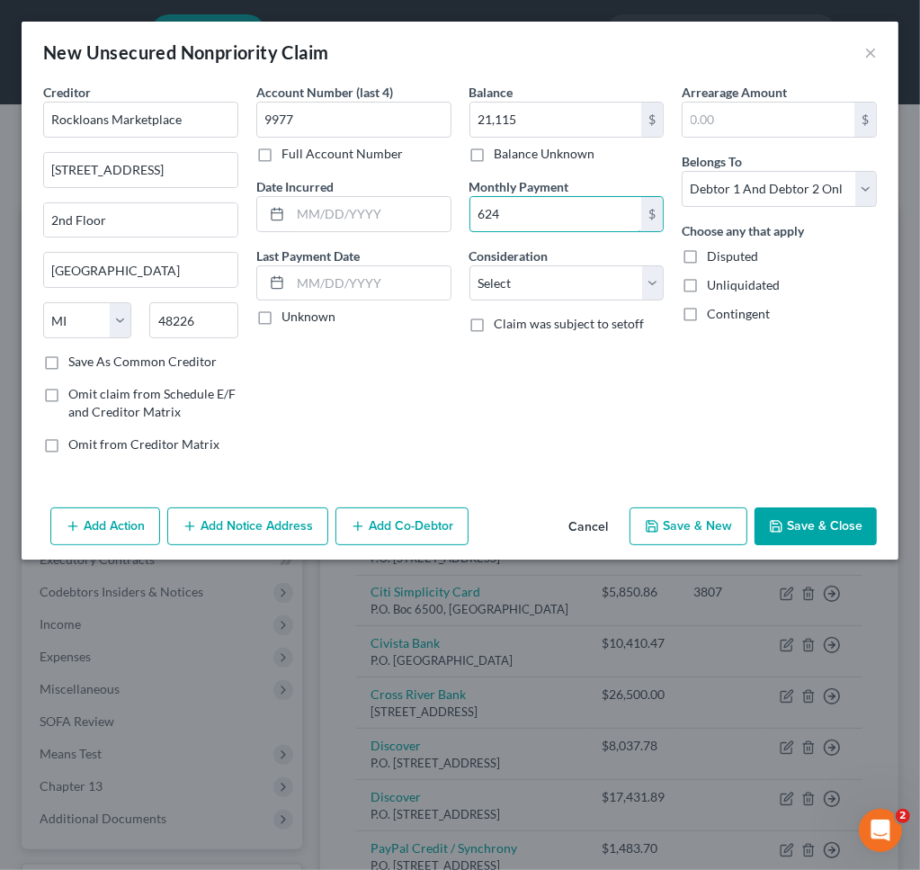
type input "624"
click at [533, 286] on select "Select Cable / Satellite Services Collection Agency Credit Card Debt Debt Couns…" at bounding box center [567, 283] width 195 height 36
select select "10"
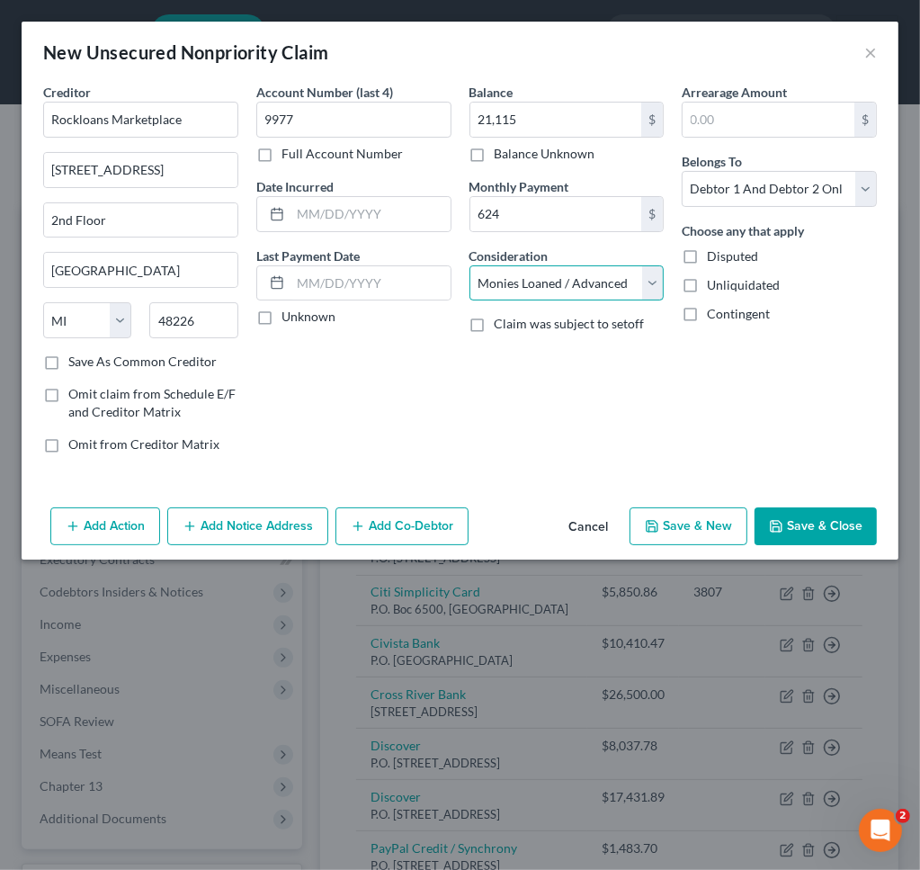
click at [470, 265] on select "Select Cable / Satellite Services Collection Agency Credit Card Debt Debt Couns…" at bounding box center [567, 283] width 195 height 36
click at [784, 521] on icon "button" at bounding box center [776, 526] width 14 height 14
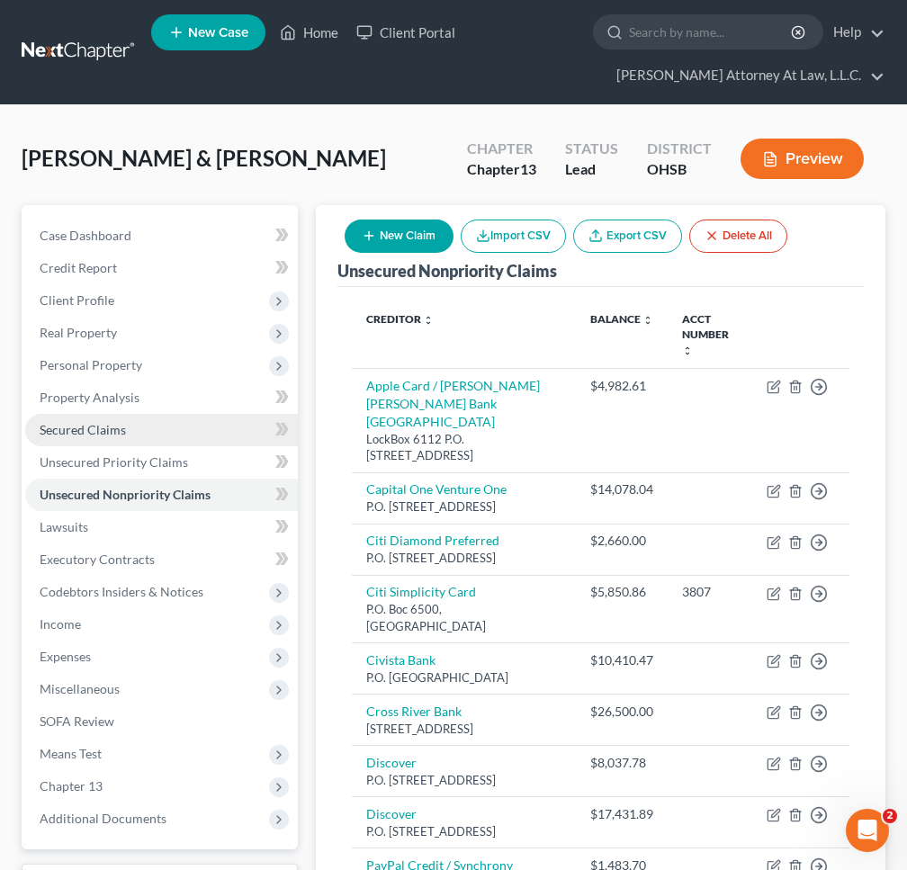
click at [103, 429] on span "Secured Claims" at bounding box center [83, 429] width 86 height 15
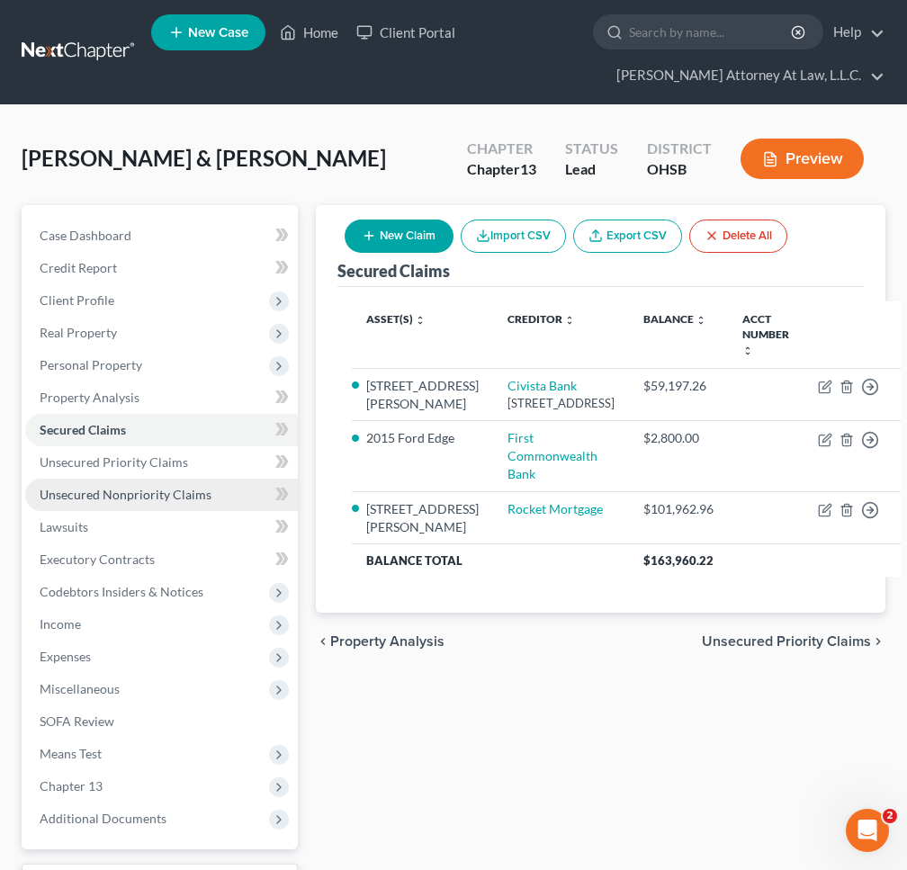
click at [94, 493] on span "Unsecured Nonpriority Claims" at bounding box center [126, 494] width 172 height 15
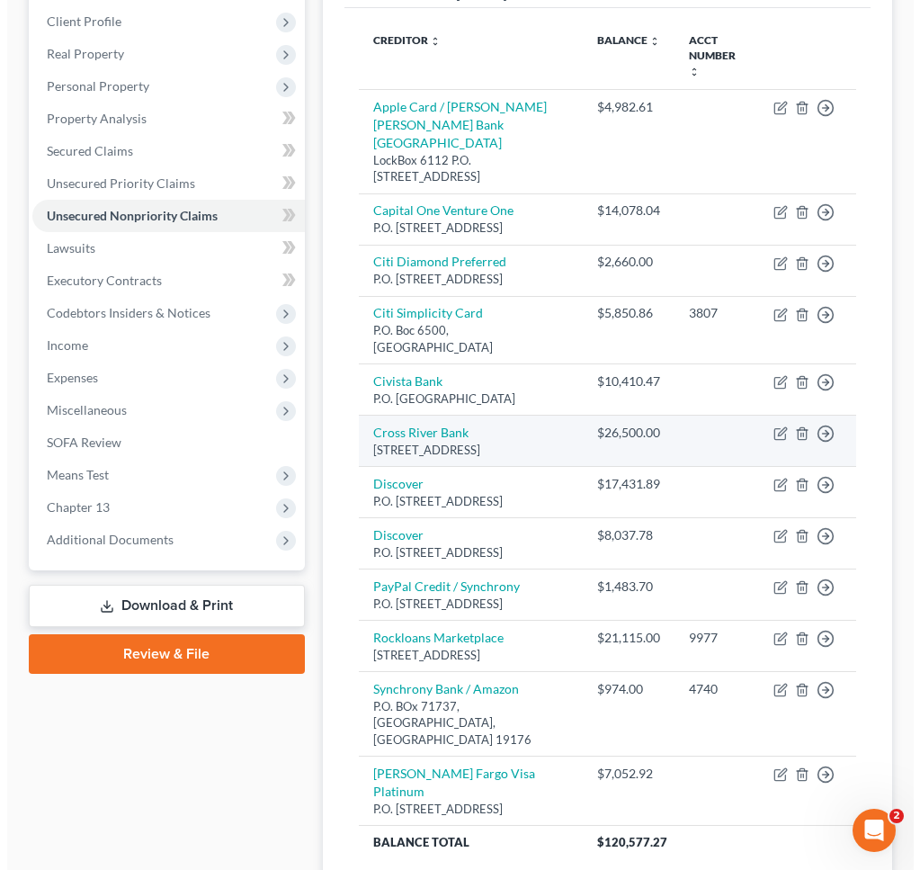
scroll to position [270, 0]
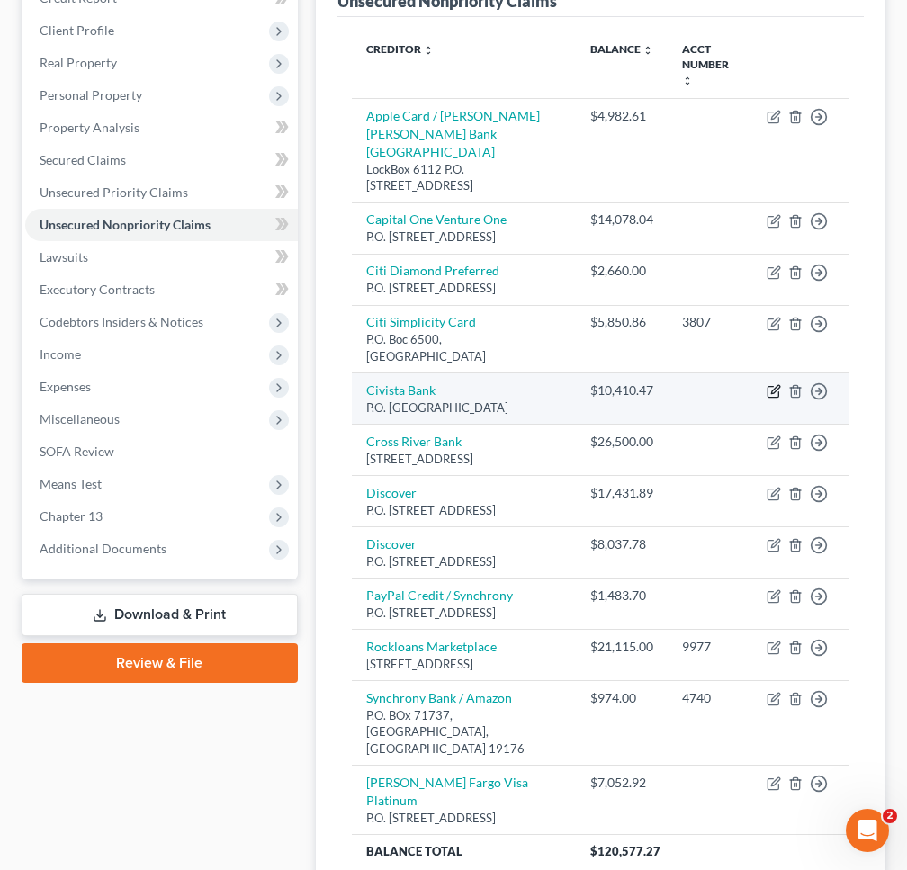
click at [768, 389] on icon "button" at bounding box center [773, 391] width 14 height 14
select select "26"
select select "2"
select select "1"
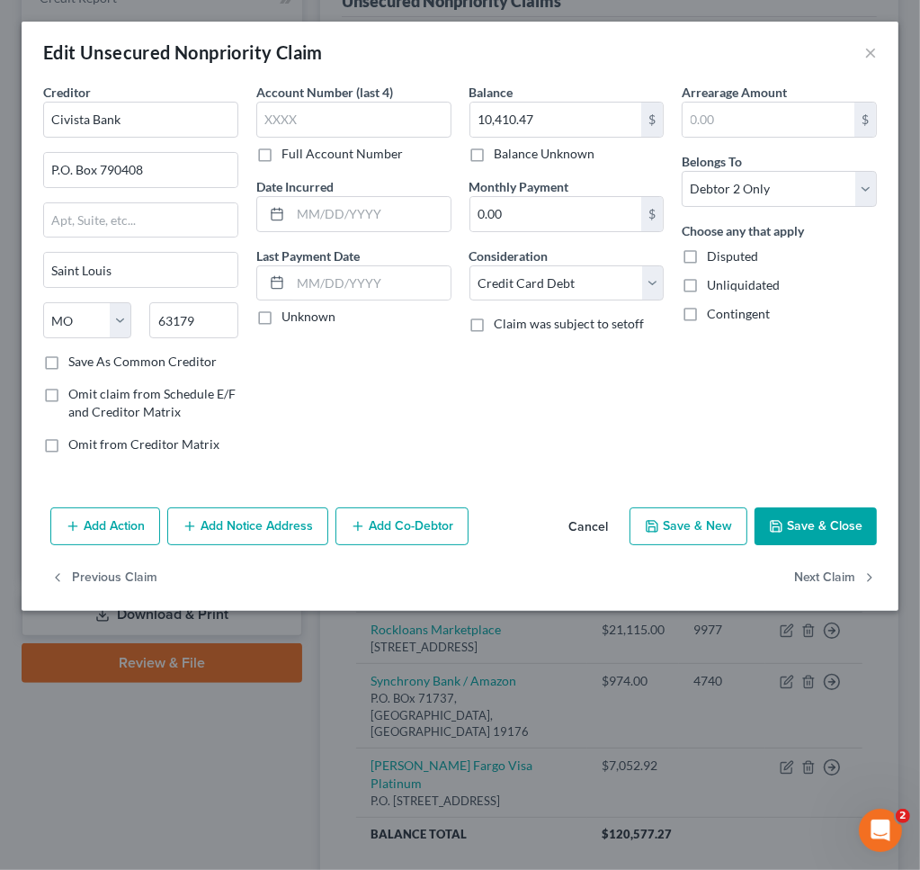
click at [260, 528] on button "Add Notice Address" at bounding box center [247, 526] width 161 height 38
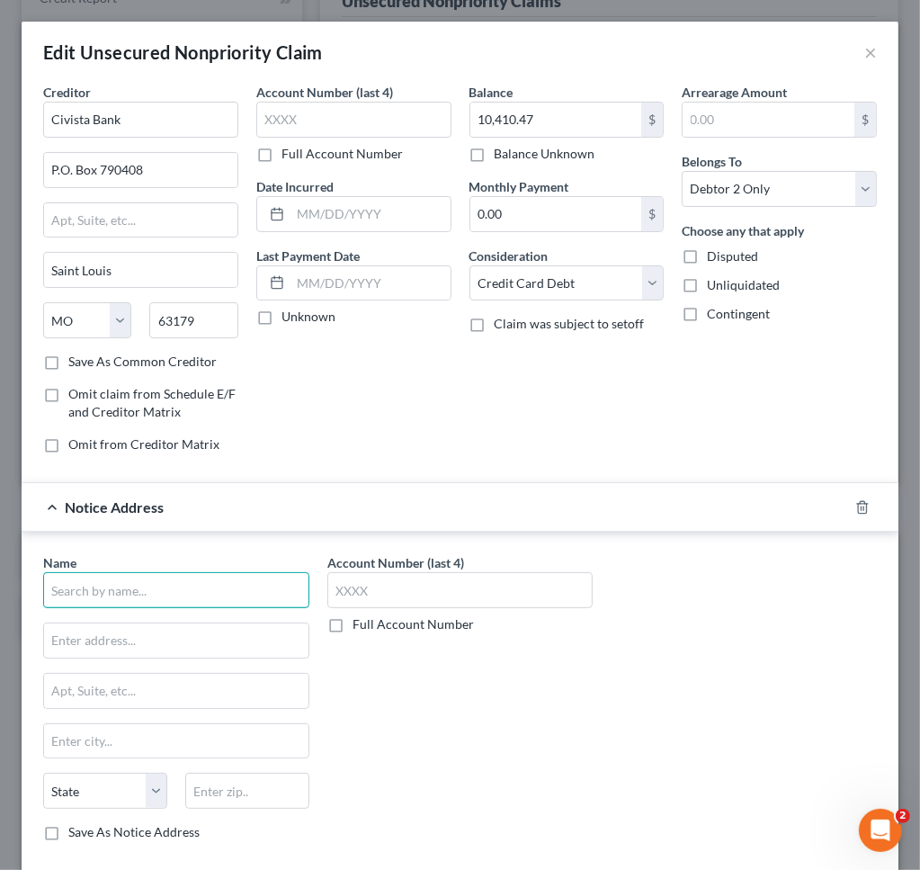
click at [114, 585] on input "text" at bounding box center [176, 590] width 266 height 36
type input "CB Disputes"
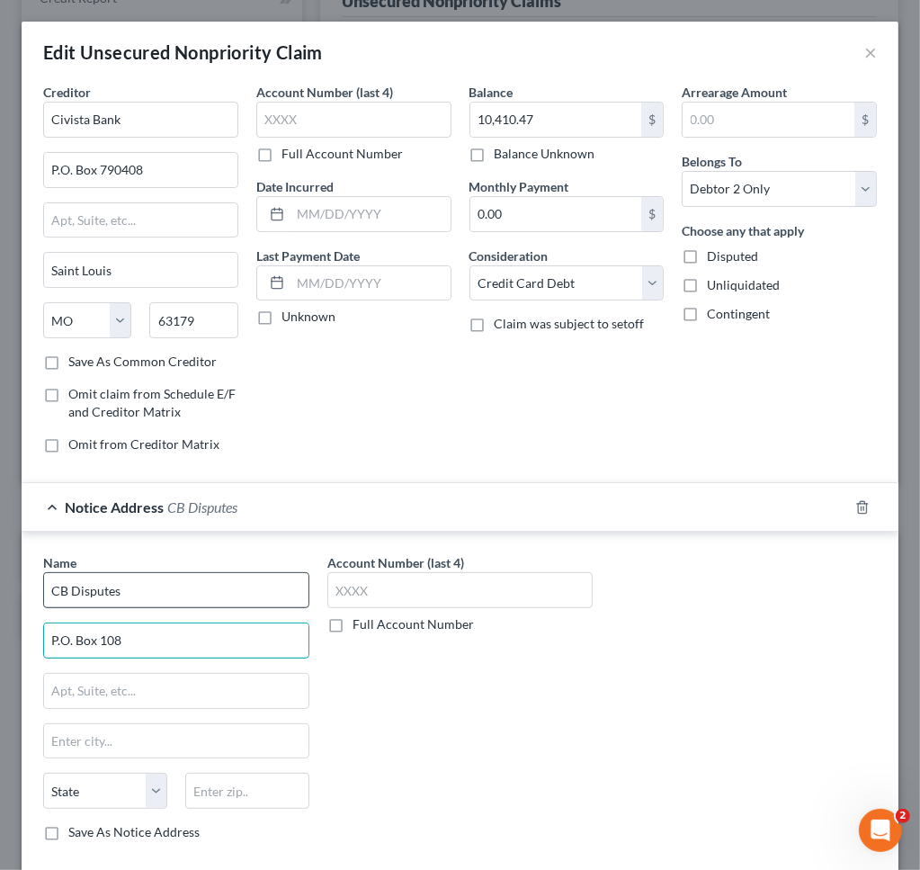
type input "P.O. Box 108"
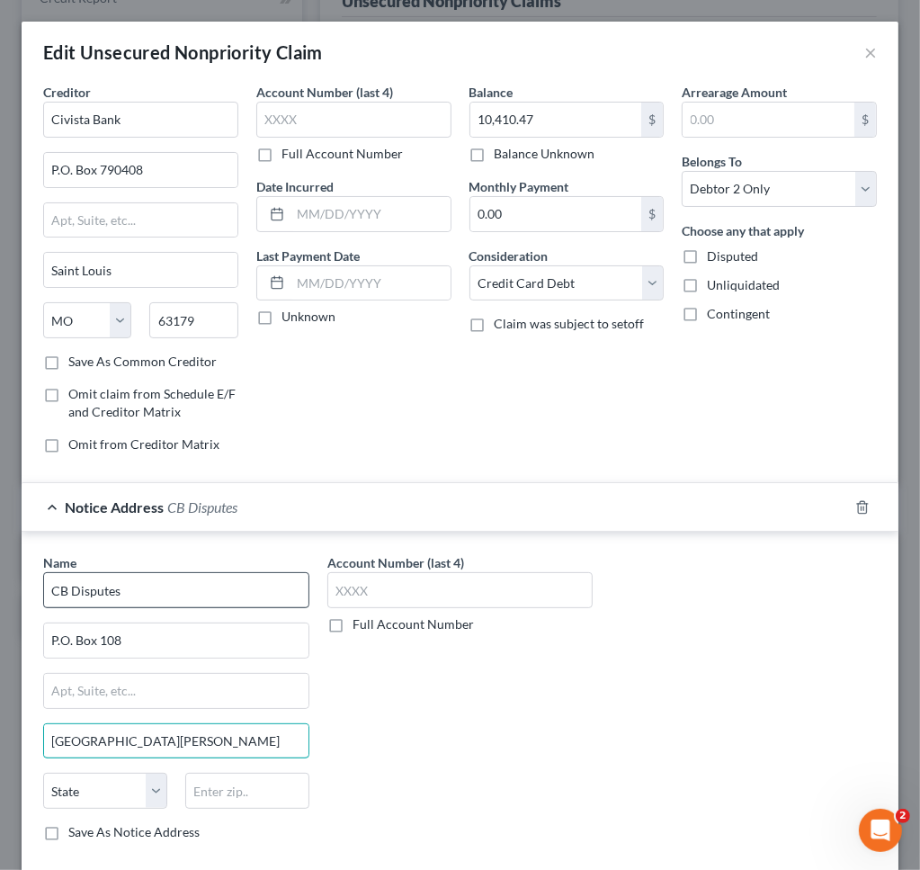
type input "[GEOGRAPHIC_DATA][PERSON_NAME]"
select select "26"
type input "63166"
type input "Saint Louis"
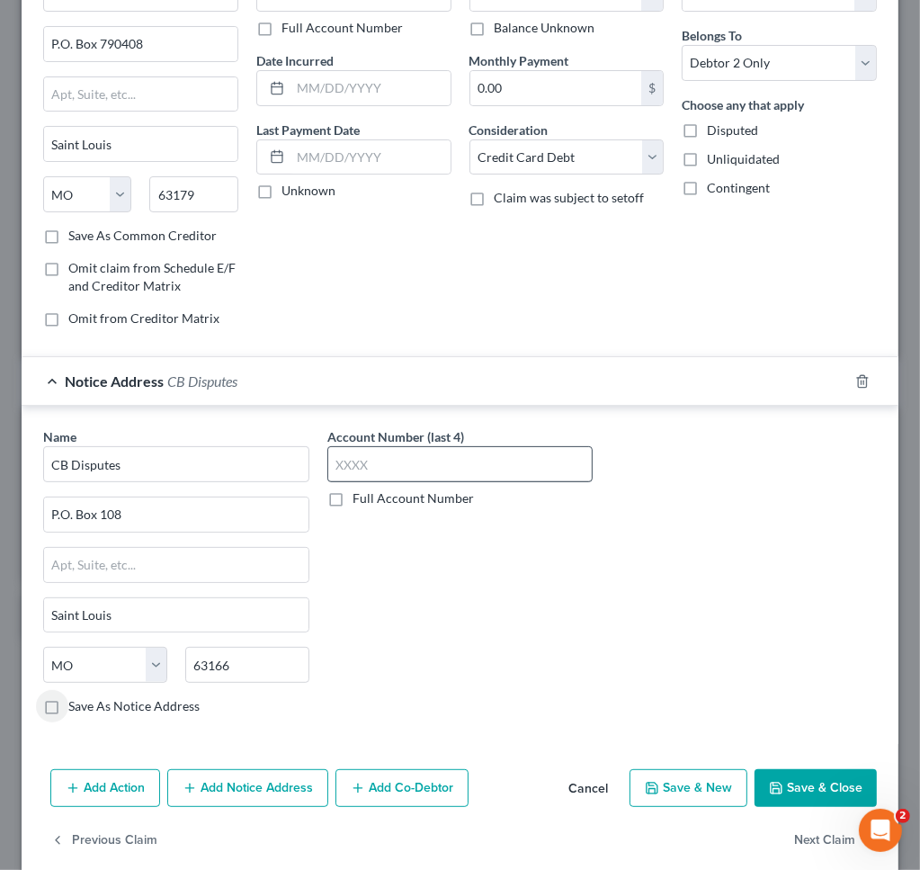
scroll to position [147, 0]
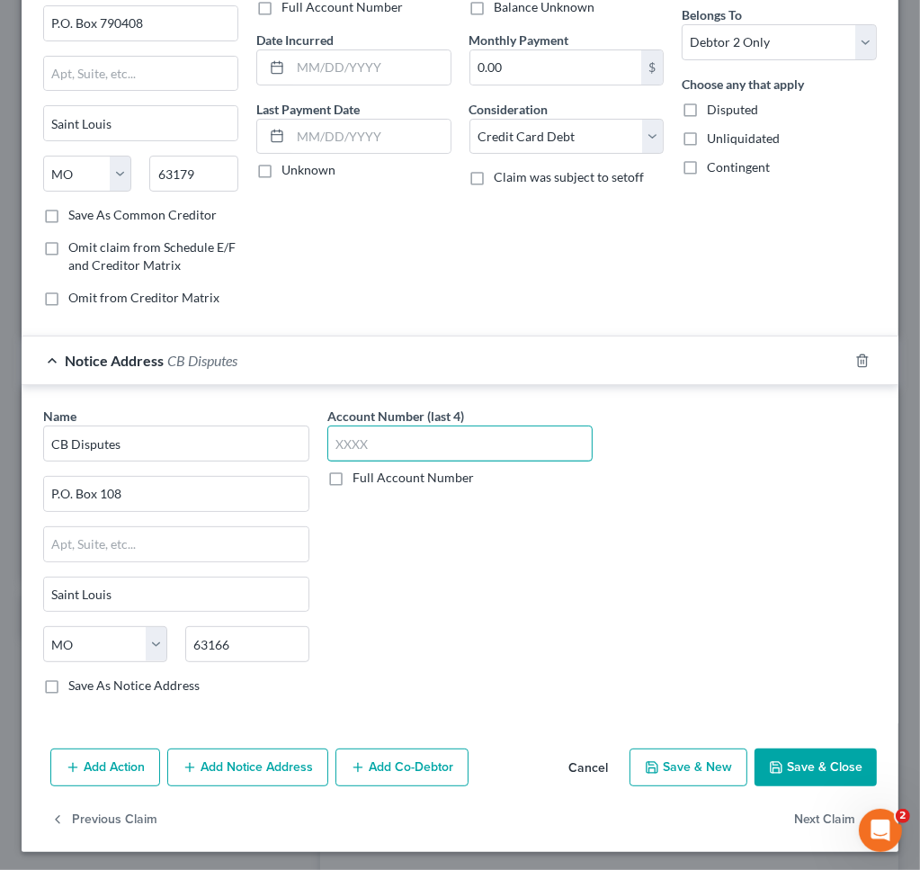
click at [409, 425] on input "text" at bounding box center [460, 443] width 266 height 36
type input "5570"
click at [806, 768] on button "Save & Close" at bounding box center [816, 767] width 122 height 38
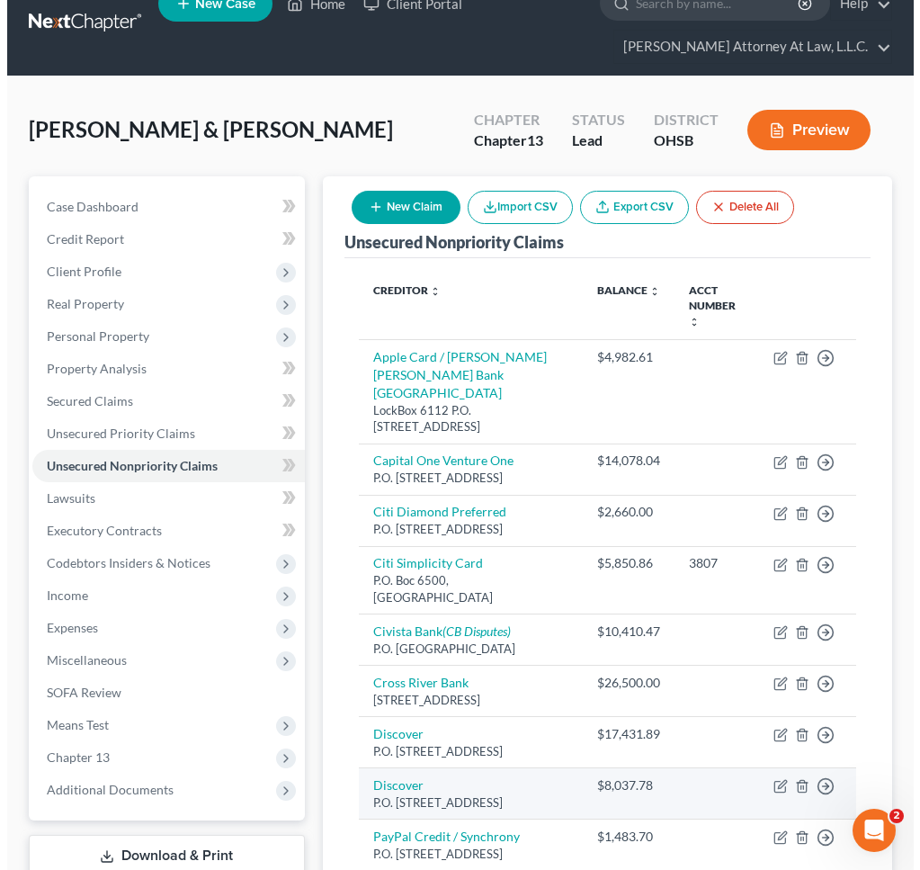
scroll to position [0, 0]
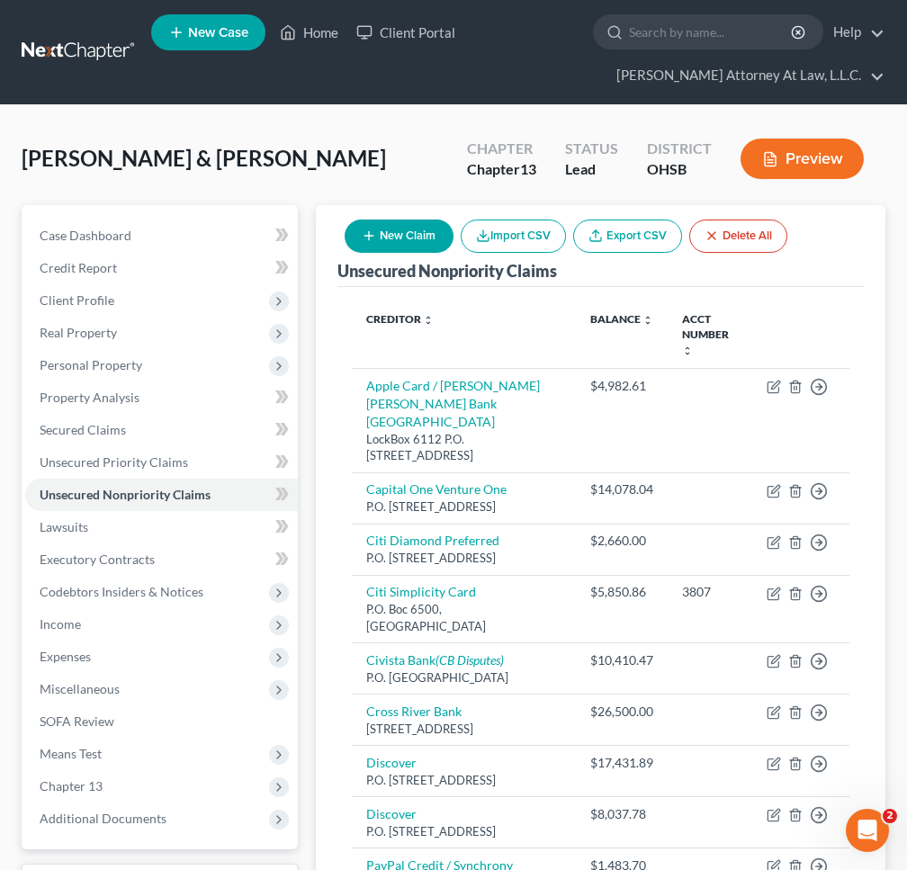
click at [397, 243] on button "New Claim" at bounding box center [399, 235] width 109 height 33
select select "2"
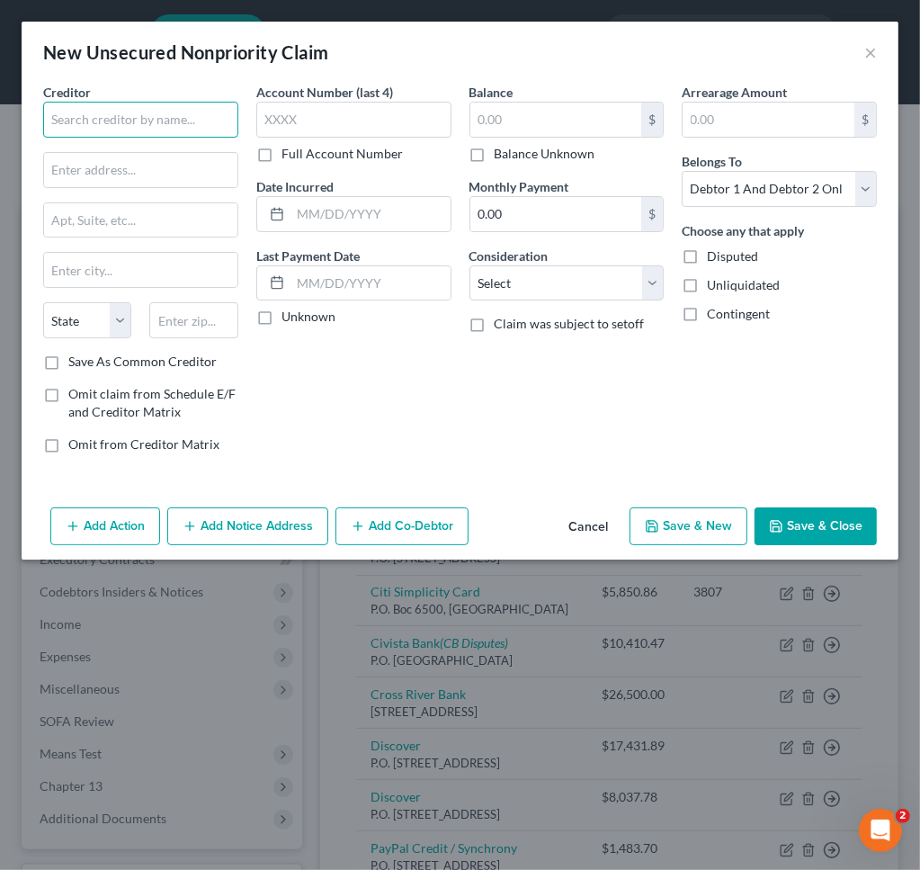
click at [67, 114] on input "text" at bounding box center [140, 120] width 195 height 36
type input "Charter Communication"
type input "P.O. Box 64378"
type input "Saint [PERSON_NAME]"
select select "24"
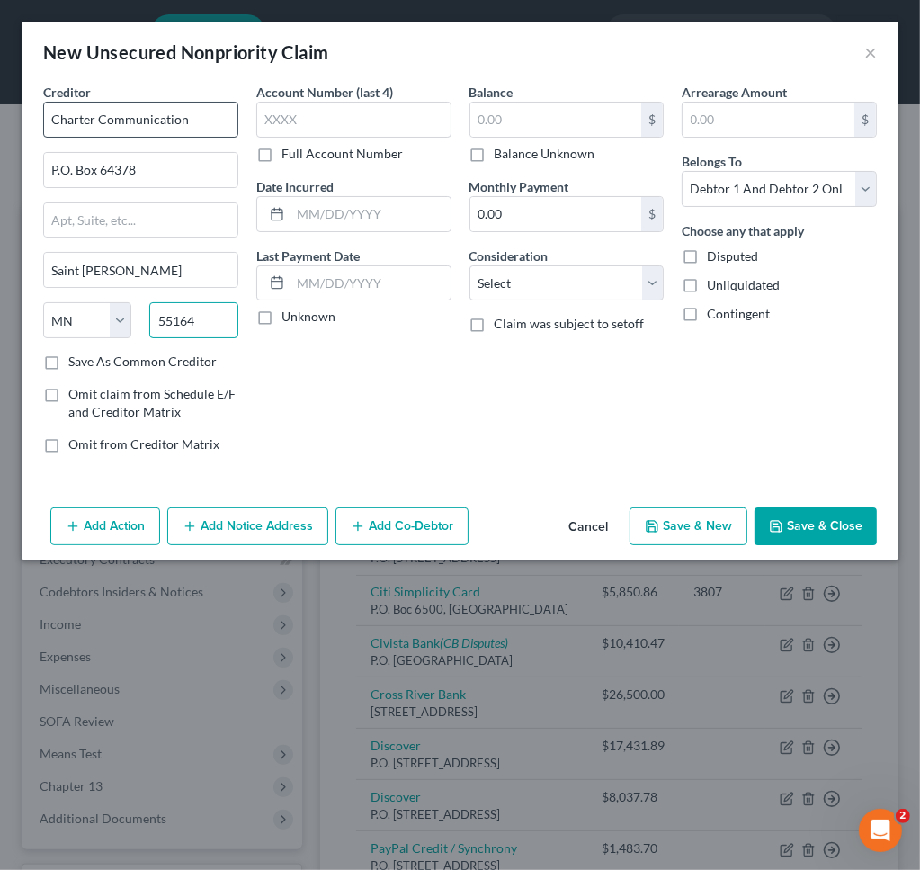
type input "55164"
click at [250, 533] on button "Add Notice Address" at bounding box center [247, 526] width 161 height 38
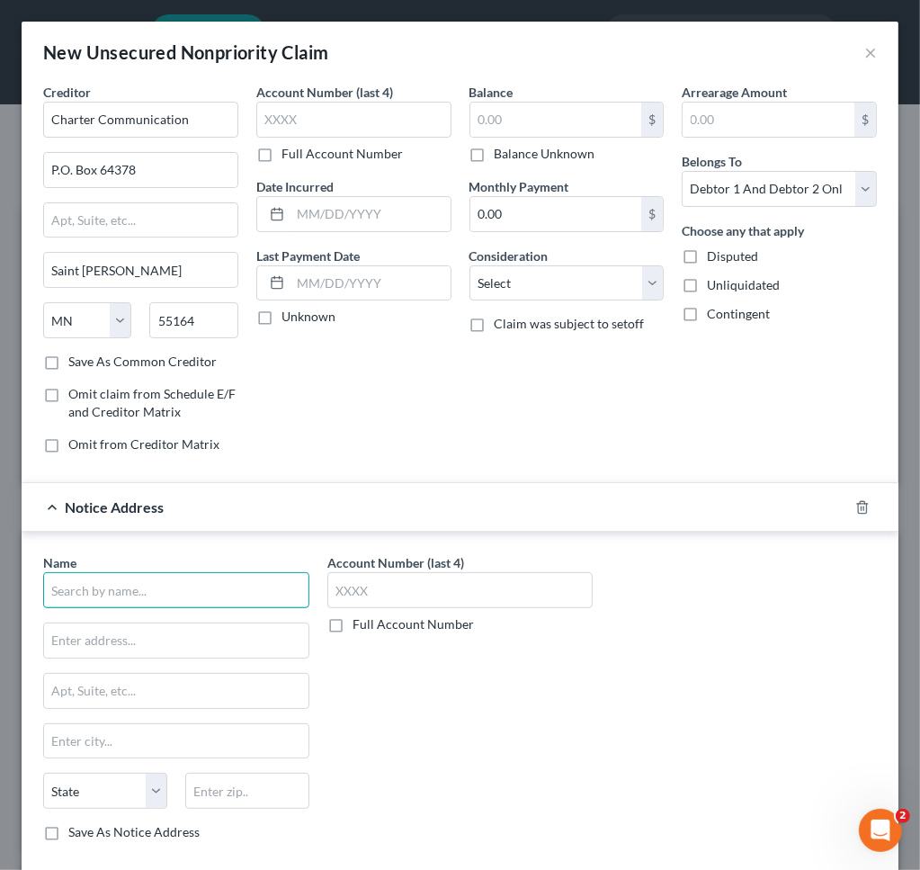
click at [142, 590] on input "text" at bounding box center [176, 590] width 266 height 36
type input "I C System Inc."
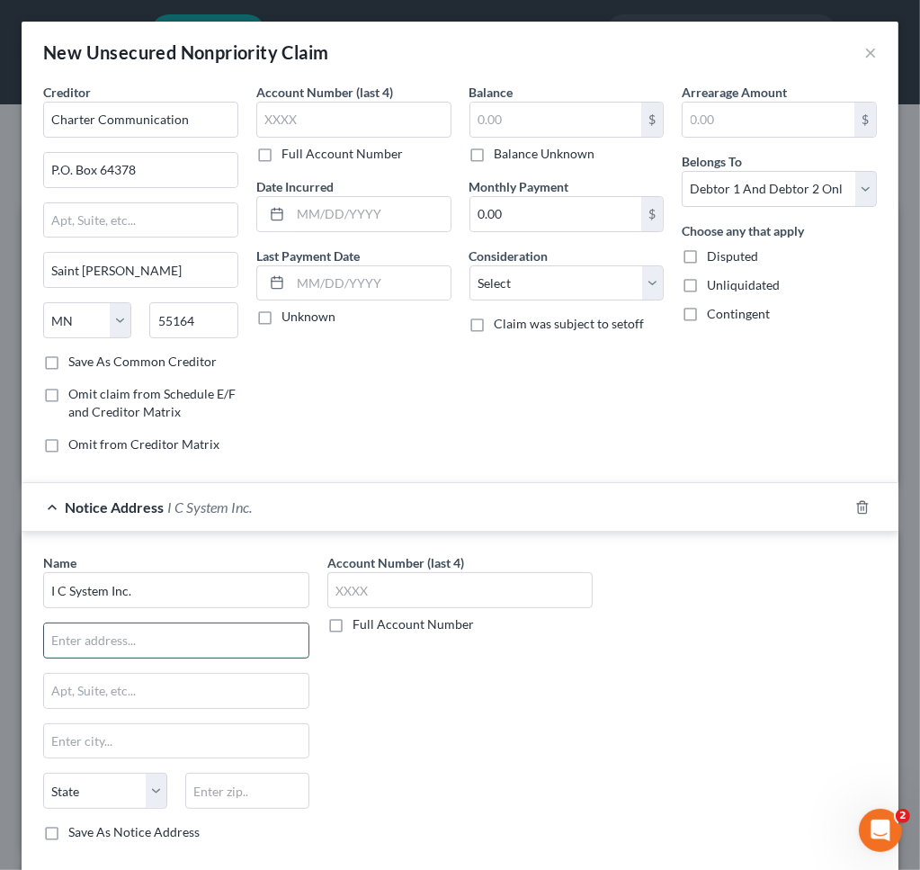
click at [103, 639] on input "text" at bounding box center [176, 640] width 264 height 34
type input "P.O. Box 64378"
type input "Saint [PERSON_NAME]"
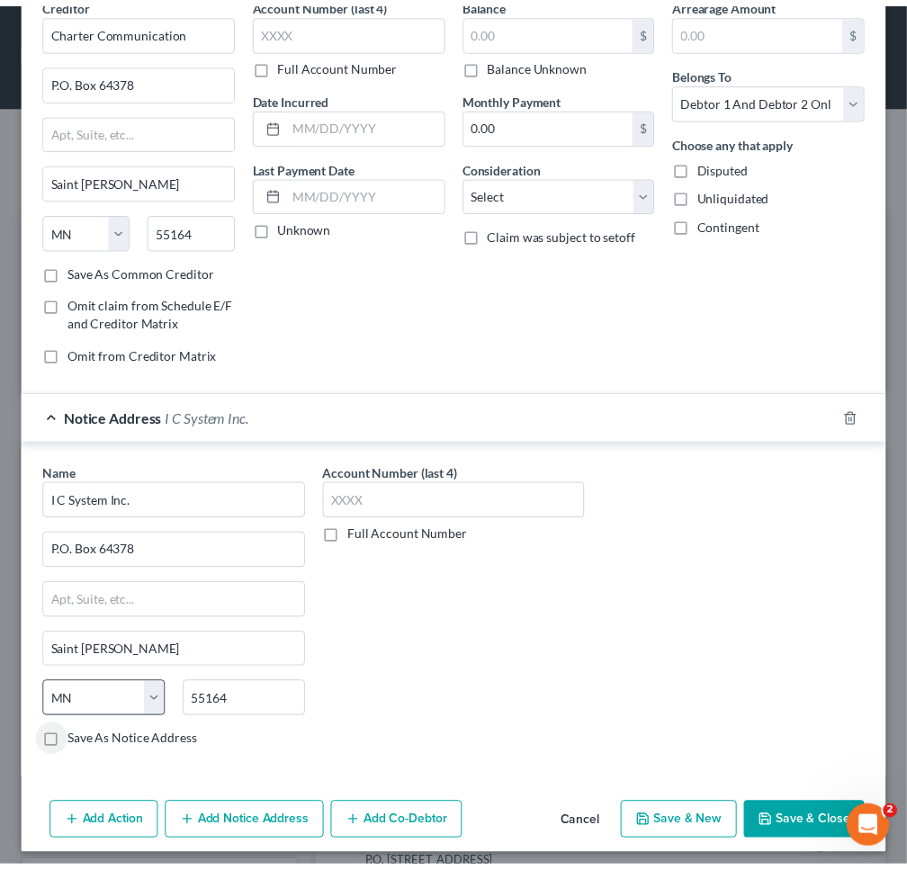
scroll to position [94, 0]
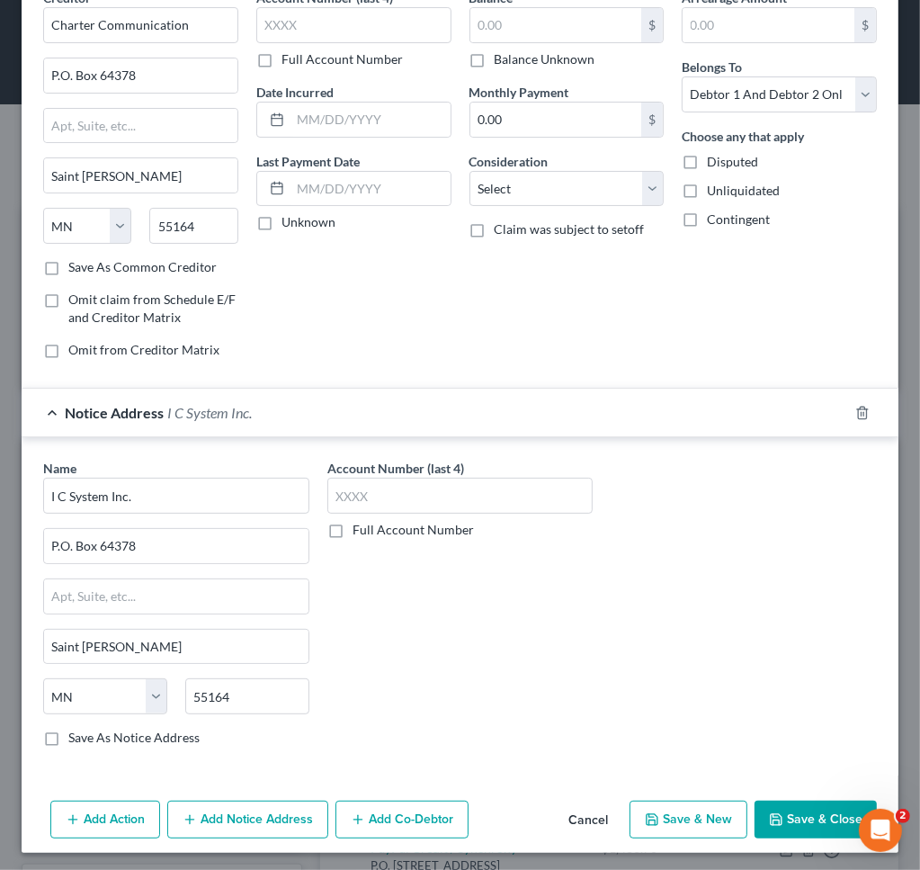
drag, startPoint x: 792, startPoint y: 819, endPoint x: 753, endPoint y: 793, distance: 47.4
click at [792, 819] on button "Save & Close" at bounding box center [816, 820] width 122 height 38
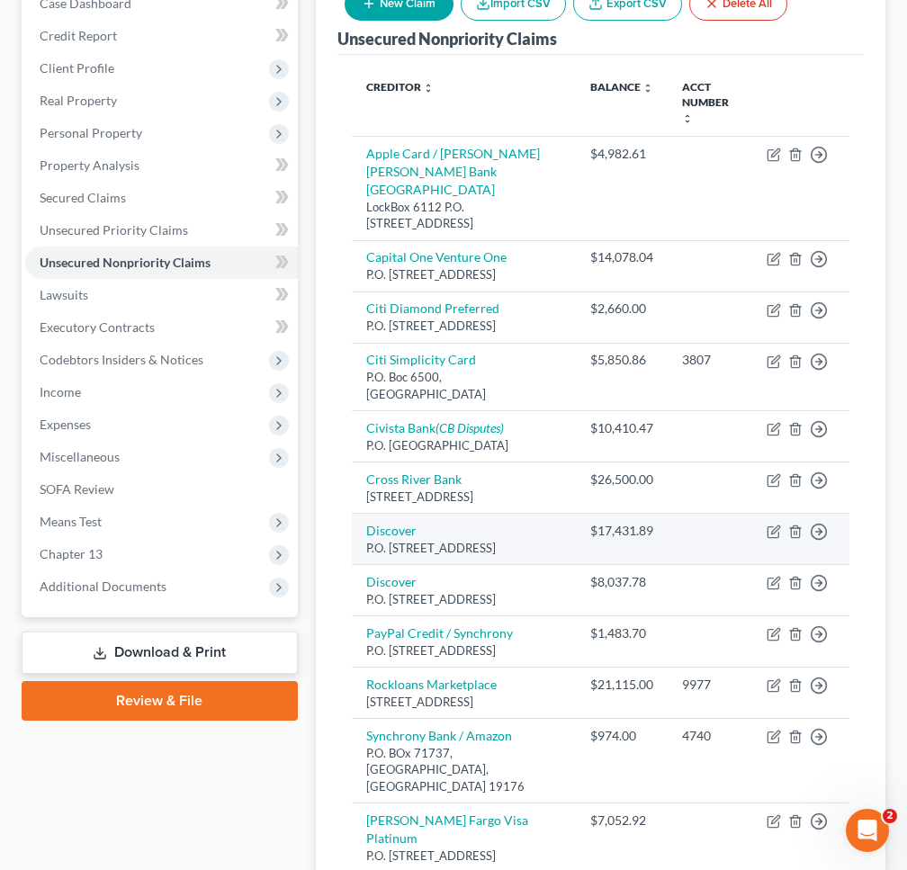
scroll to position [180, 0]
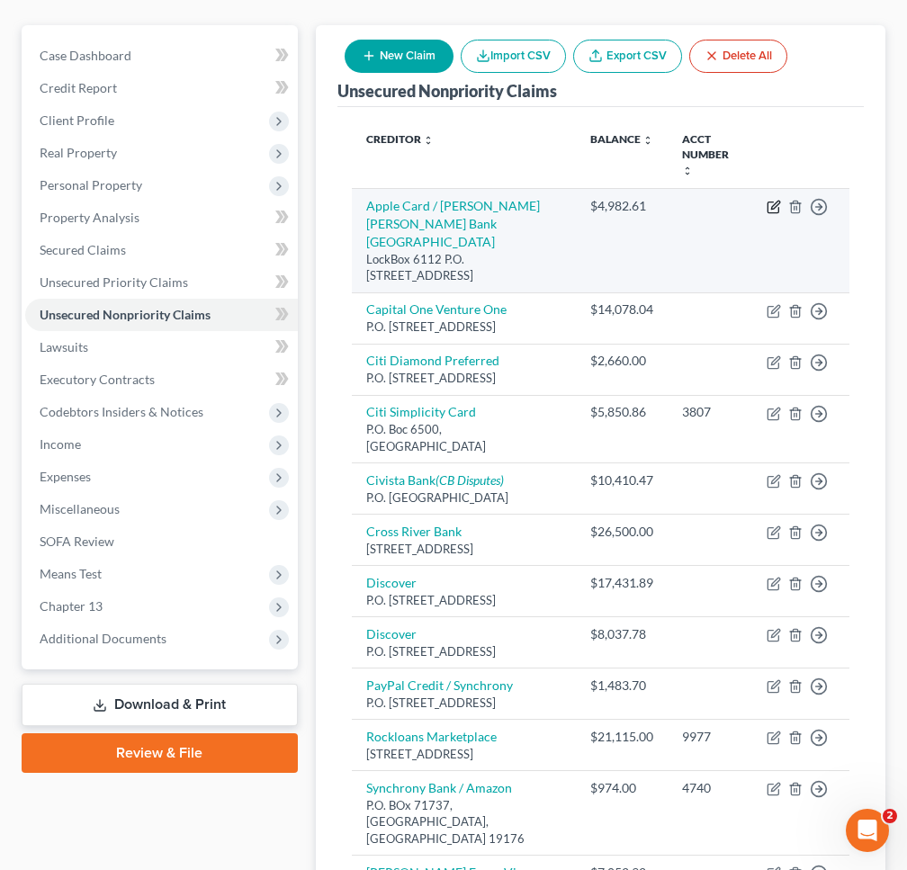
click at [773, 200] on icon "button" at bounding box center [773, 207] width 14 height 14
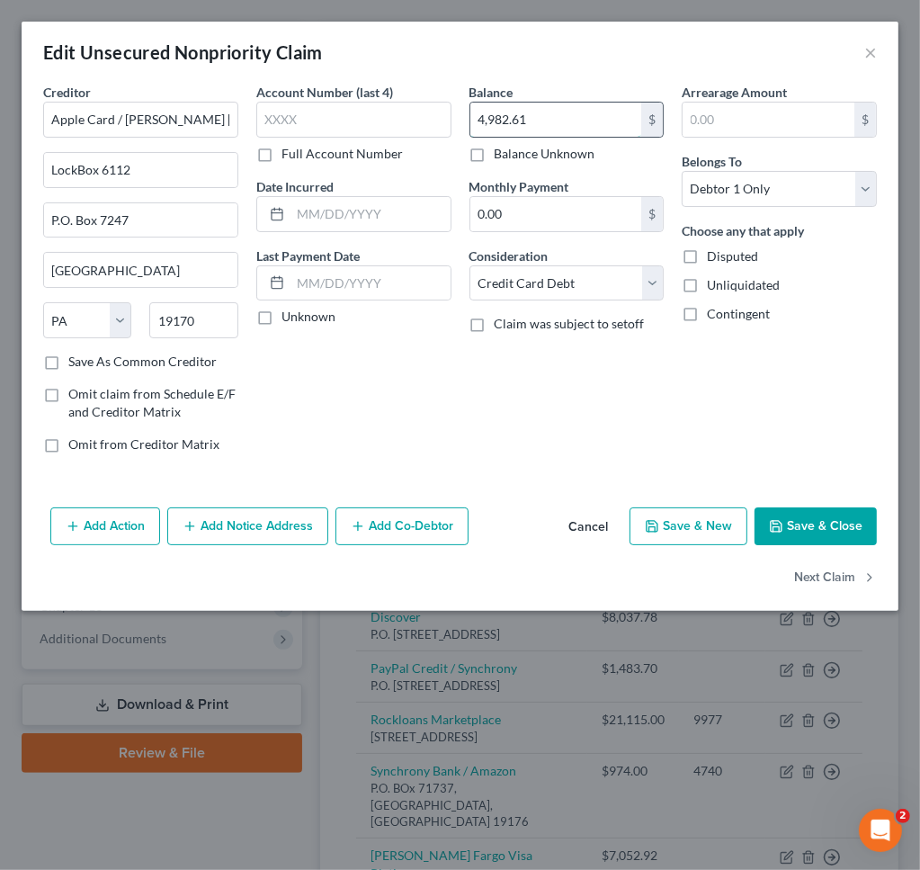
click at [542, 121] on input "4,982.61" at bounding box center [556, 120] width 172 height 34
click at [365, 128] on input "text" at bounding box center [353, 120] width 195 height 36
click at [792, 521] on button "Save & Close" at bounding box center [816, 526] width 122 height 38
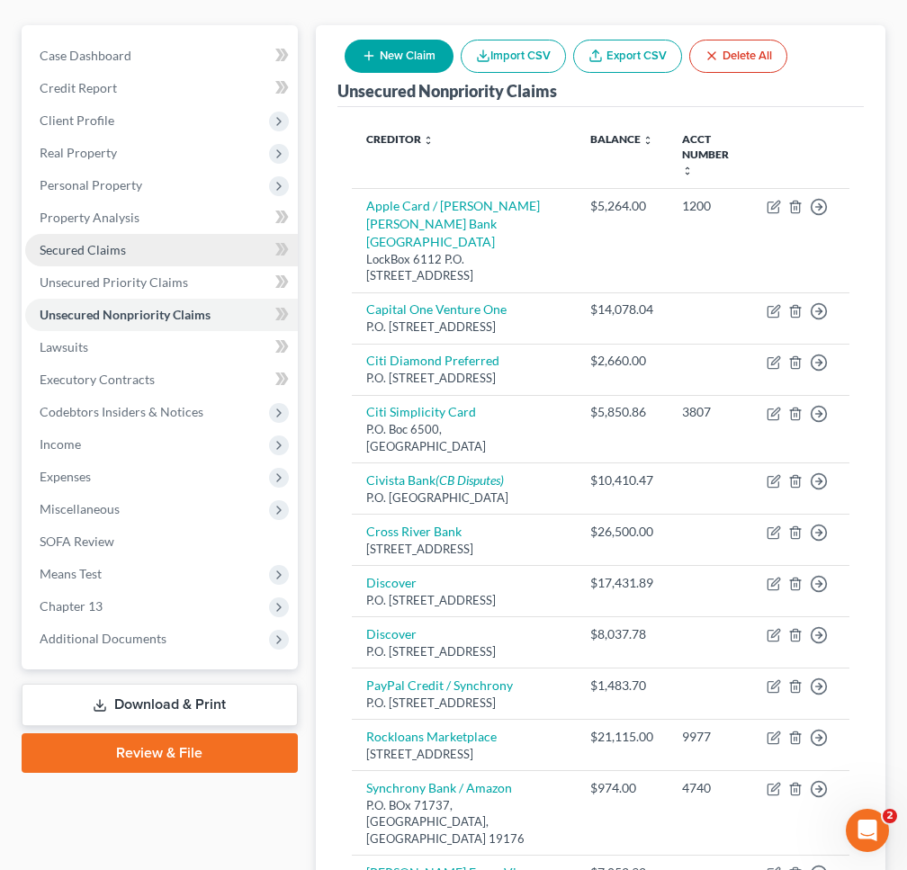
click at [67, 255] on span "Secured Claims" at bounding box center [83, 249] width 86 height 15
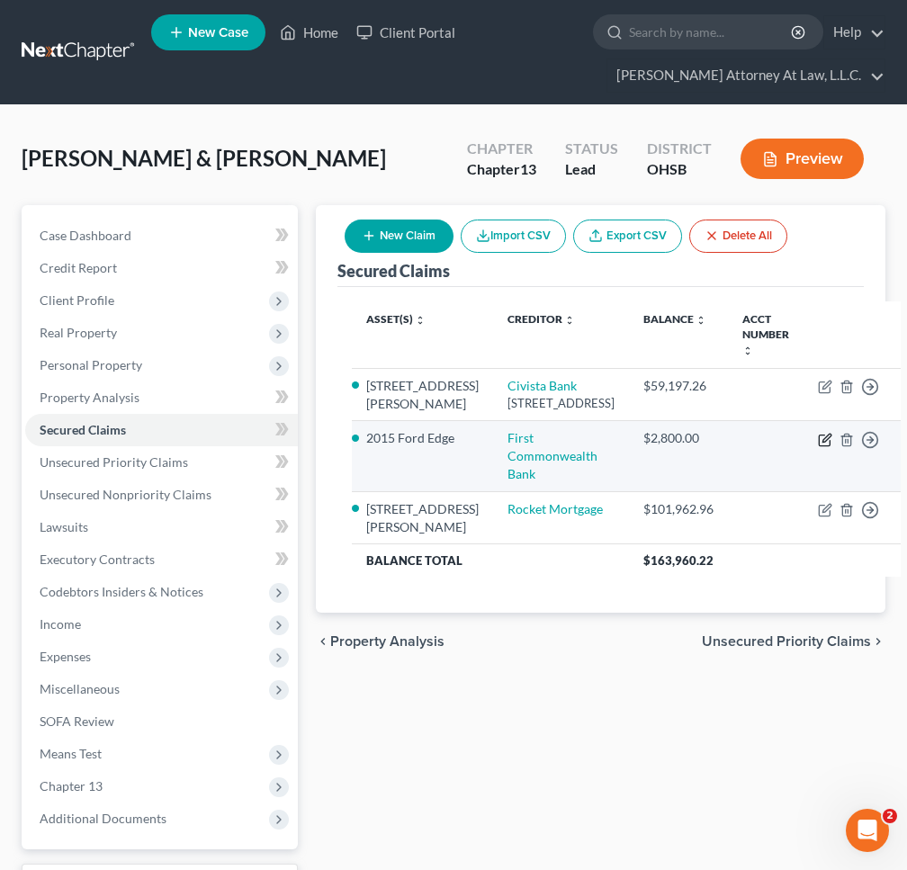
click at [819, 445] on icon "button" at bounding box center [824, 439] width 11 height 11
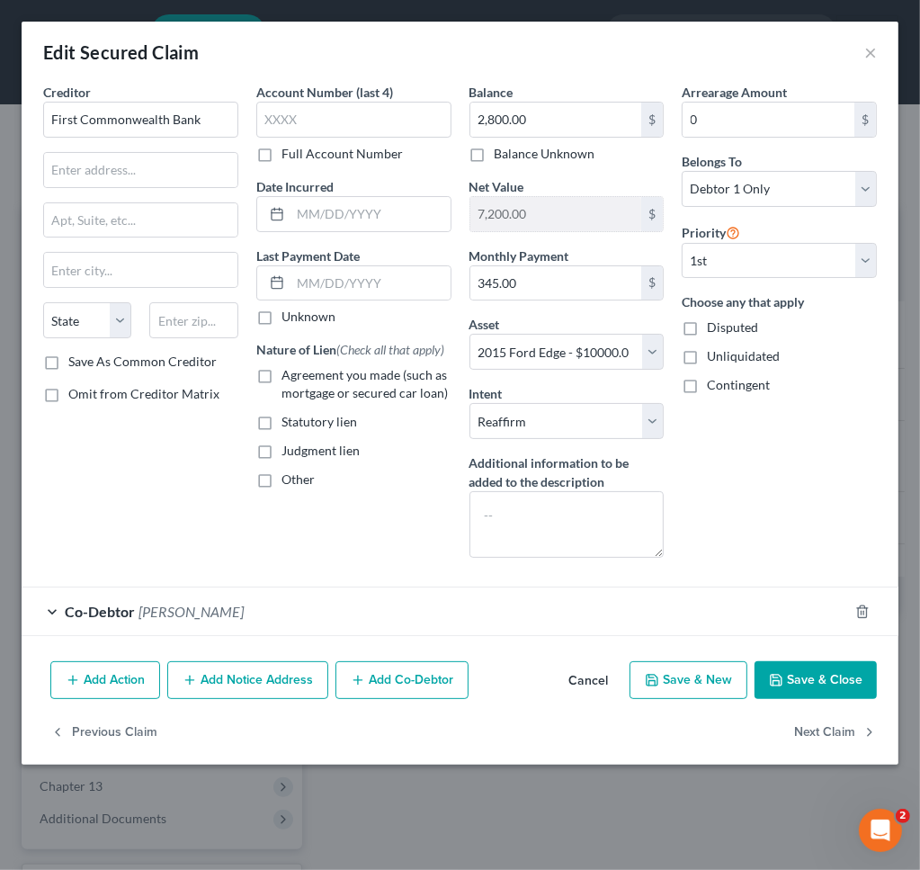
click at [113, 608] on span "Co-Debtor" at bounding box center [100, 611] width 70 height 17
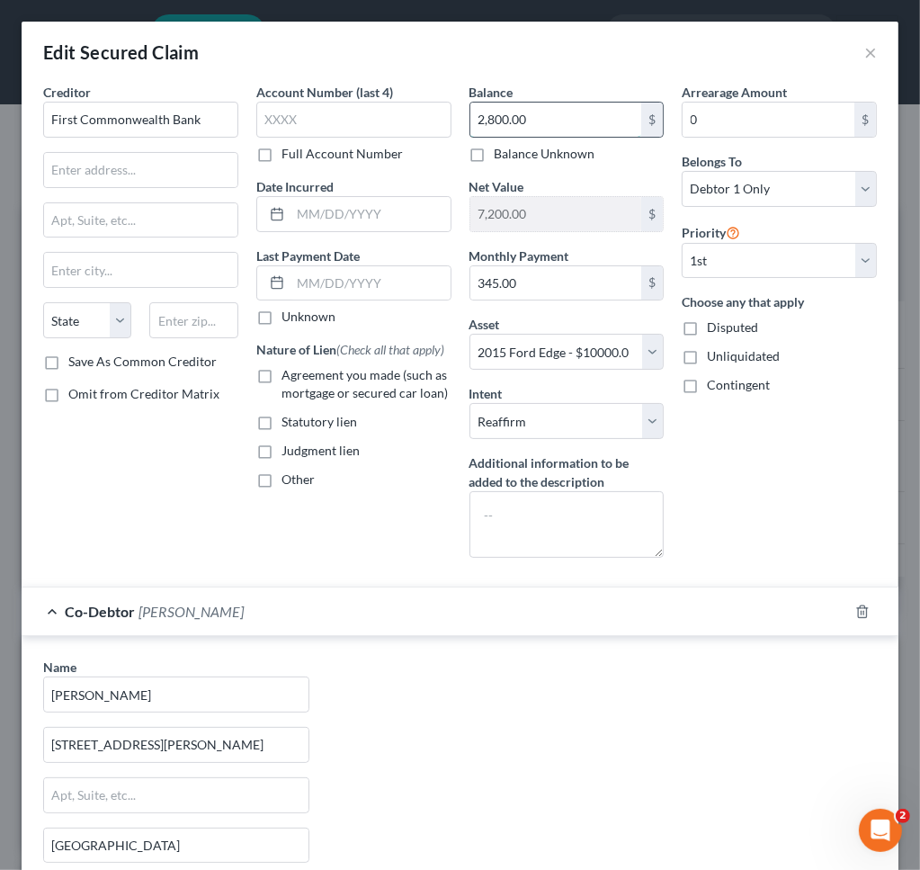
click at [530, 117] on input "2,800.00" at bounding box center [556, 120] width 172 height 34
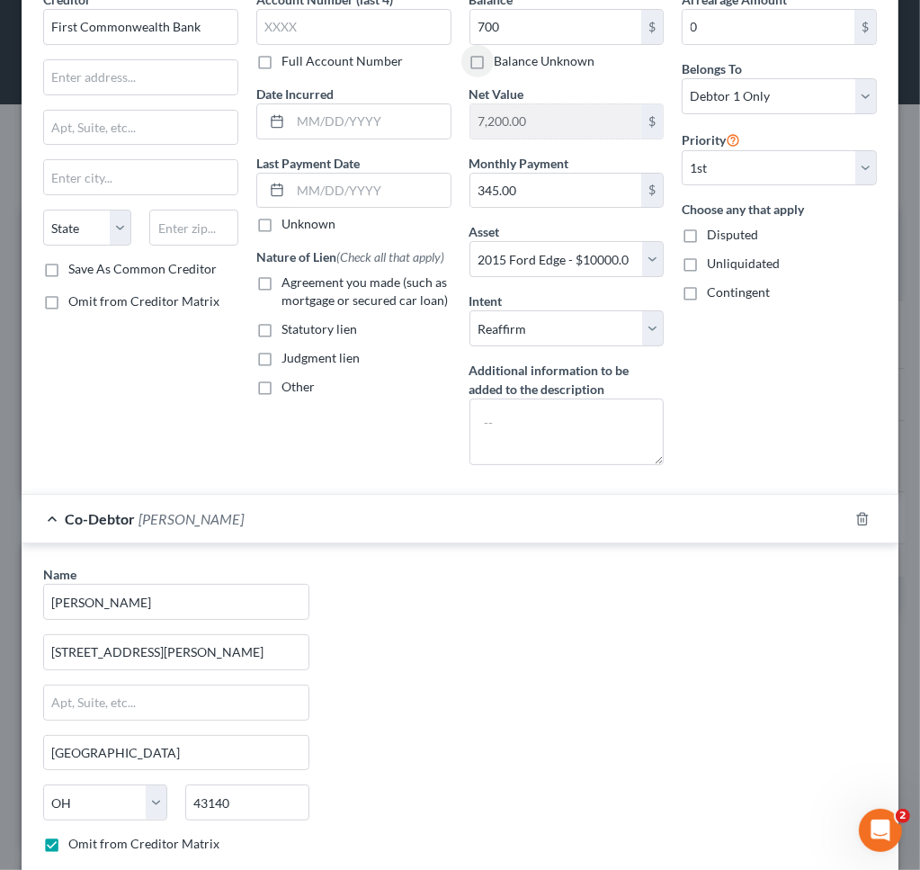
scroll to position [270, 0]
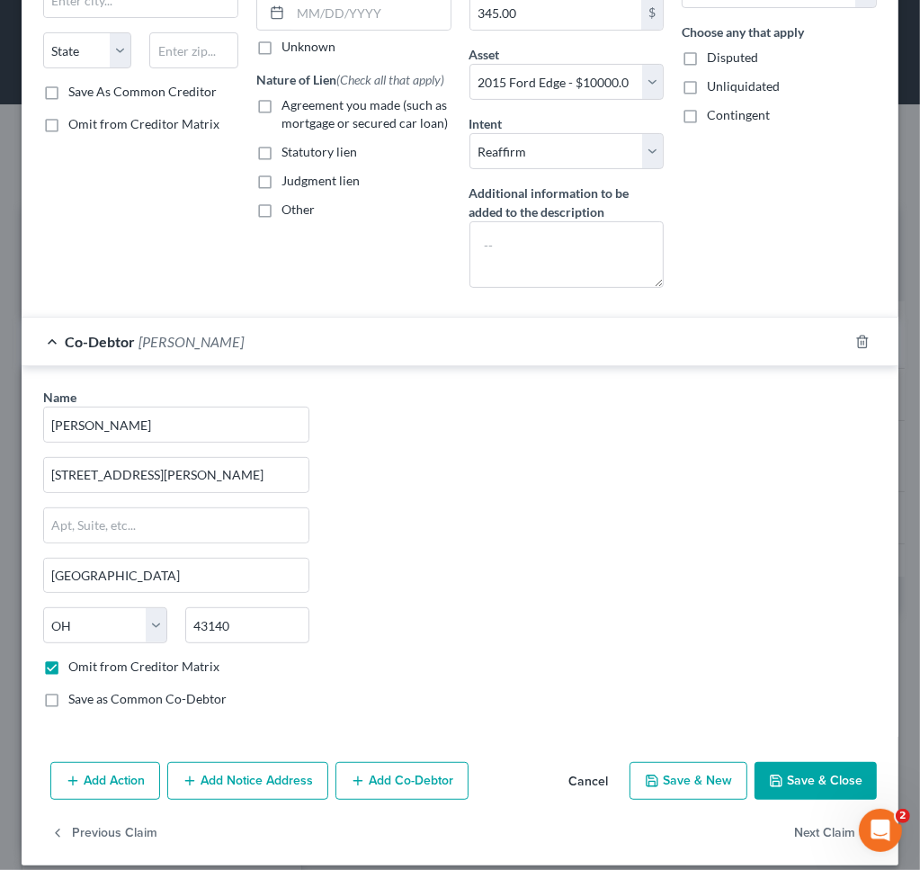
click at [817, 772] on button "Save & Close" at bounding box center [816, 781] width 122 height 38
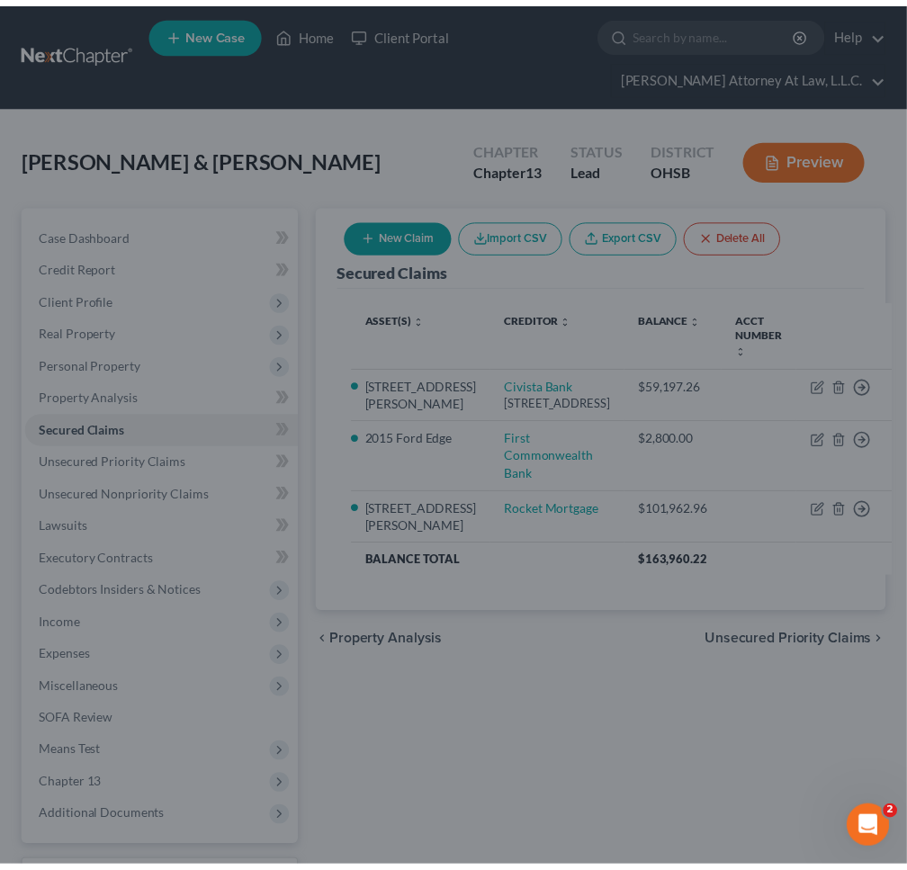
scroll to position [0, 0]
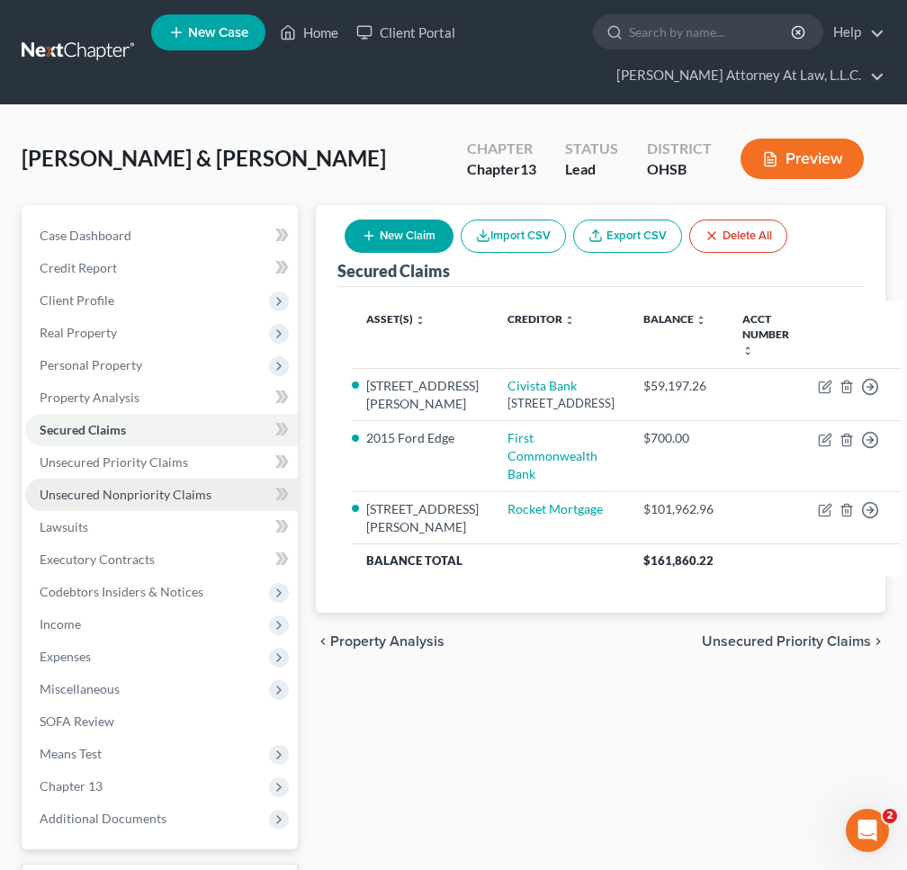
click at [99, 492] on span "Unsecured Nonpriority Claims" at bounding box center [126, 494] width 172 height 15
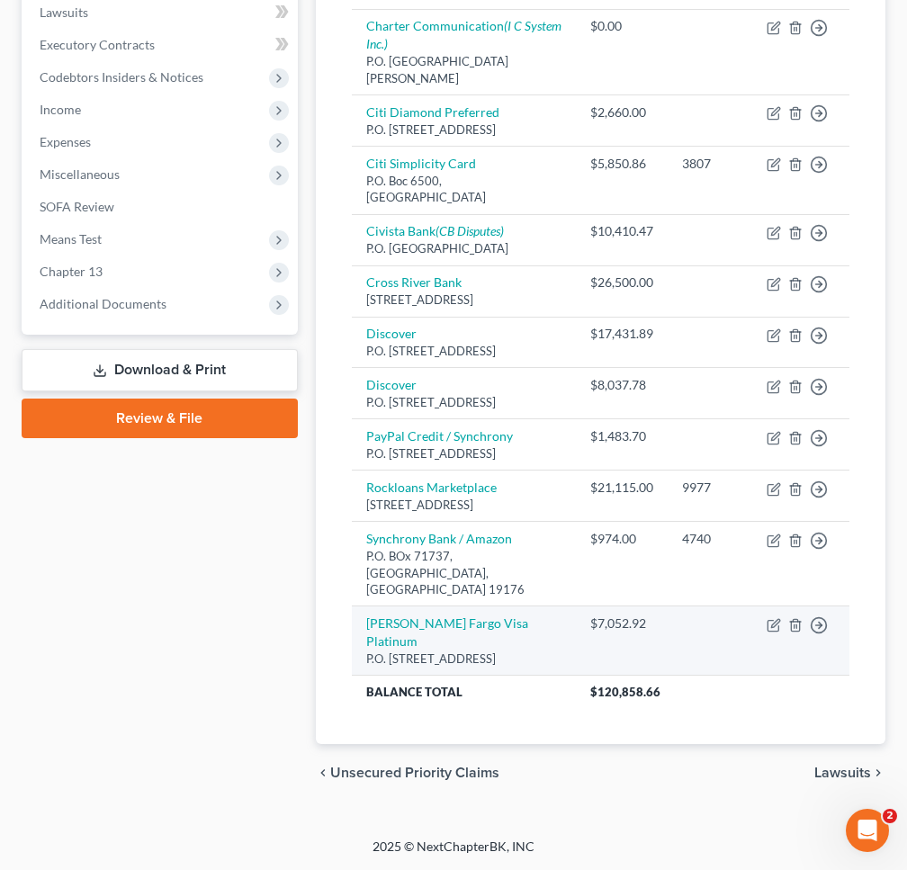
scroll to position [540, 0]
click at [772, 632] on icon "button" at bounding box center [773, 625] width 14 height 14
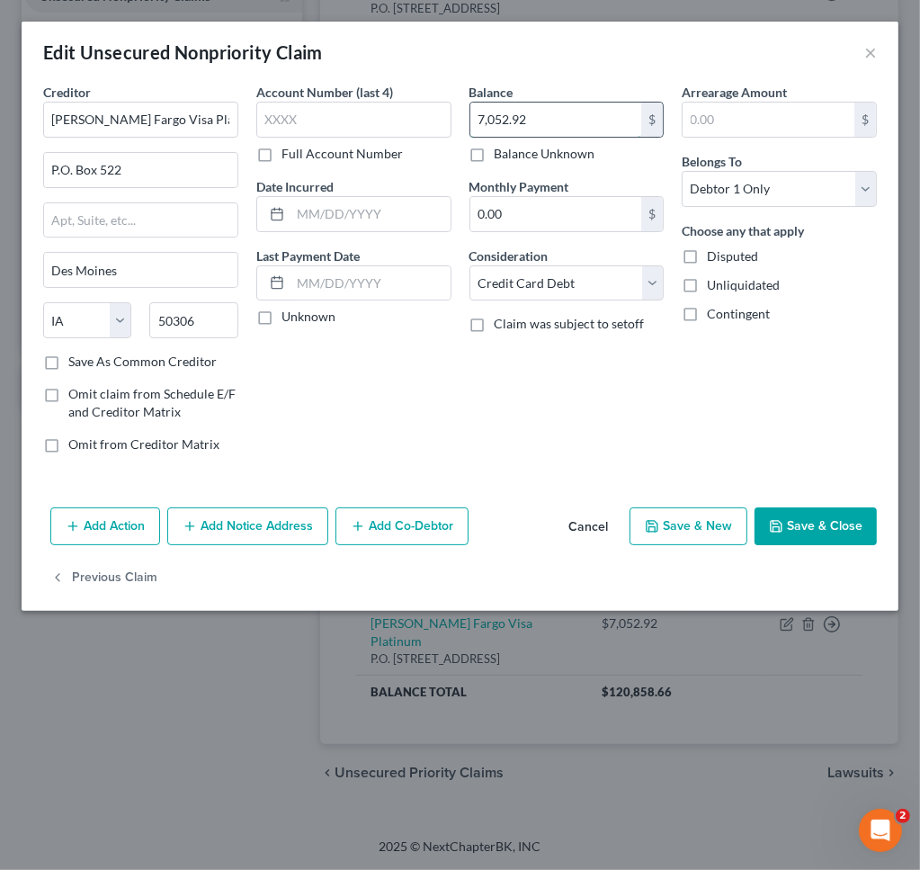
click at [564, 119] on input "7,052.92" at bounding box center [556, 120] width 172 height 34
click at [817, 524] on button "Save & Close" at bounding box center [816, 526] width 122 height 38
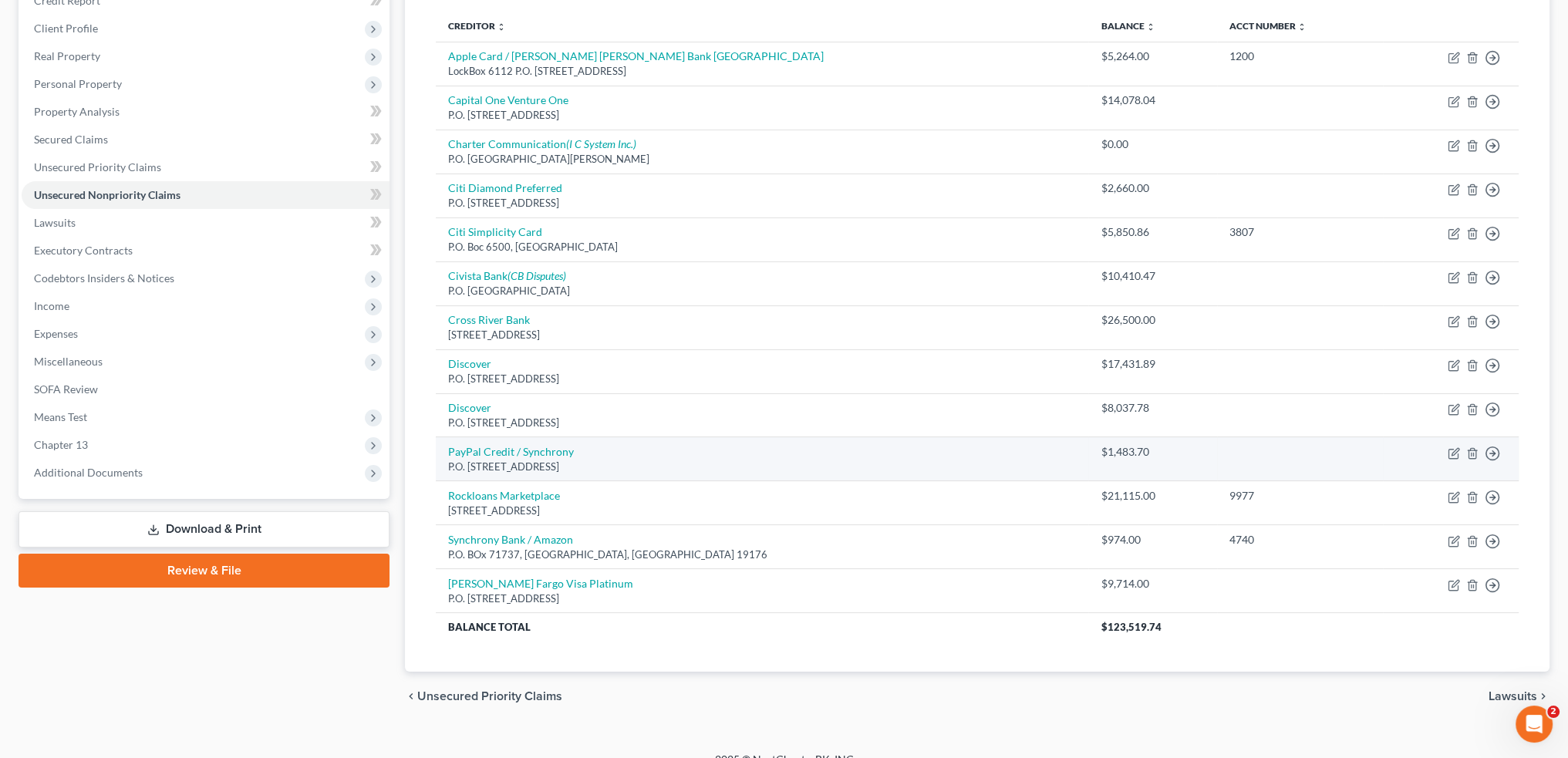
scroll to position [220, 0]
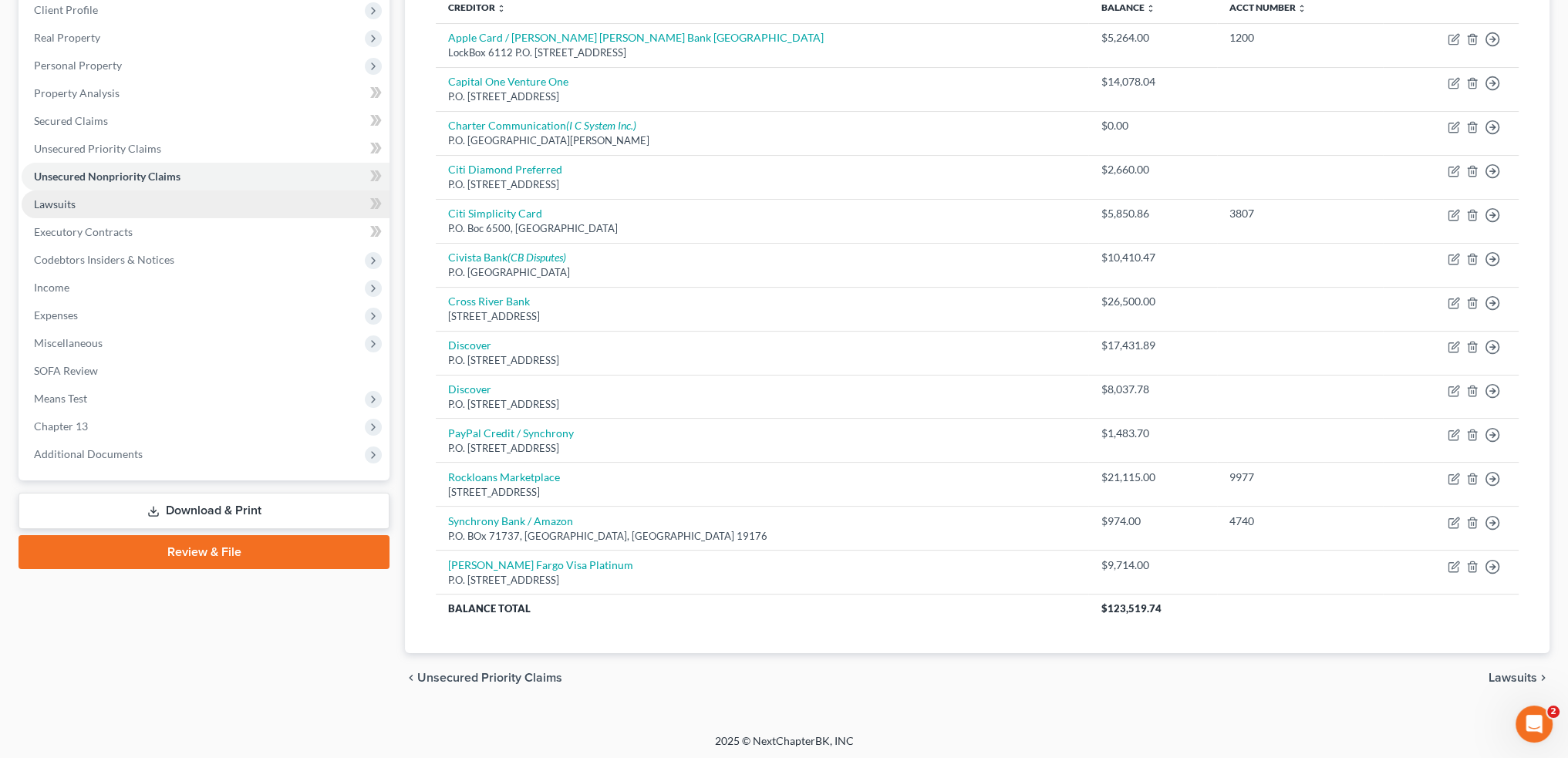
click at [153, 202] on link "Lawsuits" at bounding box center [205, 204] width 368 height 27
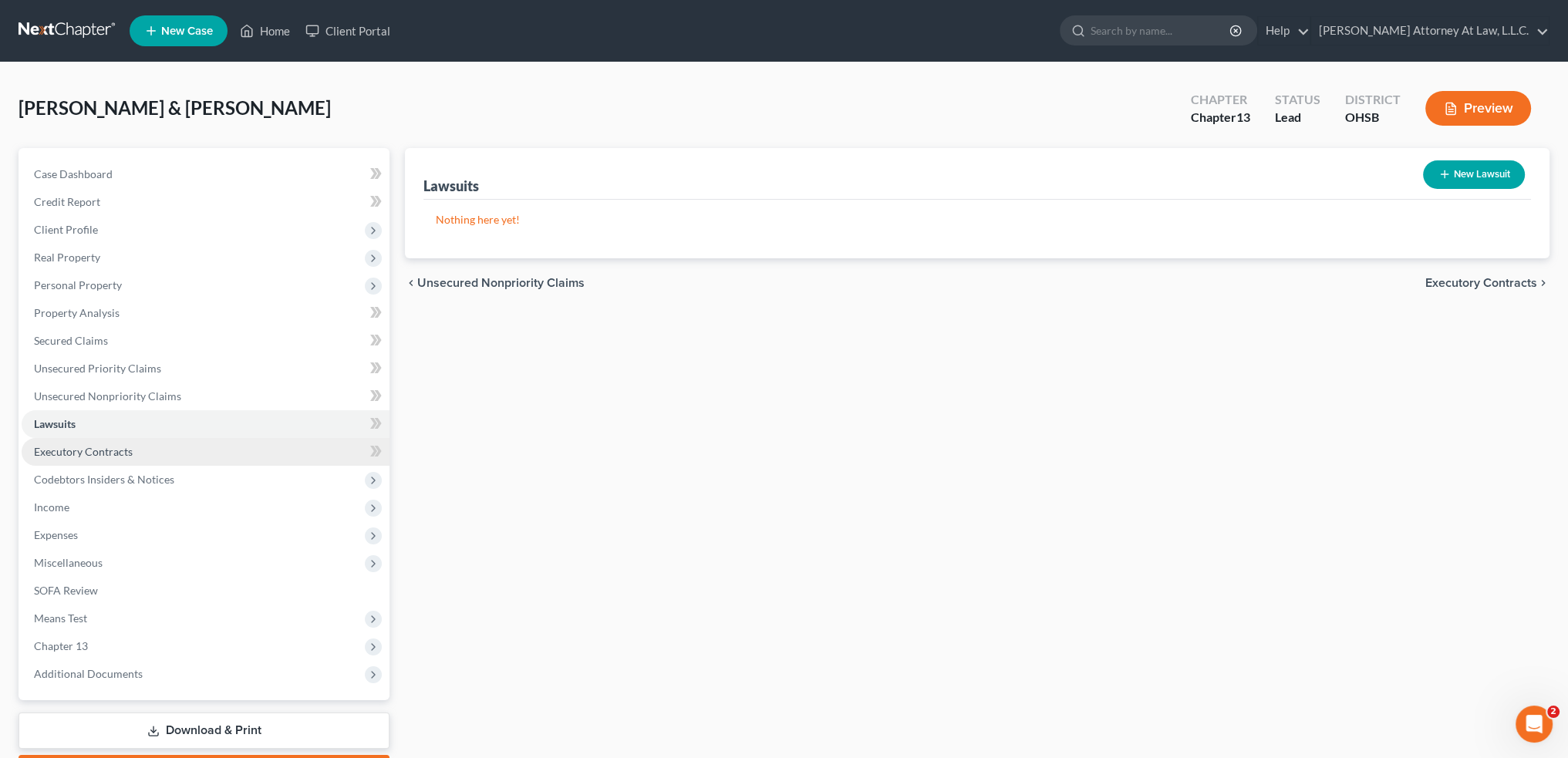
click at [138, 451] on link "Executory Contracts" at bounding box center [205, 452] width 368 height 27
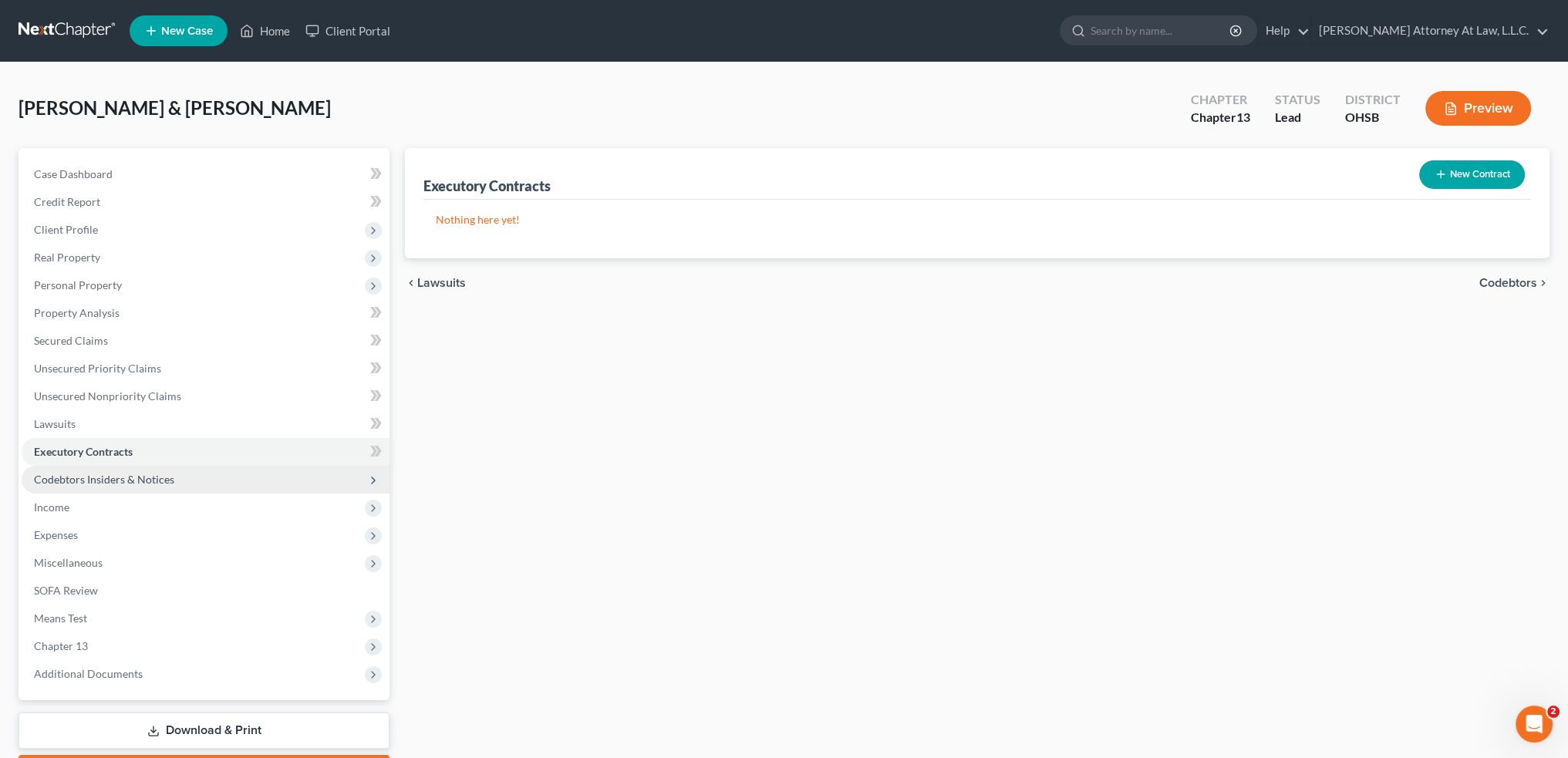
click at [142, 486] on span "Codebtors Insiders & Notices" at bounding box center [205, 479] width 368 height 27
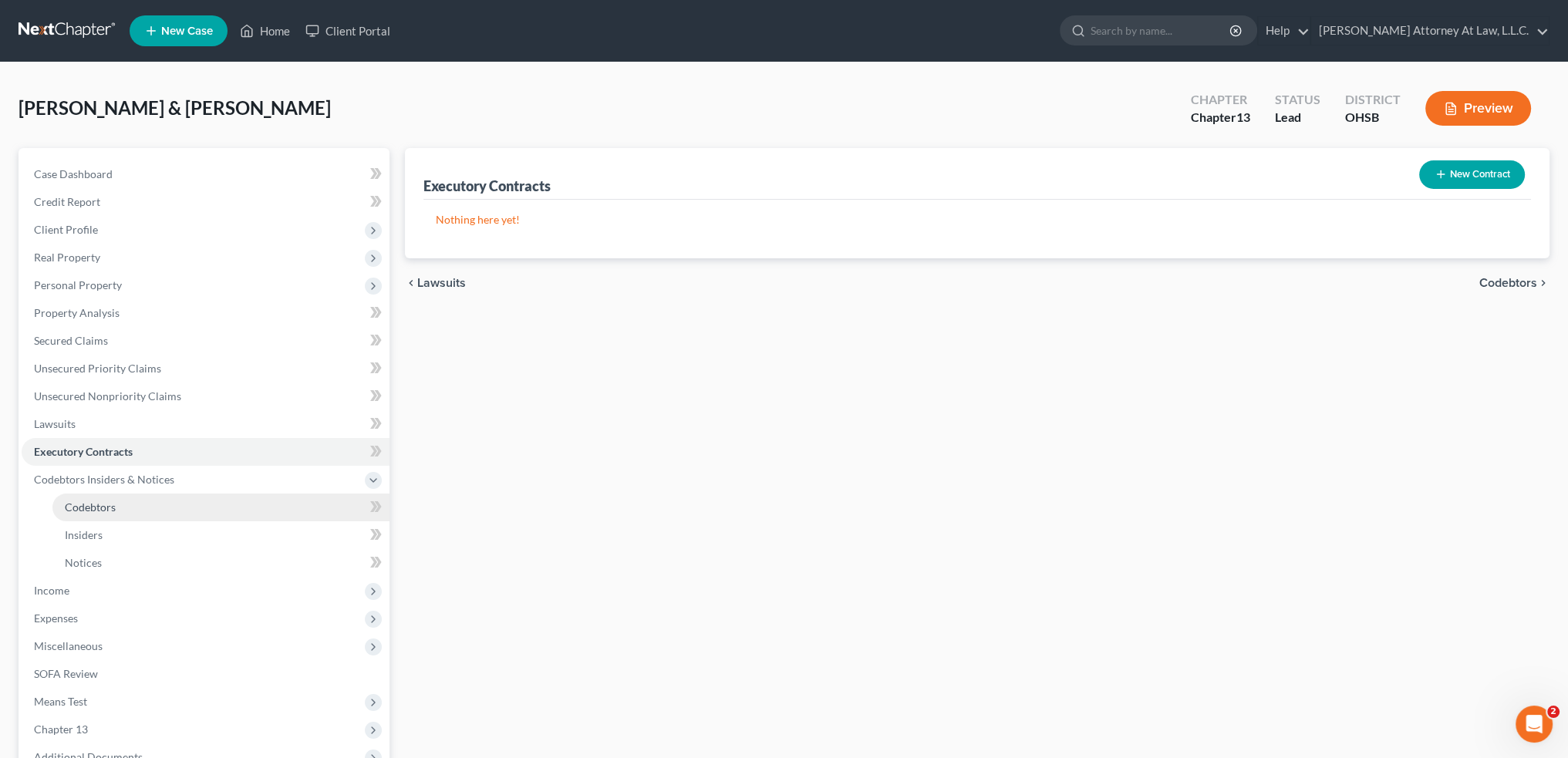
click at [87, 505] on span "Codebtors" at bounding box center [90, 507] width 51 height 13
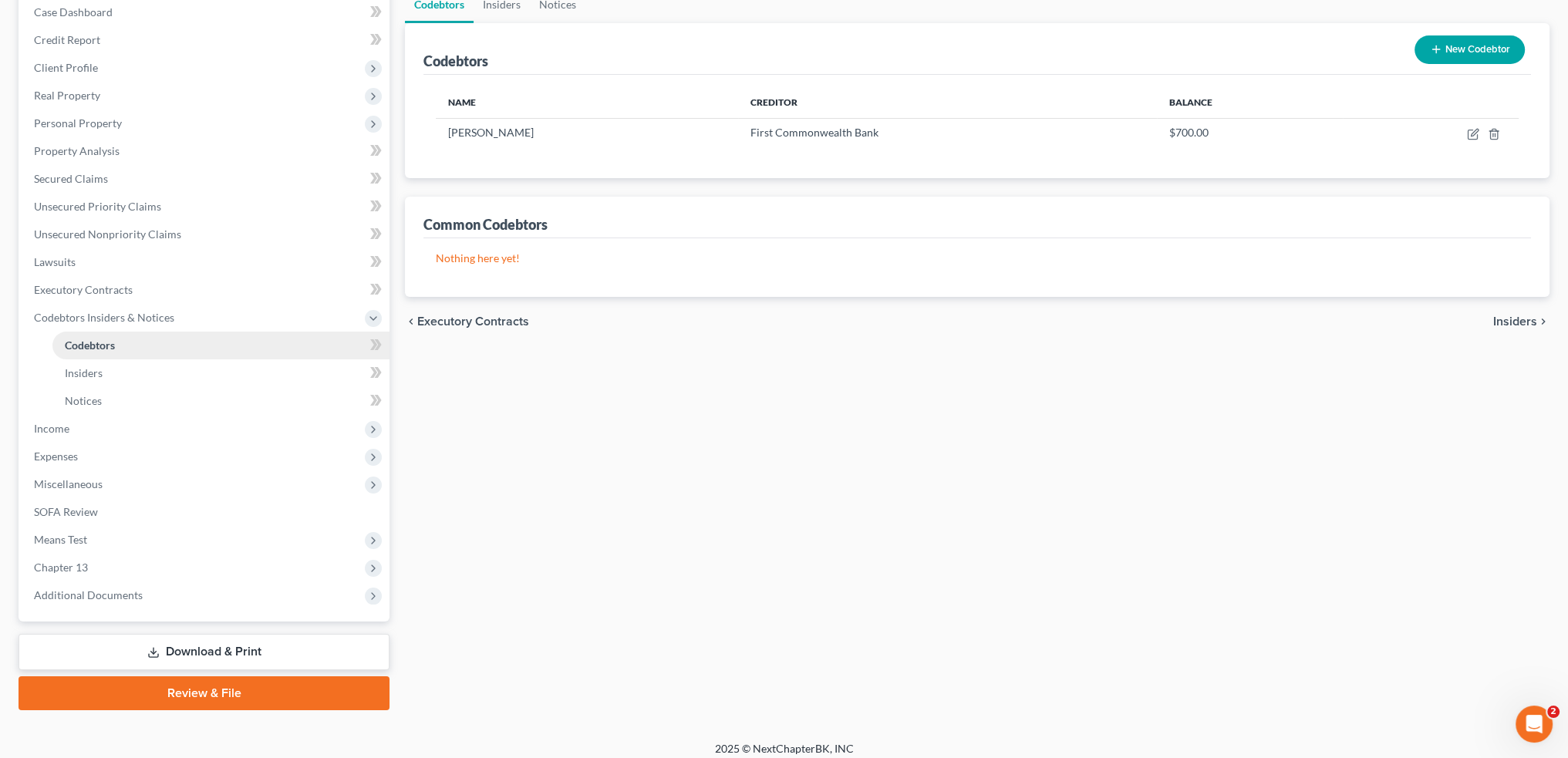
scroll to position [171, 0]
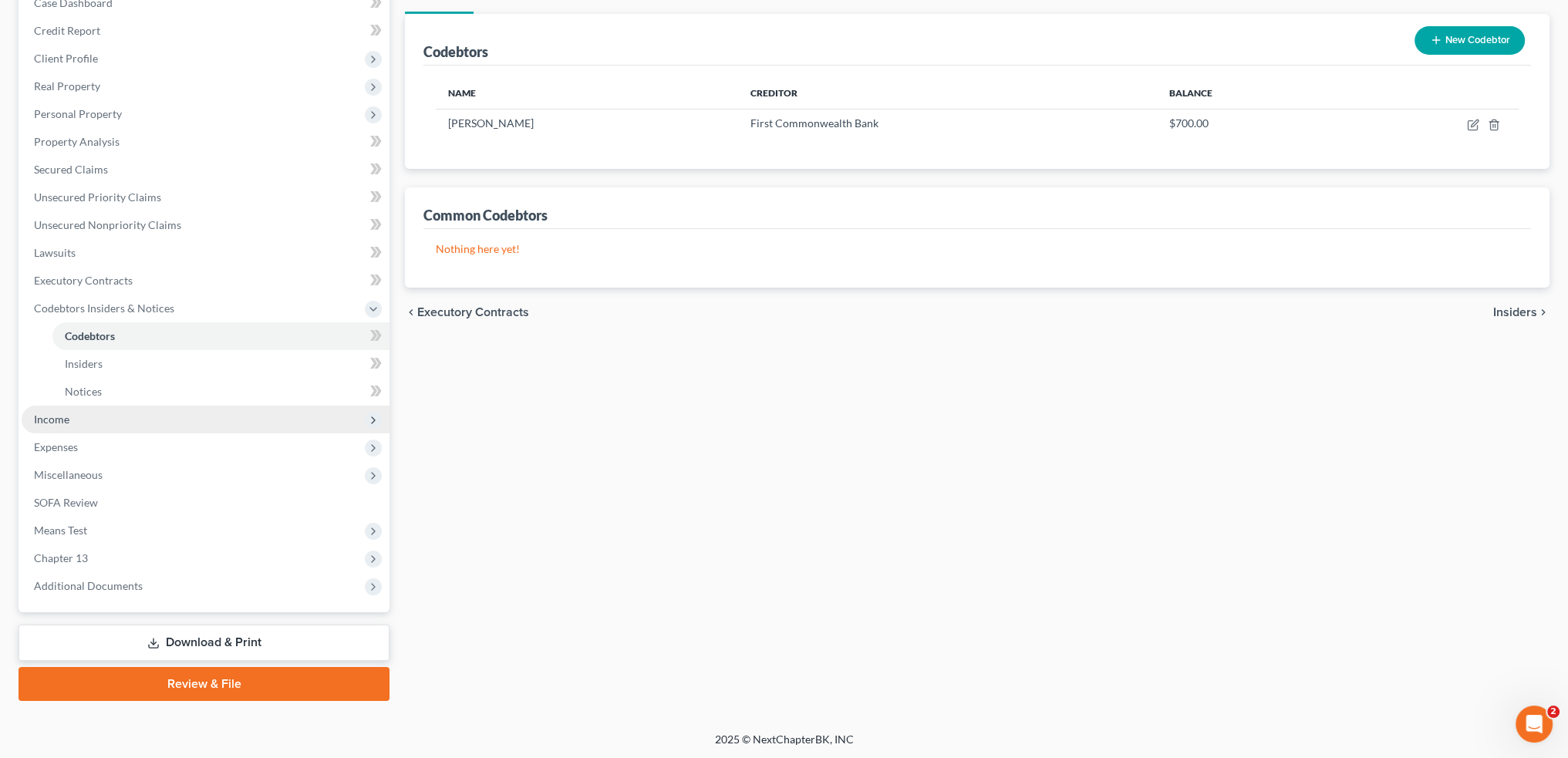
click at [111, 412] on span "Income" at bounding box center [205, 419] width 368 height 27
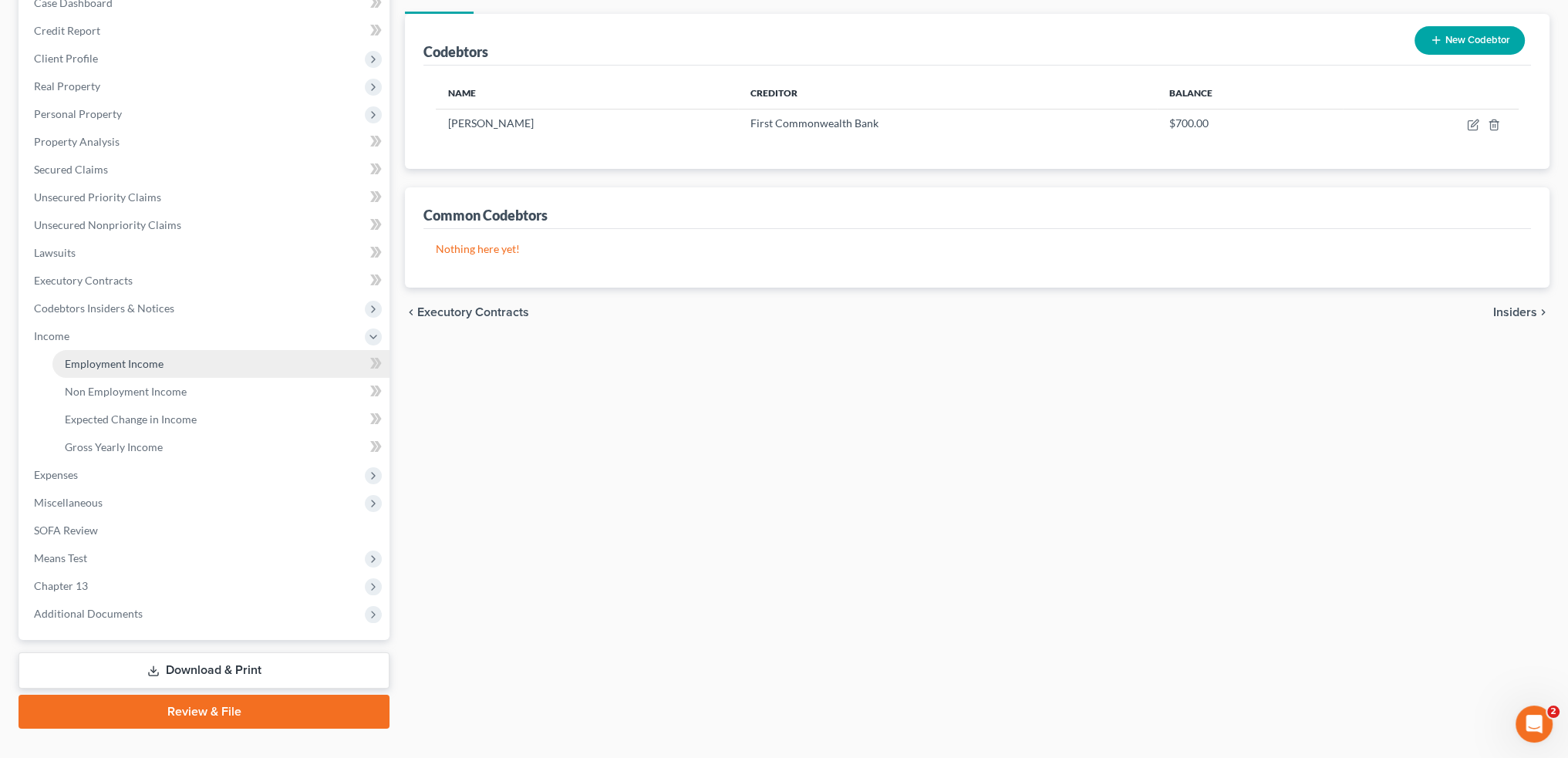
click at [129, 364] on span "Employment Income" at bounding box center [114, 363] width 99 height 13
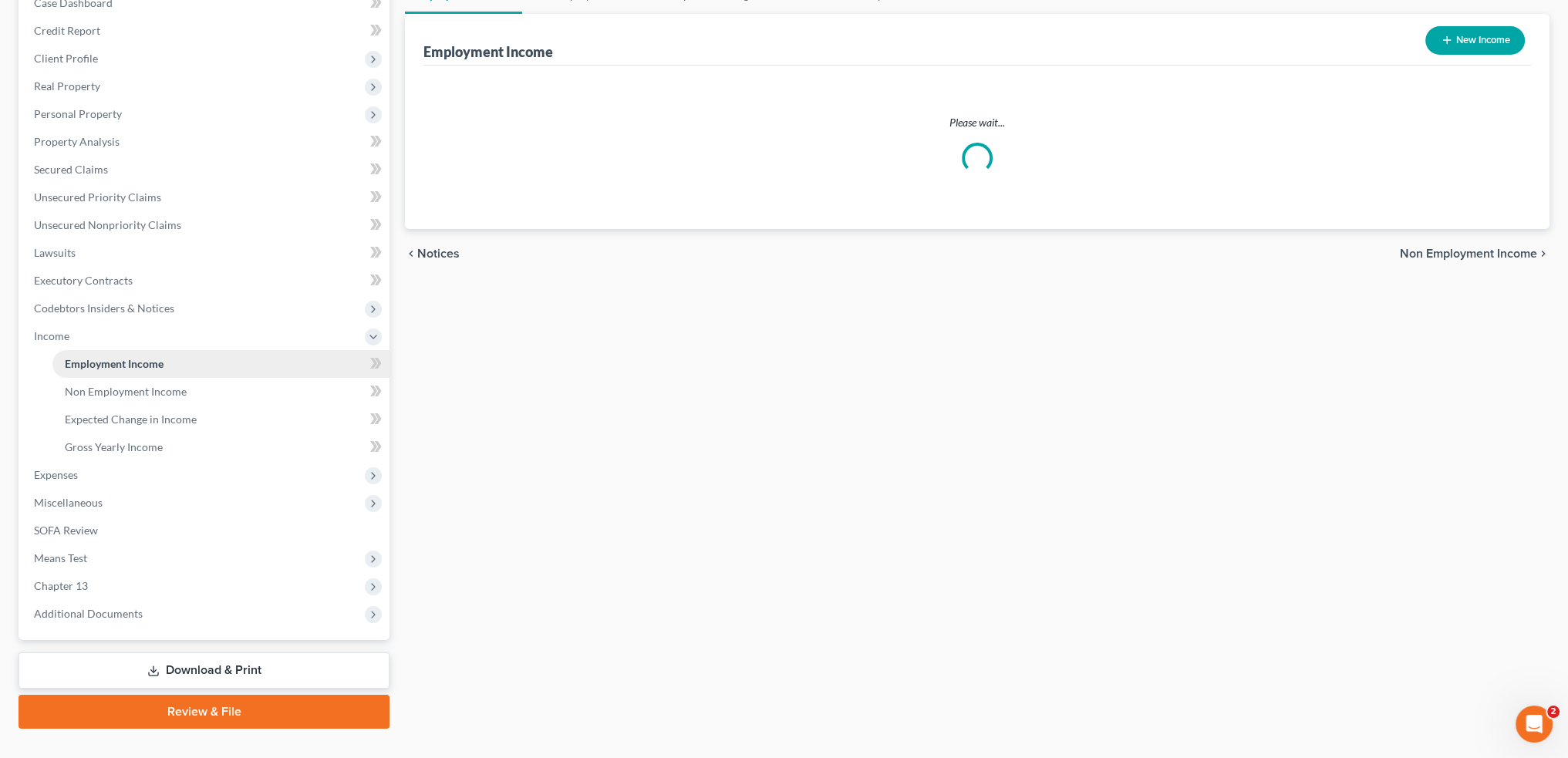
click at [129, 364] on li "Income Employment Income Non Employment Income Expected Change in Income Gross …" at bounding box center [205, 392] width 368 height 139
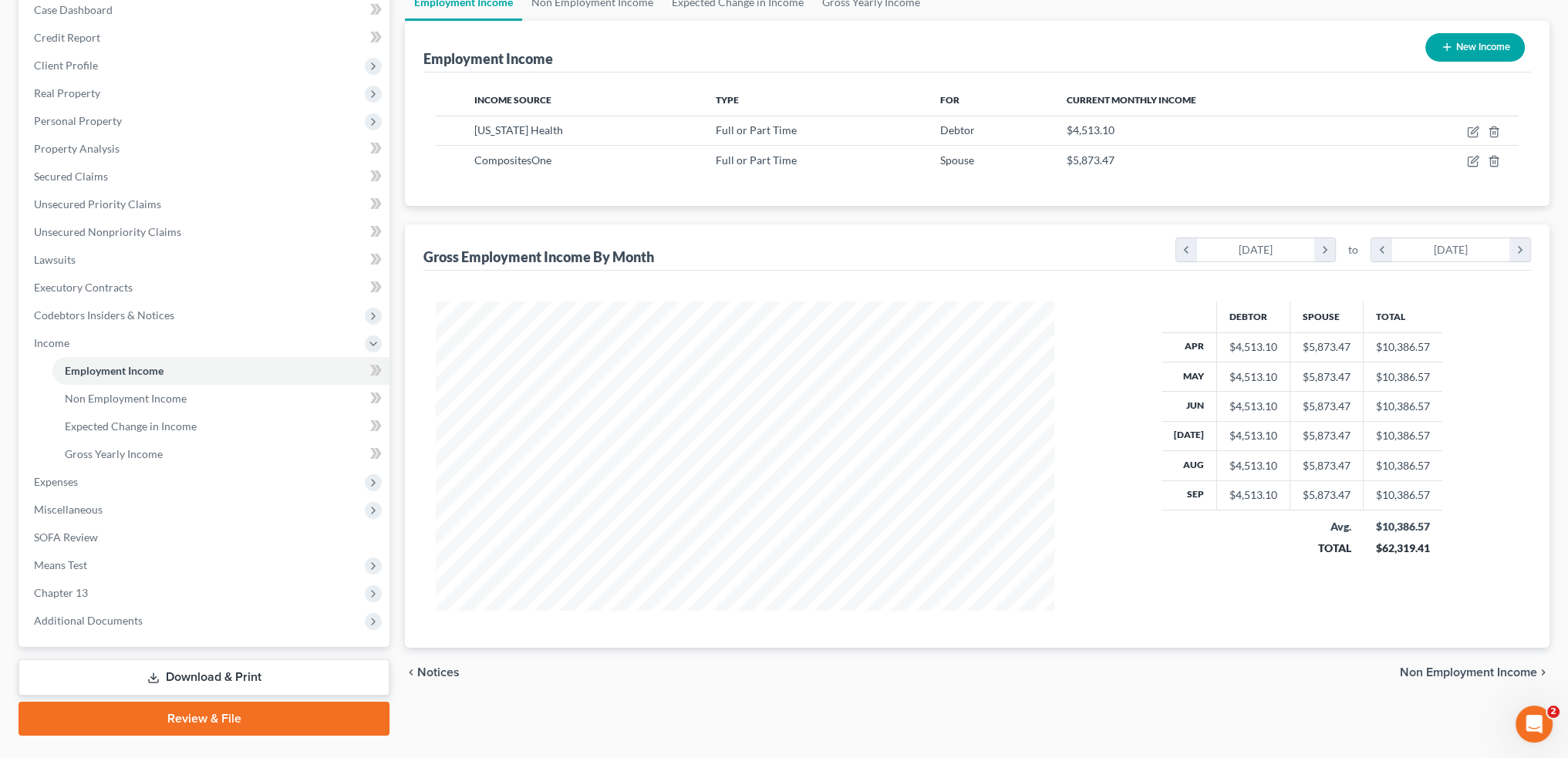
scroll to position [199, 0]
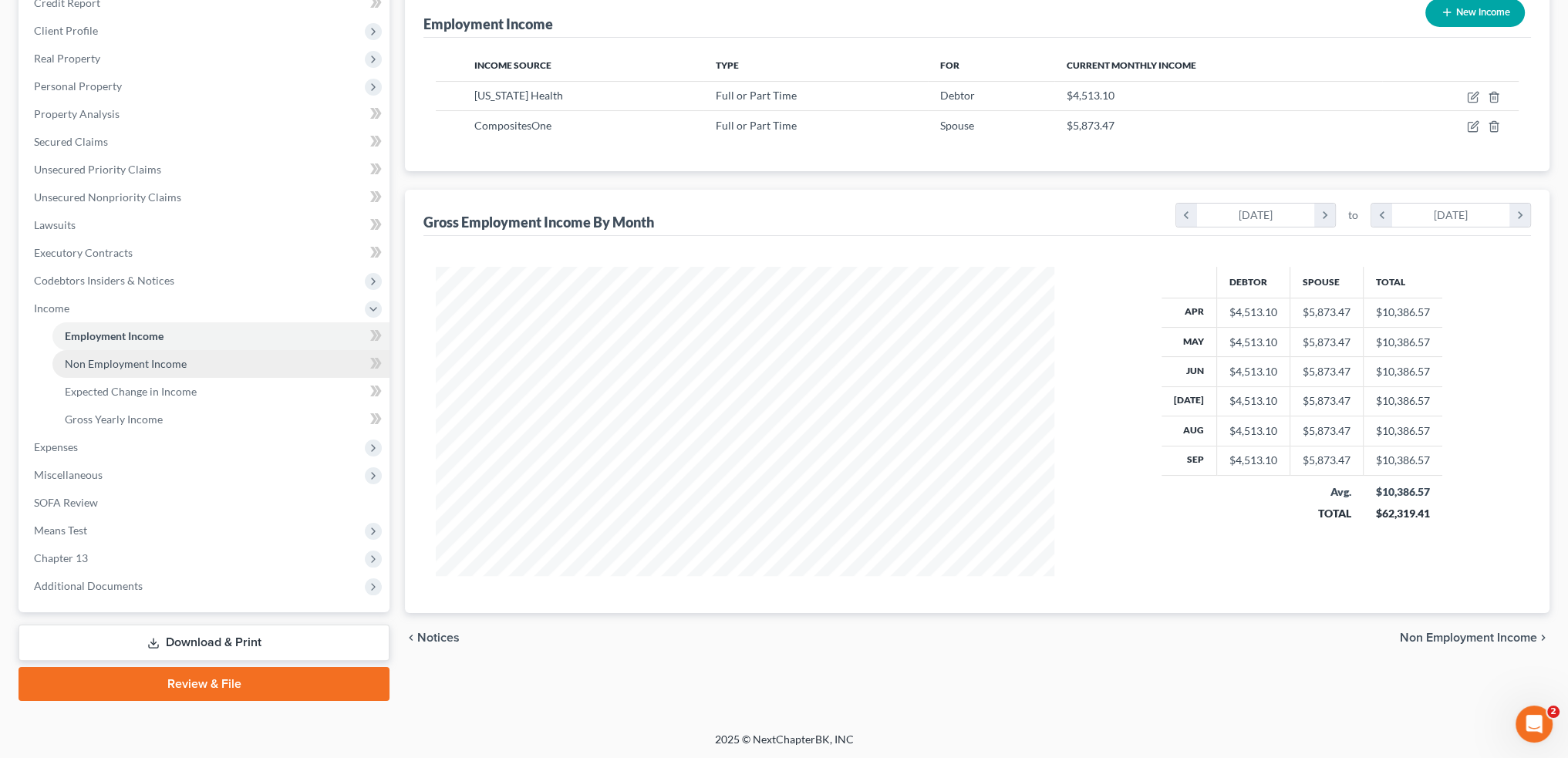
click at [115, 360] on span "Non Employment Income" at bounding box center [126, 363] width 122 height 13
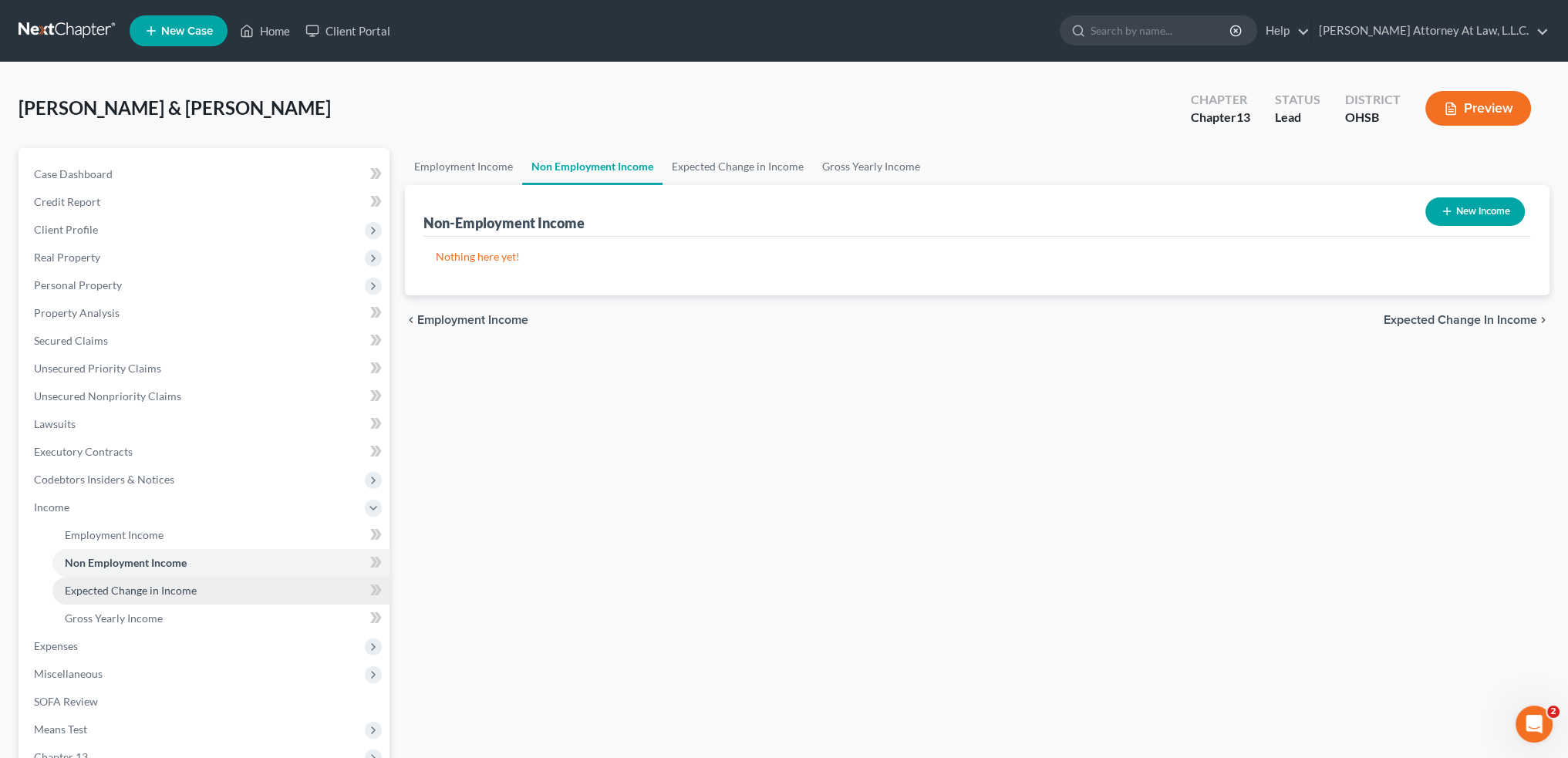
click at [103, 584] on span "Expected Change in Income" at bounding box center [131, 590] width 132 height 13
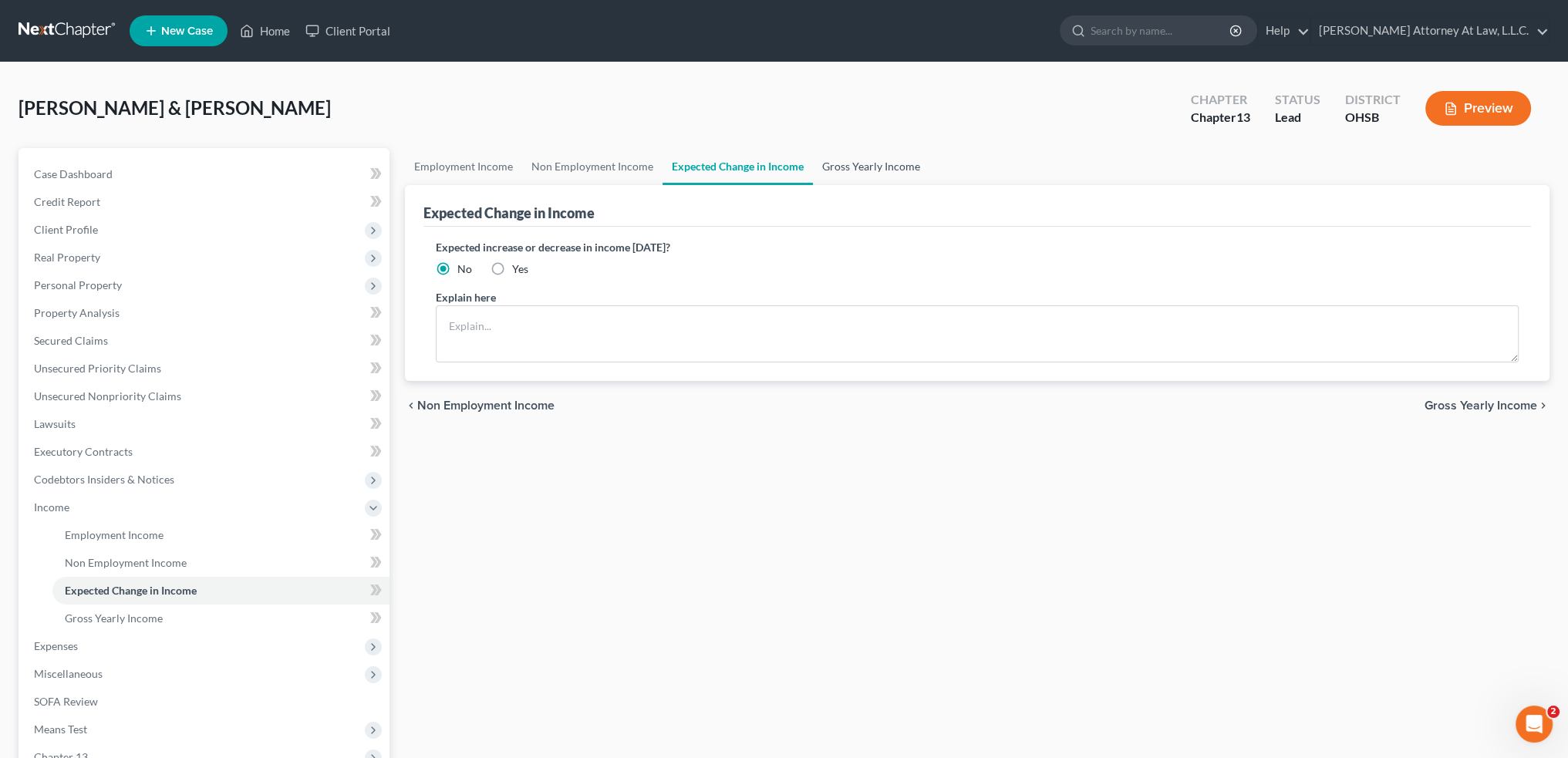
click at [857, 164] on link "Gross Yearly Income" at bounding box center [871, 166] width 117 height 37
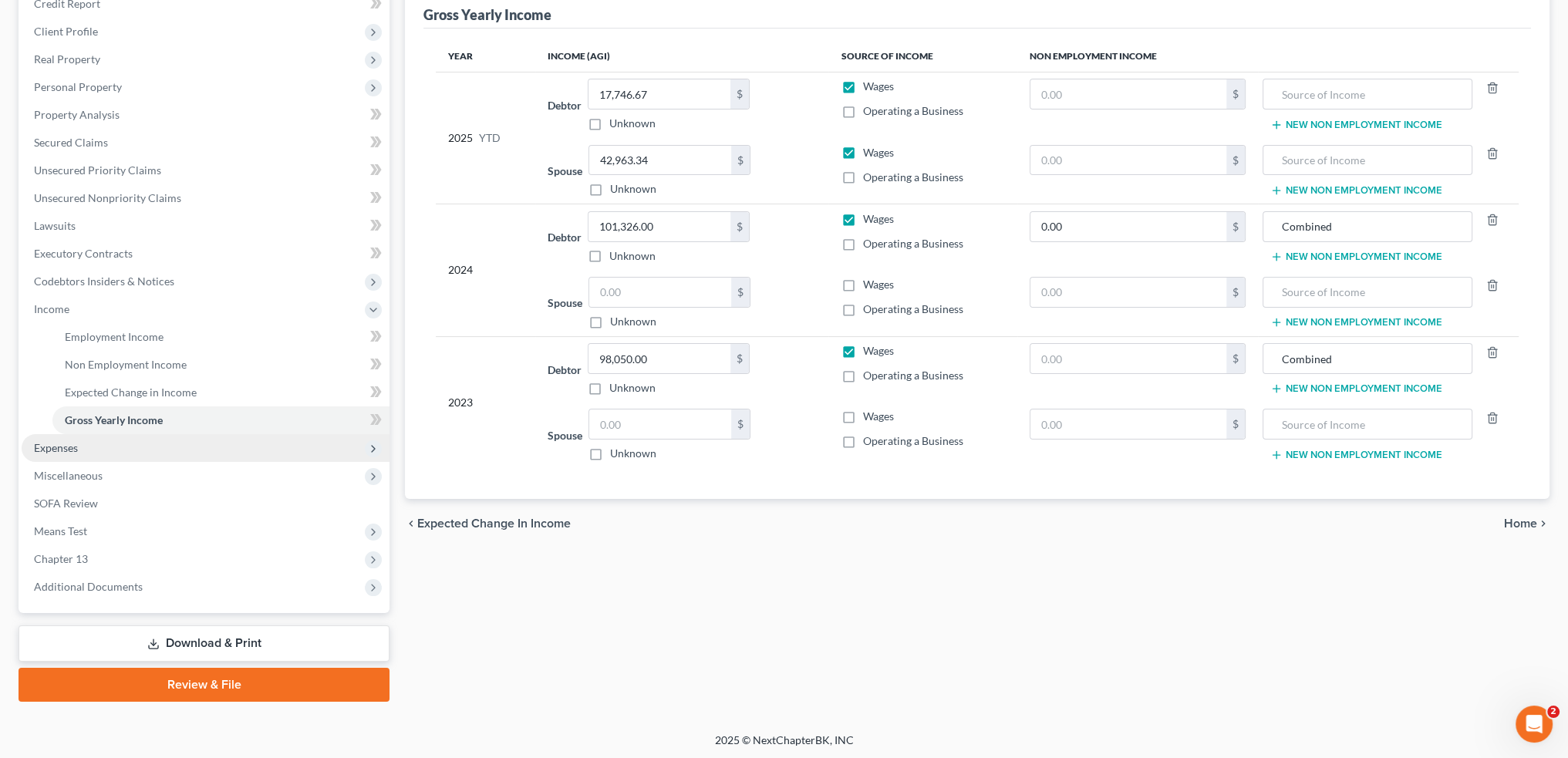
scroll to position [199, 0]
click at [93, 449] on span "Expenses" at bounding box center [205, 448] width 368 height 27
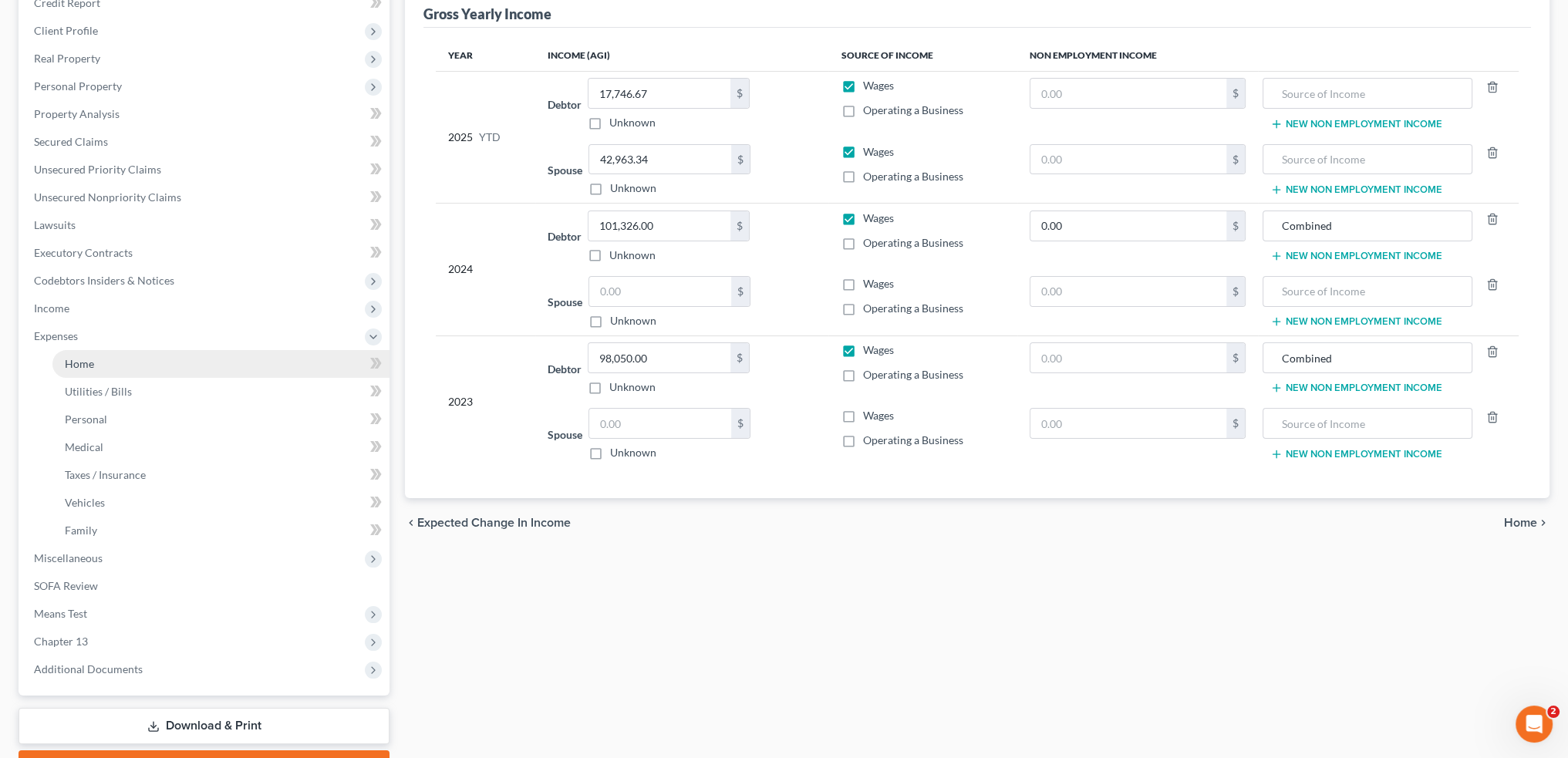
click at [109, 359] on link "Home" at bounding box center [220, 364] width 337 height 27
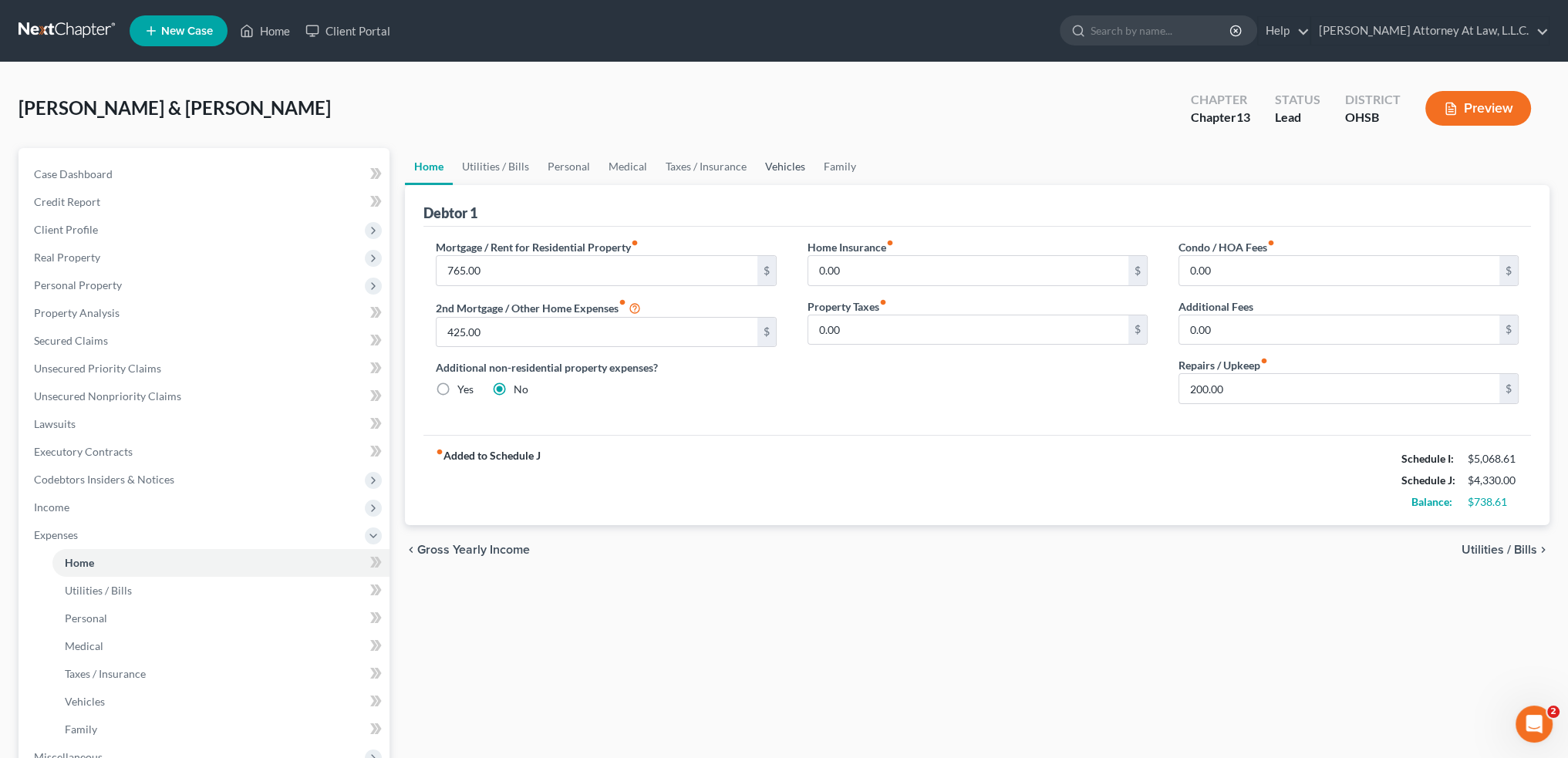
click at [778, 172] on link "Vehicles" at bounding box center [785, 166] width 58 height 37
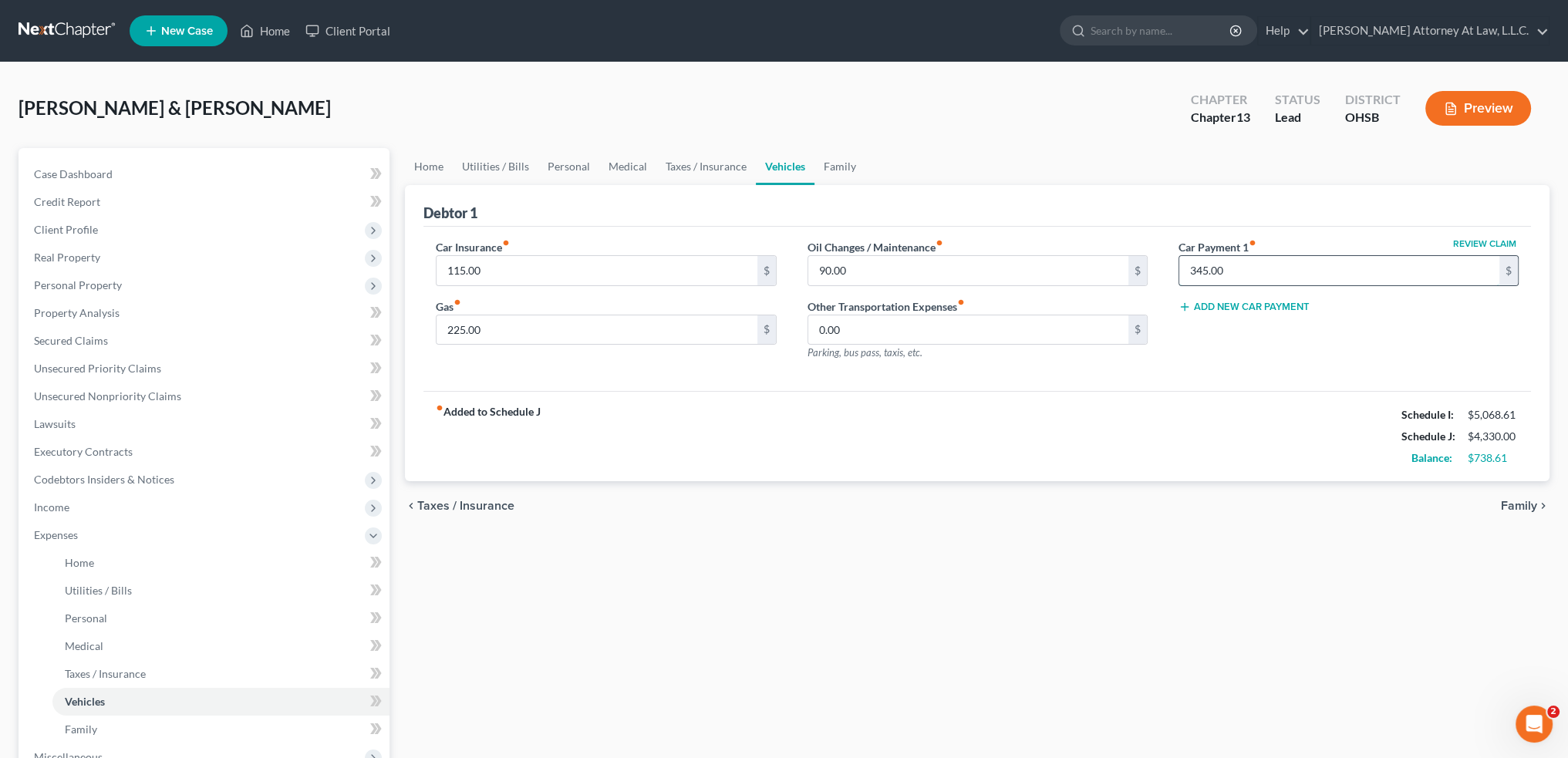
click at [1247, 262] on input "345.00" at bounding box center [1338, 271] width 320 height 29
click at [626, 168] on link "Medical" at bounding box center [628, 166] width 57 height 37
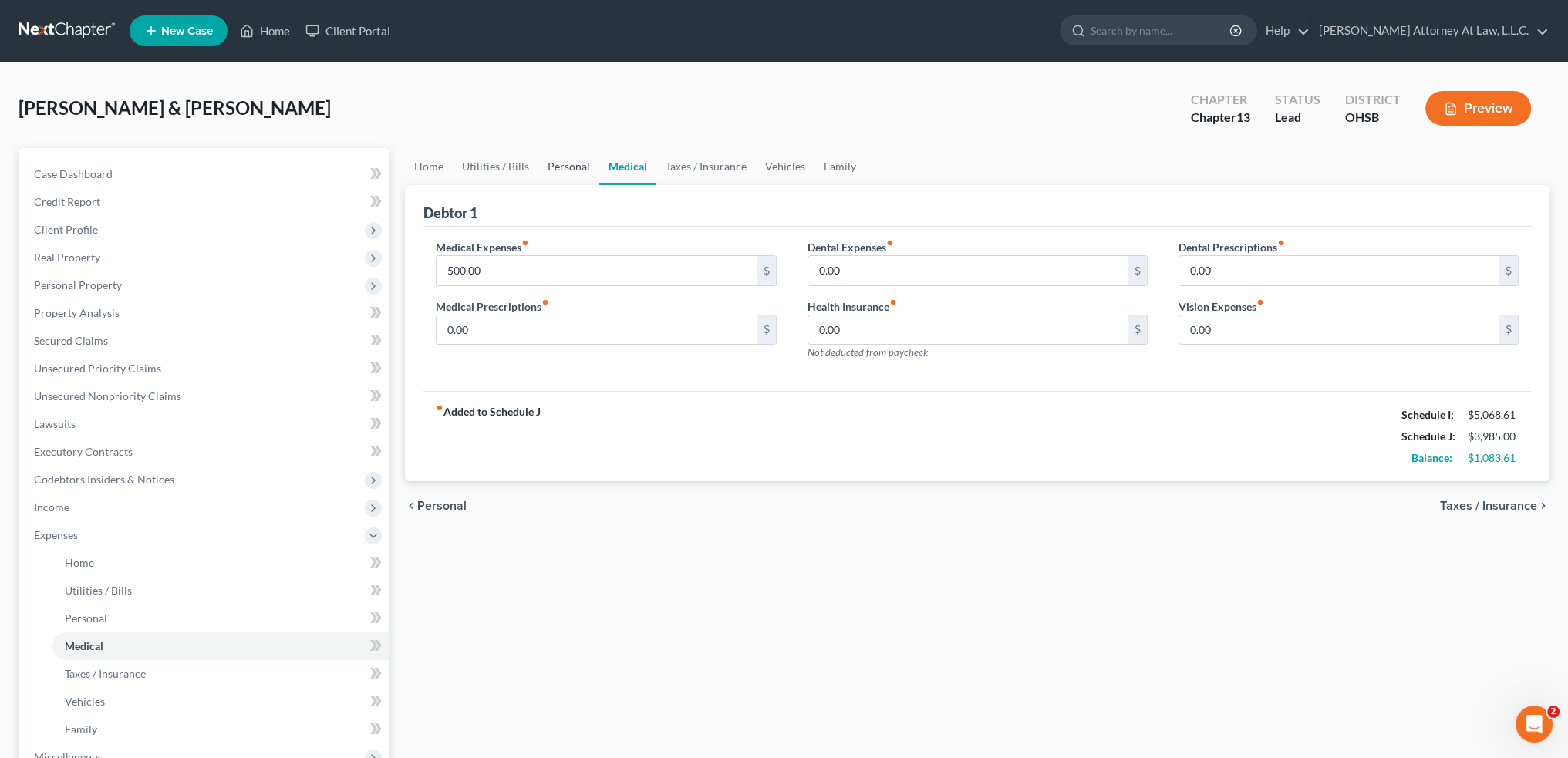
click at [570, 165] on link "Personal" at bounding box center [568, 166] width 61 height 37
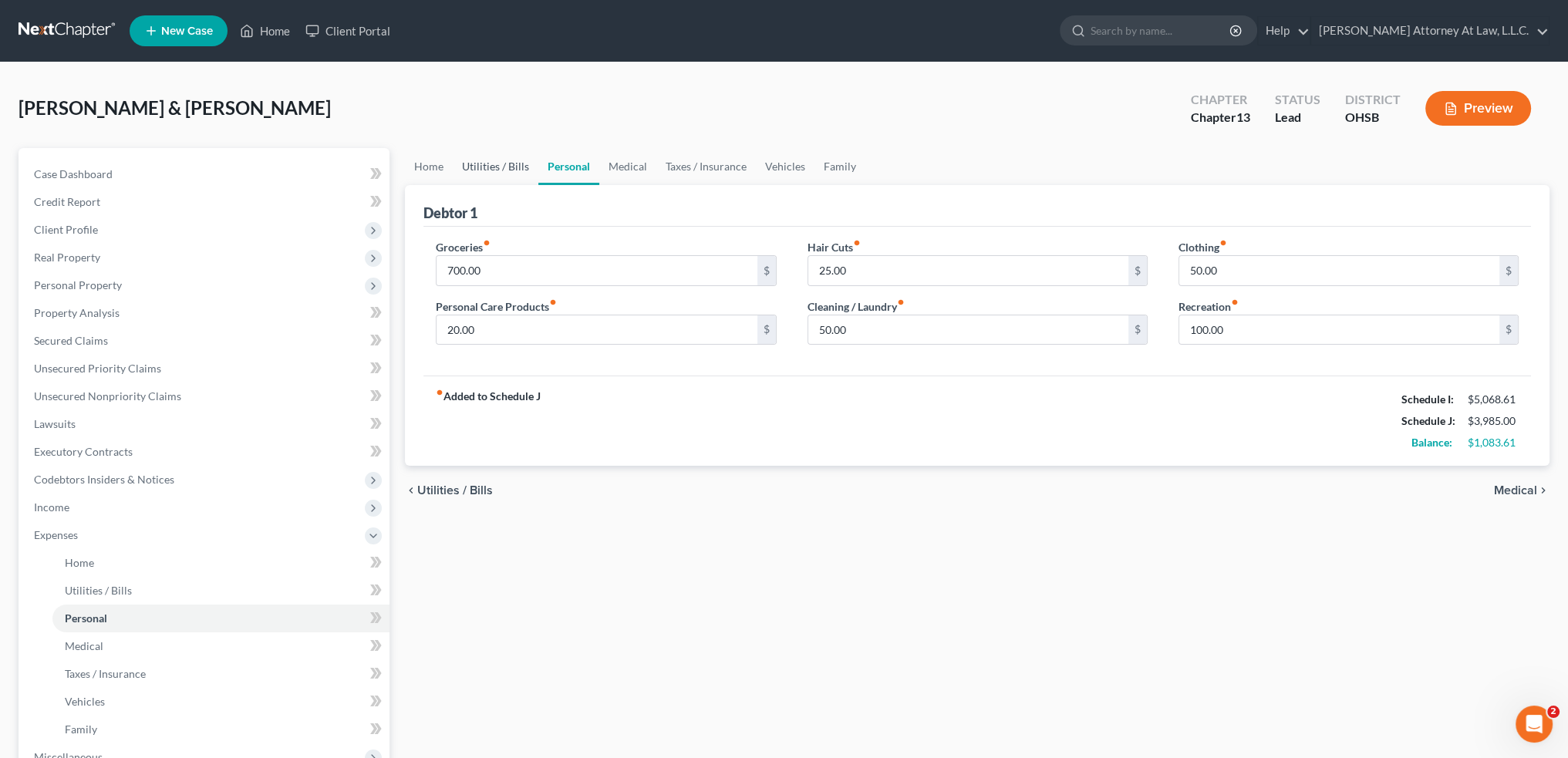
click at [506, 165] on link "Utilities / Bills" at bounding box center [496, 166] width 86 height 37
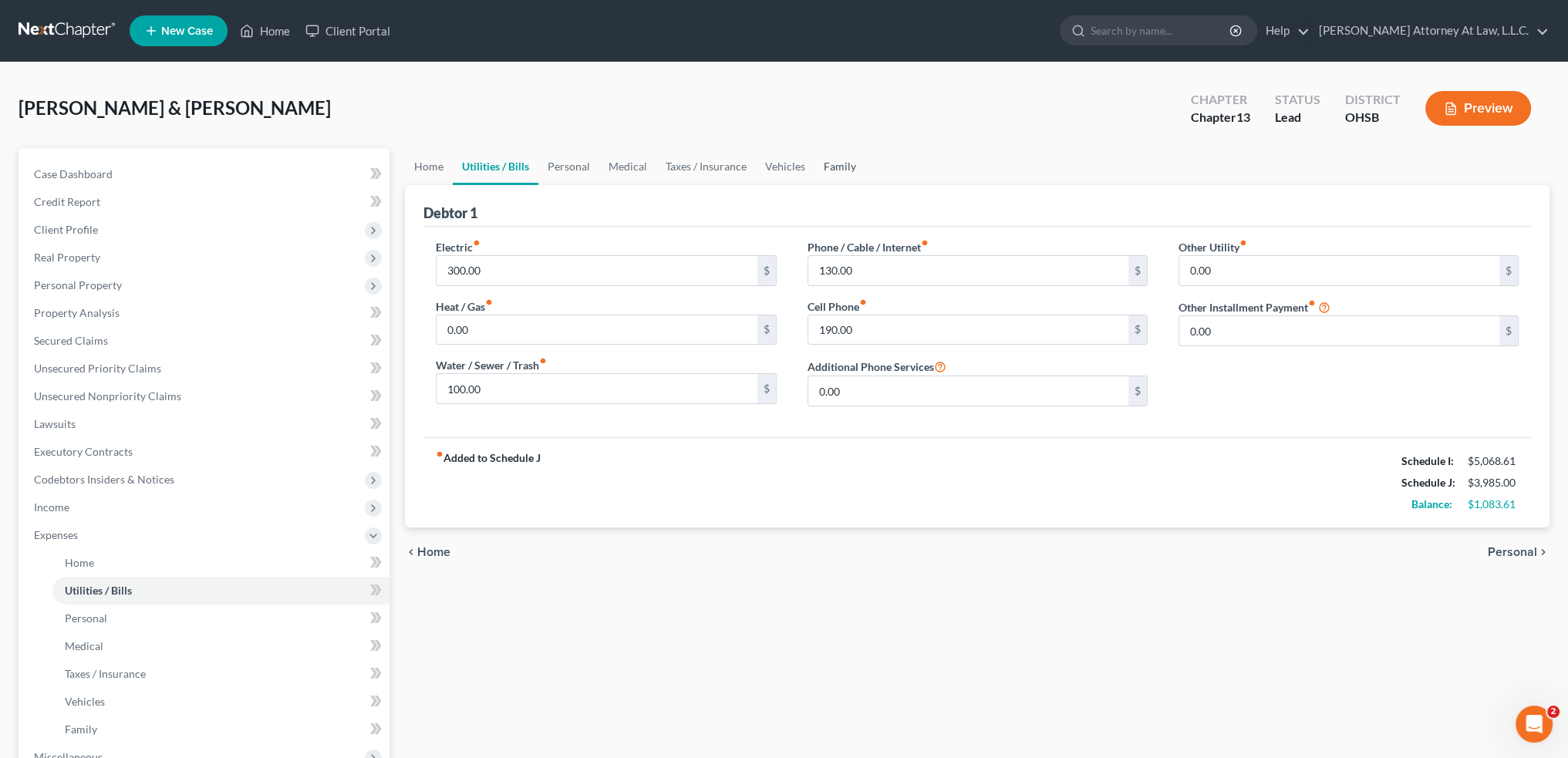
click at [826, 165] on link "Family" at bounding box center [839, 166] width 51 height 37
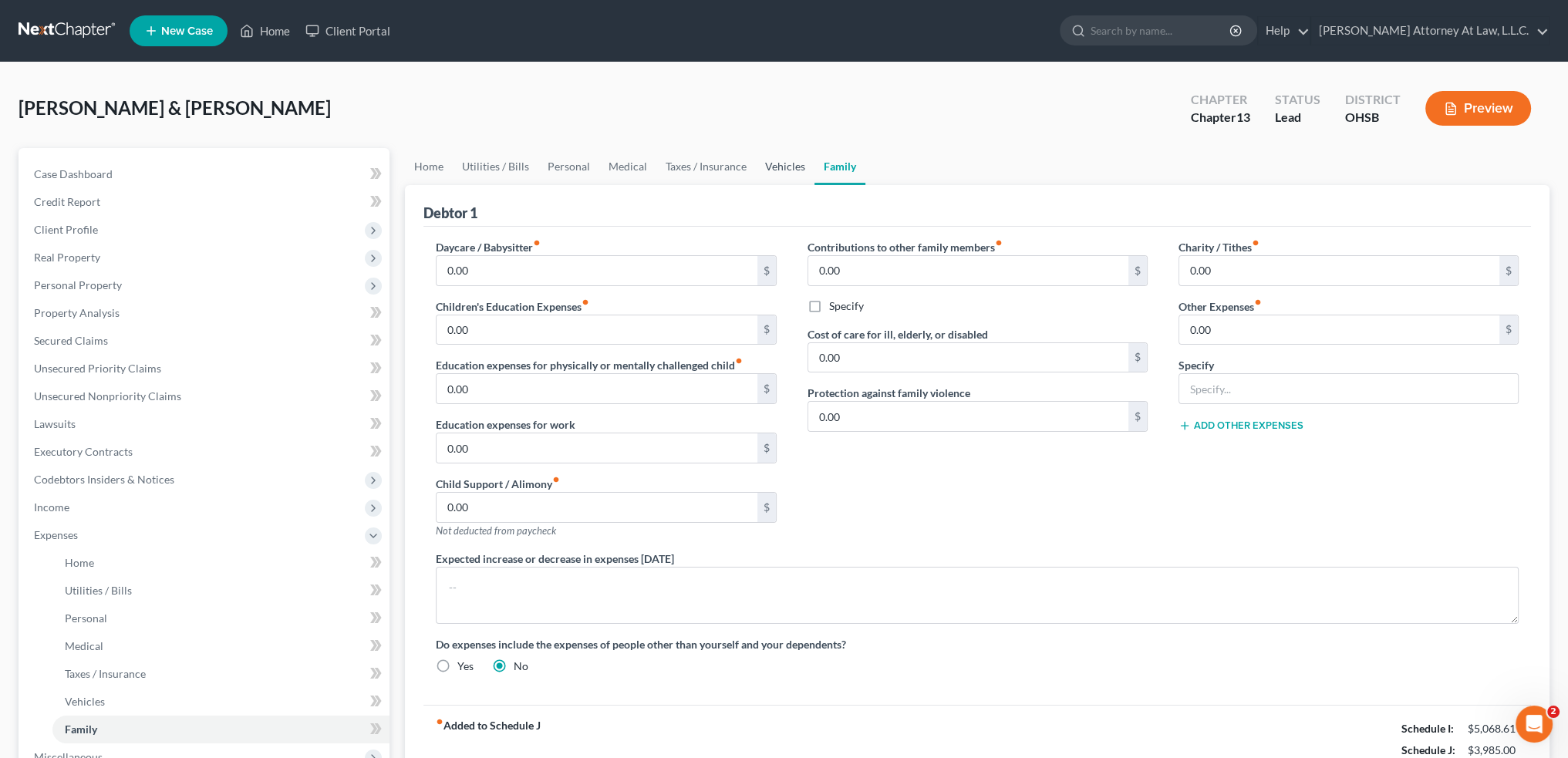
click at [774, 162] on link "Vehicles" at bounding box center [785, 166] width 58 height 37
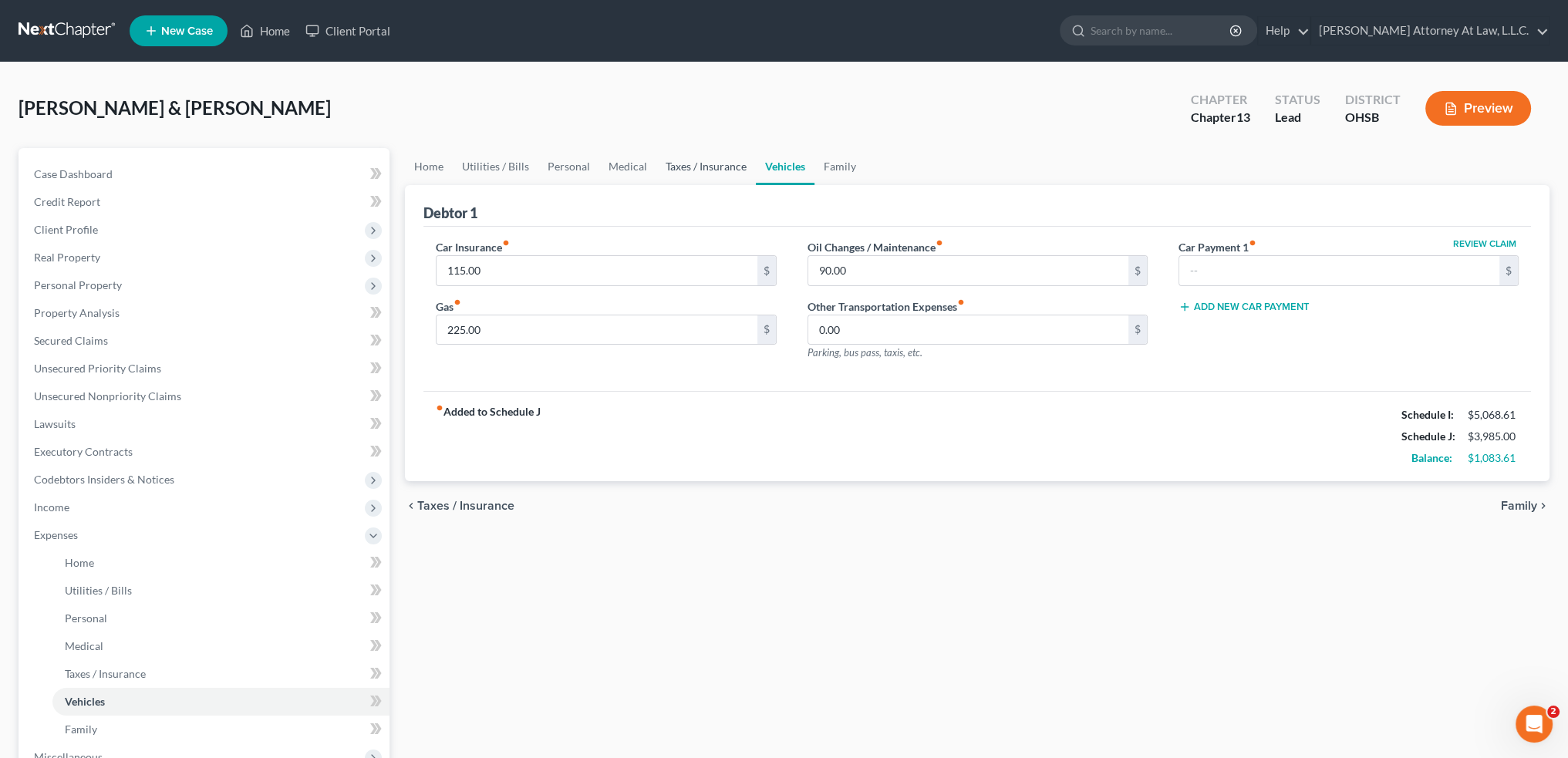
click at [705, 170] on link "Taxes / Insurance" at bounding box center [706, 166] width 99 height 37
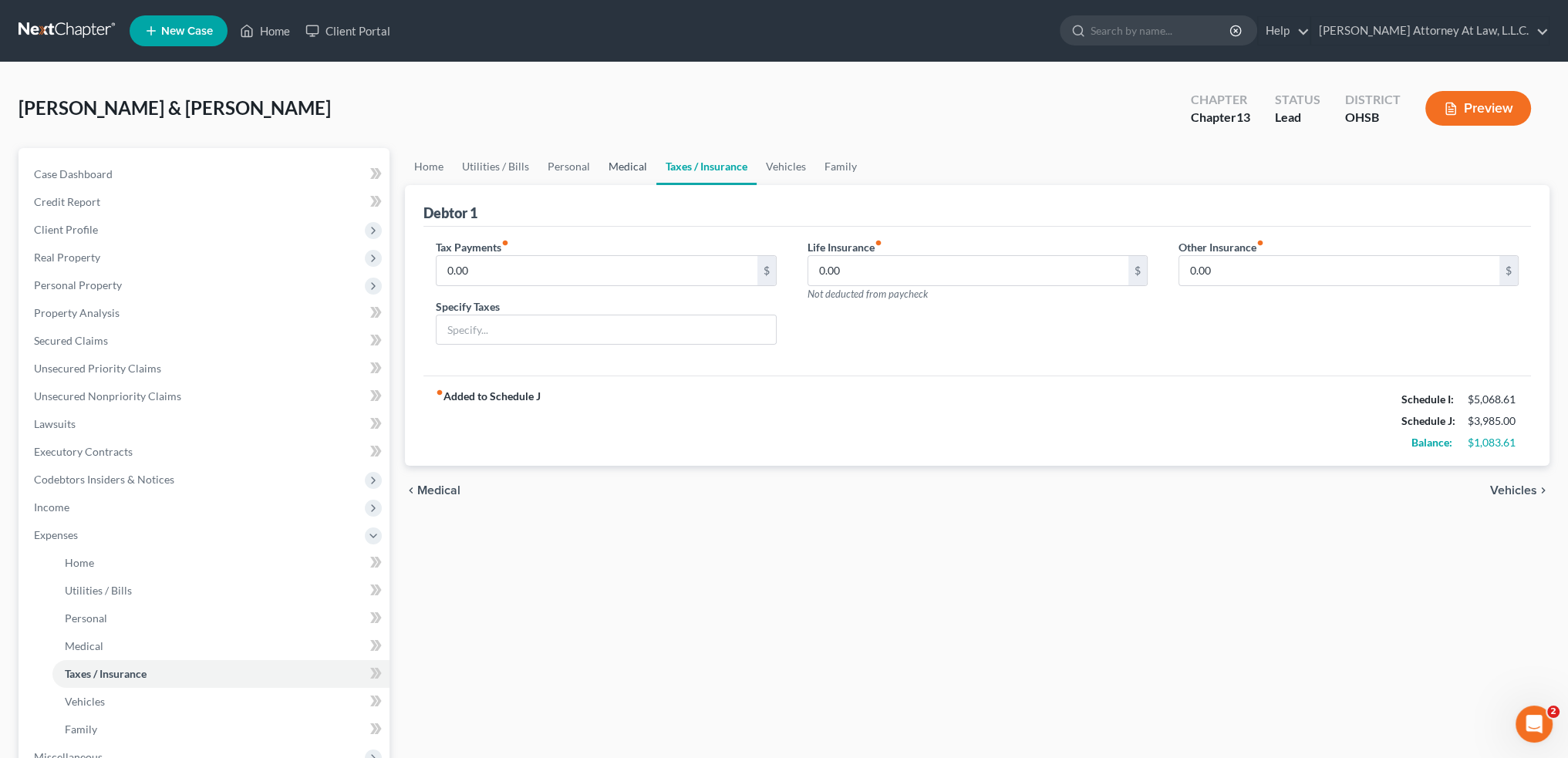
click at [628, 163] on link "Medical" at bounding box center [628, 166] width 57 height 37
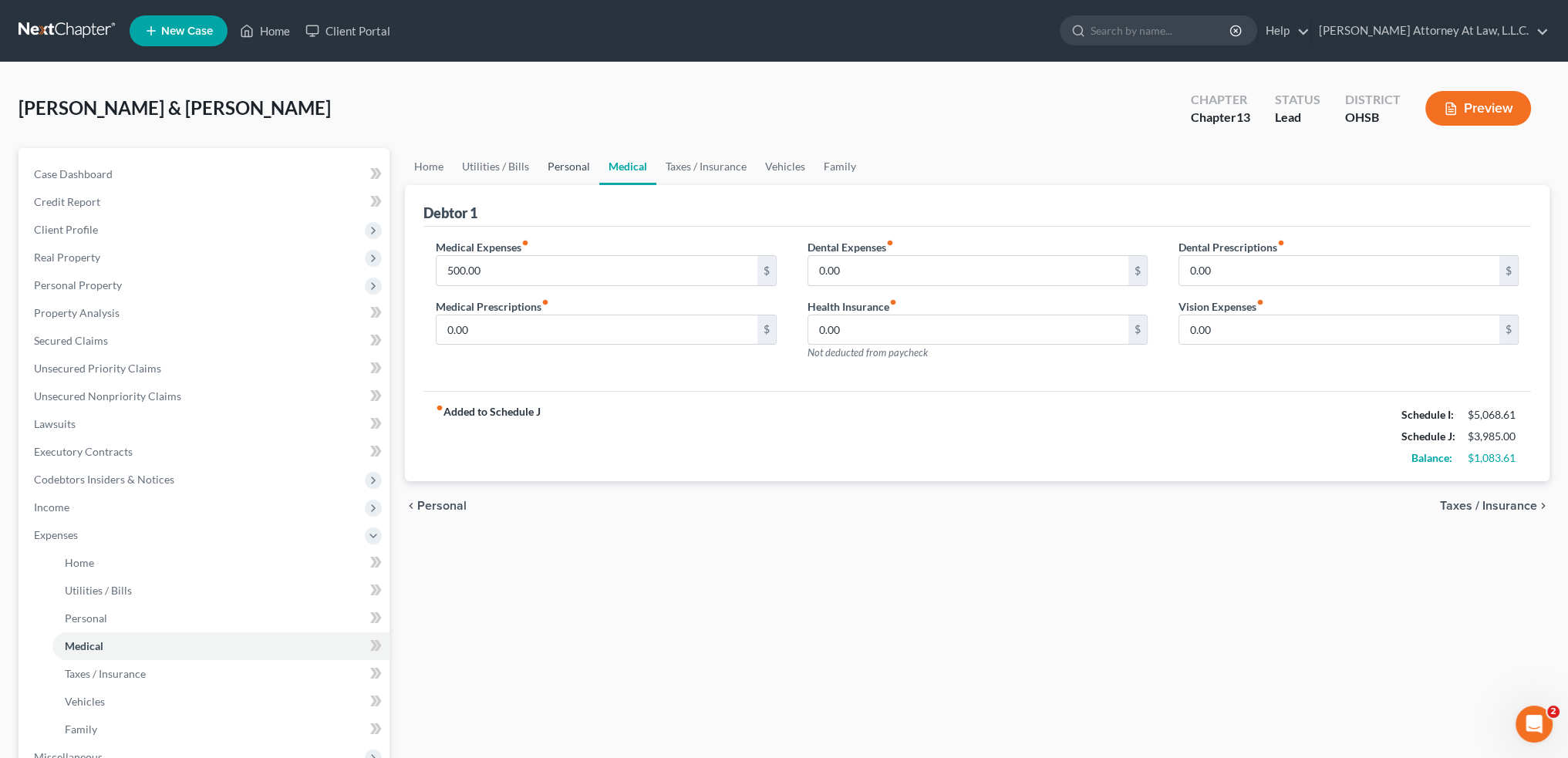
click at [559, 166] on link "Personal" at bounding box center [568, 166] width 61 height 37
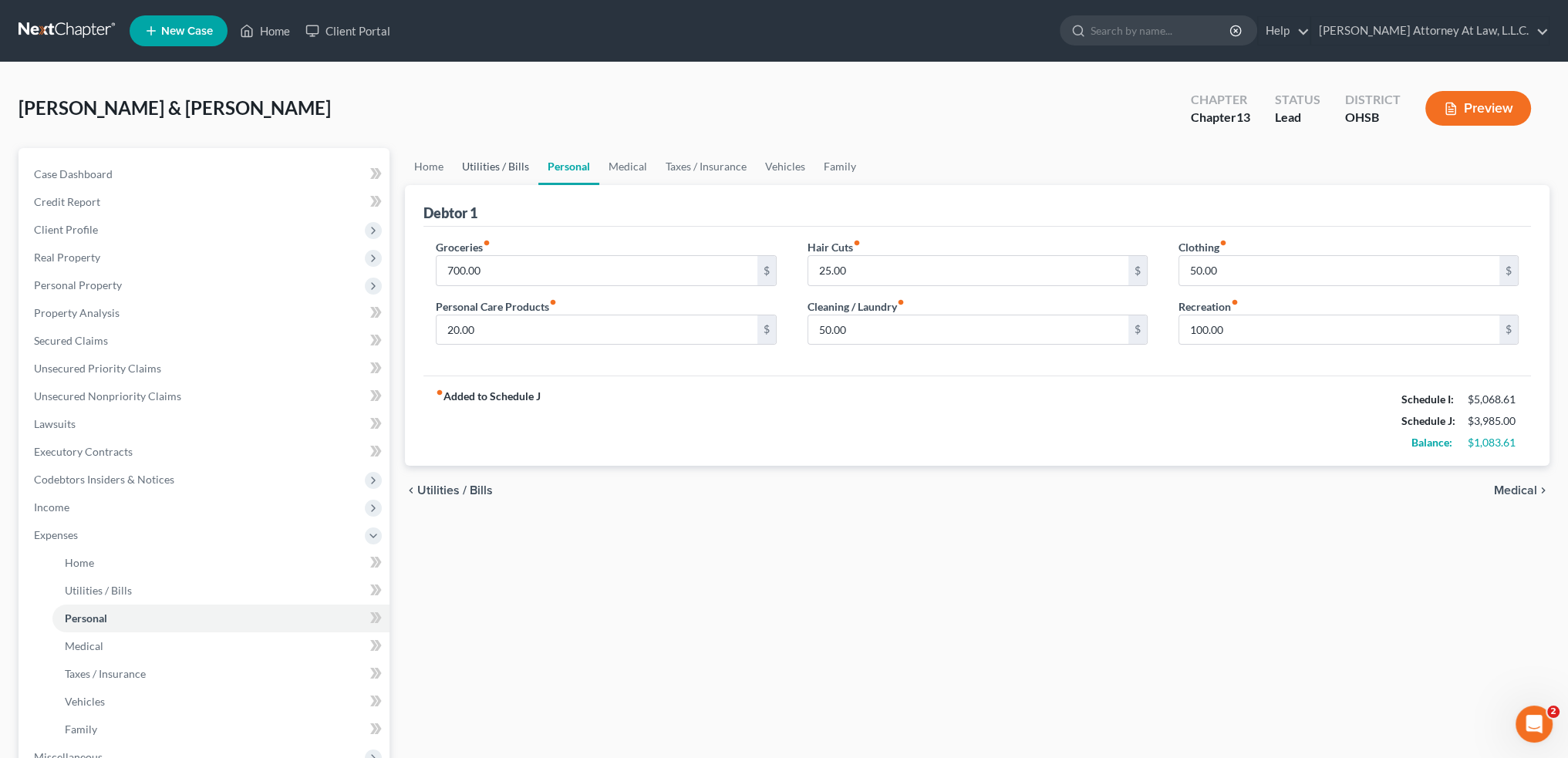
click at [503, 171] on link "Utilities / Bills" at bounding box center [496, 166] width 86 height 37
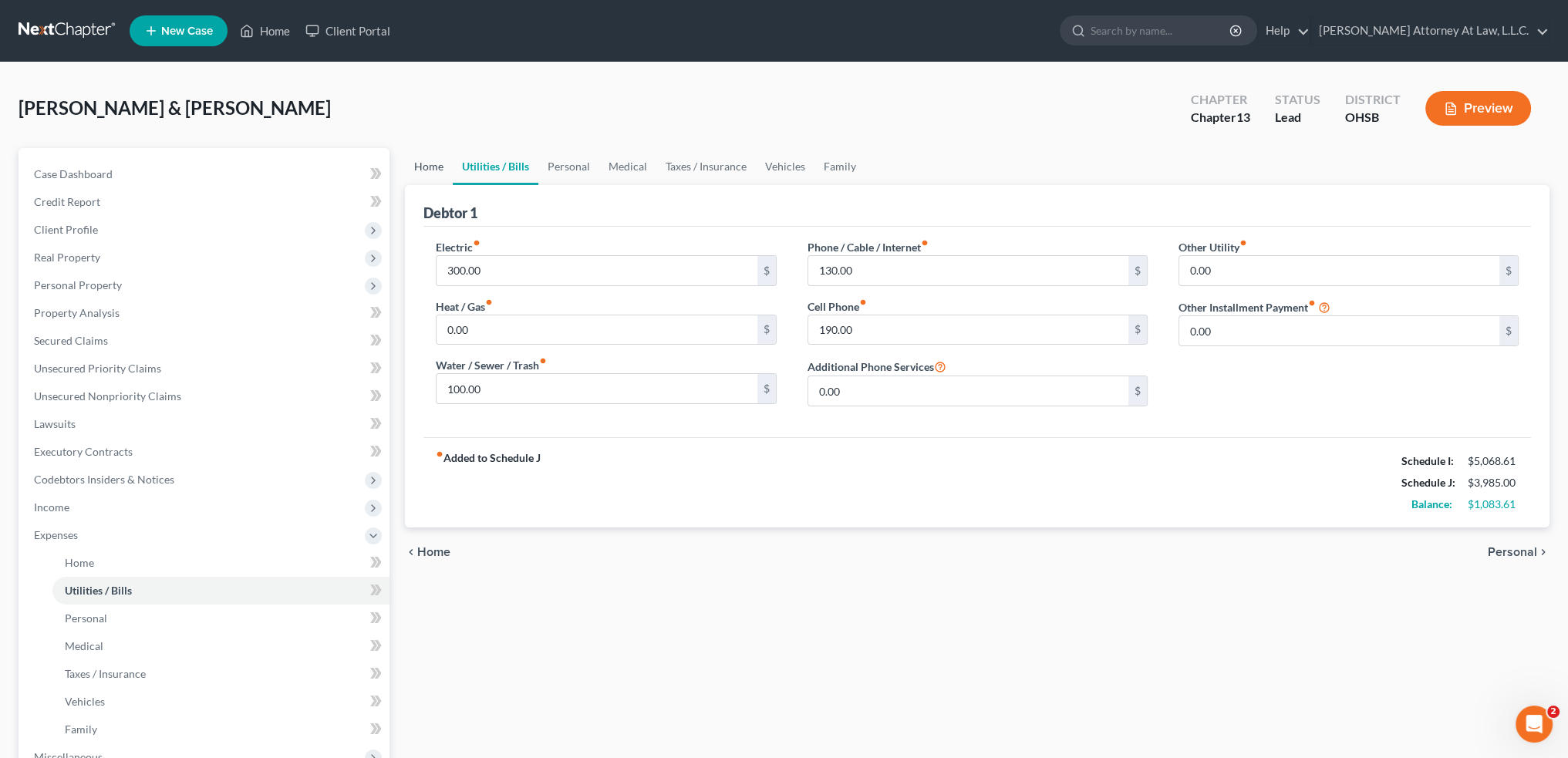
click at [435, 172] on link "Home" at bounding box center [429, 166] width 48 height 37
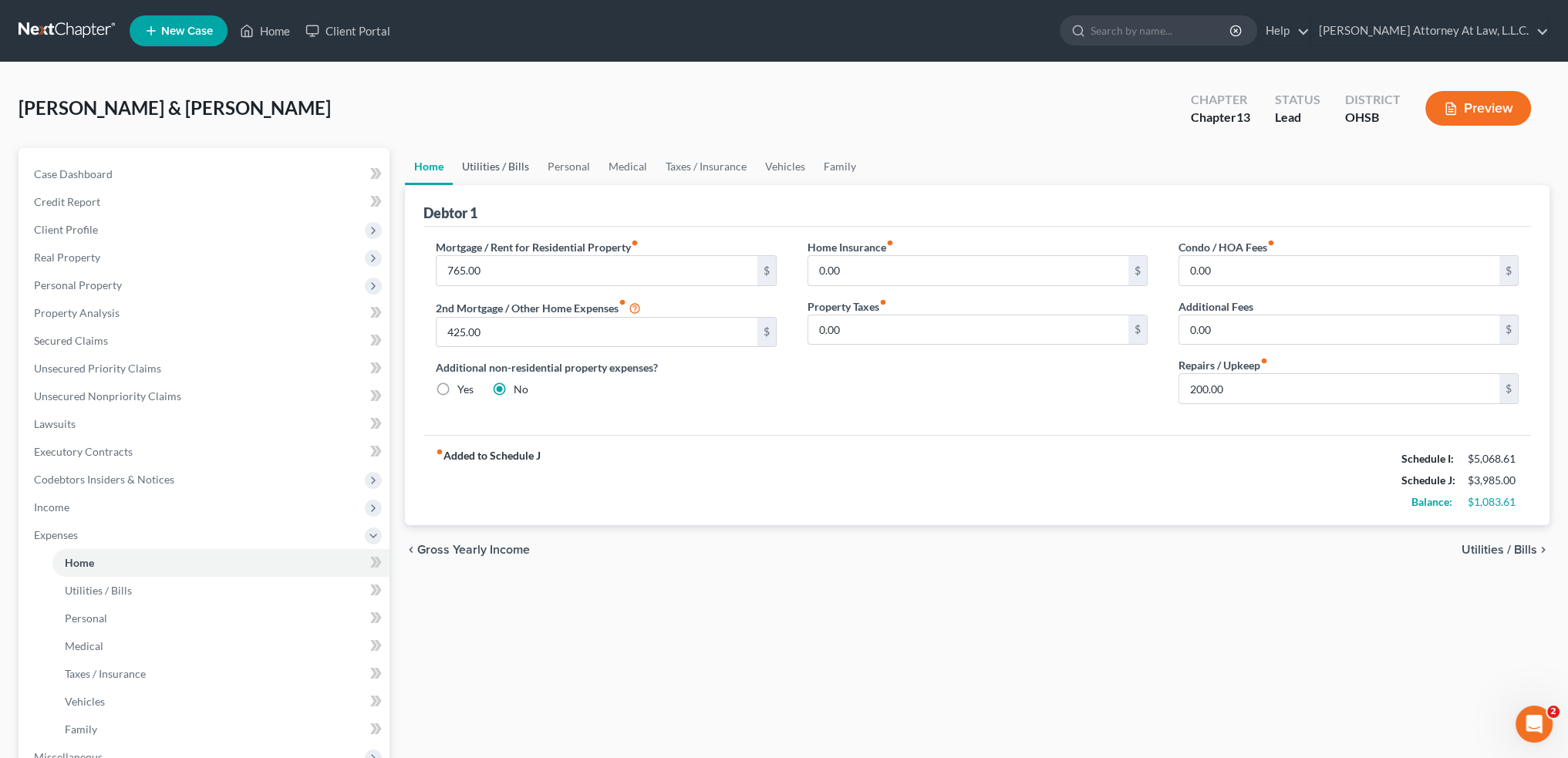
click at [487, 165] on link "Utilities / Bills" at bounding box center [496, 166] width 86 height 37
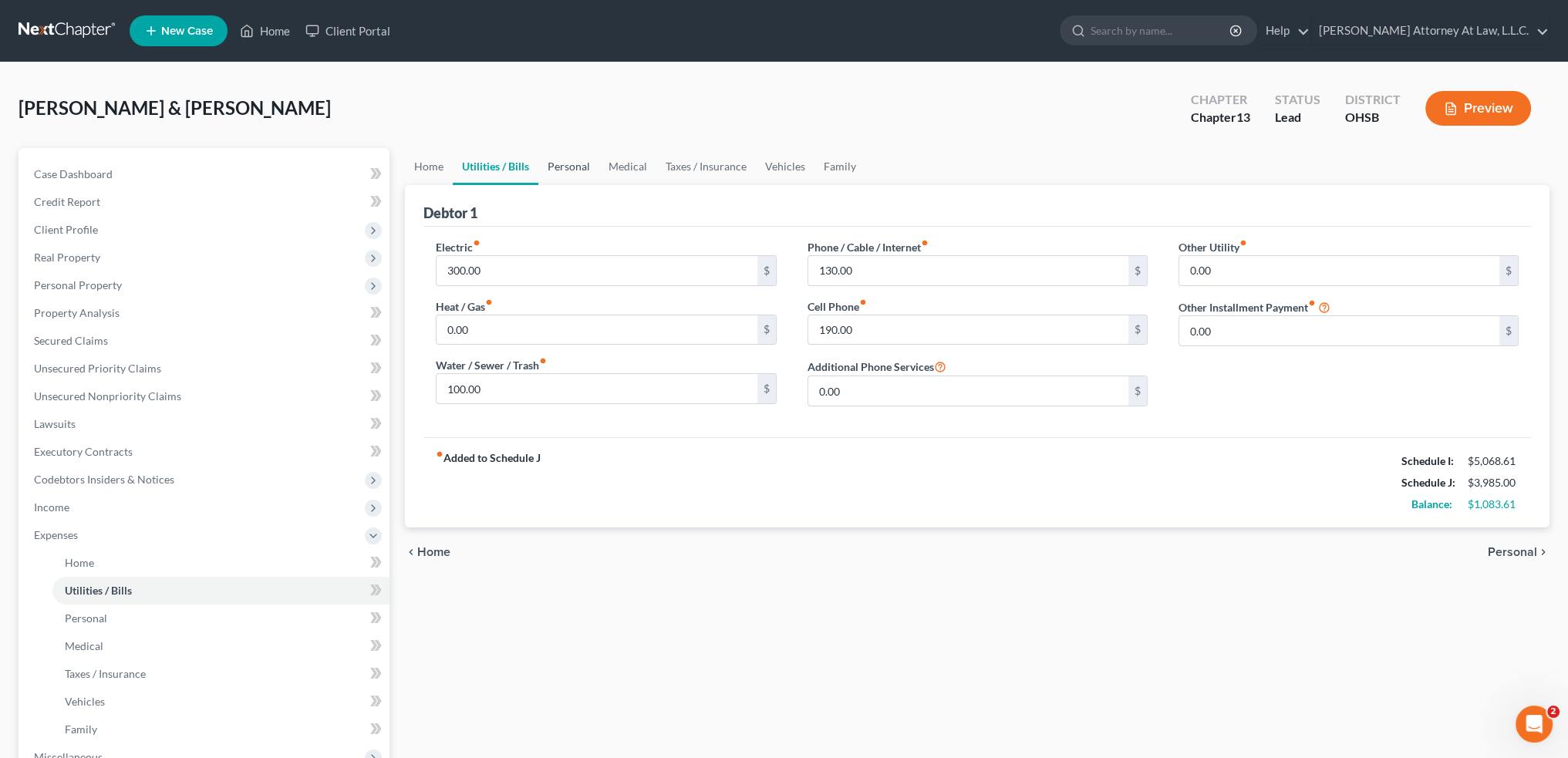
click at [557, 163] on link "Personal" at bounding box center [568, 166] width 61 height 37
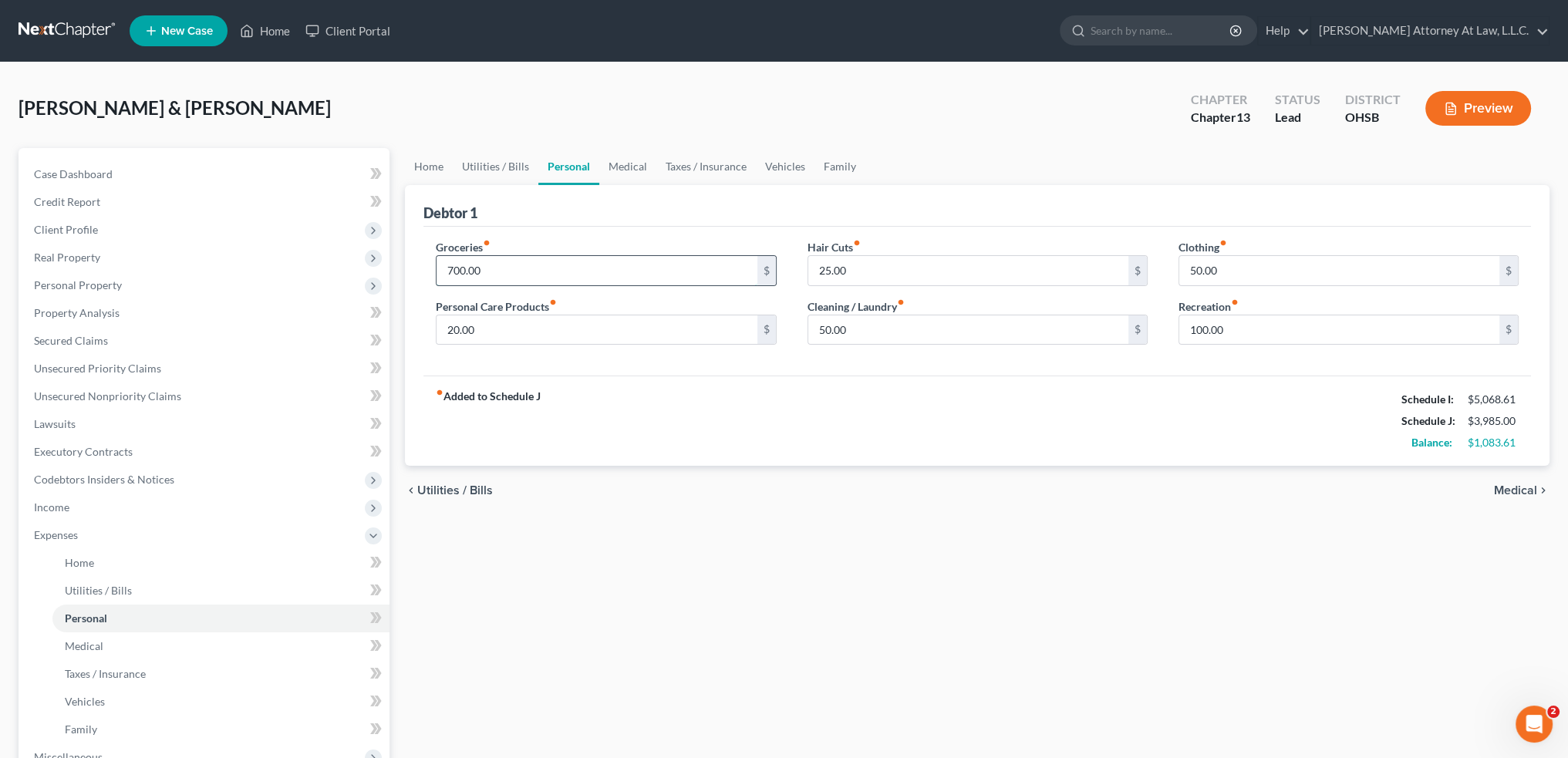
click at [568, 274] on input "700.00" at bounding box center [596, 271] width 320 height 29
click at [508, 171] on link "Utilities / Bills" at bounding box center [496, 166] width 86 height 37
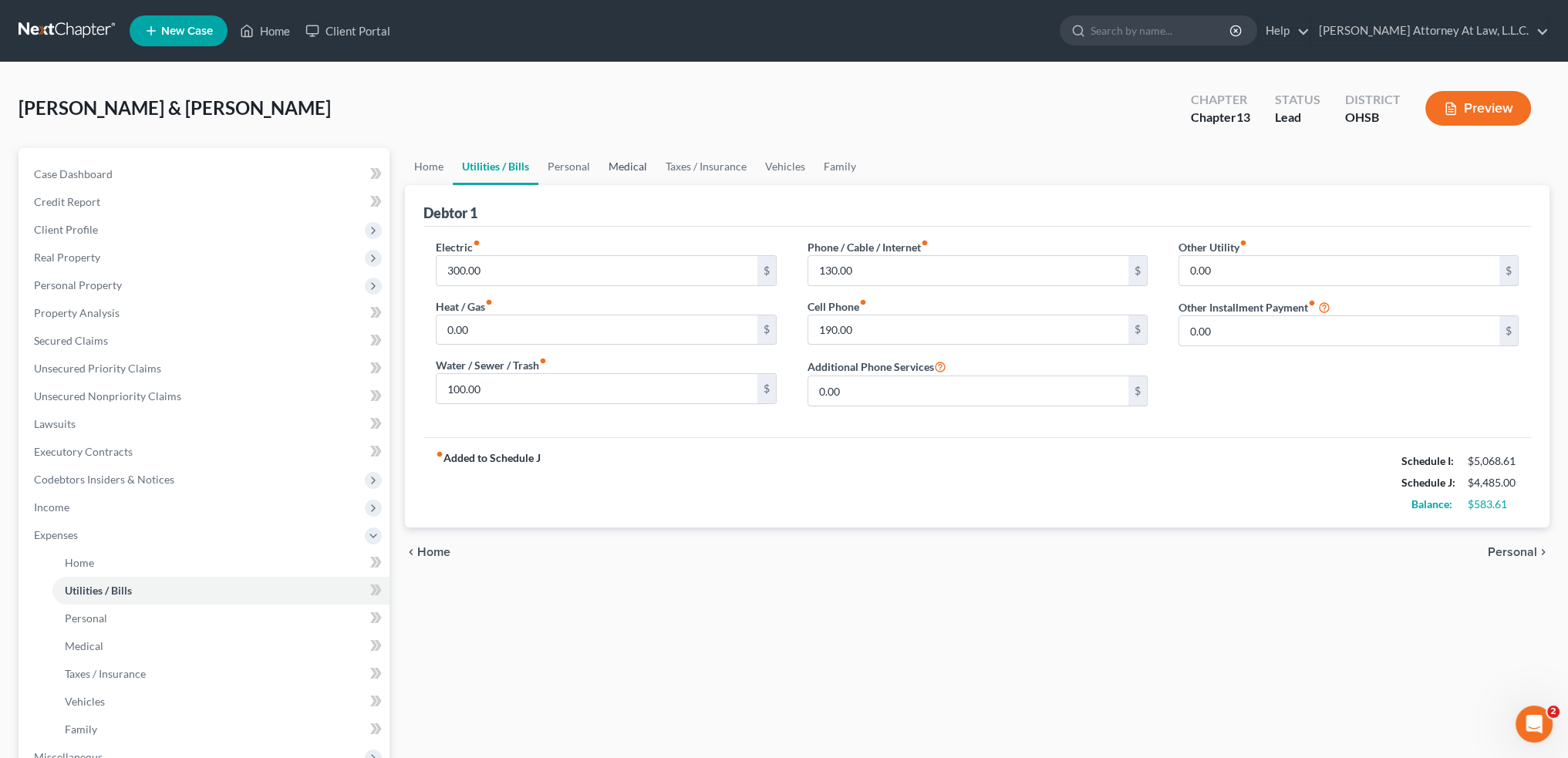
click at [618, 171] on link "Medical" at bounding box center [628, 166] width 57 height 37
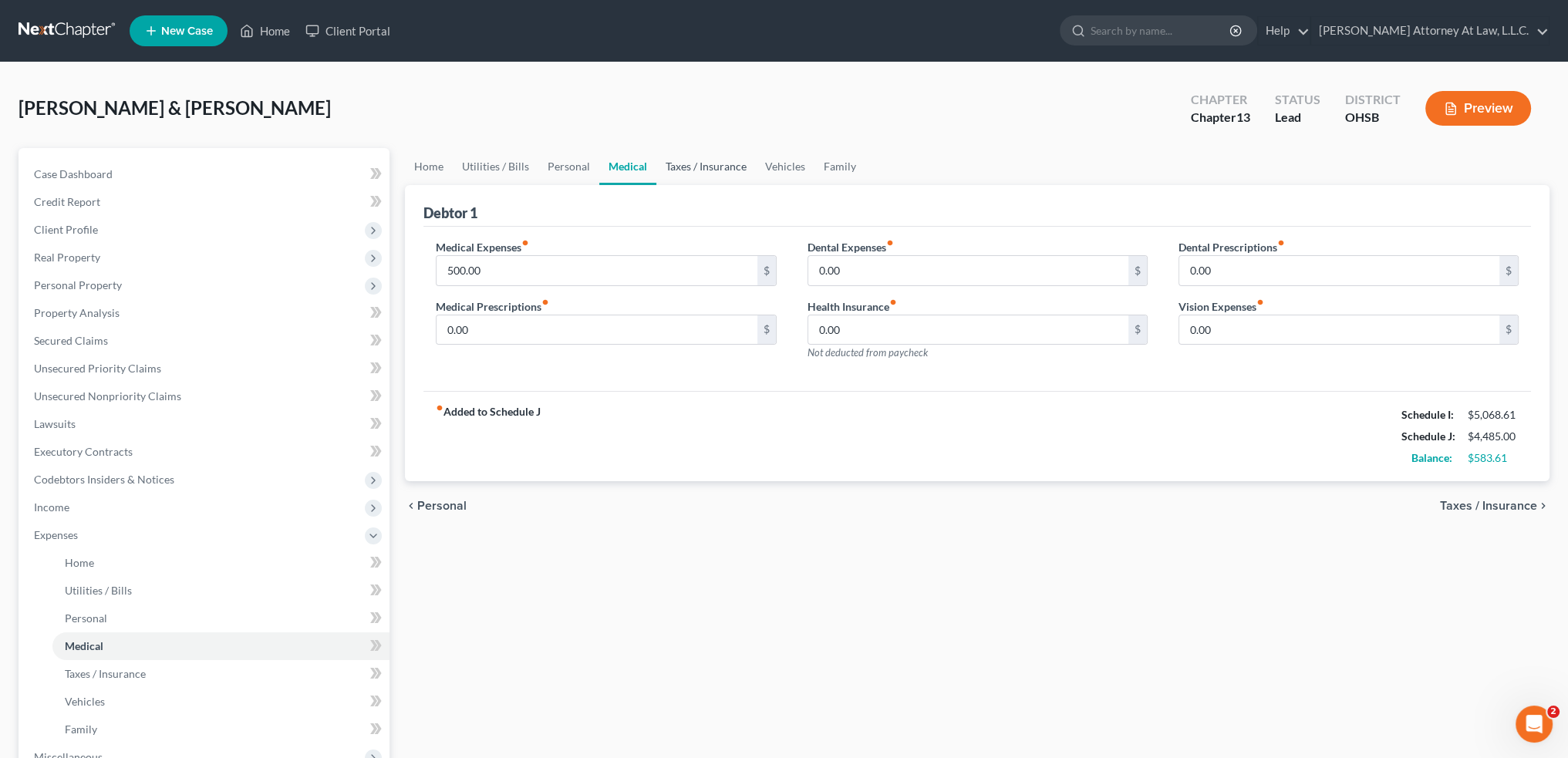
click at [718, 164] on link "Taxes / Insurance" at bounding box center [706, 166] width 99 height 37
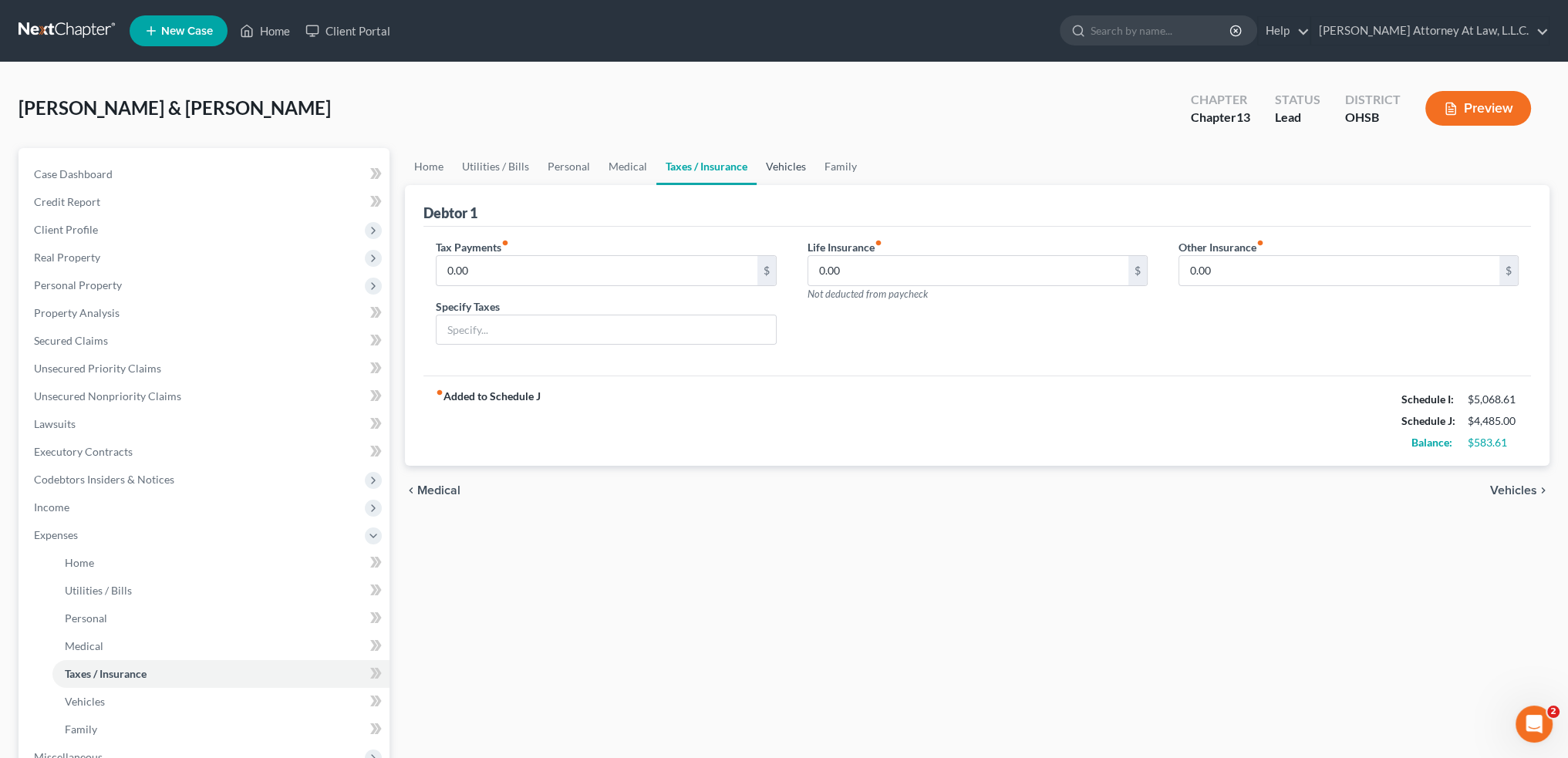
click at [772, 169] on link "Vehicles" at bounding box center [785, 166] width 58 height 37
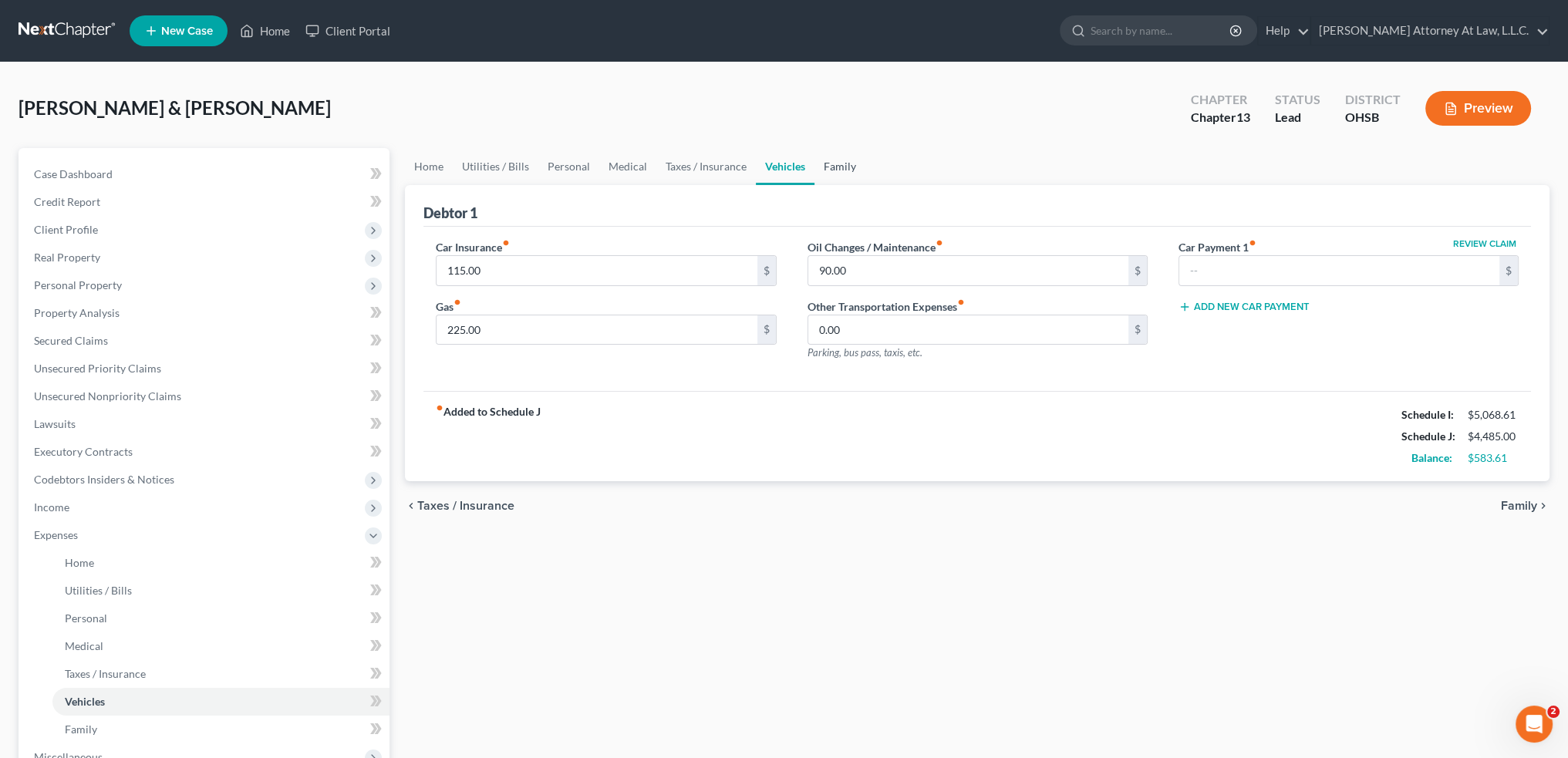
click at [839, 168] on link "Family" at bounding box center [839, 166] width 51 height 37
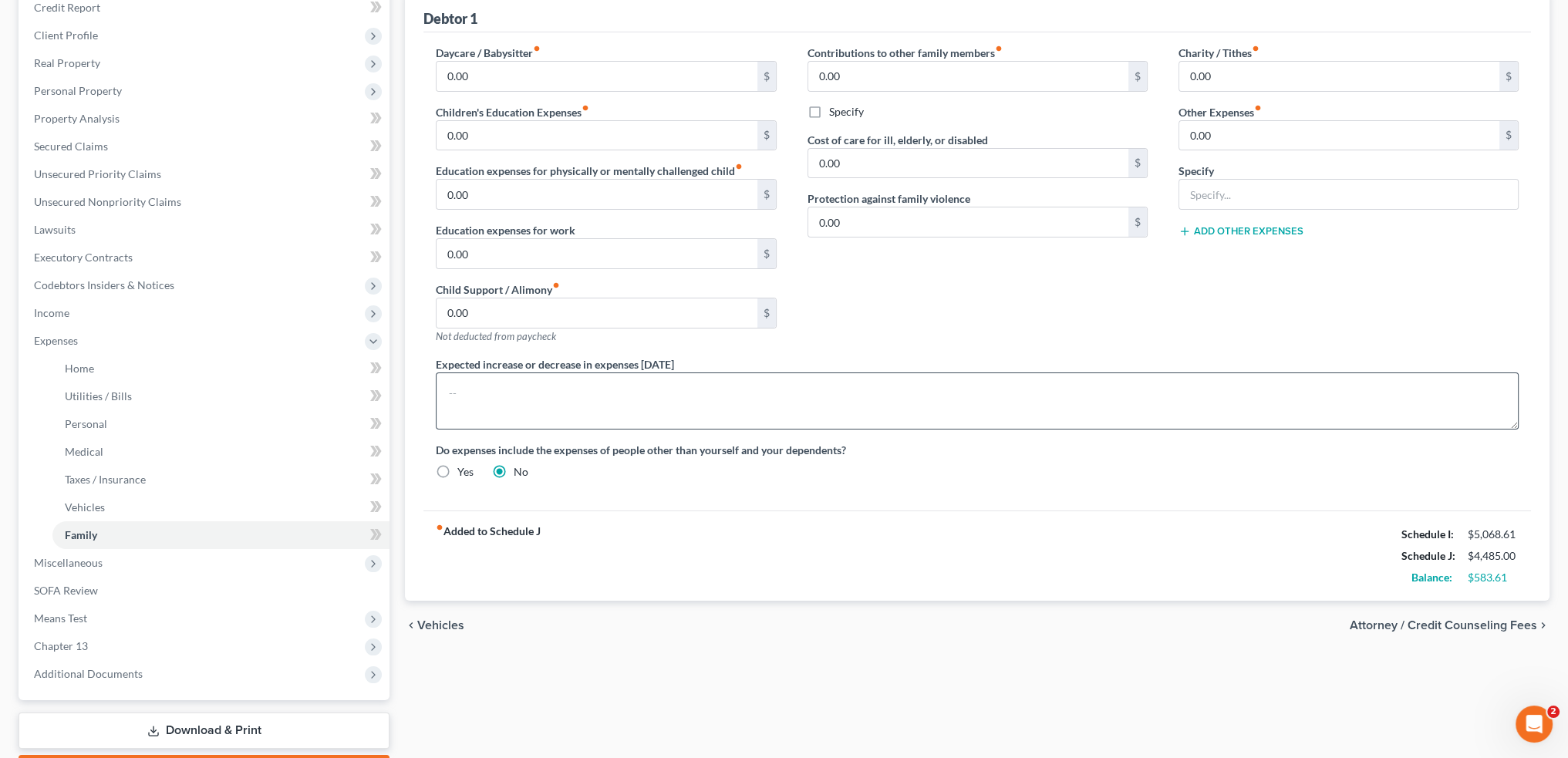
scroll to position [154, 0]
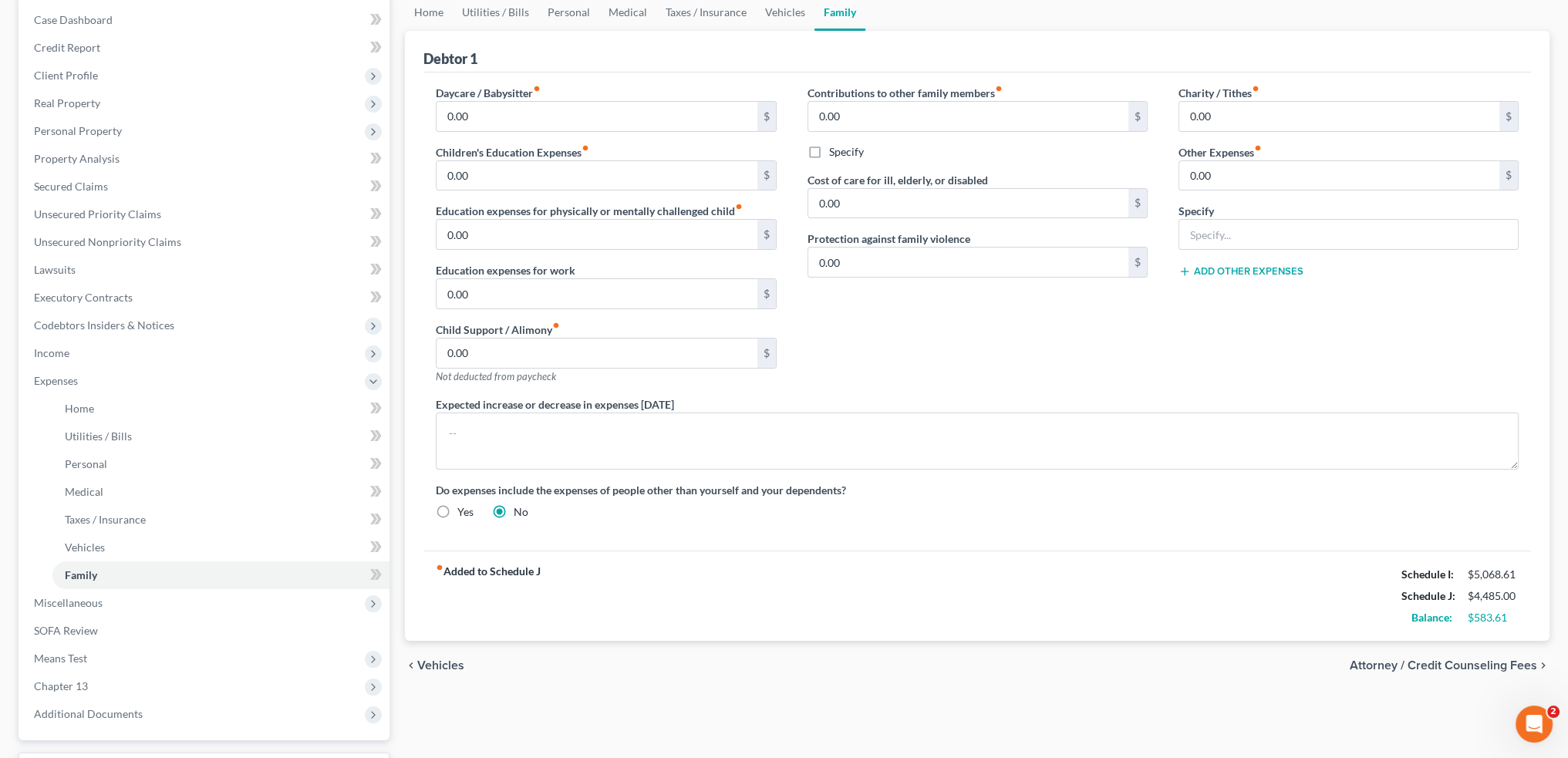
click at [829, 150] on label "Specify" at bounding box center [846, 152] width 34 height 15
click at [835, 150] on input "Specify" at bounding box center [840, 149] width 10 height 10
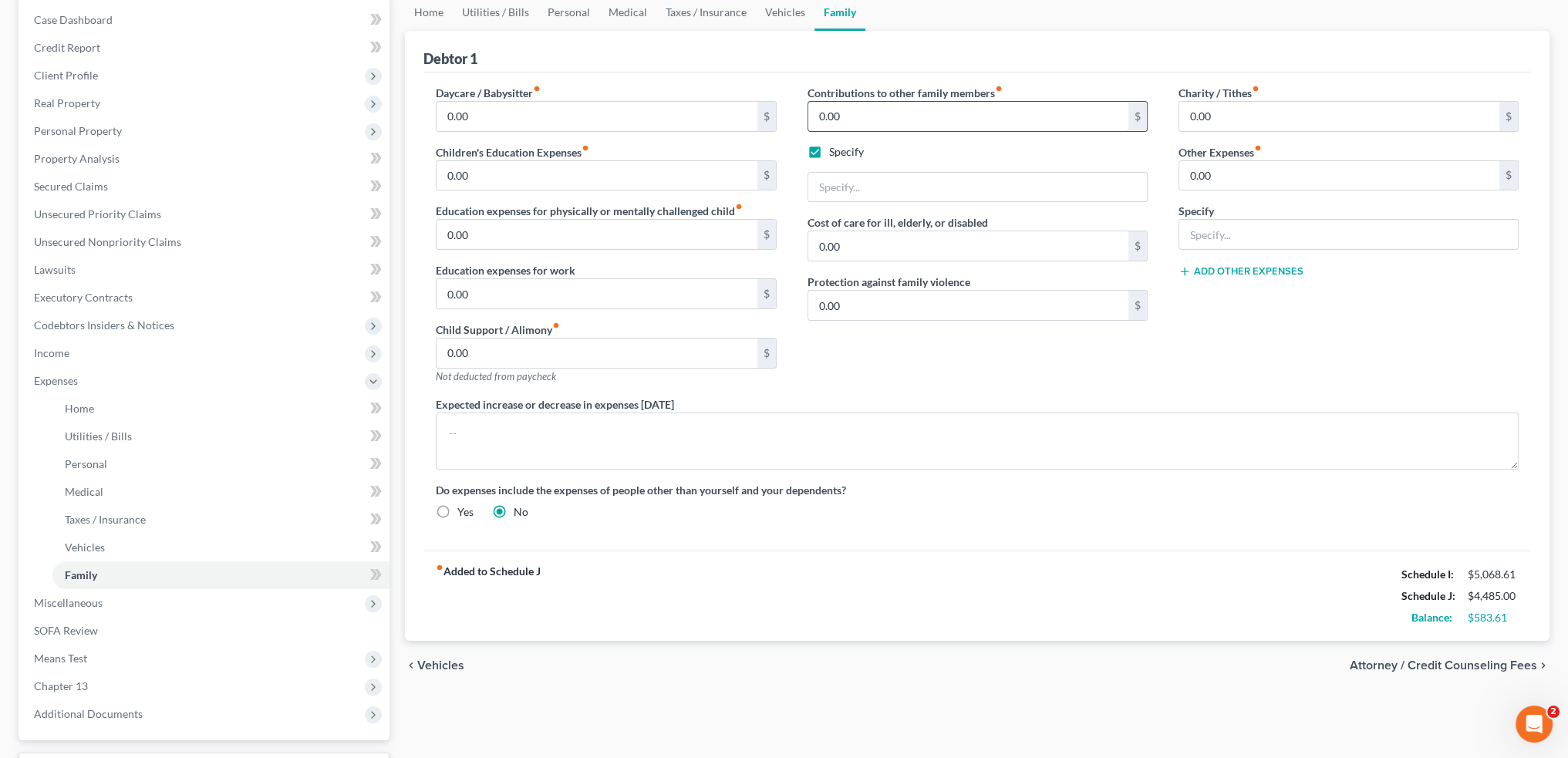
click at [841, 104] on input "0.00" at bounding box center [968, 117] width 320 height 29
click at [829, 150] on label "Specify" at bounding box center [846, 152] width 34 height 15
click at [835, 150] on input "Specify" at bounding box center [840, 149] width 10 height 10
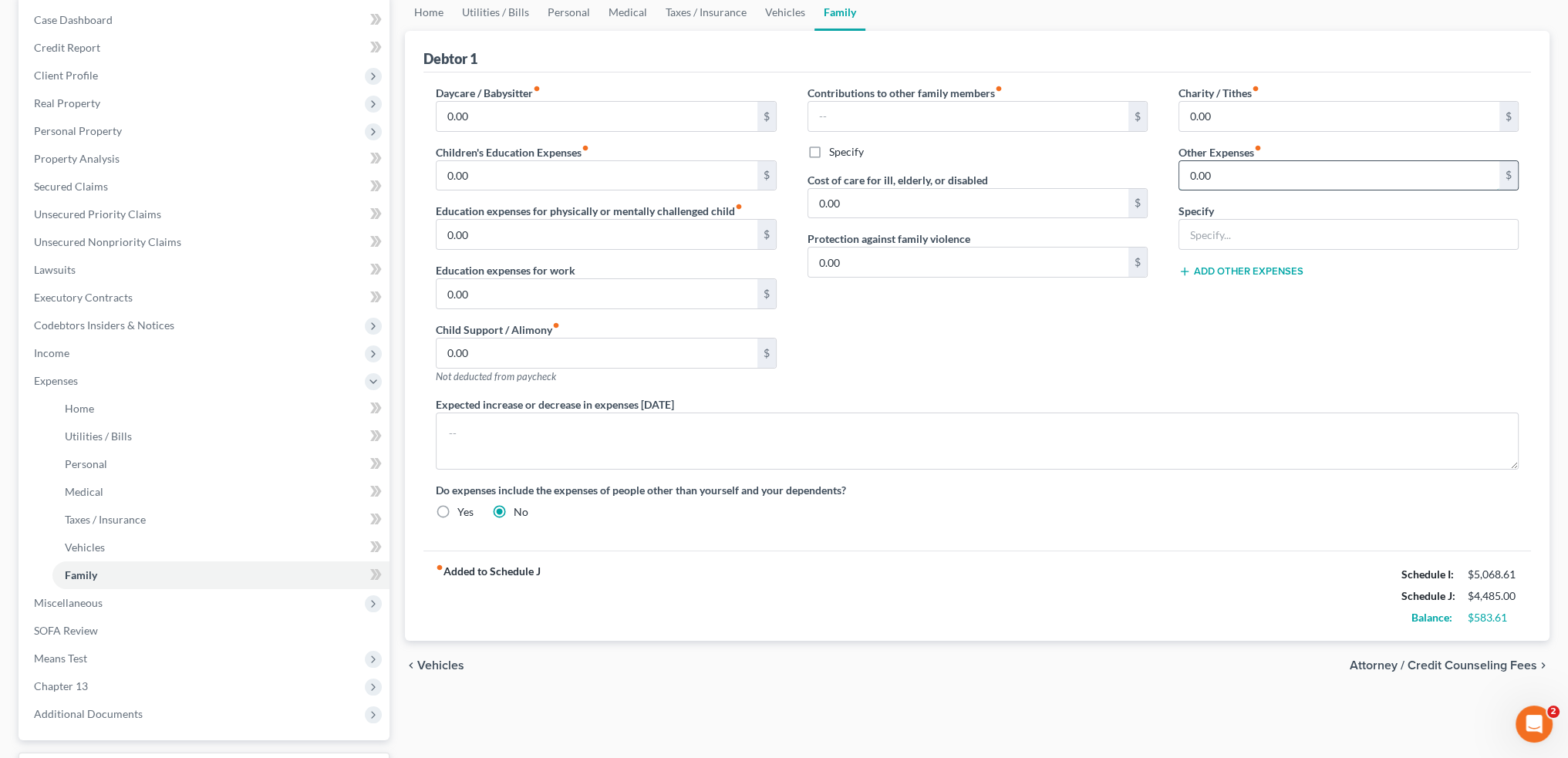
click at [1240, 180] on input "0.00" at bounding box center [1338, 176] width 320 height 29
click at [490, 444] on textarea at bounding box center [976, 441] width 1083 height 57
click at [129, 606] on span "Miscellaneous" at bounding box center [205, 603] width 368 height 27
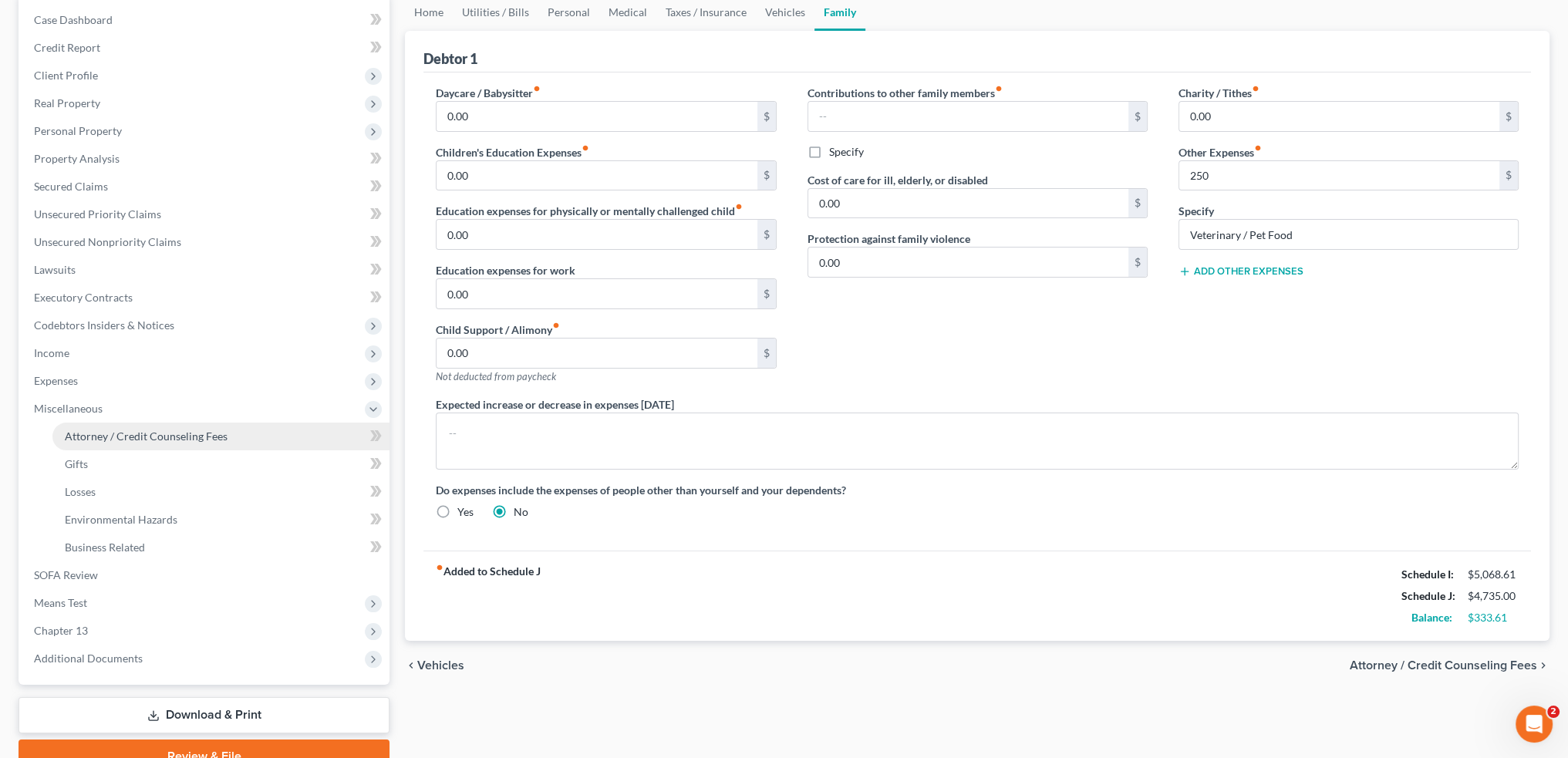
click at [241, 431] on link "Attorney / Credit Counseling Fees" at bounding box center [220, 436] width 337 height 27
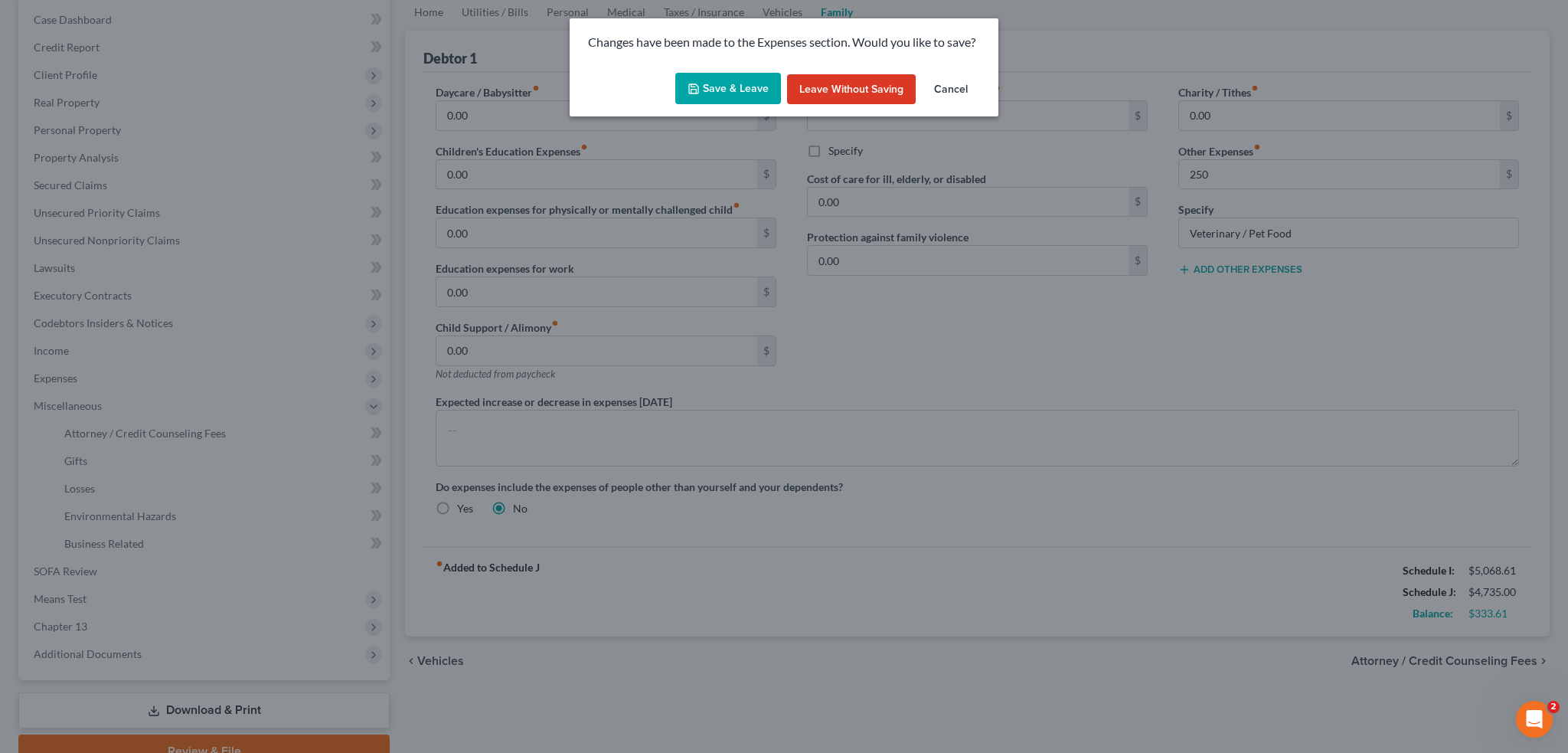
click at [717, 87] on button "Save & Leave" at bounding box center [728, 89] width 106 height 32
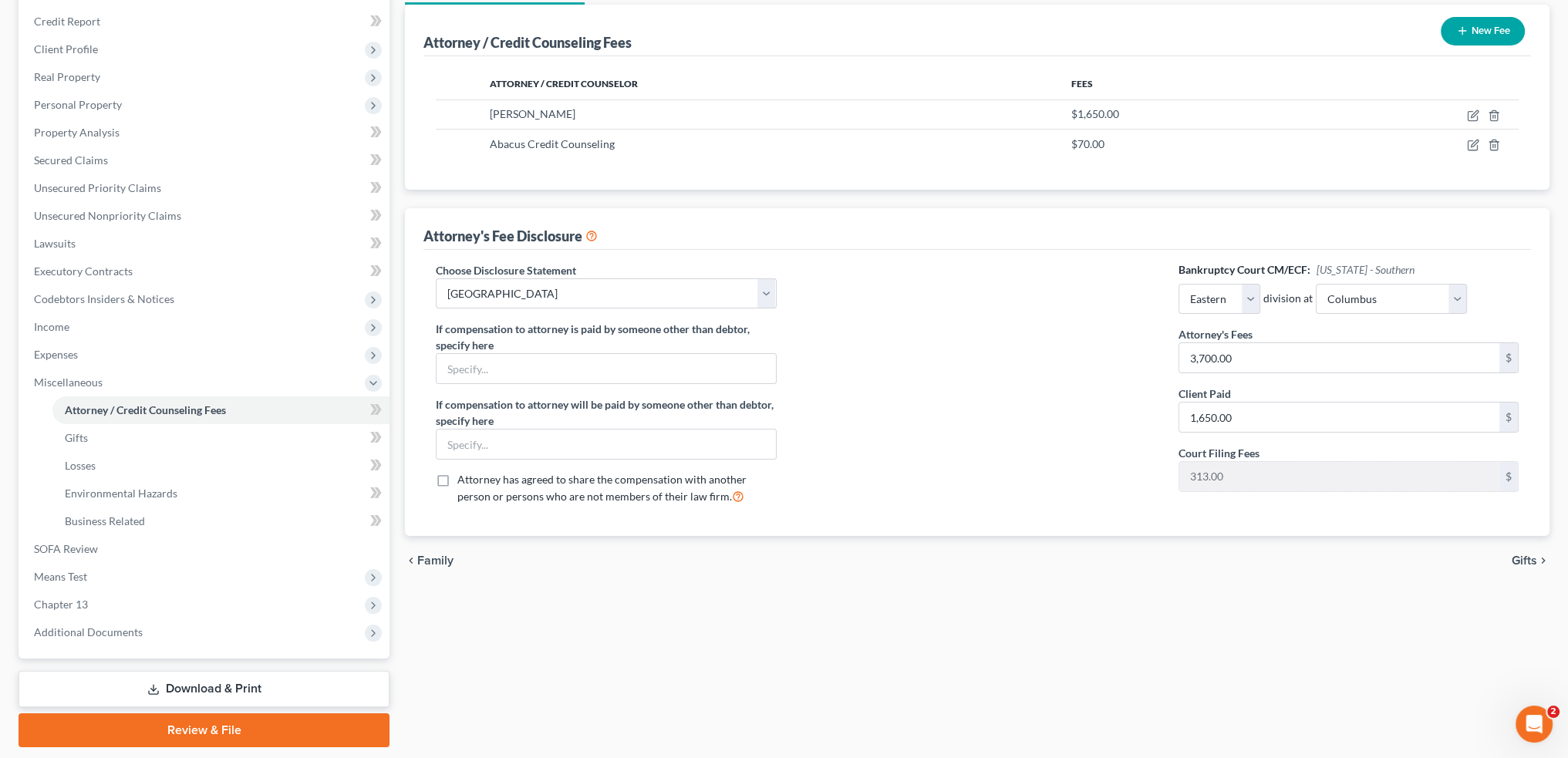
scroll to position [150, 0]
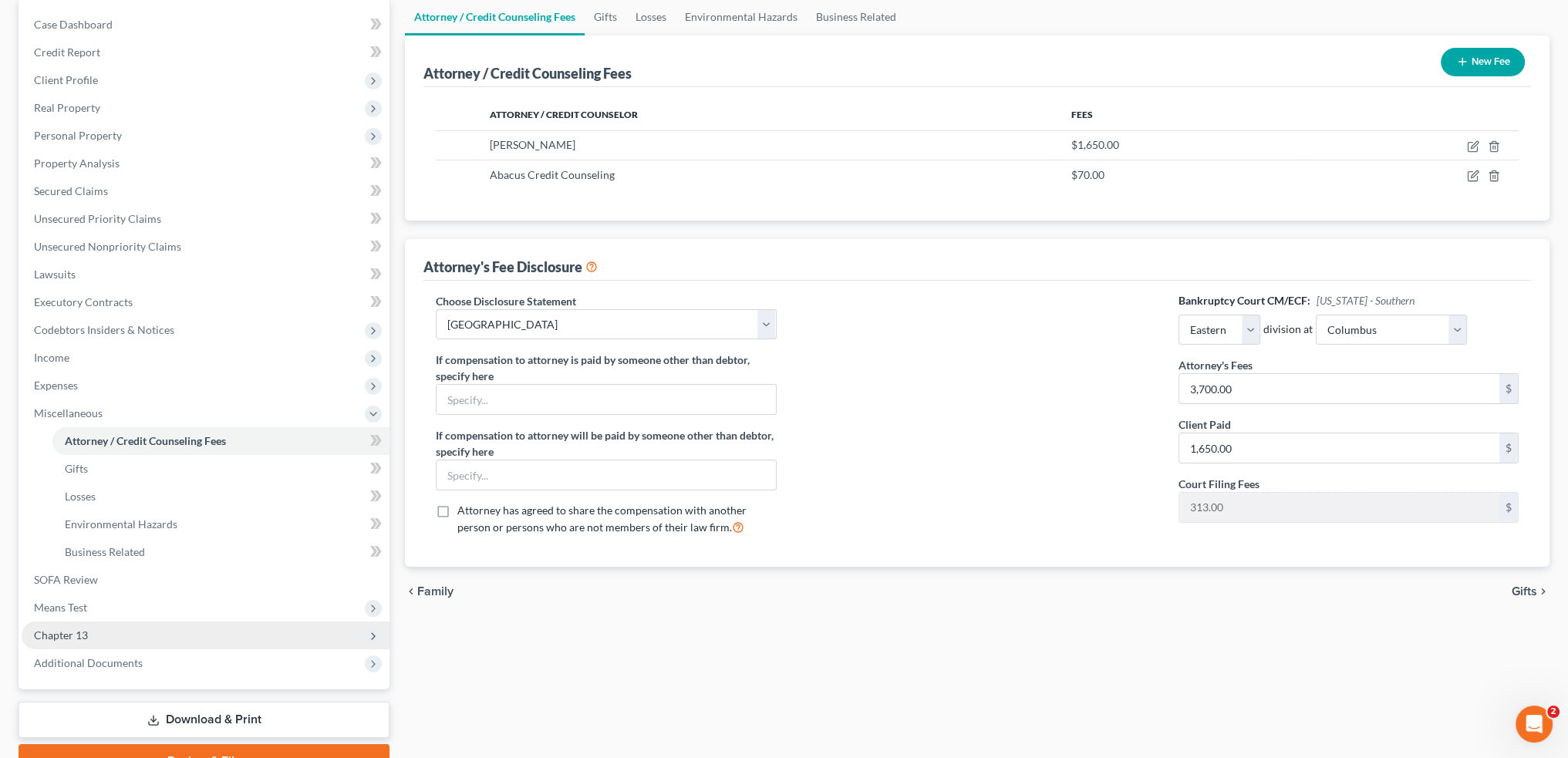
click at [120, 639] on span "Chapter 13" at bounding box center [205, 635] width 368 height 27
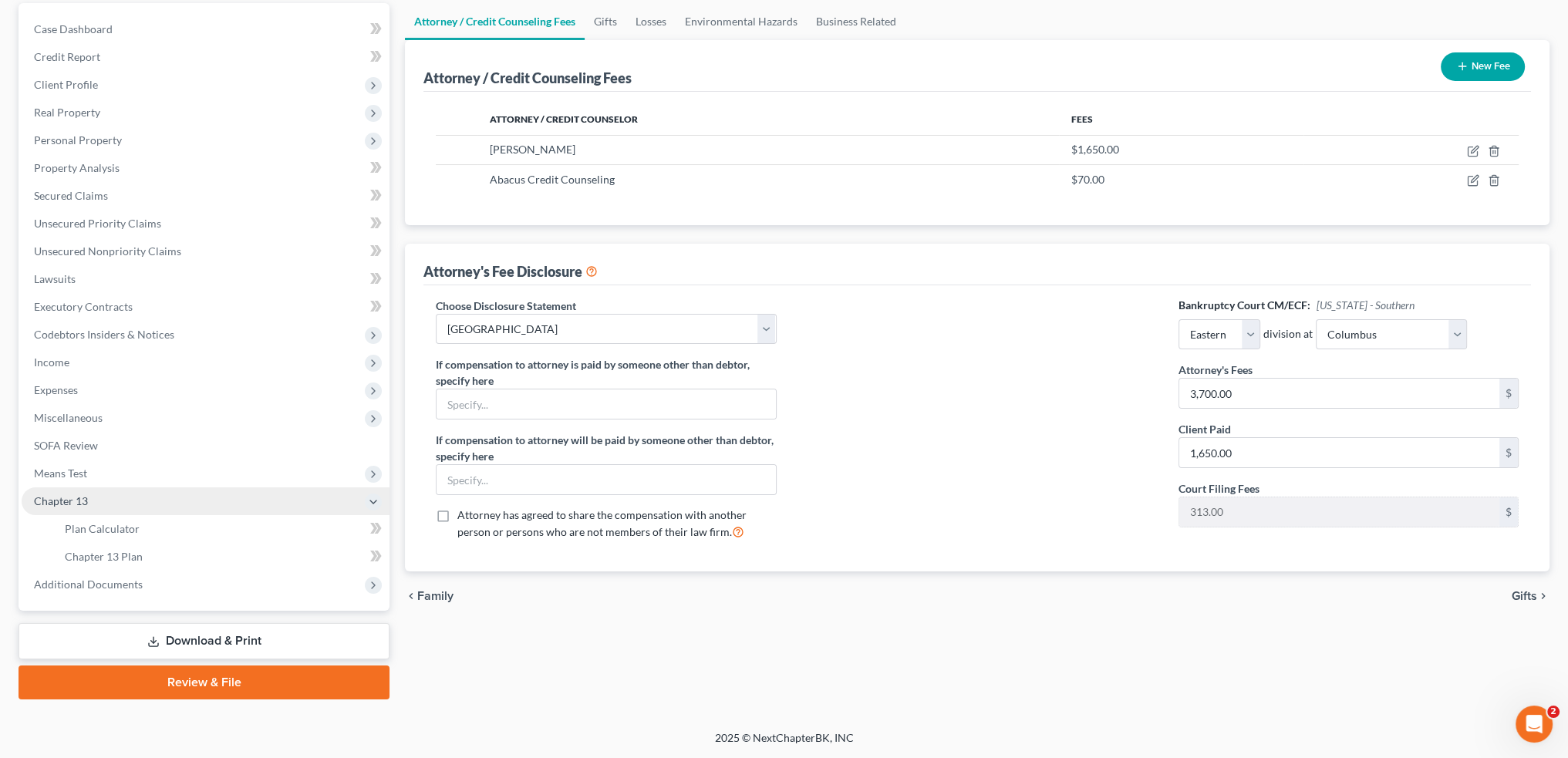
scroll to position [143, 0]
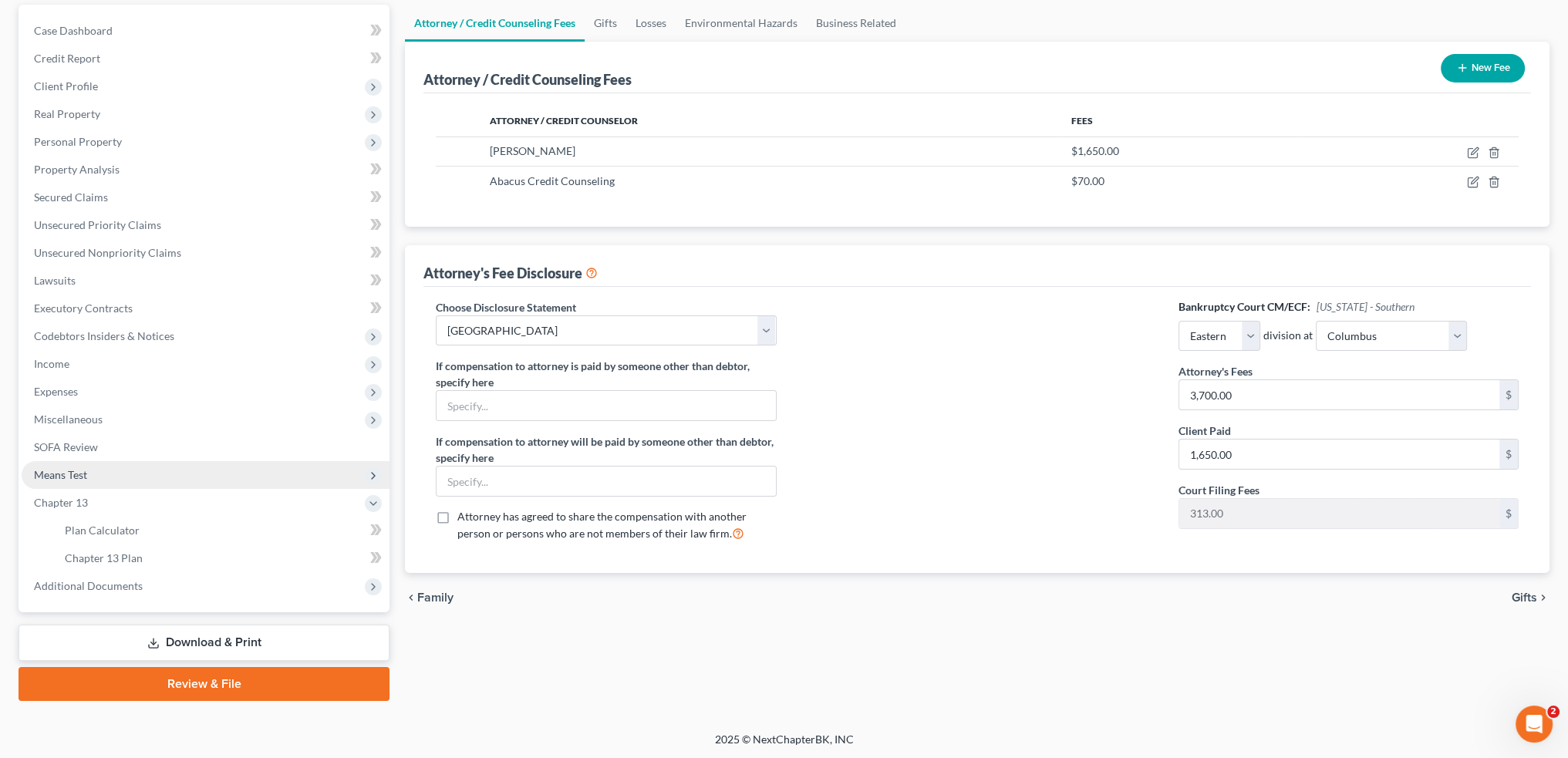
click at [111, 472] on span "Means Test" at bounding box center [205, 475] width 368 height 27
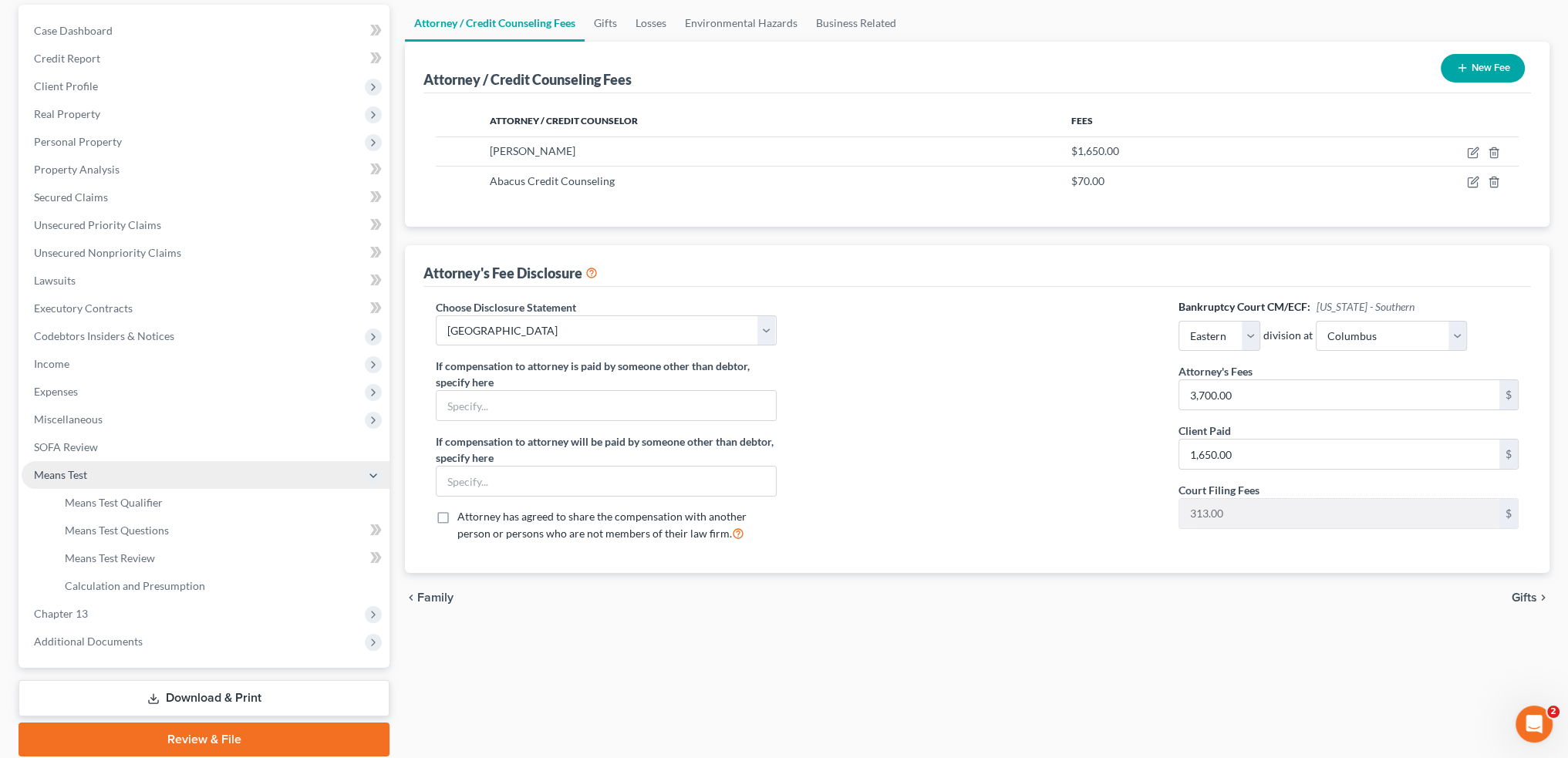
scroll to position [150, 0]
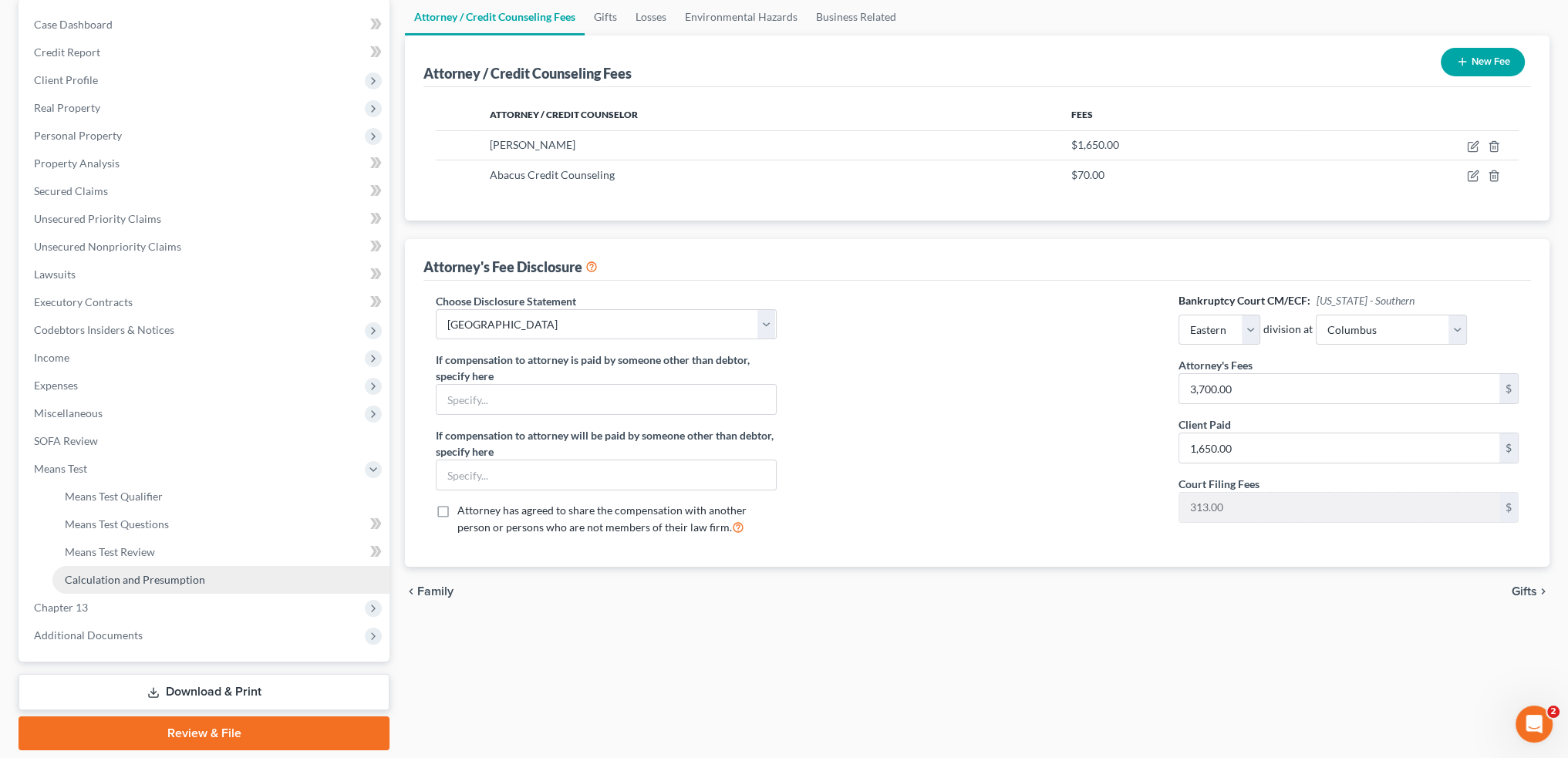
click at [143, 583] on span "Calculation and Presumption" at bounding box center [135, 579] width 141 height 13
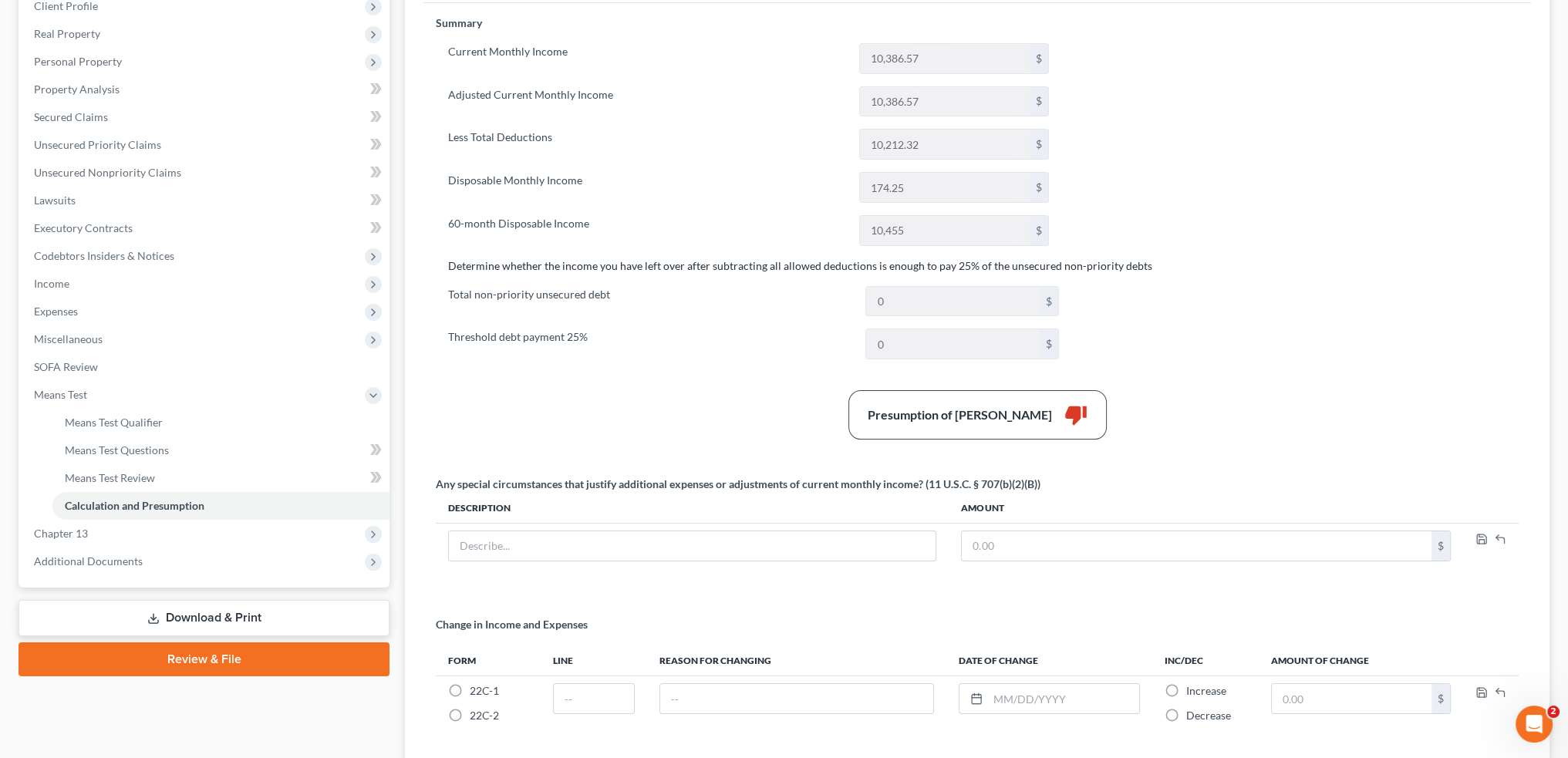
scroll to position [77, 0]
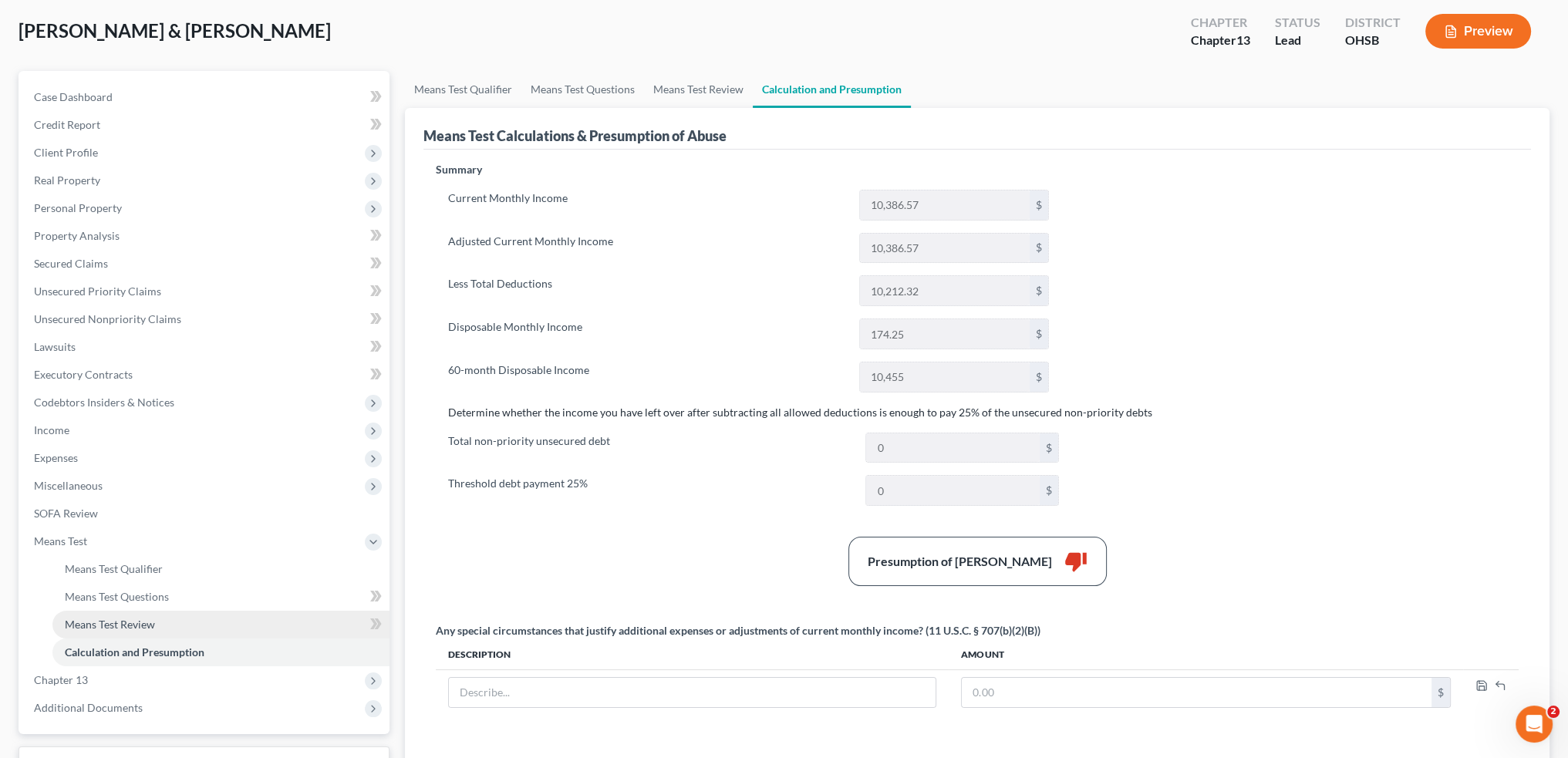
click at [135, 623] on span "Means Test Review" at bounding box center [110, 624] width 90 height 13
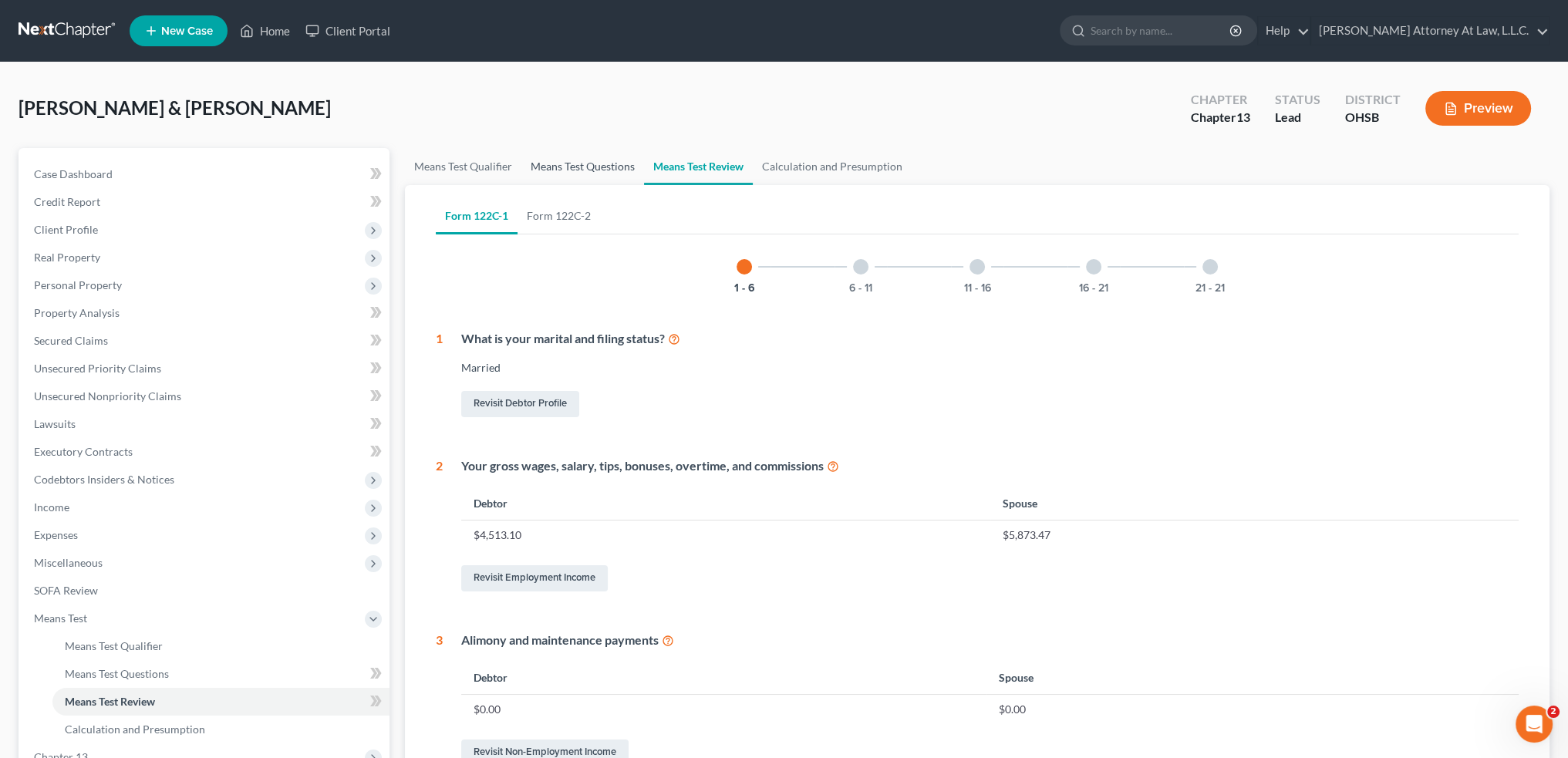
click at [558, 169] on link "Means Test Questions" at bounding box center [582, 166] width 123 height 37
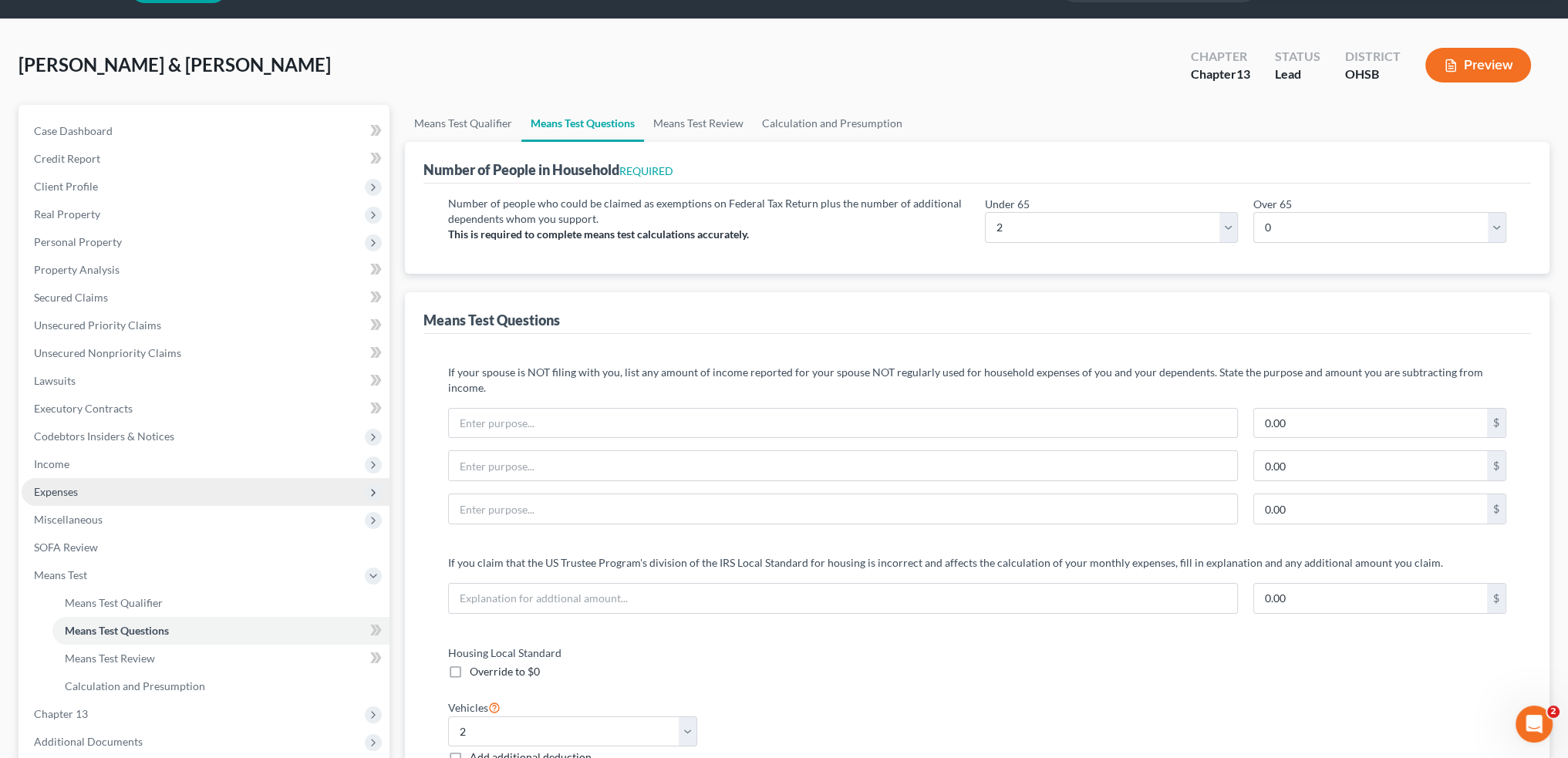
scroll to position [77, 0]
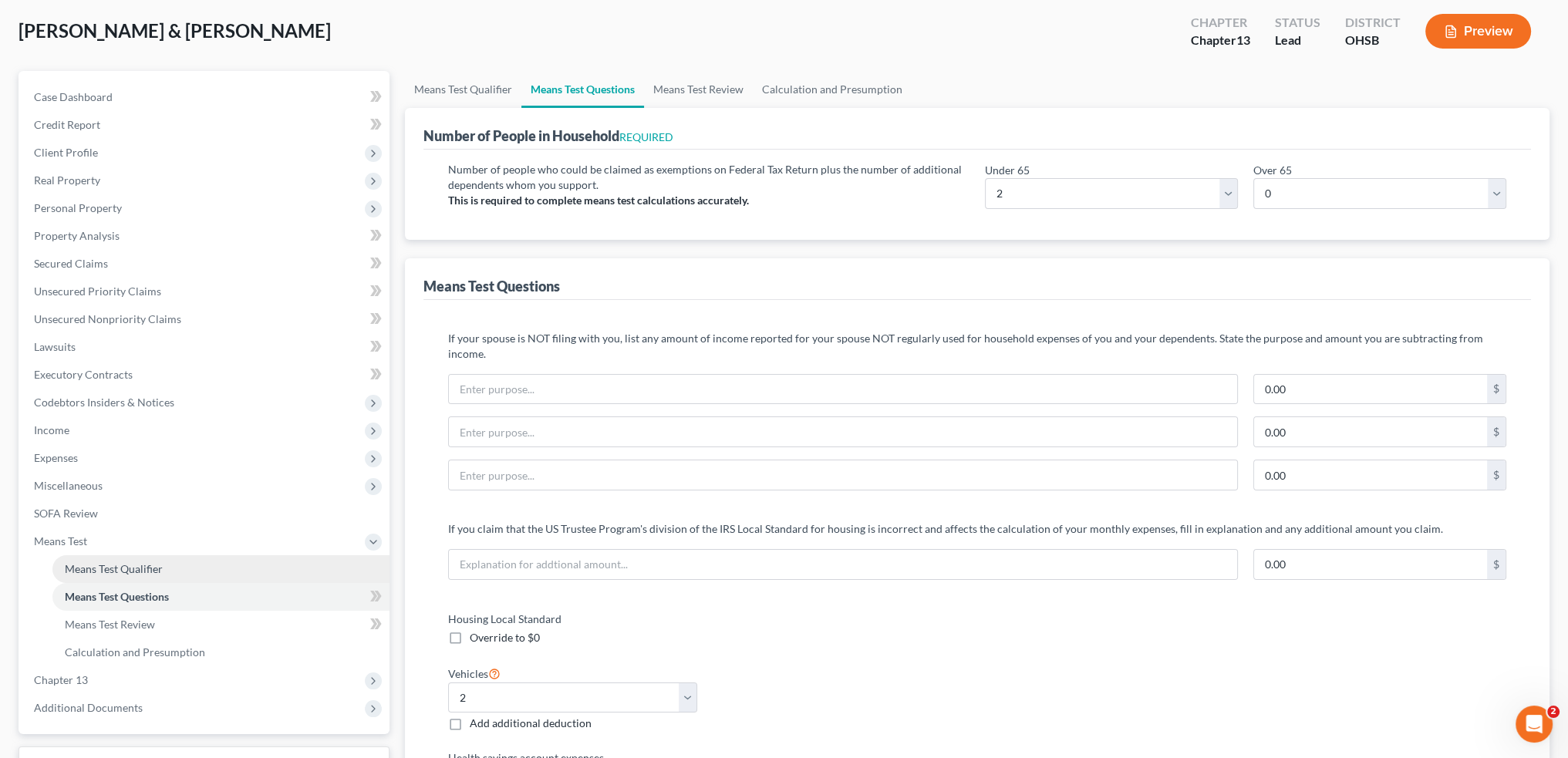
click at [145, 568] on span "Means Test Qualifier" at bounding box center [114, 568] width 98 height 13
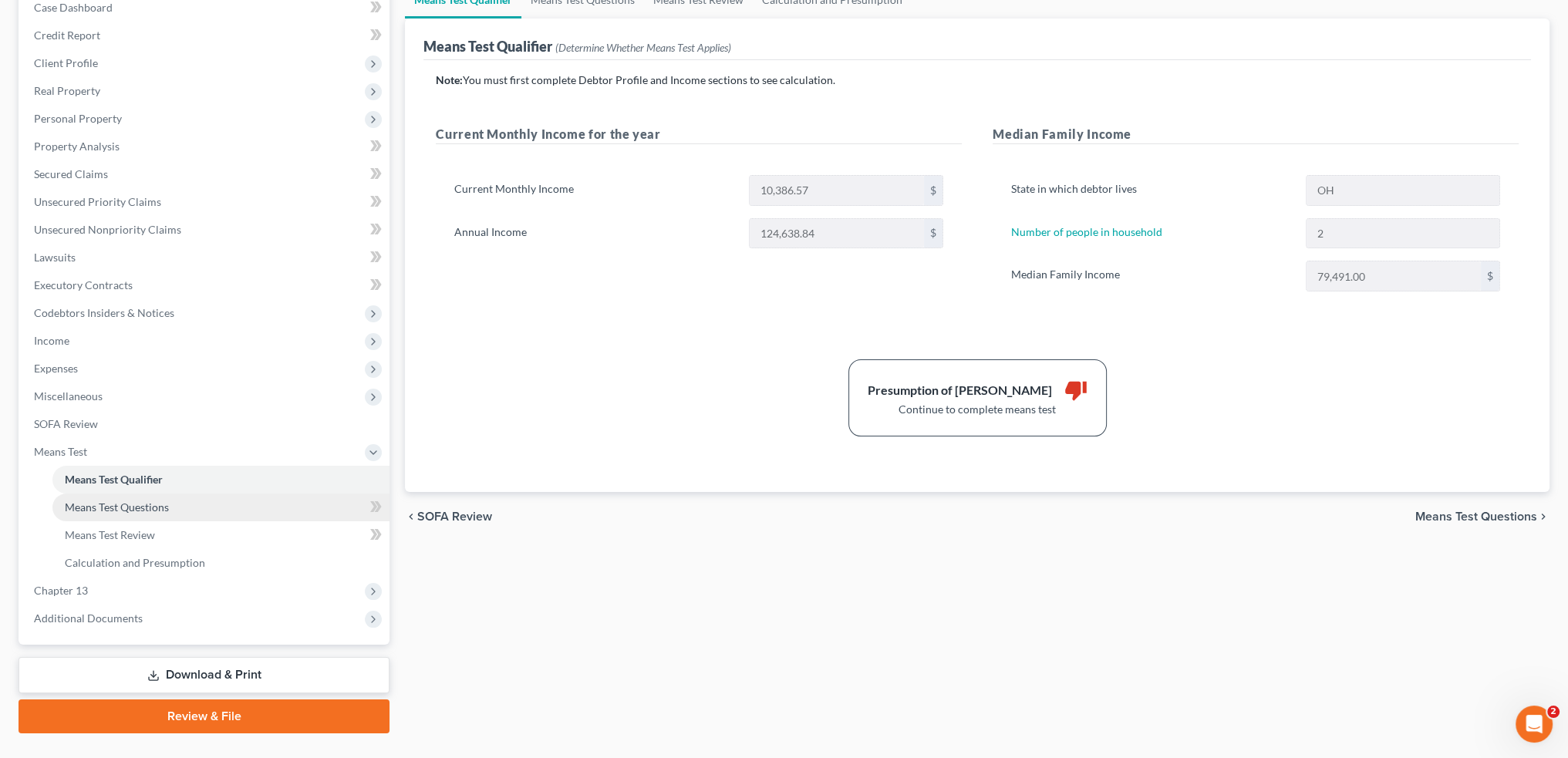
scroll to position [199, 0]
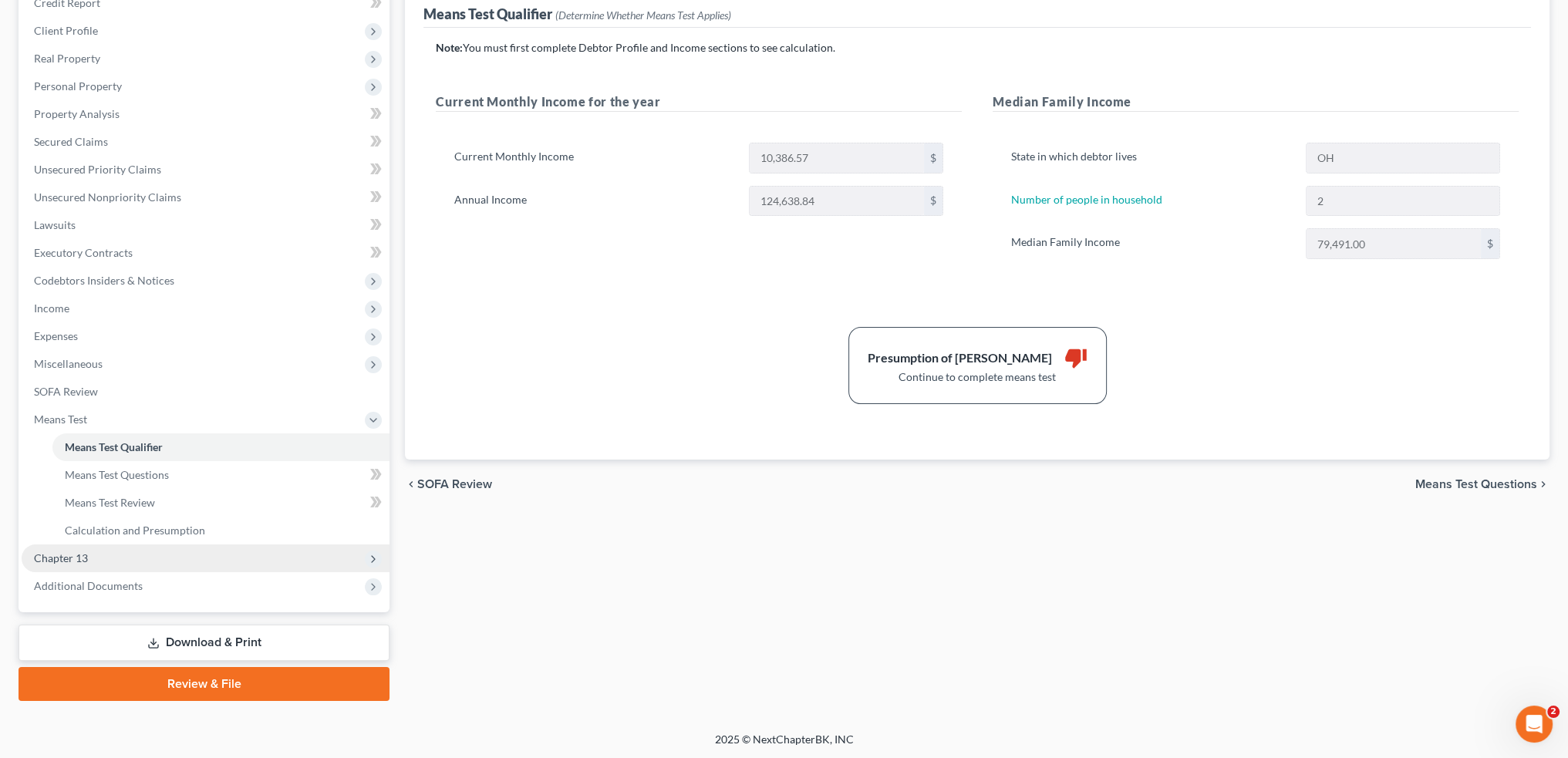
click at [95, 562] on span "Chapter 13" at bounding box center [205, 558] width 368 height 27
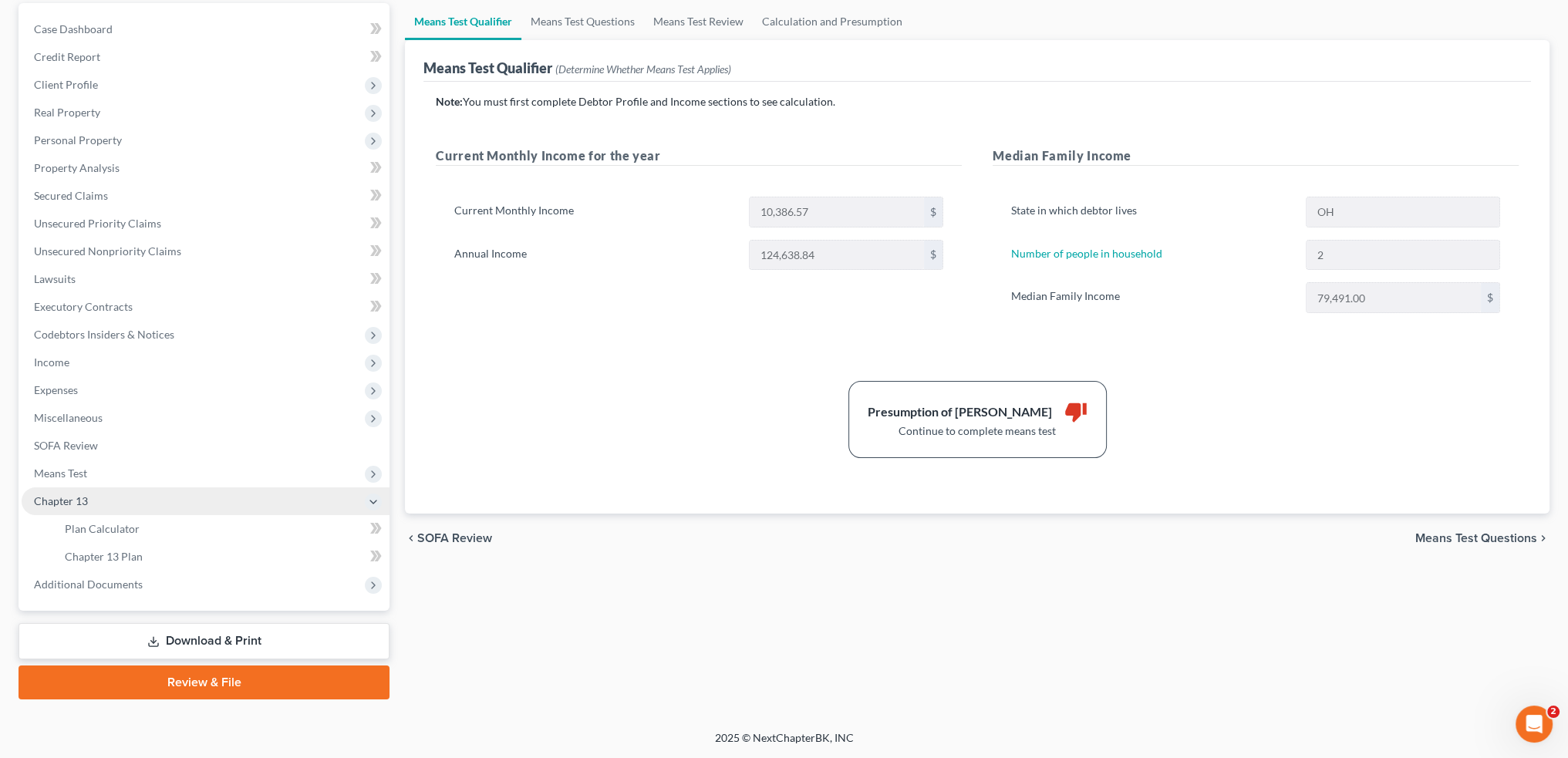
scroll to position [143, 0]
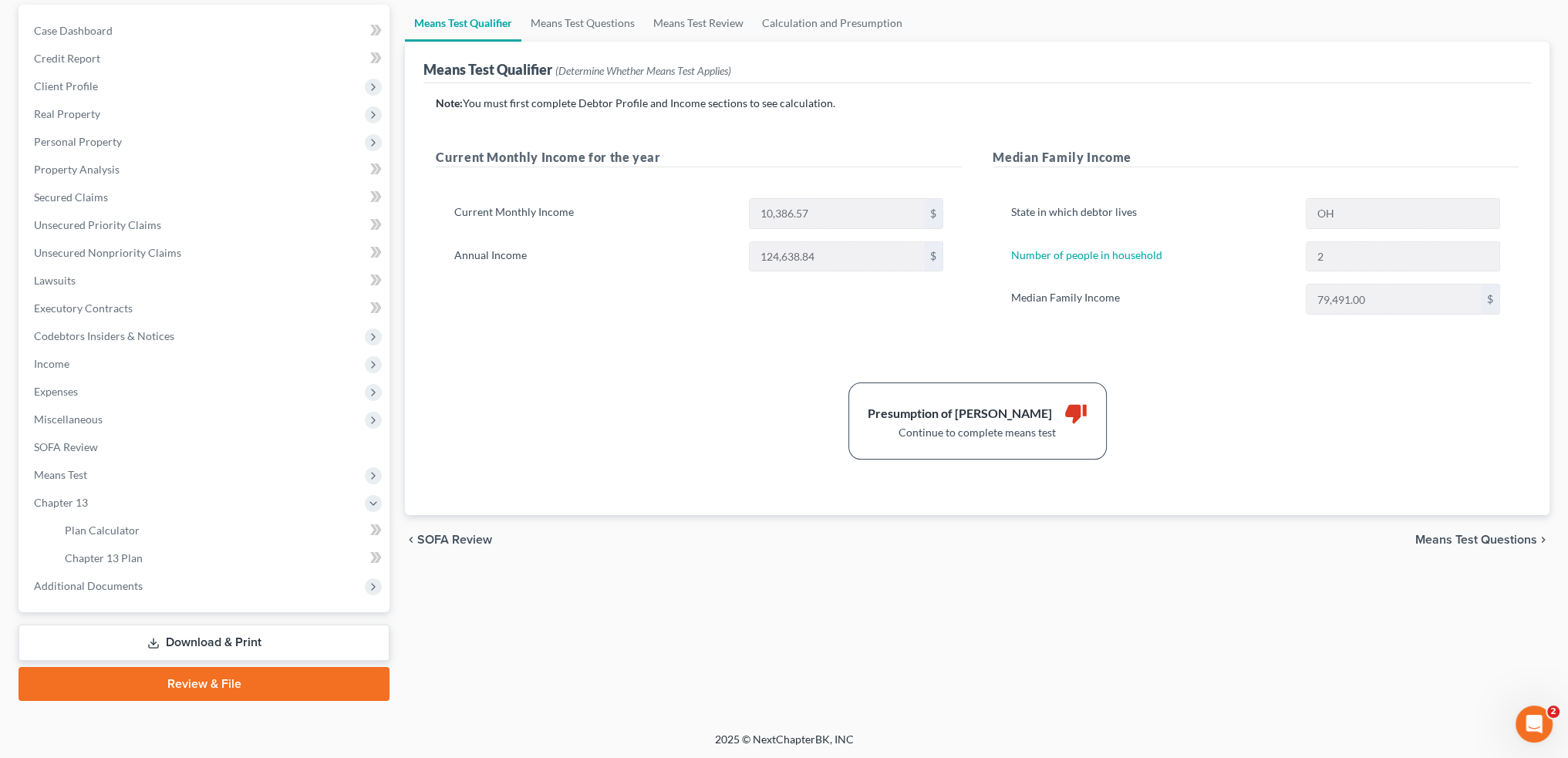
click at [179, 645] on link "Download & Print" at bounding box center [204, 643] width 371 height 36
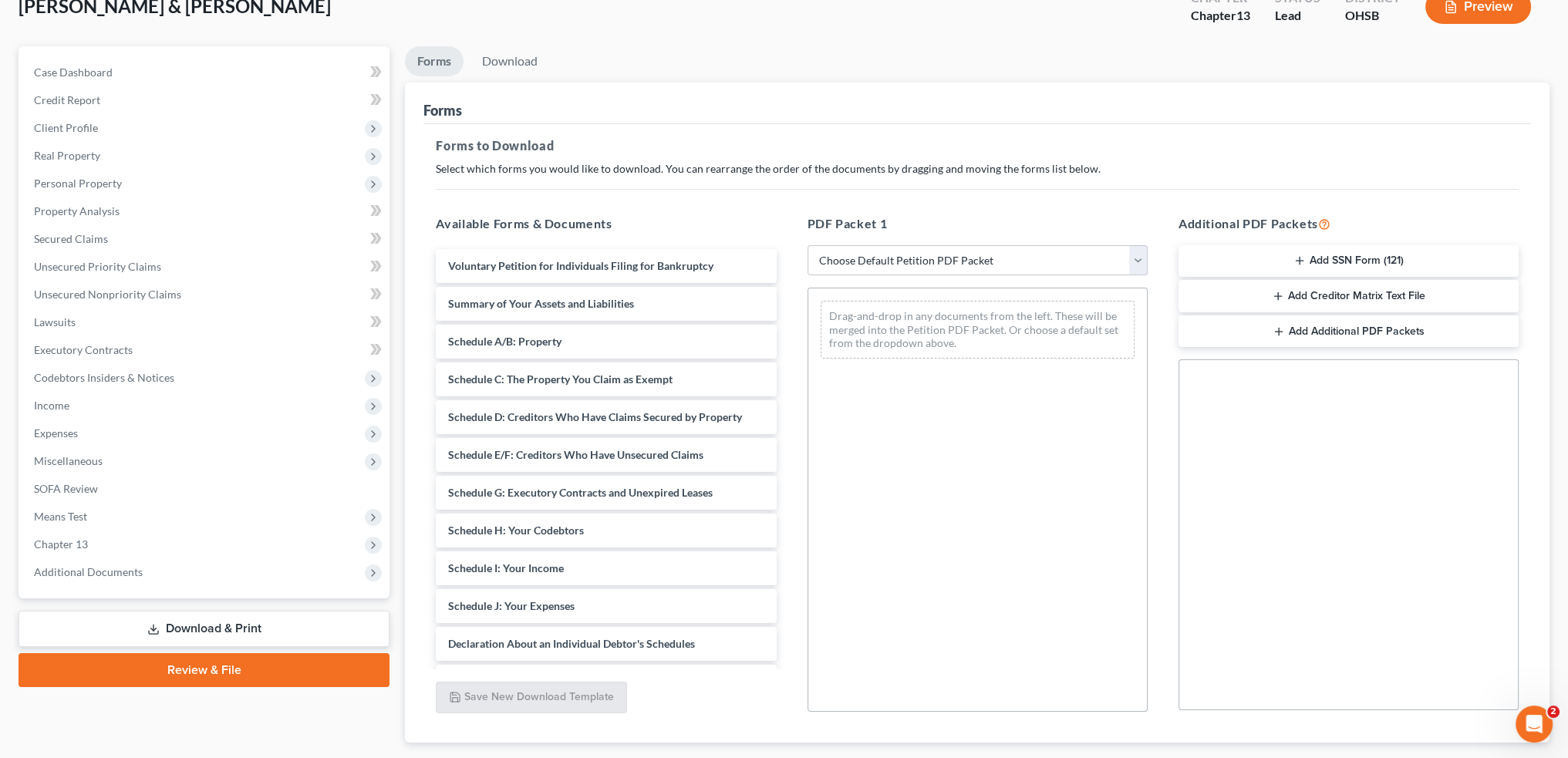
scroll to position [193, 0]
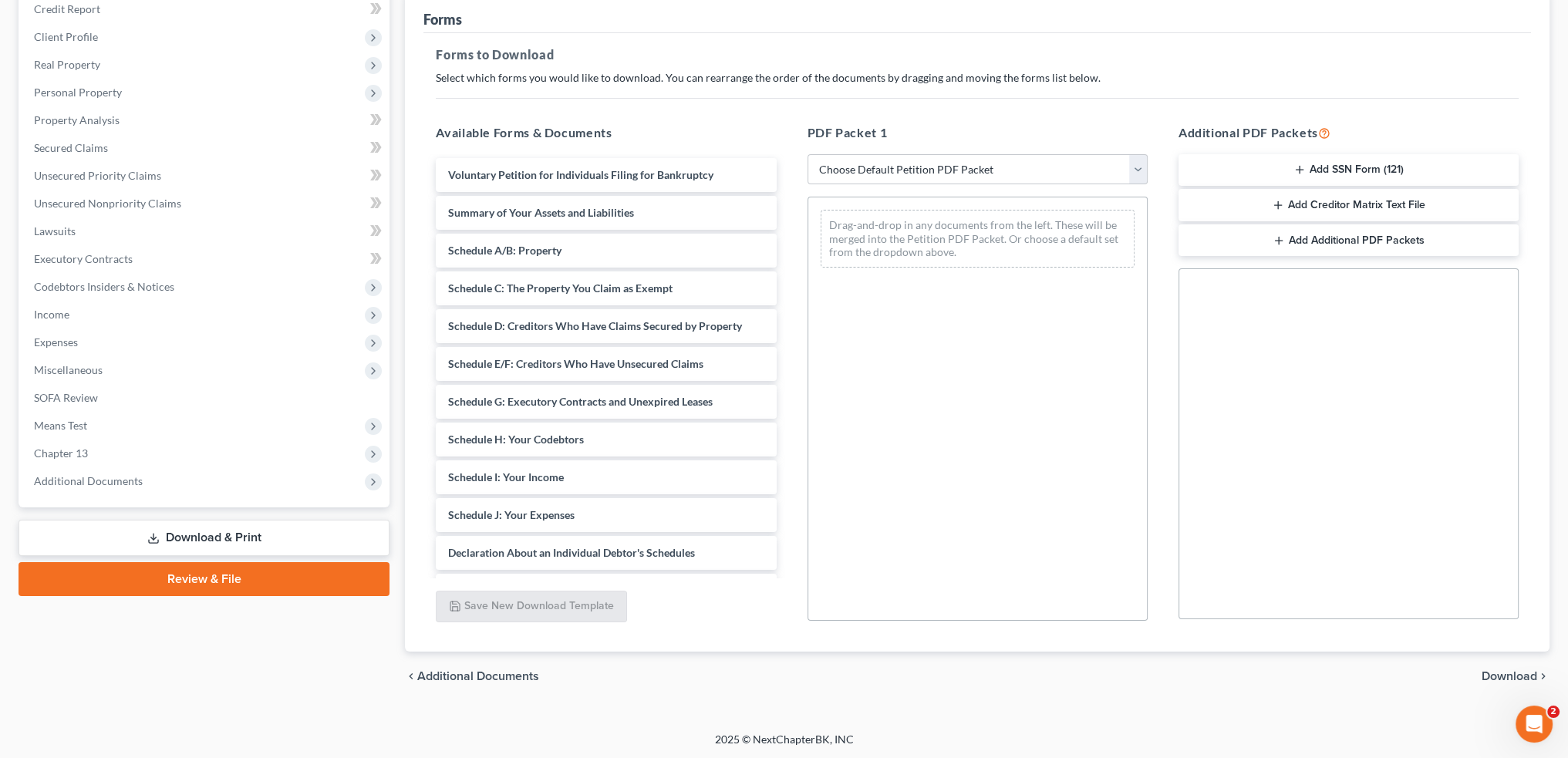
click at [1515, 676] on span "Download" at bounding box center [1509, 677] width 56 height 12
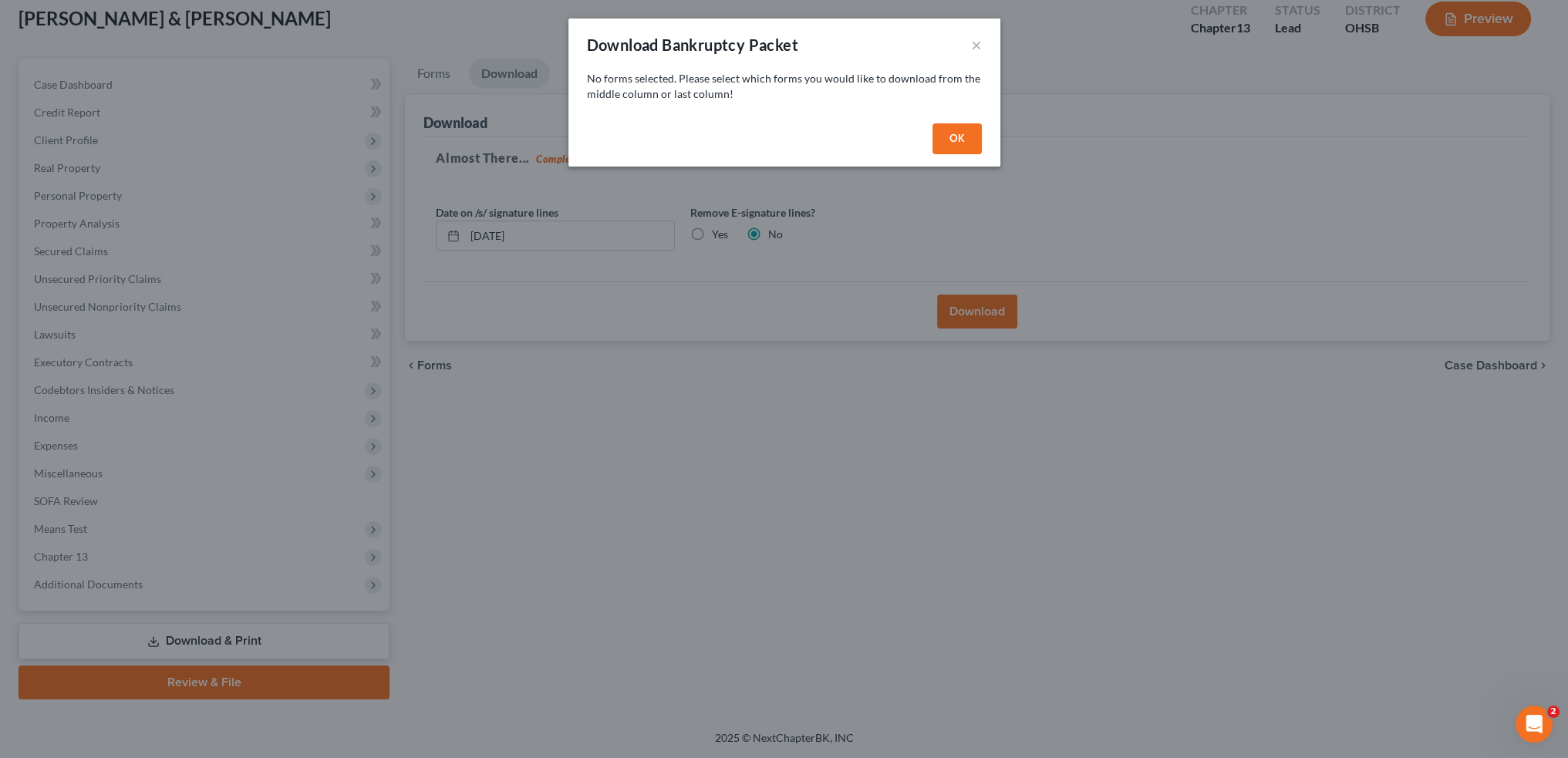
scroll to position [88, 0]
click at [952, 141] on button "OK" at bounding box center [963, 139] width 50 height 31
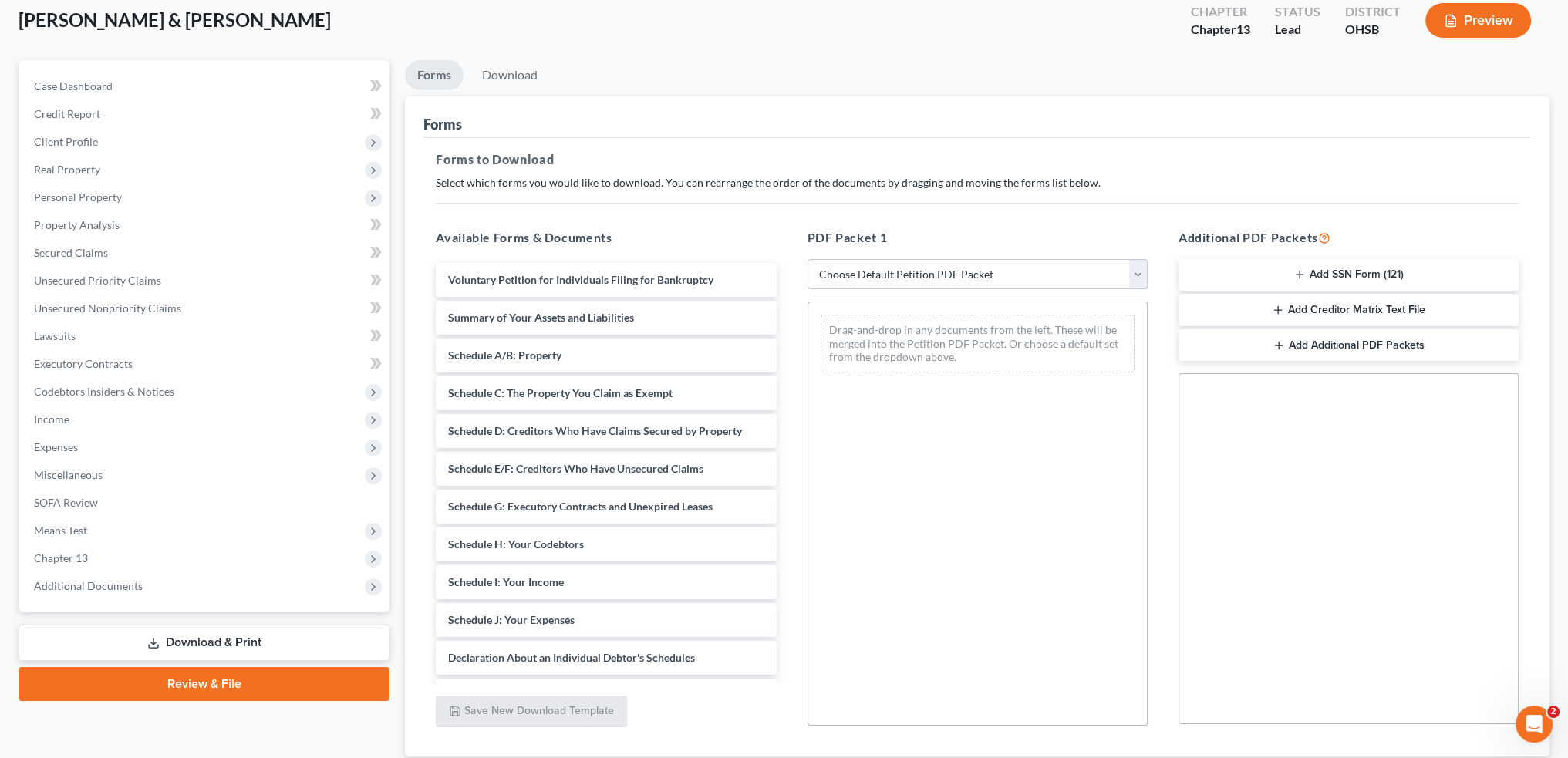
click at [885, 270] on select "Choose Default Petition PDF Packet Complete Bankruptcy Petition (all forms and …" at bounding box center [977, 274] width 340 height 31
click at [808, 259] on select "Choose Default Petition PDF Packet Complete Bankruptcy Petition (all forms and …" at bounding box center [977, 274] width 340 height 31
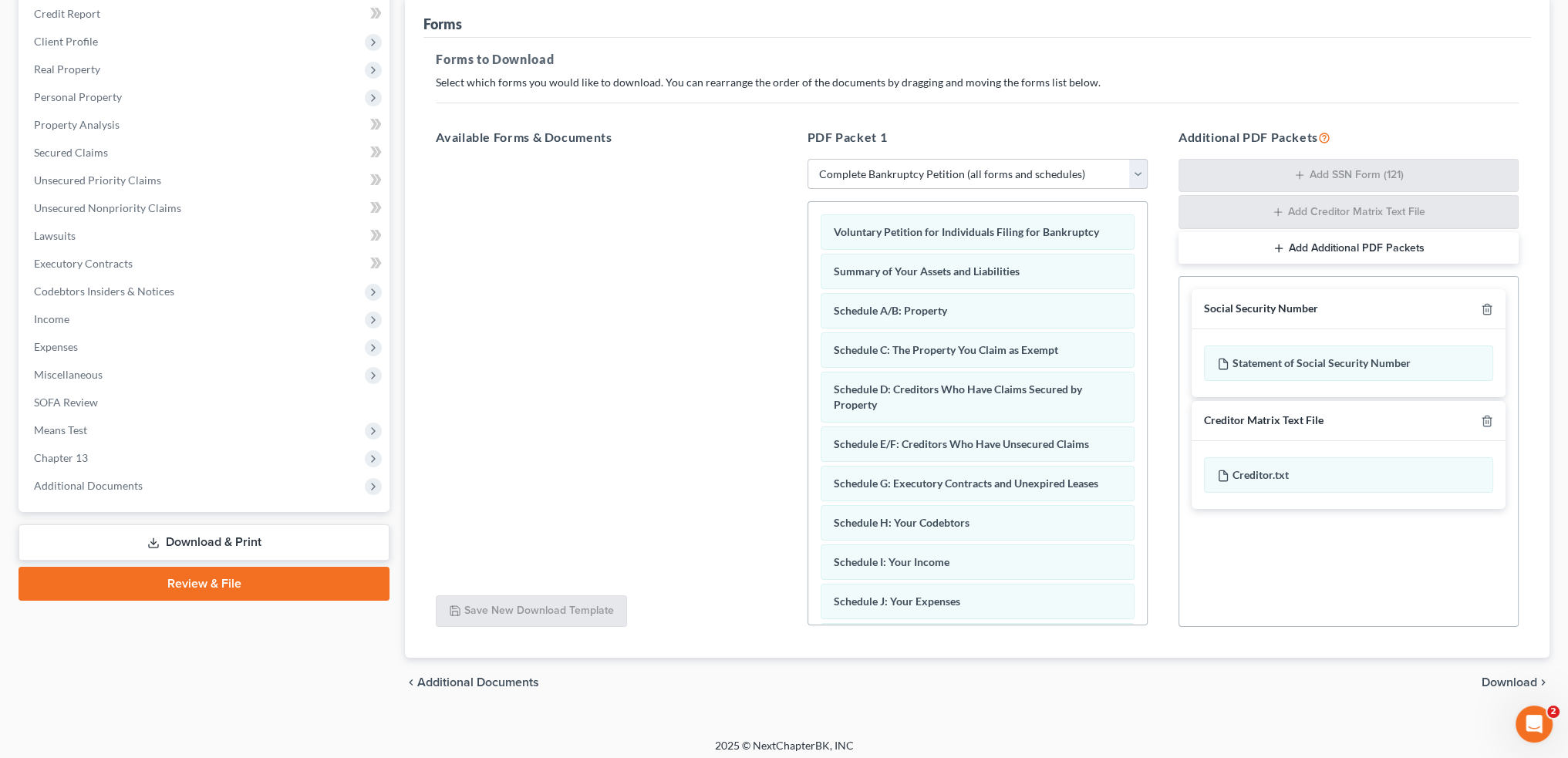
scroll to position [195, 0]
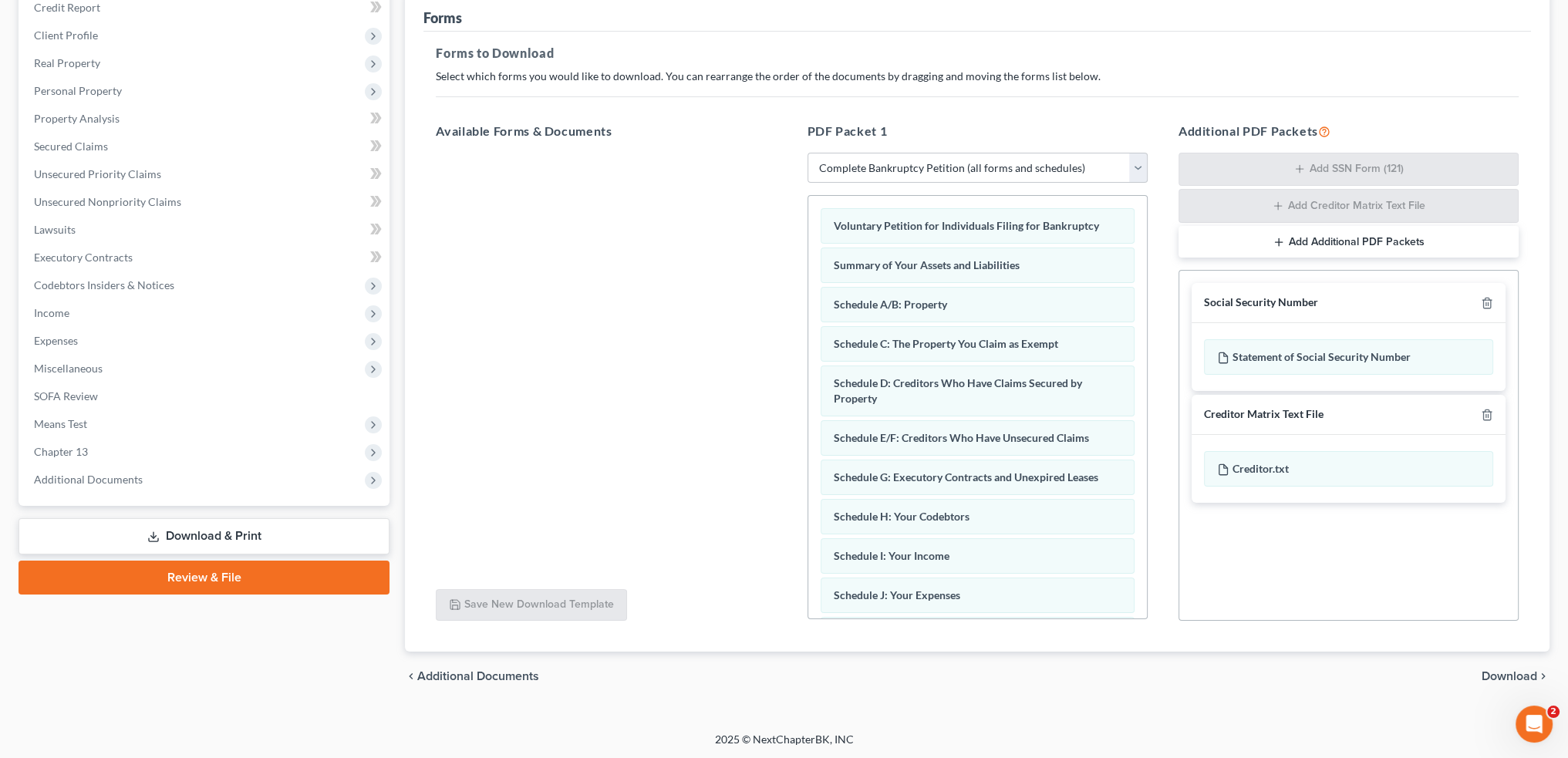
click at [1493, 672] on span "Download" at bounding box center [1509, 677] width 56 height 12
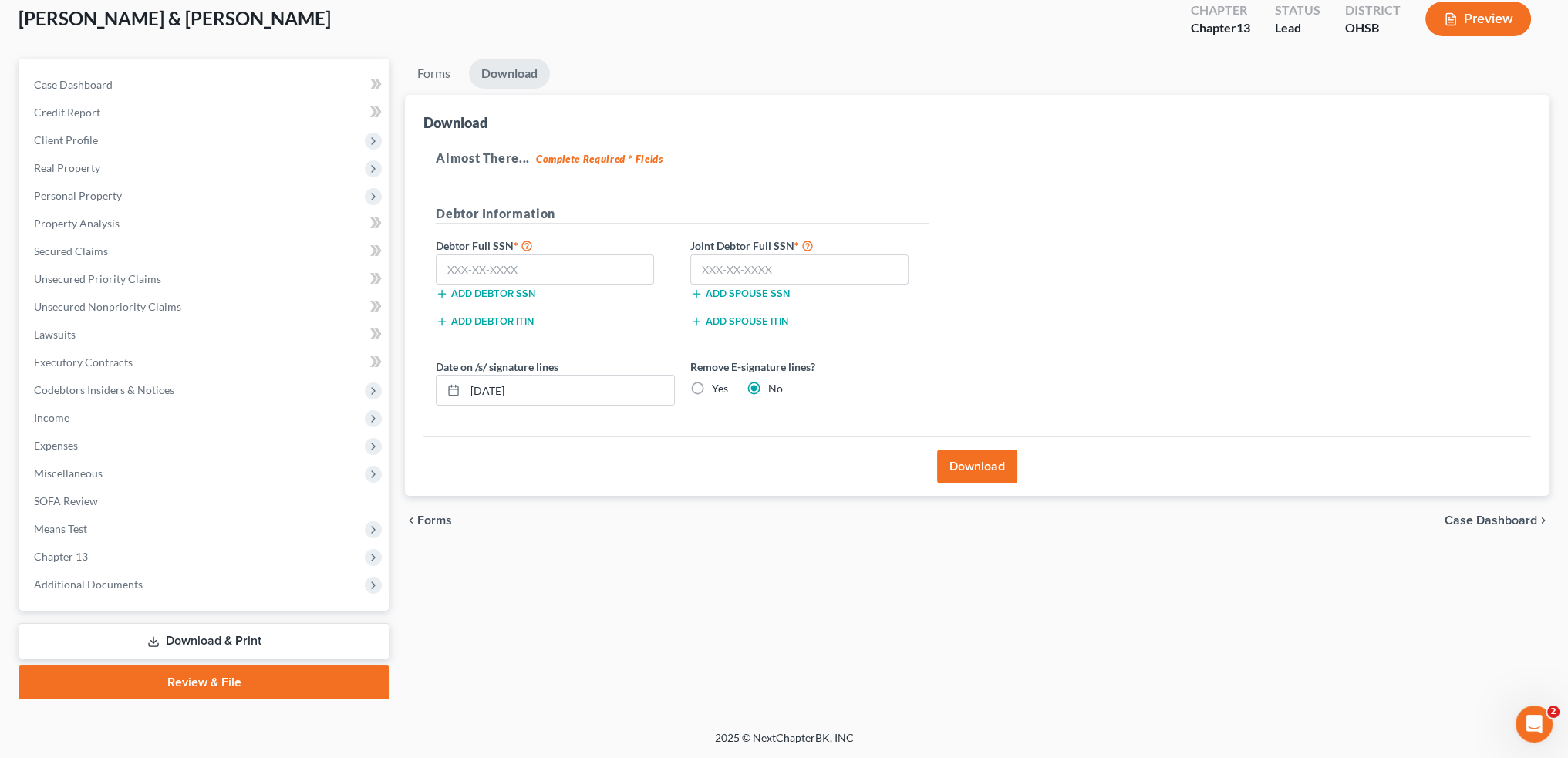
scroll to position [88, 0]
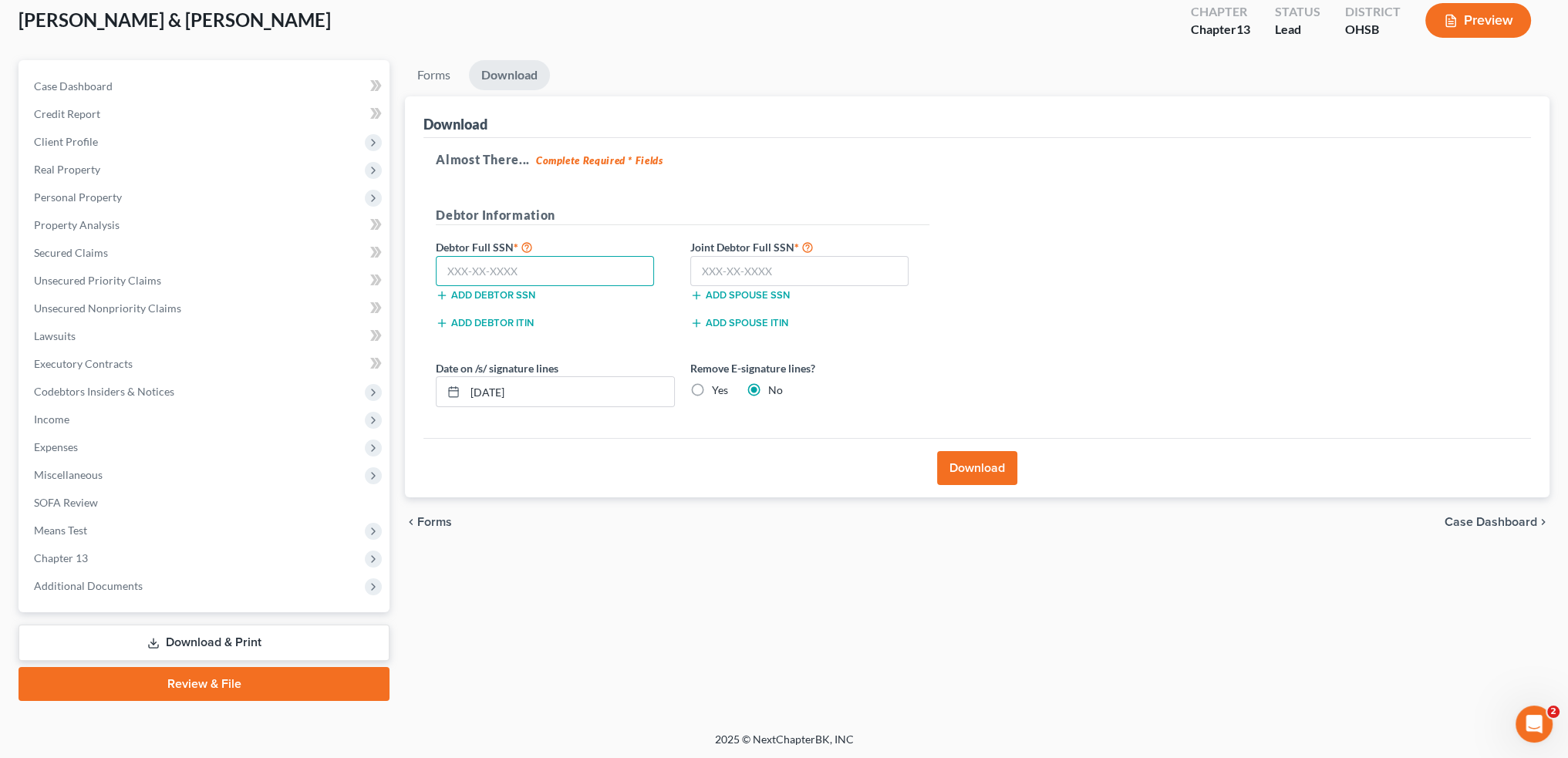
click at [580, 269] on input "text" at bounding box center [544, 272] width 219 height 31
click at [490, 265] on input "text" at bounding box center [544, 272] width 219 height 31
click at [972, 468] on button "Download" at bounding box center [977, 468] width 81 height 34
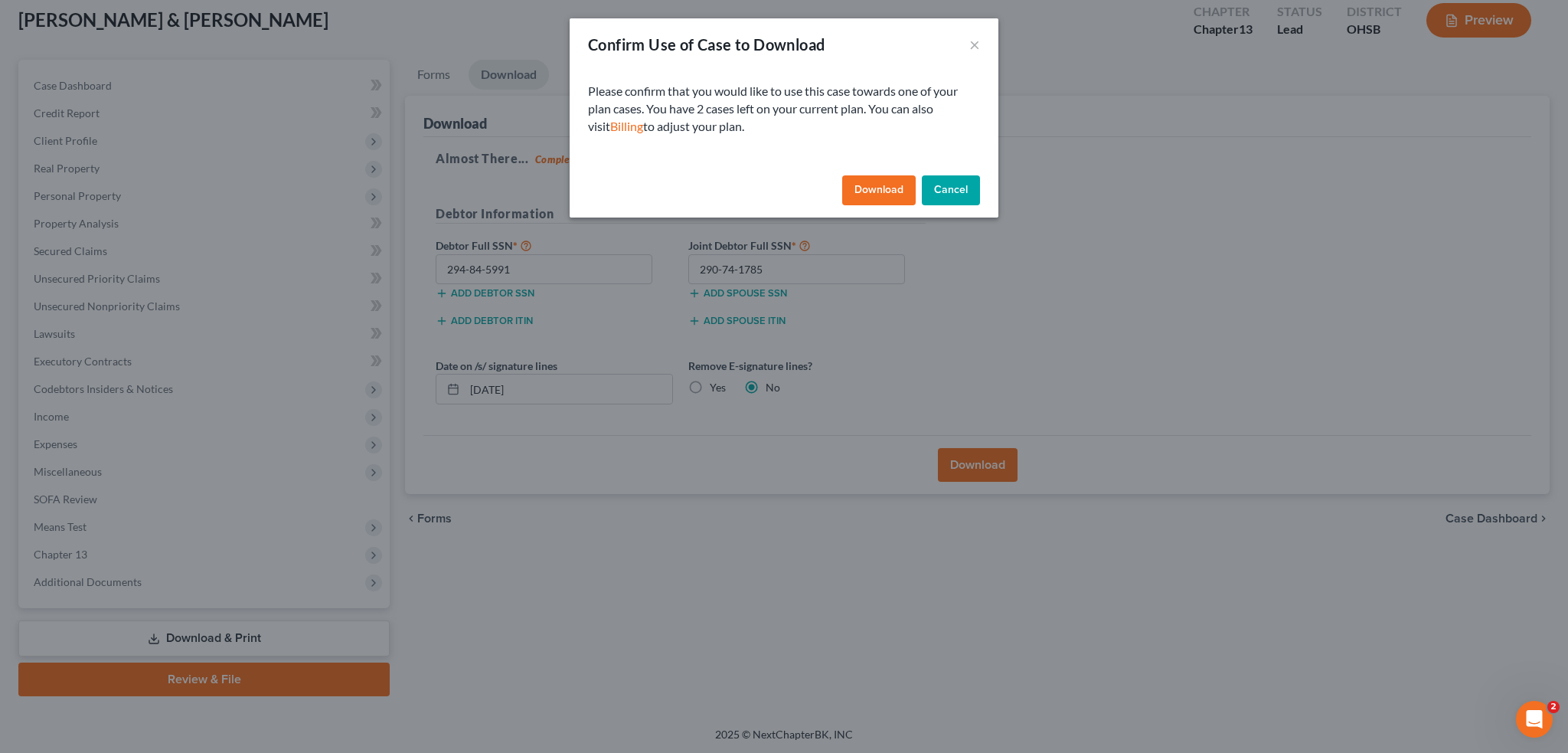
click at [873, 190] on button "Download" at bounding box center [878, 191] width 73 height 31
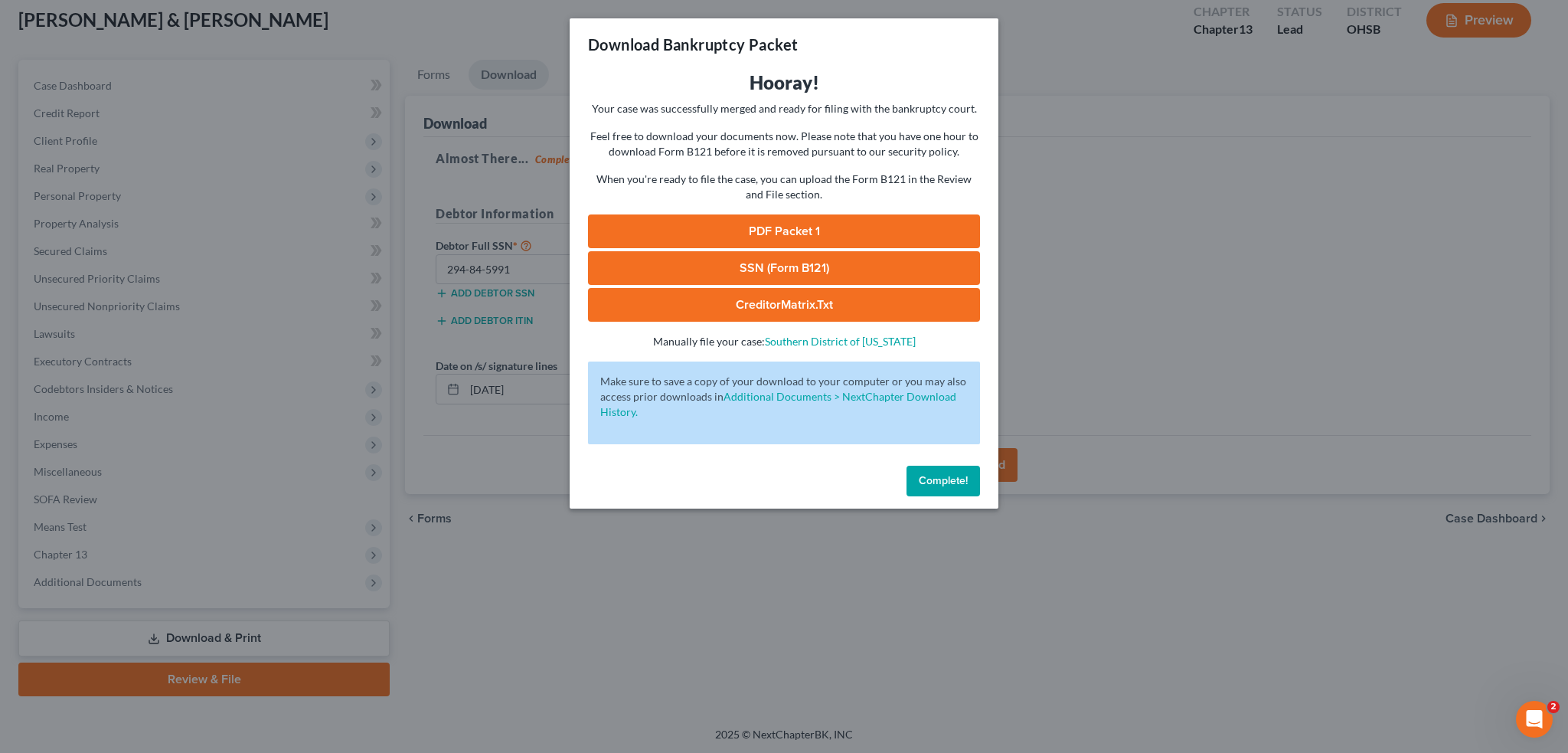
click at [760, 235] on link "PDF Packet 1" at bounding box center [784, 232] width 392 height 34
click at [765, 267] on link "SSN (Form B121)" at bounding box center [784, 268] width 392 height 34
click at [788, 312] on link "CreditorMatrix.txt" at bounding box center [784, 305] width 392 height 34
click at [921, 480] on span "Complete!" at bounding box center [943, 480] width 49 height 13
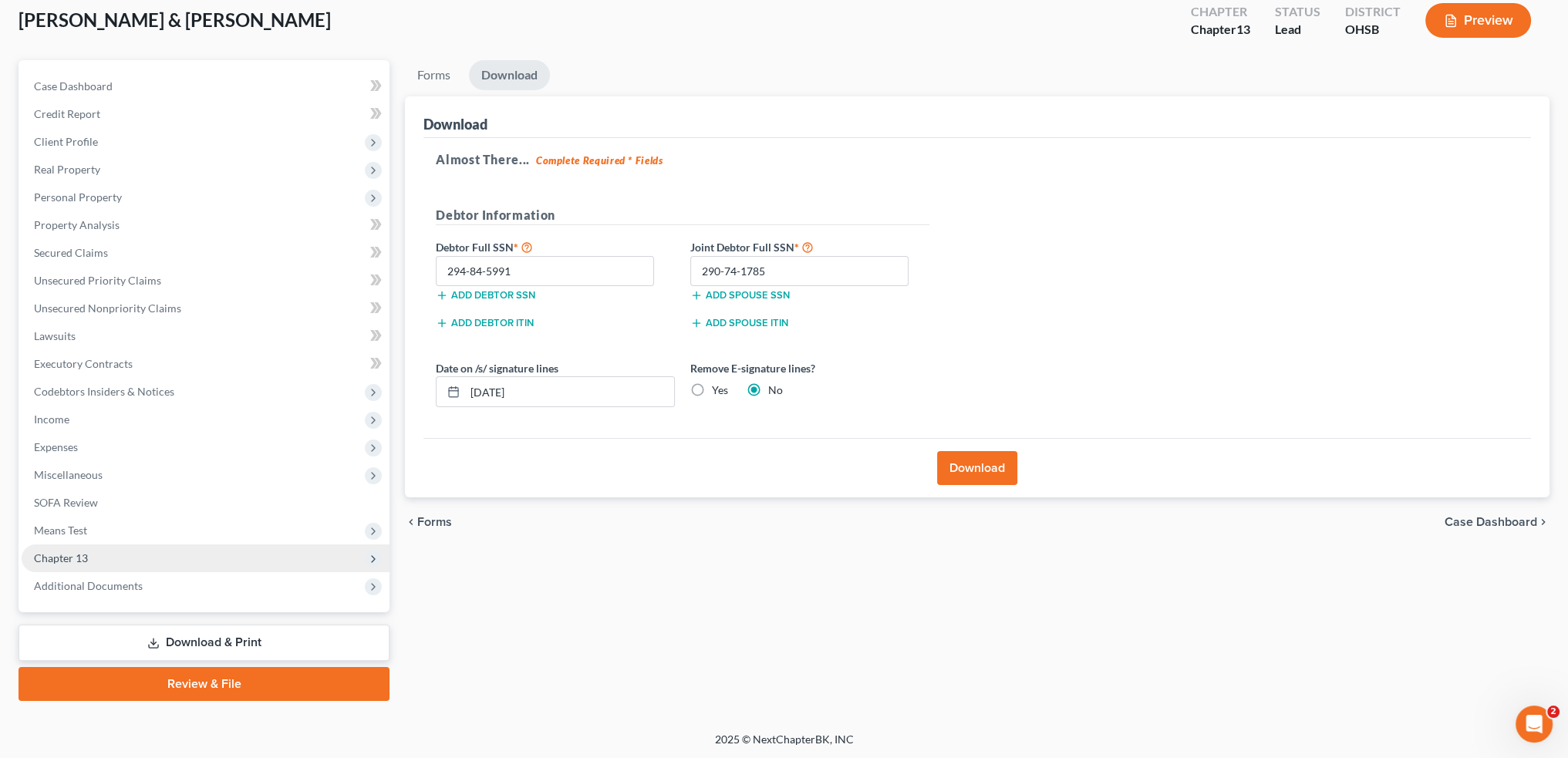
click at [87, 565] on span "Chapter 13" at bounding box center [205, 558] width 368 height 27
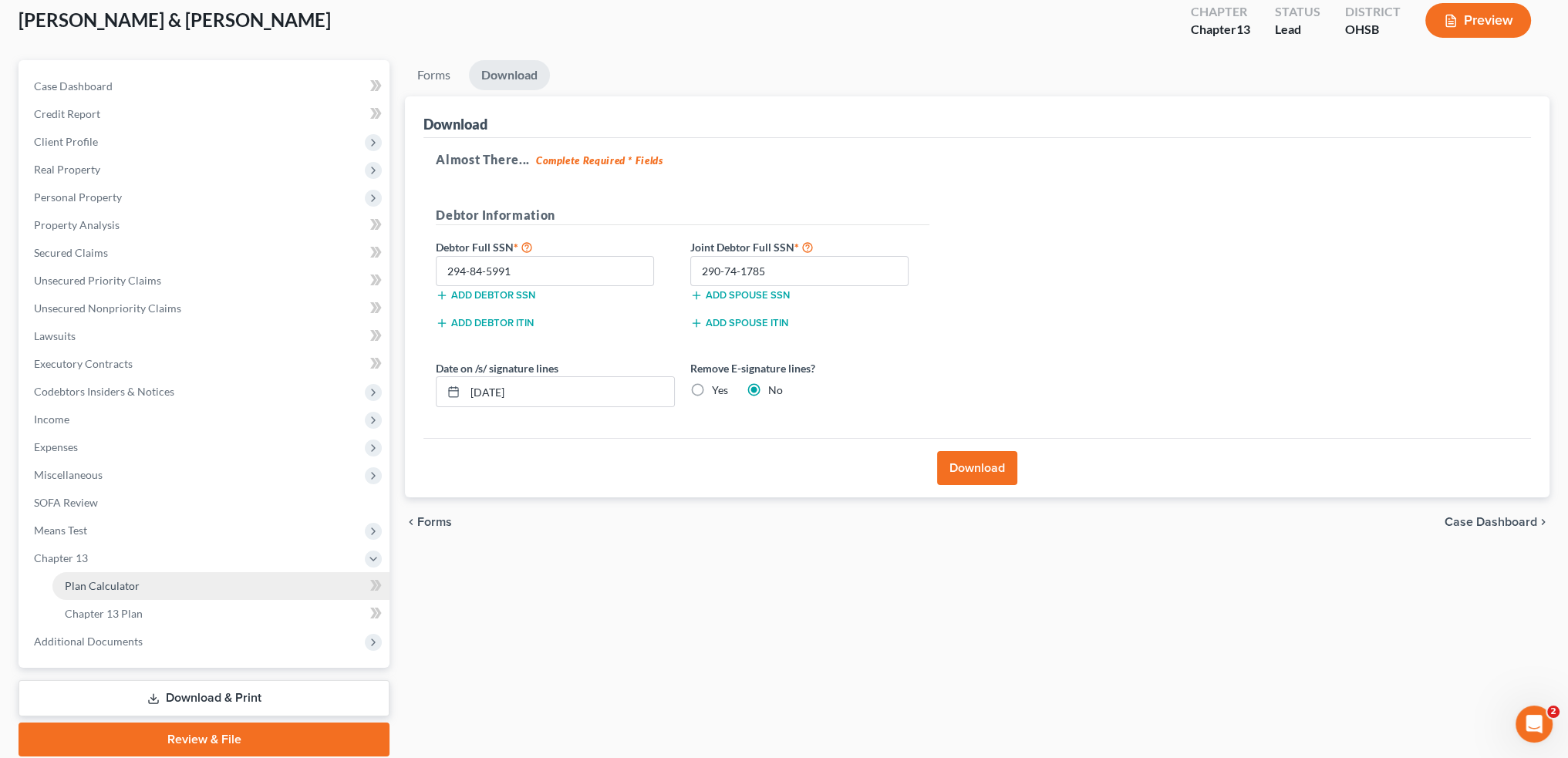
click at [151, 588] on link "Plan Calculator" at bounding box center [220, 586] width 337 height 27
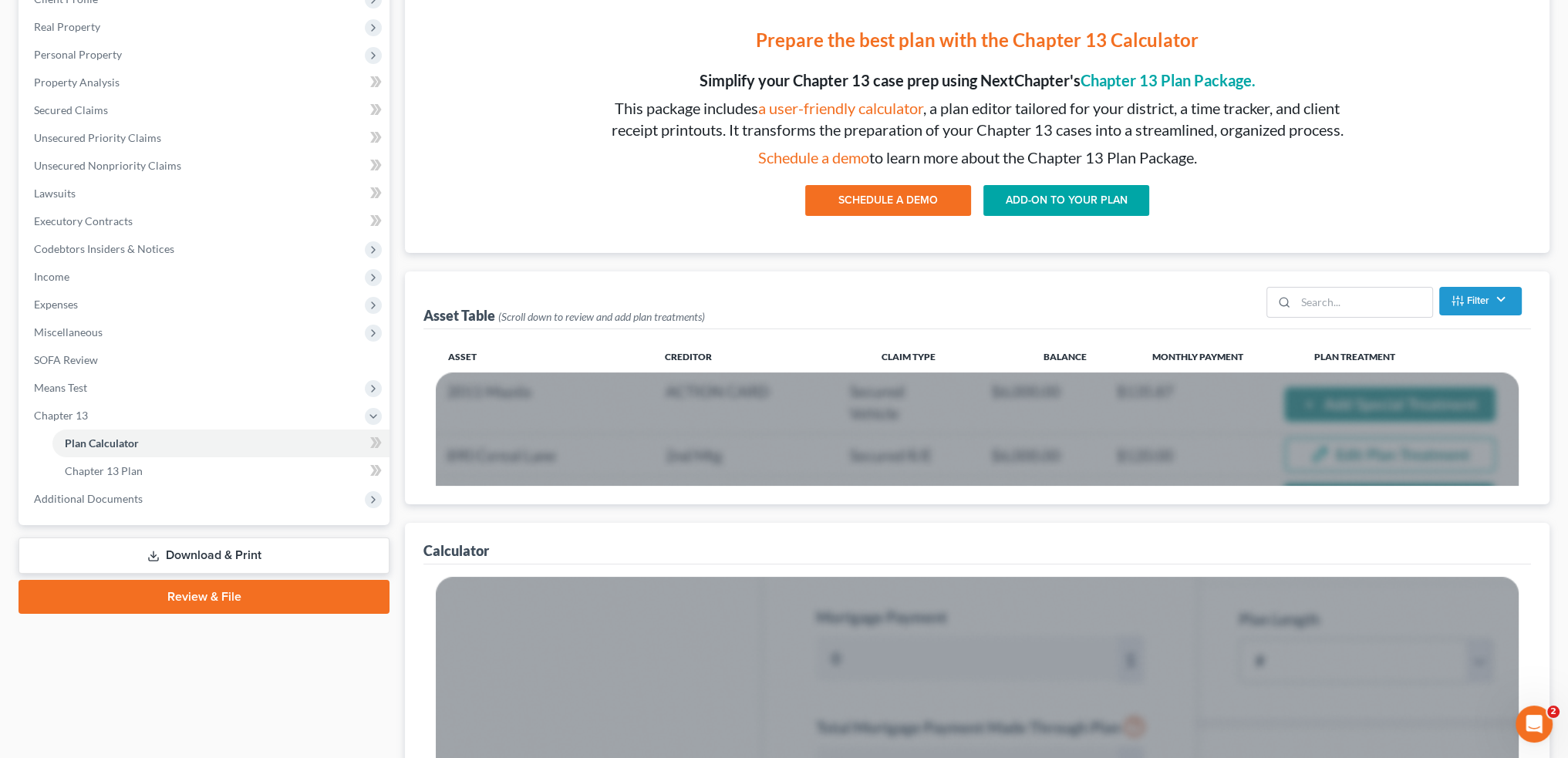
scroll to position [154, 0]
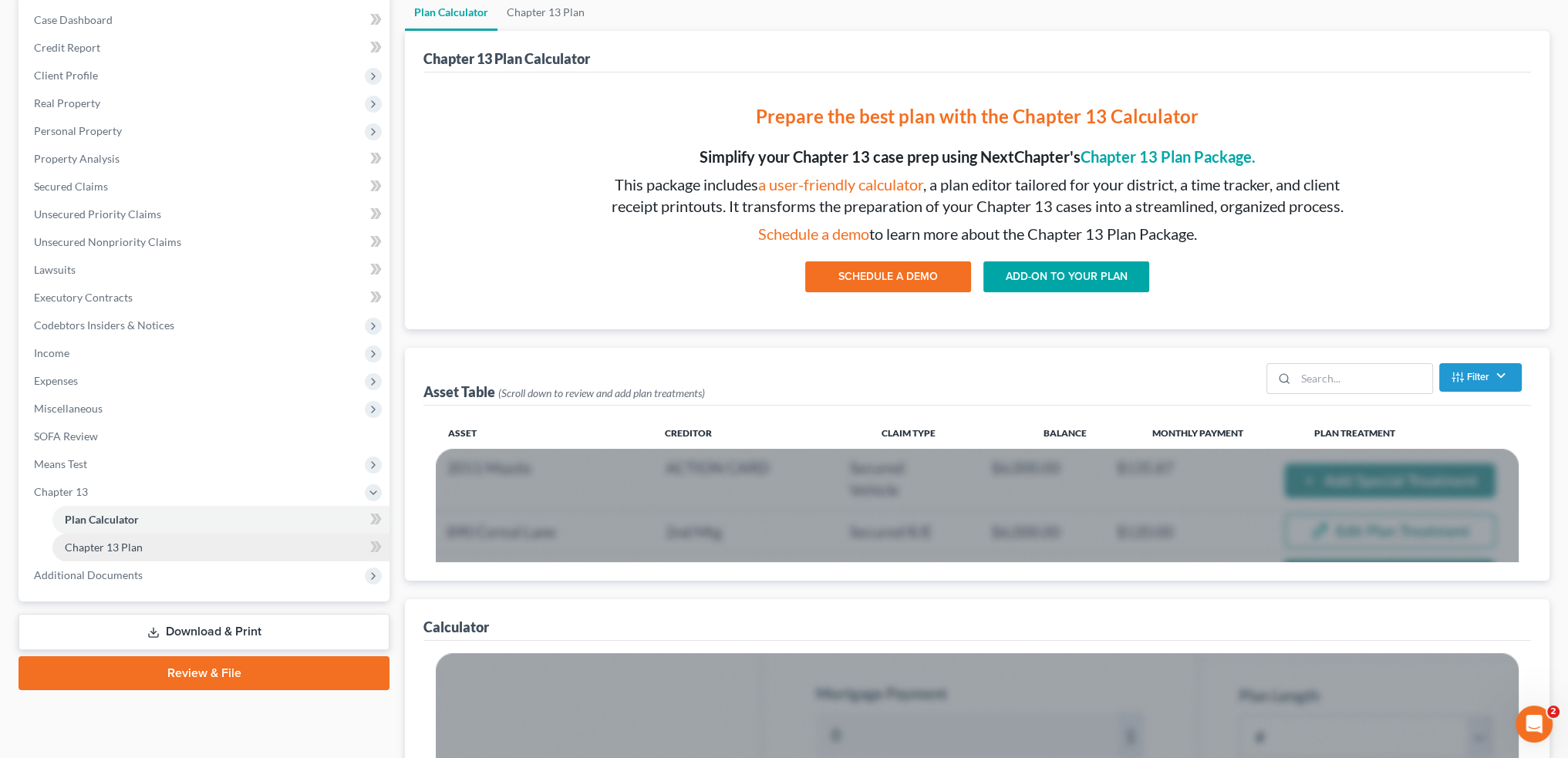
click at [125, 536] on link "Chapter 13 Plan" at bounding box center [220, 547] width 337 height 27
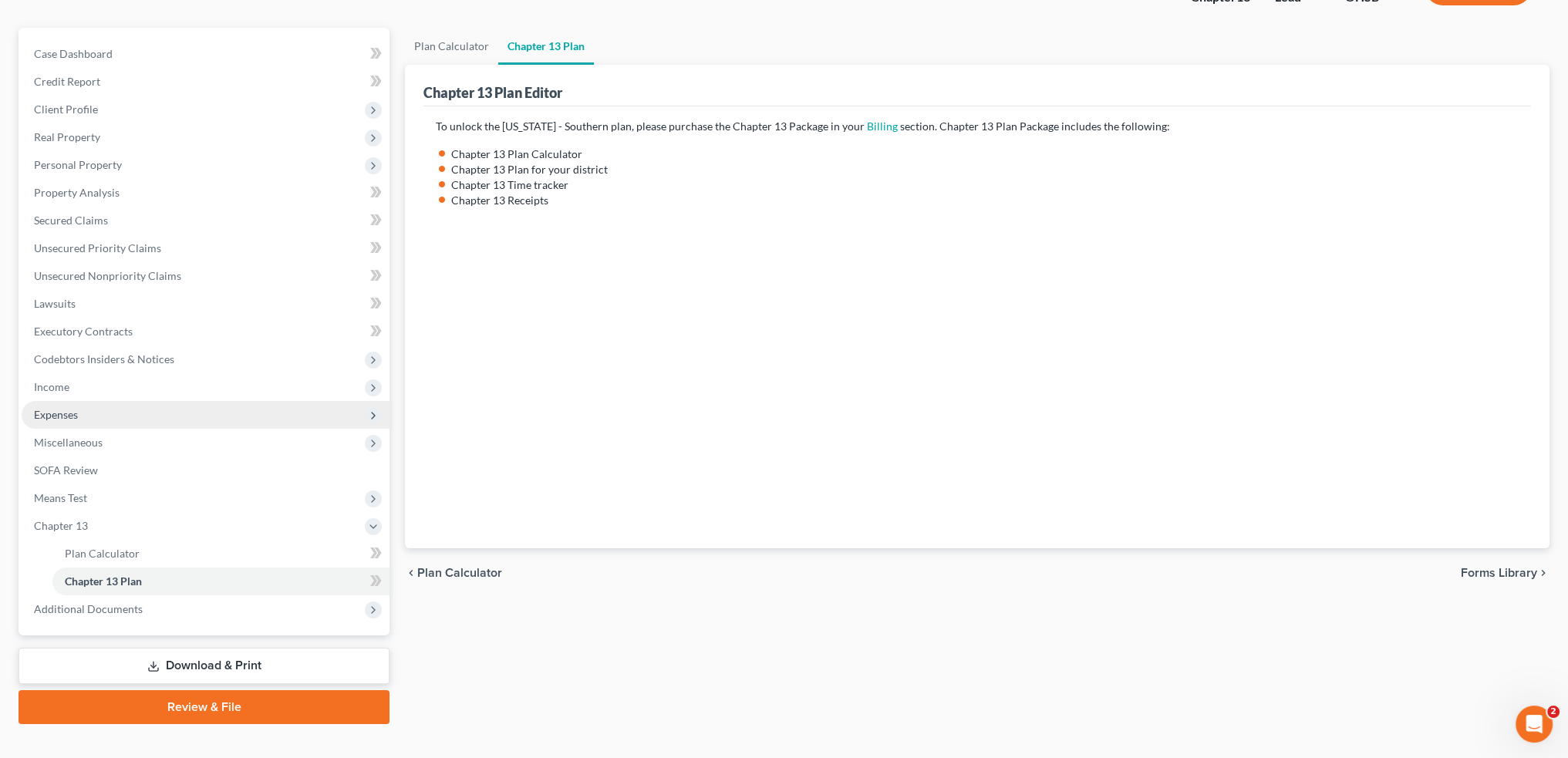
scroll to position [143, 0]
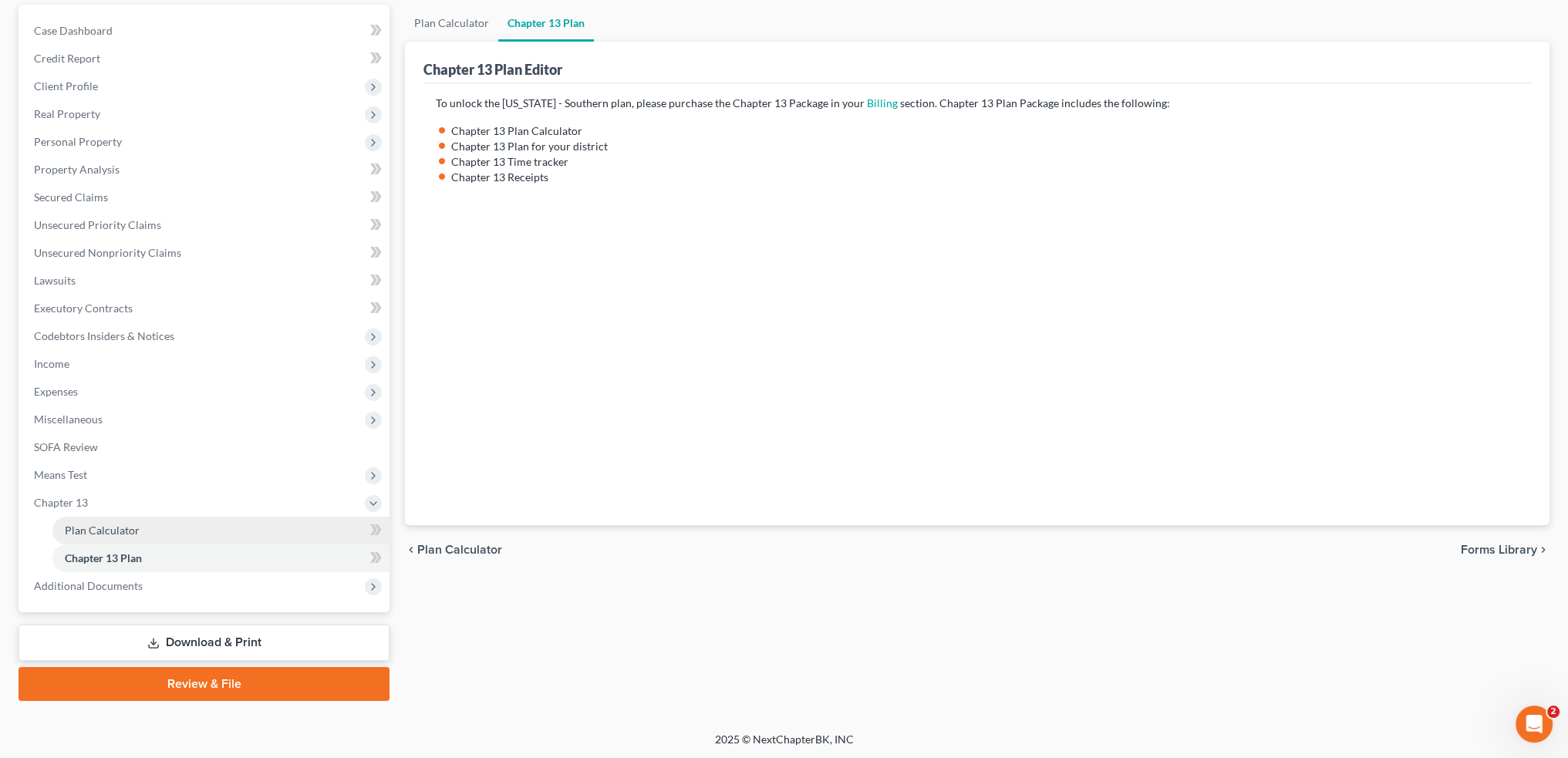
click at [117, 524] on span "Plan Calculator" at bounding box center [102, 530] width 75 height 13
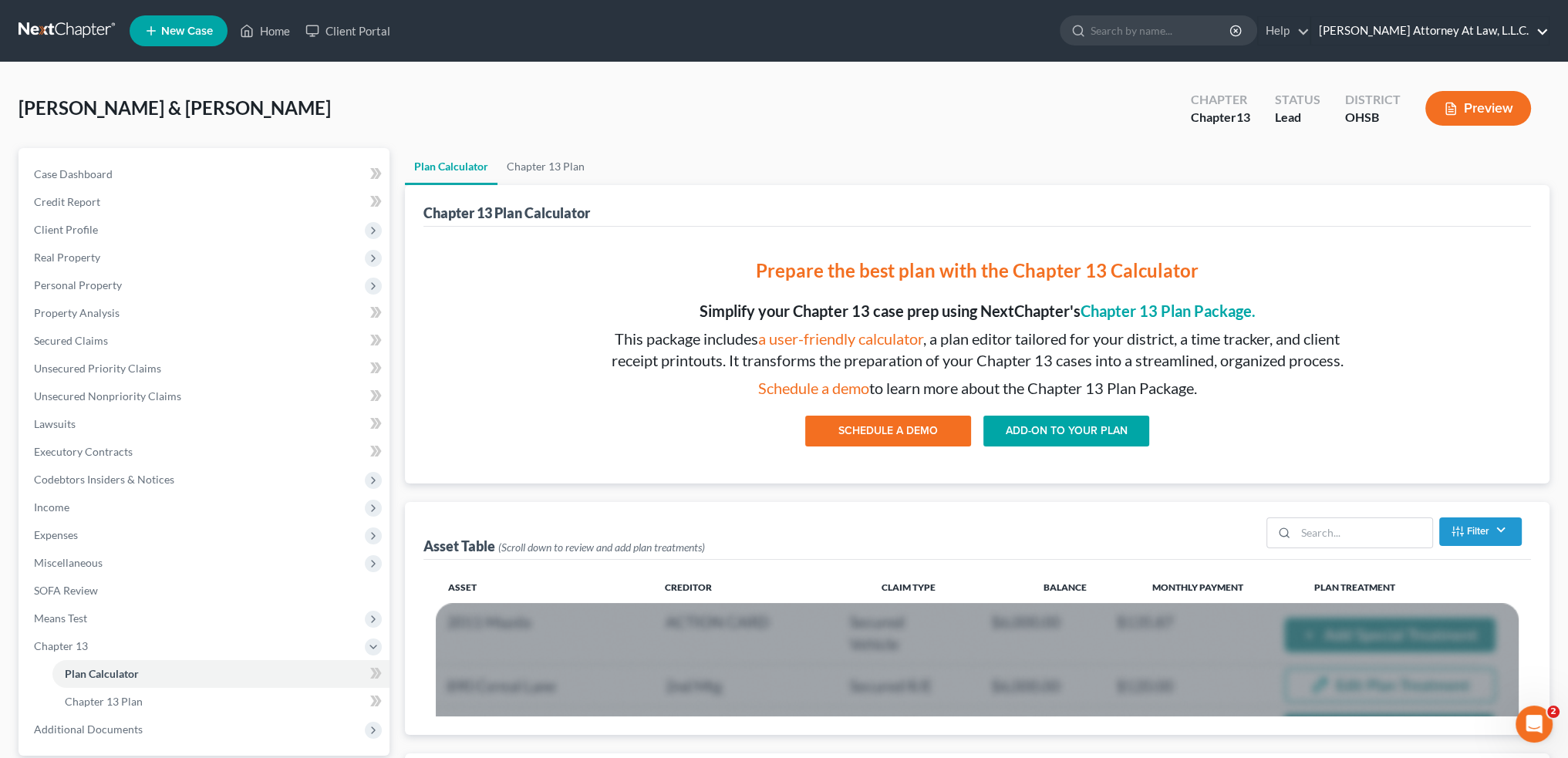
click at [1429, 33] on link "[PERSON_NAME] Attorney At Law, L.L.C." at bounding box center [1429, 31] width 237 height 27
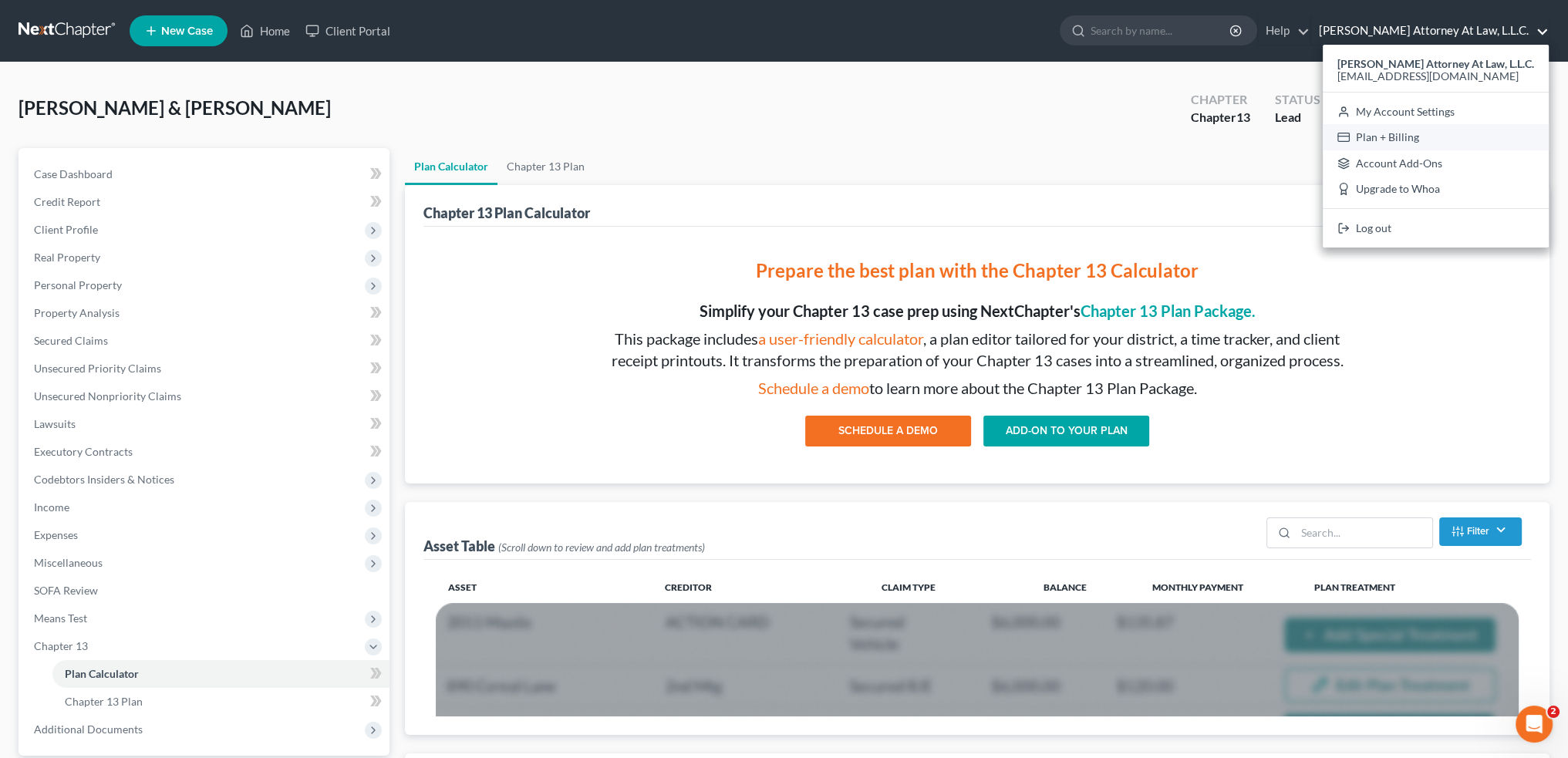
click at [1368, 140] on link "Plan + Billing" at bounding box center [1436, 137] width 226 height 27
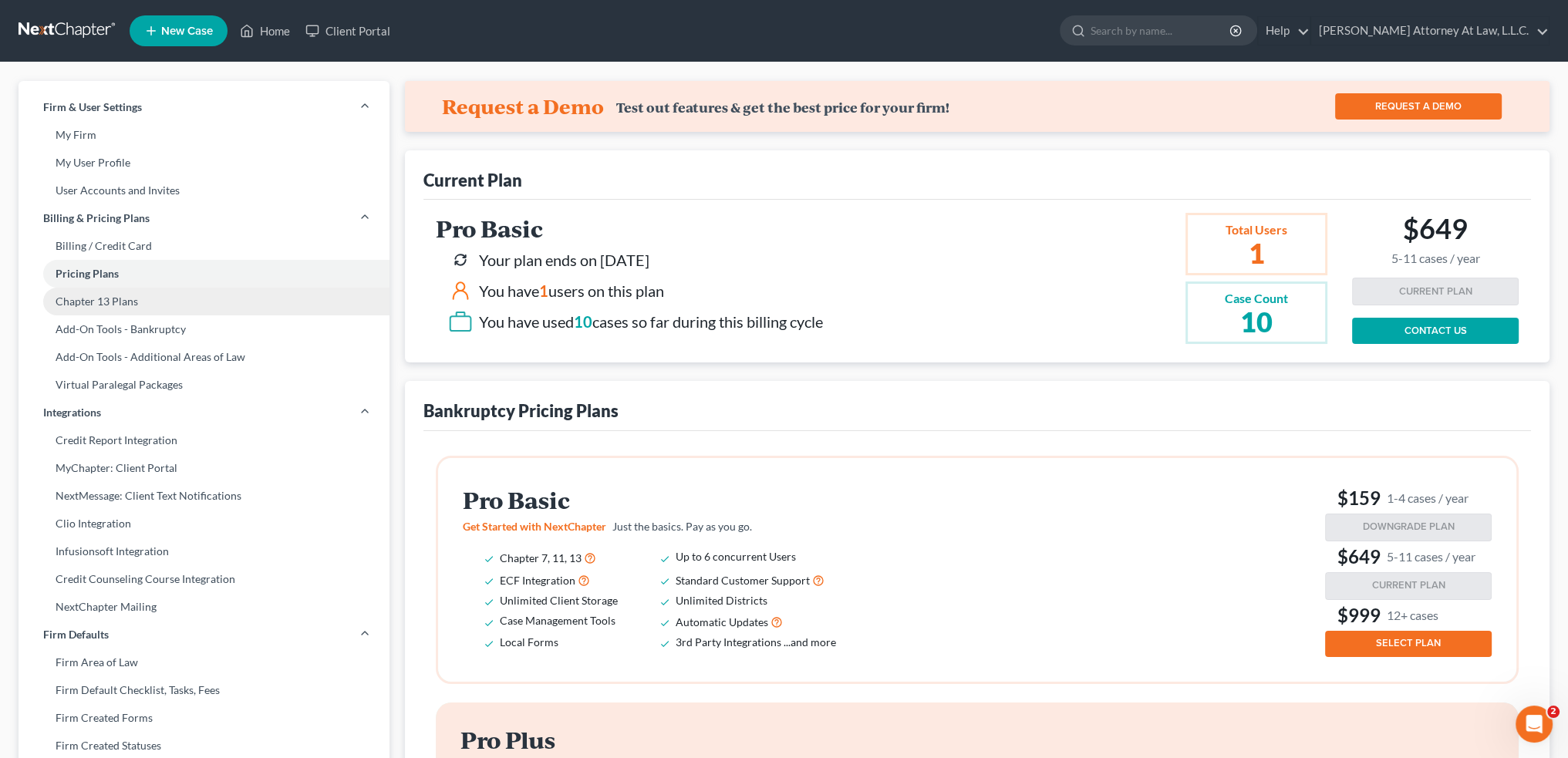
click at [146, 296] on link "Chapter 13 Plans" at bounding box center [204, 302] width 371 height 27
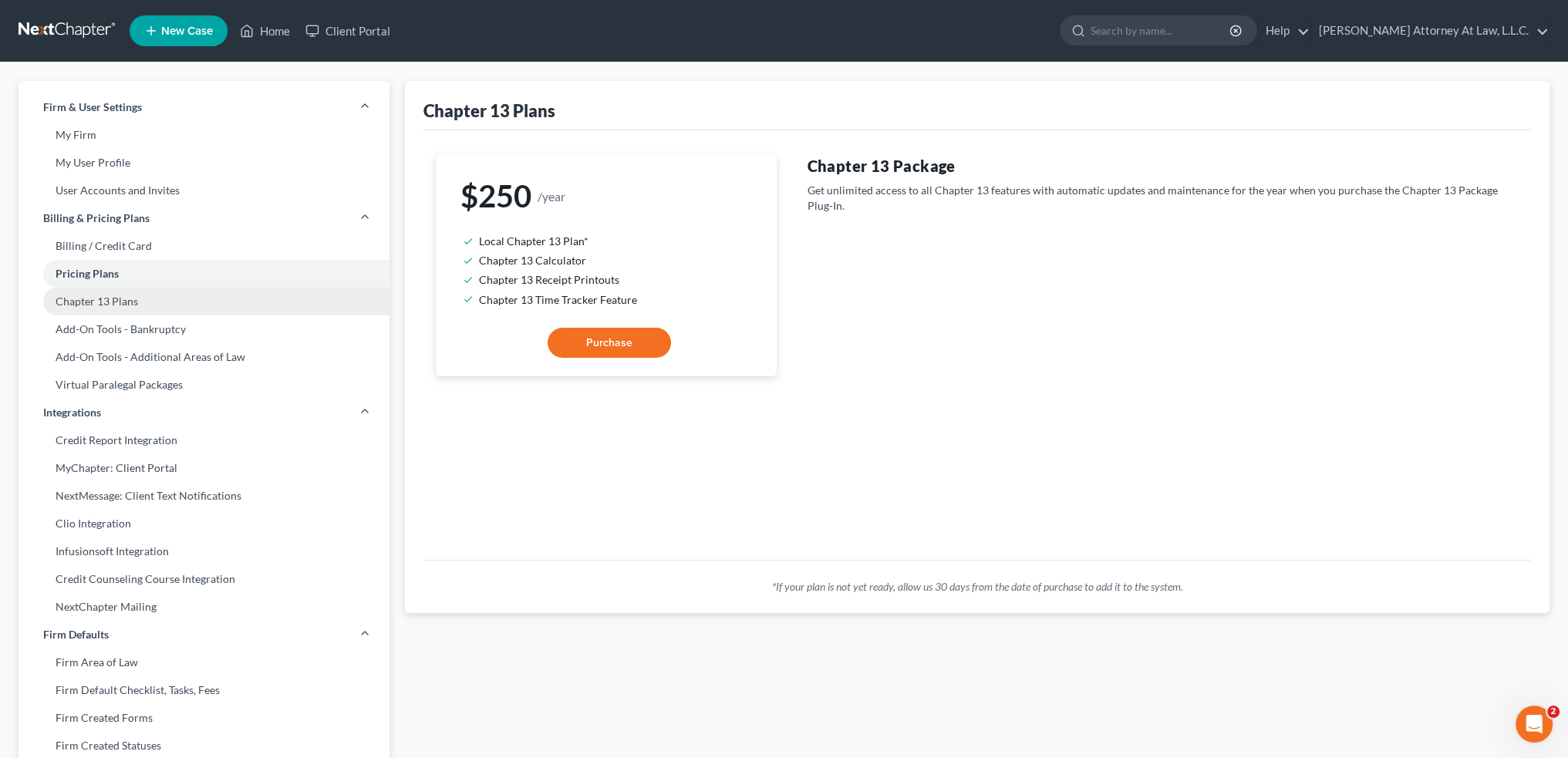
click at [96, 309] on link "Chapter 13 Plans" at bounding box center [204, 302] width 371 height 27
click at [96, 308] on link "Chapter 13 Plans" at bounding box center [204, 302] width 371 height 27
click at [96, 262] on link "Pricing Plans" at bounding box center [204, 274] width 371 height 27
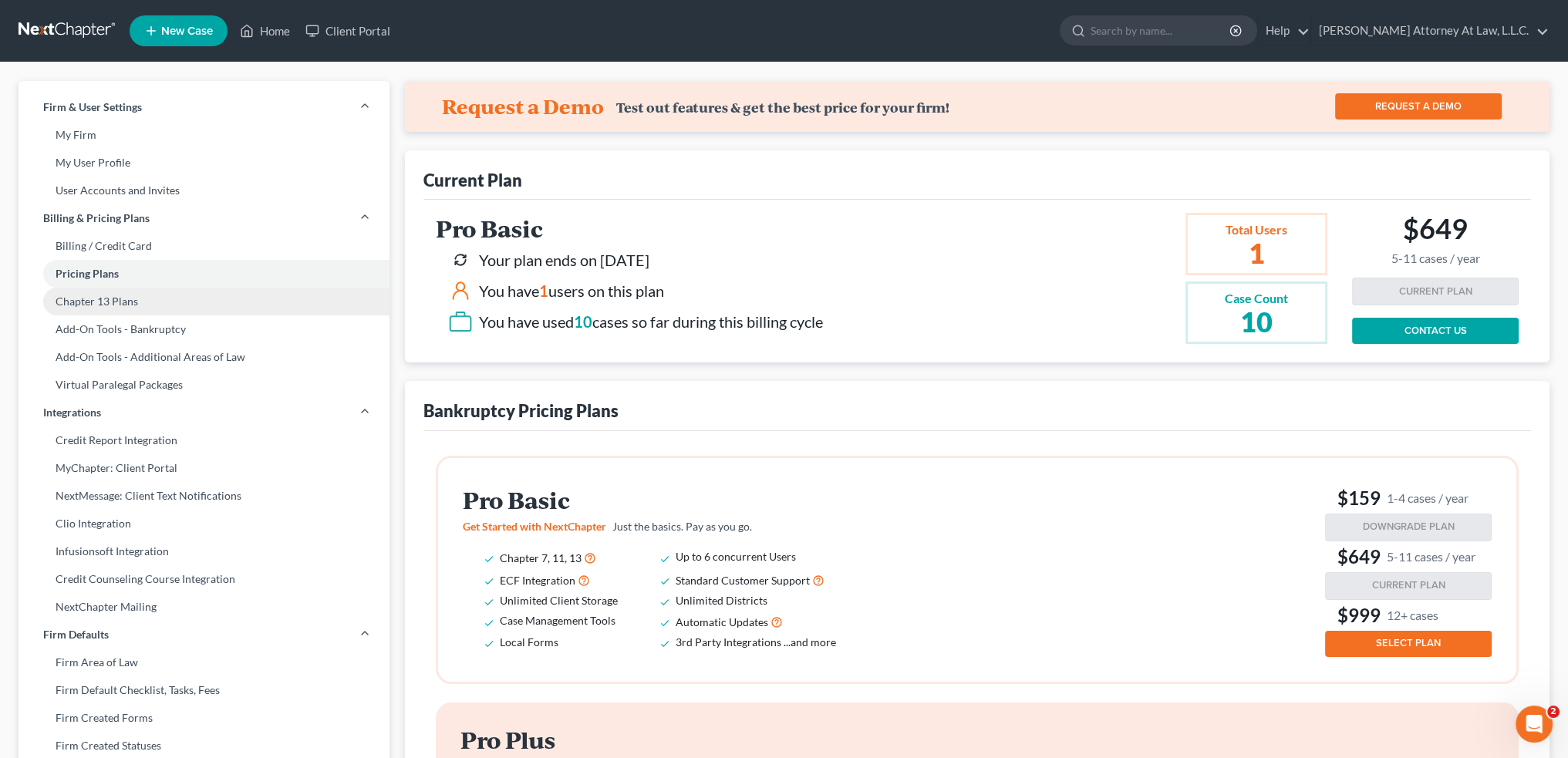
click at [99, 303] on link "Chapter 13 Plans" at bounding box center [204, 302] width 371 height 27
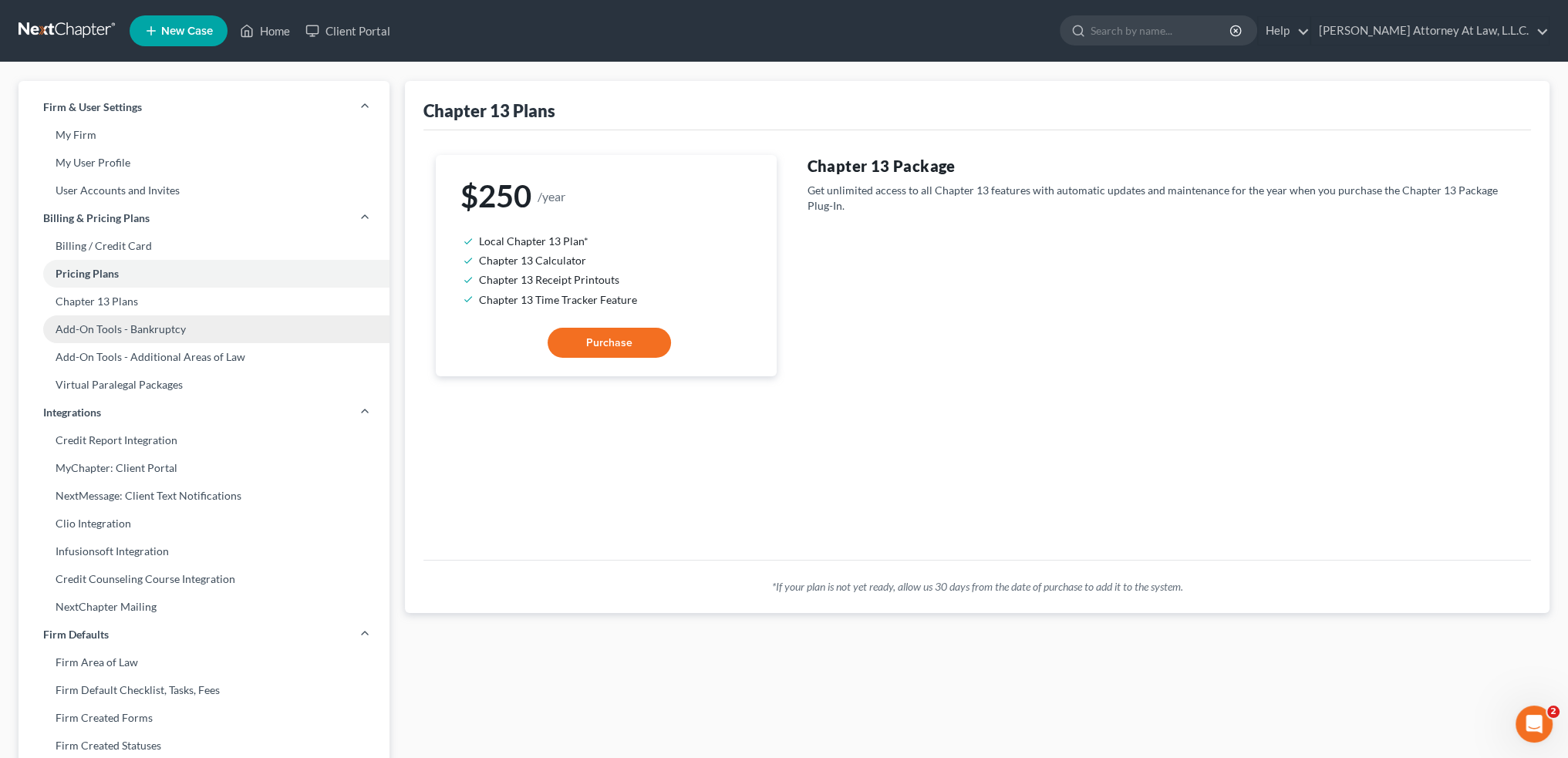
click at [88, 334] on link "Add-On Tools - Bankruptcy" at bounding box center [204, 329] width 371 height 27
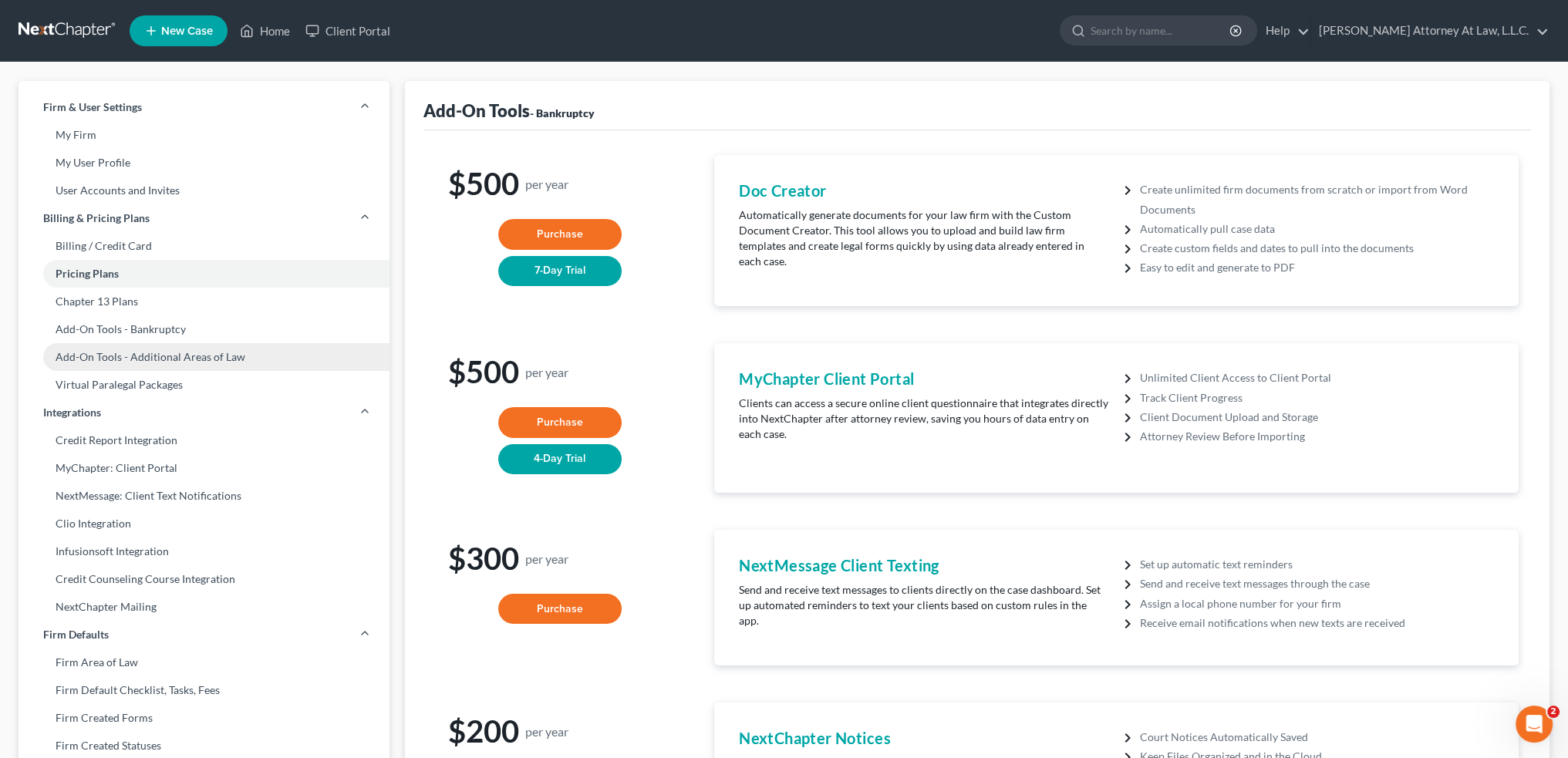
click at [96, 360] on link "Add-On Tools - Additional Areas of Law" at bounding box center [204, 357] width 371 height 27
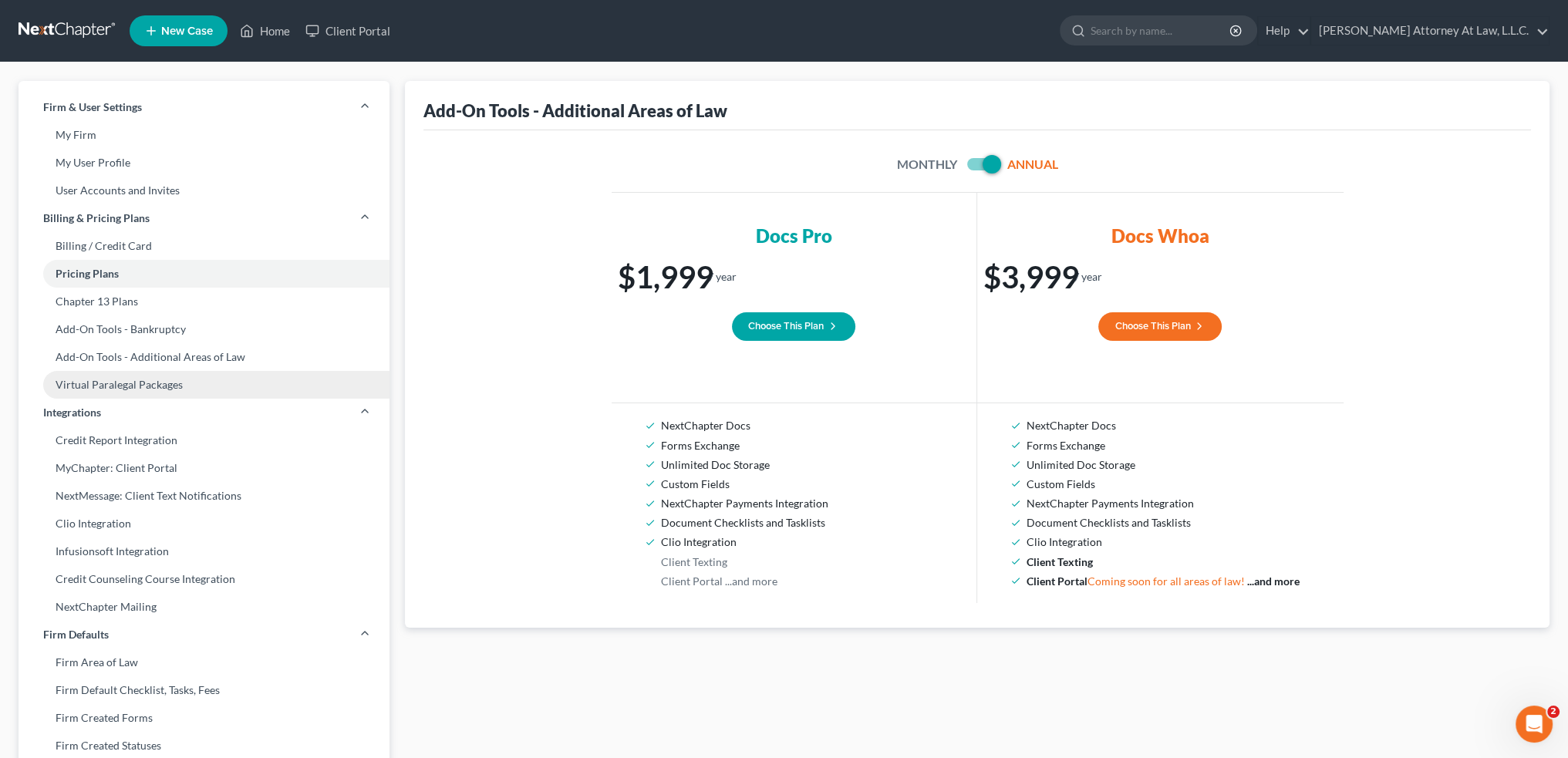
click at [104, 390] on link "Virtual Paralegal Packages" at bounding box center [204, 385] width 371 height 27
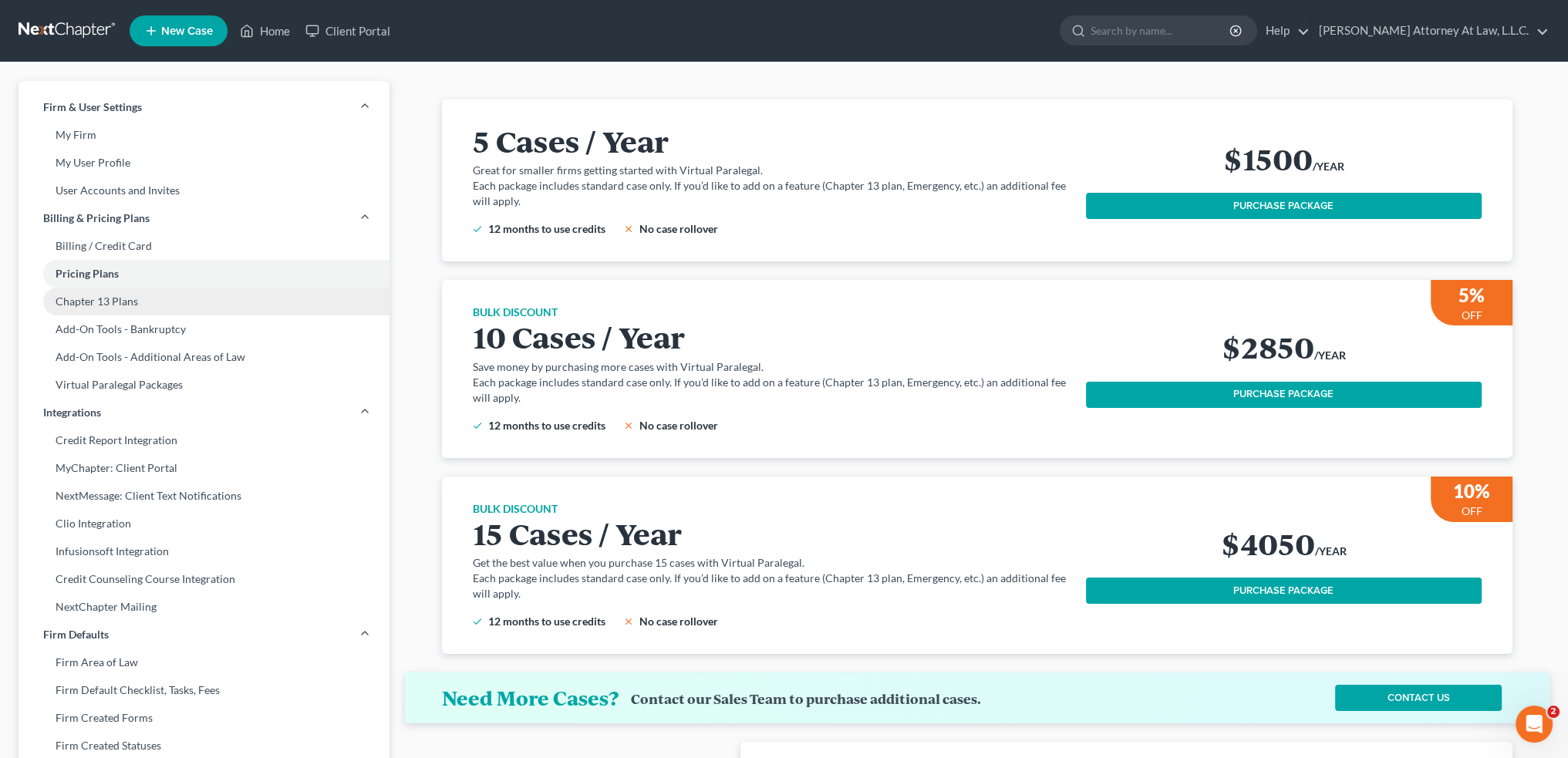
click at [97, 301] on link "Chapter 13 Plans" at bounding box center [204, 302] width 371 height 27
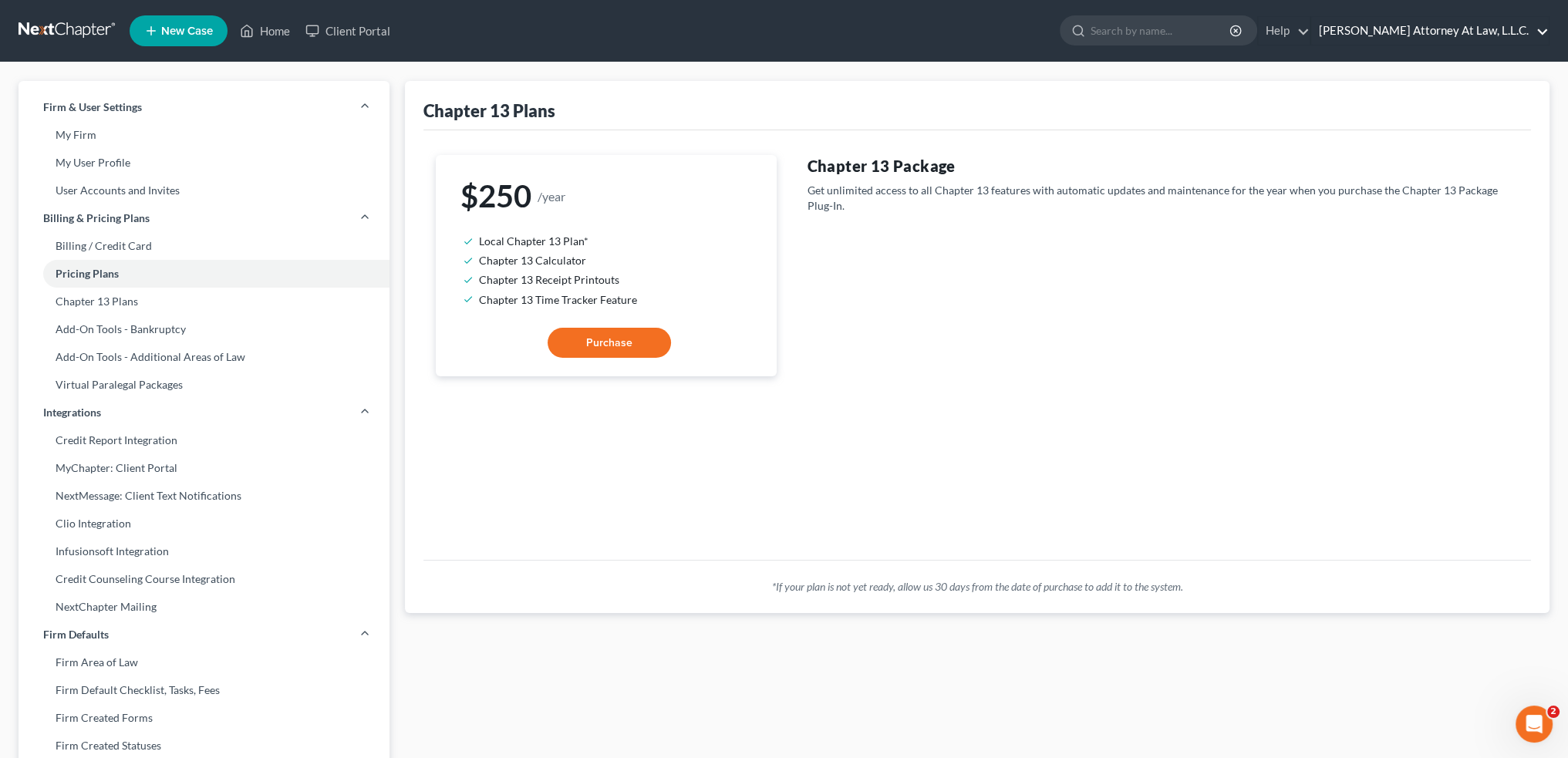
click at [1353, 34] on link "[PERSON_NAME] Attorney At Law, L.L.C." at bounding box center [1429, 31] width 237 height 27
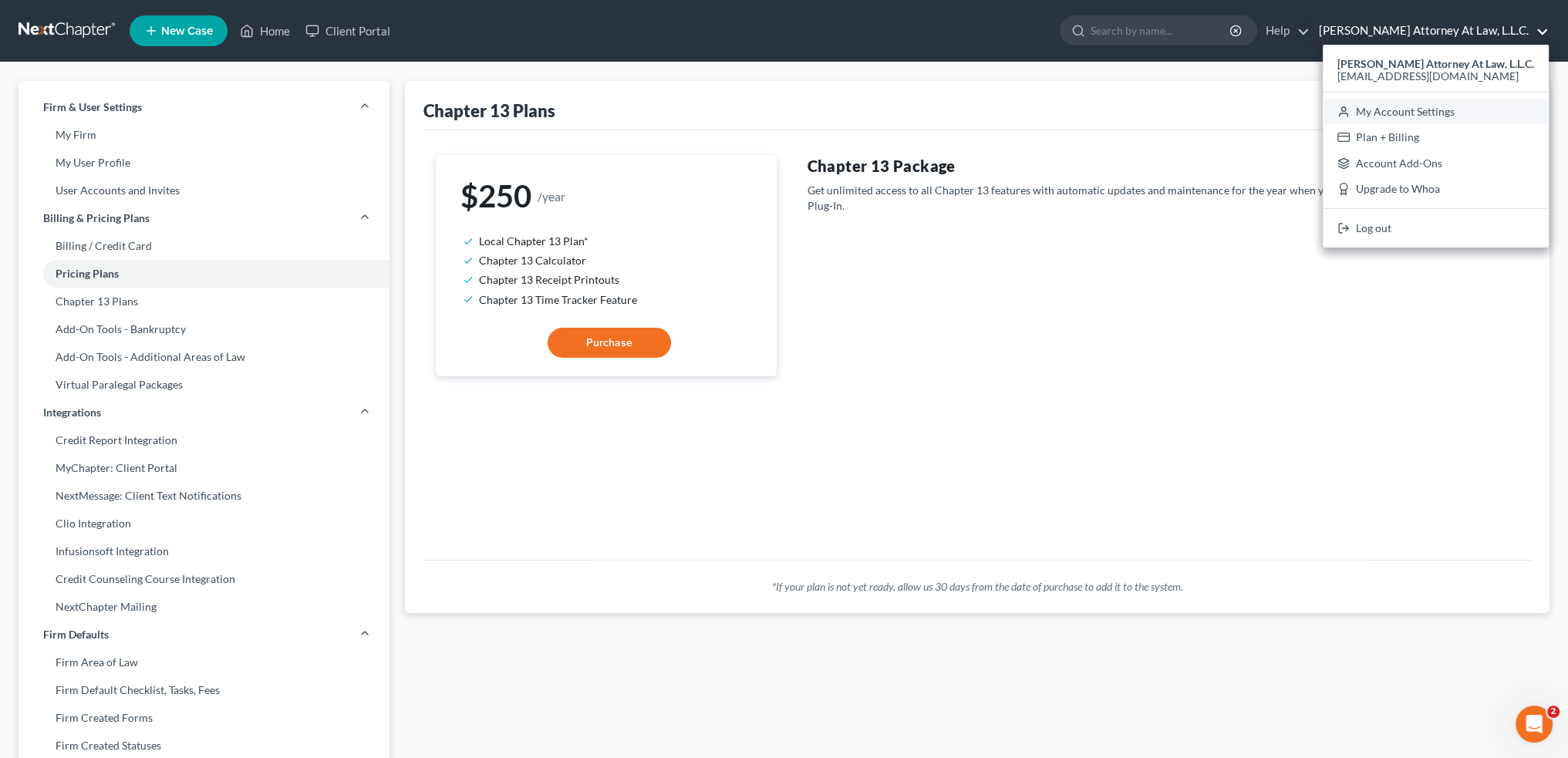
click at [1349, 112] on link "My Account Settings" at bounding box center [1436, 111] width 226 height 27
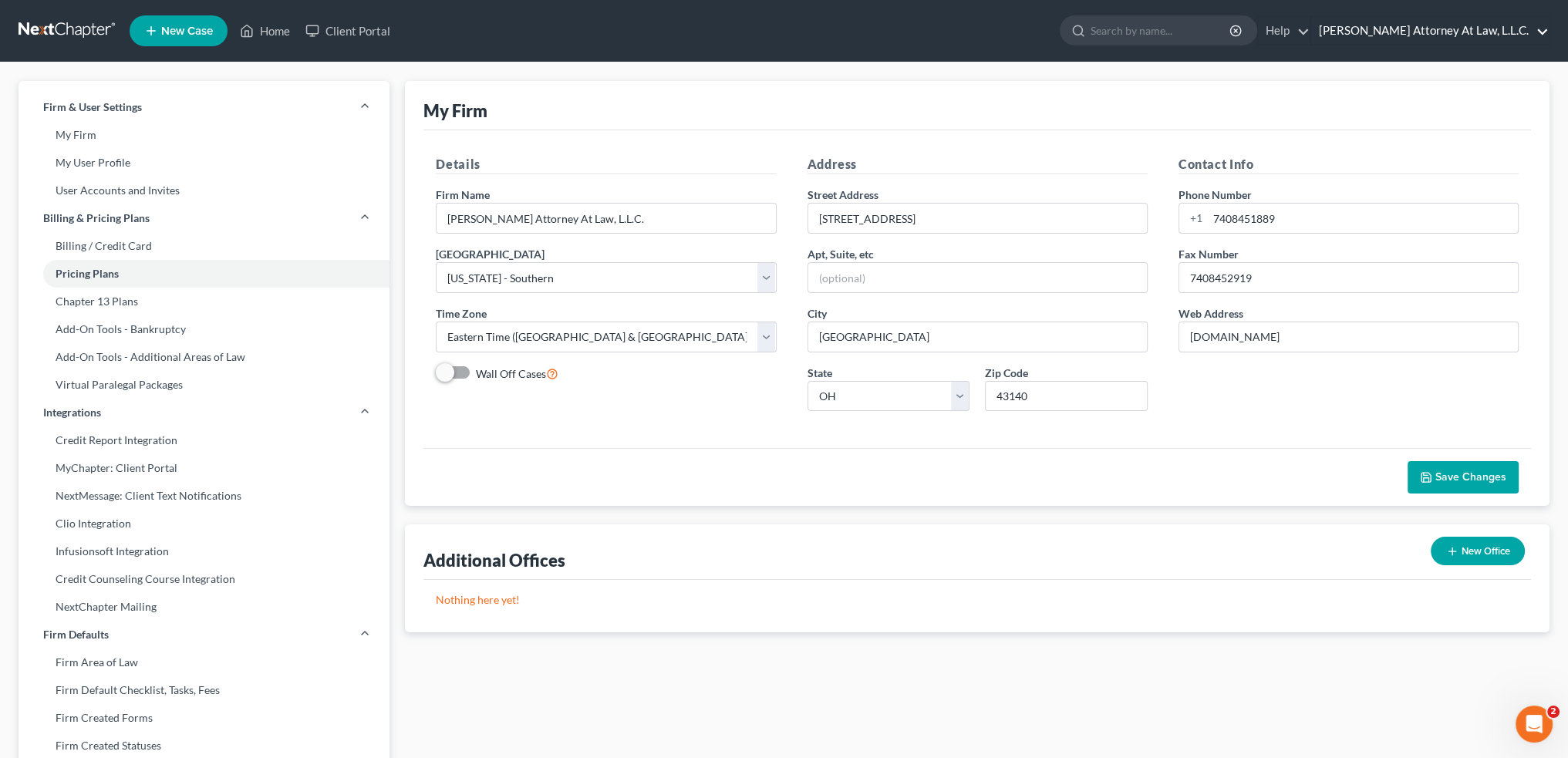
click at [1351, 33] on link "[PERSON_NAME] Attorney At Law, L.L.C." at bounding box center [1429, 31] width 237 height 27
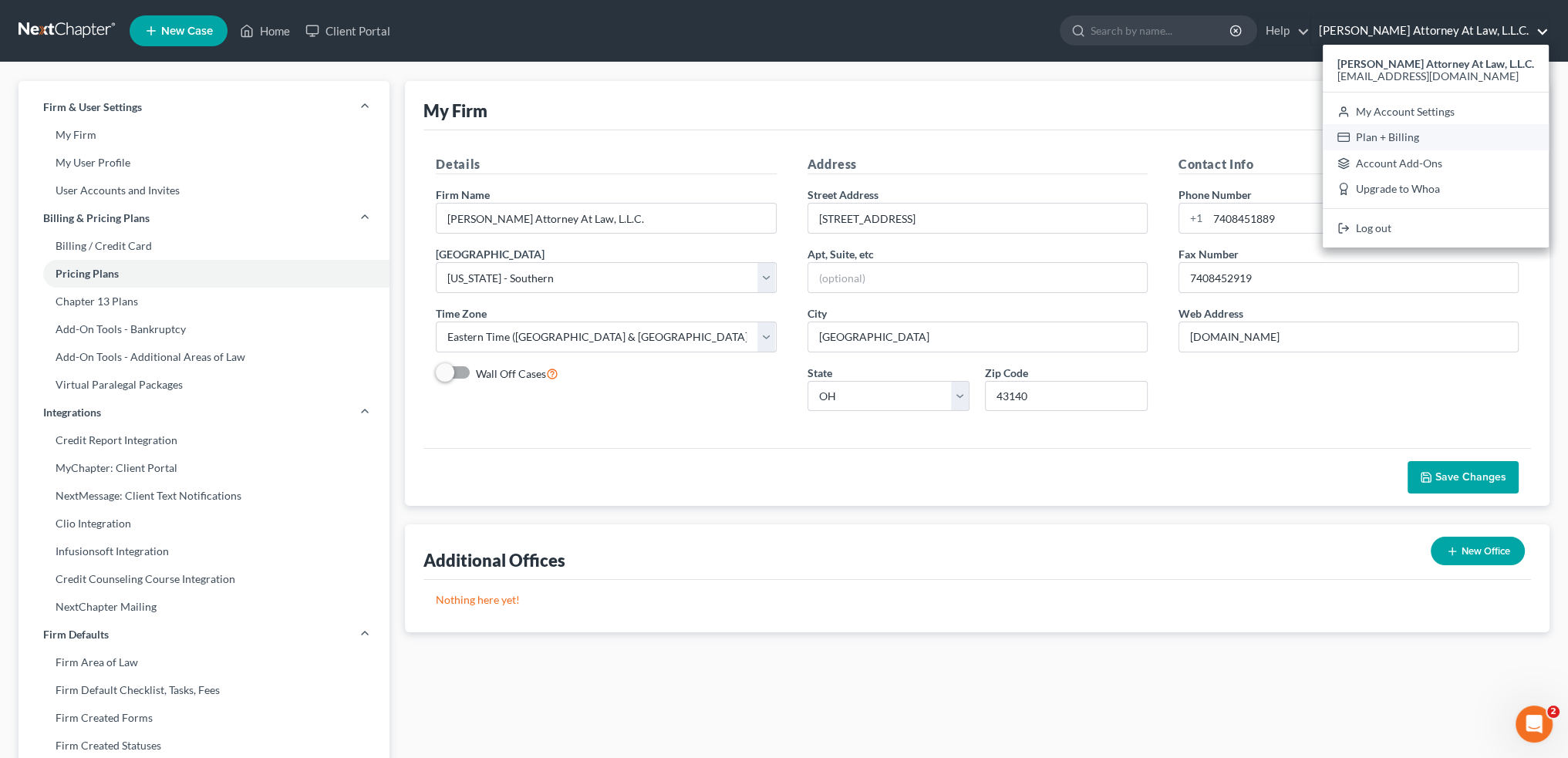
click at [1349, 135] on link "Plan + Billing" at bounding box center [1436, 137] width 226 height 27
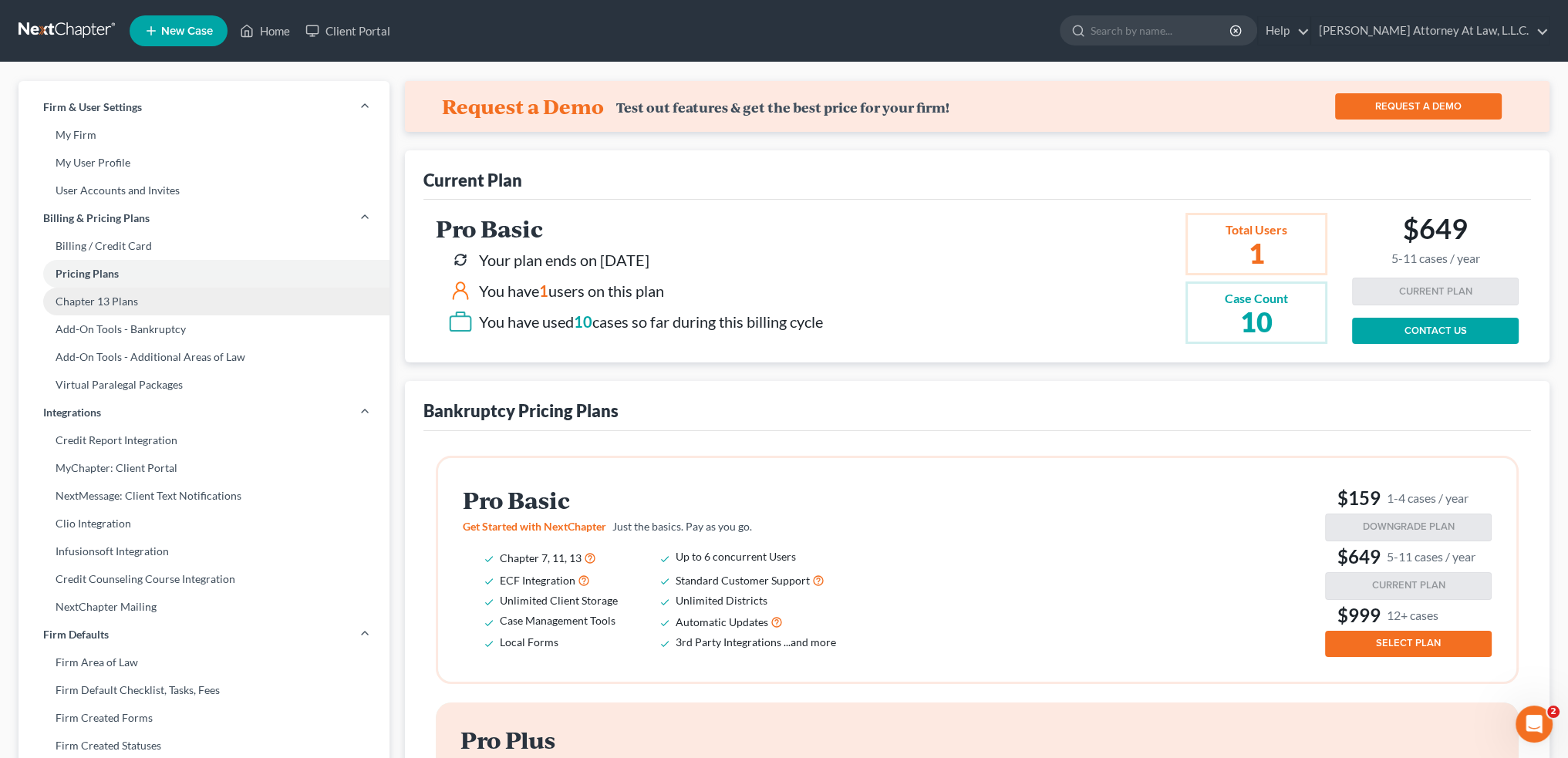
click at [149, 307] on link "Chapter 13 Plans" at bounding box center [204, 302] width 371 height 27
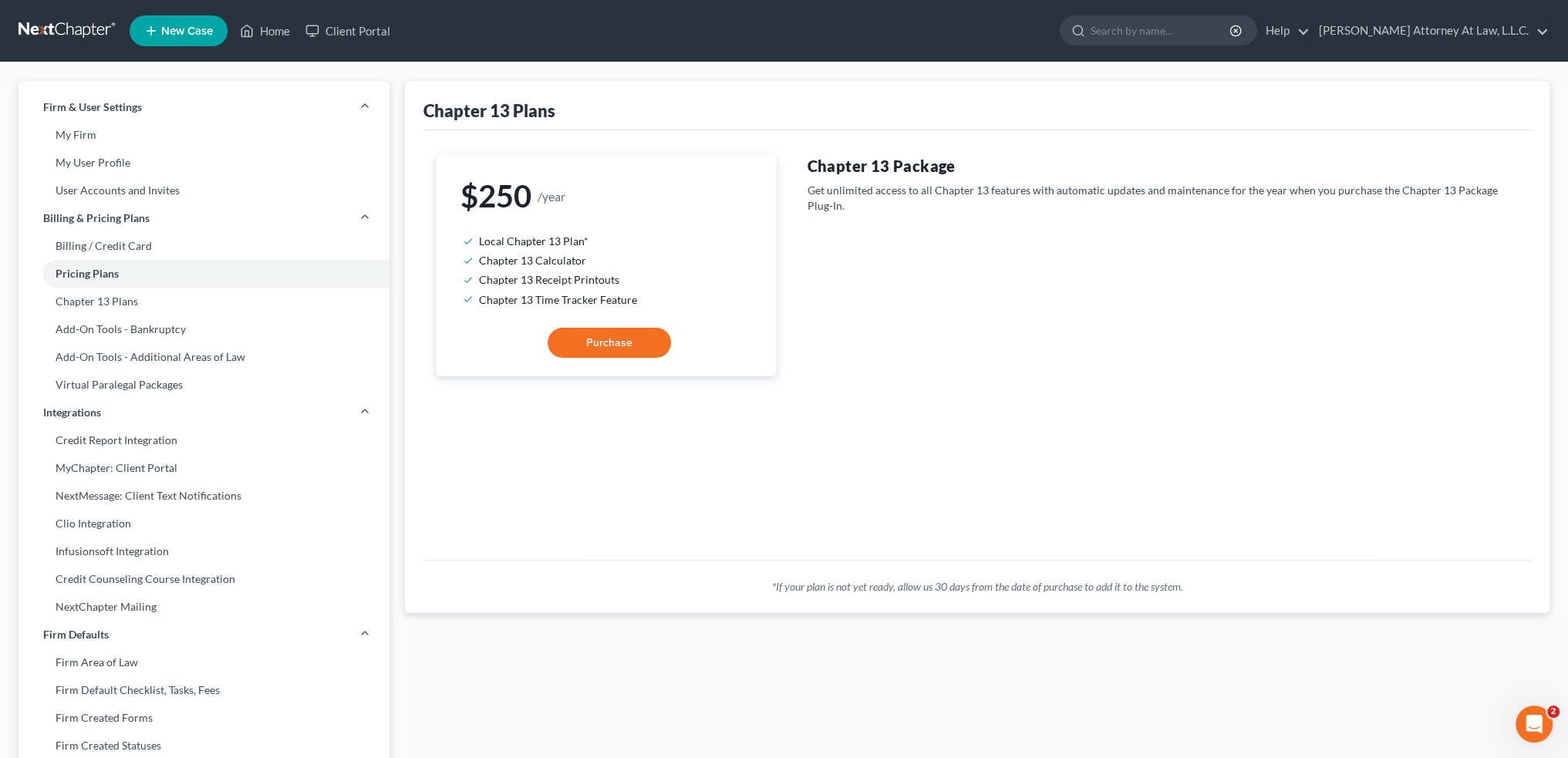
click at [617, 346] on span "Purchase" at bounding box center [610, 342] width 46 height 13
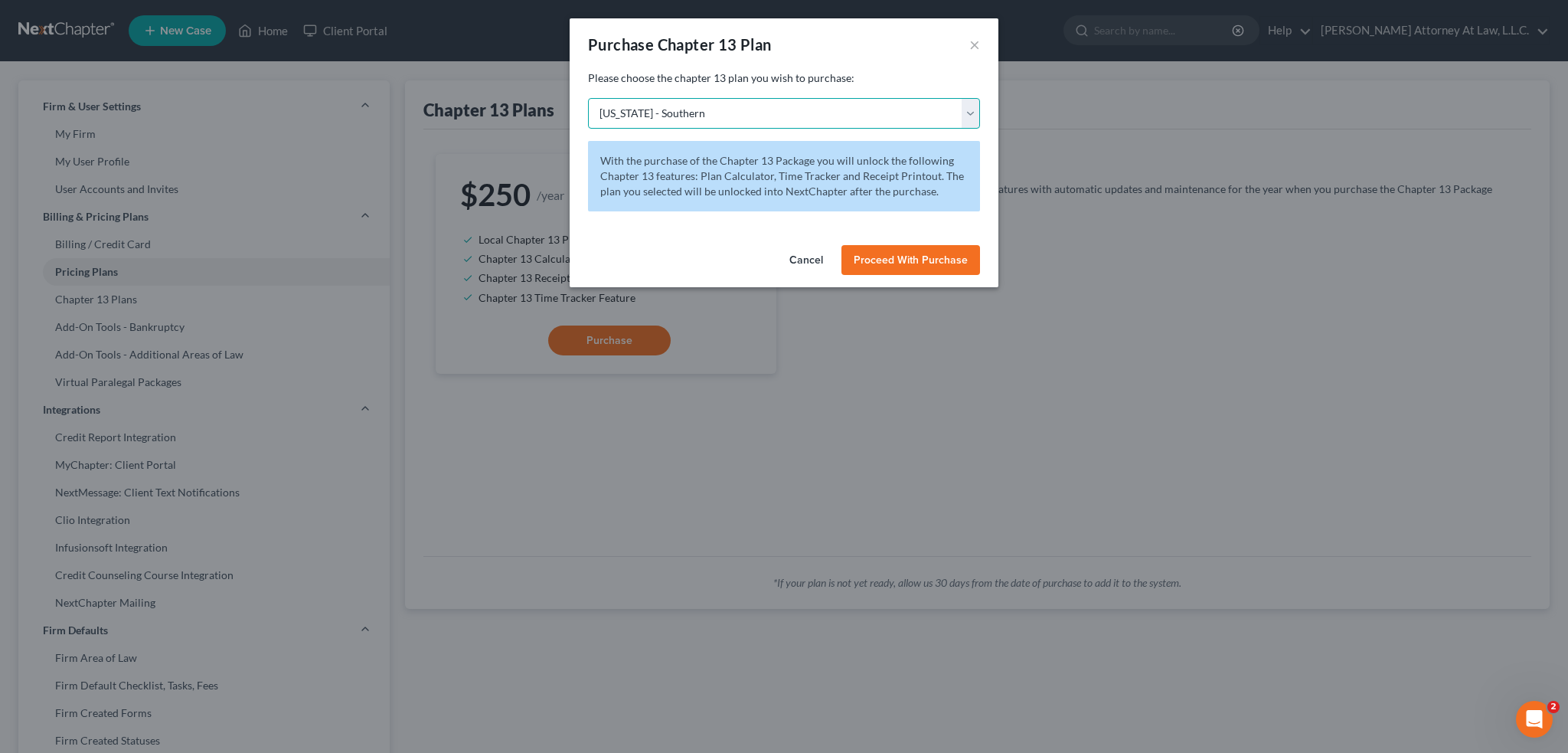
click at [717, 116] on select "[US_STATE] - [GEOGRAPHIC_DATA] [US_STATE] - [GEOGRAPHIC_DATA][US_STATE] - South…" at bounding box center [784, 113] width 392 height 31
click at [923, 263] on span "Proceed With Purchase" at bounding box center [911, 260] width 114 height 13
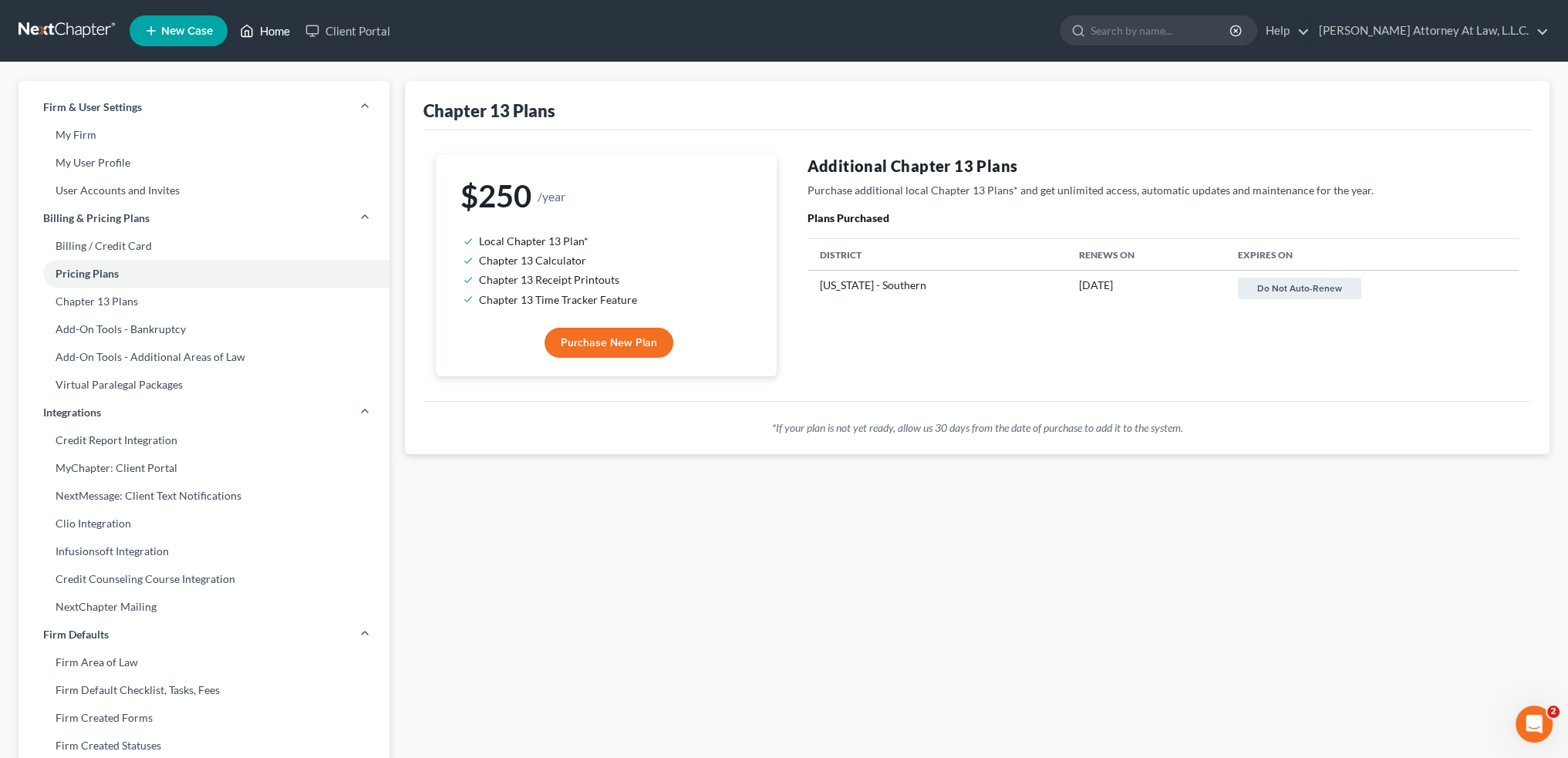
click at [267, 34] on link "Home" at bounding box center [265, 31] width 65 height 27
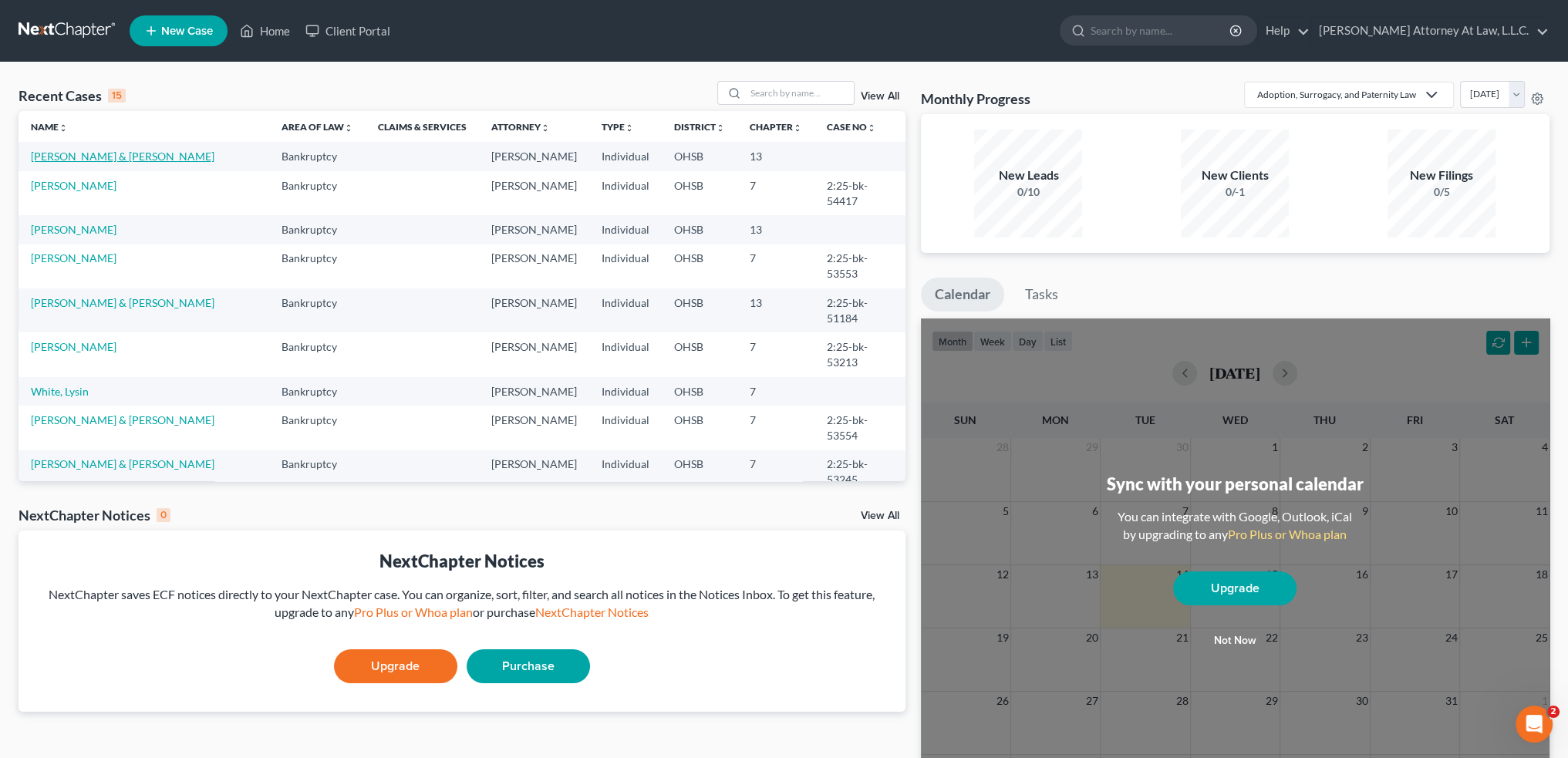
click at [76, 158] on link "[PERSON_NAME] & [PERSON_NAME]" at bounding box center [123, 156] width 183 height 13
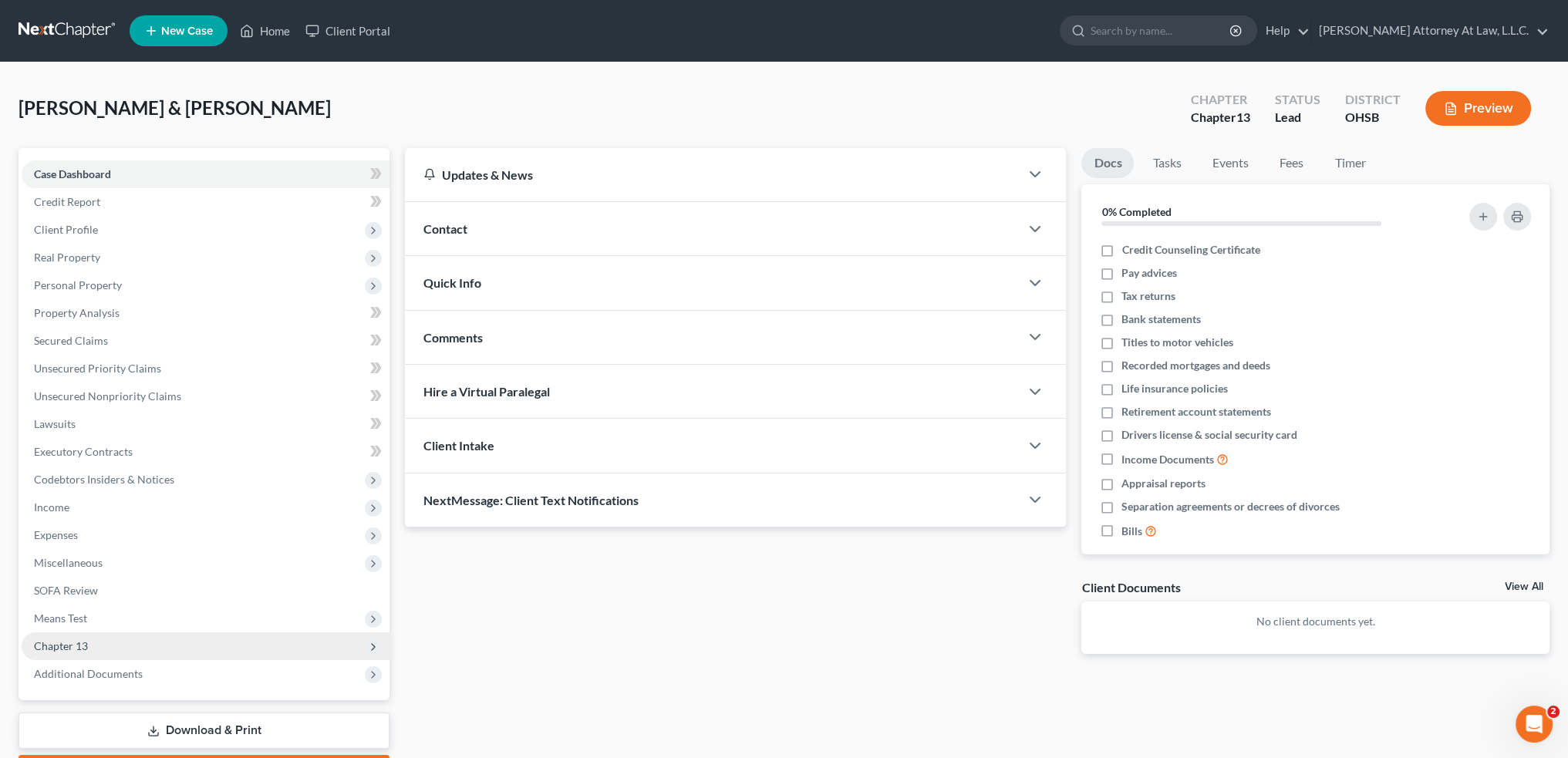
click at [101, 648] on span "Chapter 13" at bounding box center [205, 647] width 368 height 27
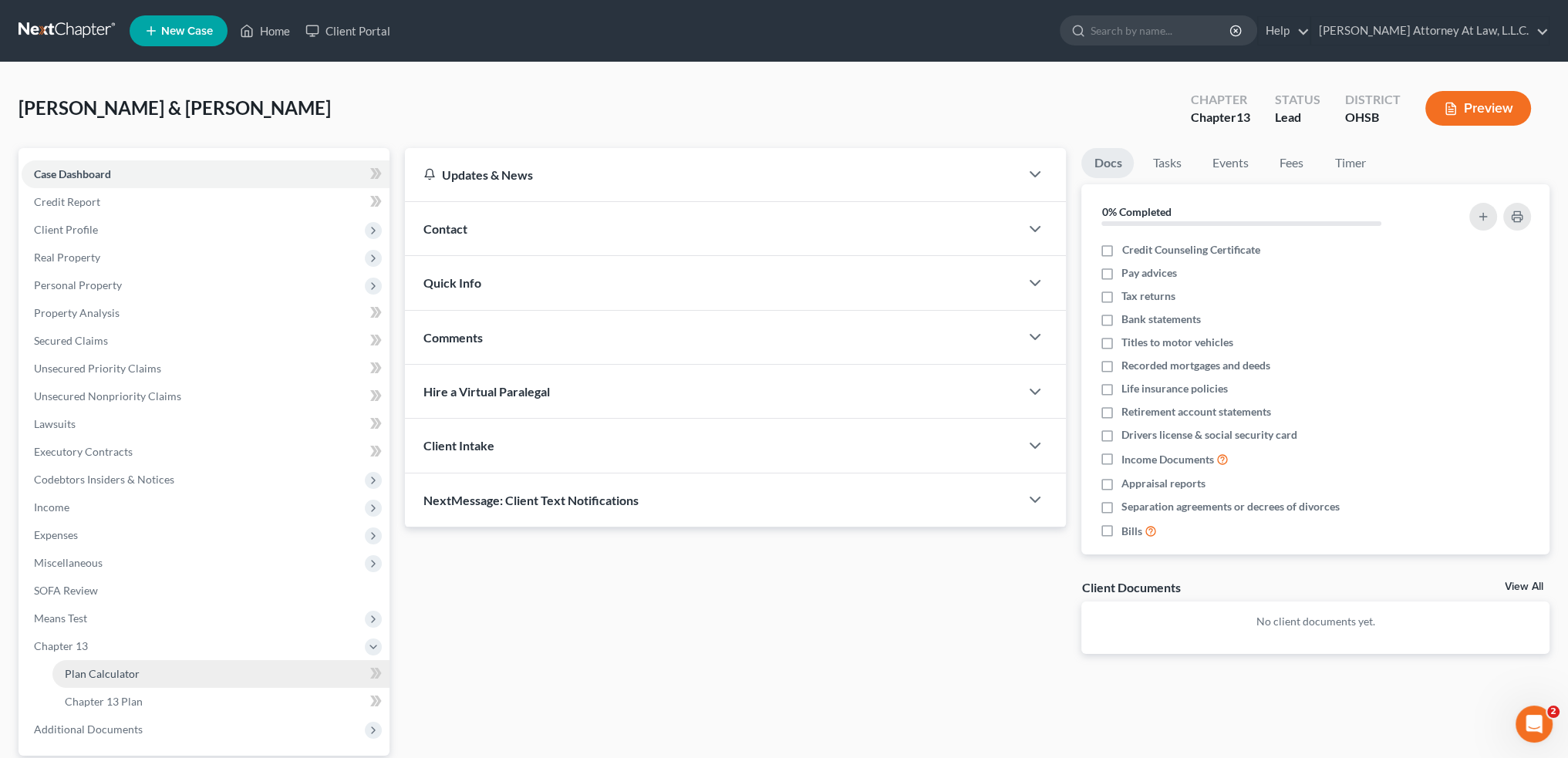
click at [111, 671] on span "Plan Calculator" at bounding box center [102, 673] width 75 height 13
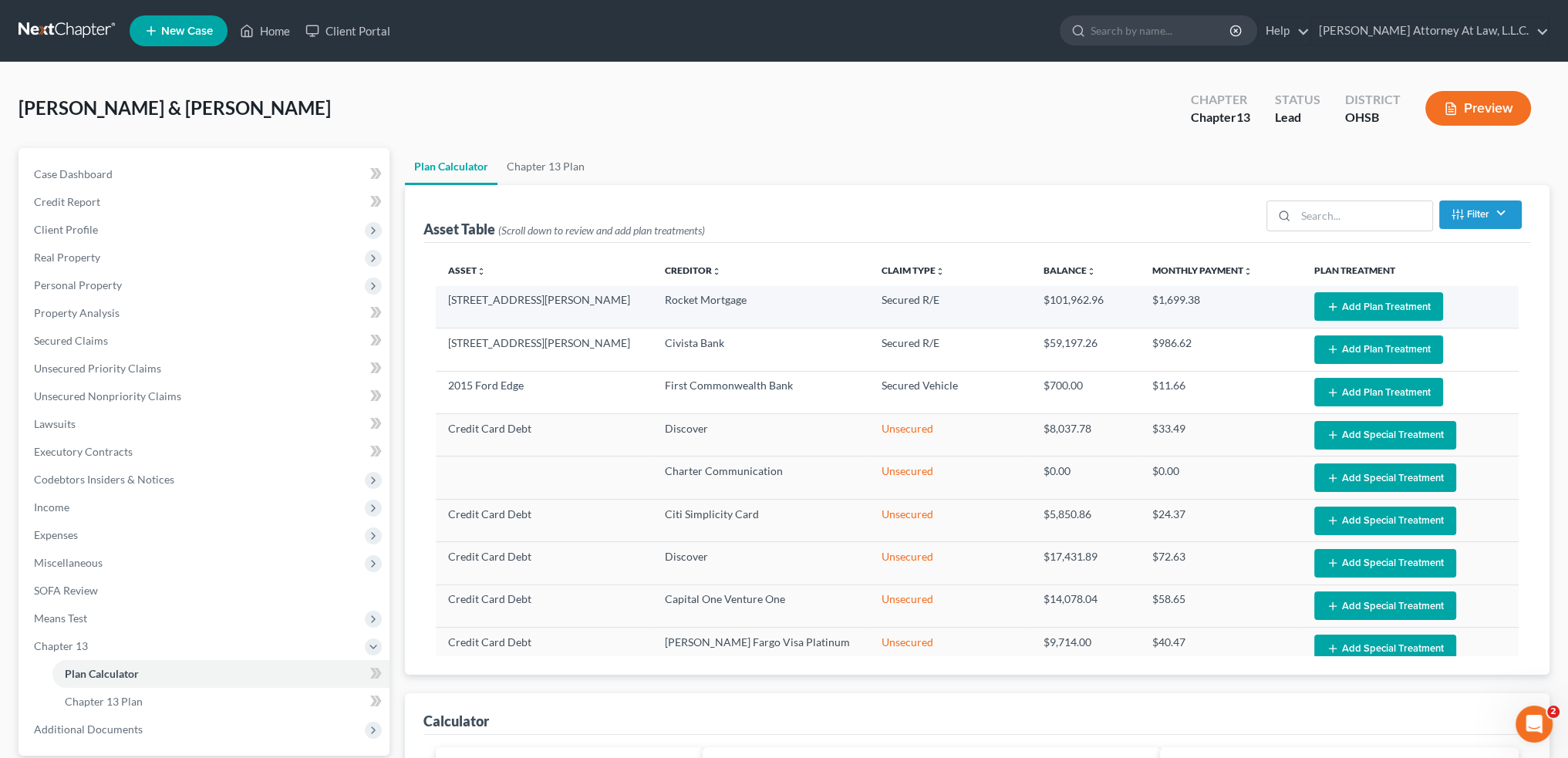
click at [1344, 310] on button "Add Plan Treatment" at bounding box center [1379, 306] width 129 height 28
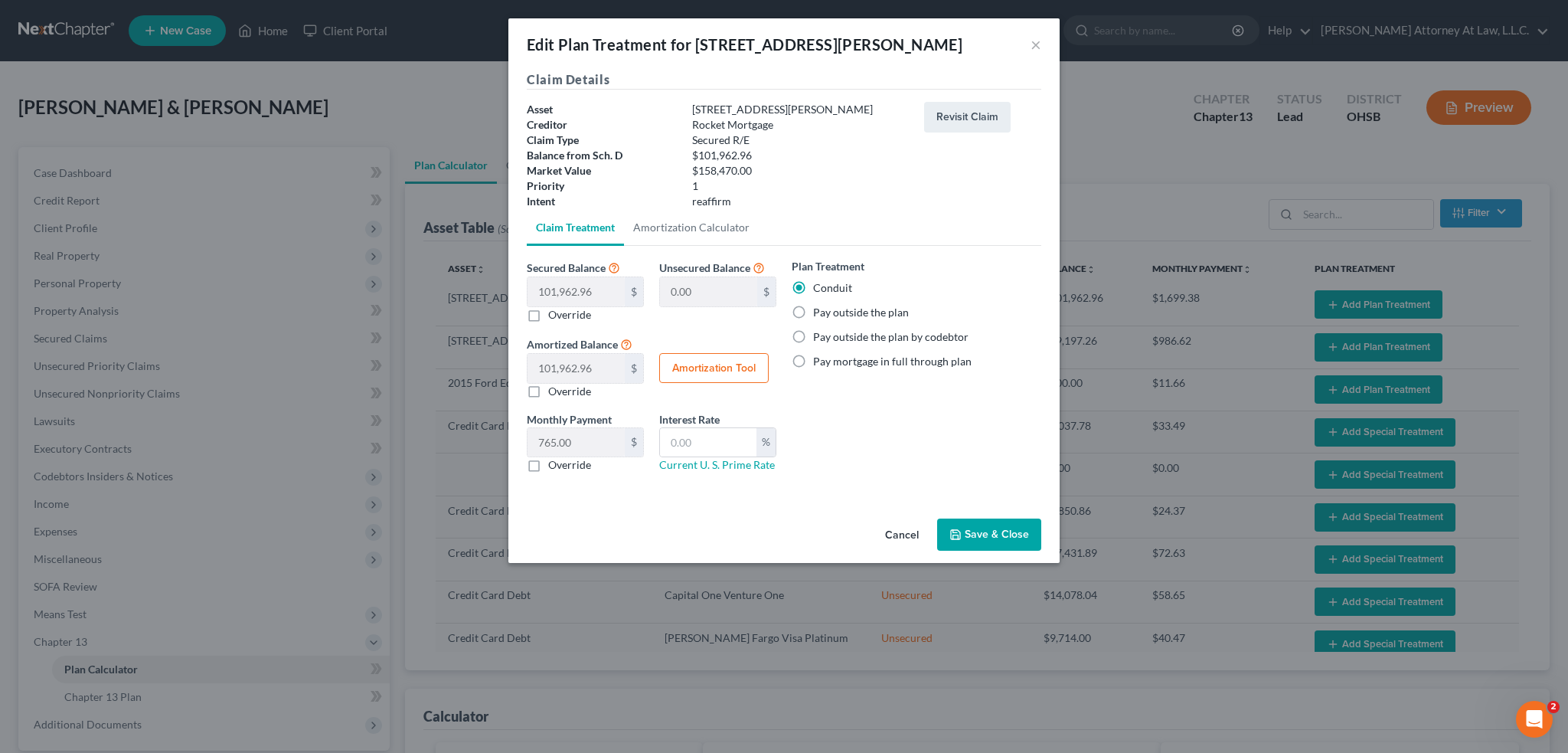
click at [813, 309] on label "Pay outside the plan" at bounding box center [861, 313] width 95 height 15
click at [820, 309] on input "Pay outside the plan" at bounding box center [825, 310] width 10 height 10
click at [989, 537] on button "Save & Close" at bounding box center [989, 535] width 104 height 32
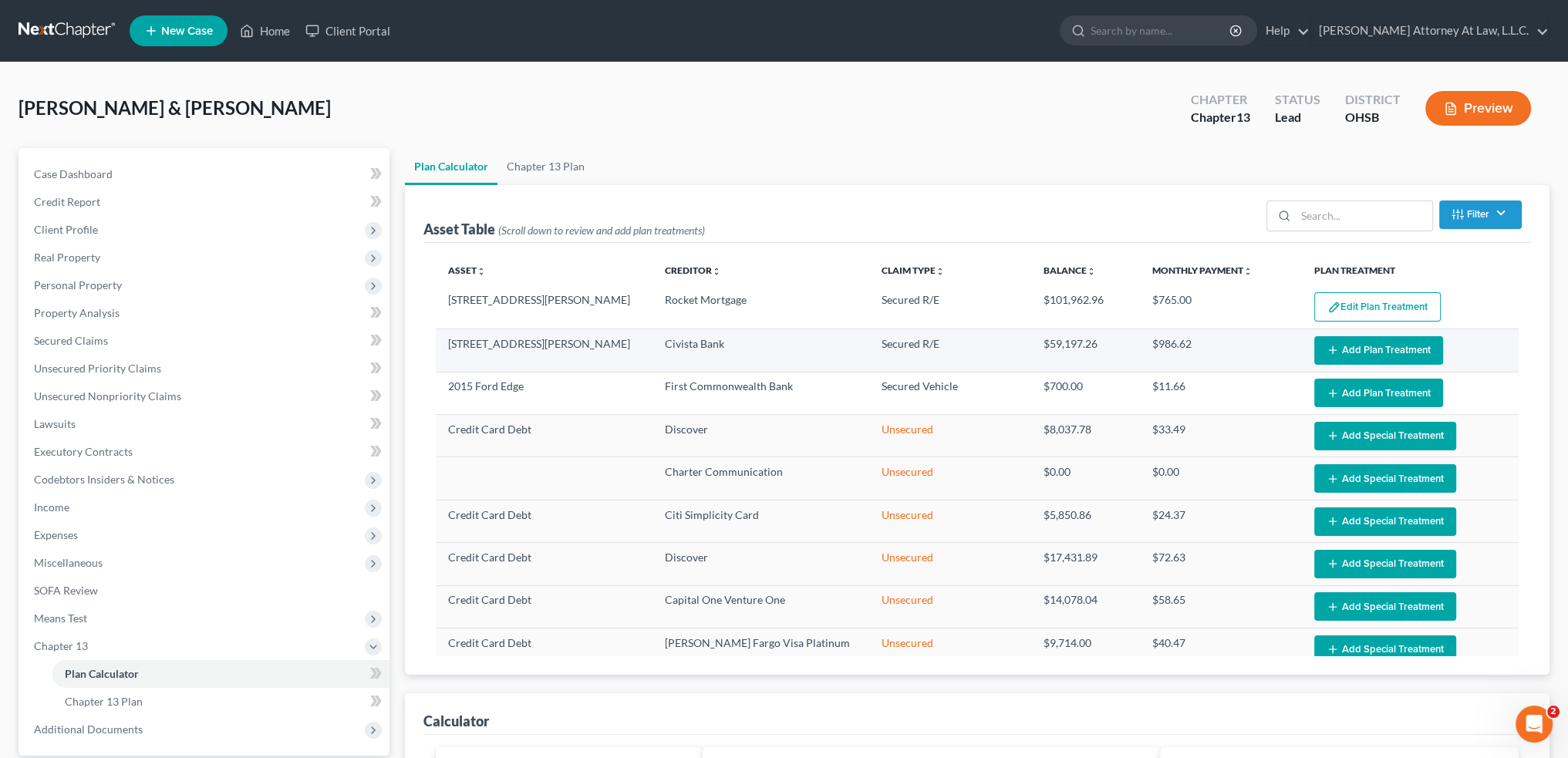
click at [1346, 349] on button "Add Plan Treatment" at bounding box center [1379, 350] width 129 height 28
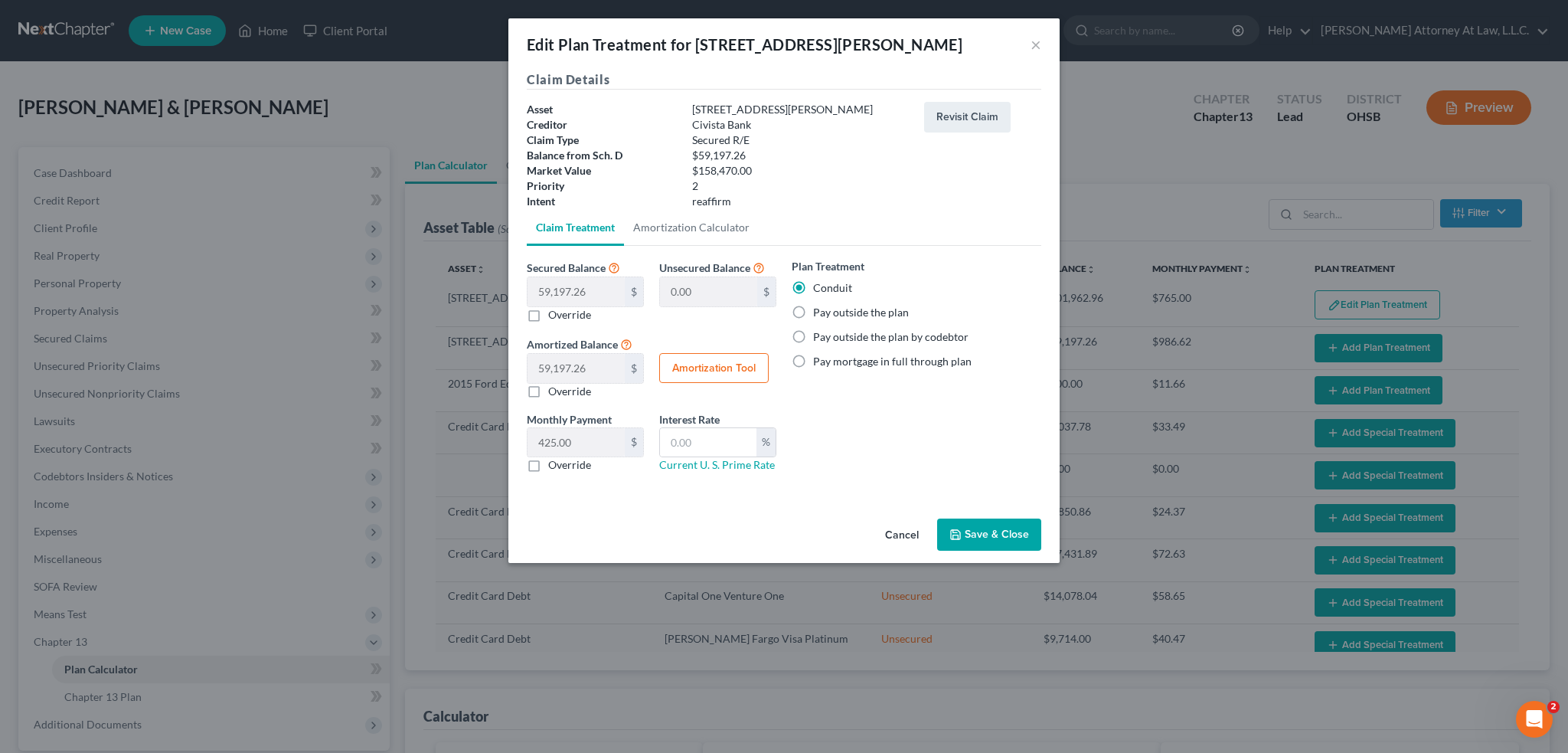
click at [813, 309] on label "Pay outside the plan" at bounding box center [861, 313] width 95 height 15
click at [820, 309] on input "Pay outside the plan" at bounding box center [825, 310] width 10 height 10
click at [981, 532] on button "Save & Close" at bounding box center [989, 535] width 104 height 32
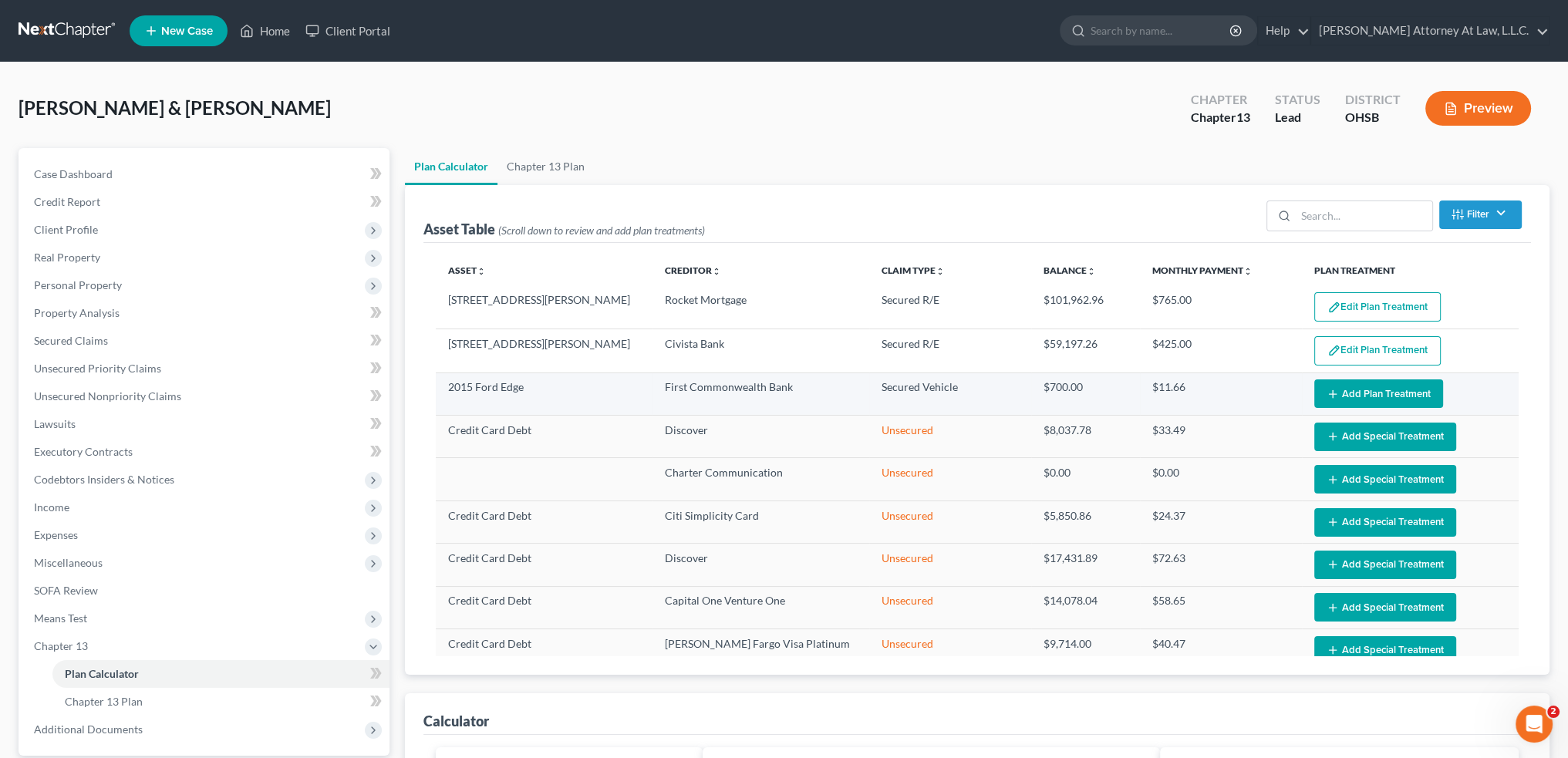
click at [1336, 391] on button "Add Plan Treatment" at bounding box center [1379, 394] width 129 height 28
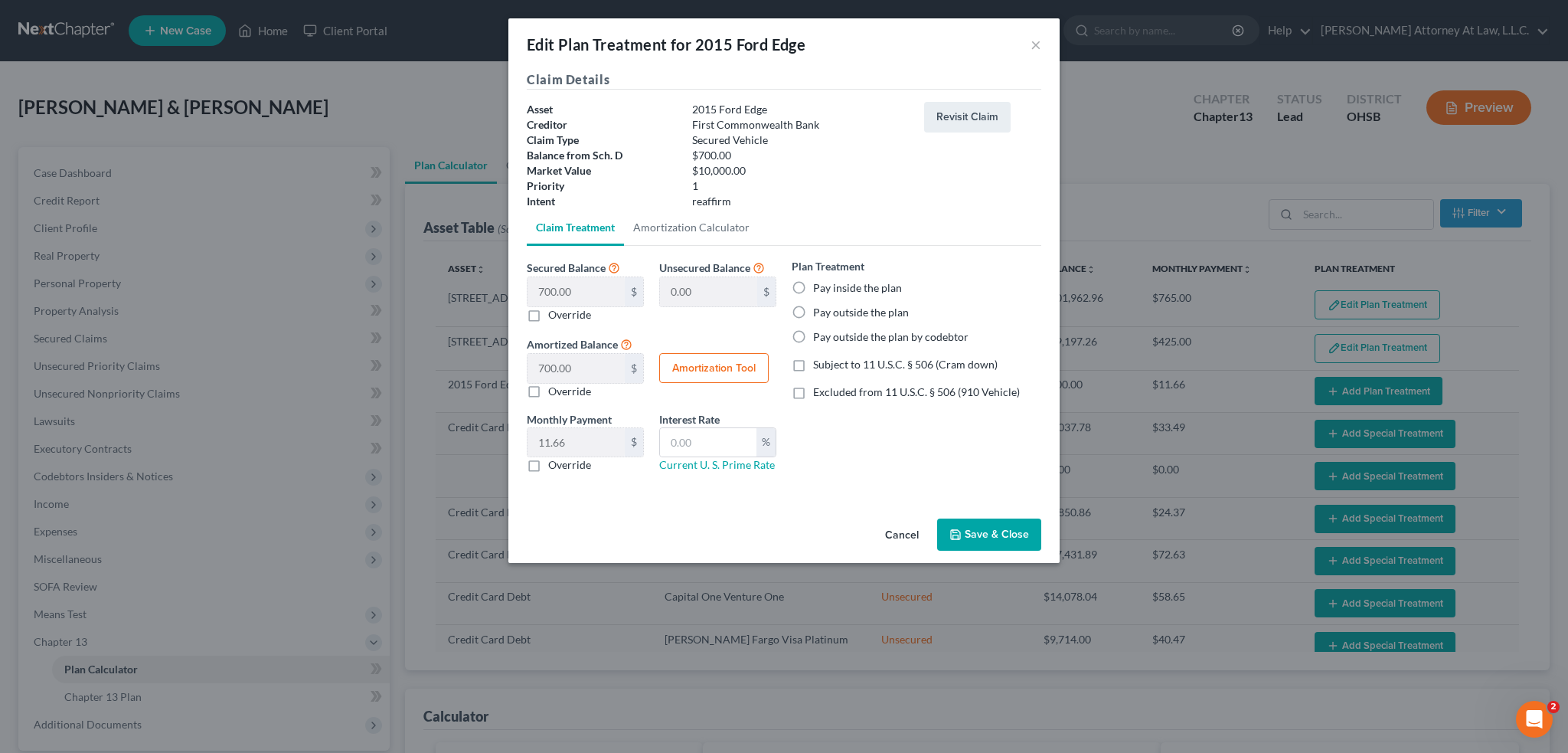
click at [813, 311] on label "Pay outside the plan" at bounding box center [861, 313] width 95 height 15
click at [820, 311] on input "Pay outside the plan" at bounding box center [825, 310] width 10 height 10
click at [983, 526] on button "Save & Close" at bounding box center [989, 535] width 104 height 32
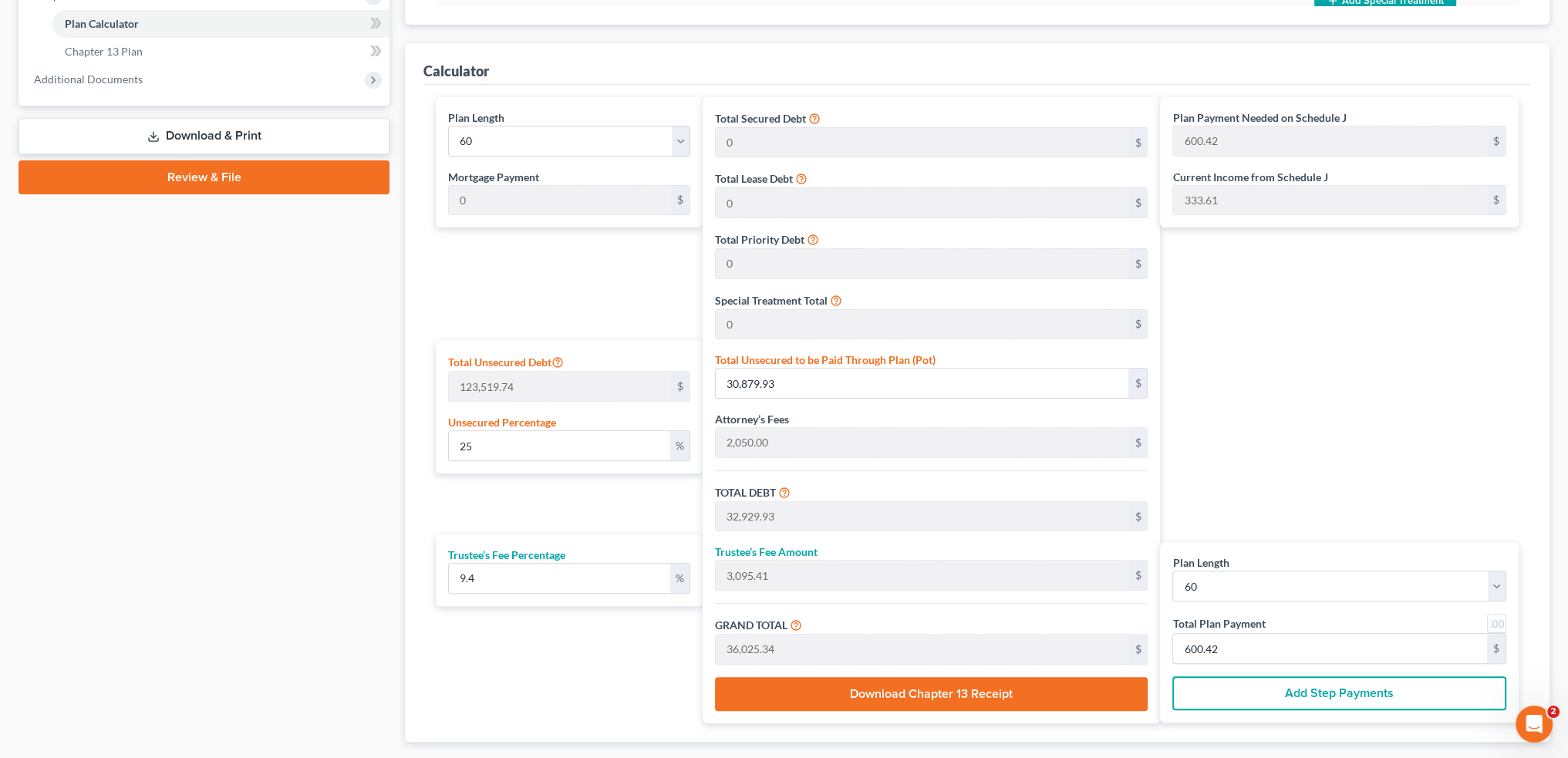
scroll to position [741, 0]
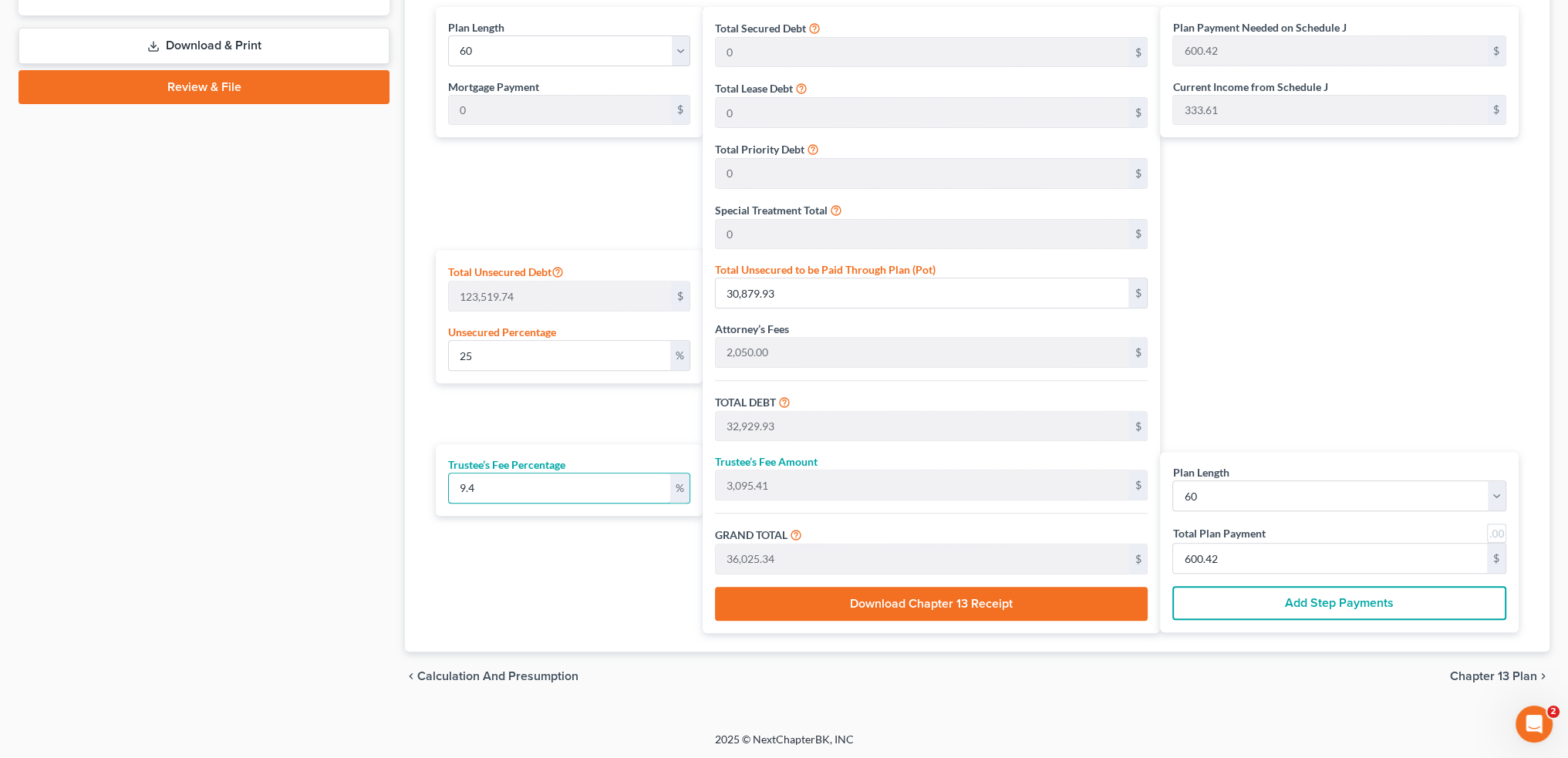
drag, startPoint x: 520, startPoint y: 490, endPoint x: 357, endPoint y: 487, distance: 163.0
click at [361, 488] on div "Petition Navigation Case Dashboard Payments Invoices Payments Payments Credit R…" at bounding box center [784, 54] width 1547 height 1294
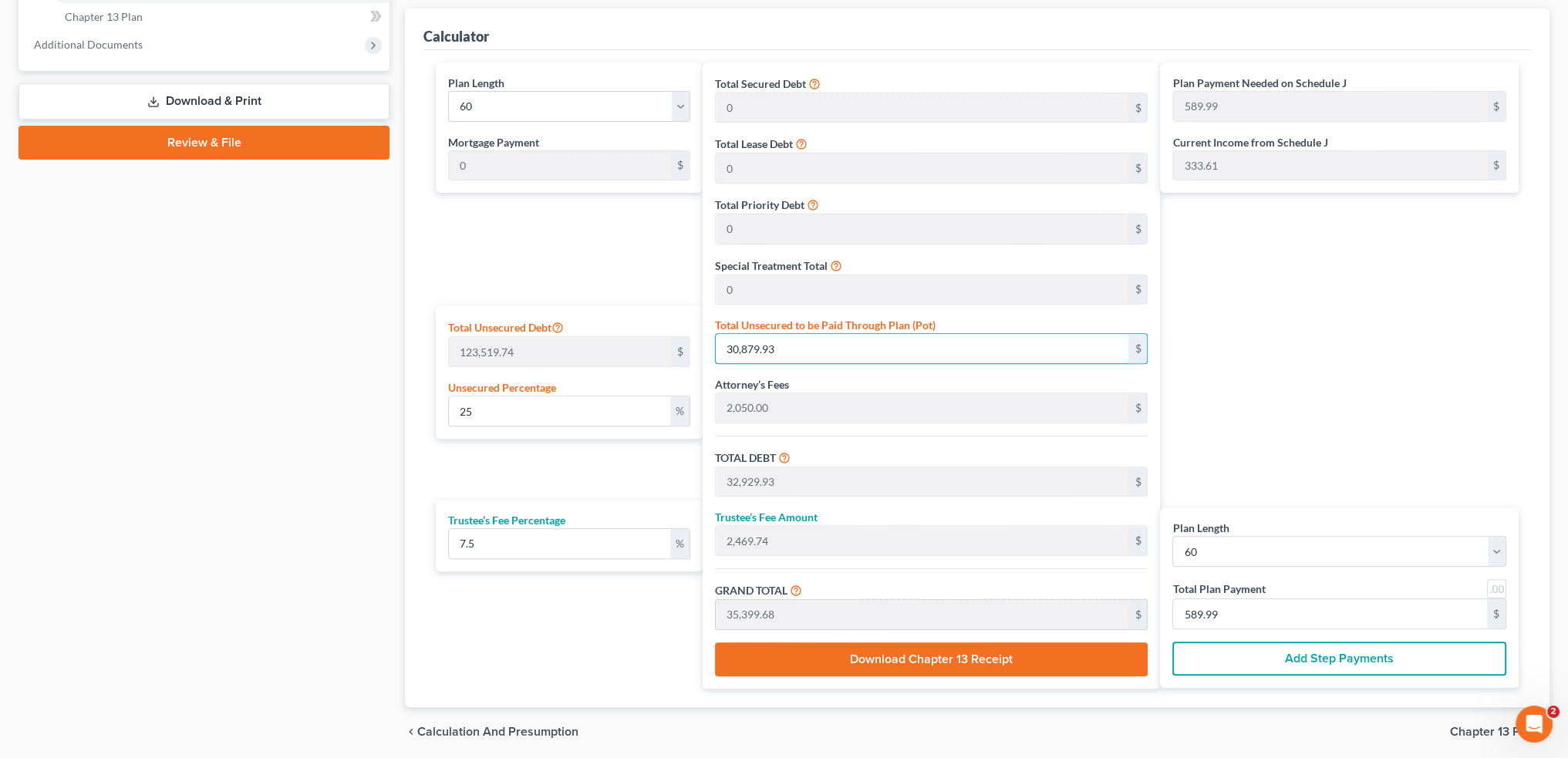
scroll to position [587, 0]
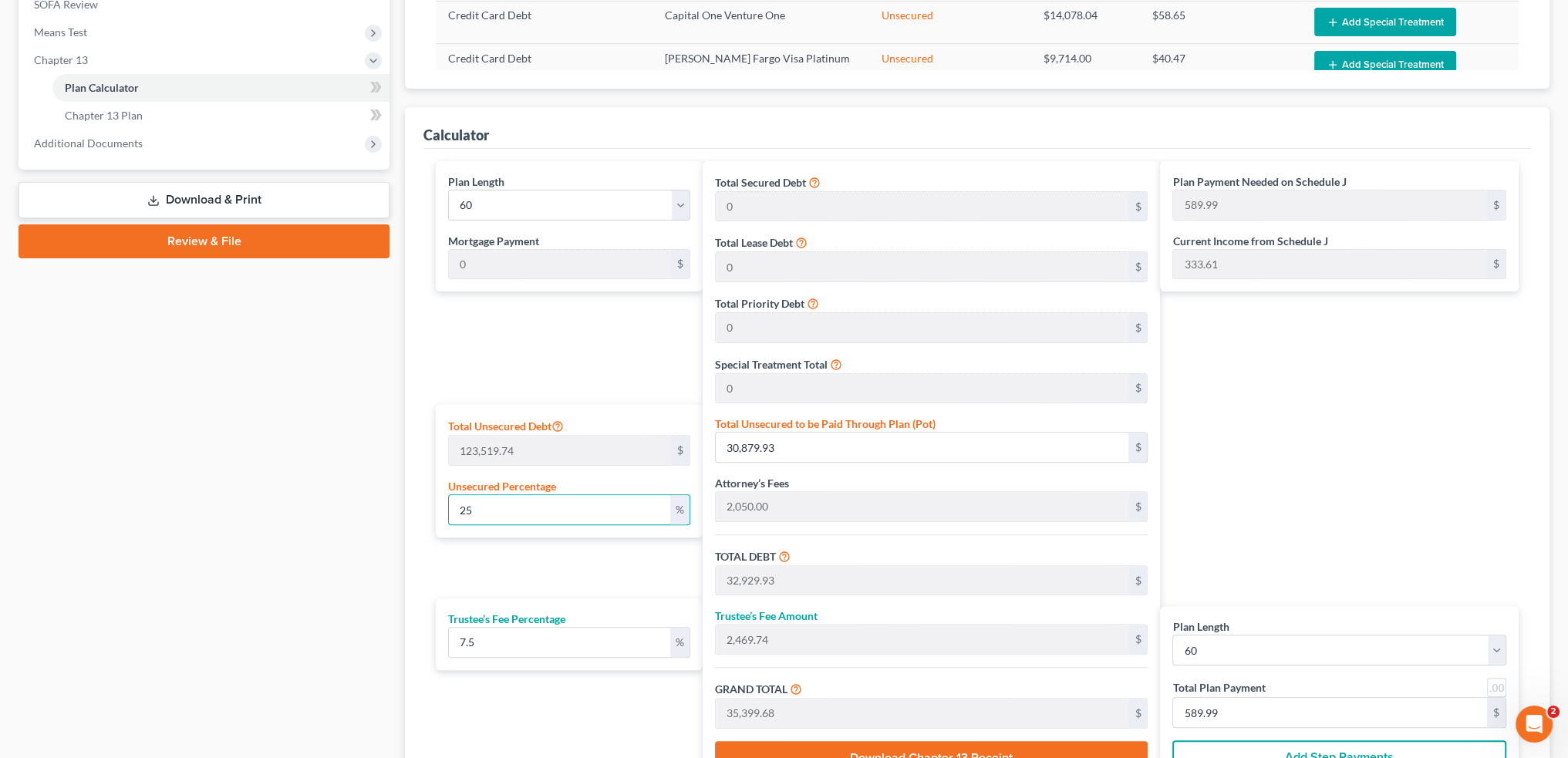
drag, startPoint x: 530, startPoint y: 504, endPoint x: 166, endPoint y: 535, distance: 365.3
click at [277, 481] on div "Petition Navigation Case Dashboard Payments Invoices Payments Payments Credit R…" at bounding box center [784, 208] width 1547 height 1294
drag, startPoint x: 487, startPoint y: 505, endPoint x: 342, endPoint y: 490, distance: 145.8
click at [357, 489] on div "Petition Navigation Case Dashboard Payments Invoices Payments Payments Credit R…" at bounding box center [784, 208] width 1547 height 1294
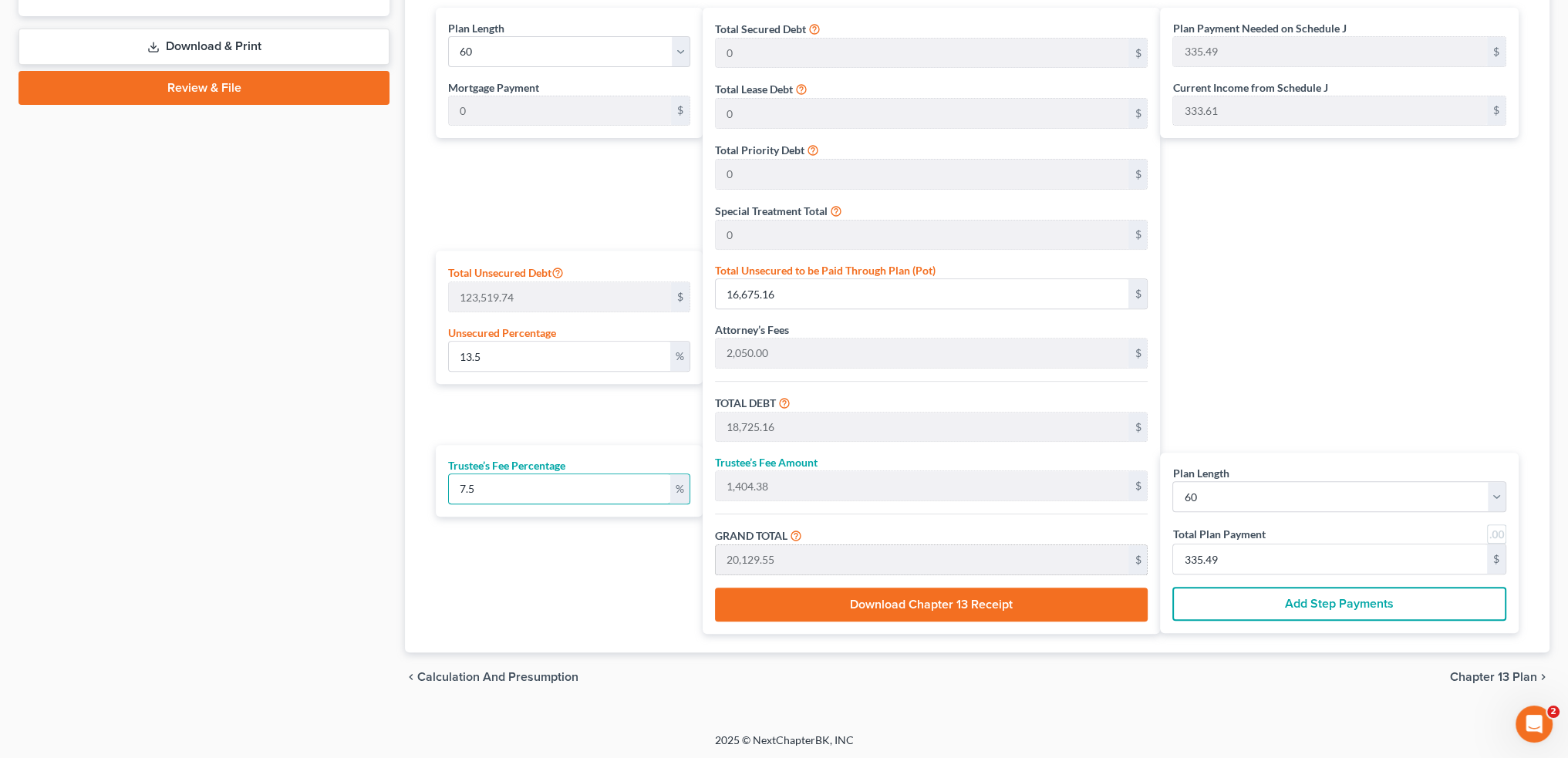
scroll to position [741, 0]
click at [1475, 675] on span "Chapter 13 Plan" at bounding box center [1493, 677] width 87 height 12
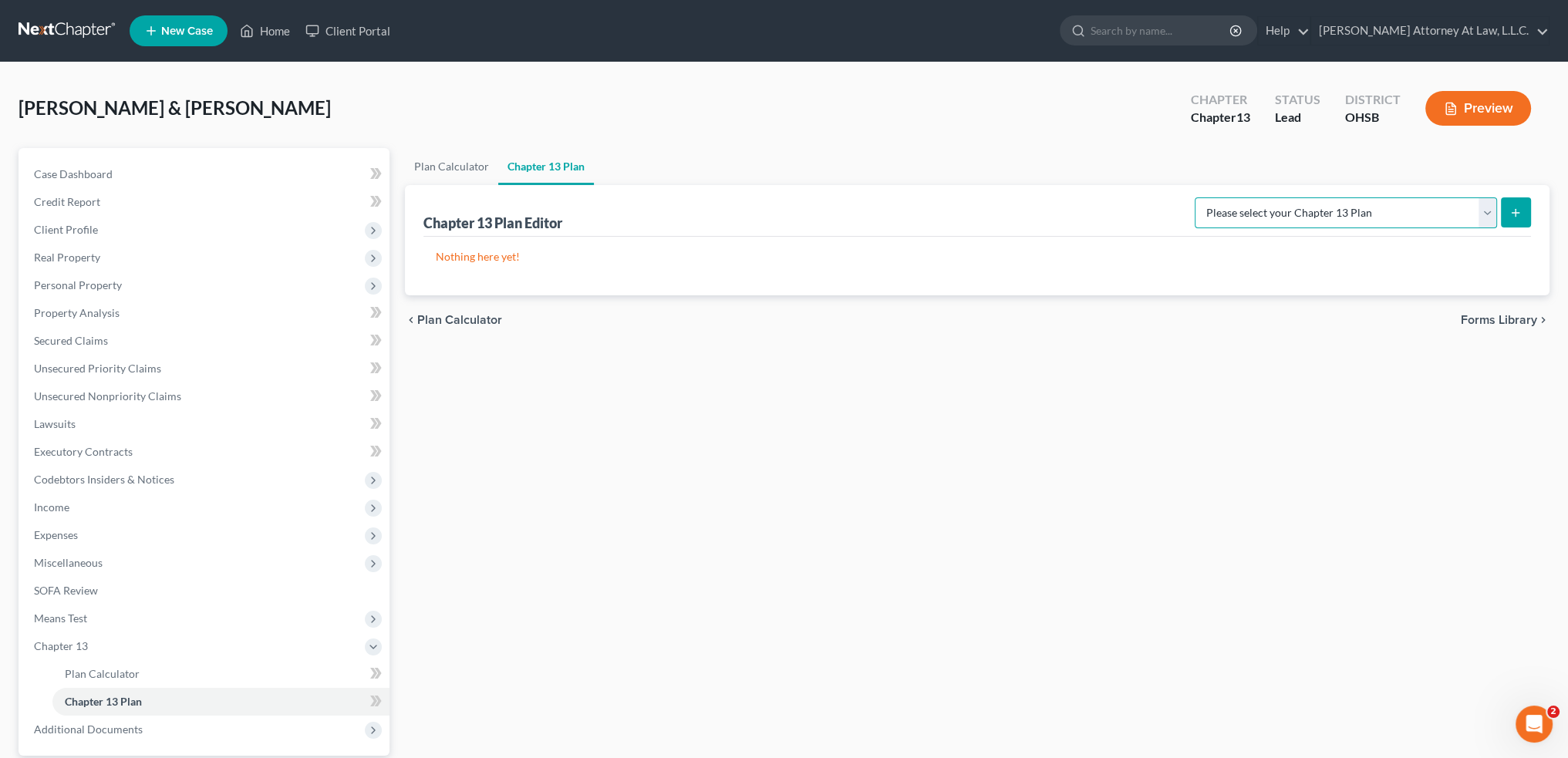
click at [1487, 208] on select "Please select your Chapter 13 Plan National Form Plan - Official Form 113 [US_S…" at bounding box center [1345, 213] width 303 height 31
click at [1251, 197] on select "Please select your Chapter 13 Plan National Form Plan - Official Form 113 [US_S…" at bounding box center [1345, 213] width 303 height 31
click at [1517, 207] on icon "submit" at bounding box center [1515, 213] width 12 height 12
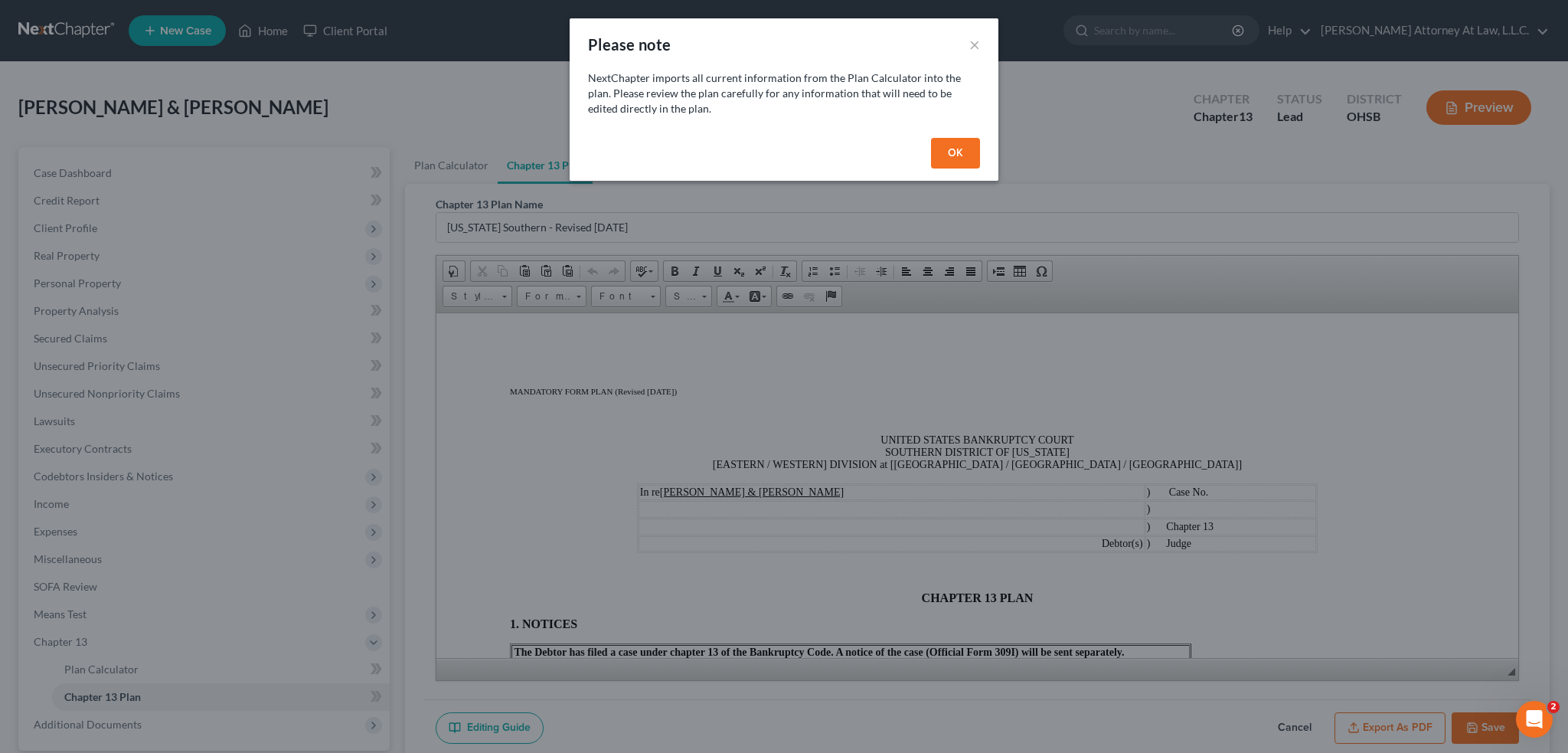
click at [958, 153] on button "OK" at bounding box center [956, 153] width 49 height 31
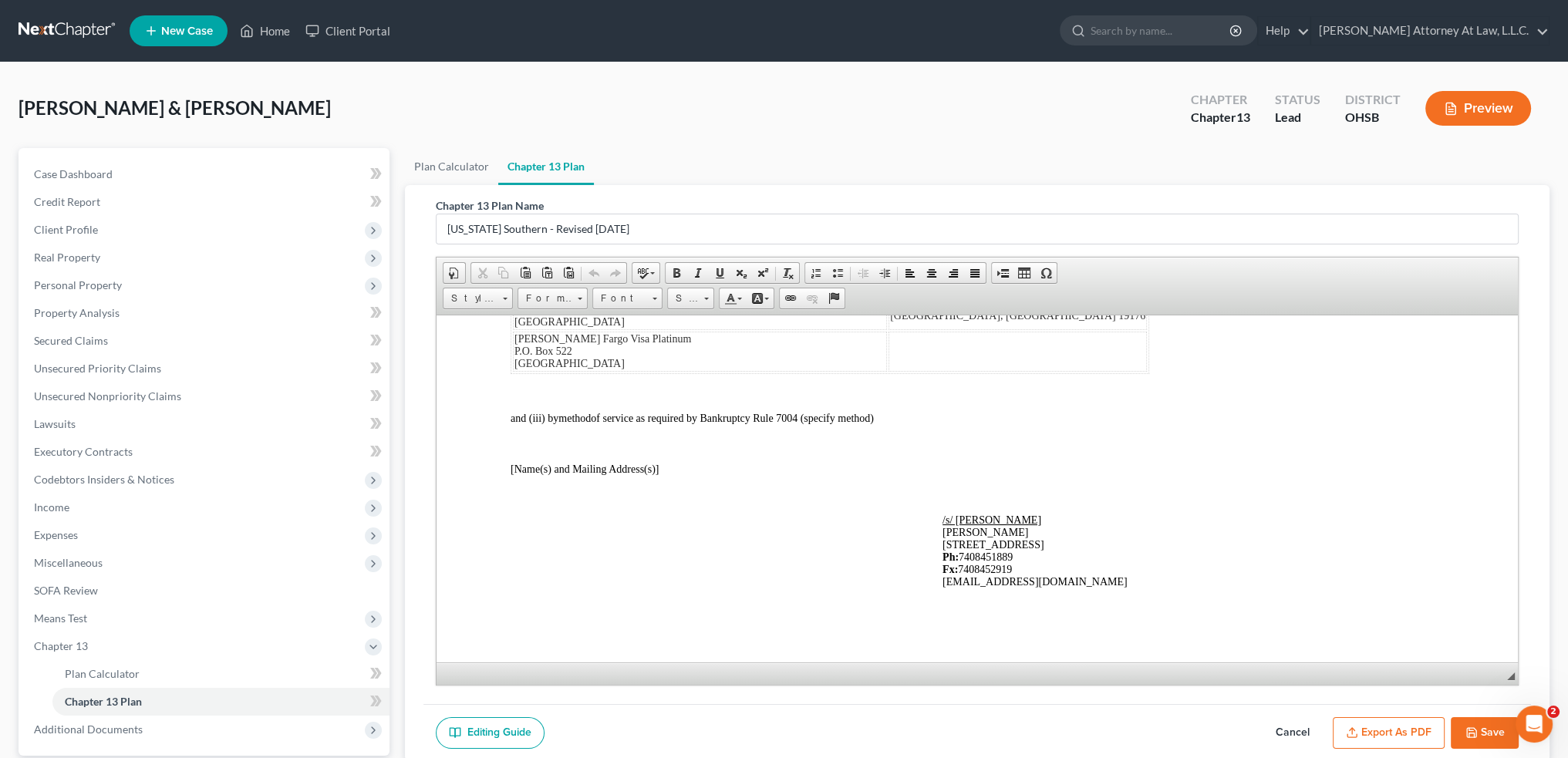
scroll to position [8961, 0]
click at [1476, 733] on icon "button" at bounding box center [1471, 732] width 12 height 12
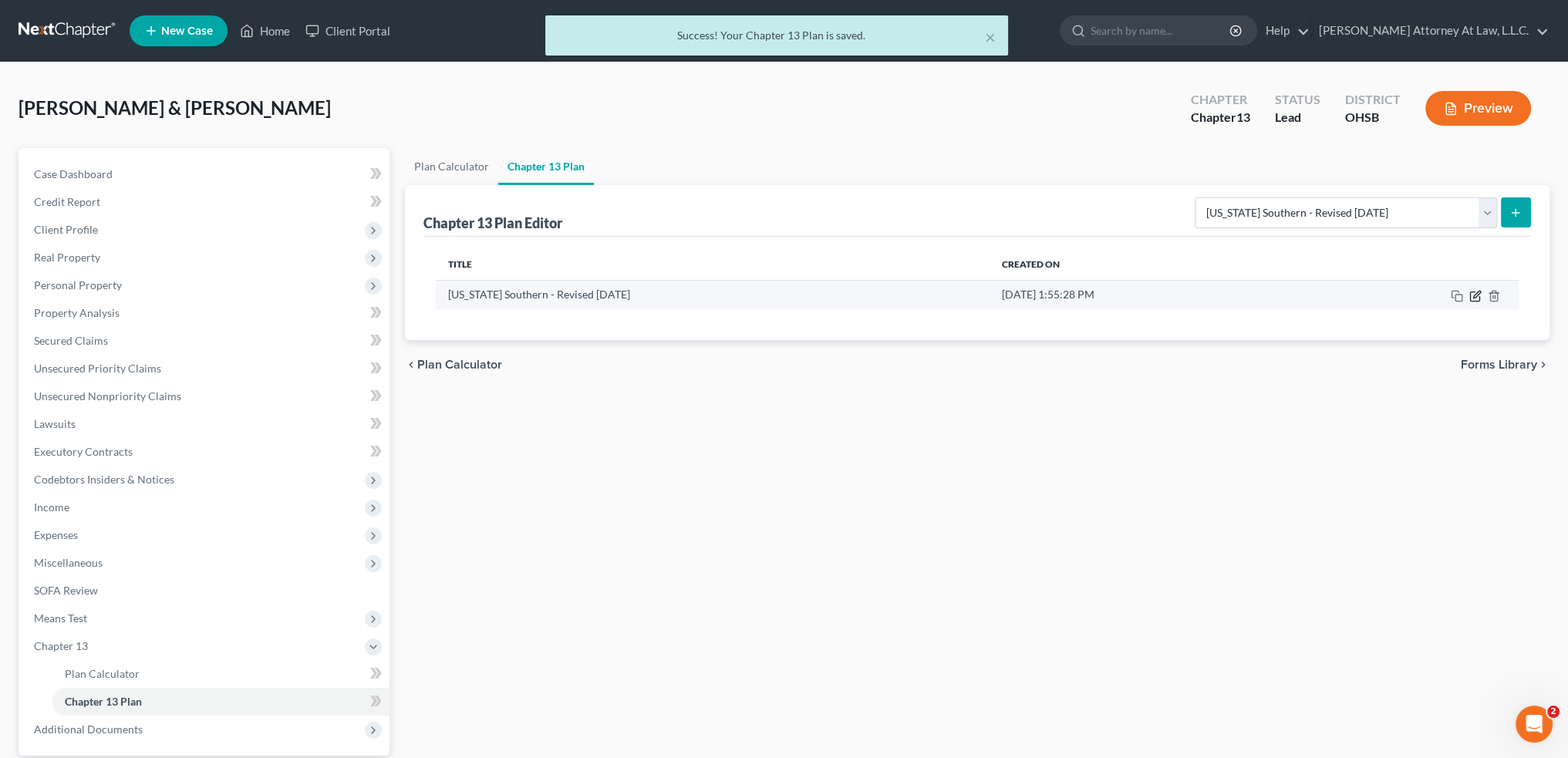
click at [1474, 294] on icon "button" at bounding box center [1476, 294] width 7 height 7
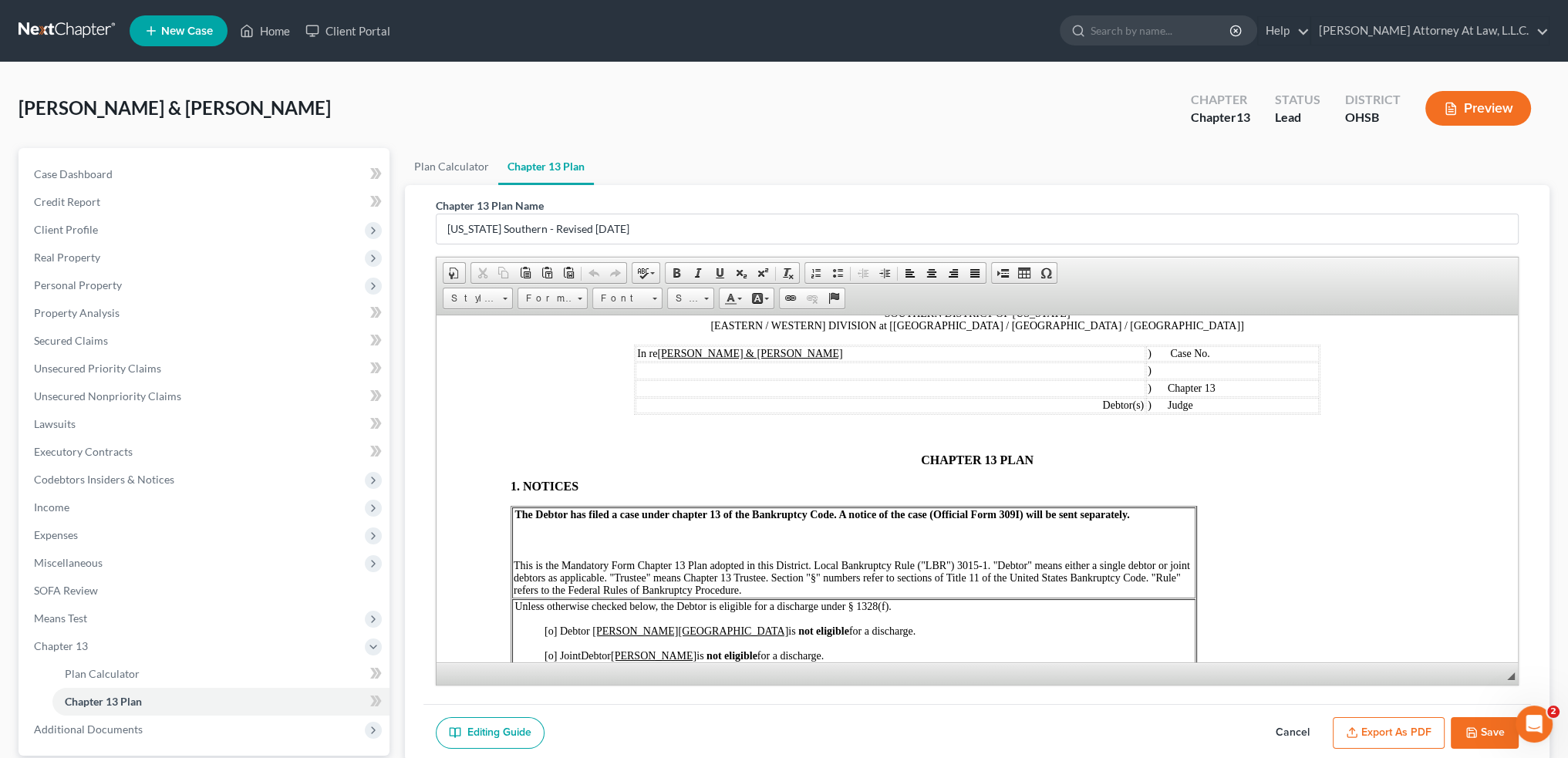
scroll to position [463, 0]
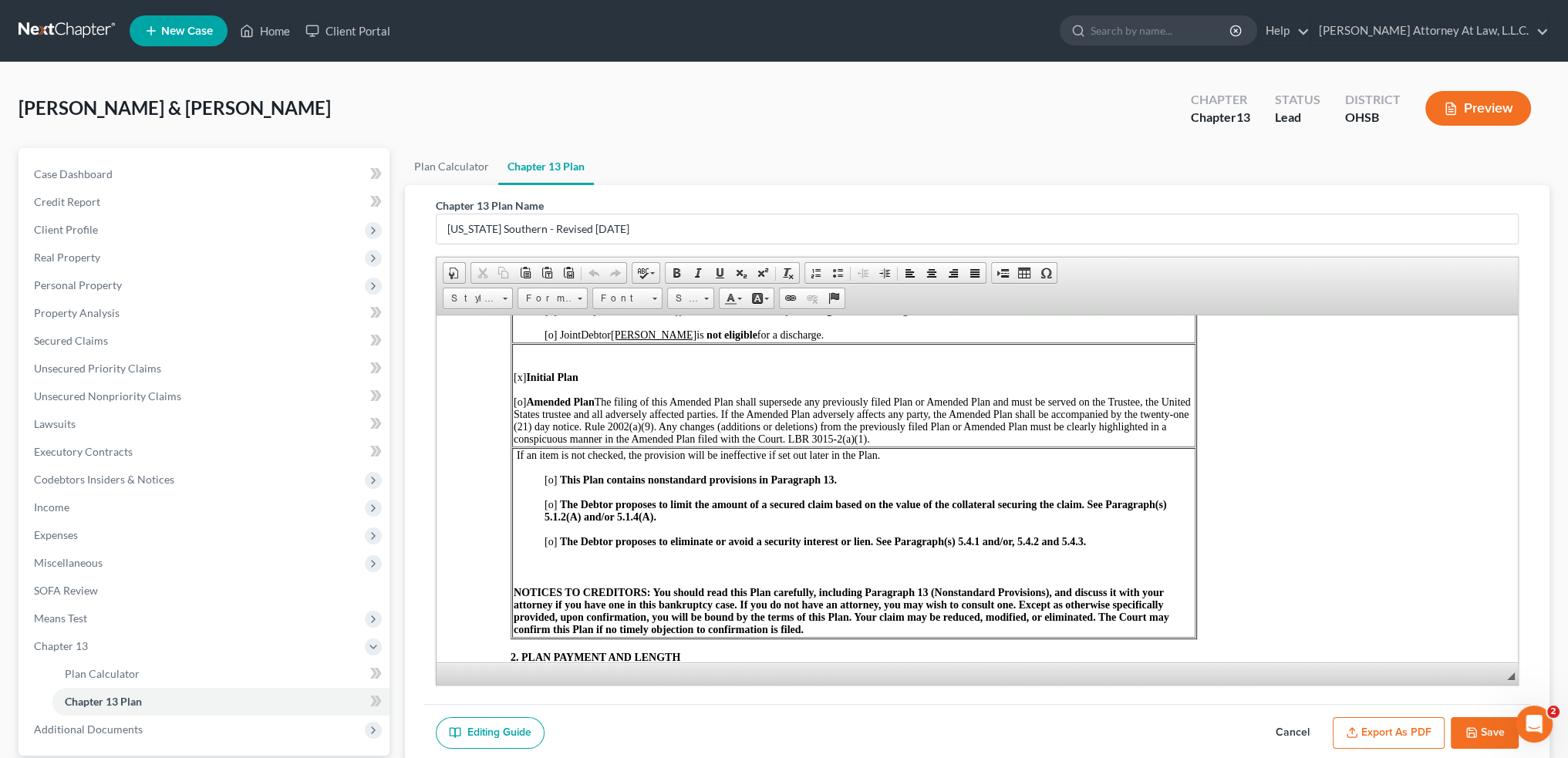
click at [1371, 718] on button "Export as PDF" at bounding box center [1388, 734] width 111 height 33
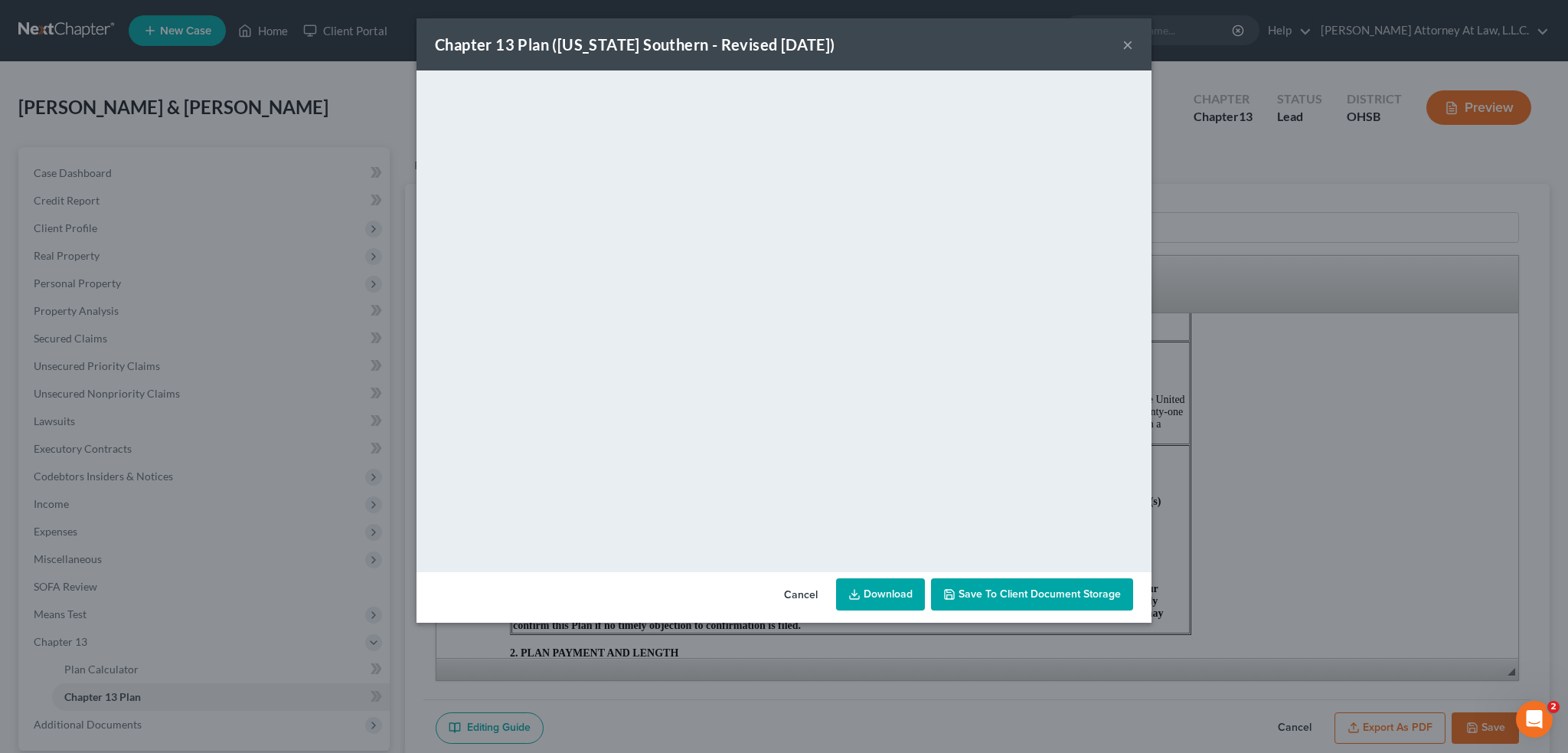
click at [1121, 48] on div "Chapter 13 Plan ([US_STATE] Southern - Revised [DATE]) ×" at bounding box center [784, 44] width 735 height 52
click at [1128, 42] on button "×" at bounding box center [1128, 44] width 11 height 19
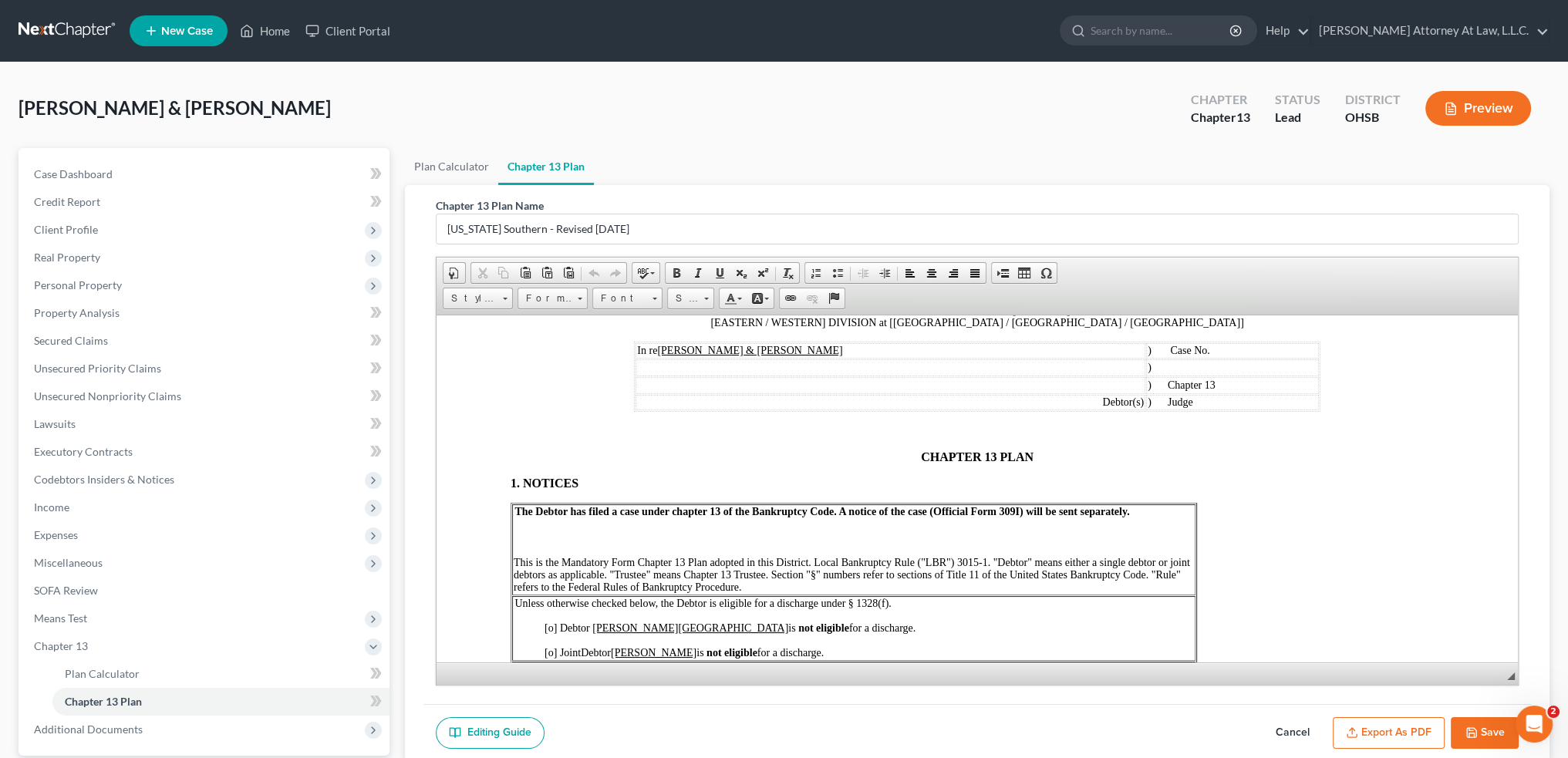
scroll to position [0, 0]
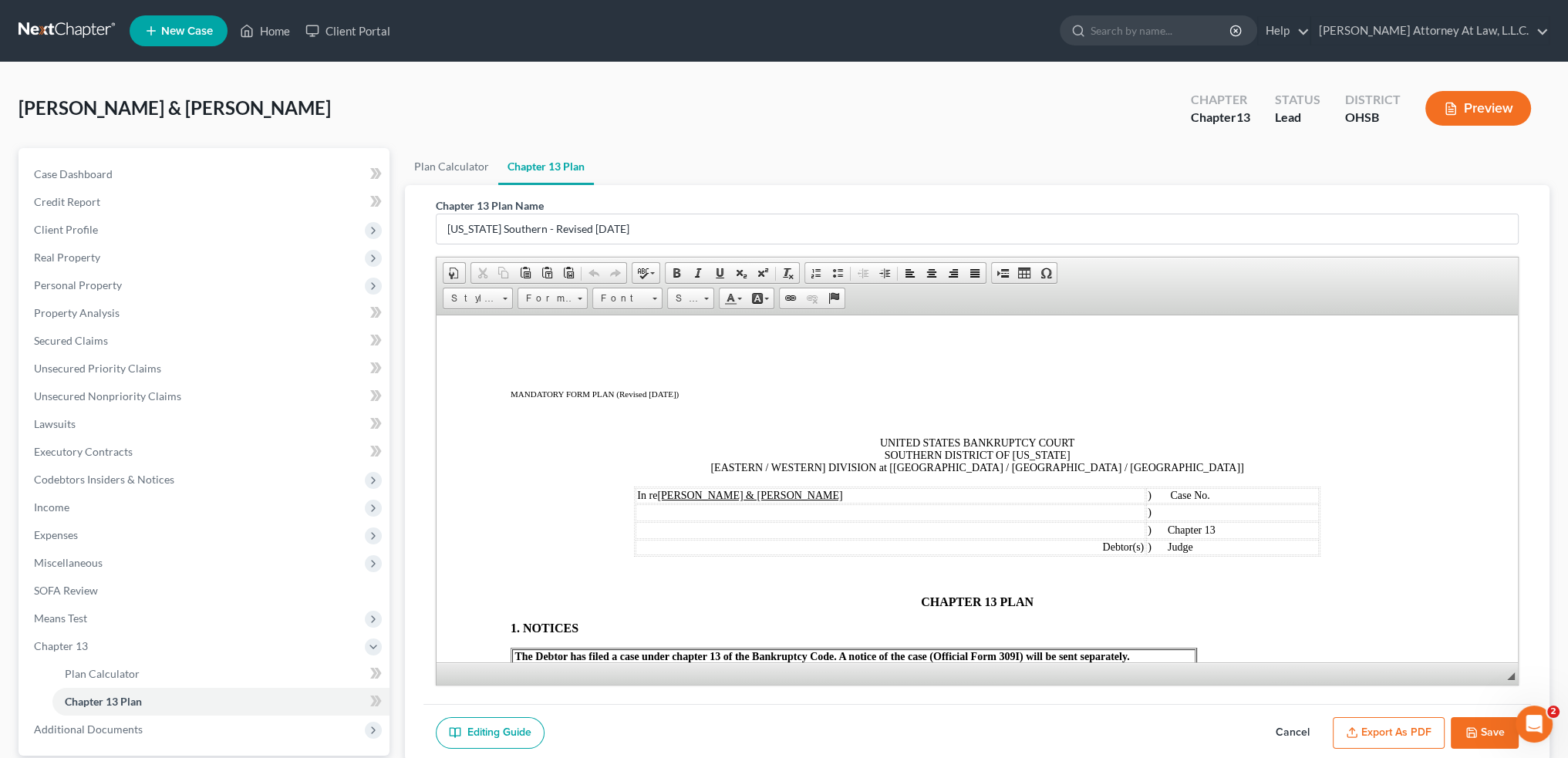
click at [1484, 727] on button "Save" at bounding box center [1484, 734] width 68 height 33
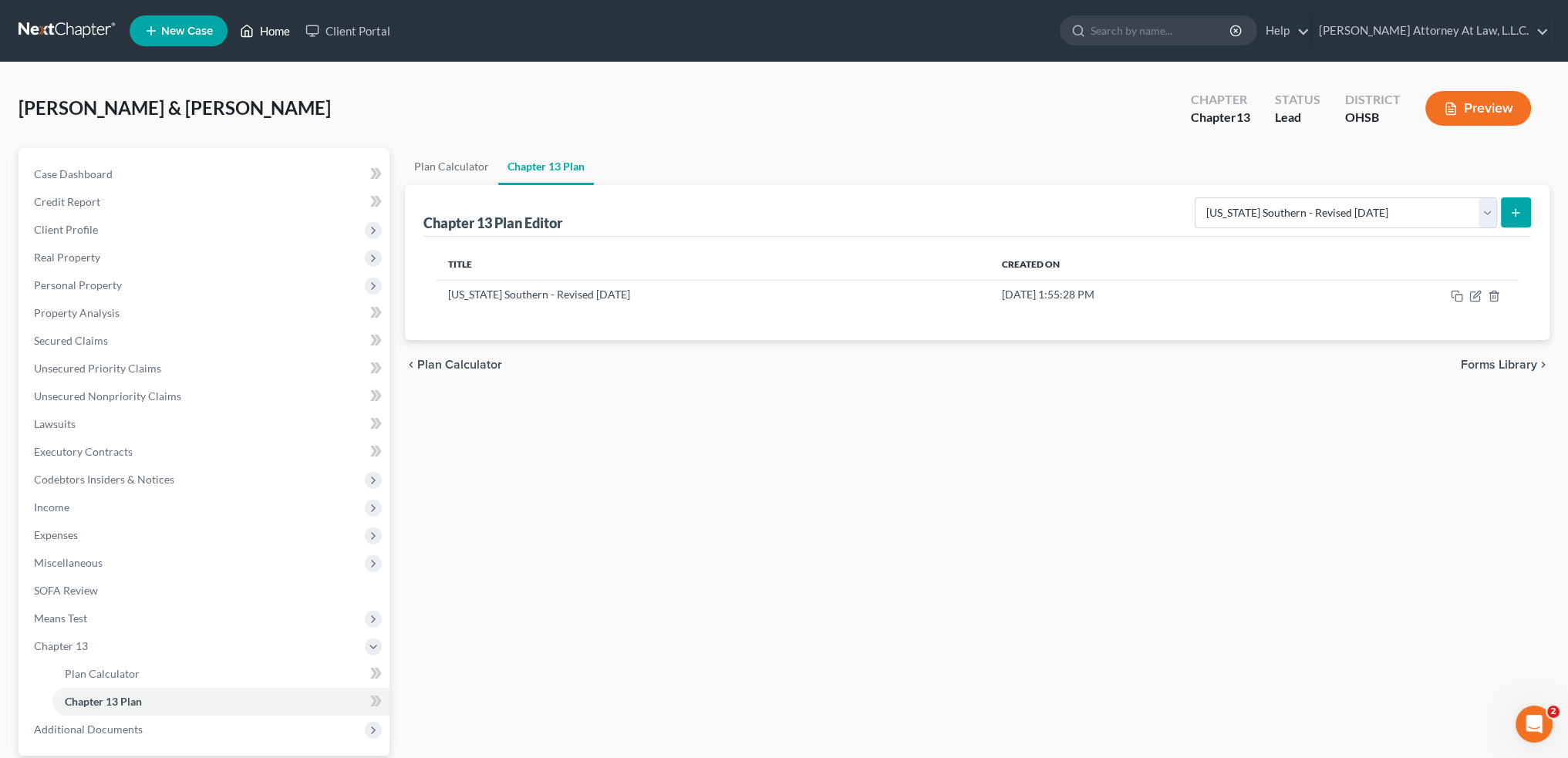
click at [273, 34] on link "Home" at bounding box center [265, 31] width 65 height 27
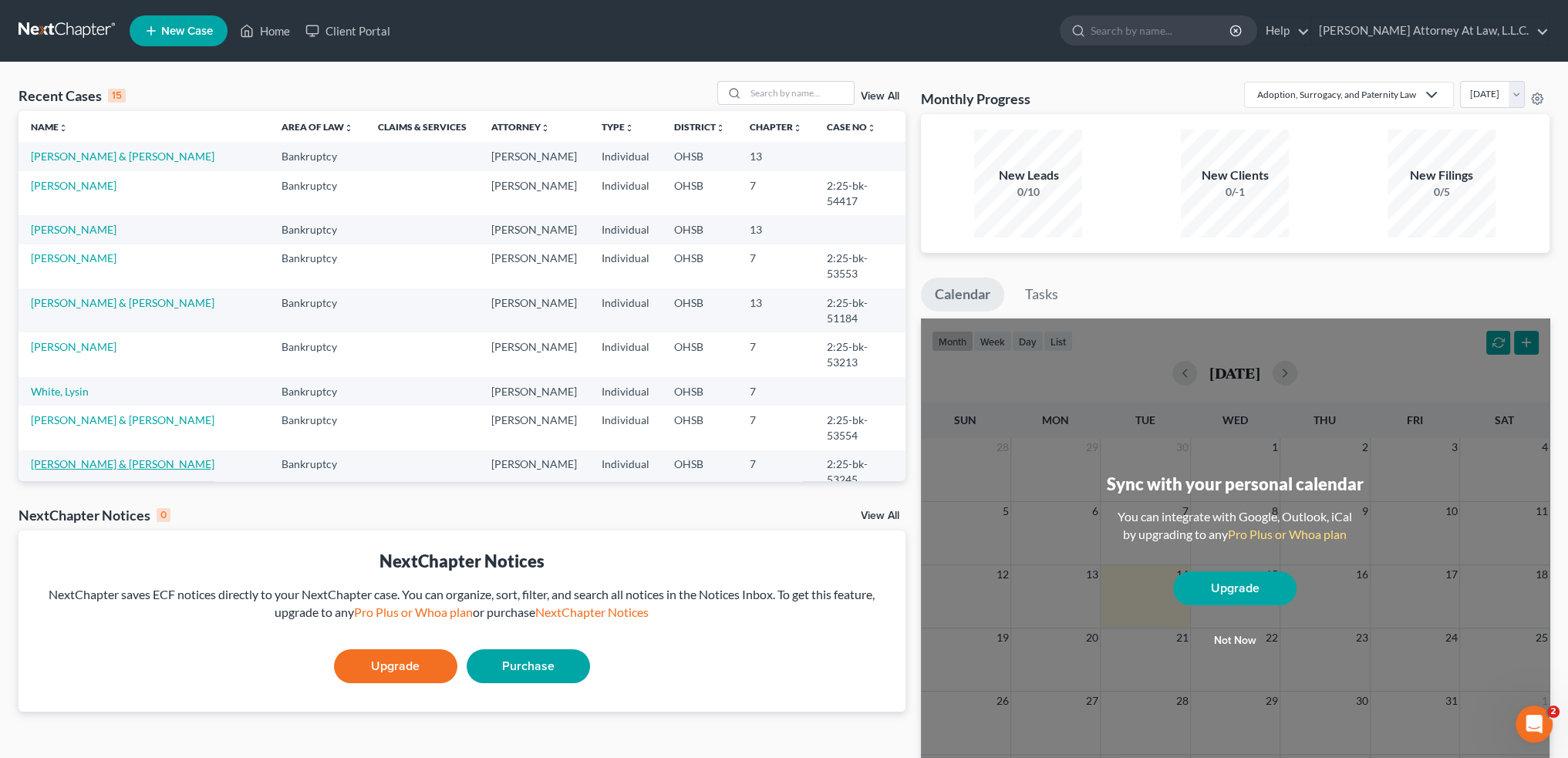
click at [88, 457] on link "[PERSON_NAME] & [PERSON_NAME]" at bounding box center [123, 463] width 183 height 13
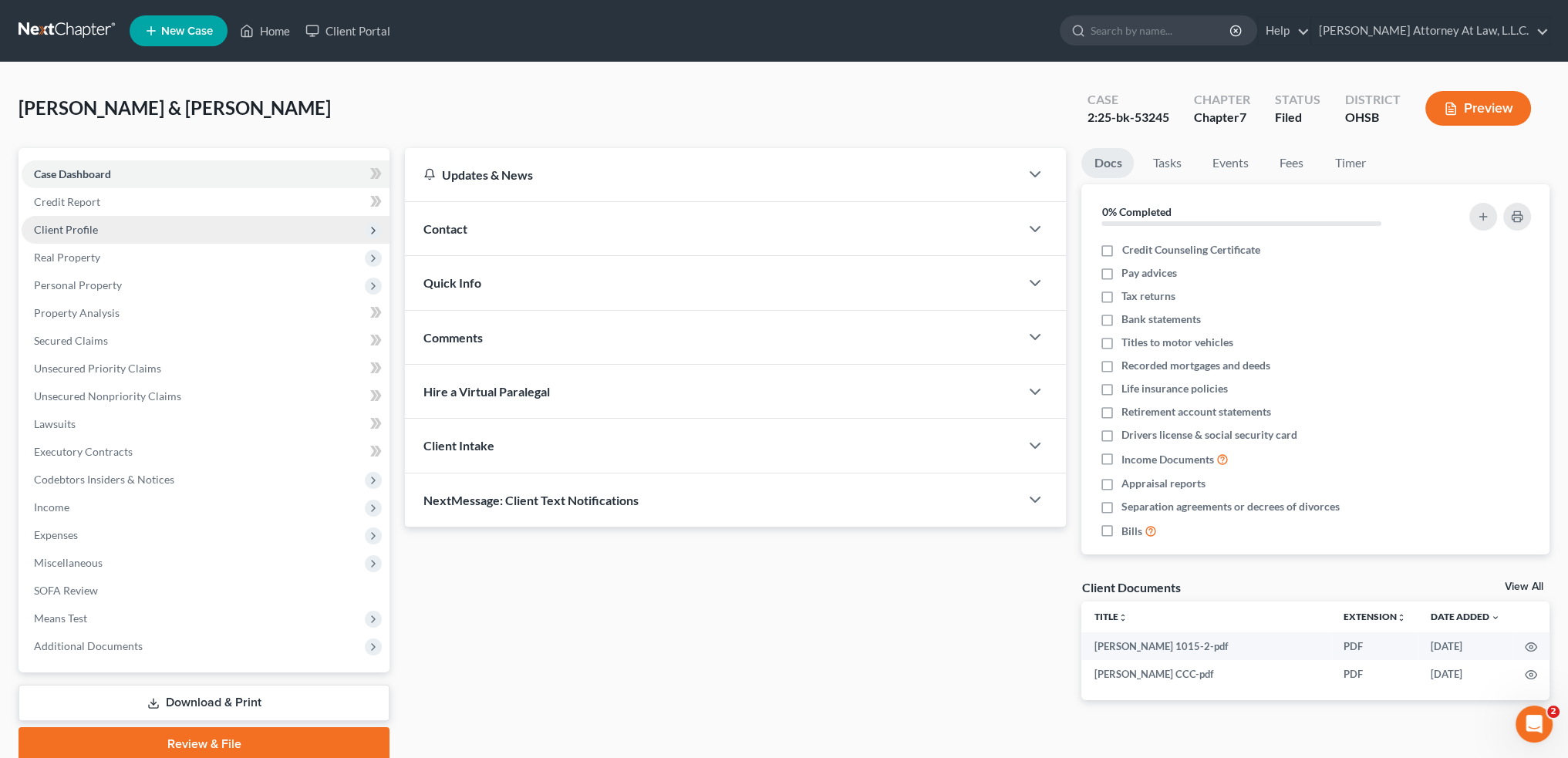
click at [99, 227] on span "Client Profile" at bounding box center [205, 230] width 368 height 27
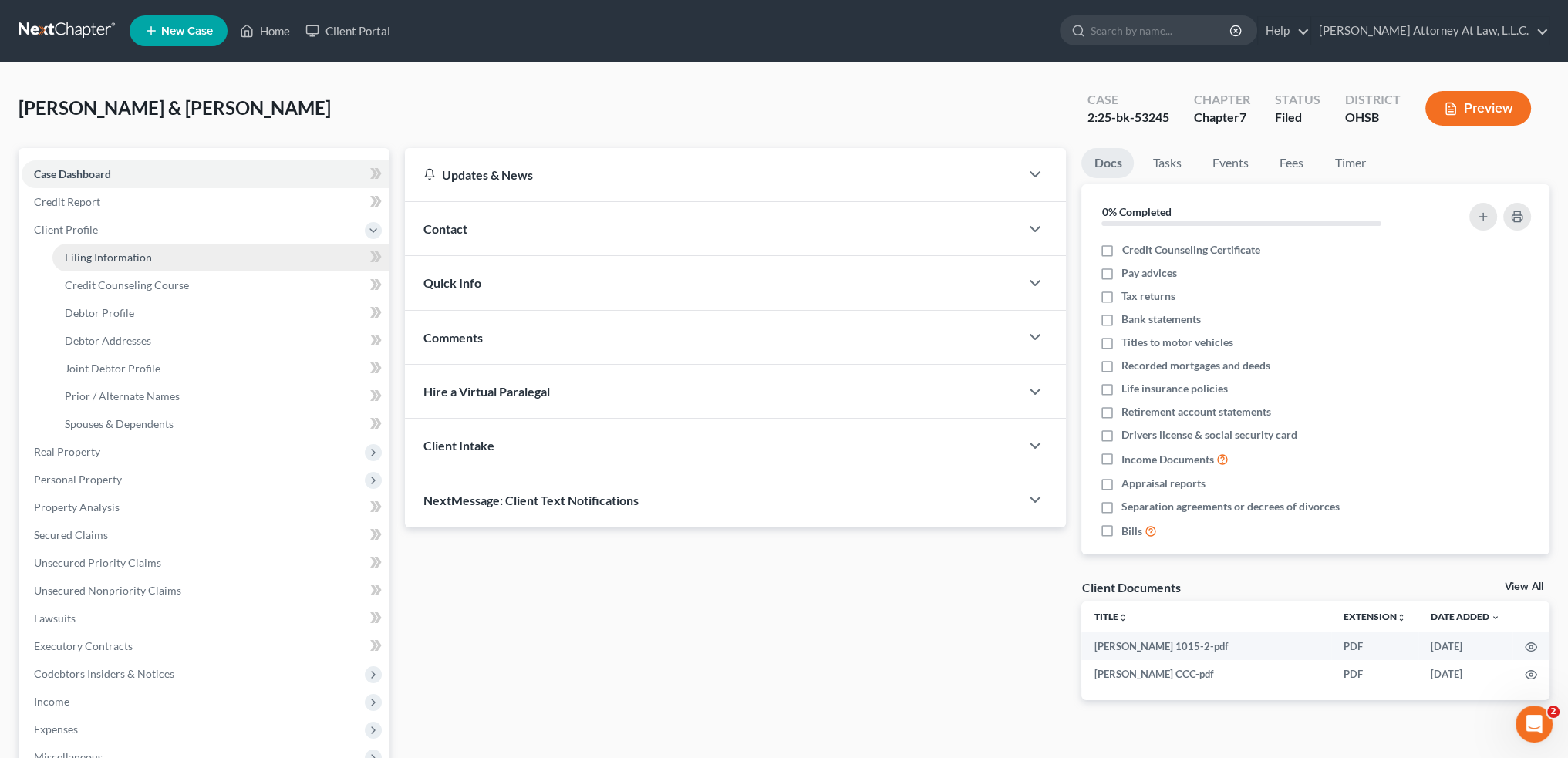
click at [123, 257] on span "Filing Information" at bounding box center [109, 256] width 87 height 13
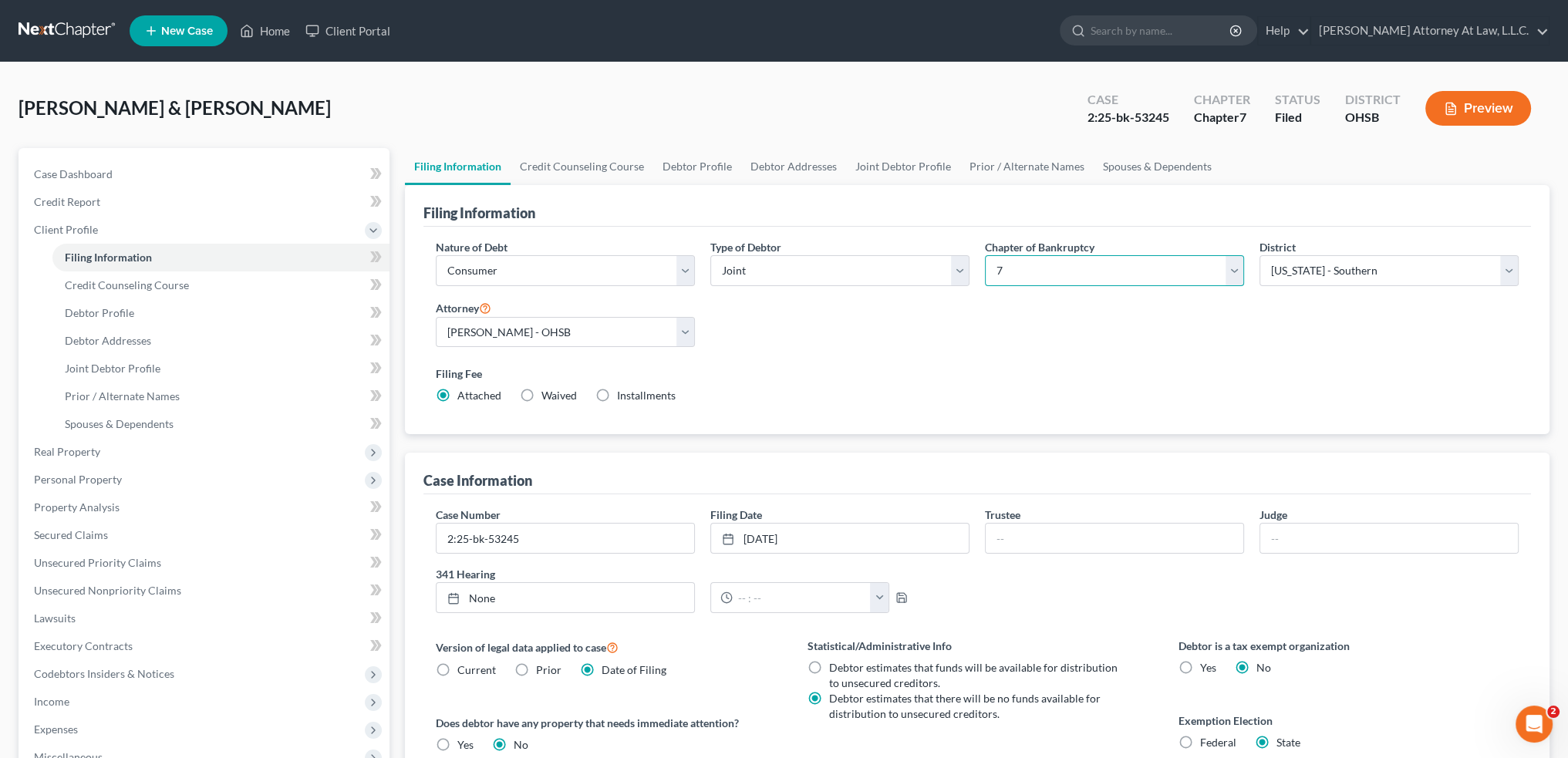
click at [1231, 268] on select "Select 7 11 12 13" at bounding box center [1114, 271] width 259 height 31
click at [985, 256] on select "Select 7 11 12 13" at bounding box center [1114, 271] width 259 height 31
click at [574, 165] on link "Credit Counseling Course" at bounding box center [581, 166] width 142 height 37
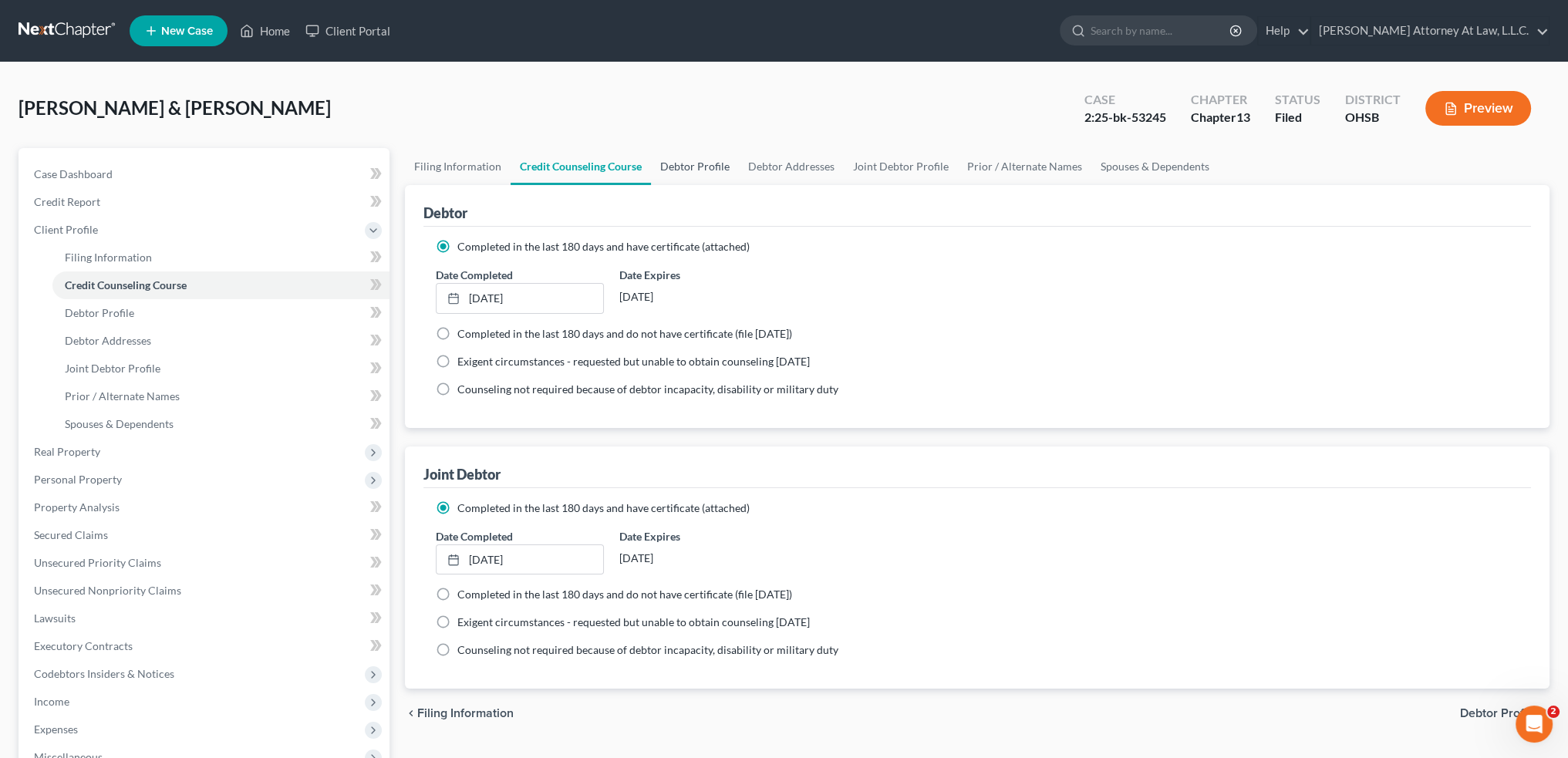
click at [704, 163] on link "Debtor Profile" at bounding box center [694, 166] width 88 height 37
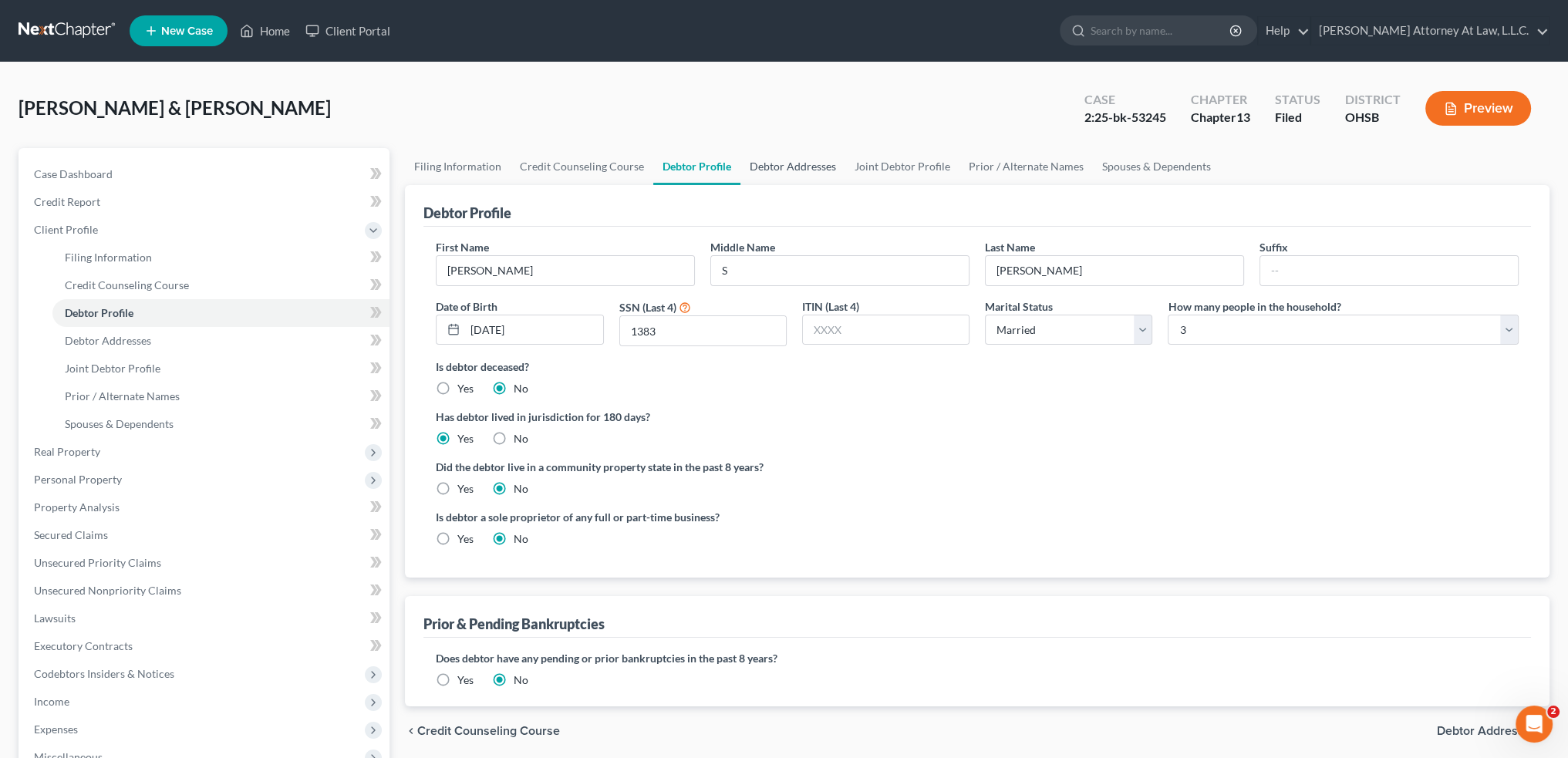
click at [796, 165] on link "Debtor Addresses" at bounding box center [793, 166] width 105 height 37
